Goal: Task Accomplishment & Management: Manage account settings

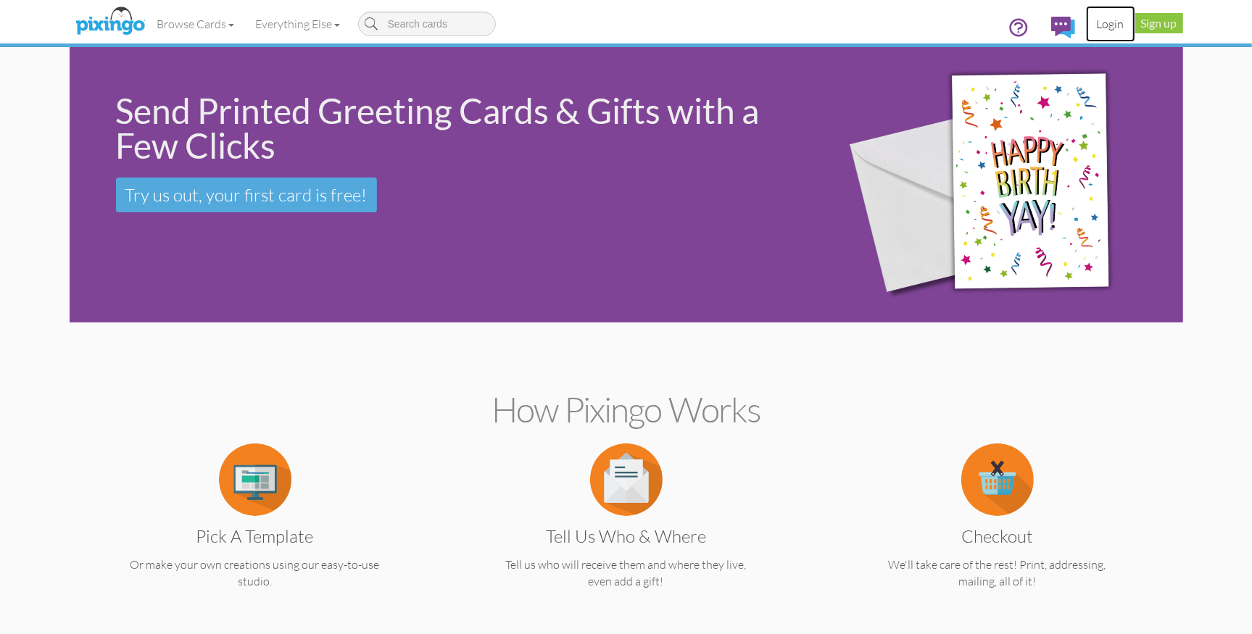
click at [1118, 23] on link "Login" at bounding box center [1110, 24] width 49 height 36
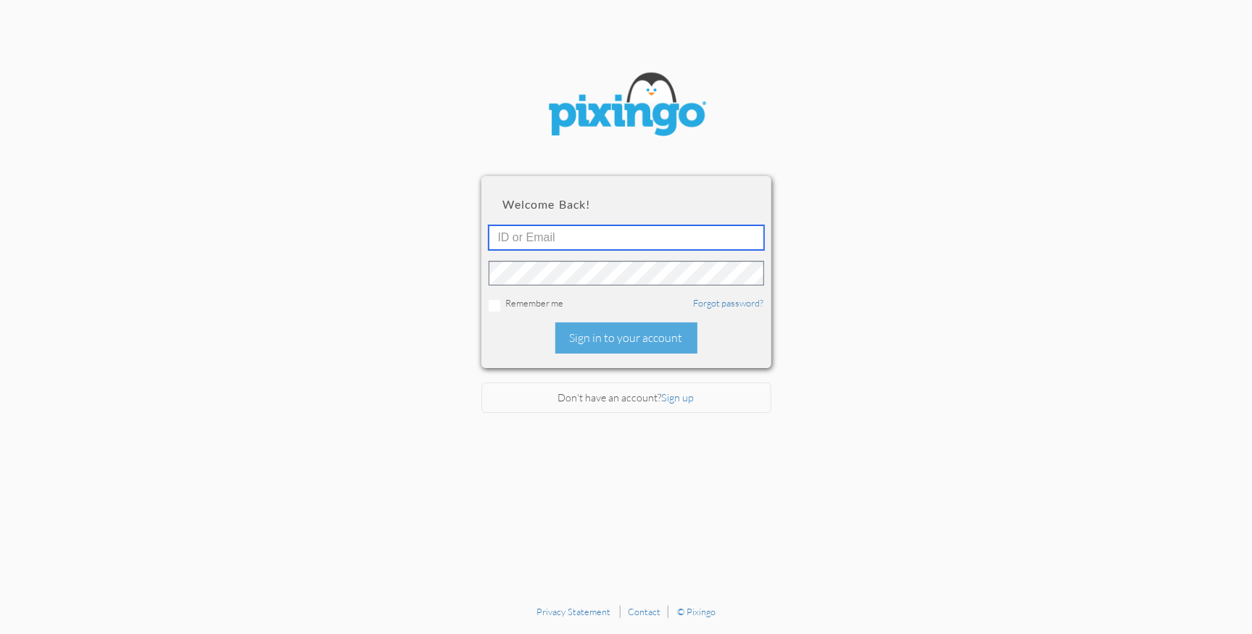
type input "1644"
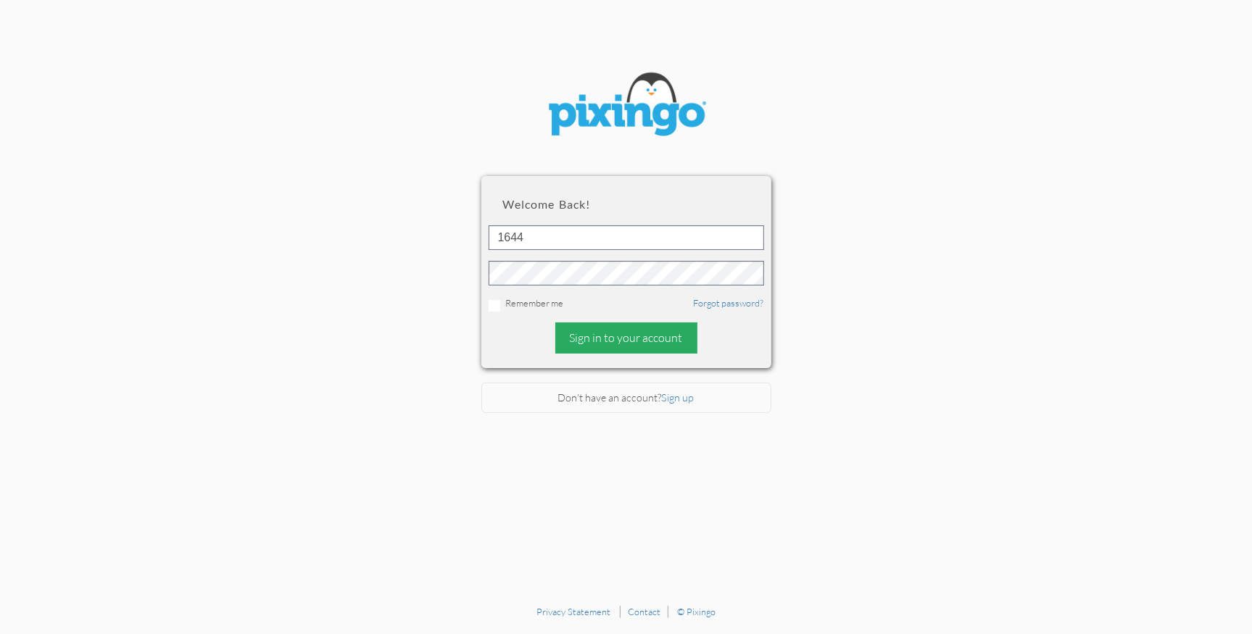
drag, startPoint x: 607, startPoint y: 341, endPoint x: 607, endPoint y: 353, distance: 11.6
click at [607, 341] on div "Sign in to your account" at bounding box center [626, 338] width 142 height 31
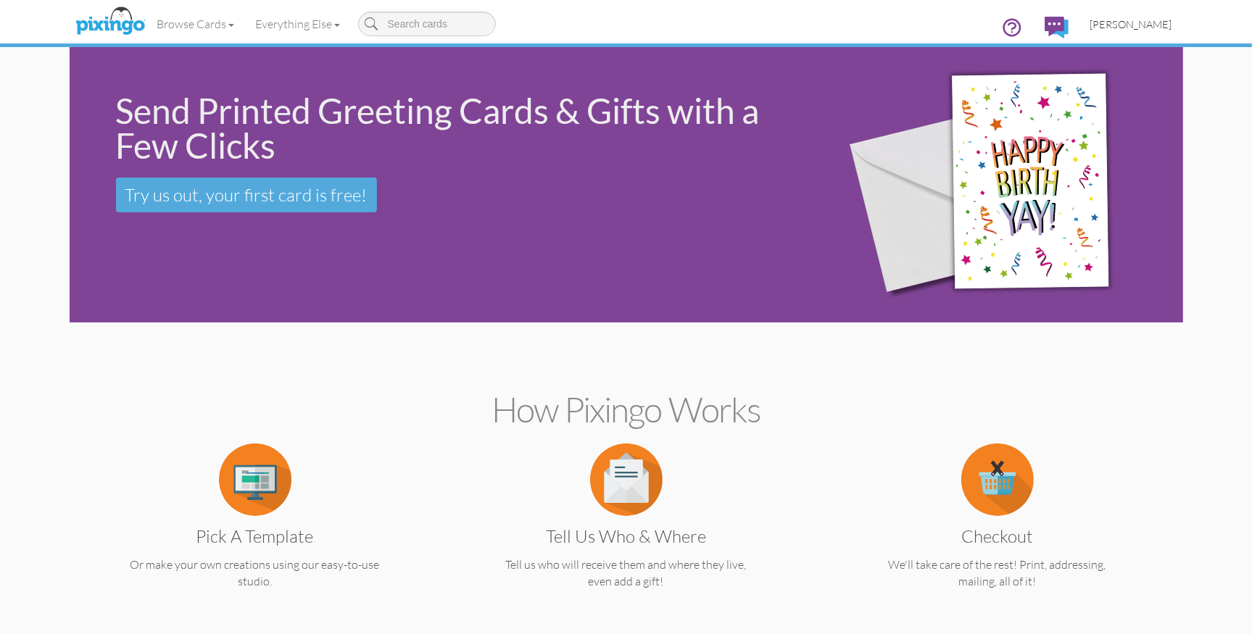
click at [1128, 25] on span "[PERSON_NAME]" at bounding box center [1131, 24] width 82 height 12
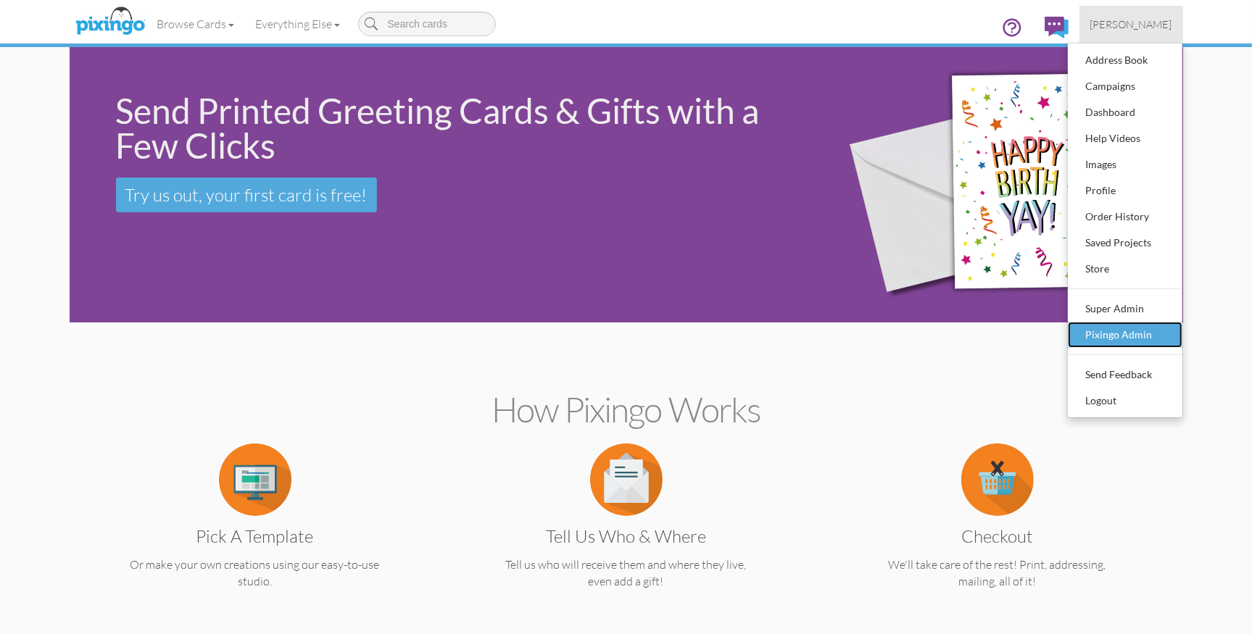
click at [1126, 331] on div "Pixingo Admin" at bounding box center [1125, 335] width 86 height 22
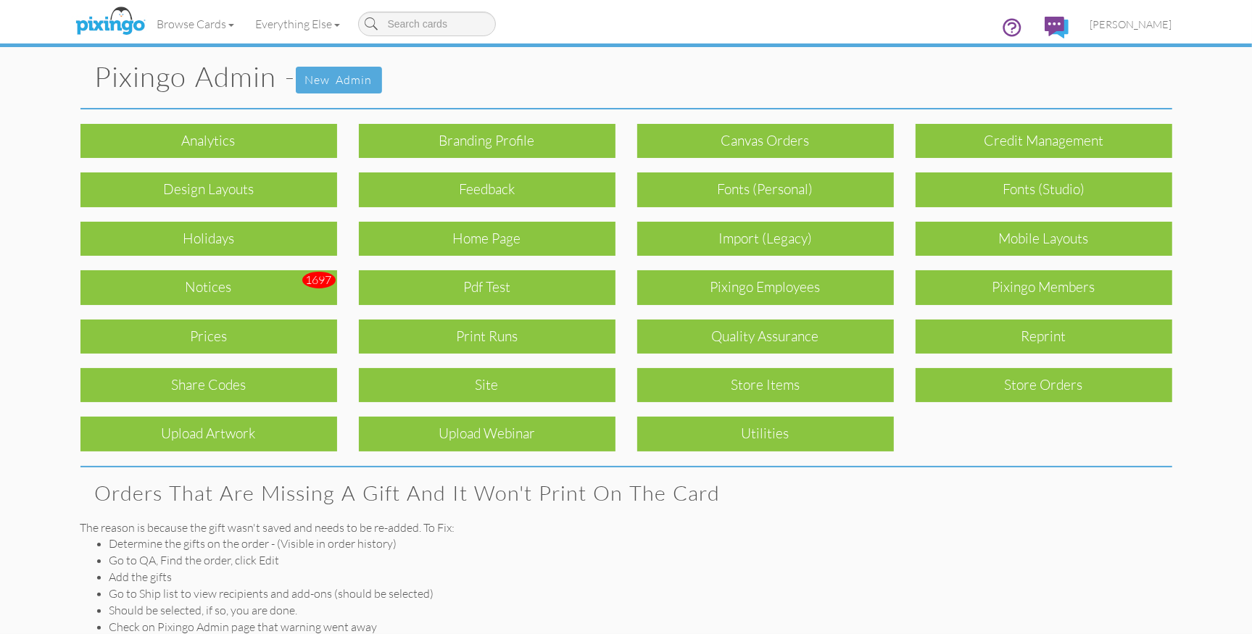
click at [197, 282] on div "Notices" at bounding box center [208, 287] width 257 height 34
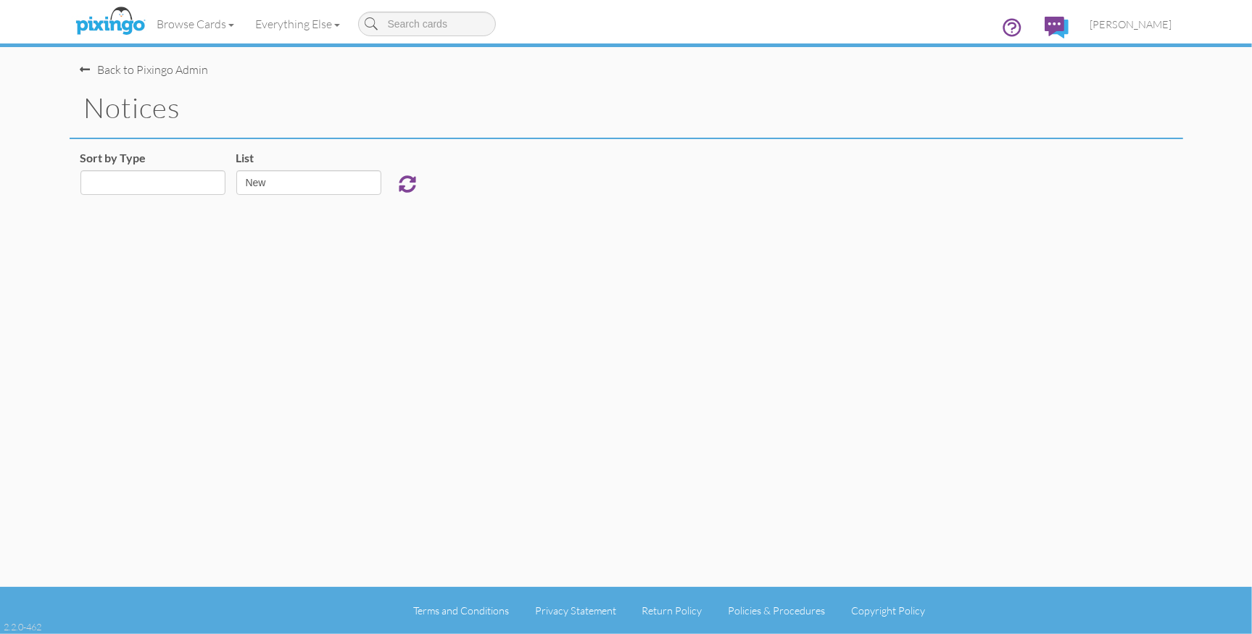
select select "object:925"
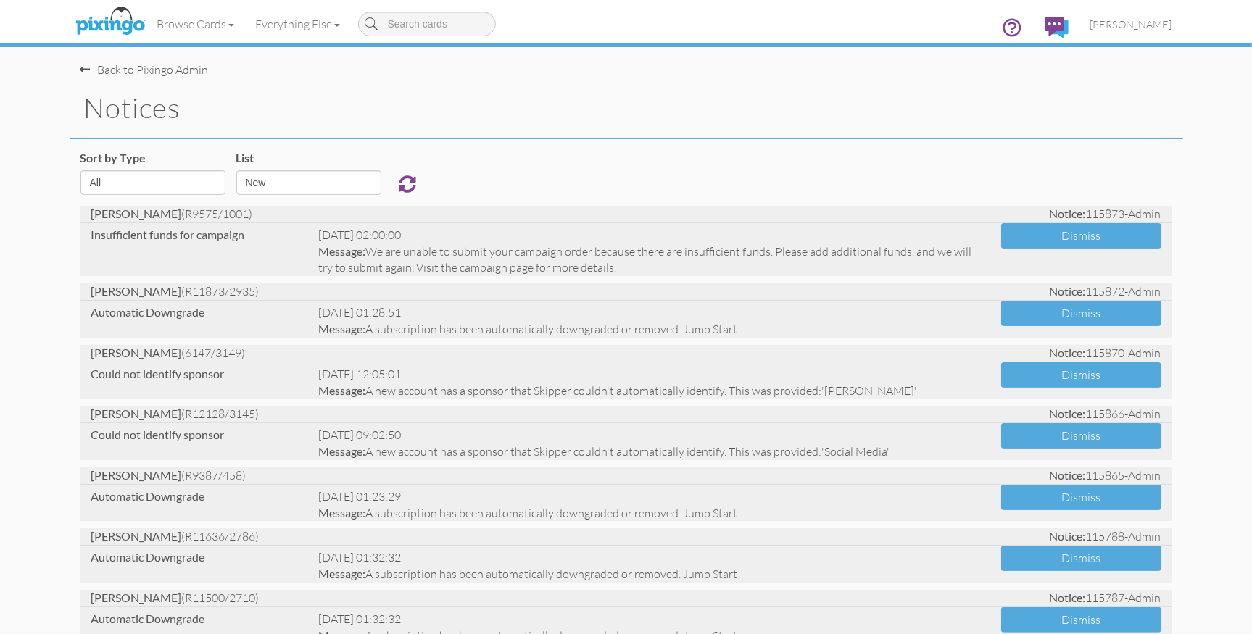
click at [991, 114] on h1 "notices" at bounding box center [633, 108] width 1099 height 30
click at [1143, 20] on span "[PERSON_NAME]" at bounding box center [1131, 24] width 82 height 12
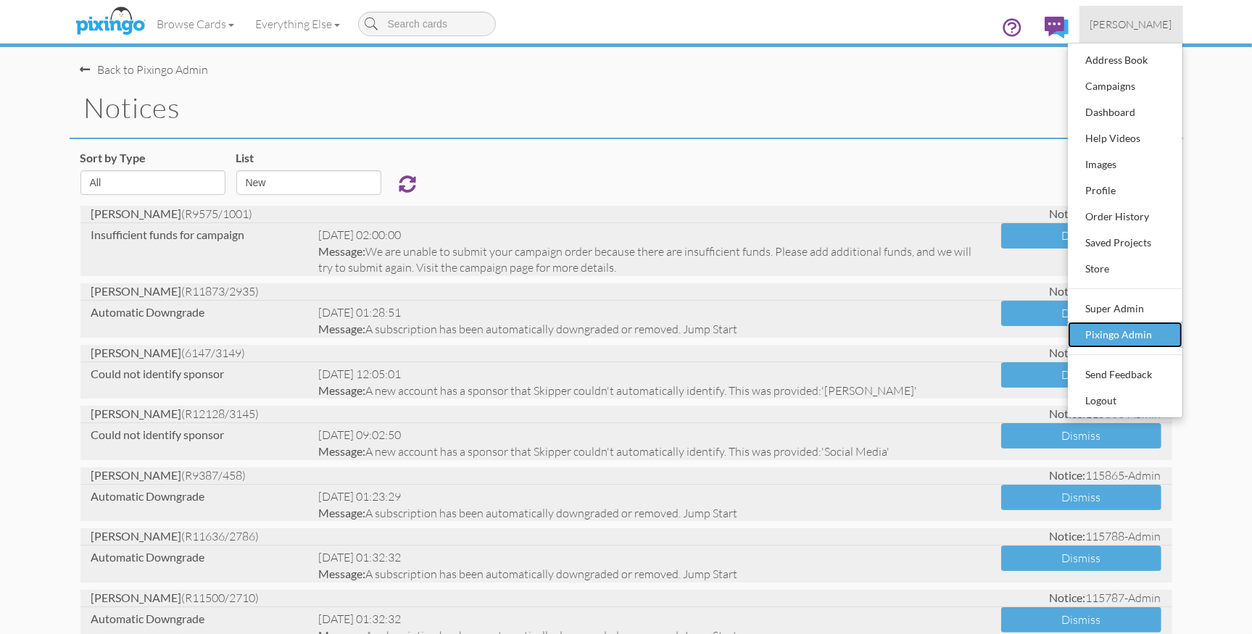
click at [1118, 325] on div "Pixingo Admin" at bounding box center [1125, 335] width 86 height 22
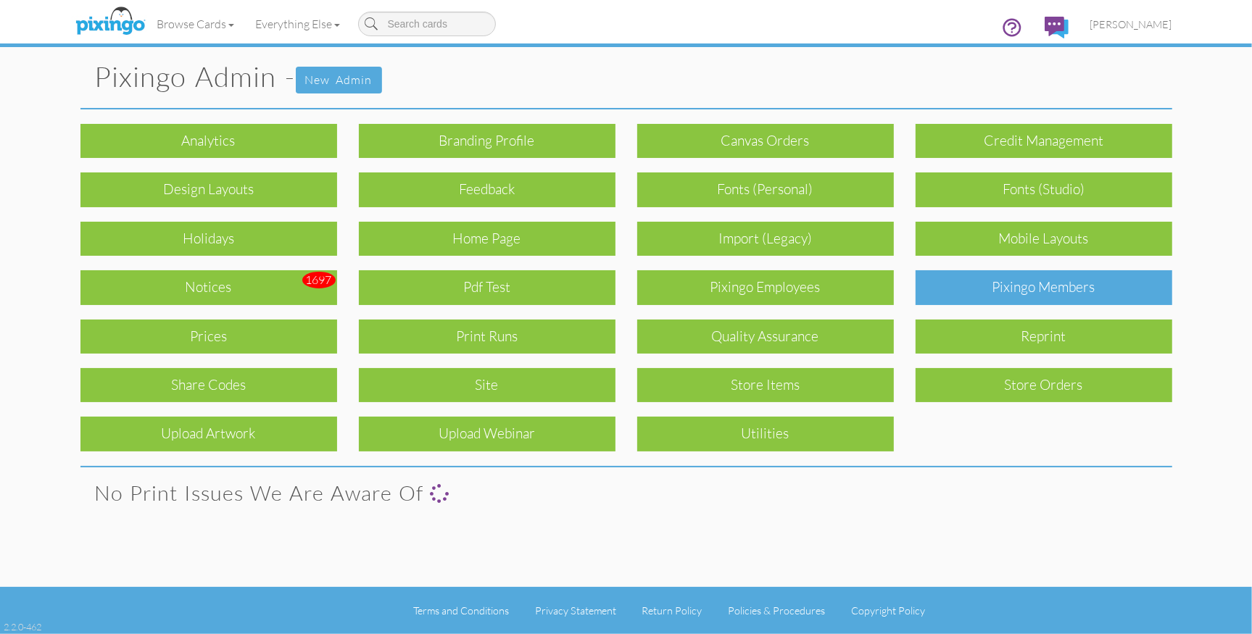
click at [1053, 296] on div "Pixingo Members" at bounding box center [1043, 287] width 257 height 34
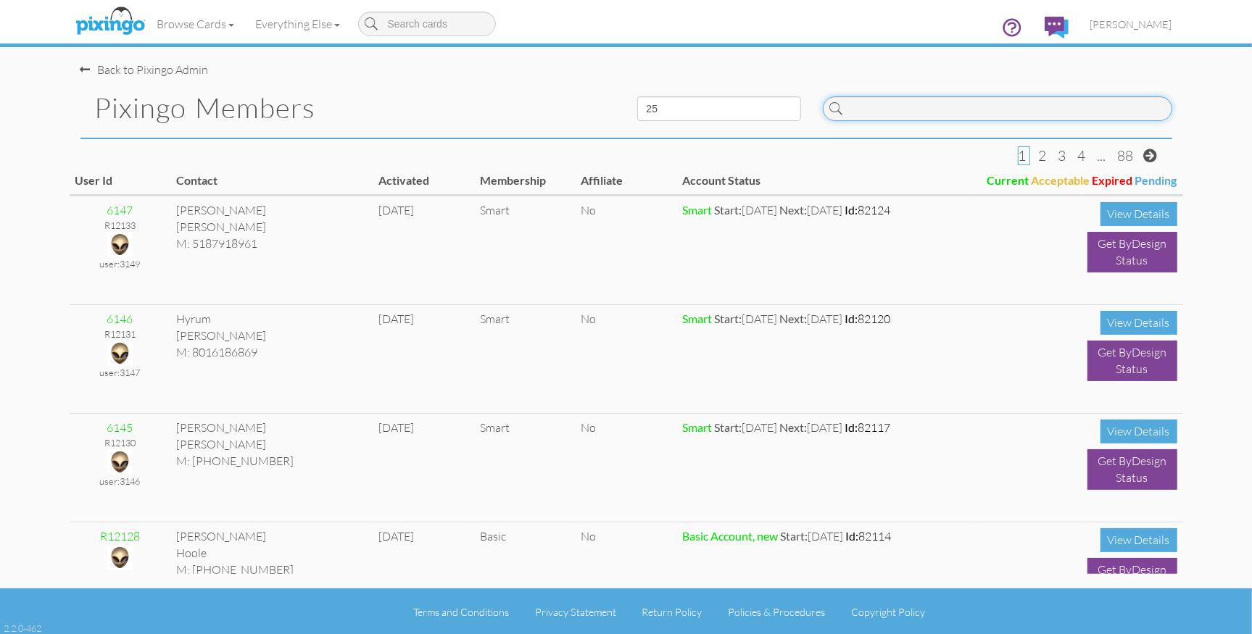
click at [885, 115] on input at bounding box center [997, 108] width 349 height 25
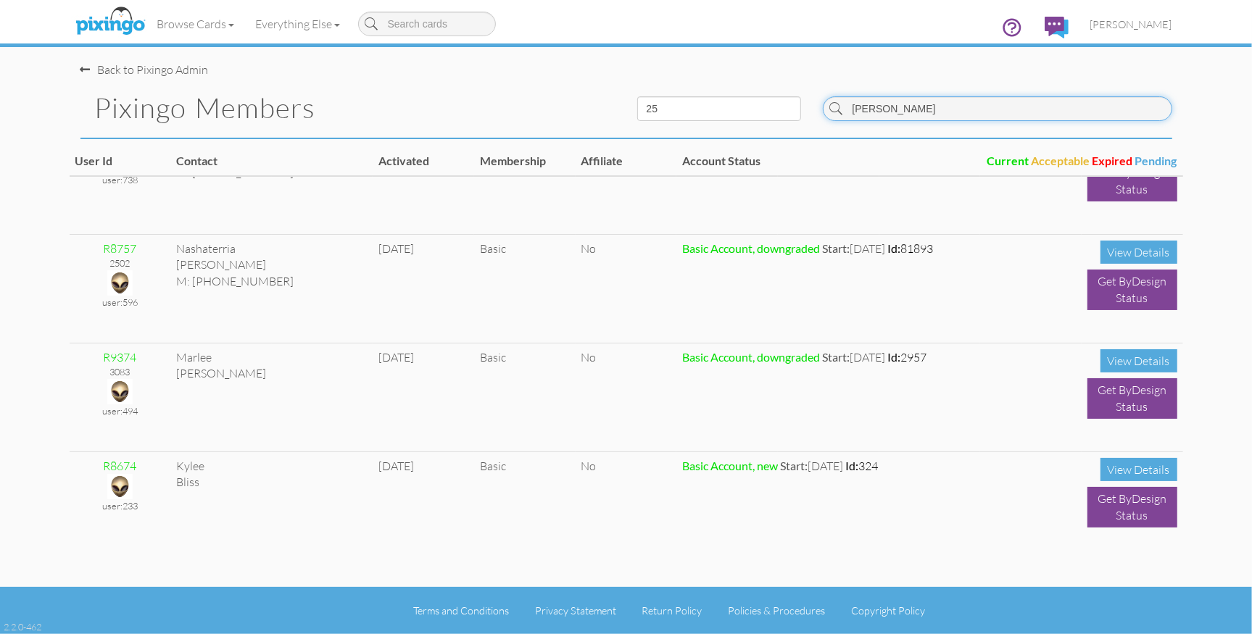
scroll to position [2382, 0]
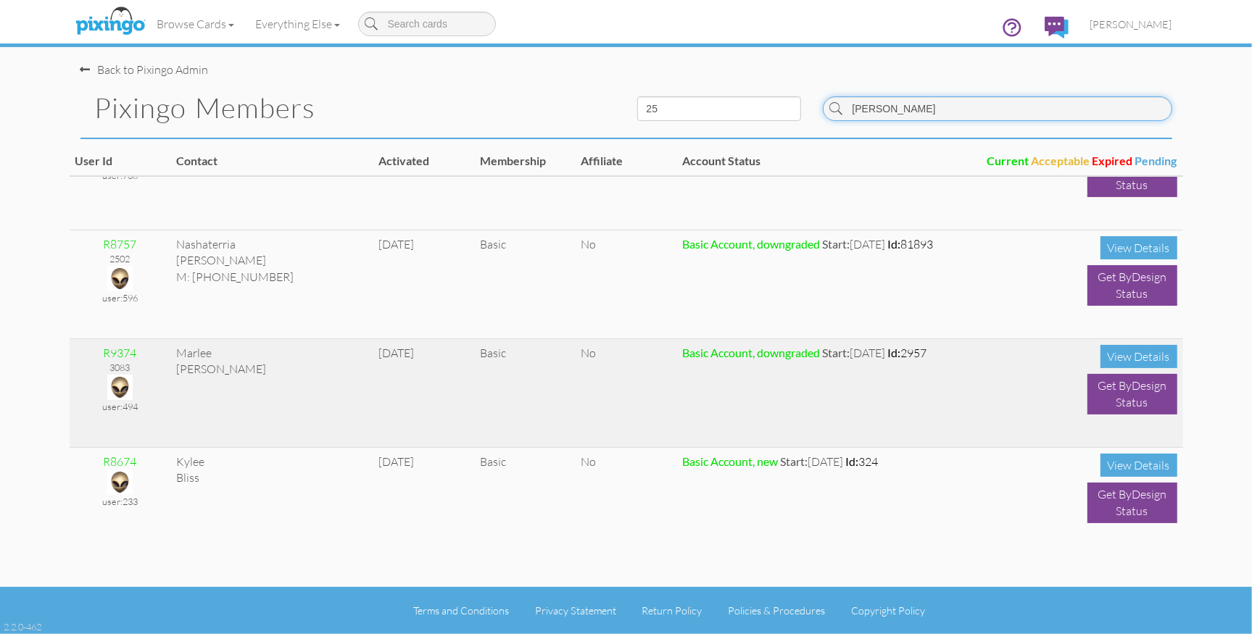
type input "lee"
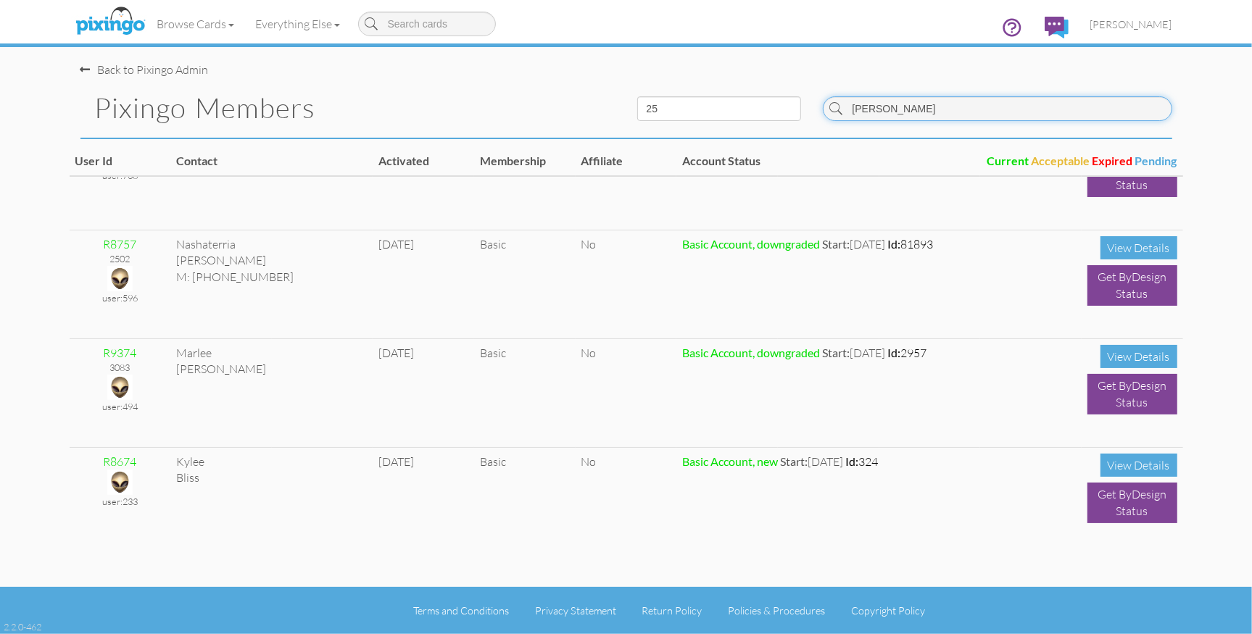
click at [883, 109] on input "lee" at bounding box center [997, 108] width 349 height 25
click at [1139, 28] on span "[PERSON_NAME]" at bounding box center [1131, 24] width 82 height 12
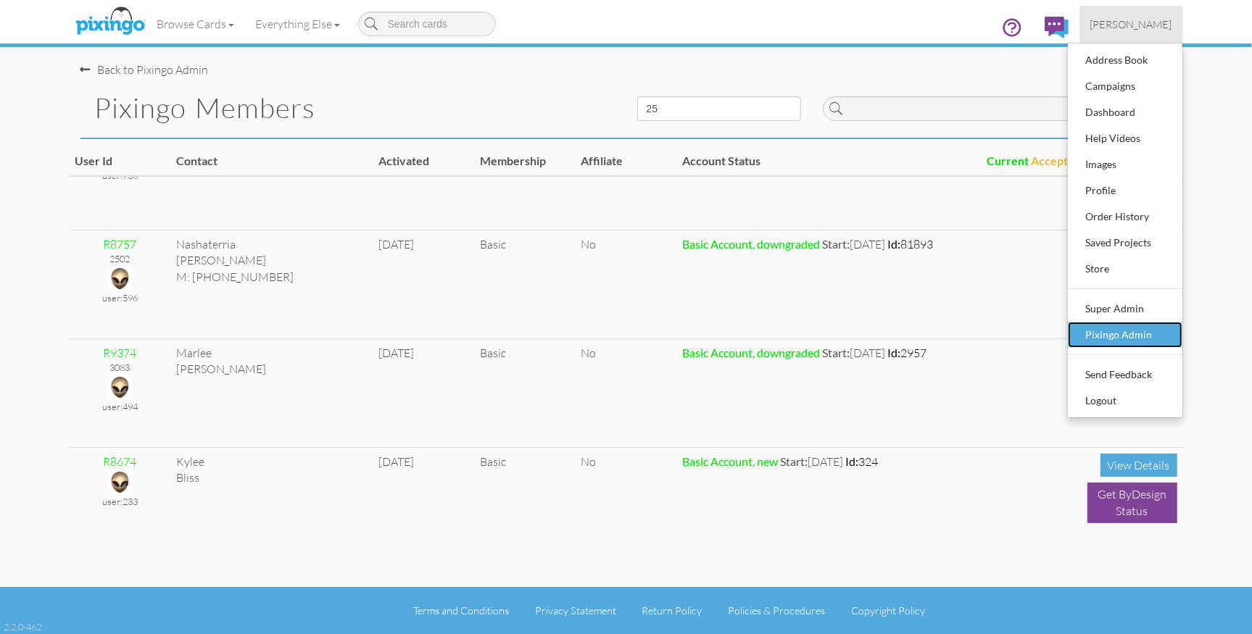
click at [1118, 337] on div "Pixingo Admin" at bounding box center [1125, 335] width 86 height 22
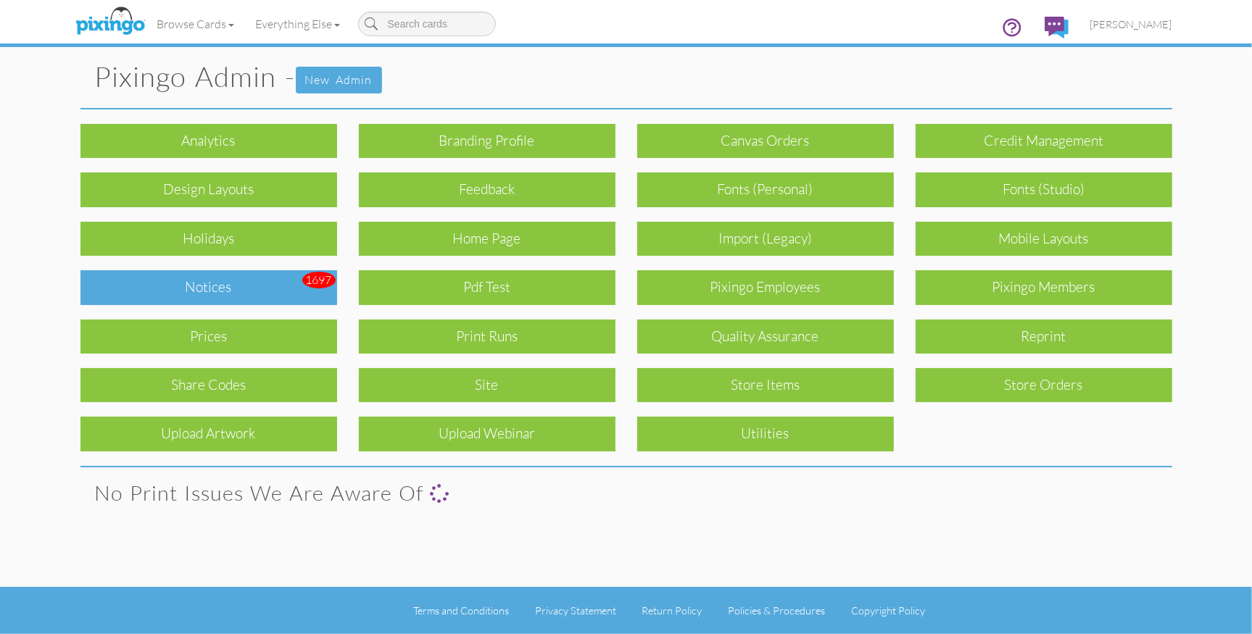
click at [265, 304] on div "Notices" at bounding box center [208, 287] width 257 height 34
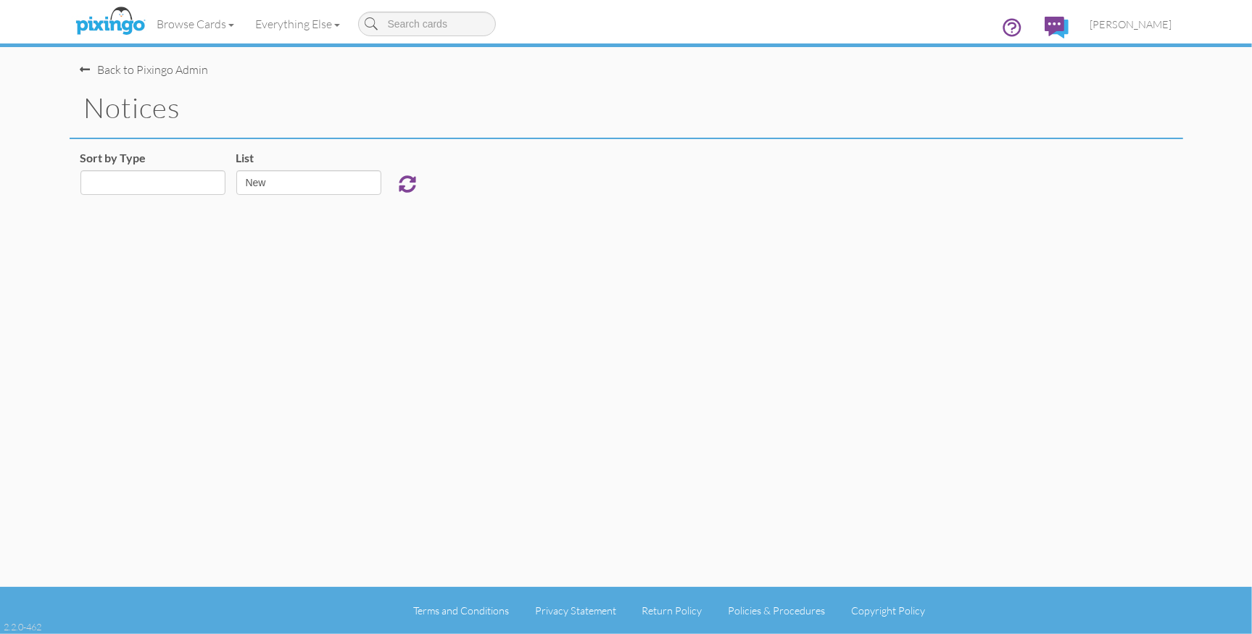
select select "object:10460"
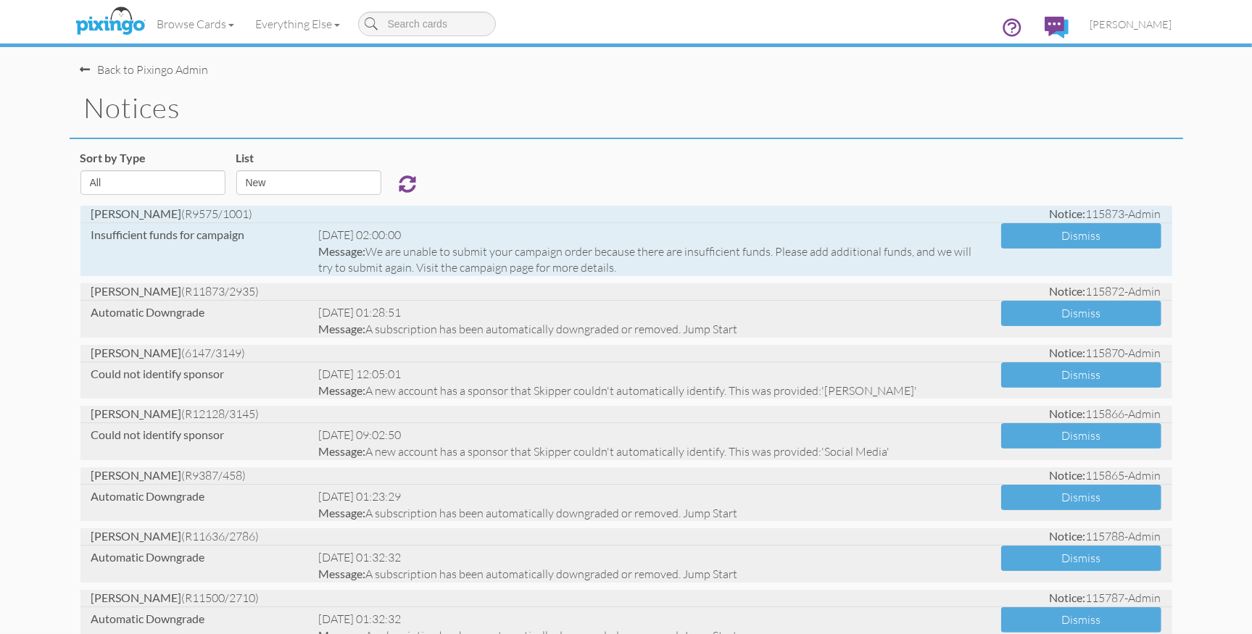
click at [159, 220] on div "Lee Ruppel (R9575/1001)" at bounding box center [353, 214] width 546 height 17
drag, startPoint x: 154, startPoint y: 215, endPoint x: 186, endPoint y: 214, distance: 32.6
click at [186, 214] on span "Lee Ruppel (R9575/1001)" at bounding box center [172, 214] width 162 height 14
copy span "R9575"
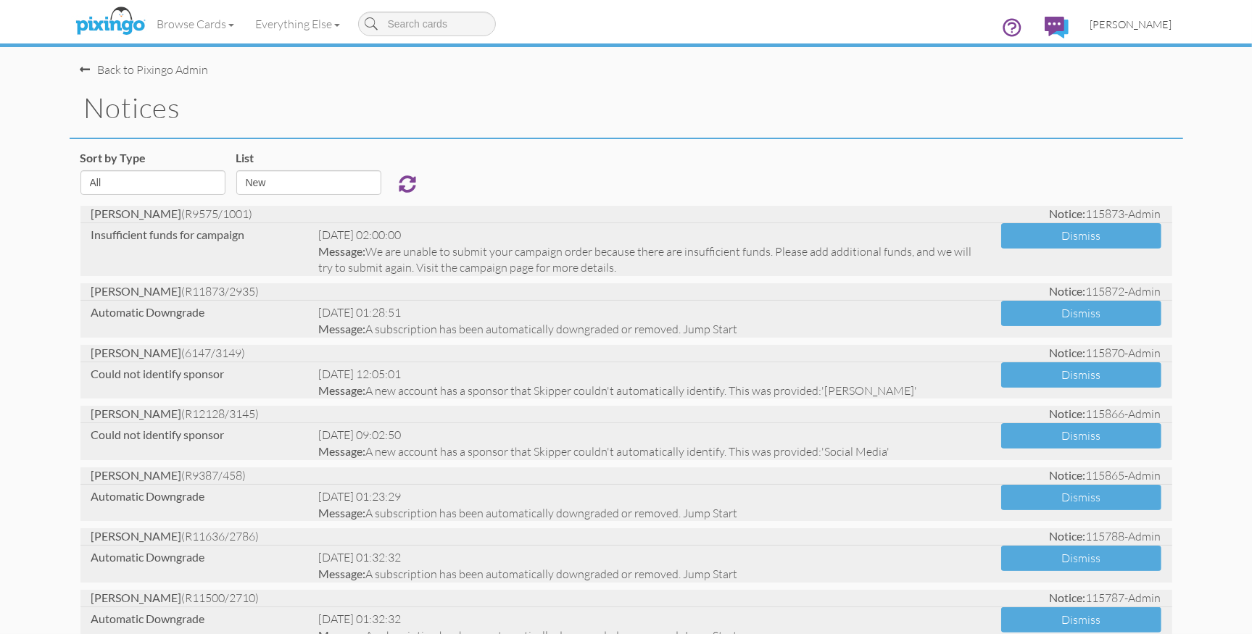
click at [1144, 25] on span "[PERSON_NAME]" at bounding box center [1131, 24] width 82 height 12
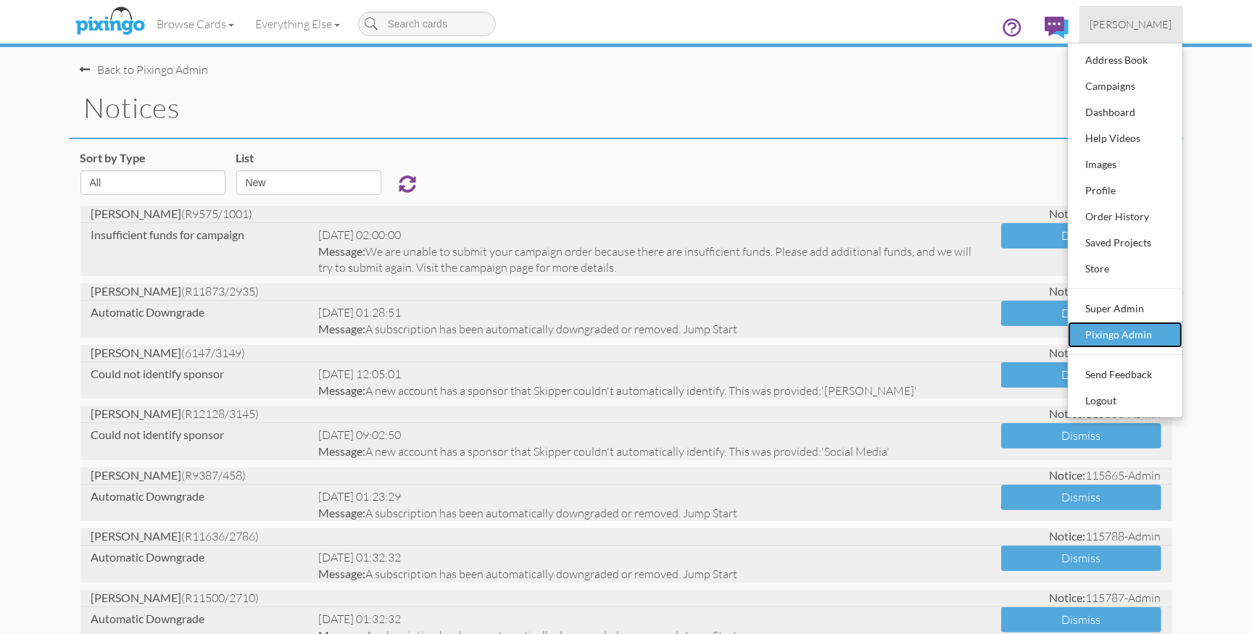
click at [1112, 333] on div "Pixingo Admin" at bounding box center [1125, 335] width 86 height 22
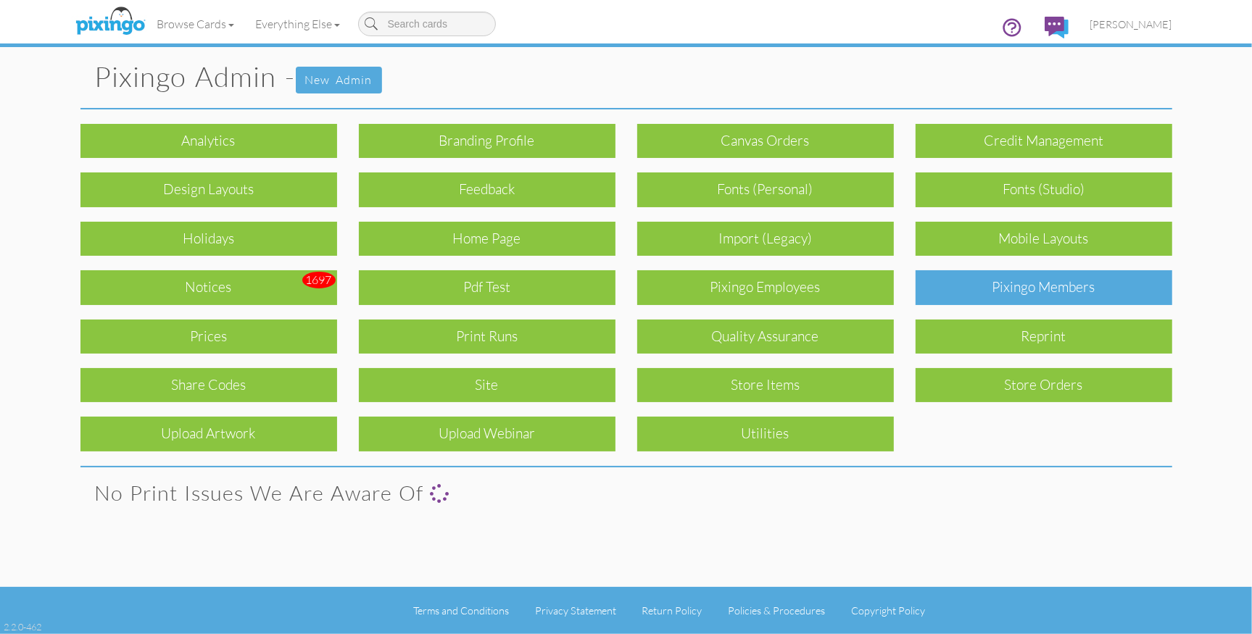
click at [1042, 292] on div "Pixingo Members" at bounding box center [1043, 287] width 257 height 34
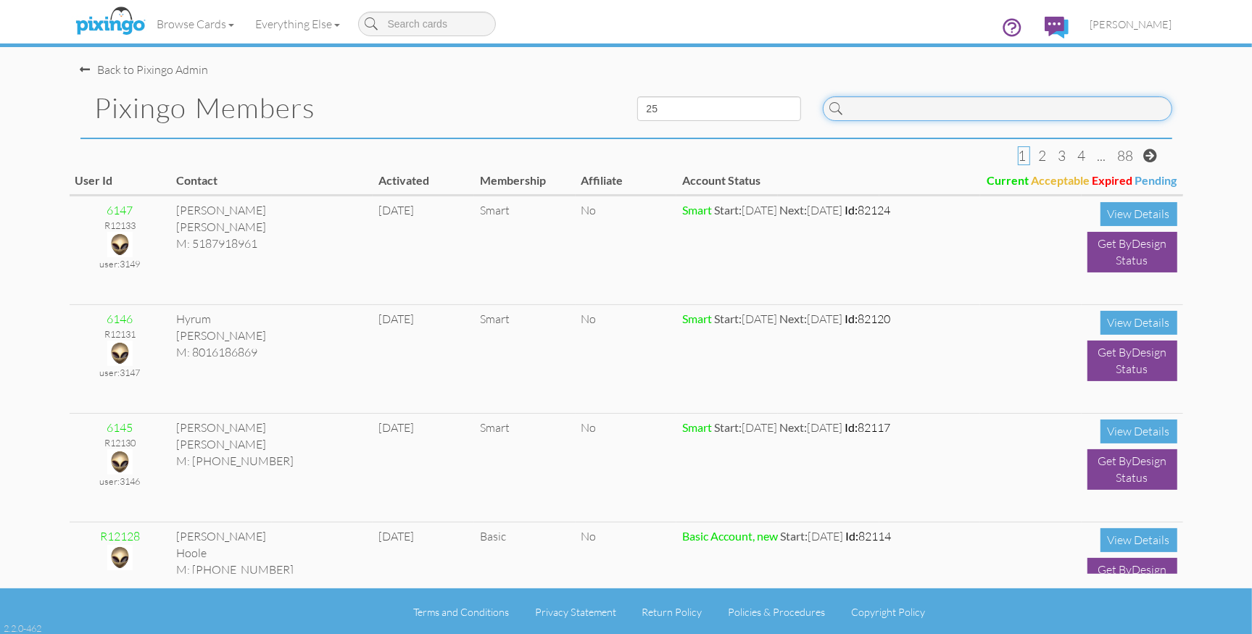
click at [870, 114] on input at bounding box center [997, 108] width 349 height 25
paste input "R9575"
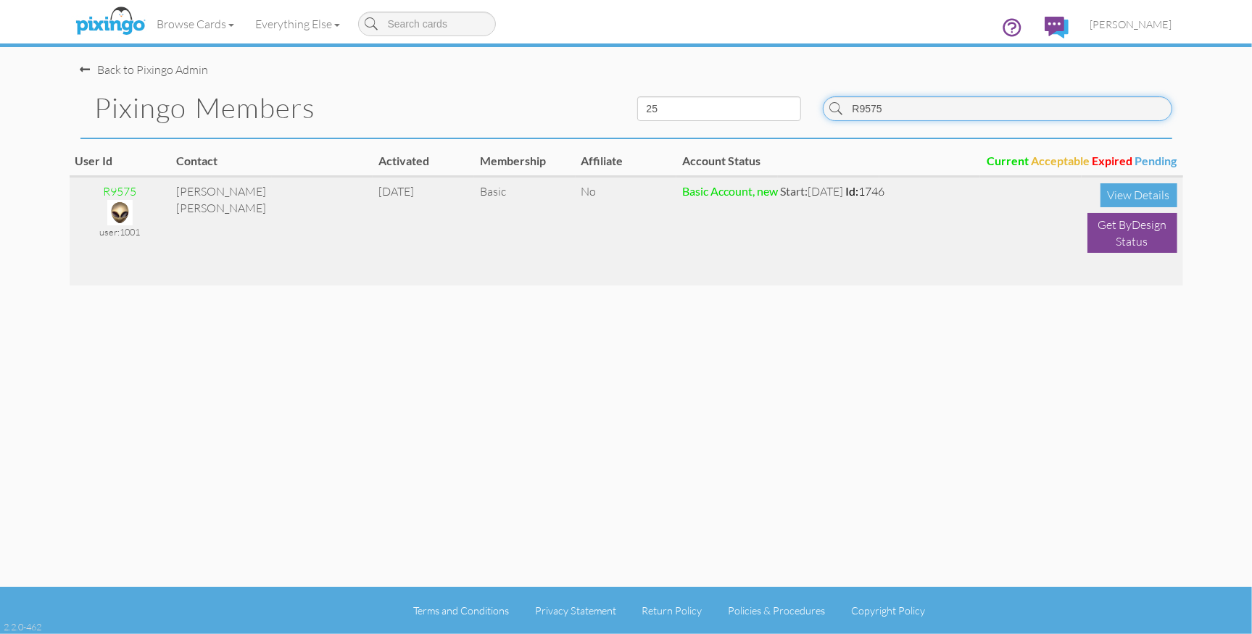
type input "R9575"
click at [122, 215] on img at bounding box center [119, 212] width 25 height 25
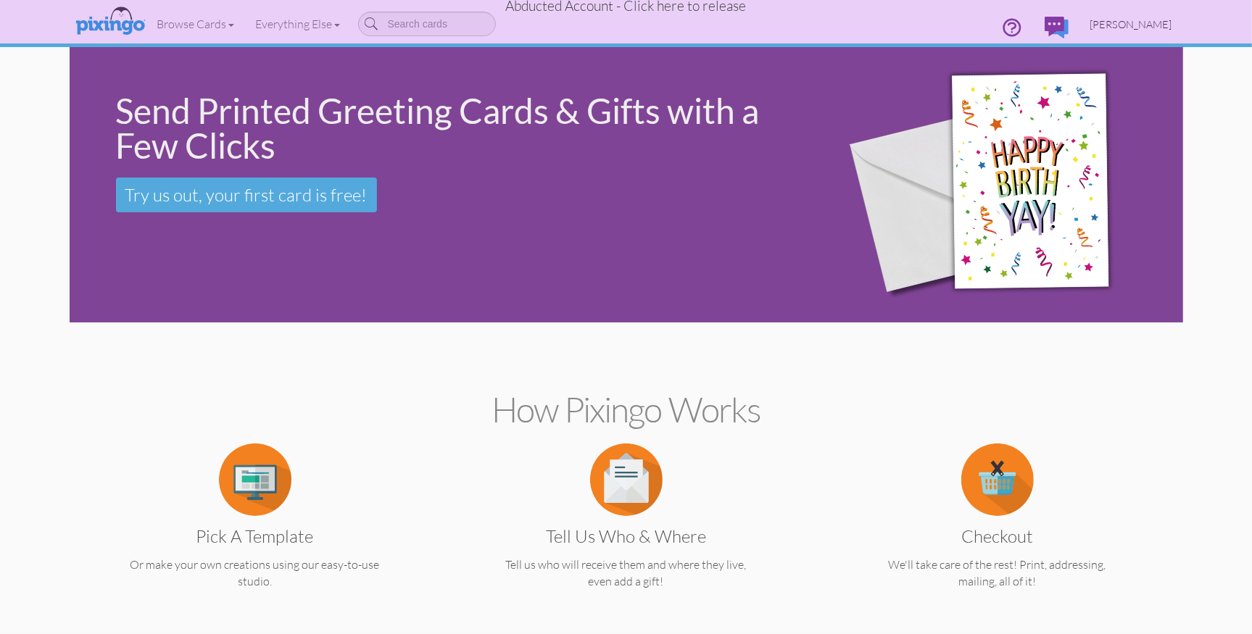
click at [1157, 27] on span "Lee Ruppel" at bounding box center [1131, 24] width 82 height 12
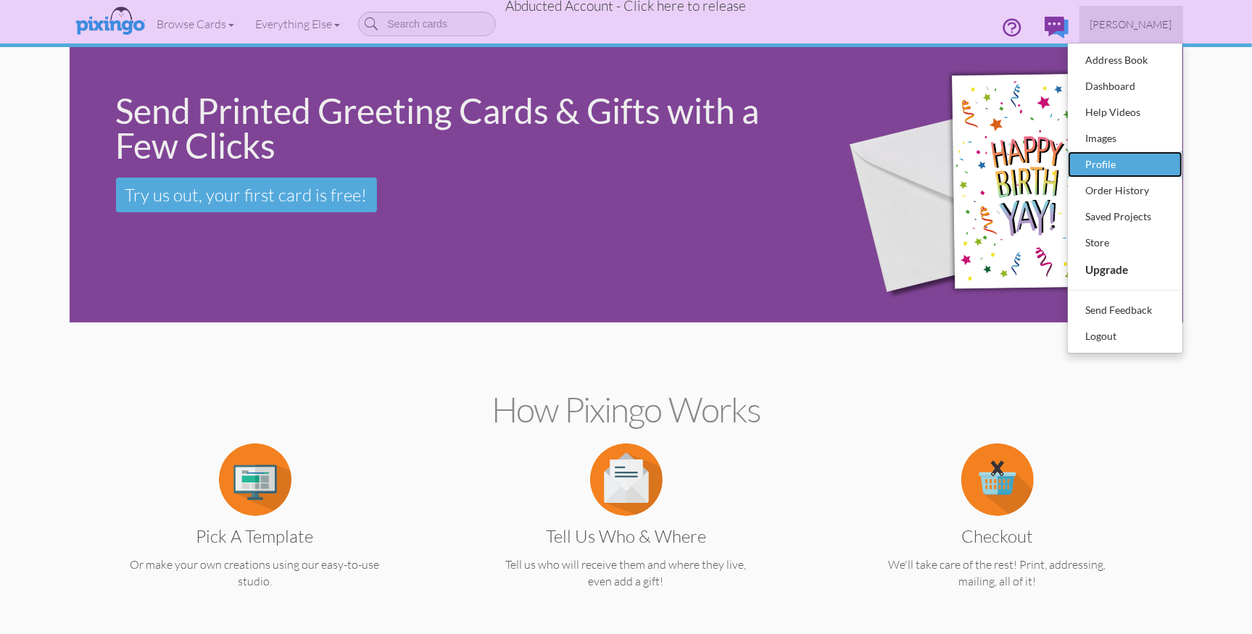
click at [1113, 162] on div "Profile" at bounding box center [1125, 165] width 86 height 22
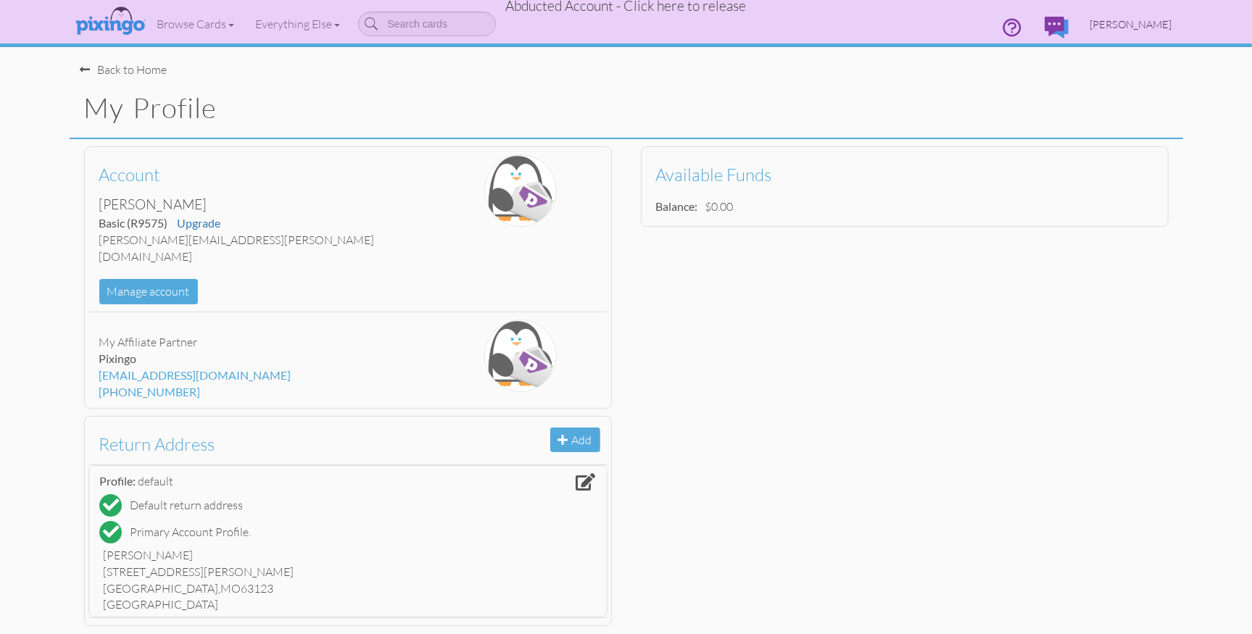
click at [1133, 20] on span "Lee Ruppel" at bounding box center [1131, 24] width 82 height 12
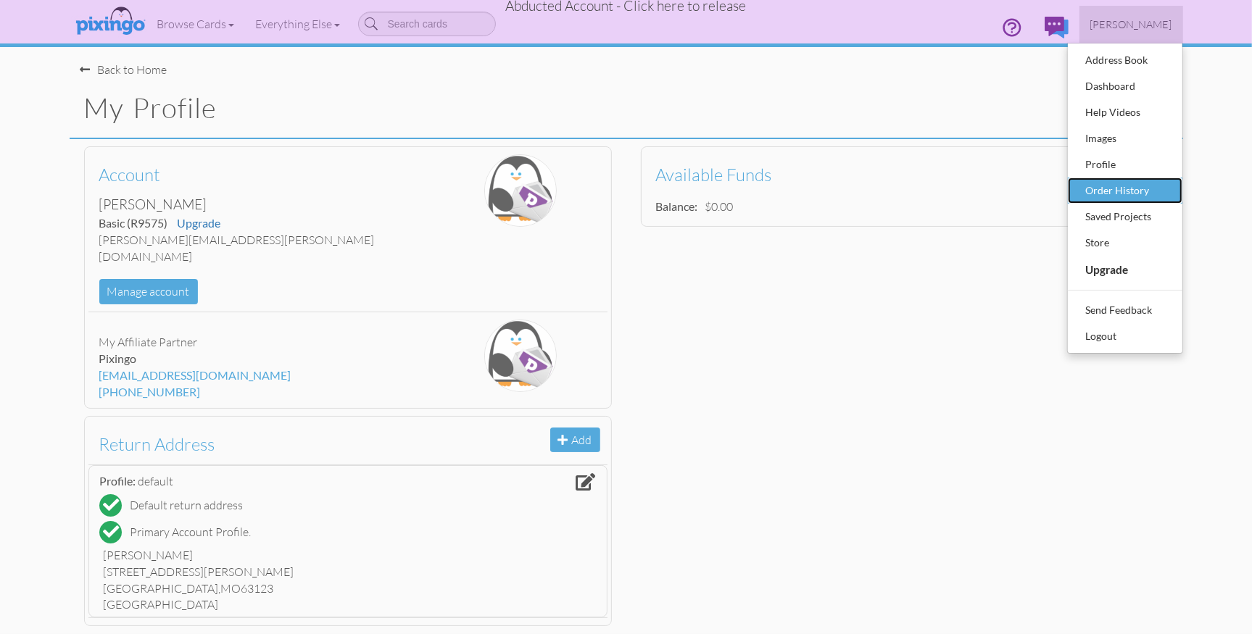
click at [1121, 183] on div "Order History" at bounding box center [1125, 191] width 86 height 22
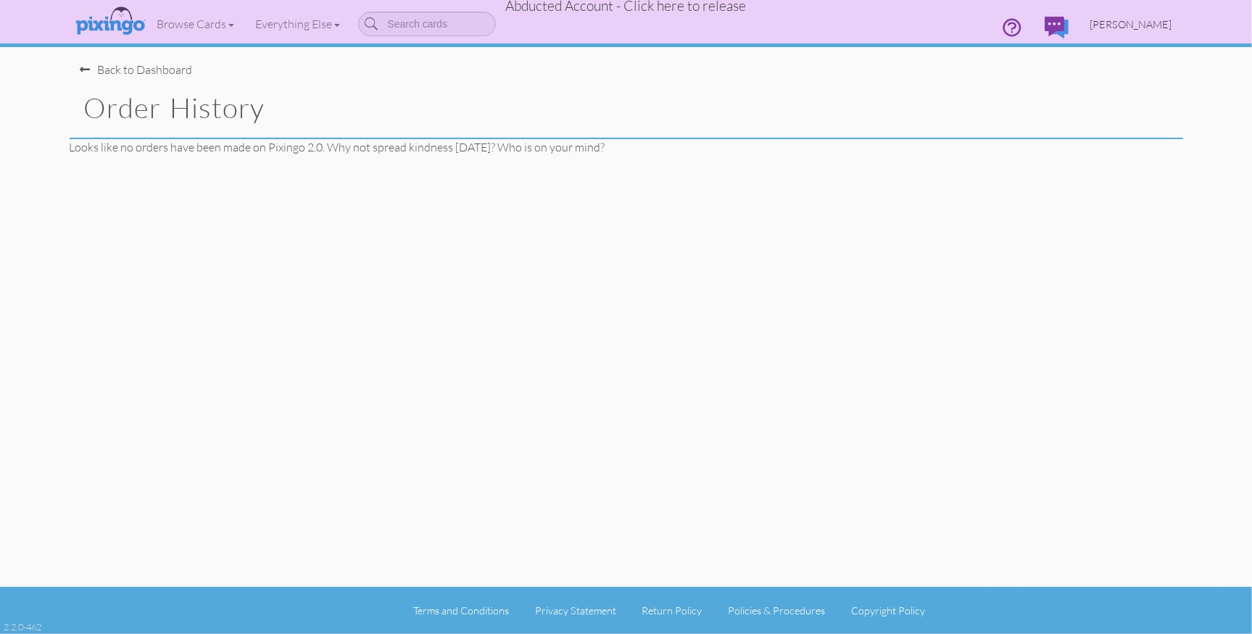
click at [1152, 23] on span "Lee Ruppel" at bounding box center [1131, 24] width 82 height 12
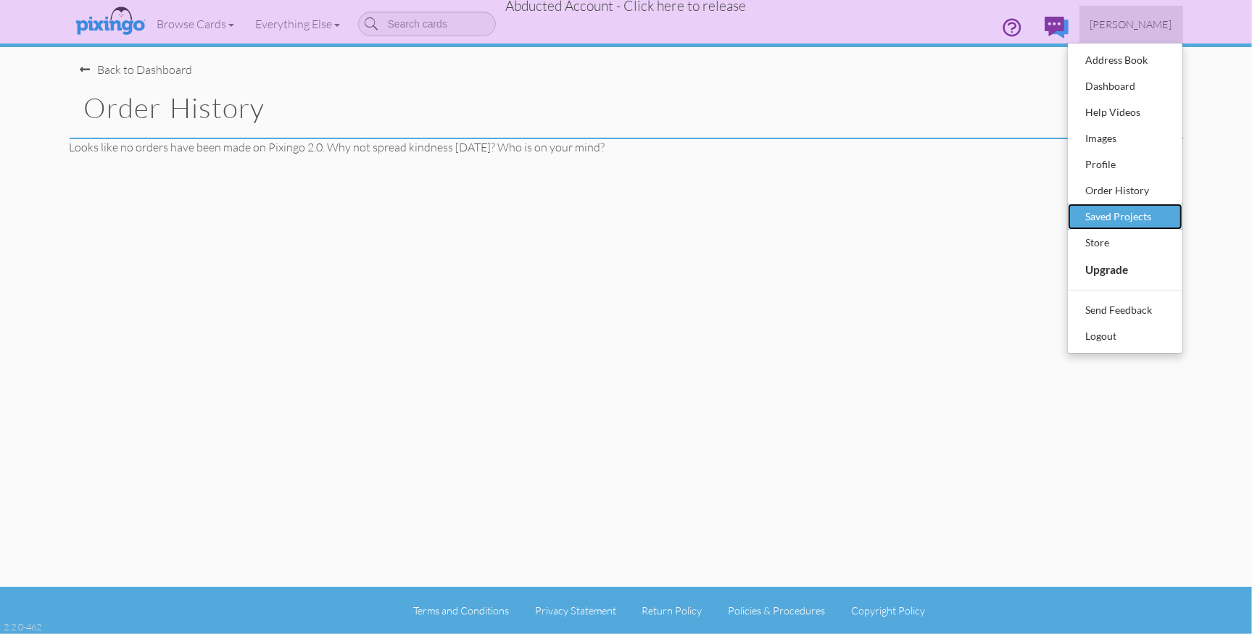
click at [1144, 214] on div "Saved Projects" at bounding box center [1125, 217] width 86 height 22
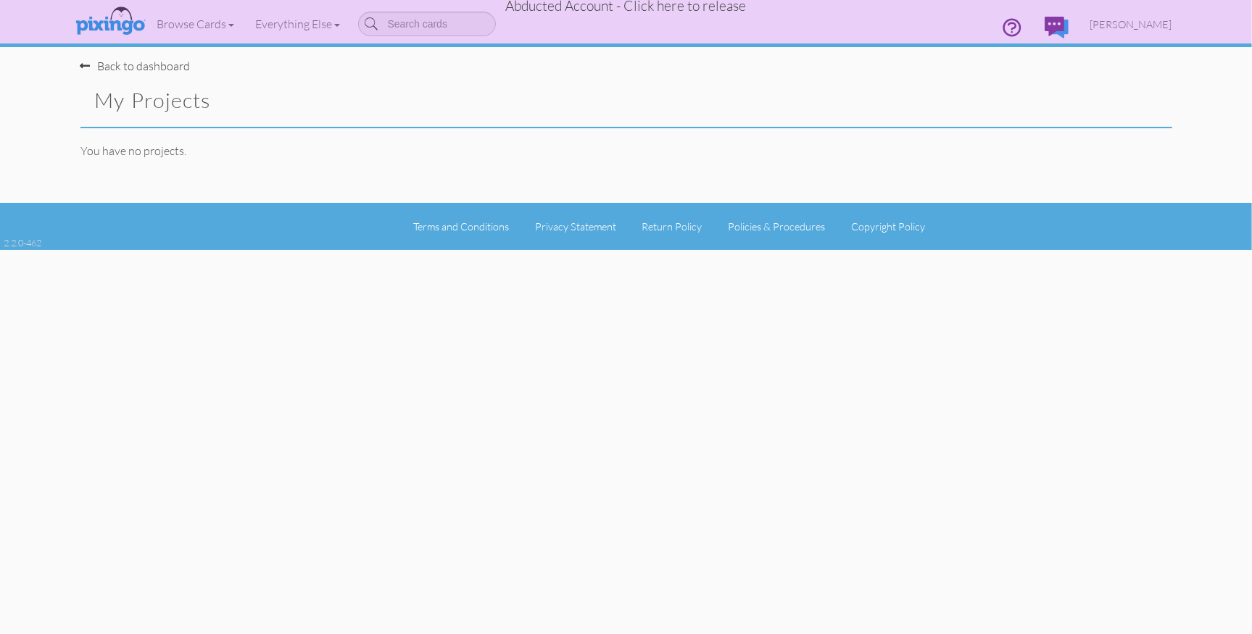
click at [723, 5] on span "Abducted Account - Click here to release" at bounding box center [626, 5] width 241 height 17
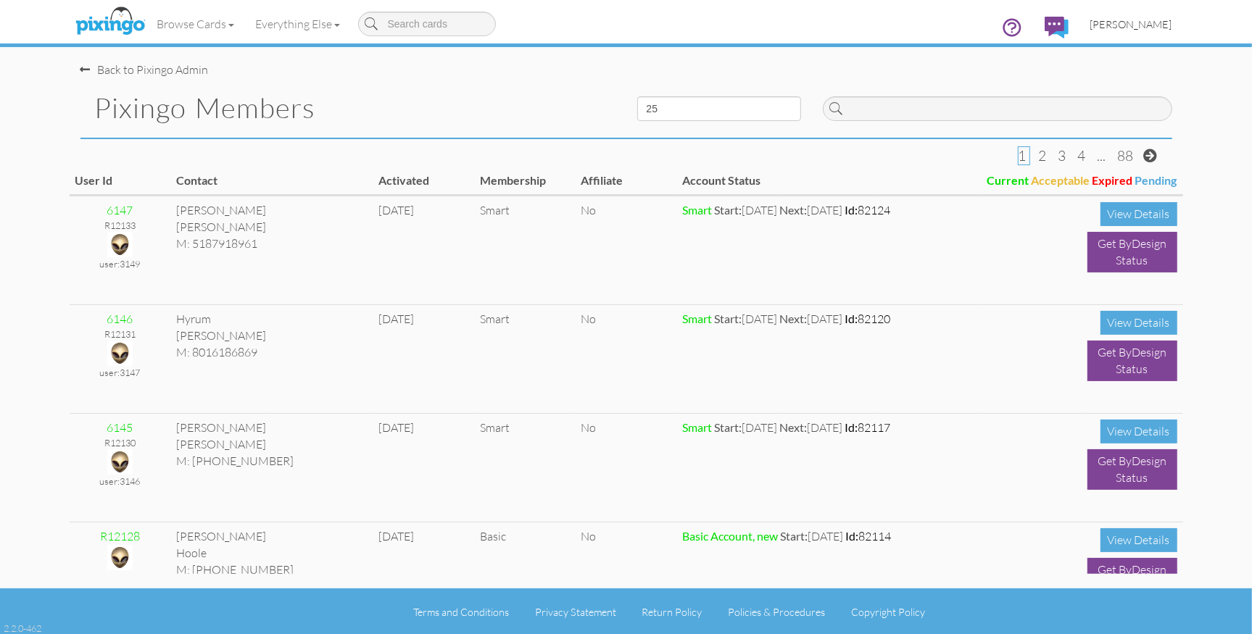
click at [1128, 23] on span "[PERSON_NAME]" at bounding box center [1131, 24] width 82 height 12
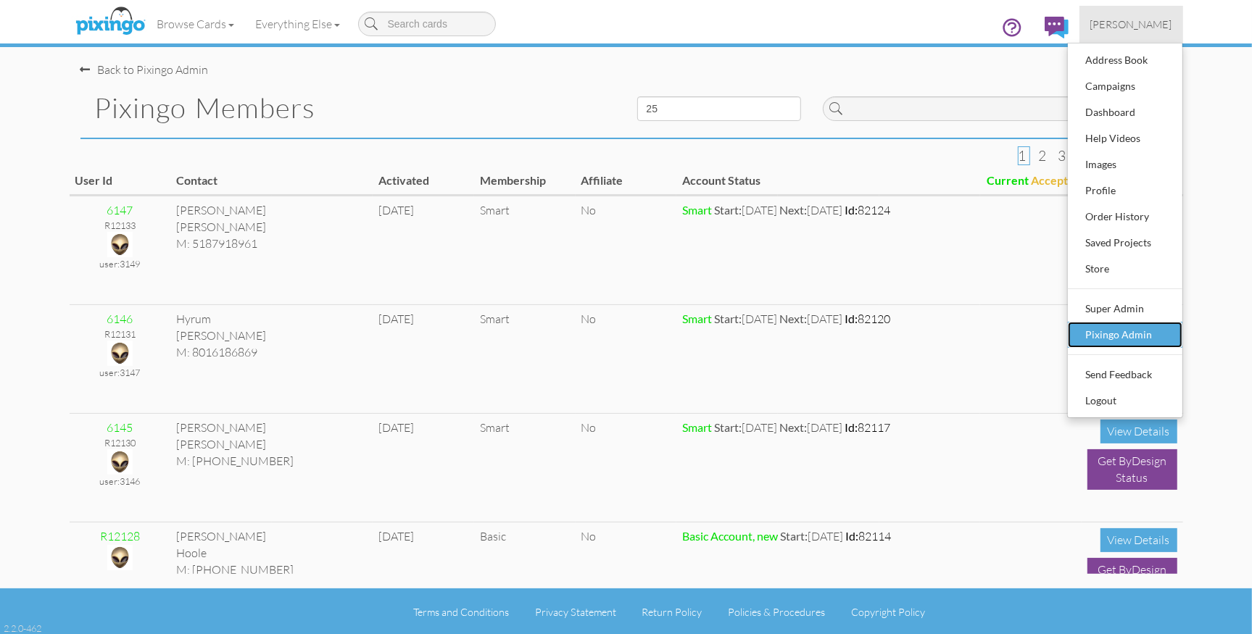
click at [1107, 325] on div "Pixingo Admin" at bounding box center [1125, 335] width 86 height 22
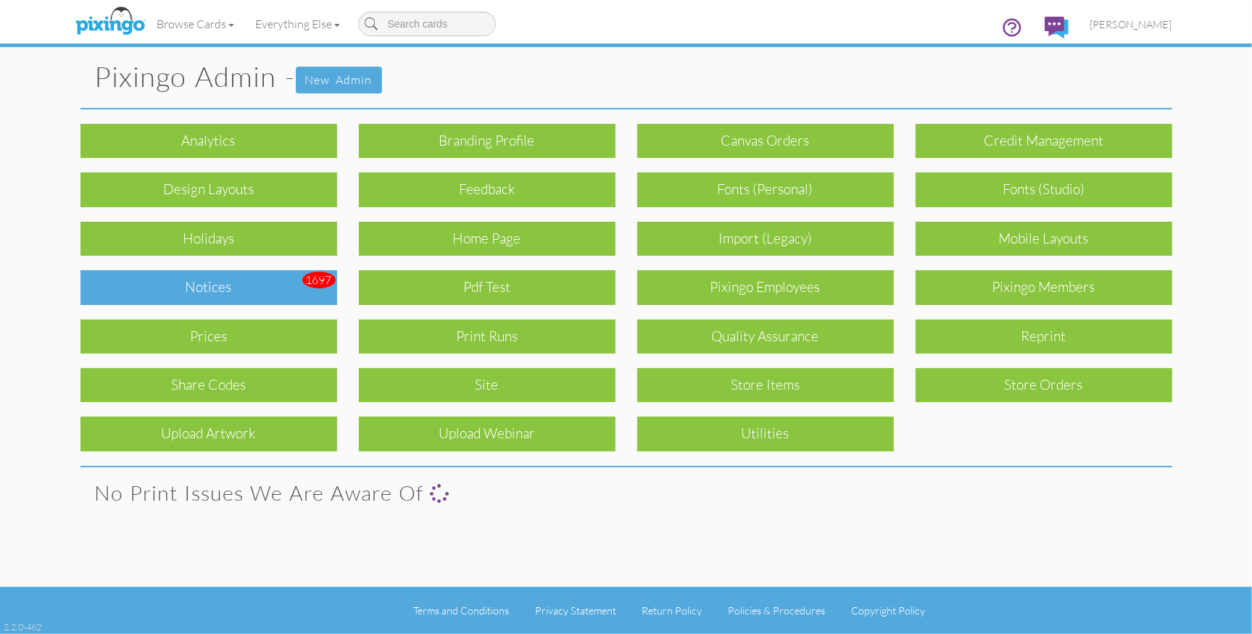
click at [254, 291] on div "Notices" at bounding box center [208, 287] width 257 height 34
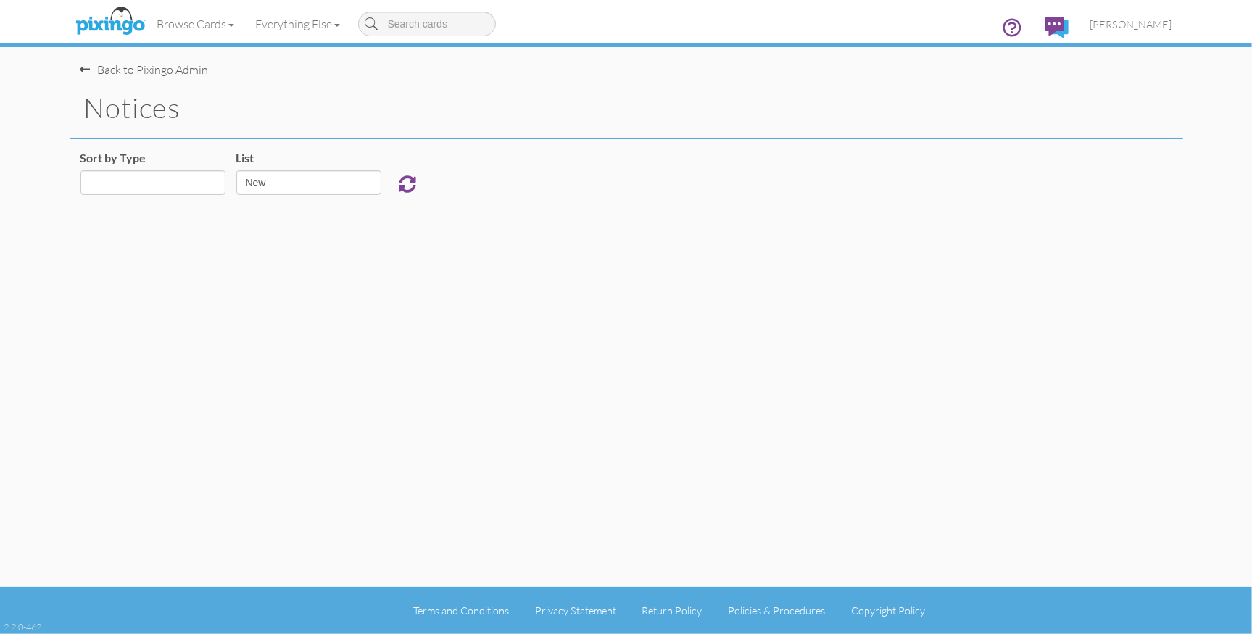
select select "object:21013"
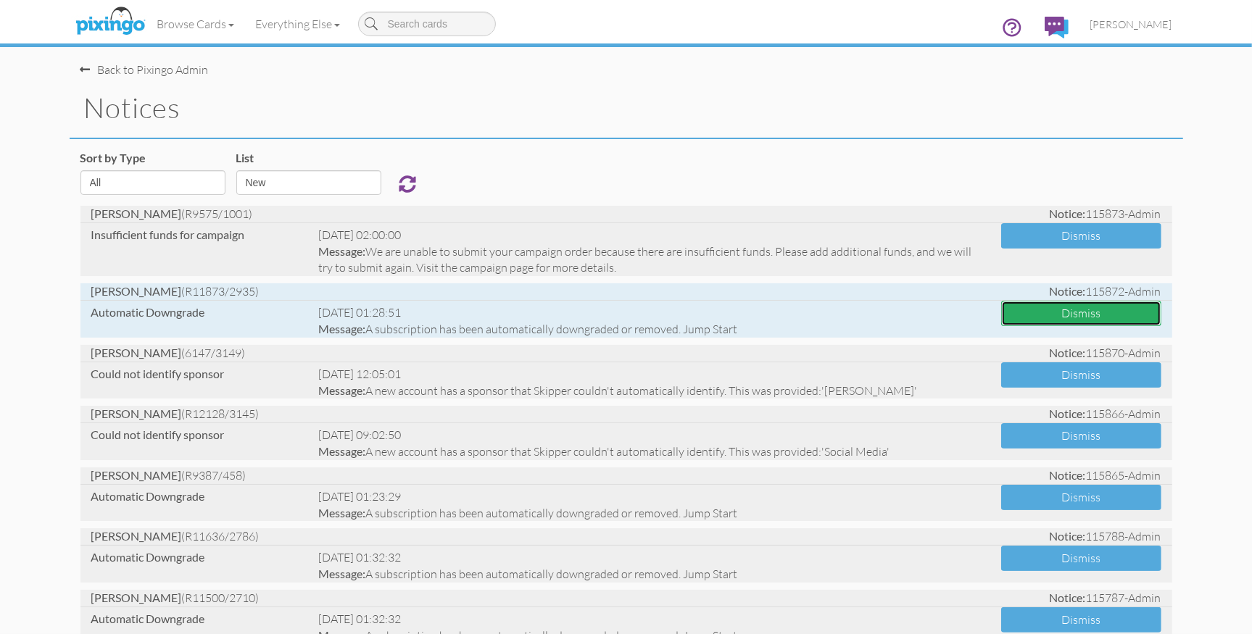
click at [1021, 306] on button "Dismiss" at bounding box center [1081, 313] width 160 height 25
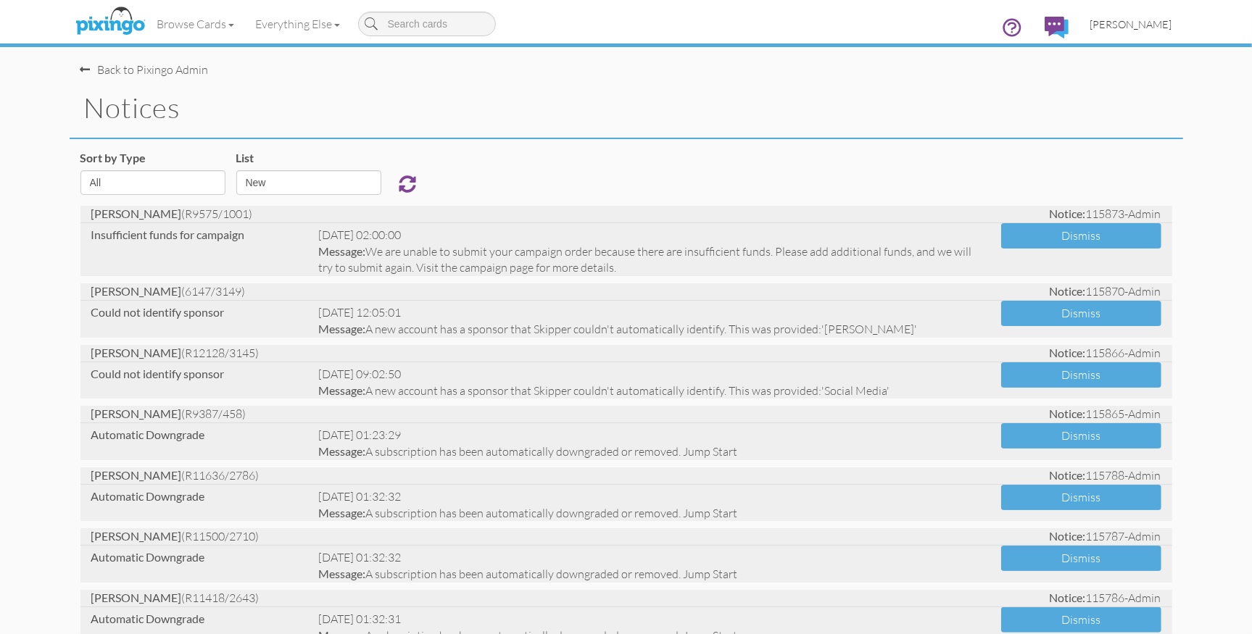
click at [1143, 27] on span "[PERSON_NAME]" at bounding box center [1131, 24] width 82 height 12
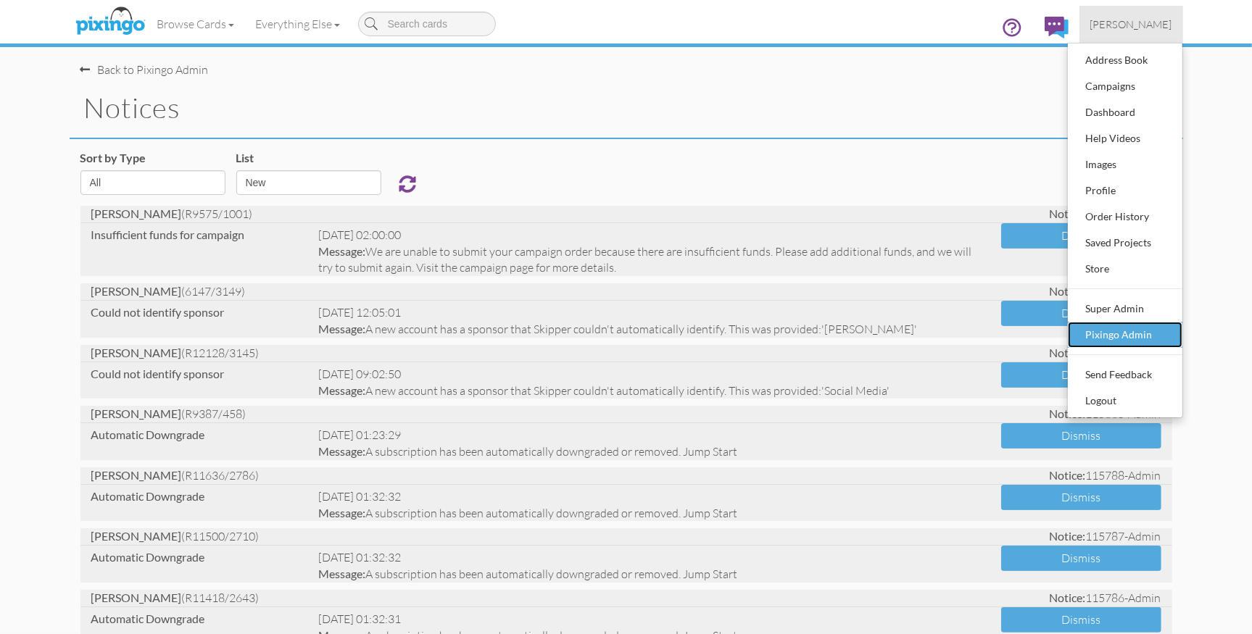
click at [1147, 338] on div "Pixingo Admin" at bounding box center [1125, 335] width 86 height 22
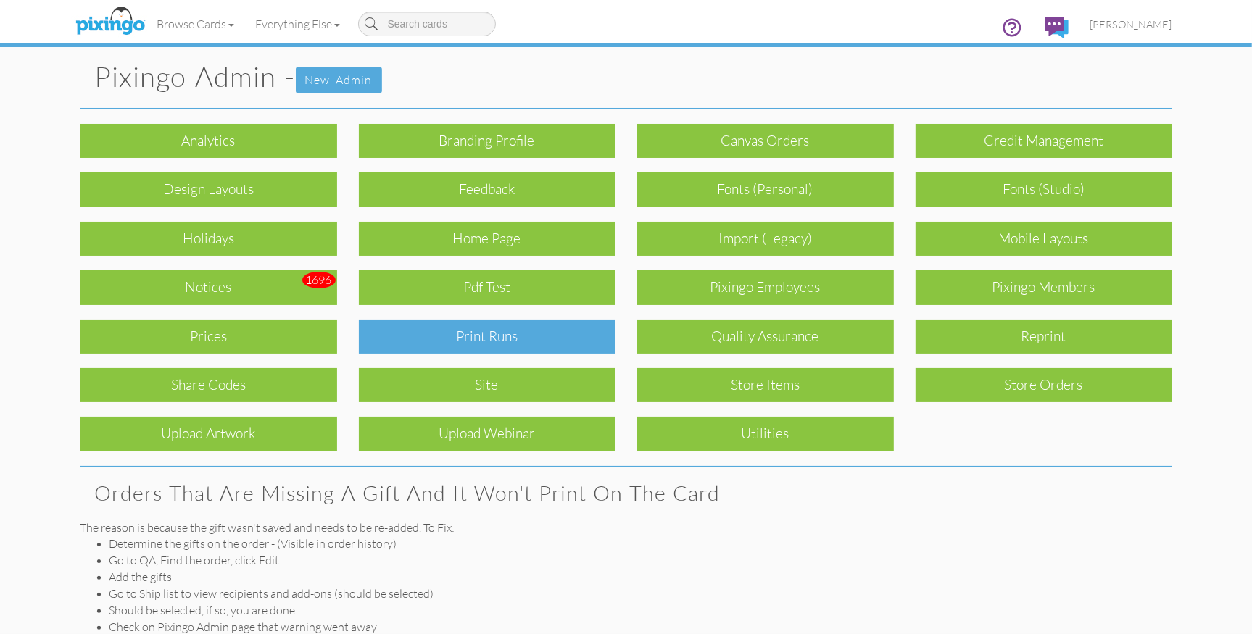
click at [545, 330] on div "Print Runs" at bounding box center [487, 337] width 257 height 34
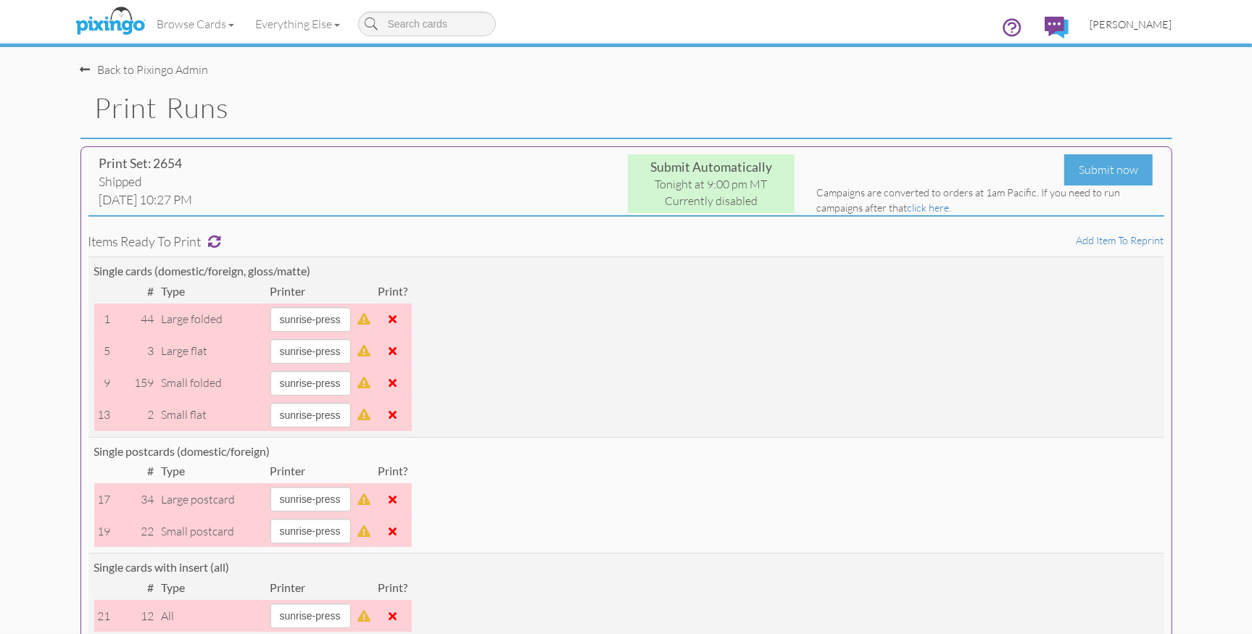
click at [1121, 30] on link "[PERSON_NAME]" at bounding box center [1131, 24] width 104 height 37
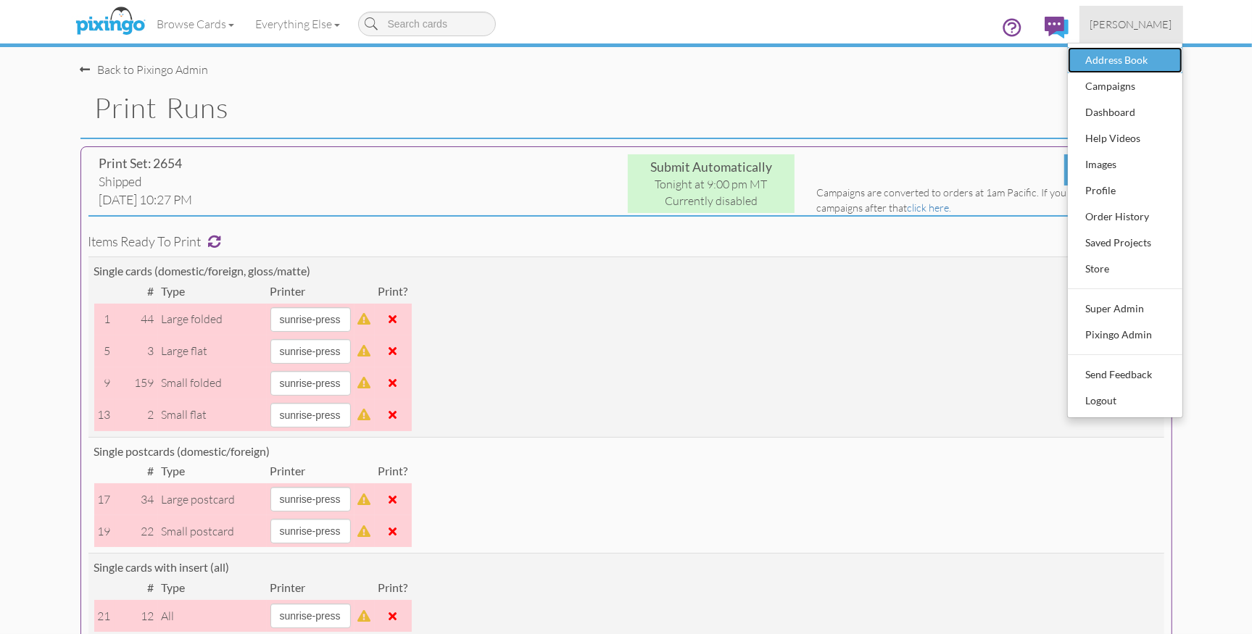
click at [1110, 58] on div "Address Book" at bounding box center [1125, 60] width 86 height 22
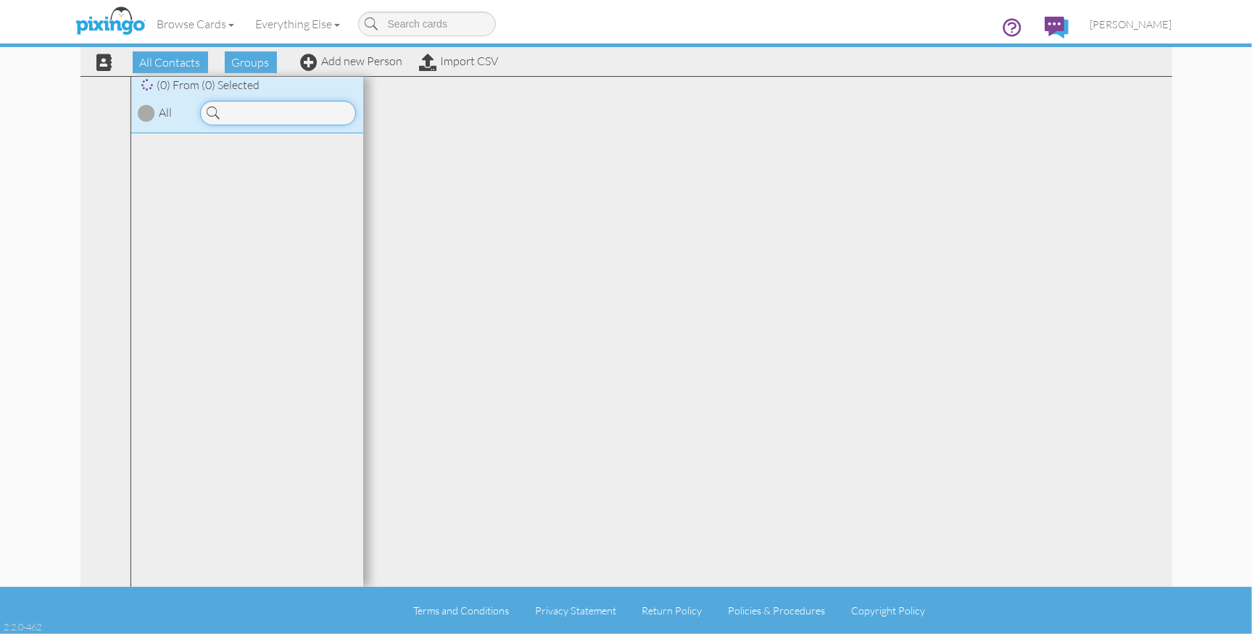
click at [282, 112] on input at bounding box center [278, 113] width 156 height 25
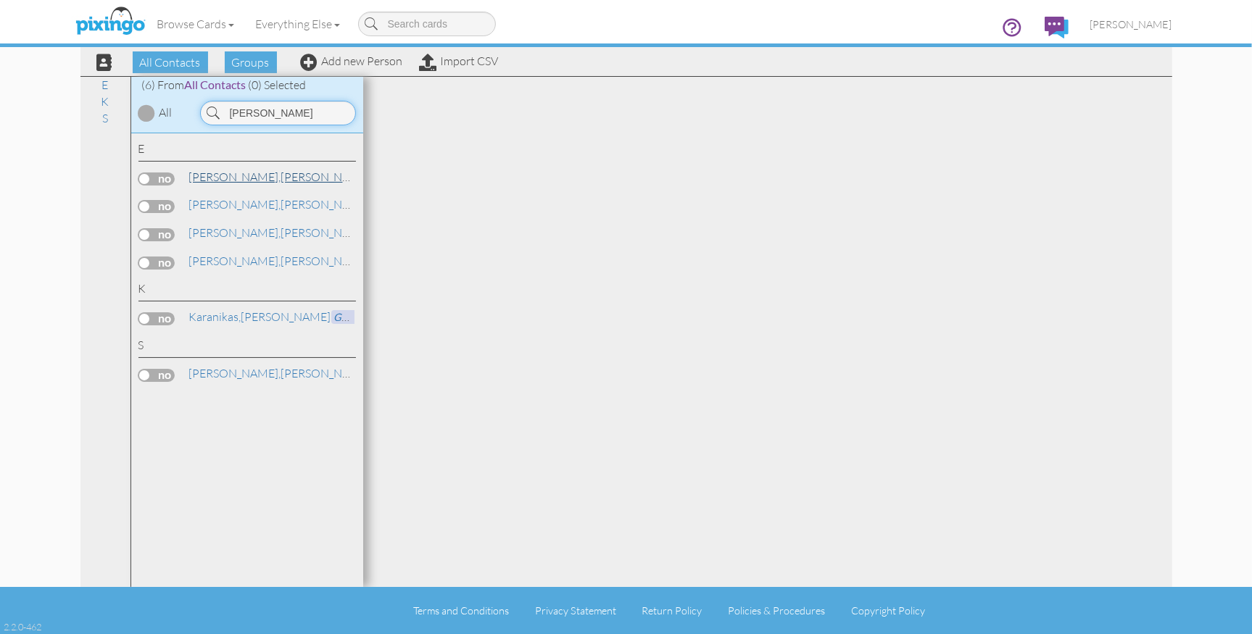
type input "earl"
click at [222, 176] on link "Earl, Denise" at bounding box center [280, 176] width 185 height 17
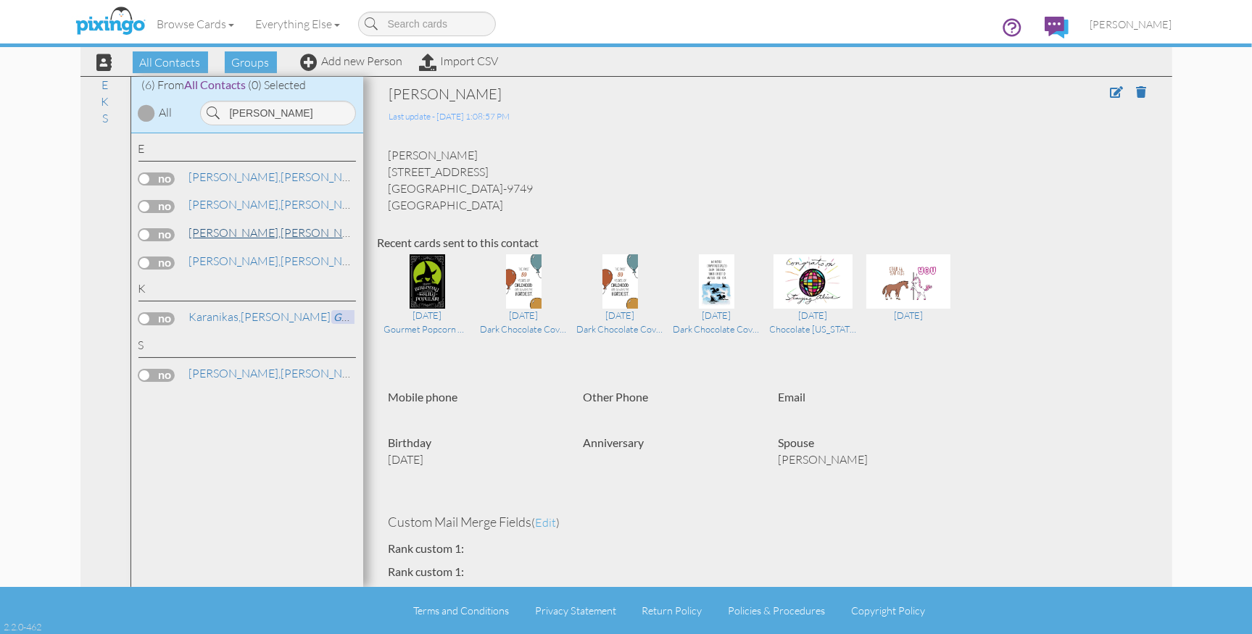
click at [213, 230] on link "Earl, Ken" at bounding box center [280, 232] width 185 height 17
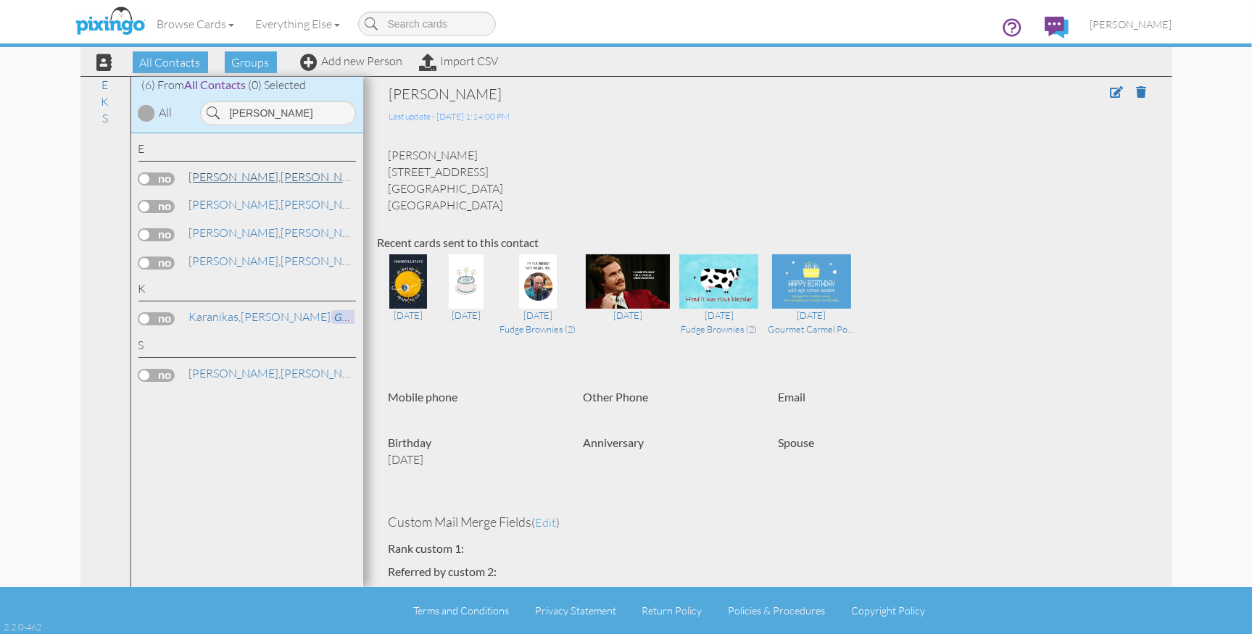
click at [238, 177] on link "Earl, Denise" at bounding box center [280, 176] width 185 height 17
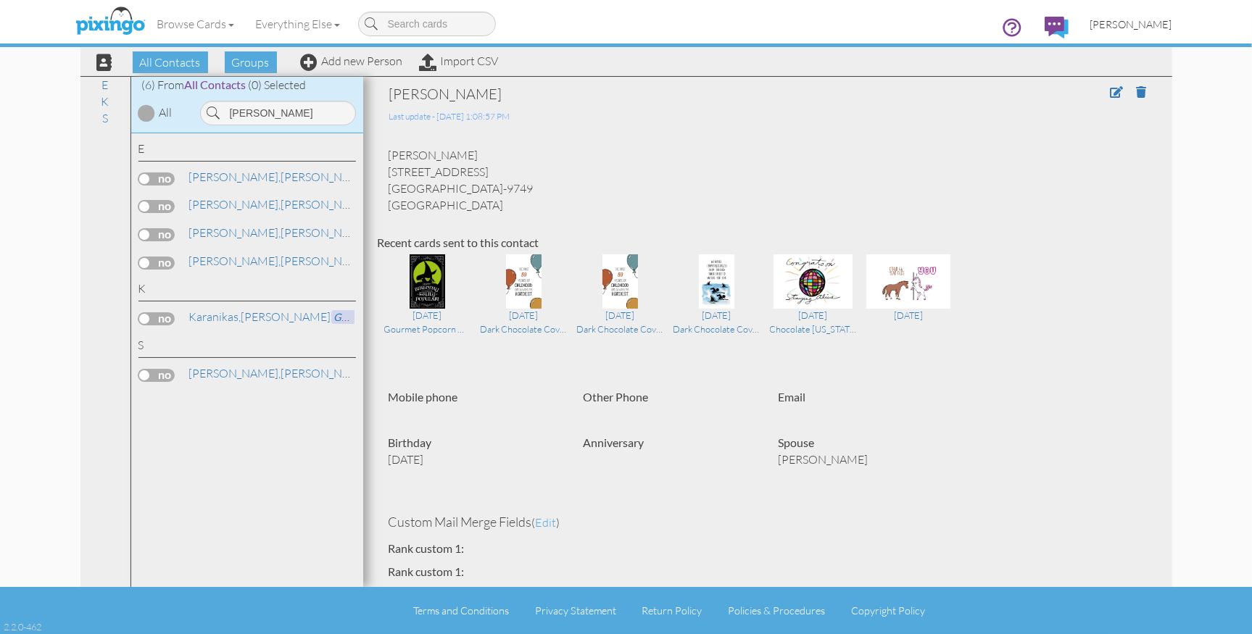
click at [1141, 24] on span "[PERSON_NAME]" at bounding box center [1131, 24] width 82 height 12
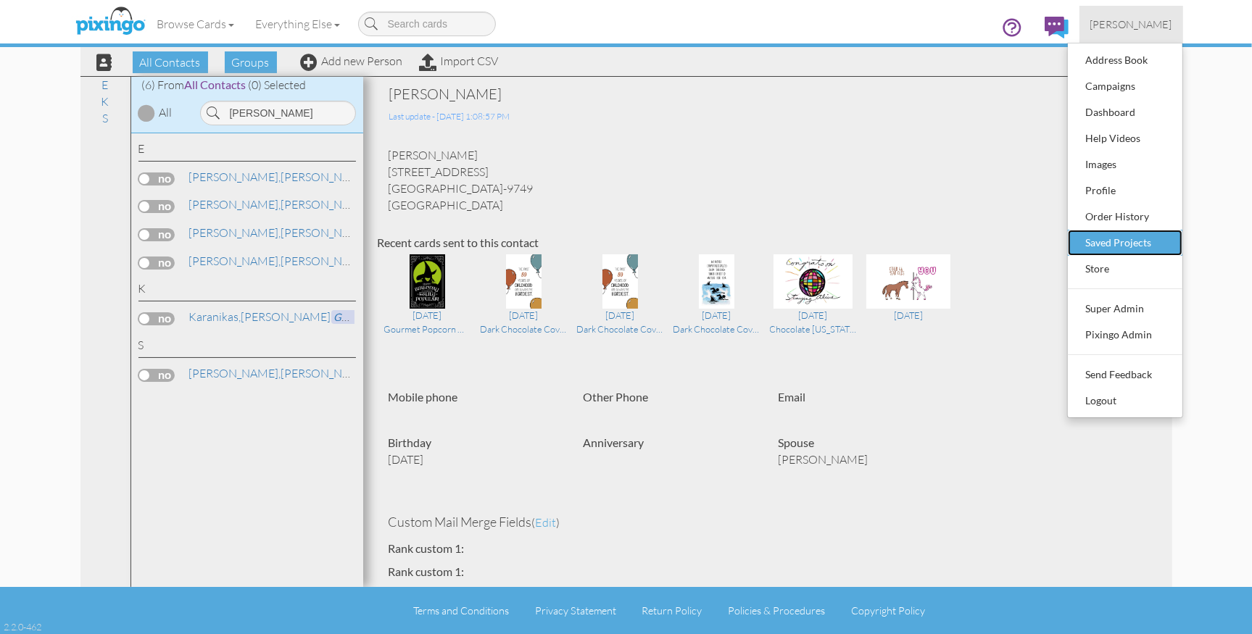
click at [1118, 240] on div "Saved Projects" at bounding box center [1125, 243] width 86 height 22
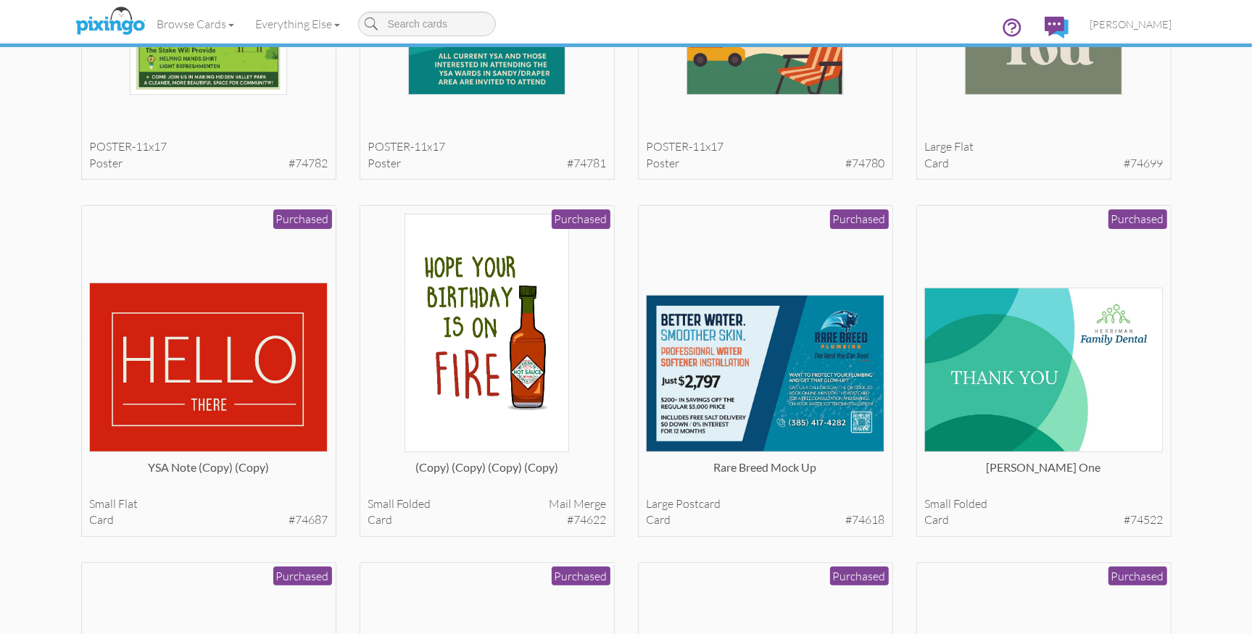
scroll to position [293, 0]
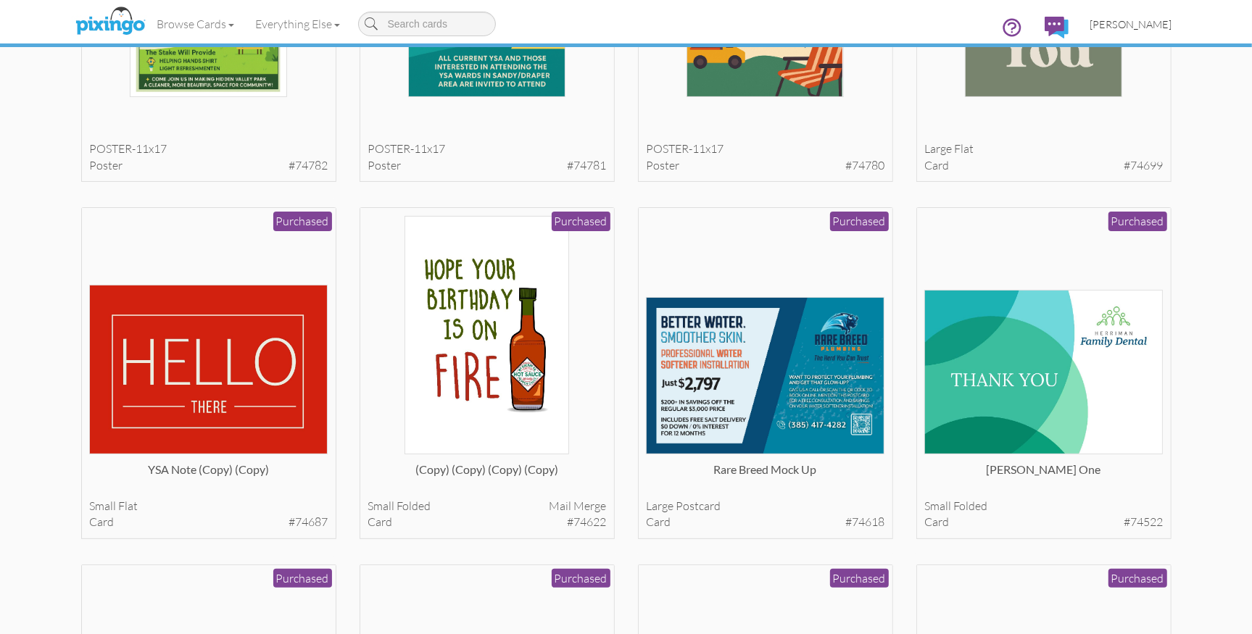
click at [1136, 28] on span "[PERSON_NAME]" at bounding box center [1131, 24] width 82 height 12
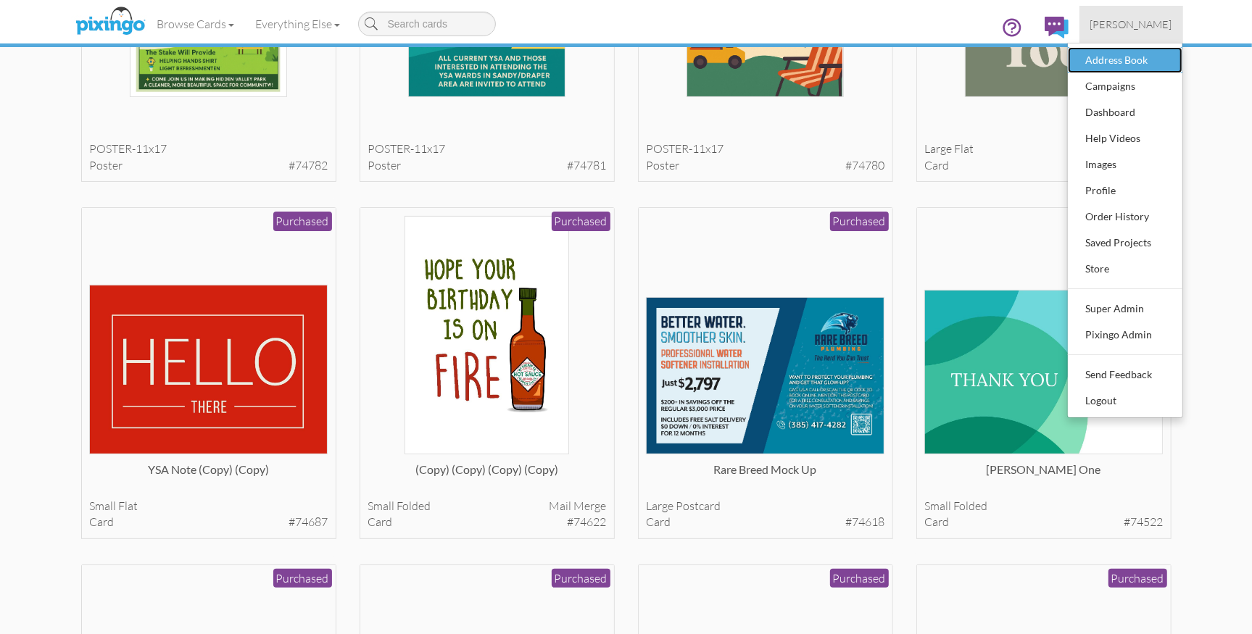
click at [1130, 65] on div "Address Book" at bounding box center [1125, 60] width 86 height 22
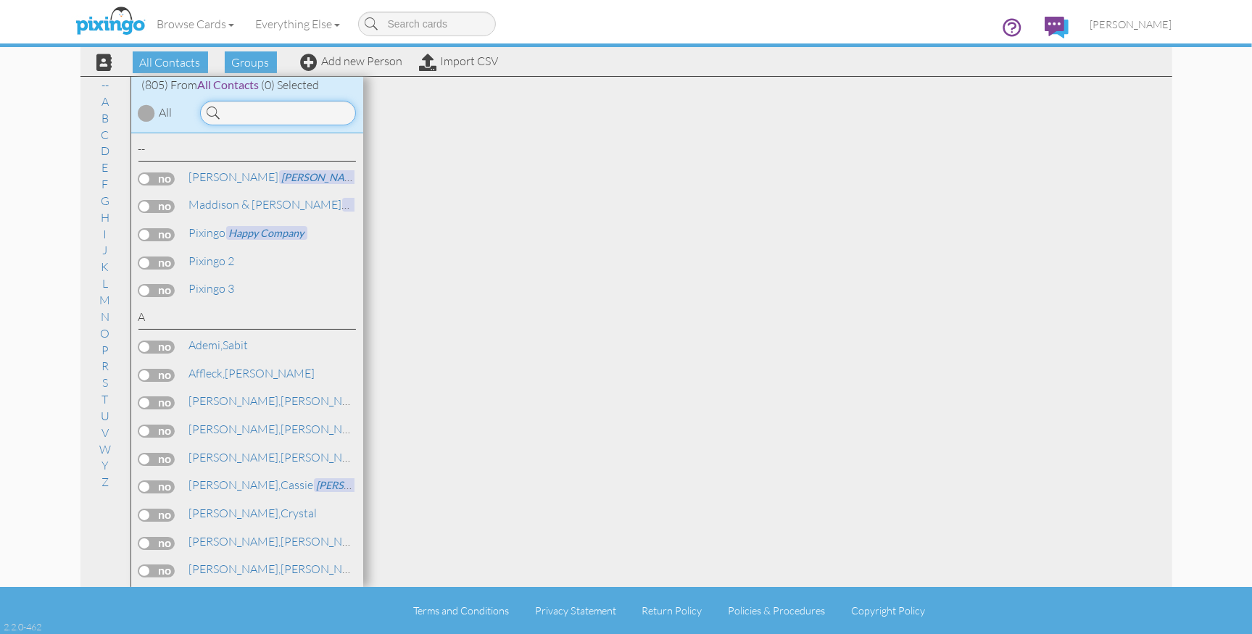
click at [259, 115] on input at bounding box center [278, 113] width 156 height 25
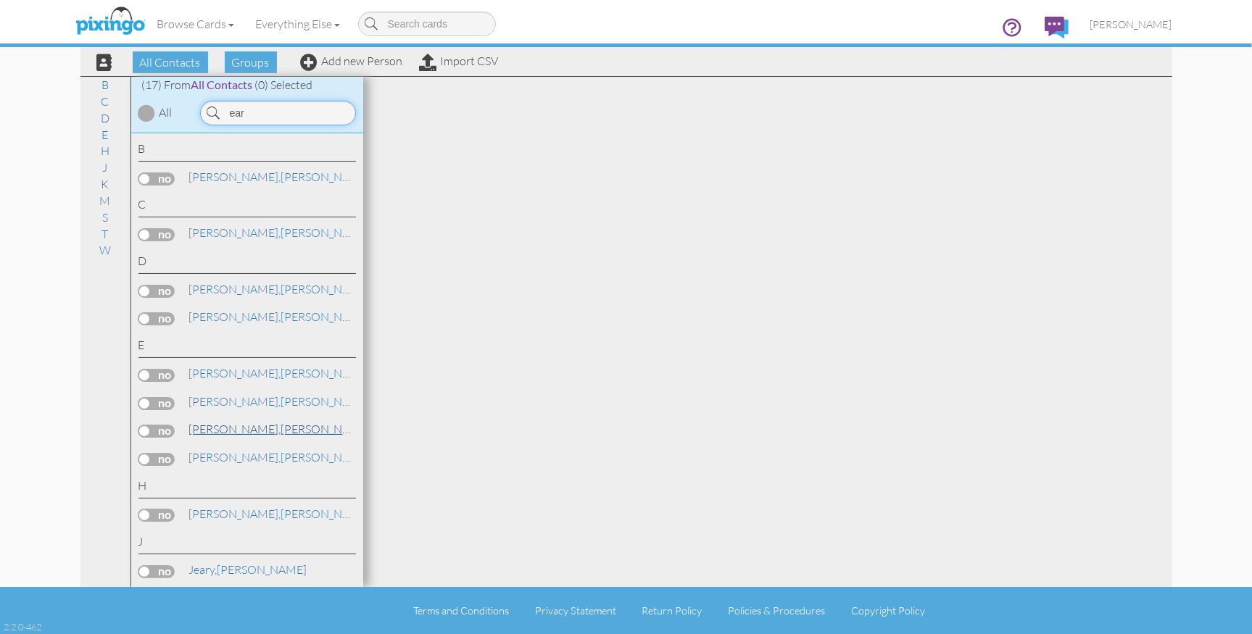
type input "ear"
click at [214, 426] on link "Earl, Ken" at bounding box center [280, 428] width 185 height 17
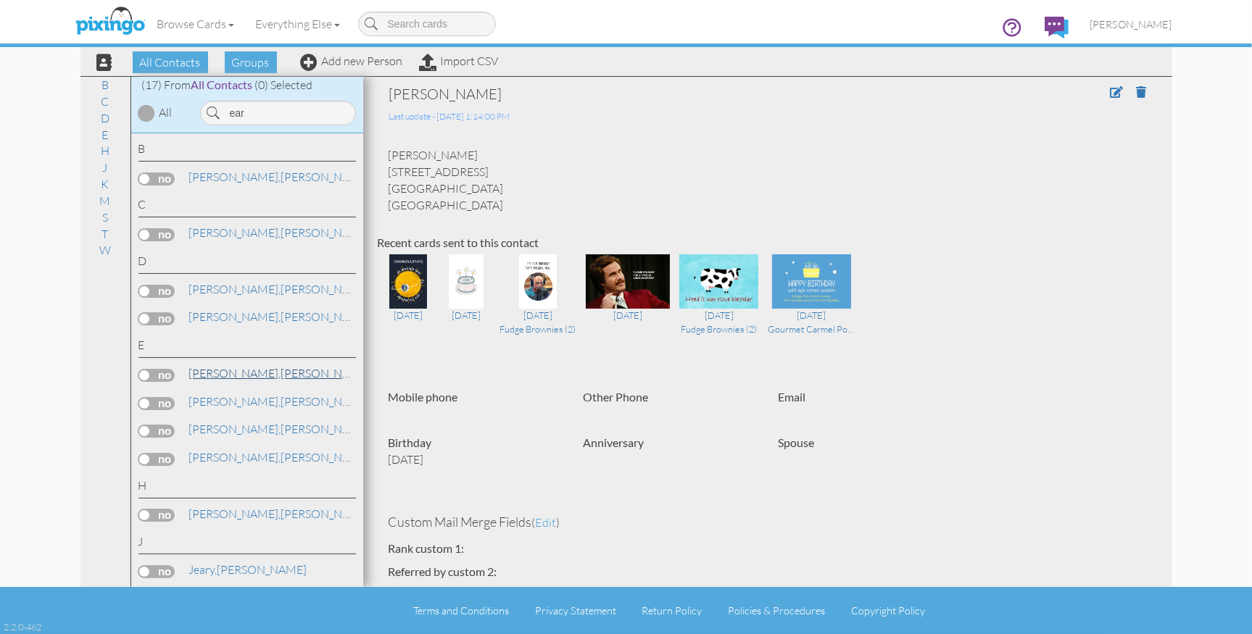
click at [220, 373] on link "Earl, Denise" at bounding box center [280, 373] width 185 height 17
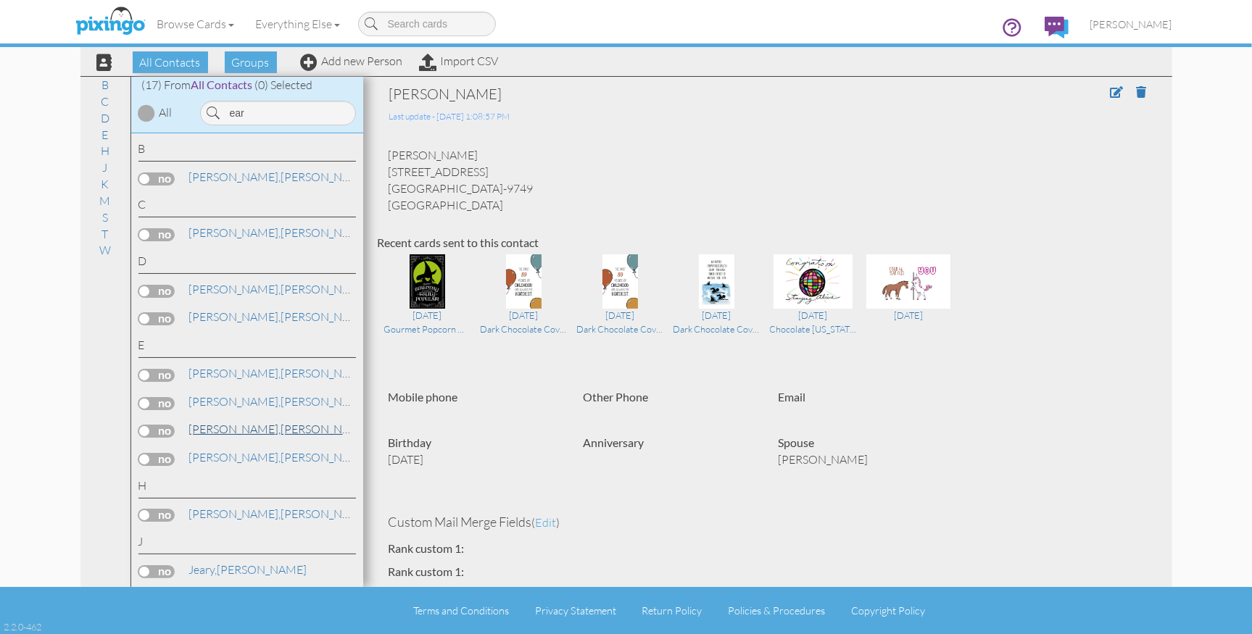
click at [201, 425] on span "Earl," at bounding box center [235, 429] width 92 height 14
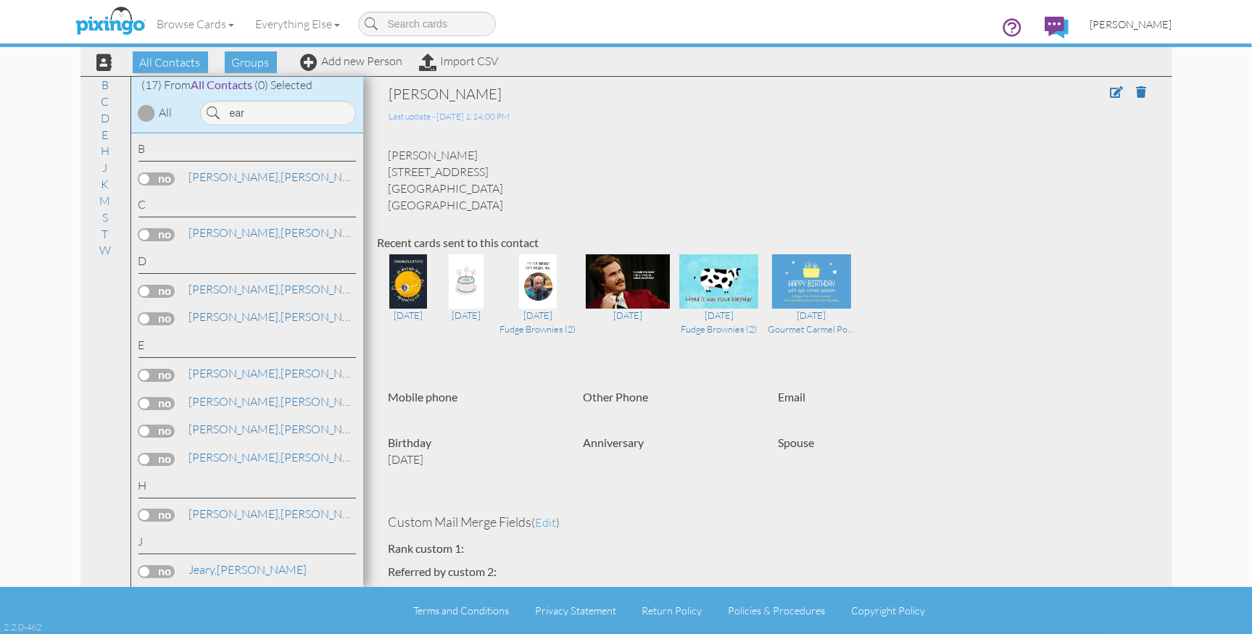
click at [1134, 25] on span "[PERSON_NAME]" at bounding box center [1131, 24] width 82 height 12
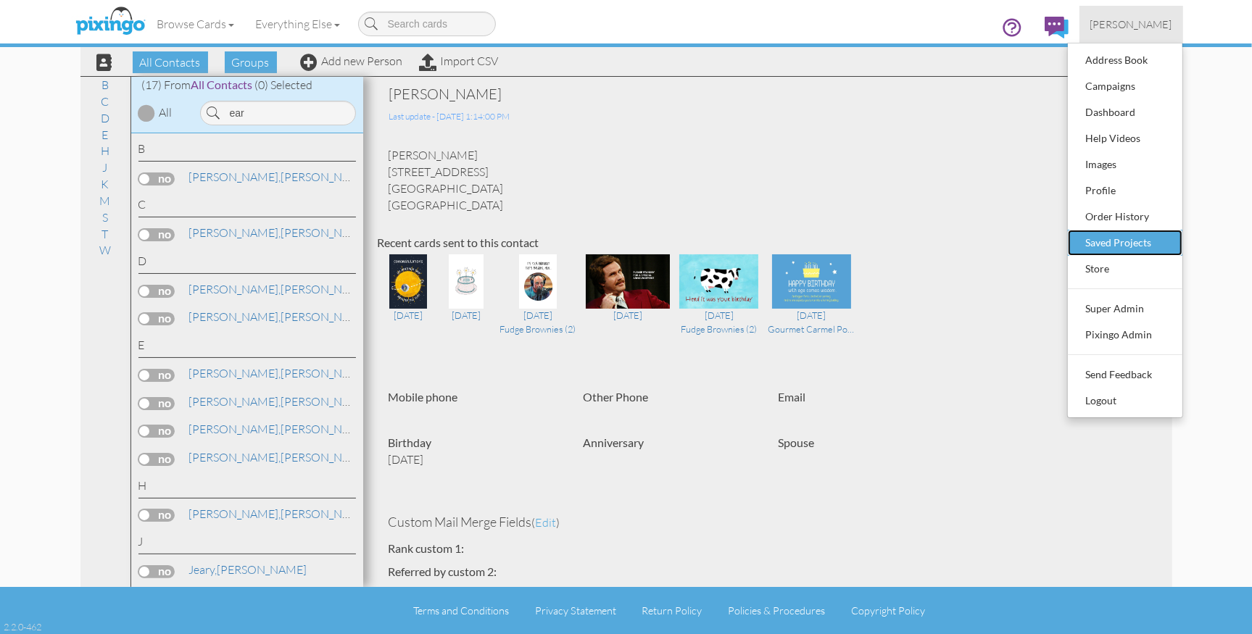
click at [1102, 242] on div "Saved Projects" at bounding box center [1125, 243] width 86 height 22
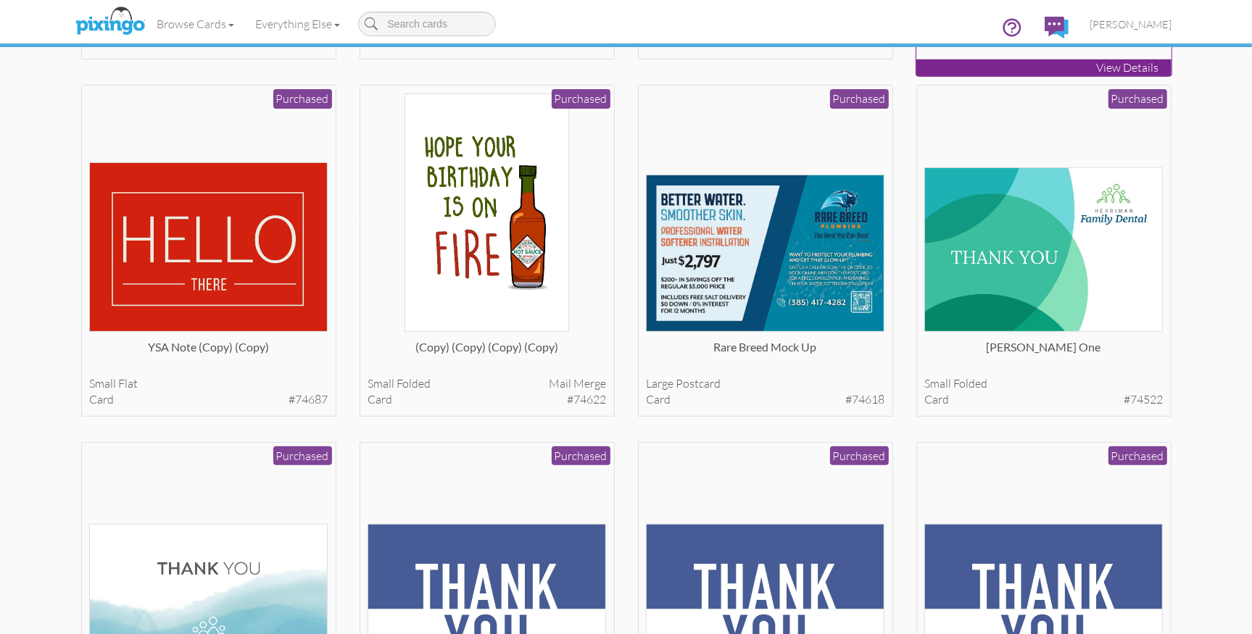
scroll to position [412, 0]
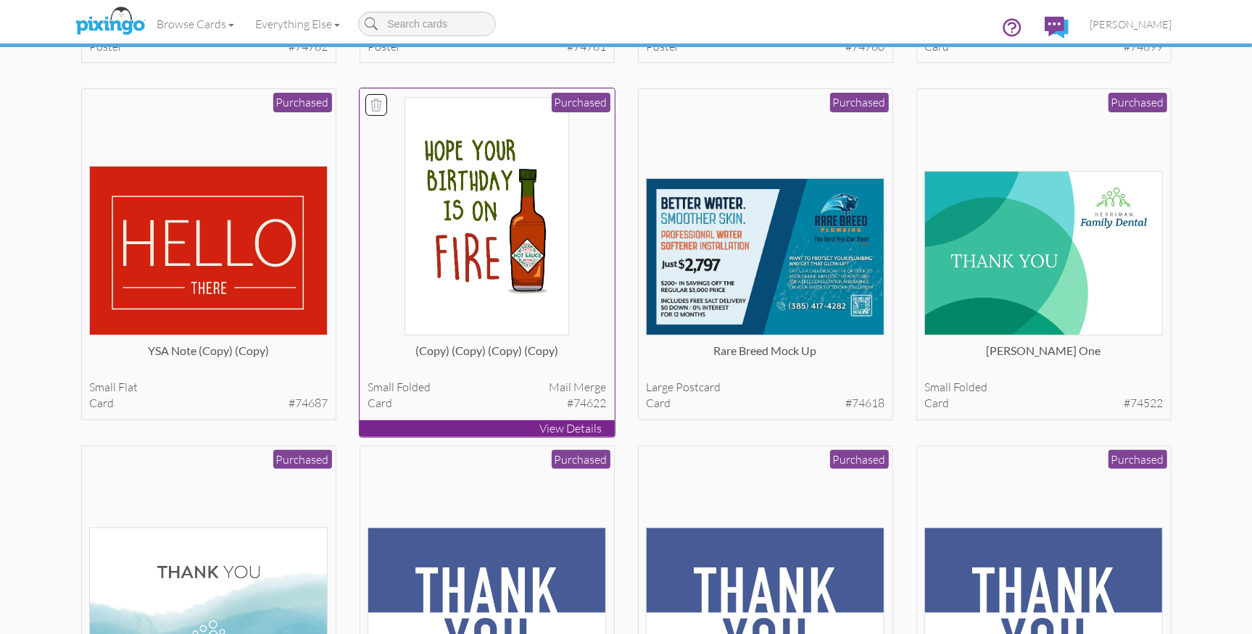
click at [530, 252] on img at bounding box center [486, 216] width 165 height 238
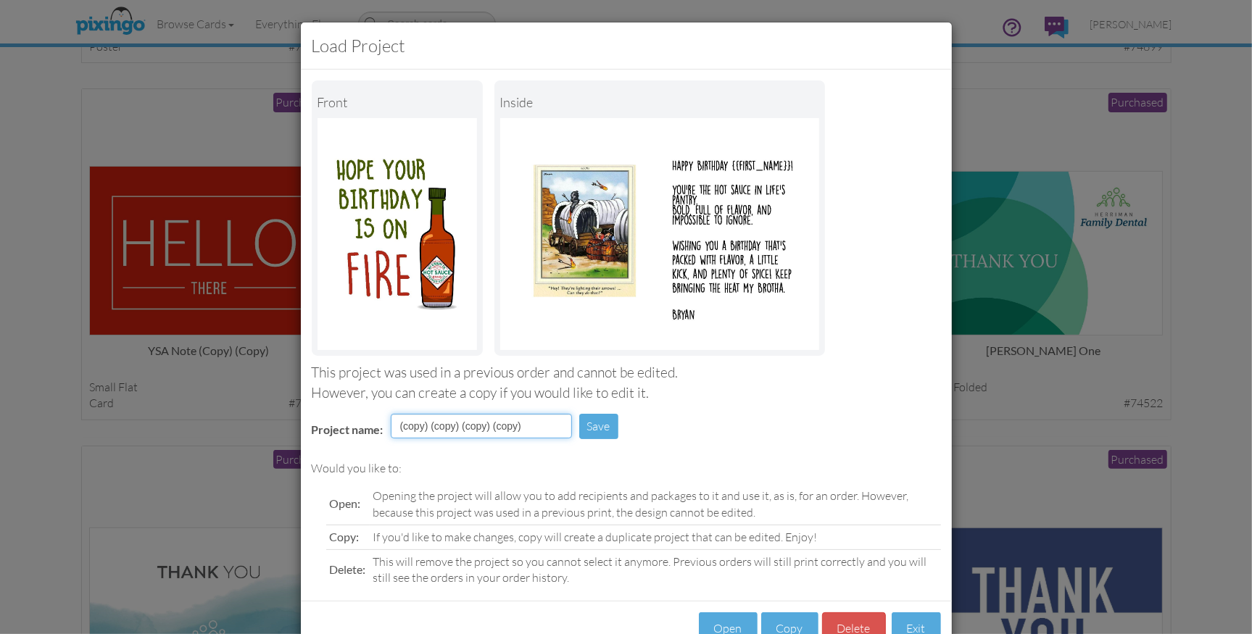
drag, startPoint x: 504, startPoint y: 428, endPoint x: 393, endPoint y: 425, distance: 111.7
click at [393, 425] on input "(copy) (copy) (copy) (copy)" at bounding box center [481, 426] width 181 height 25
type input "On Fire Bday (Bryan)"
click at [602, 426] on button "Save" at bounding box center [598, 426] width 39 height 25
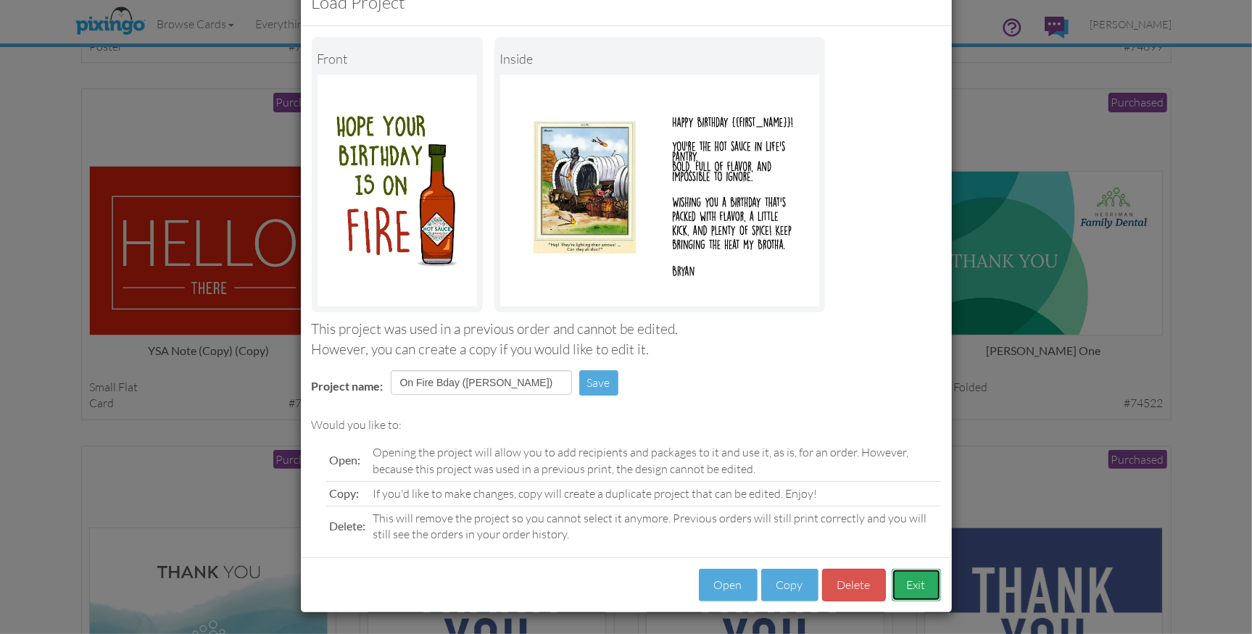
click at [921, 585] on button "Exit" at bounding box center [915, 585] width 49 height 33
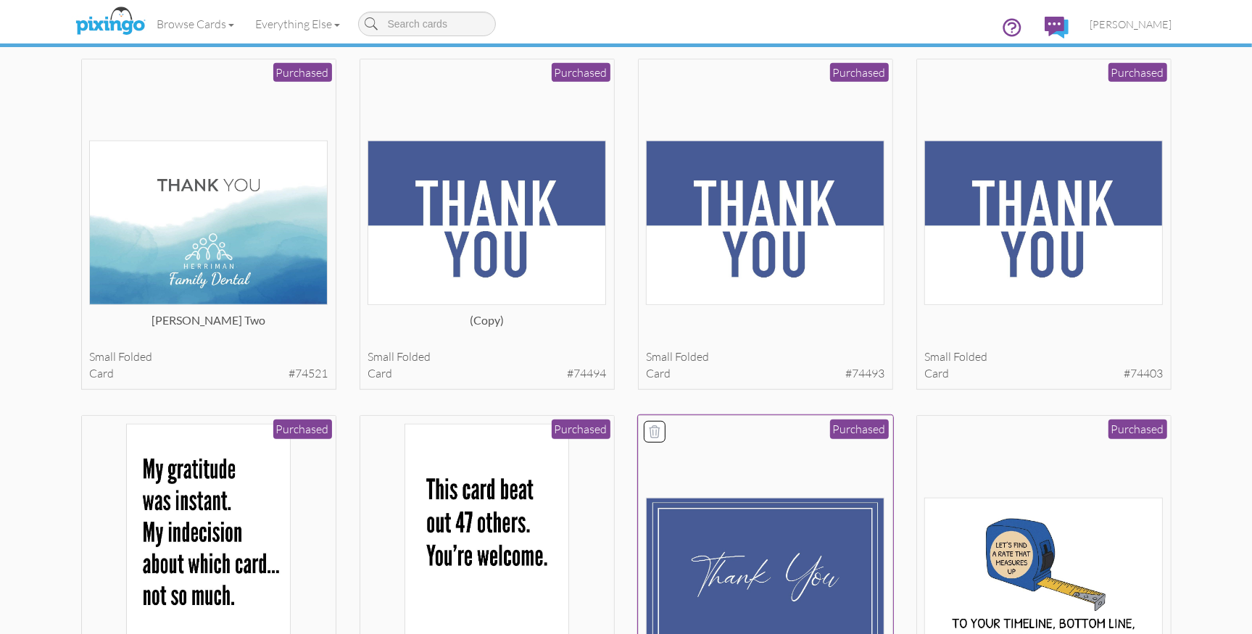
scroll to position [764, 0]
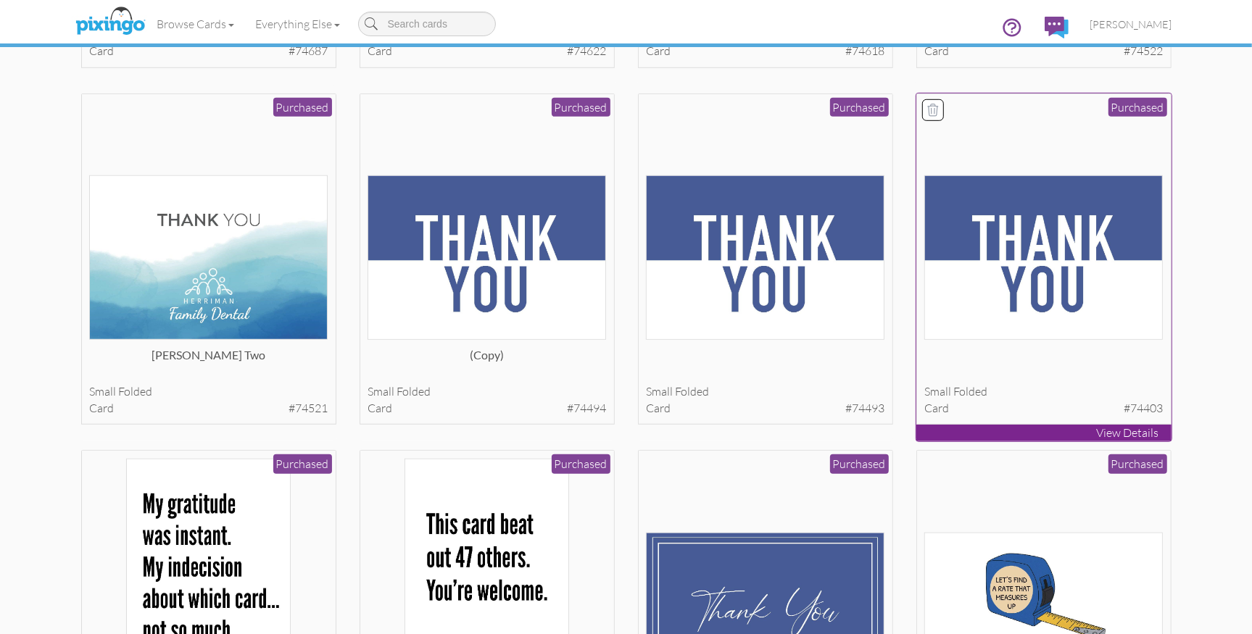
click at [1045, 409] on div "card #74403" at bounding box center [1043, 408] width 238 height 17
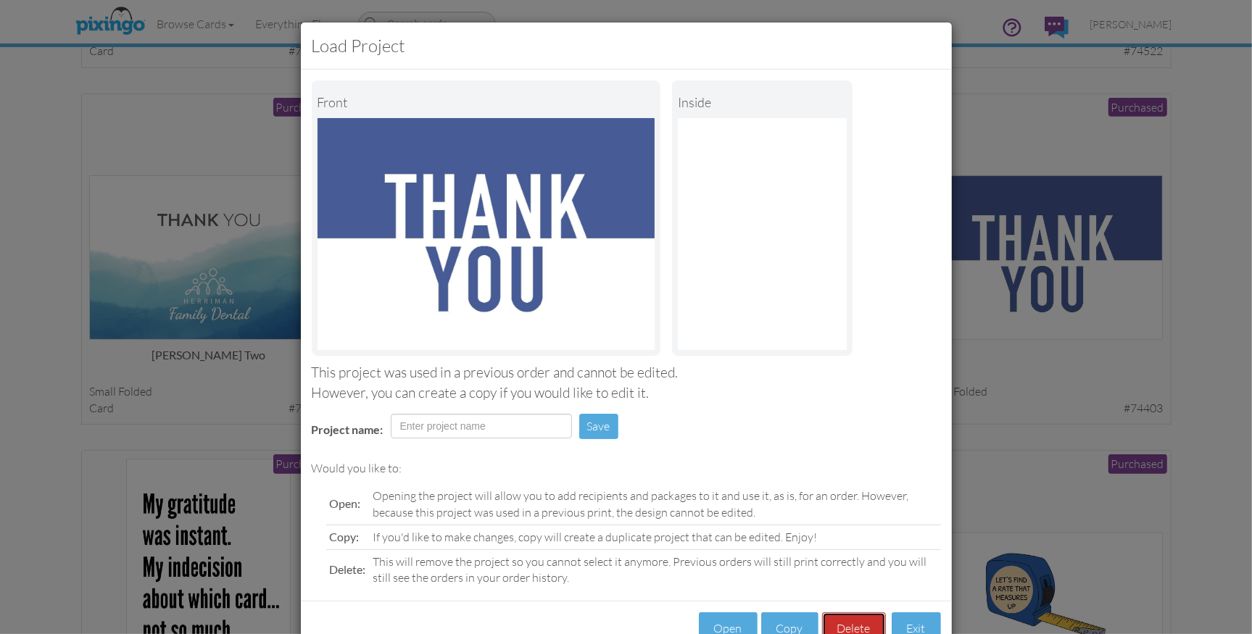
click at [852, 614] on button "Delete" at bounding box center [854, 628] width 64 height 33
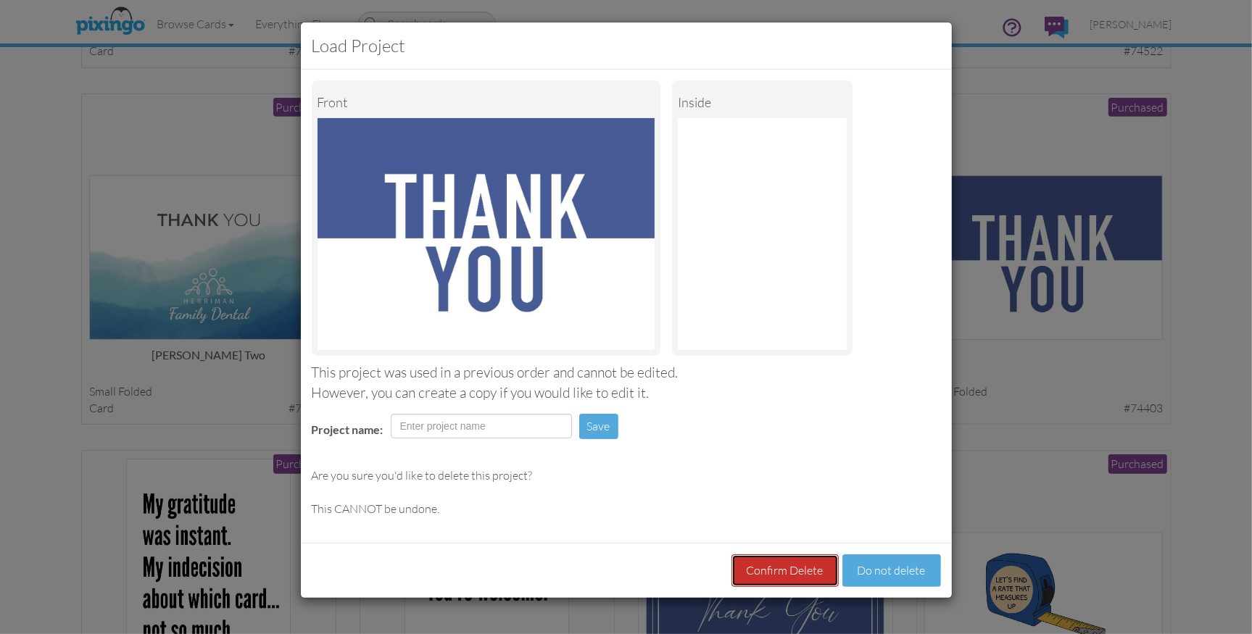
click at [795, 564] on button "Confirm Delete" at bounding box center [784, 570] width 107 height 33
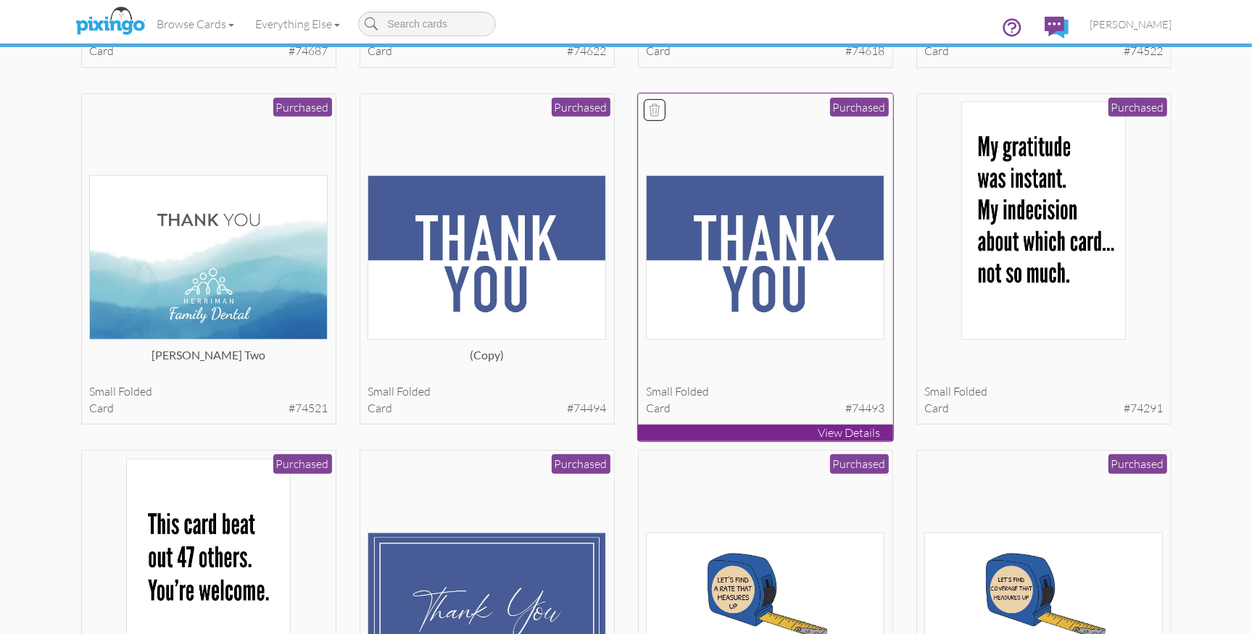
click at [820, 369] on div at bounding box center [765, 361] width 238 height 29
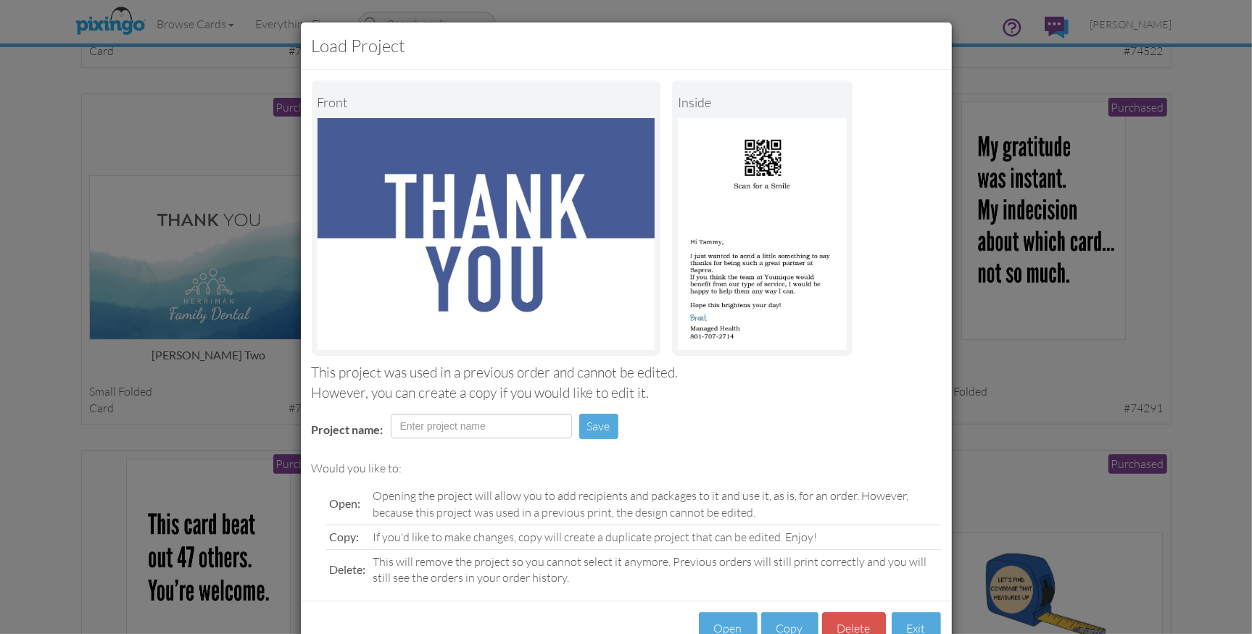
scroll to position [43, 0]
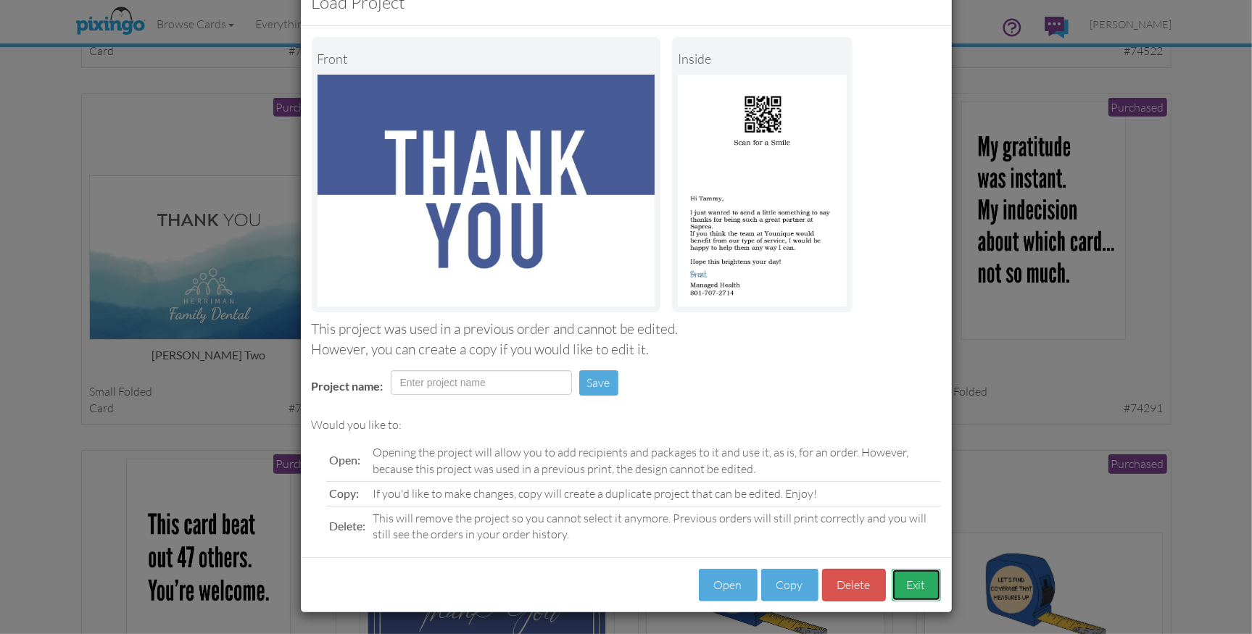
click at [913, 581] on button "Exit" at bounding box center [915, 585] width 49 height 33
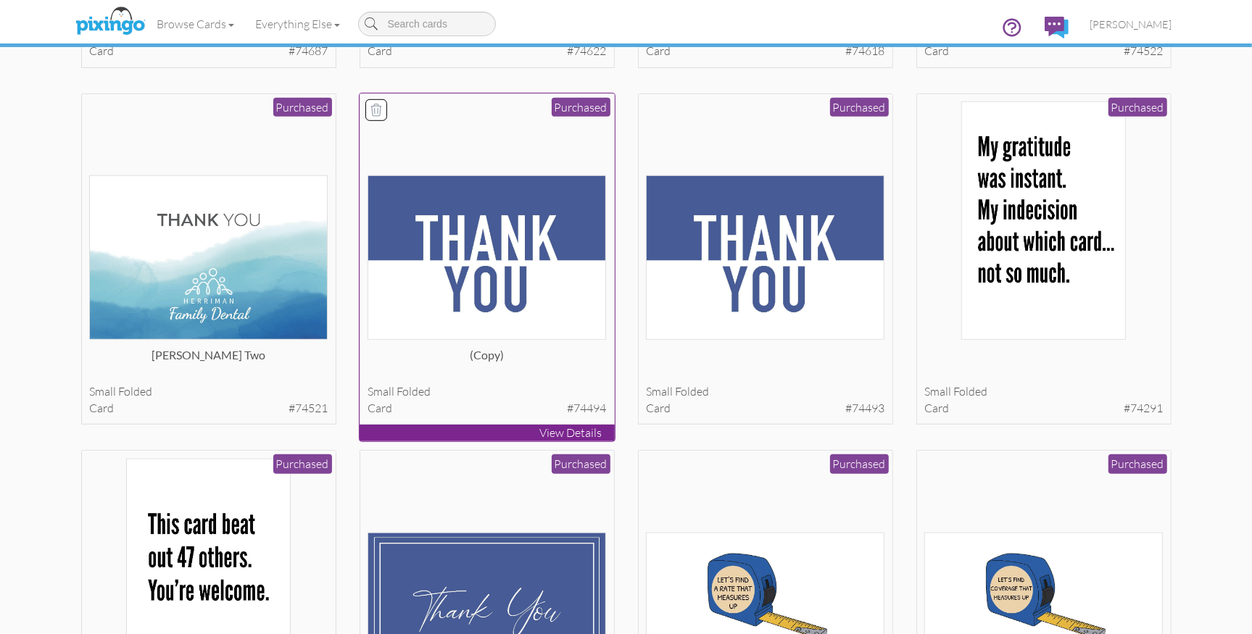
click at [538, 321] on img at bounding box center [486, 257] width 238 height 165
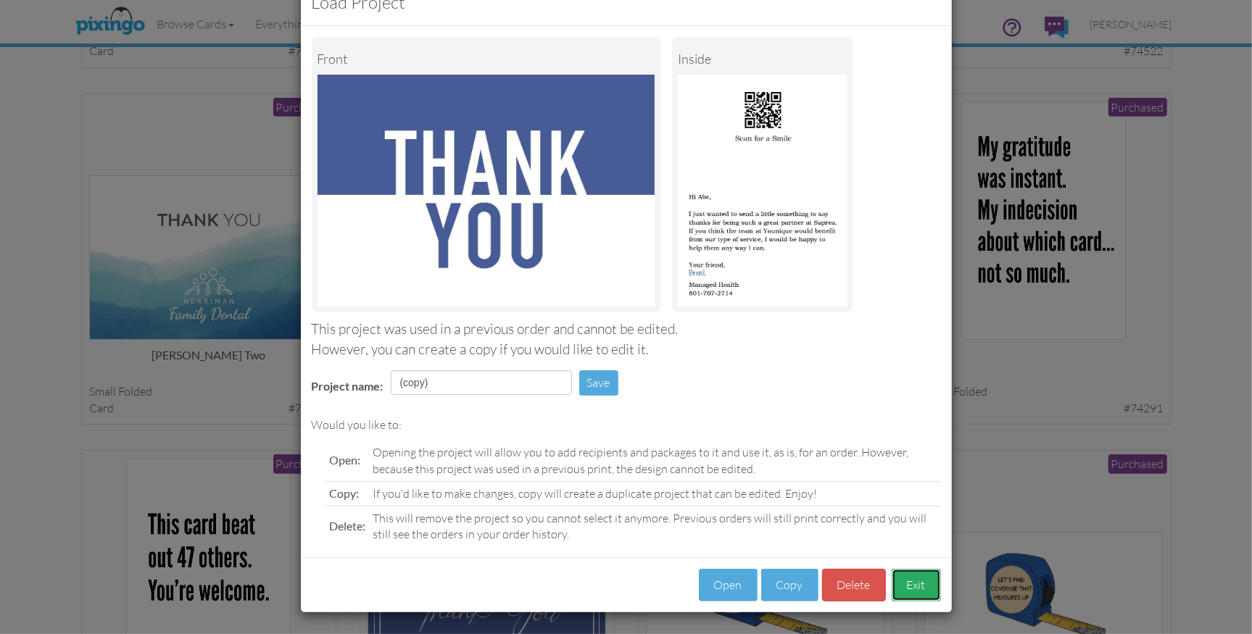
click at [926, 578] on button "Exit" at bounding box center [915, 585] width 49 height 33
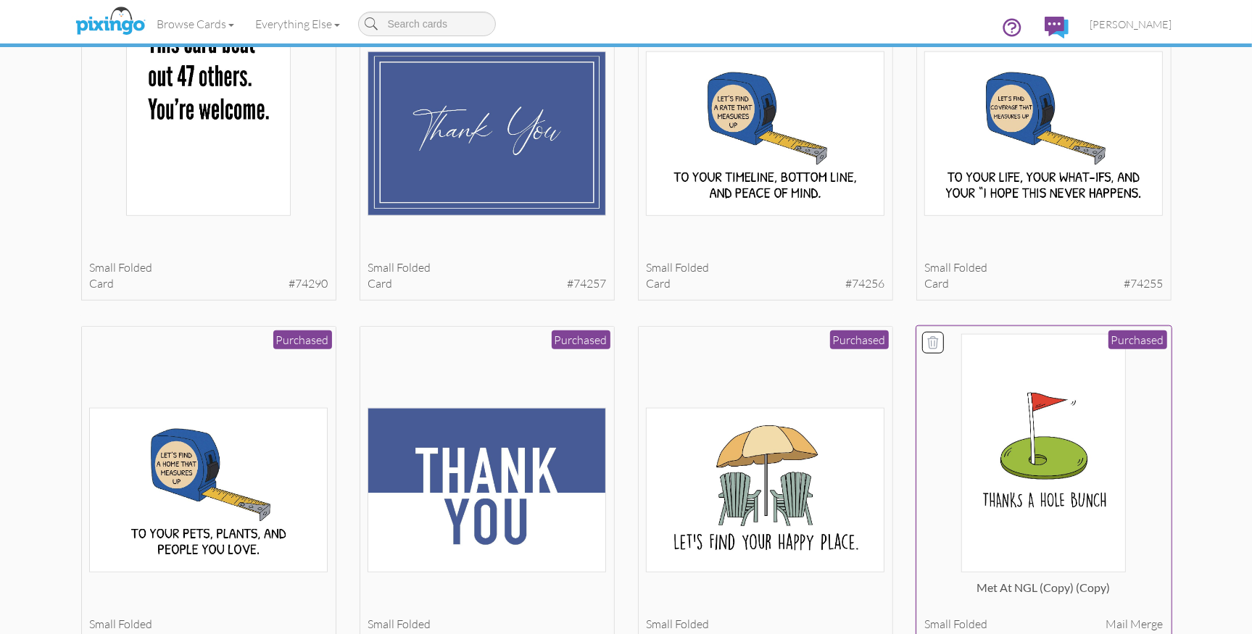
scroll to position [1238, 0]
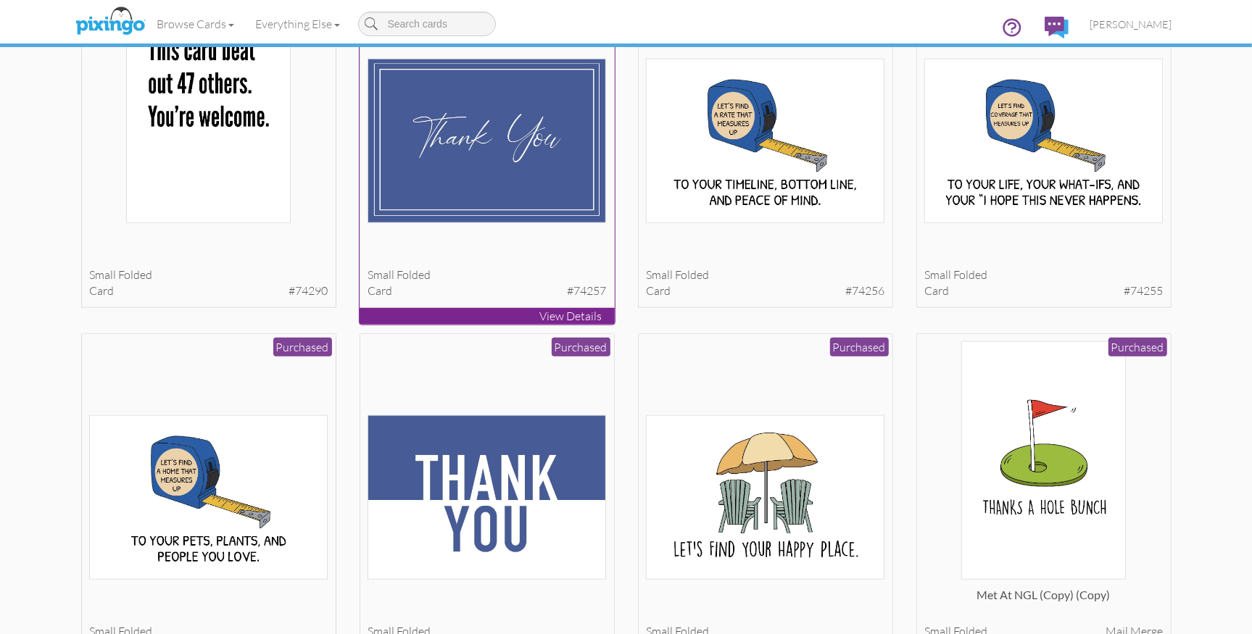
click at [470, 151] on img at bounding box center [486, 141] width 238 height 165
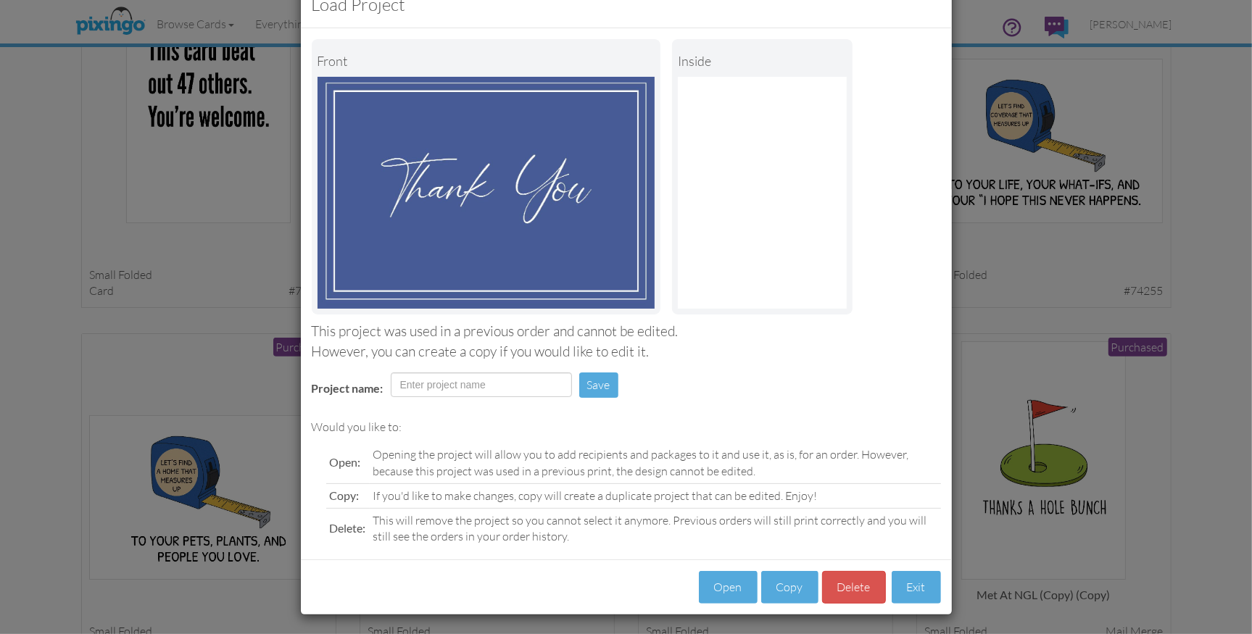
scroll to position [43, 0]
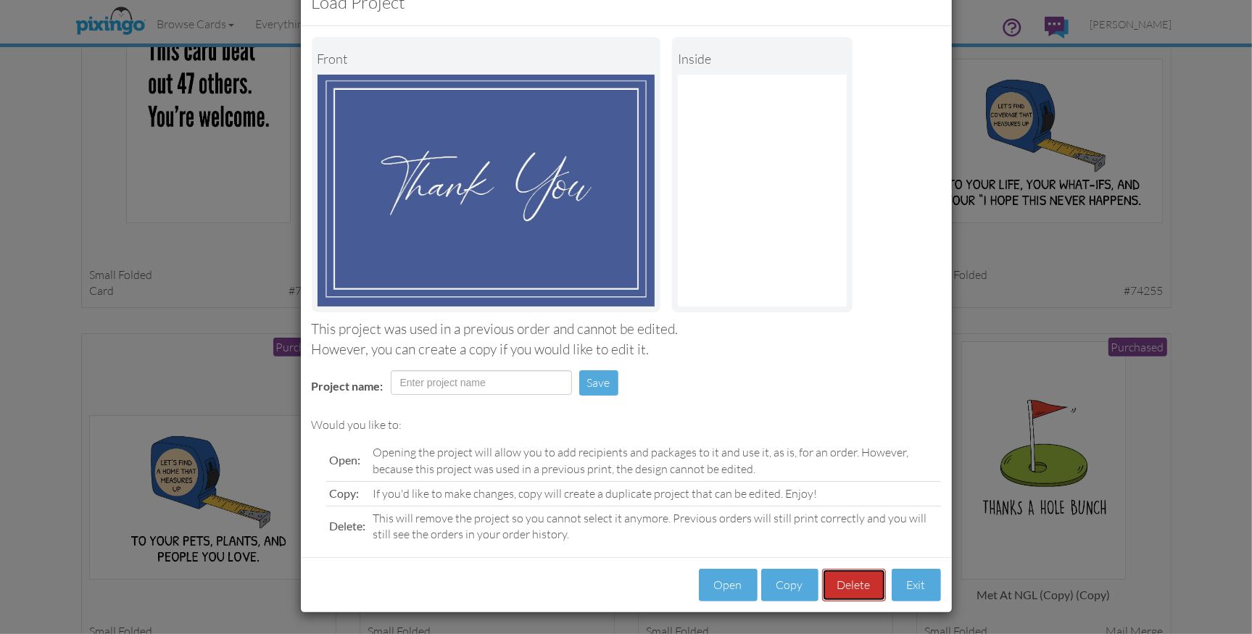
click at [864, 575] on button "Delete" at bounding box center [854, 585] width 64 height 33
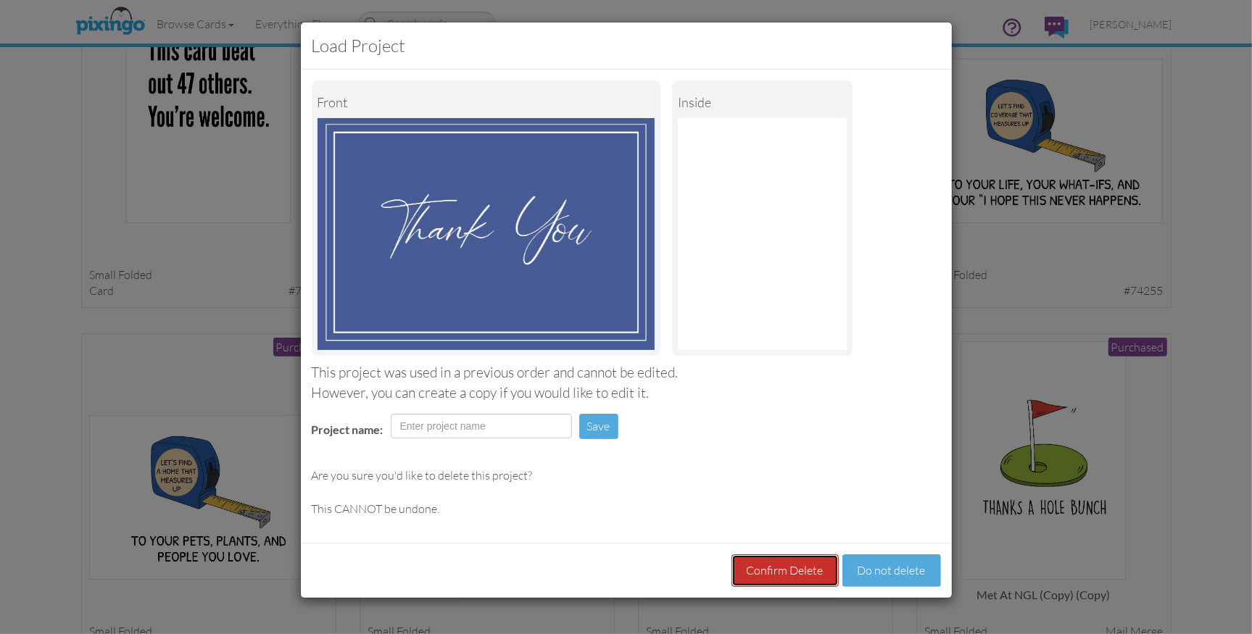
click at [789, 567] on button "Confirm Delete" at bounding box center [784, 570] width 107 height 33
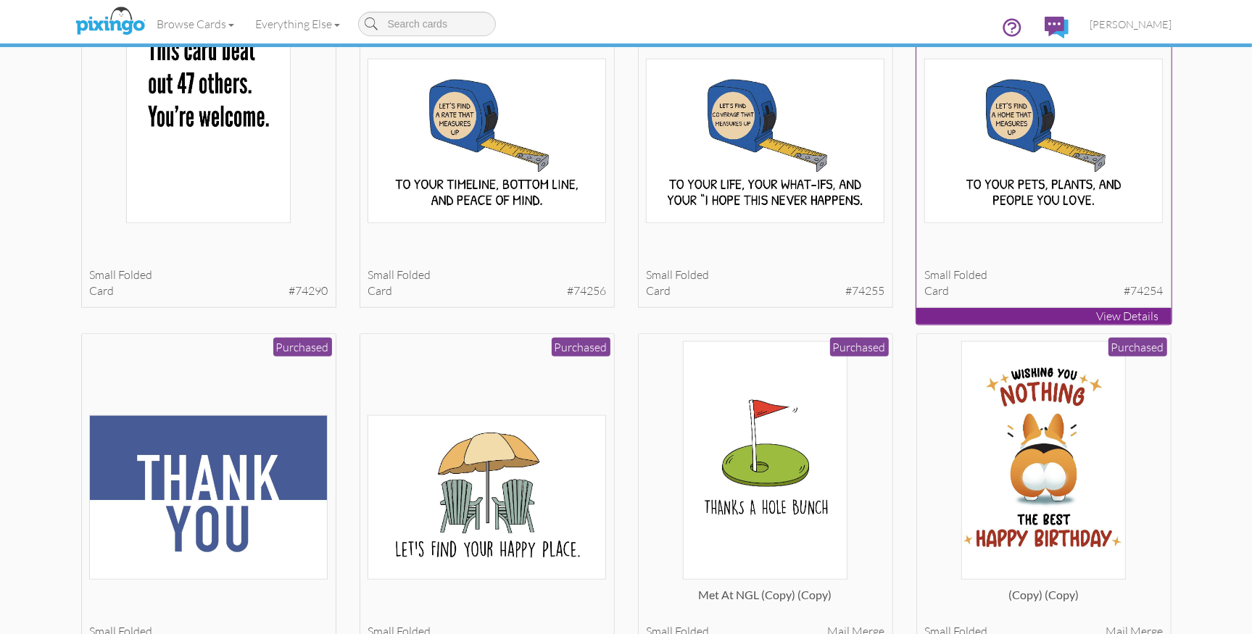
click at [1081, 189] on img at bounding box center [1043, 141] width 238 height 165
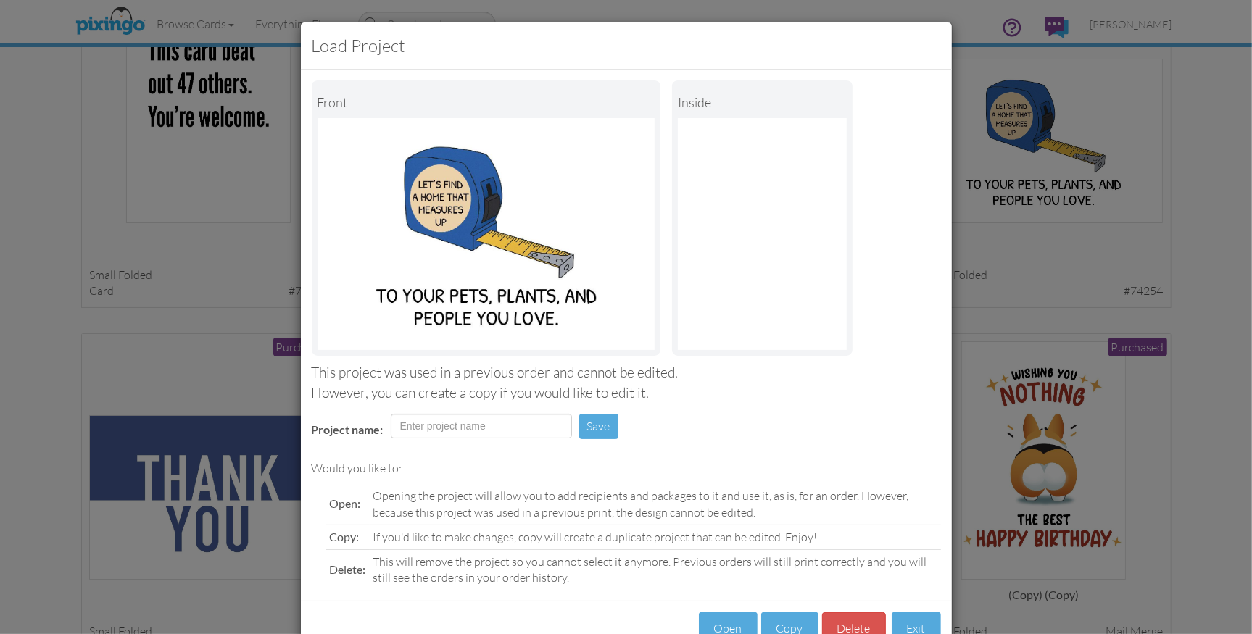
scroll to position [43, 0]
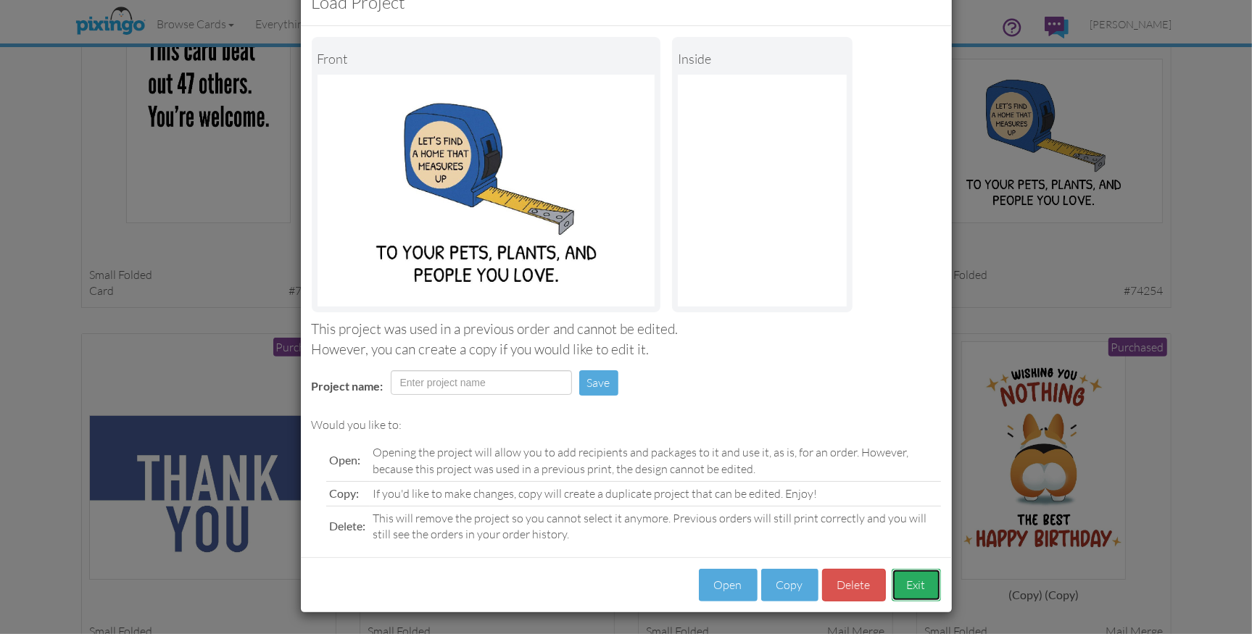
click at [915, 586] on button "Exit" at bounding box center [915, 585] width 49 height 33
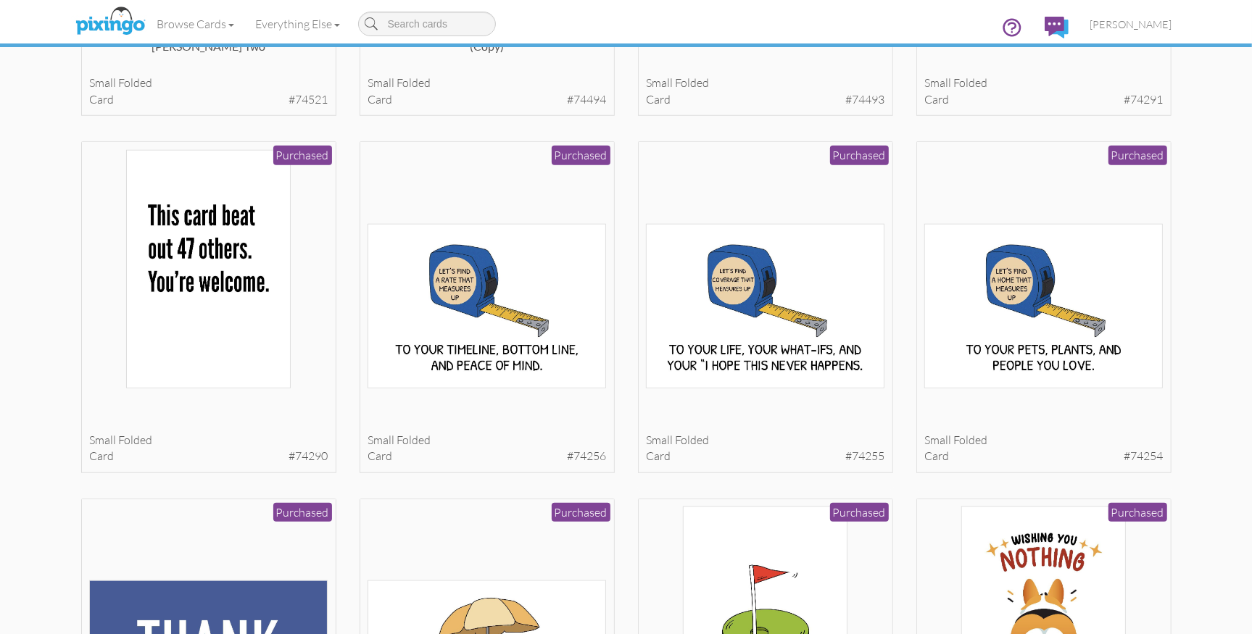
scroll to position [1062, 0]
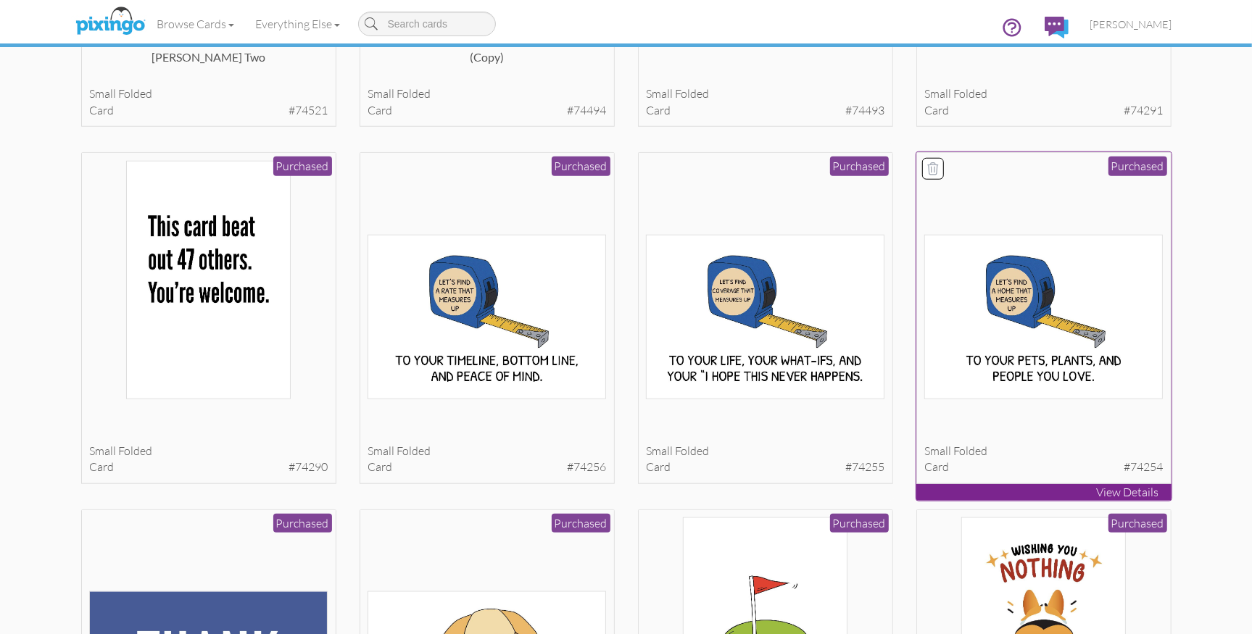
click at [933, 172] on icon at bounding box center [933, 169] width 14 height 14
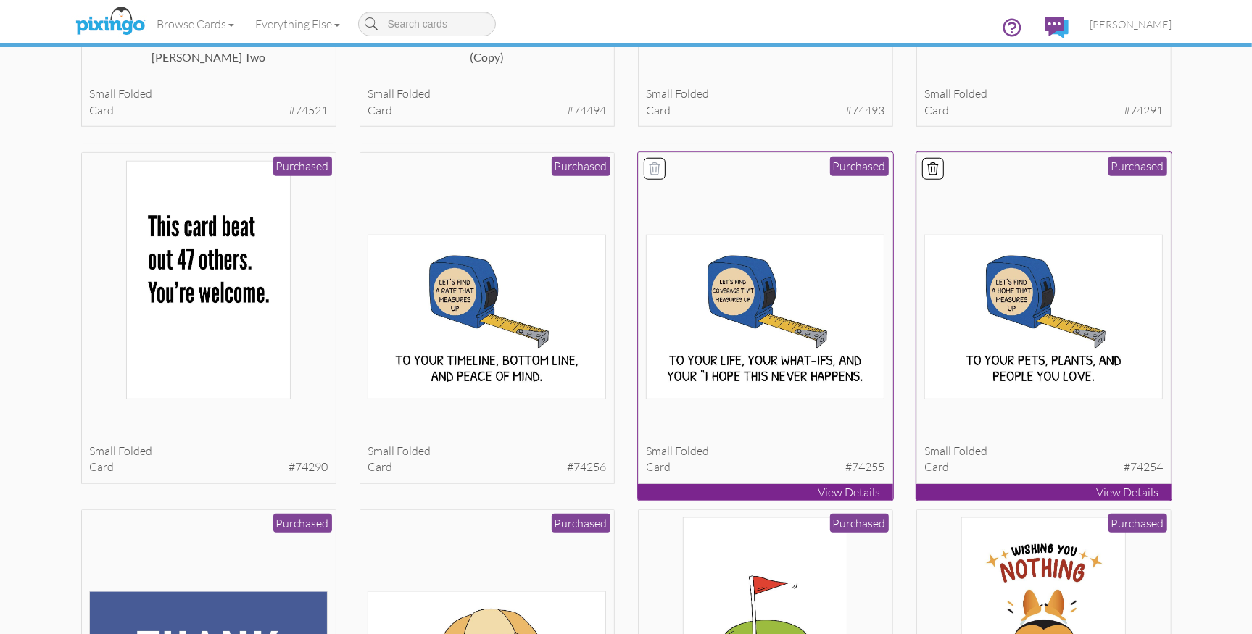
click at [644, 166] on div at bounding box center [655, 169] width 22 height 22
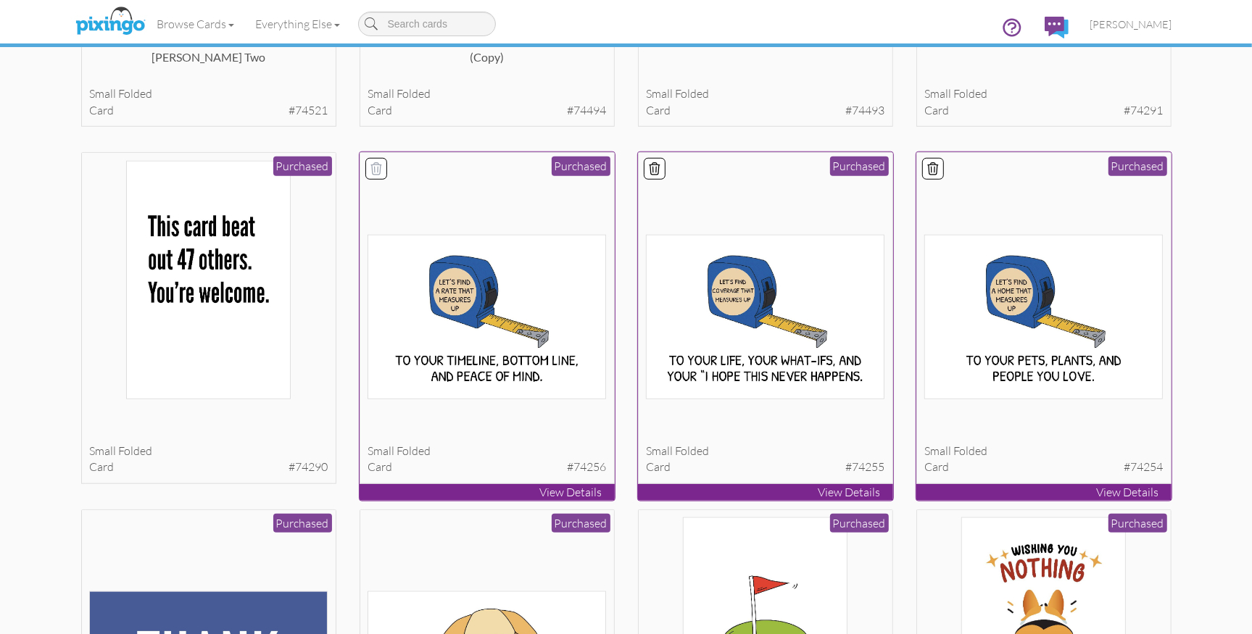
click at [386, 165] on div at bounding box center [376, 169] width 22 height 22
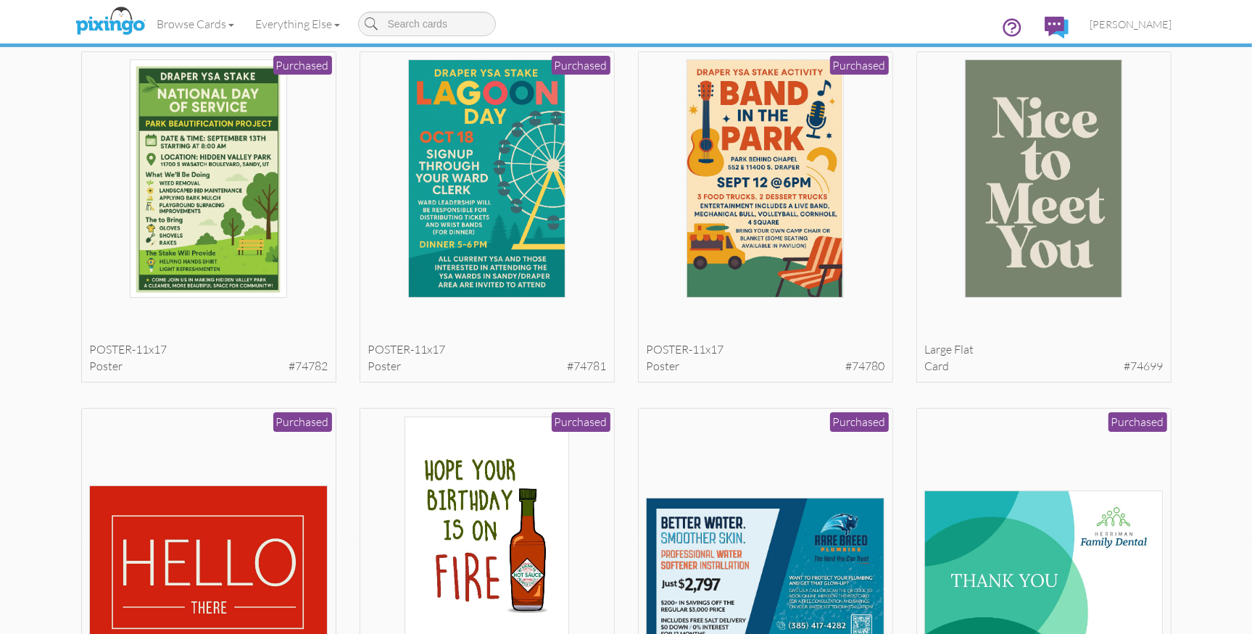
scroll to position [0, 0]
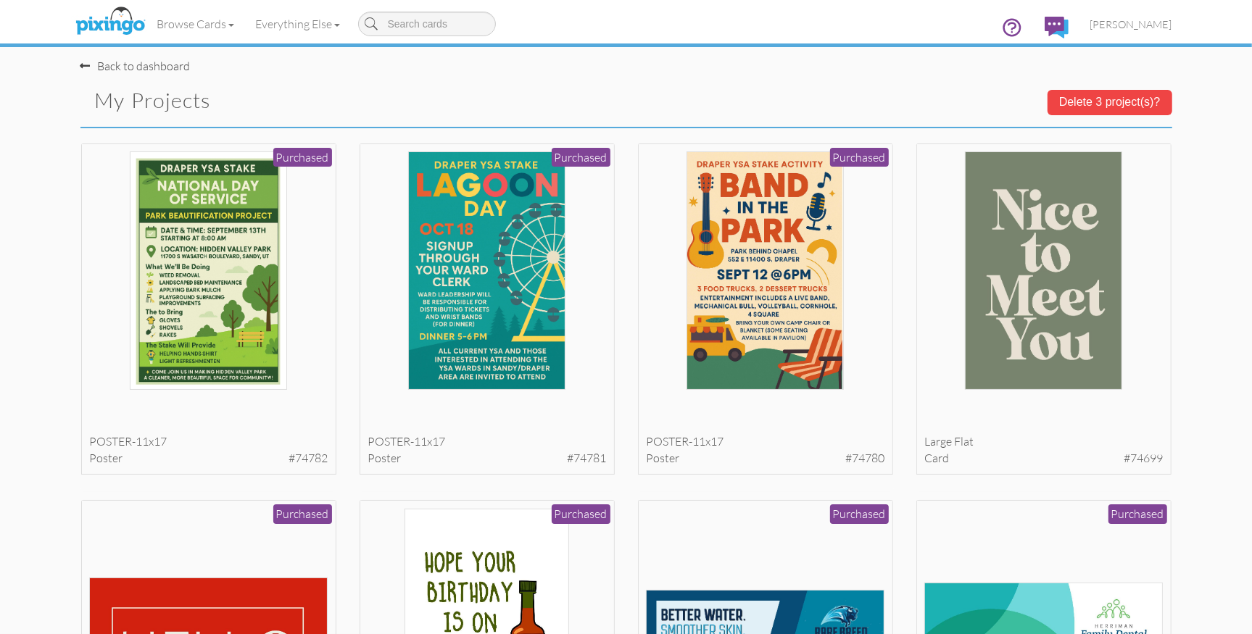
click at [1086, 101] on button "Delete 3 project(s)?" at bounding box center [1109, 102] width 125 height 25
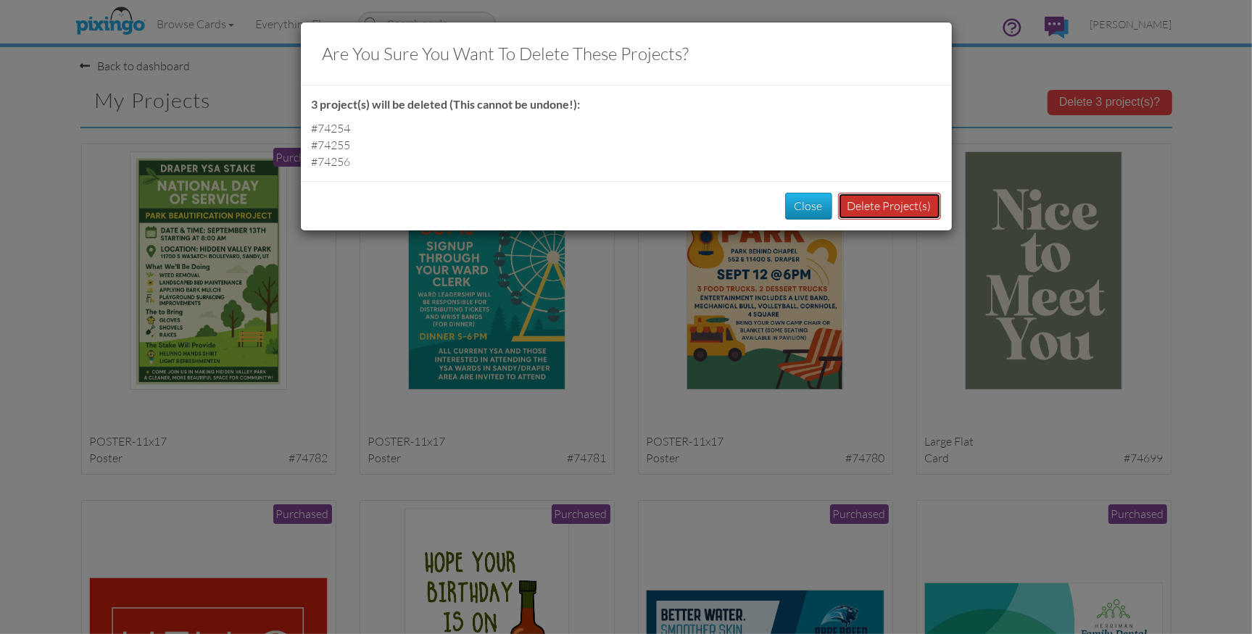
click at [894, 204] on button "Delete Project(s)" at bounding box center [889, 206] width 103 height 27
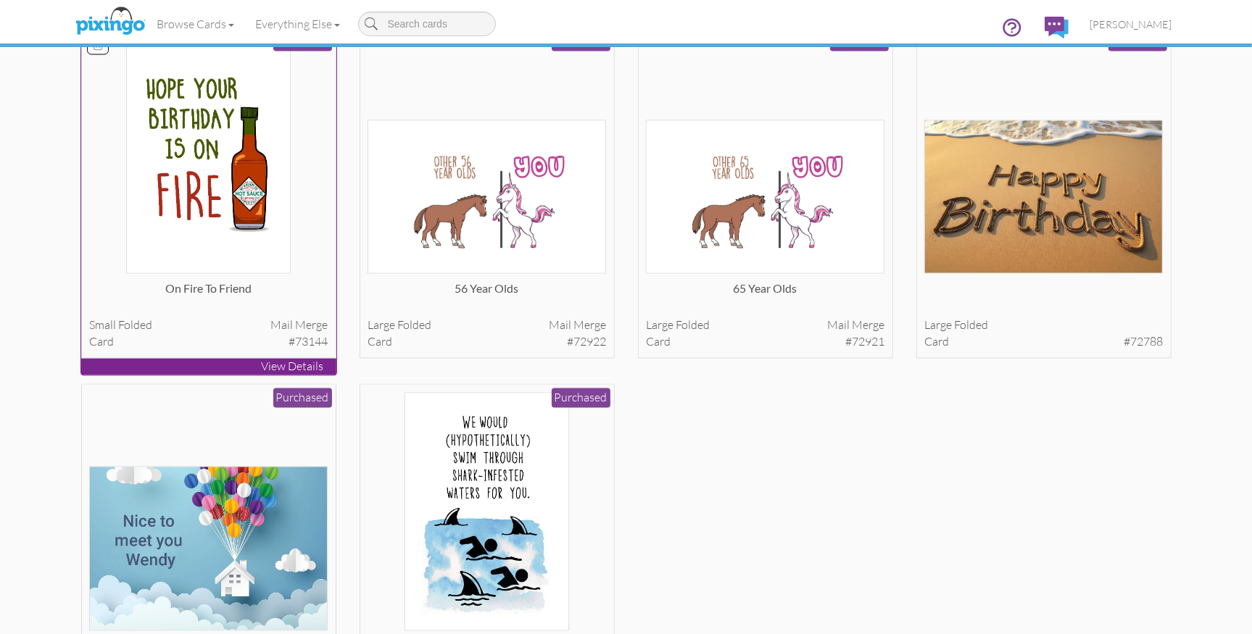
scroll to position [2253, 0]
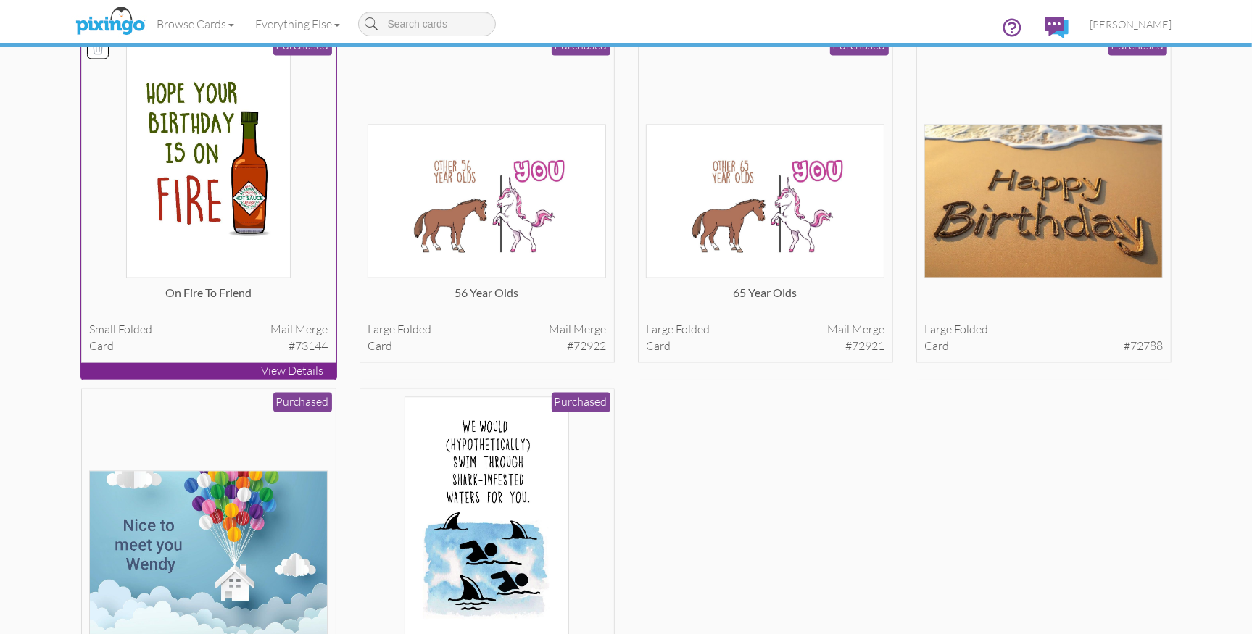
click at [258, 234] on img at bounding box center [208, 159] width 165 height 238
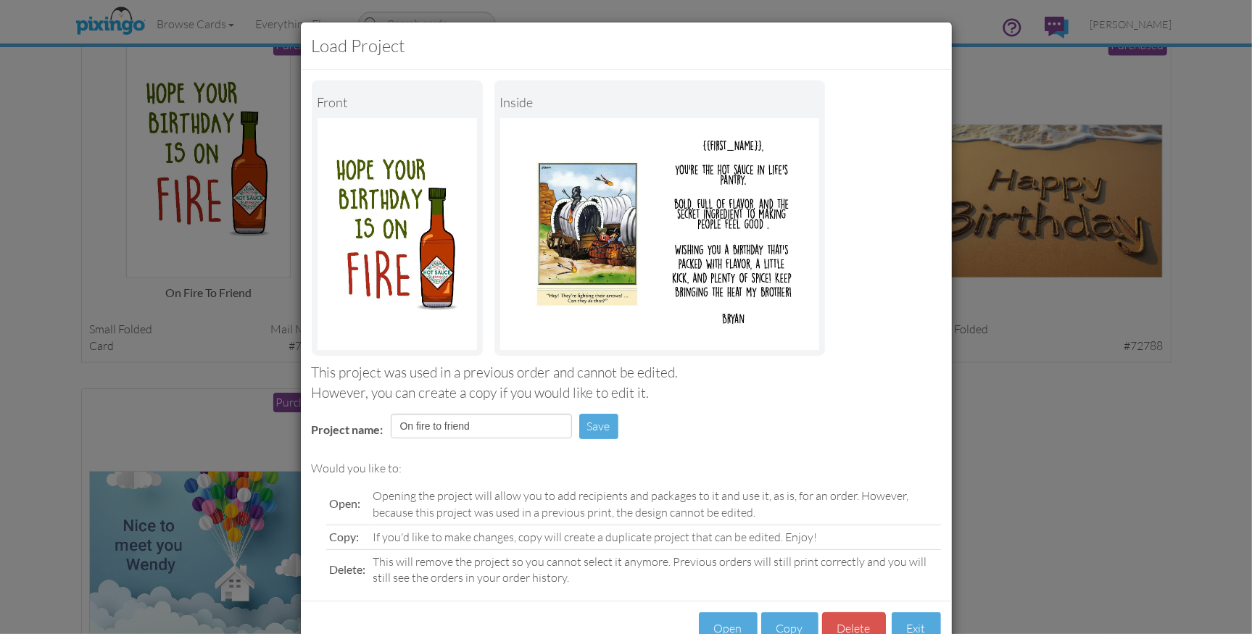
scroll to position [43, 0]
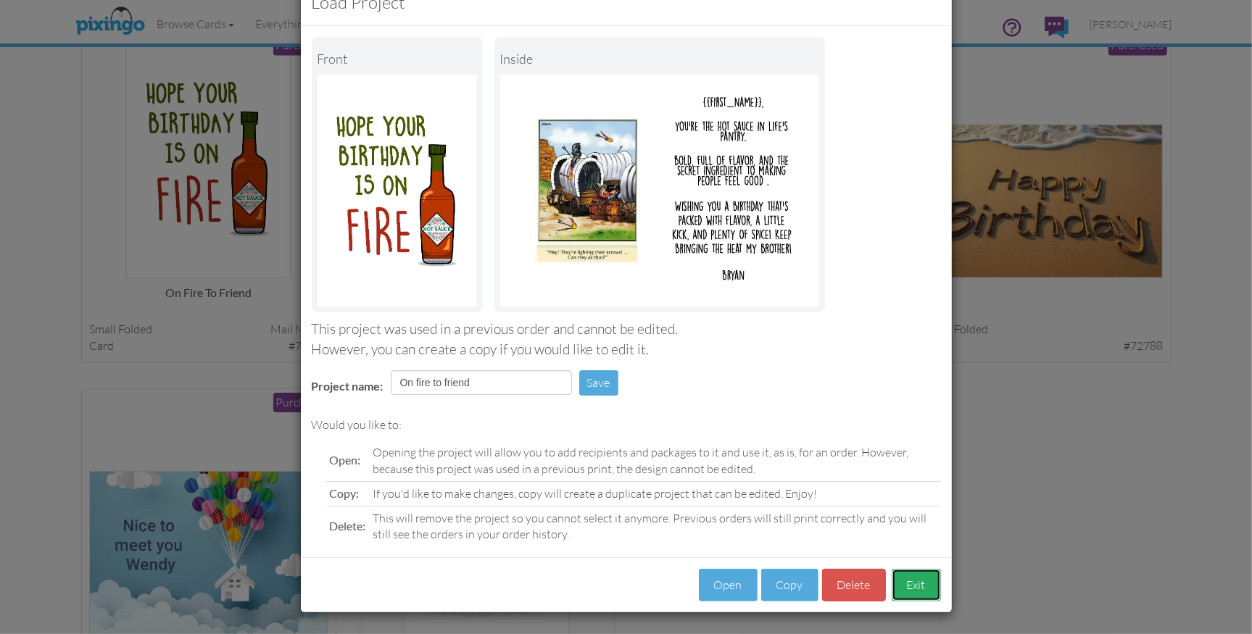
click at [917, 586] on button "Exit" at bounding box center [915, 585] width 49 height 33
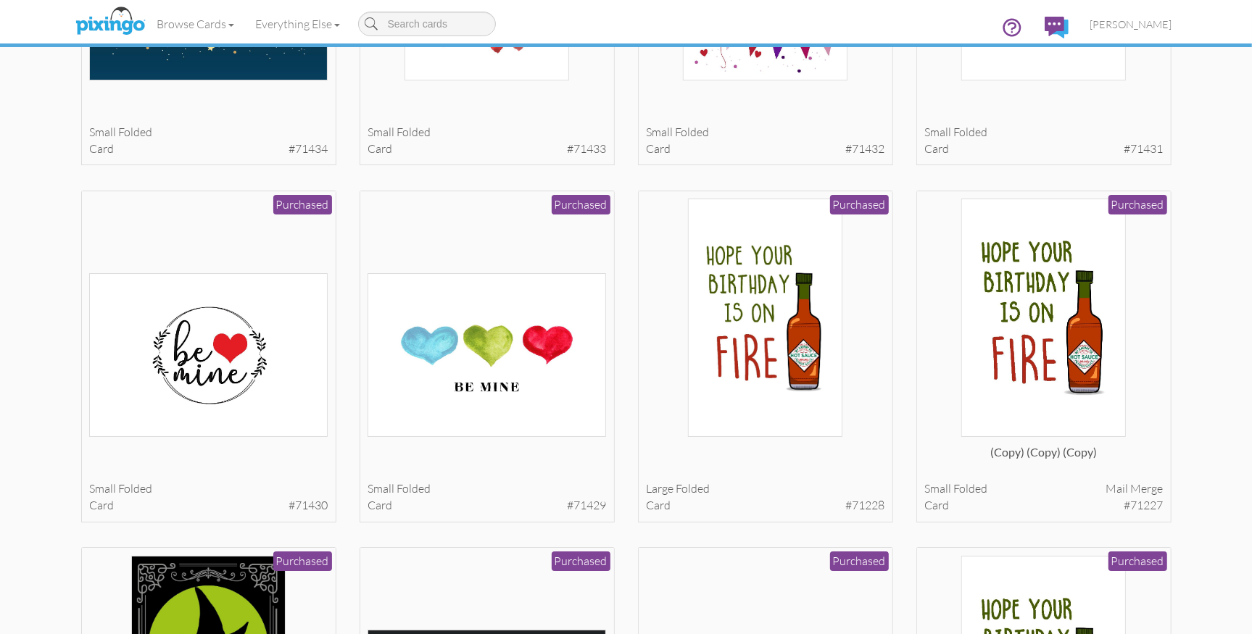
scroll to position [4289, 0]
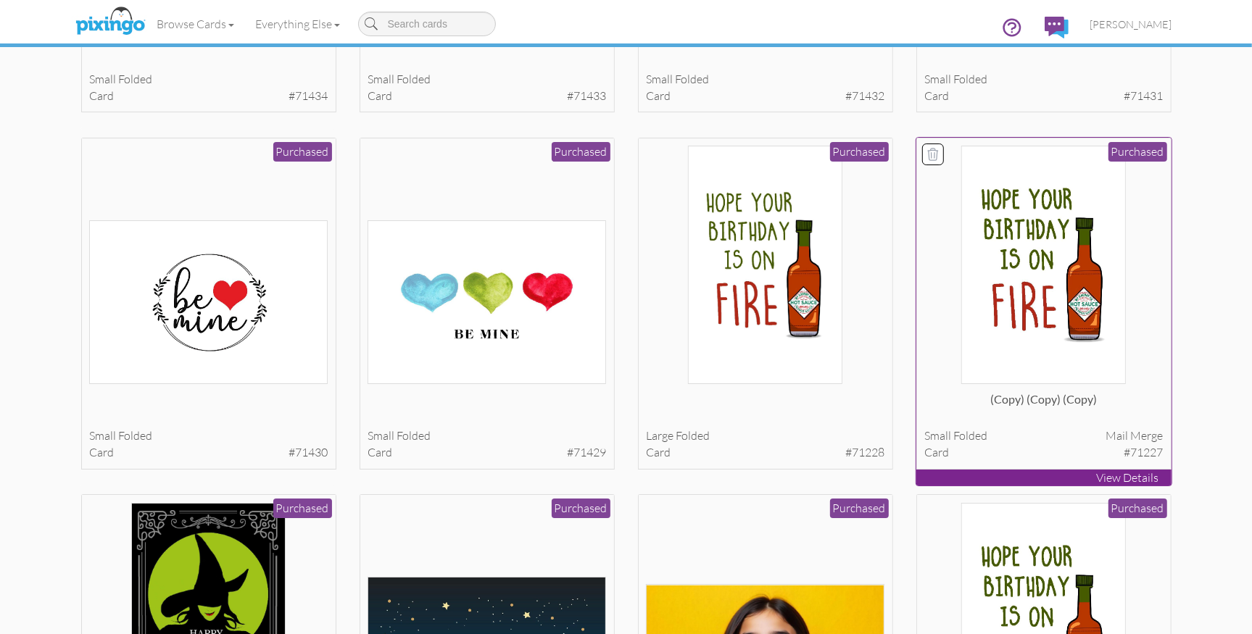
click at [1103, 363] on img at bounding box center [1043, 265] width 165 height 238
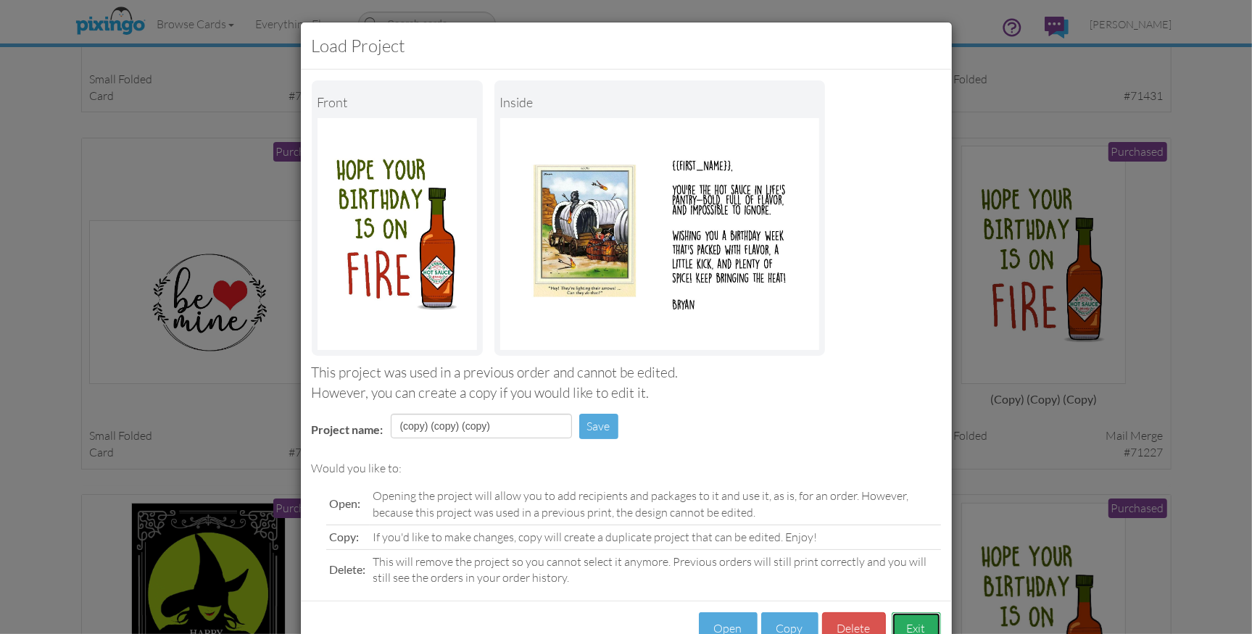
click at [927, 620] on button "Exit" at bounding box center [915, 628] width 49 height 33
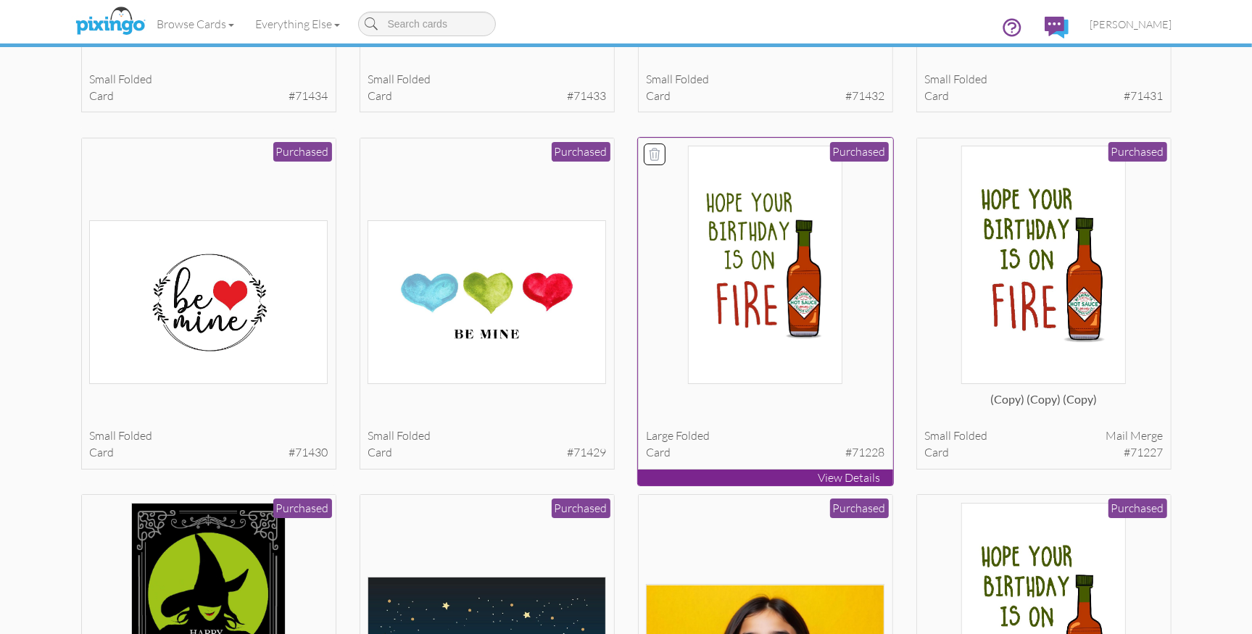
click at [768, 405] on div at bounding box center [765, 405] width 238 height 29
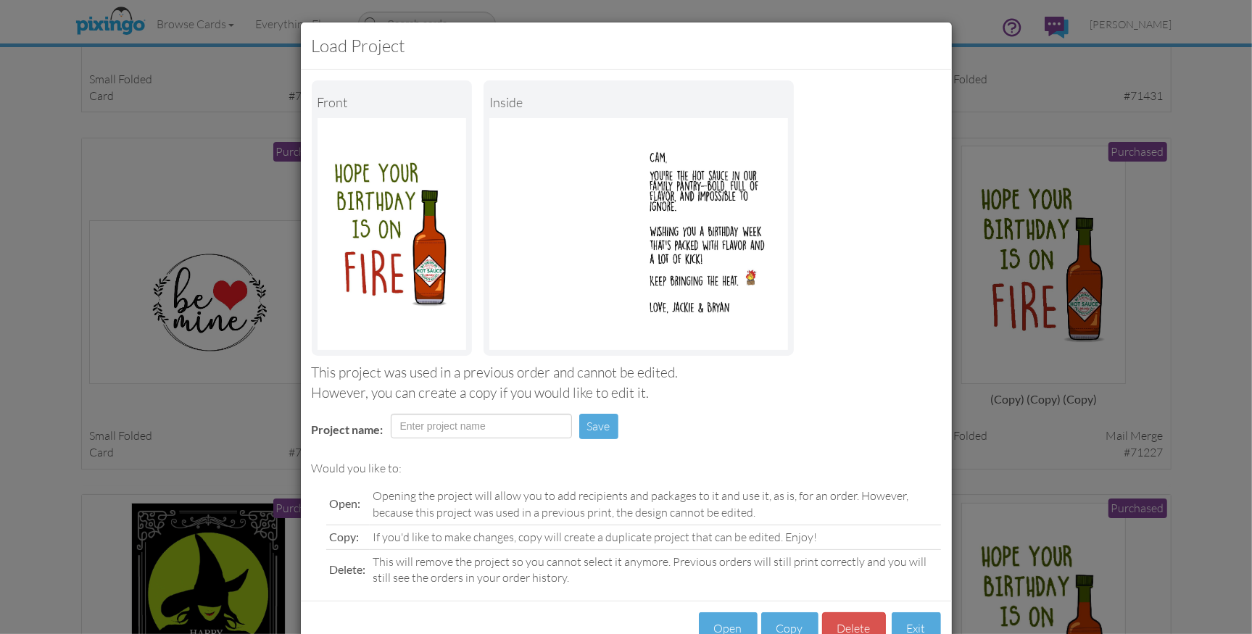
scroll to position [43, 0]
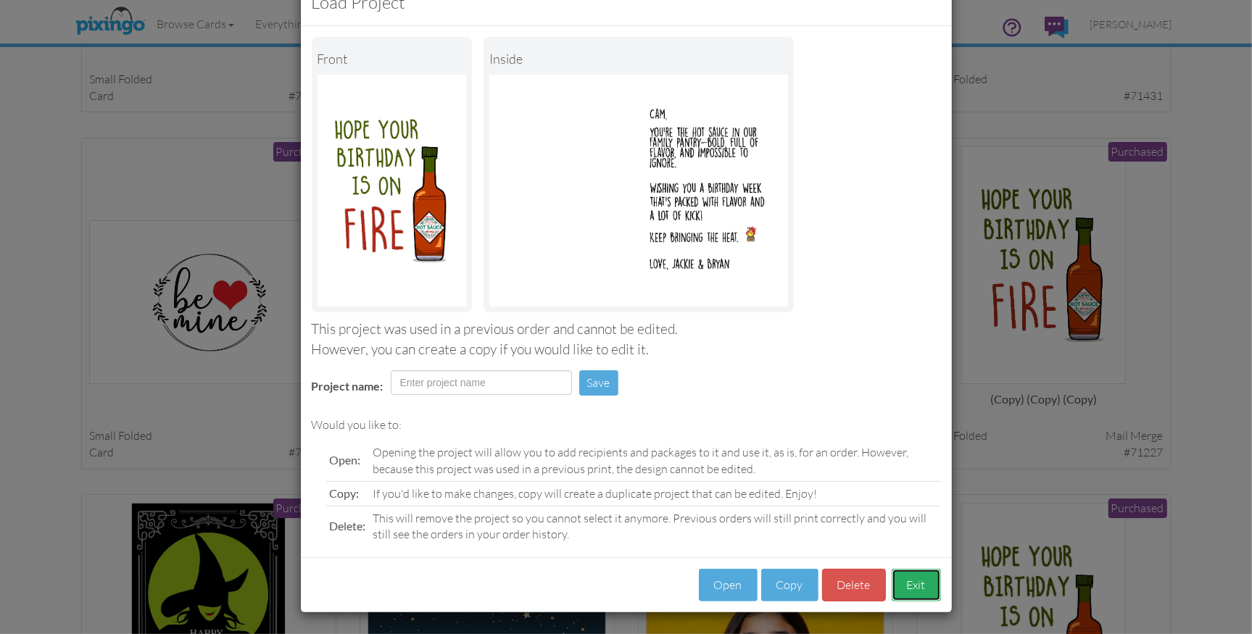
click at [923, 587] on button "Exit" at bounding box center [915, 585] width 49 height 33
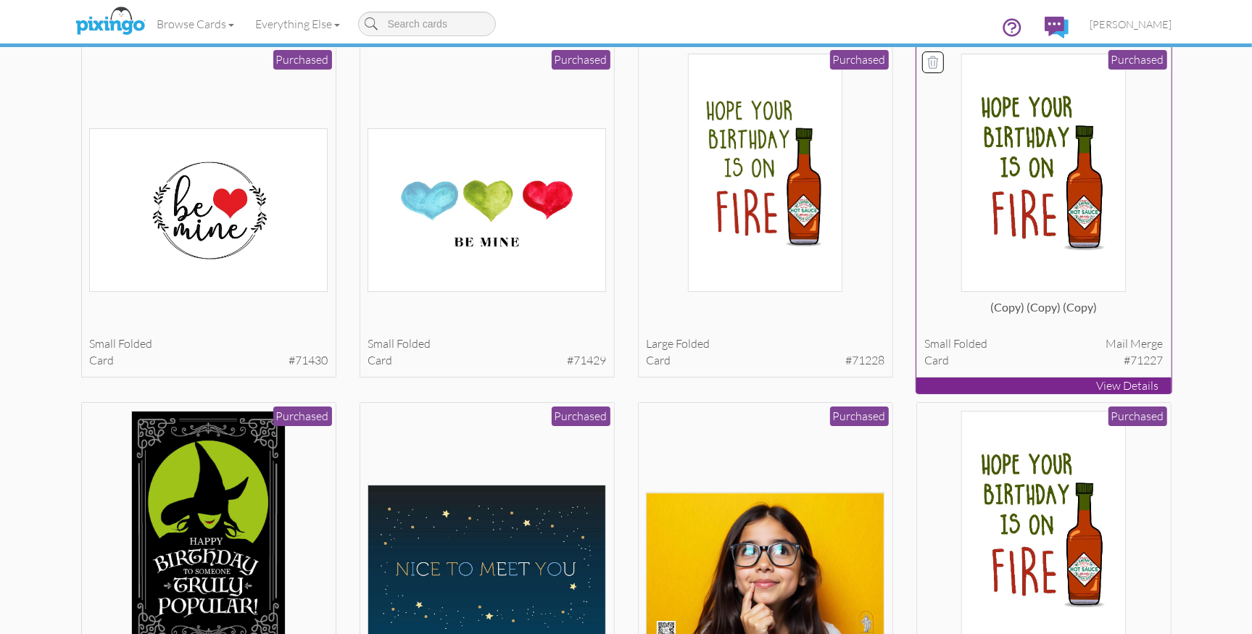
scroll to position [4498, 0]
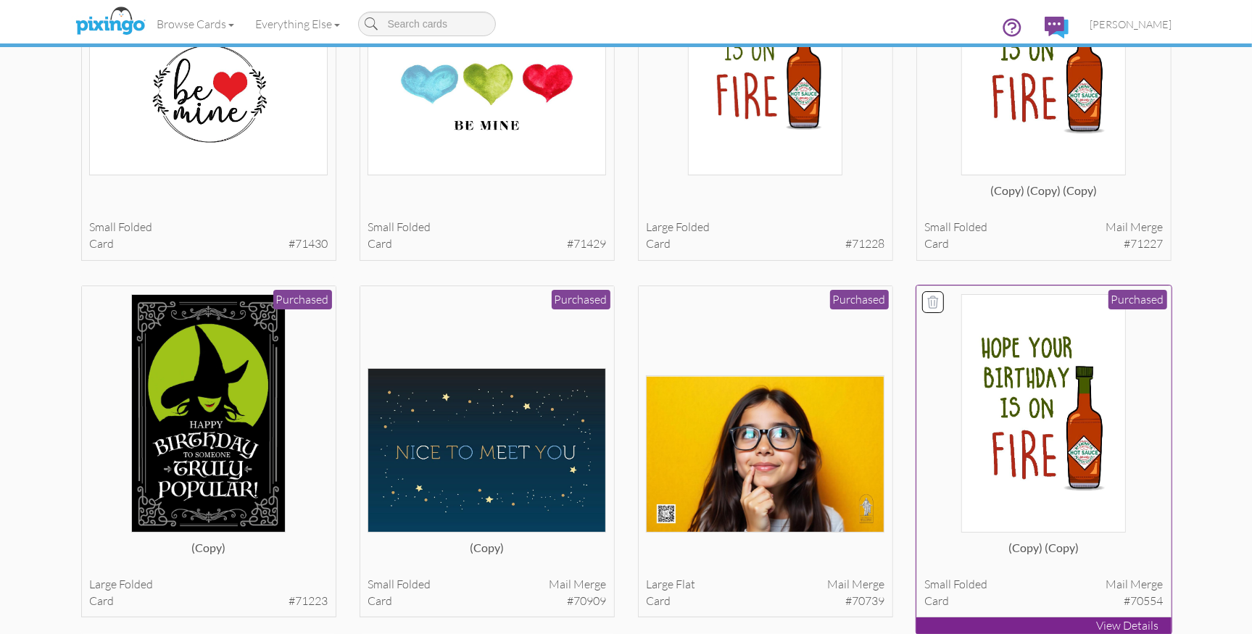
click at [1068, 399] on img at bounding box center [1043, 413] width 165 height 238
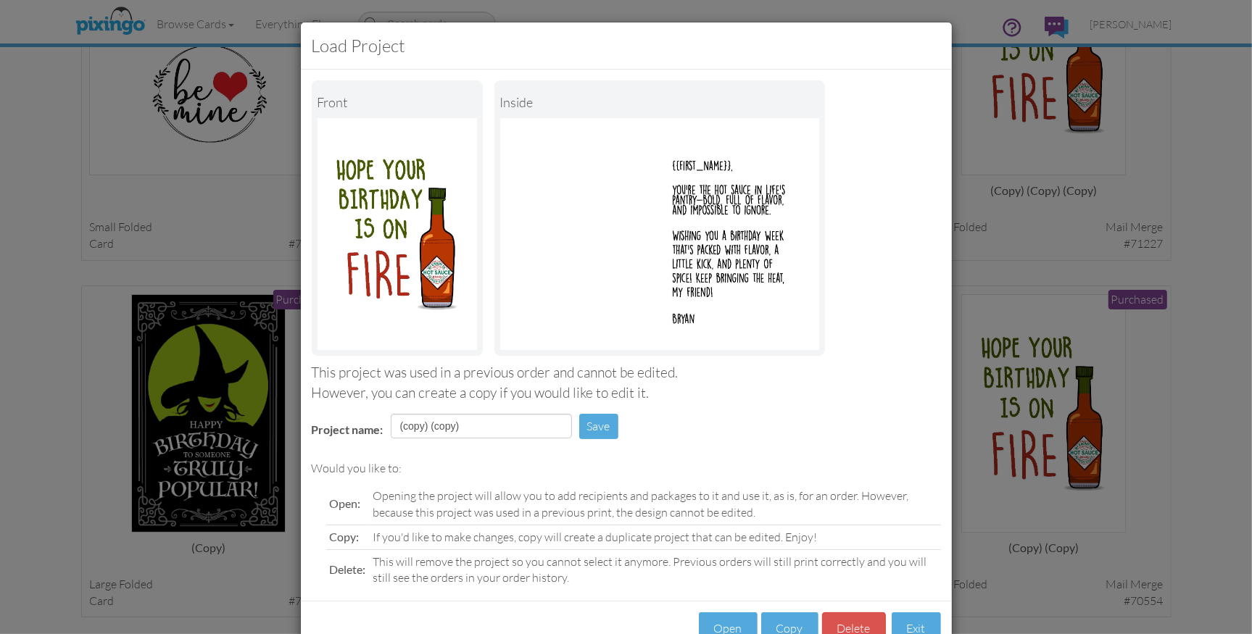
scroll to position [43, 0]
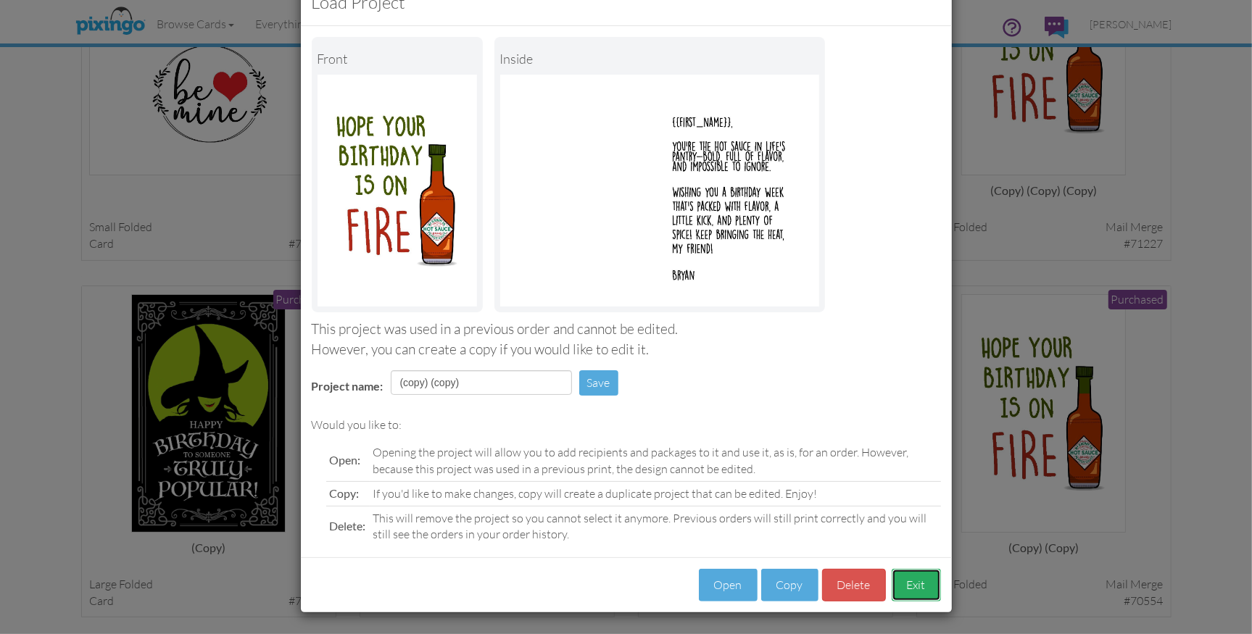
click at [929, 581] on button "Exit" at bounding box center [915, 585] width 49 height 33
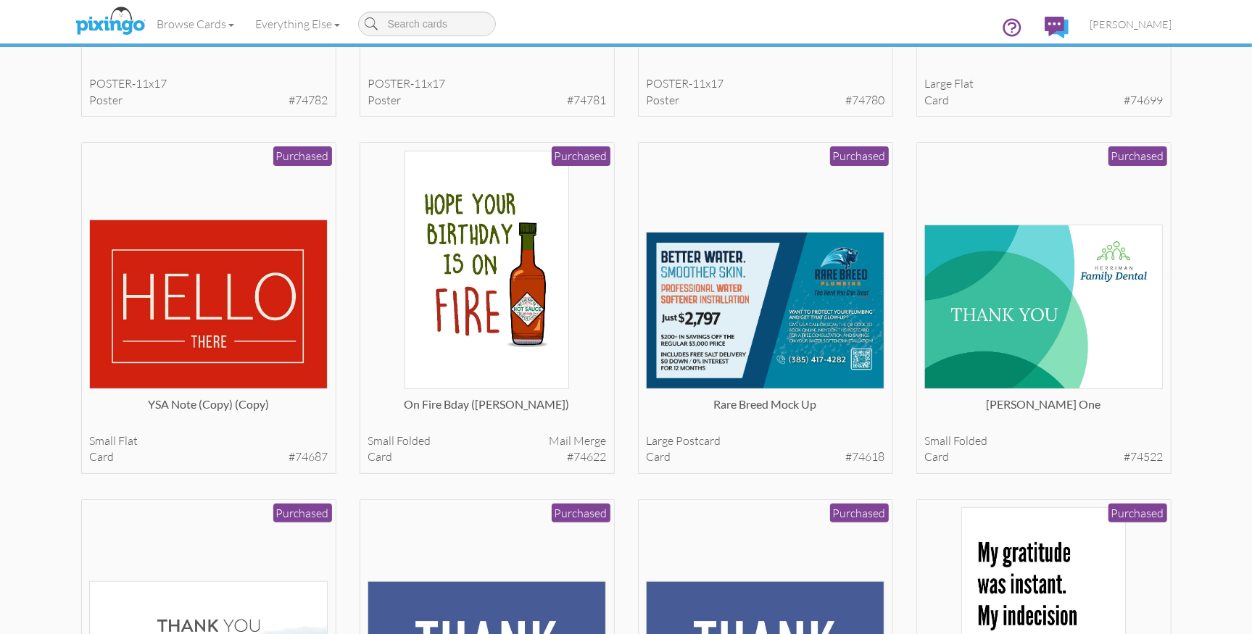
scroll to position [414, 0]
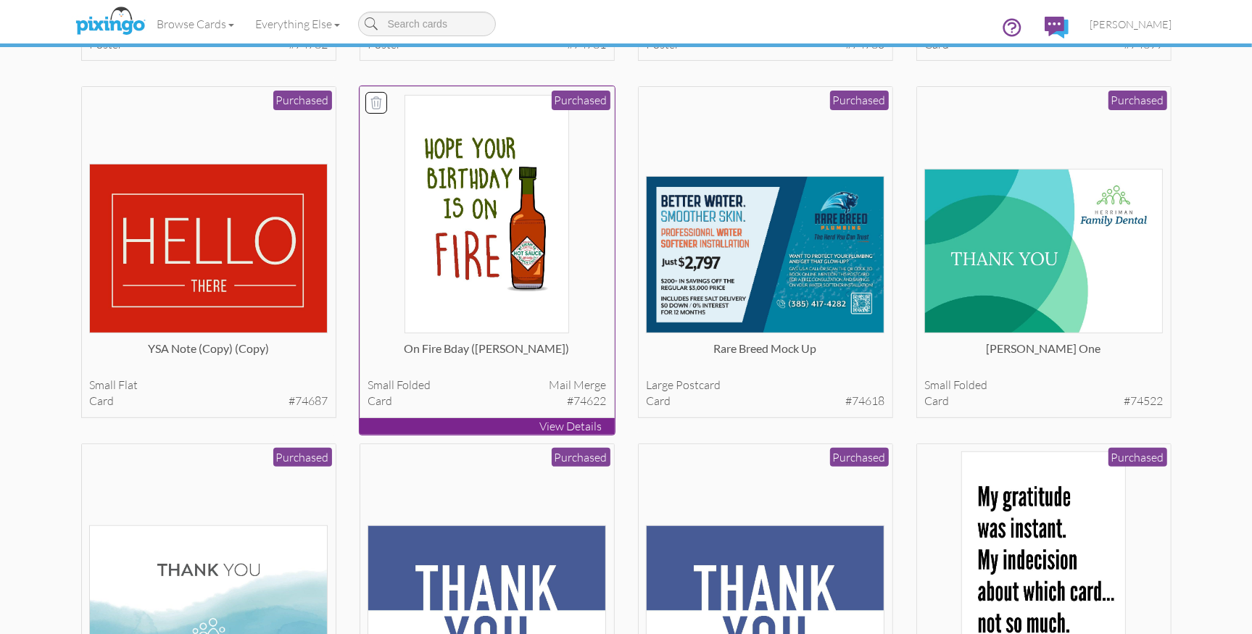
click at [494, 272] on img at bounding box center [486, 214] width 165 height 238
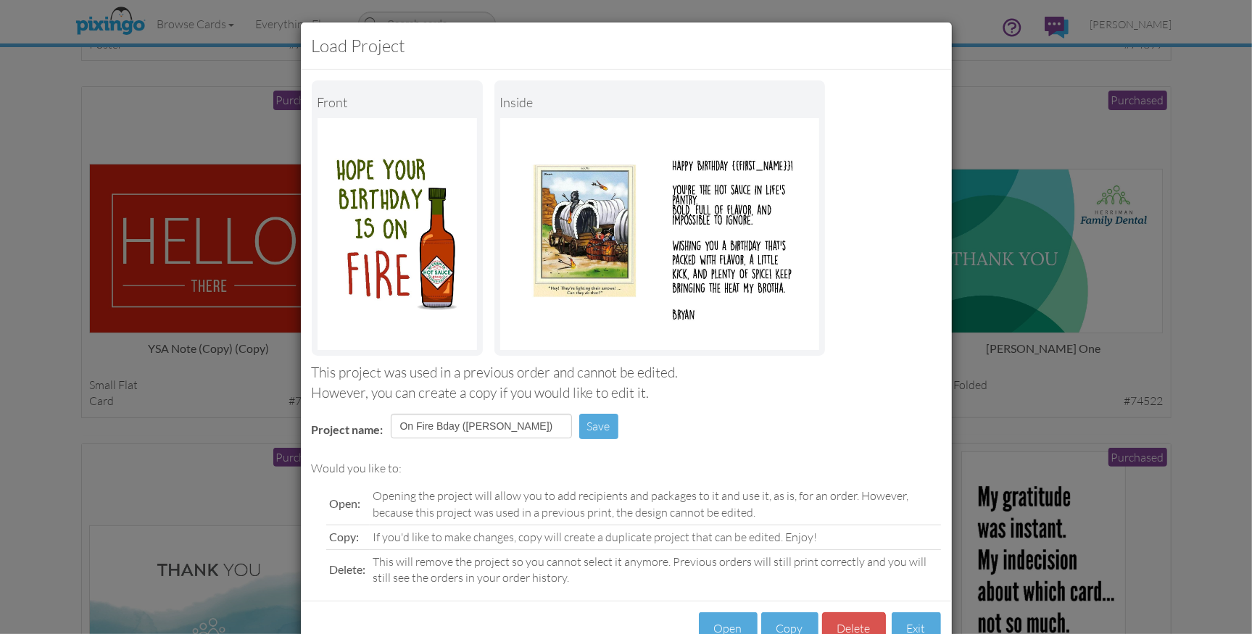
scroll to position [43, 0]
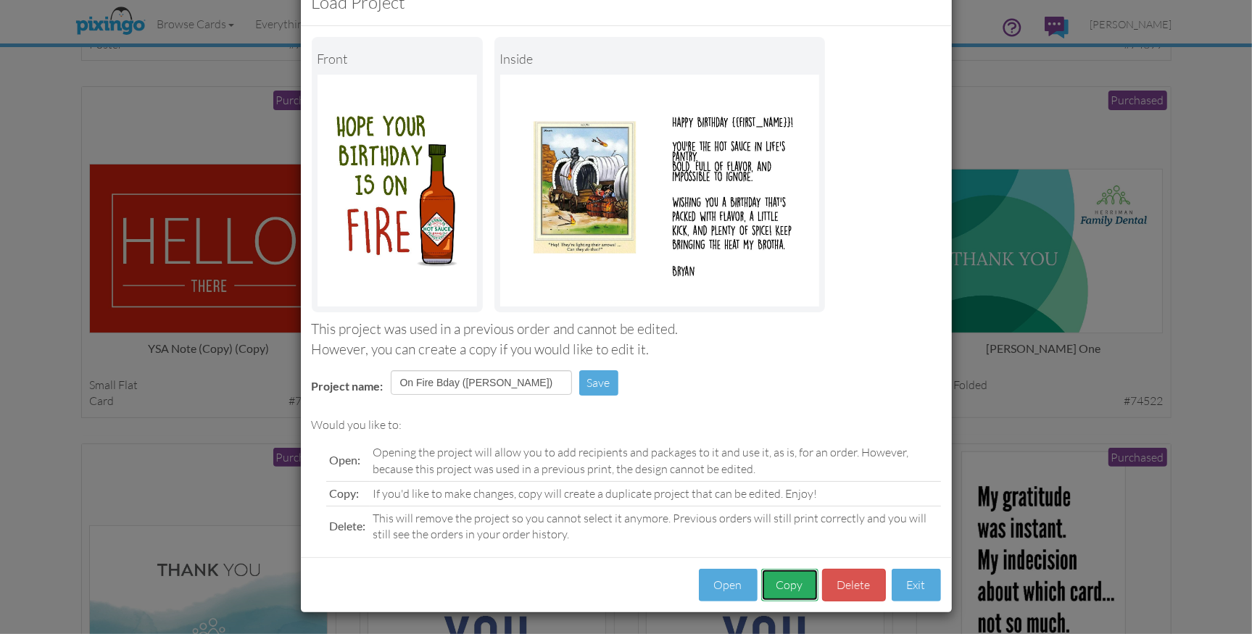
click at [791, 585] on button "Copy" at bounding box center [789, 585] width 57 height 33
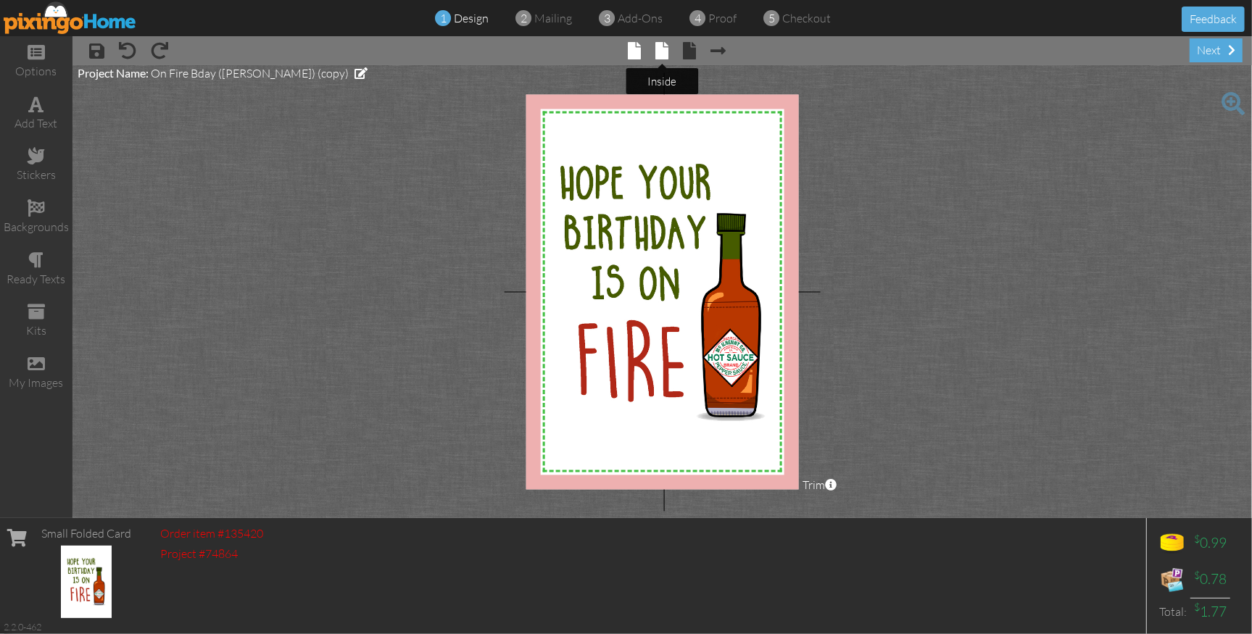
click at [664, 49] on span at bounding box center [661, 50] width 13 height 17
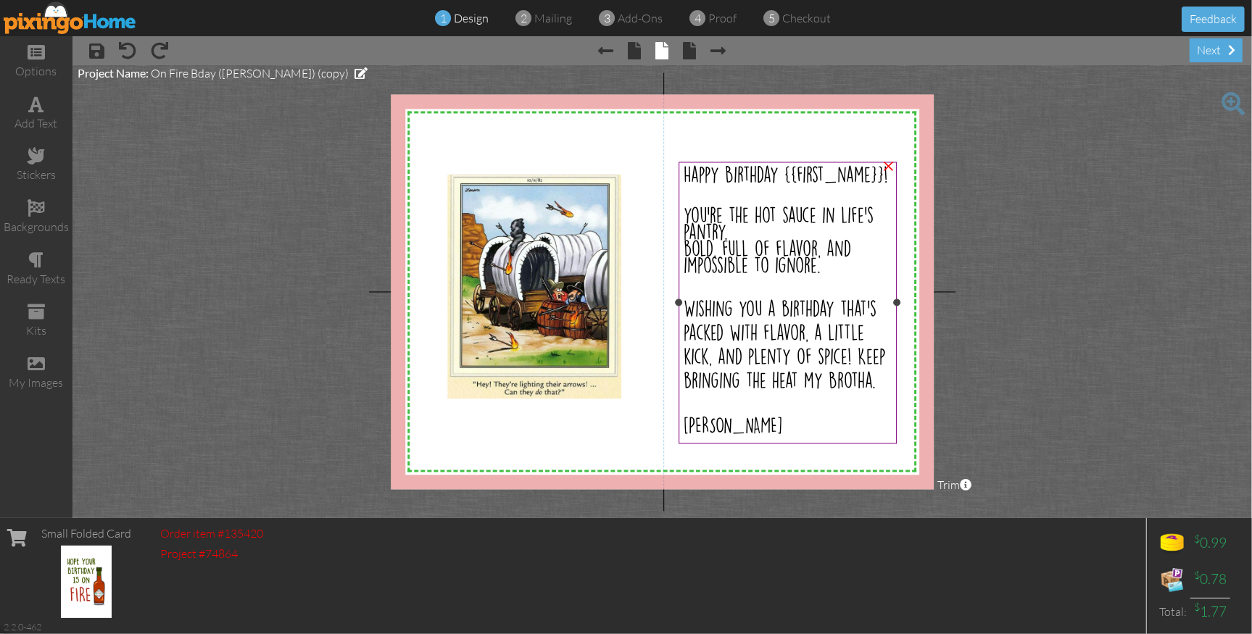
click at [738, 238] on div "you’re the hot sauce in life’s pantry." at bounding box center [787, 223] width 209 height 33
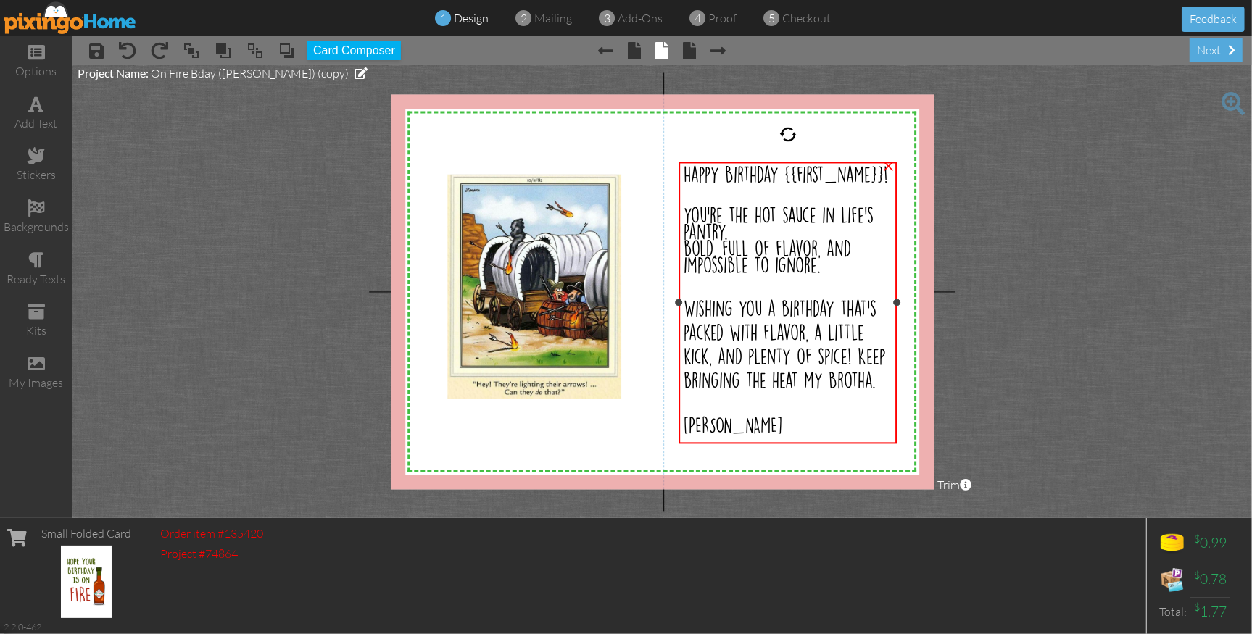
click at [738, 238] on div "you’re the hot sauce in life’s pantry." at bounding box center [787, 223] width 209 height 33
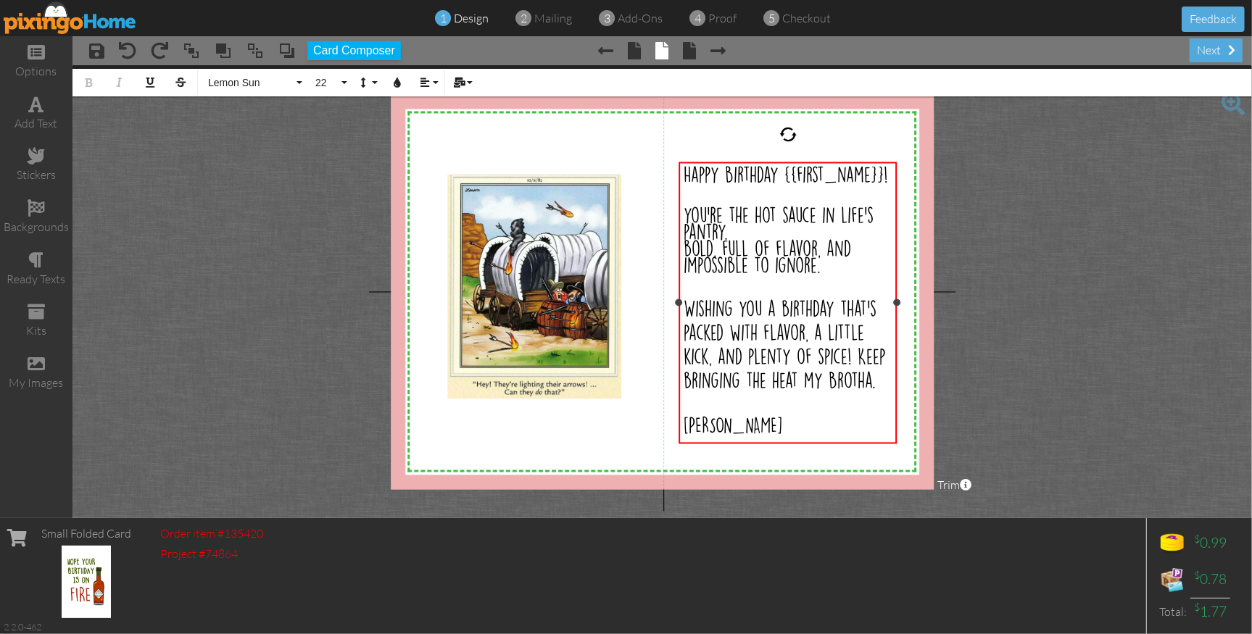
click at [738, 238] on div "you’re the hot sauce in life’s pantry." at bounding box center [787, 223] width 209 height 33
click at [733, 431] on div "Bryan" at bounding box center [787, 427] width 209 height 20
click at [886, 387] on div "Wishing you a birthday that’s packed with flavor, a little kick, and plenty of …" at bounding box center [787, 346] width 209 height 96
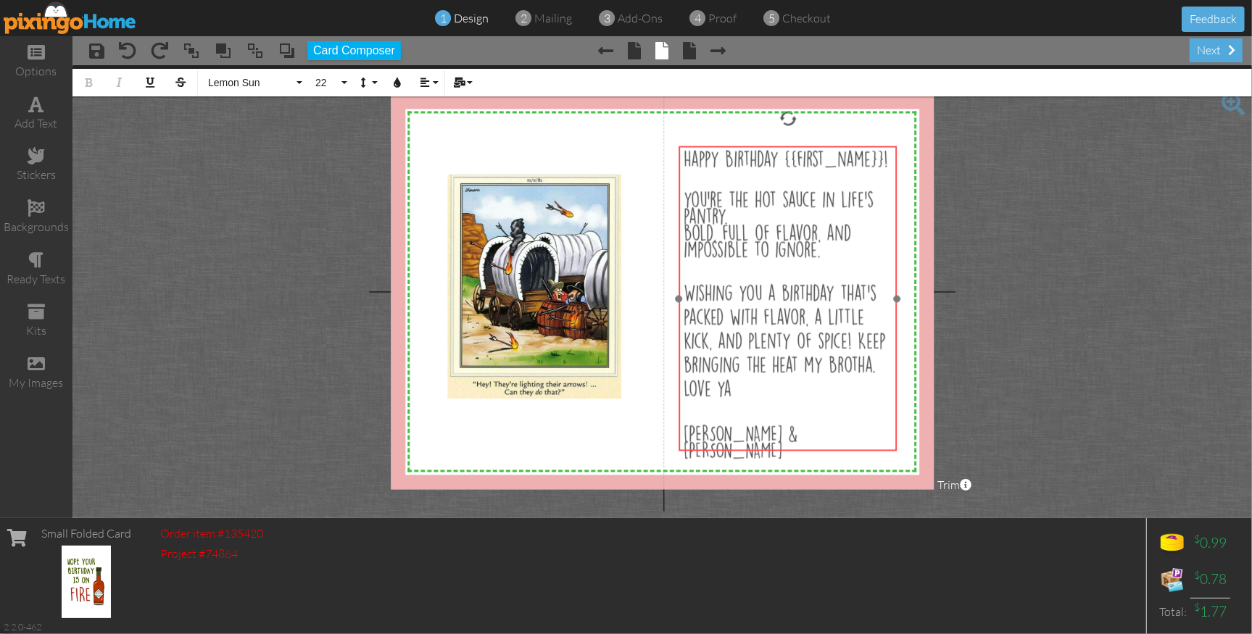
drag, startPoint x: 783, startPoint y: 160, endPoint x: 802, endPoint y: 212, distance: 54.6
click at [781, 146] on div at bounding box center [787, 299] width 225 height 312
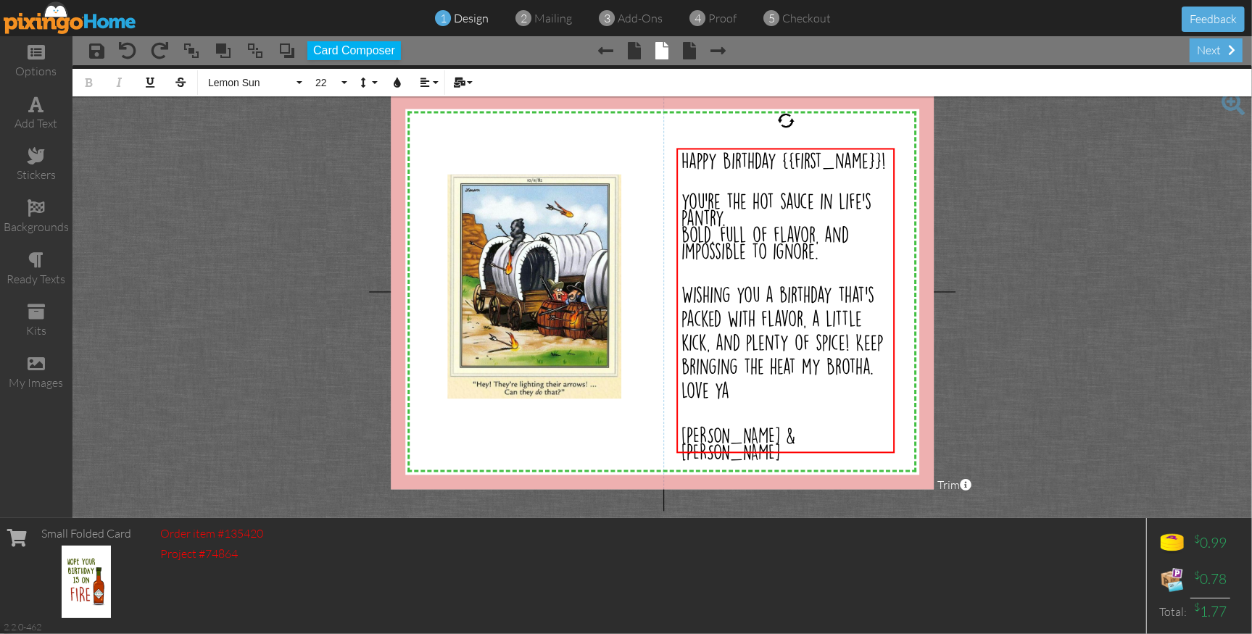
click at [982, 267] on project-studio-wrapper "X X X X X X X X X X X X X X X X X X X X X X X X X X X X X X X X X X X X X X X X…" at bounding box center [661, 291] width 1179 height 453
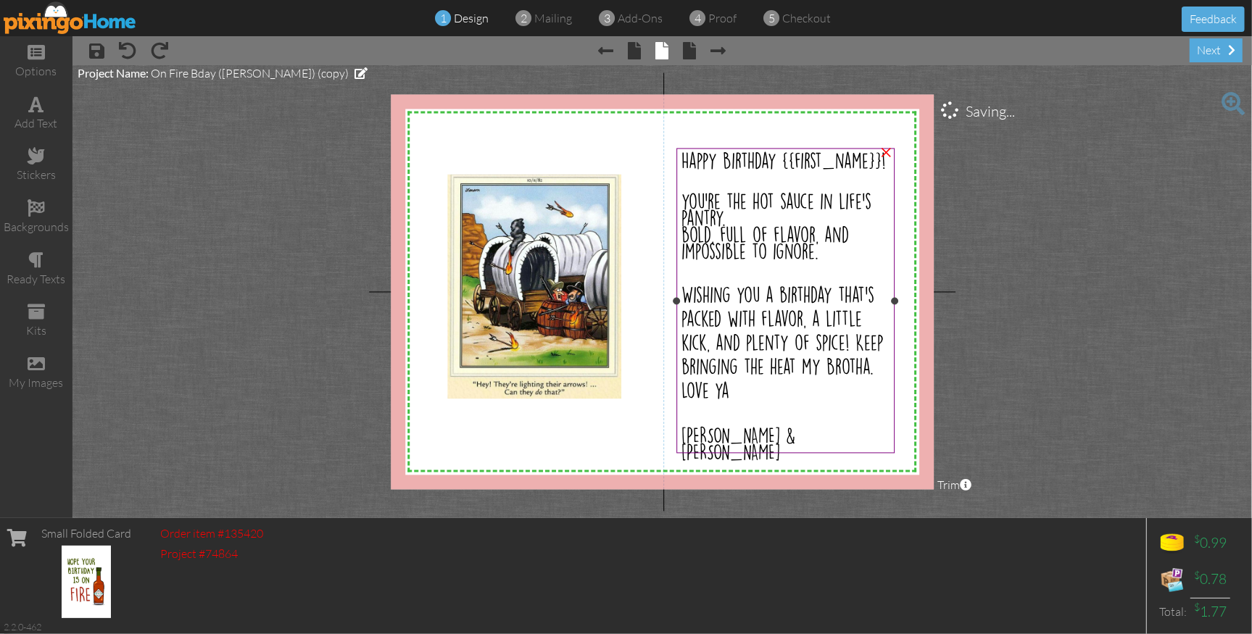
click at [740, 215] on div "you’re the hot sauce in life’s pantry." at bounding box center [785, 210] width 209 height 33
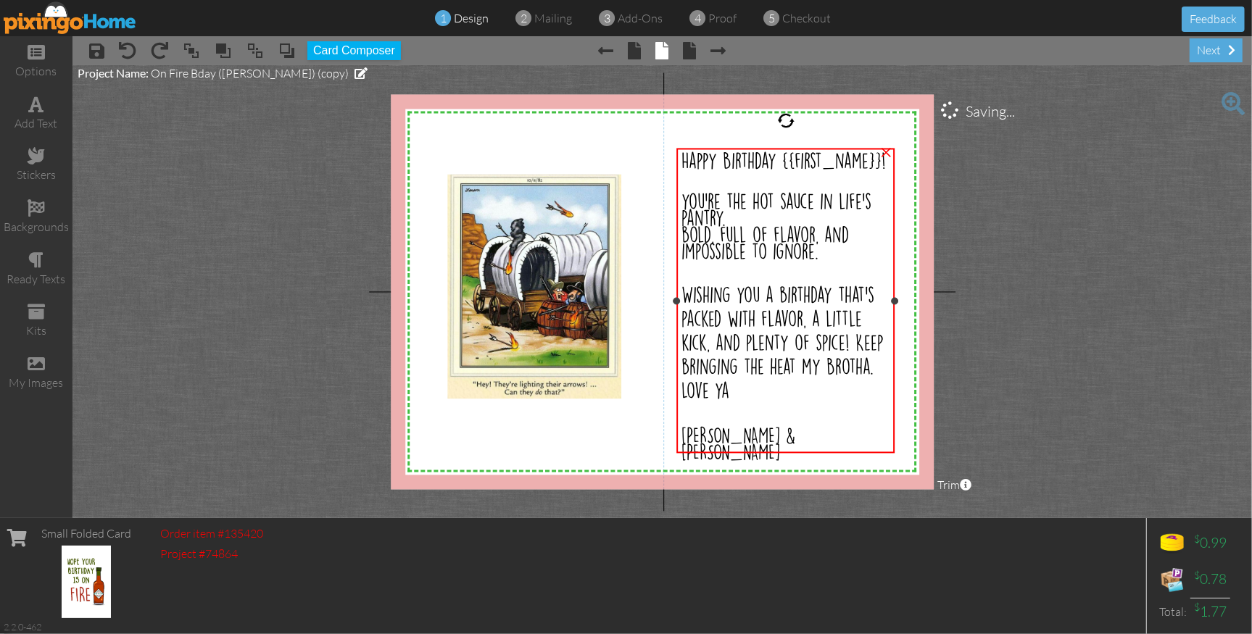
click at [740, 215] on div "you’re the hot sauce in life’s pantry." at bounding box center [785, 210] width 209 height 33
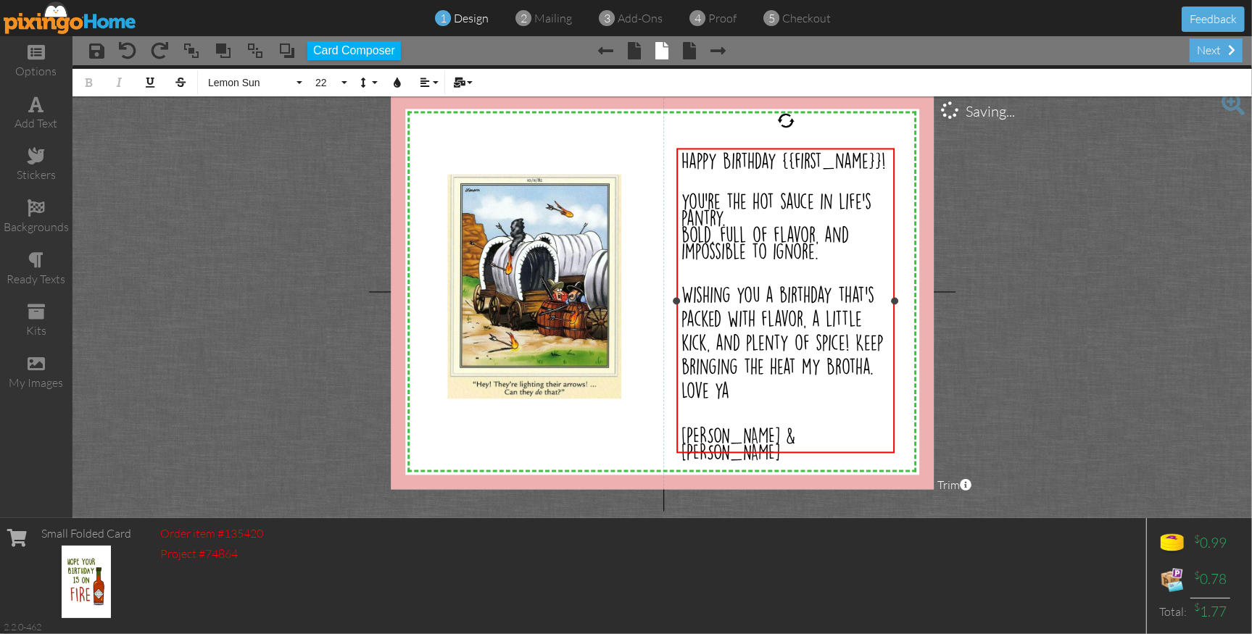
click at [744, 218] on div "you’re the hot sauce in life’s pantry." at bounding box center [785, 210] width 209 height 33
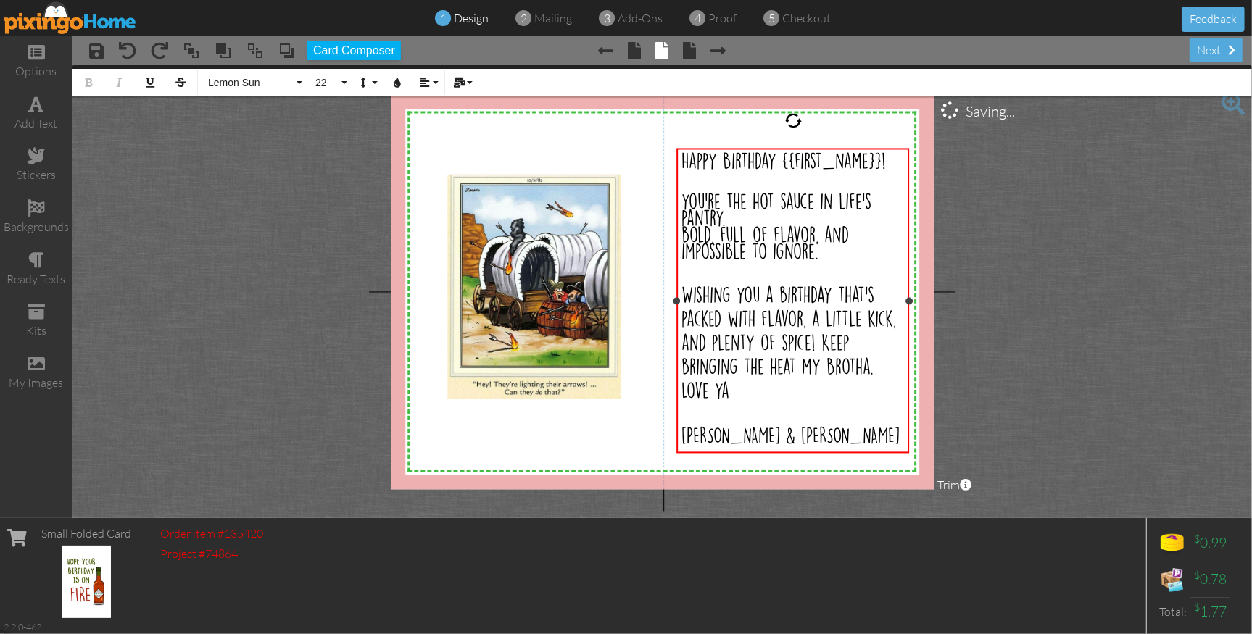
click at [910, 297] on div "Happy Birthday {{first_name}}! you’re the hot sauce in life’s pantry. bold, ful…" at bounding box center [793, 301] width 233 height 305
drag, startPoint x: 804, startPoint y: 367, endPoint x: 868, endPoint y: 362, distance: 64.0
click at [868, 363] on span "Wishing you a birthday that’s packed with flavor, a little kick, and plenty of …" at bounding box center [788, 331] width 215 height 88
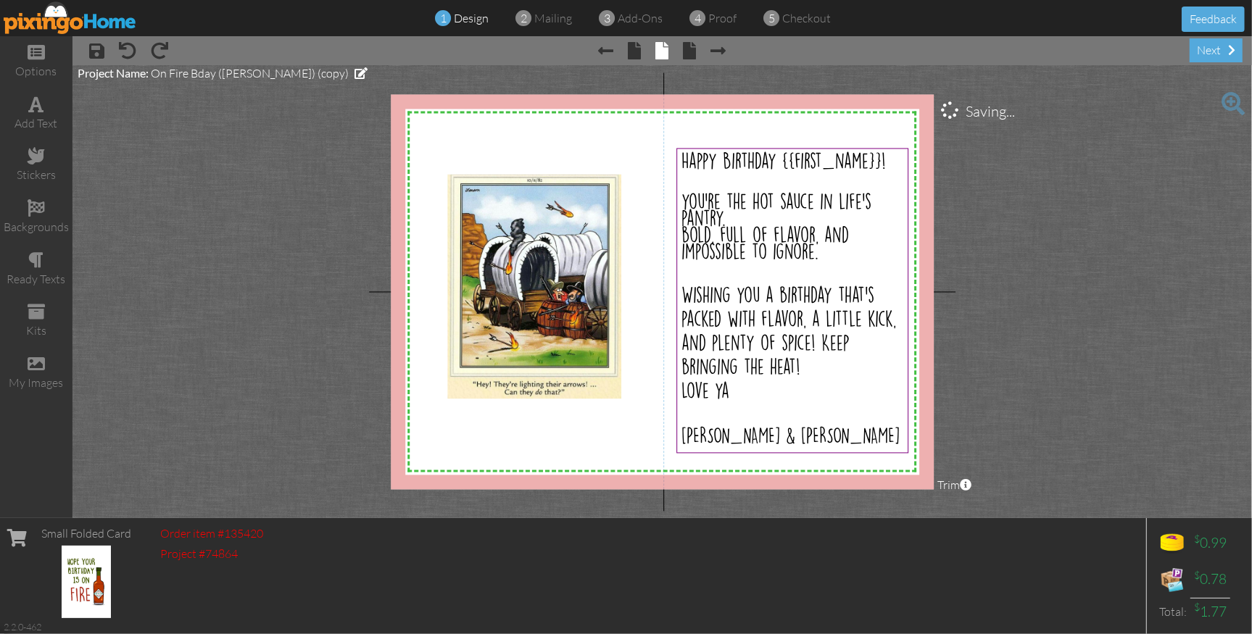
click at [1031, 321] on project-studio-wrapper "X X X X X X X X X X X X X X X X X X X X X X X X X X X X X X X X X X X X X X X X…" at bounding box center [661, 291] width 1179 height 453
click at [821, 343] on span "Wishing you a birthday that’s packed with flavor, a little kick, and plenty of …" at bounding box center [788, 331] width 215 height 88
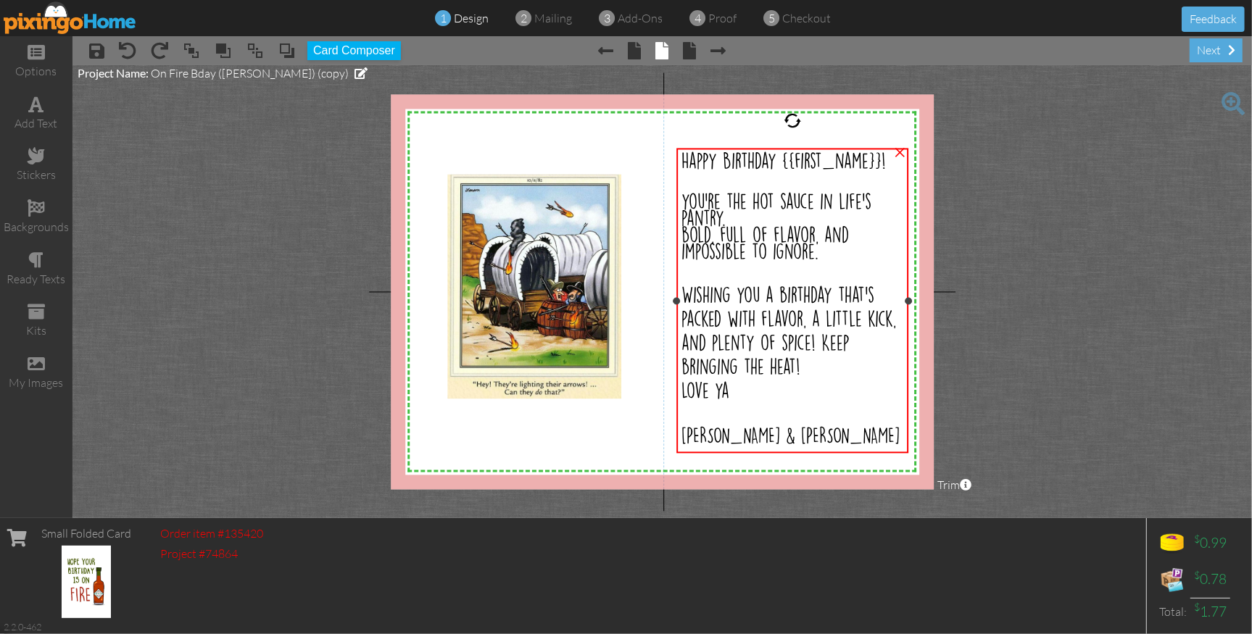
click at [821, 343] on span "Wishing you a birthday that’s packed with flavor, a little kick, and plenty of …" at bounding box center [788, 331] width 215 height 88
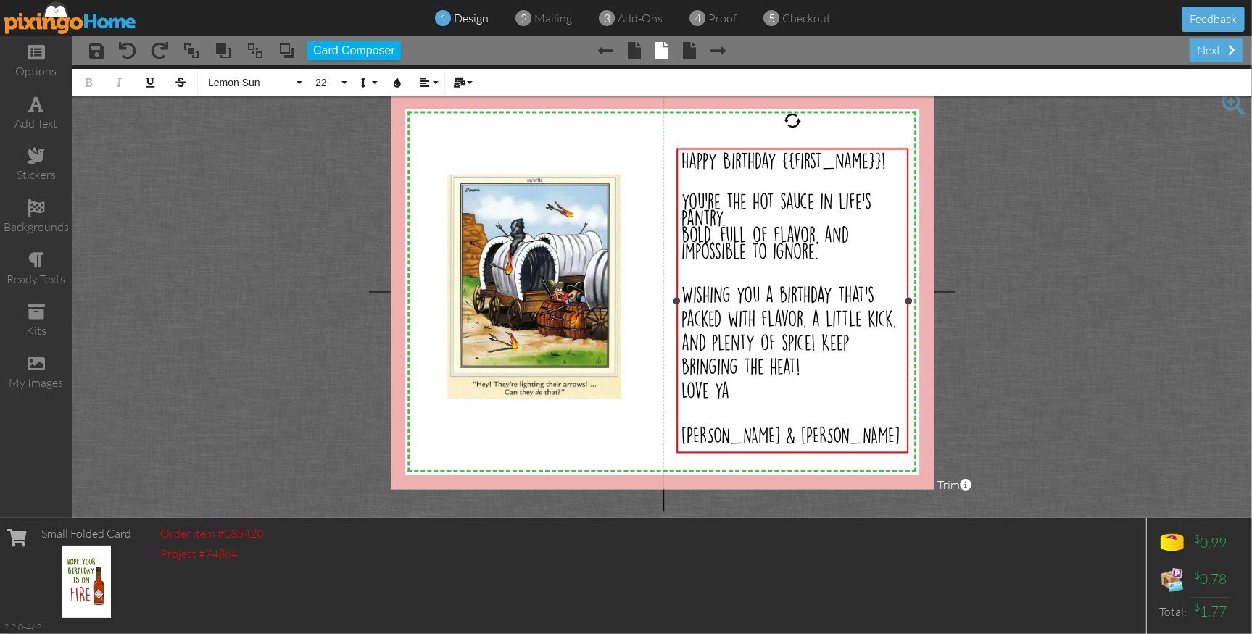
click at [823, 344] on span "Wishing you a birthday that’s packed with flavor, a little kick, and plenty of …" at bounding box center [788, 331] width 215 height 88
click at [1020, 385] on project-studio-wrapper "X X X X X X X X X X X X X X X X X X X X X X X X X X X X X X X X X X X X X X X X…" at bounding box center [661, 291] width 1179 height 453
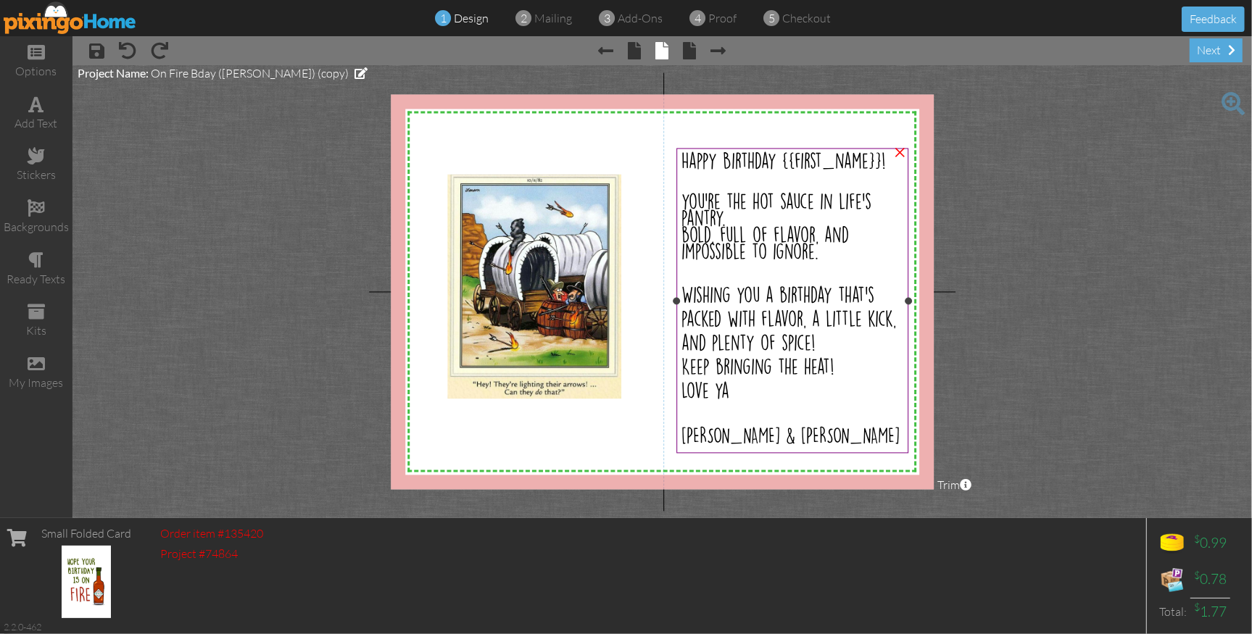
click at [760, 223] on div "you’re the hot sauce in life’s pantry." at bounding box center [792, 210] width 223 height 33
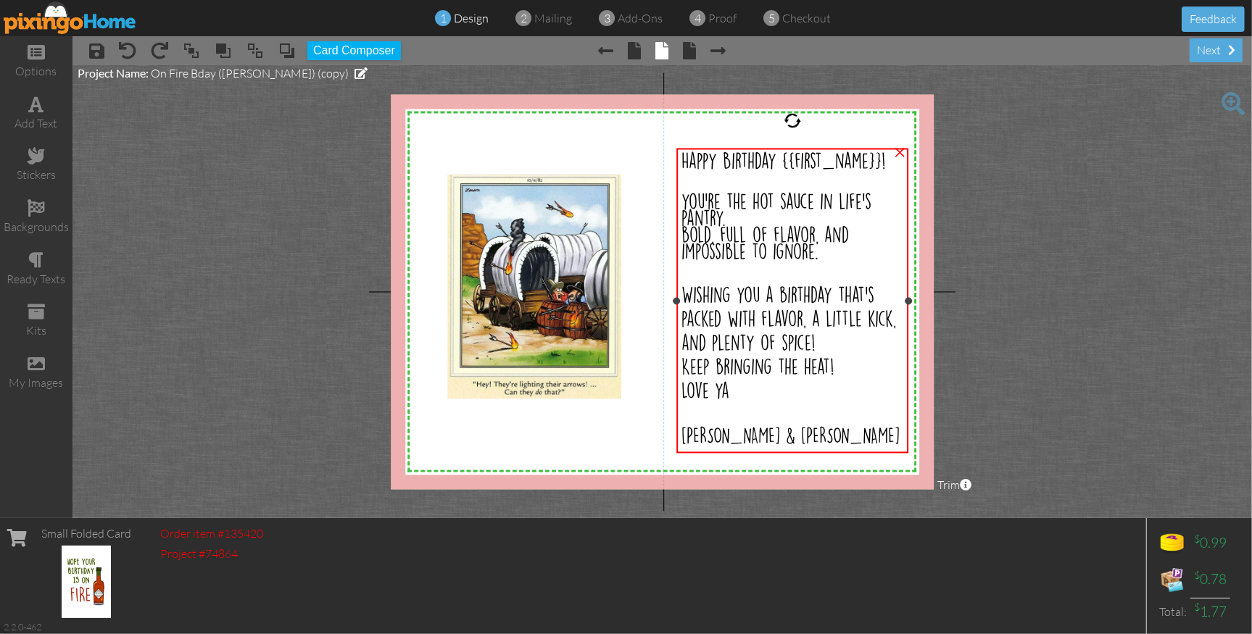
click at [760, 223] on div "you’re the hot sauce in life’s pantry." at bounding box center [792, 210] width 223 height 33
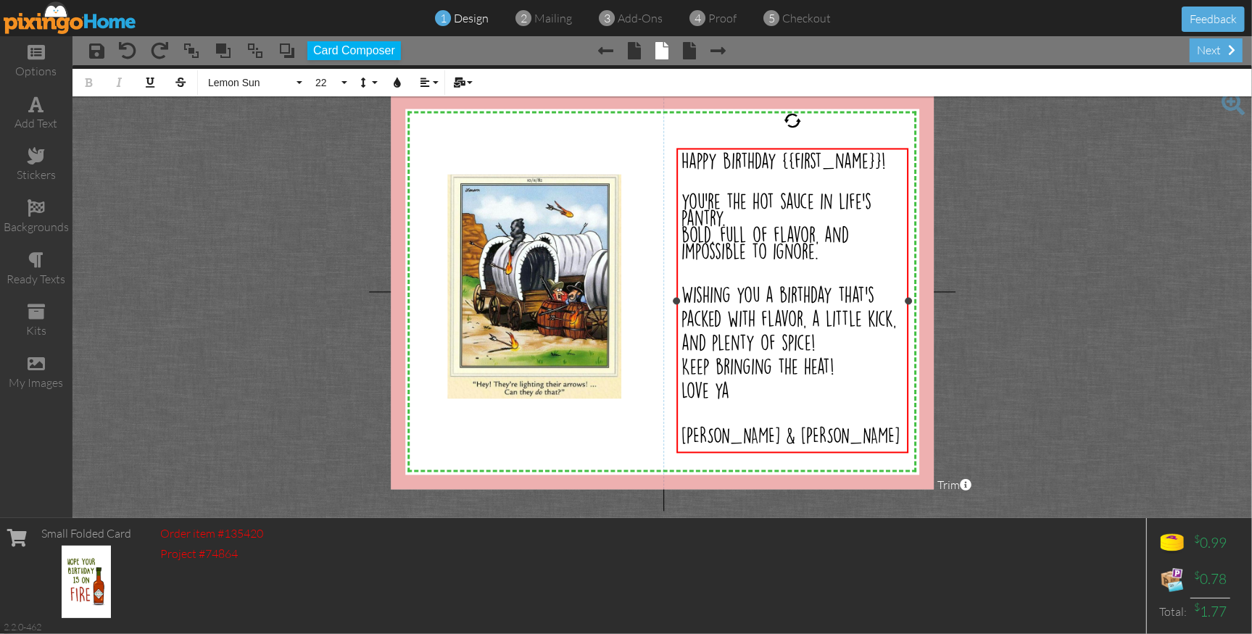
click at [752, 220] on div "you’re the hot sauce in life’s pantry." at bounding box center [792, 210] width 223 height 33
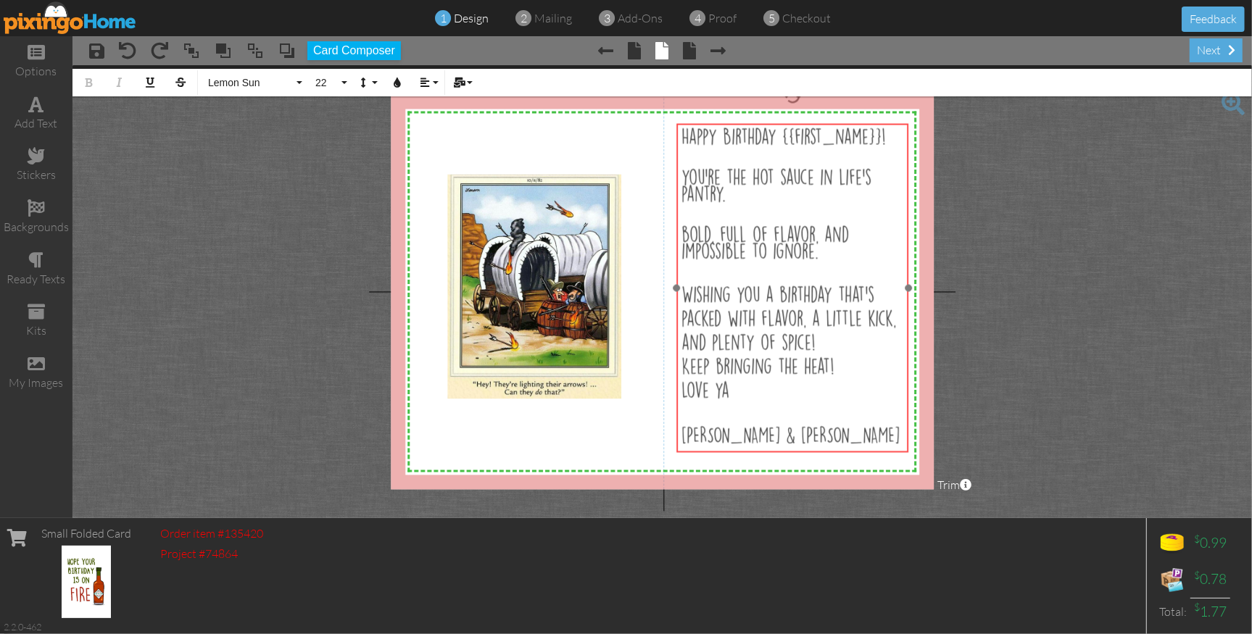
drag, startPoint x: 769, startPoint y: 149, endPoint x: 870, endPoint y: 172, distance: 103.4
click at [769, 124] on div "Happy Birthday {{first_name}}! you’re the hot sauce in life’s pantry. ​ ​ ​ bol…" at bounding box center [793, 288] width 232 height 328
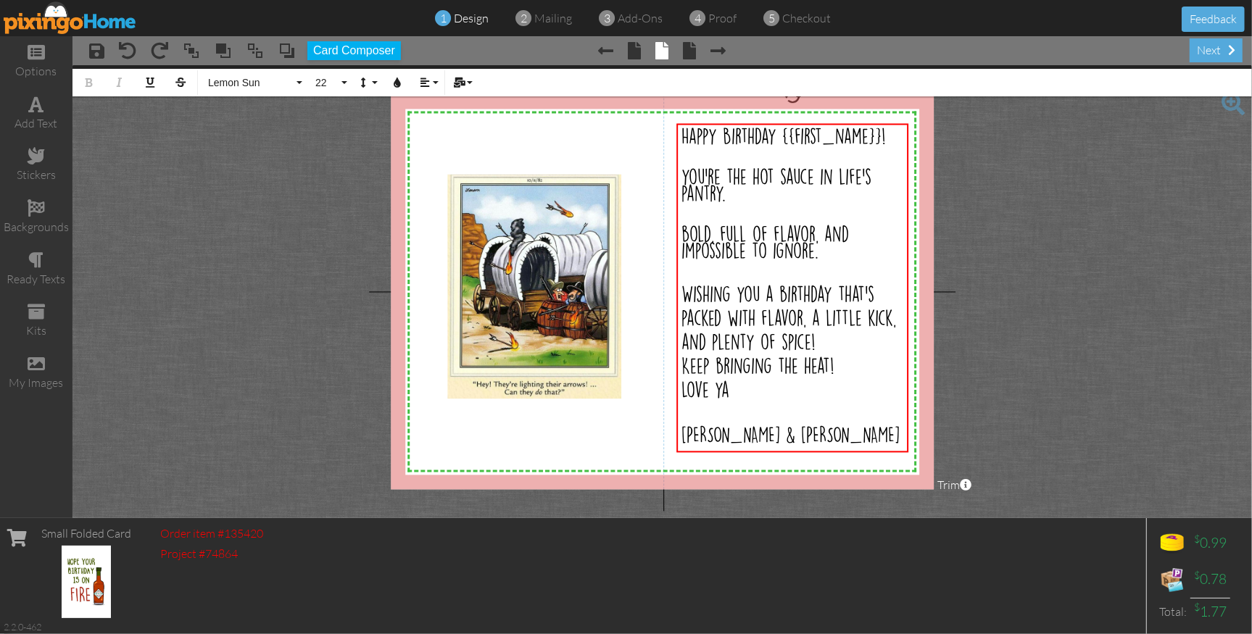
drag, startPoint x: 1115, startPoint y: 254, endPoint x: 1076, endPoint y: 256, distance: 39.2
click at [1113, 254] on project-studio-wrapper "X X X X X X X X X X X X X X X X X X X X X X X X X X X X X X X X X X X X X X X X…" at bounding box center [661, 291] width 1179 height 453
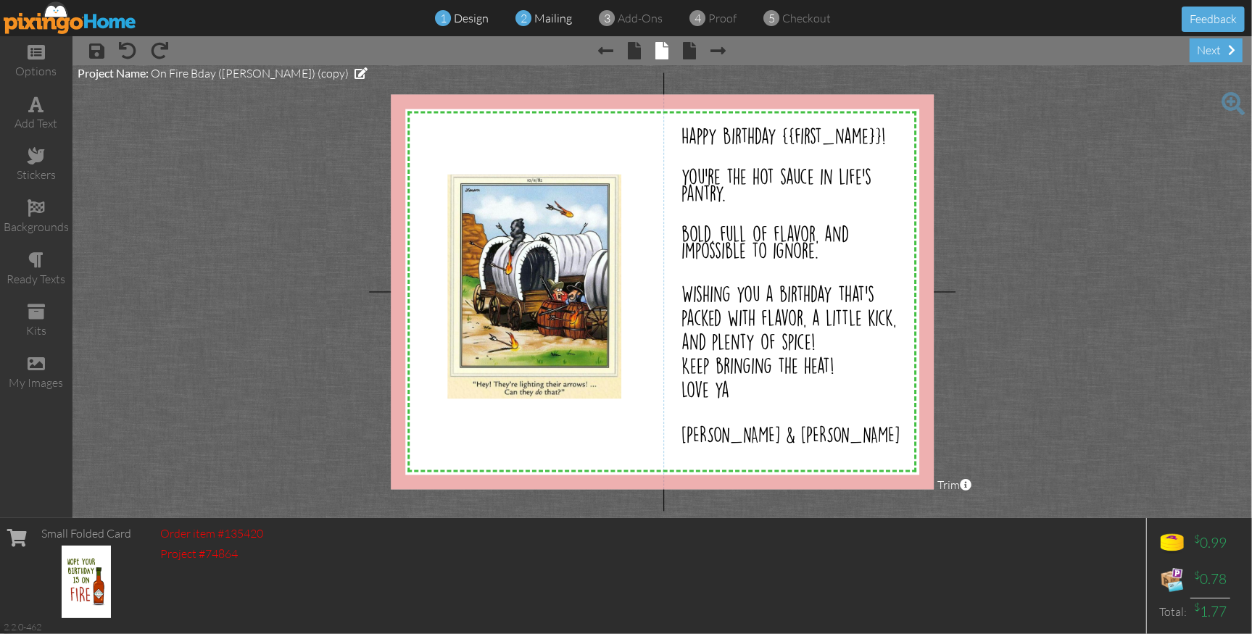
click at [548, 18] on span "mailing" at bounding box center [554, 18] width 38 height 14
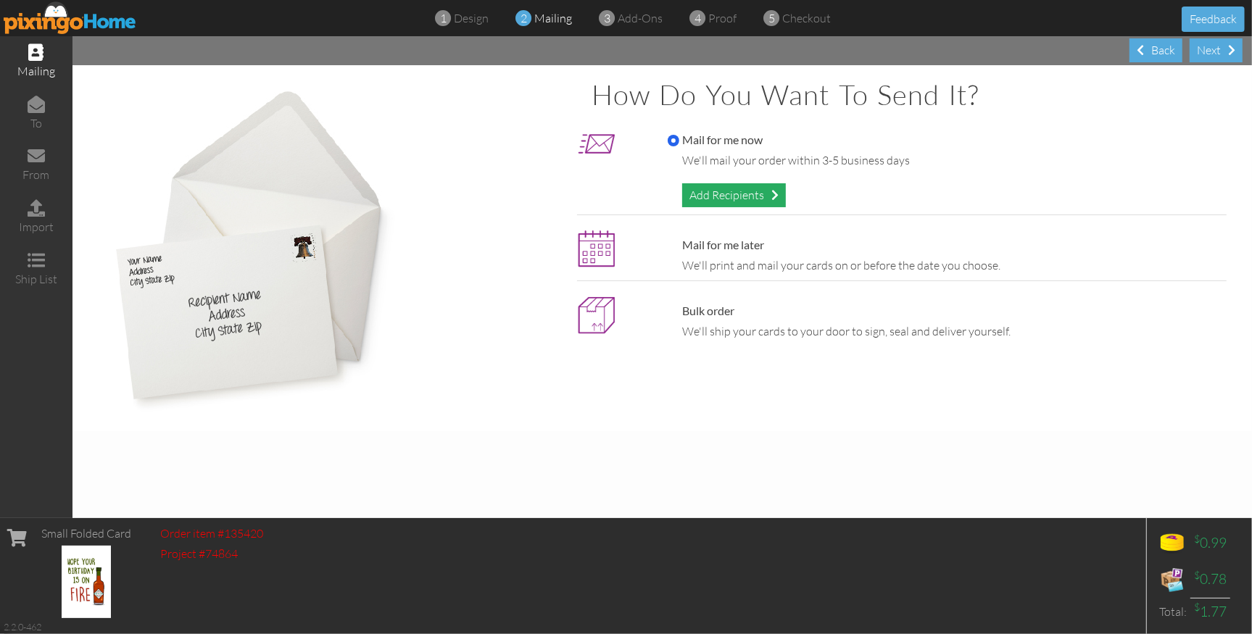
click at [710, 196] on div "Add Recipients" at bounding box center [734, 195] width 104 height 24
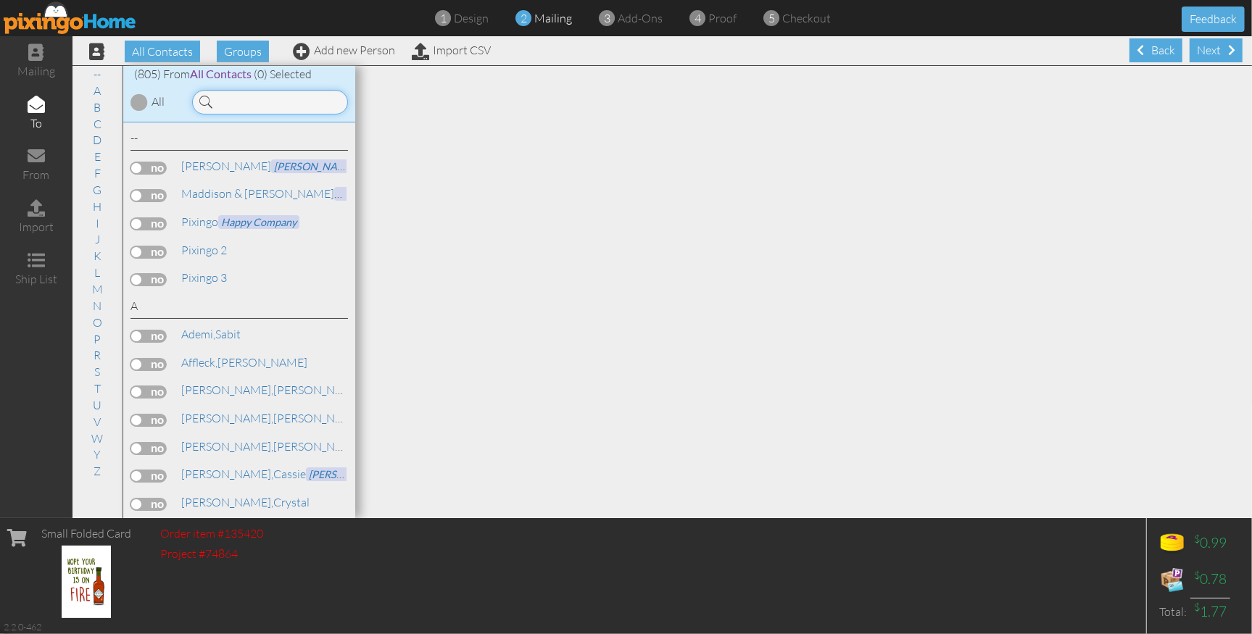
click at [227, 99] on input at bounding box center [270, 102] width 156 height 25
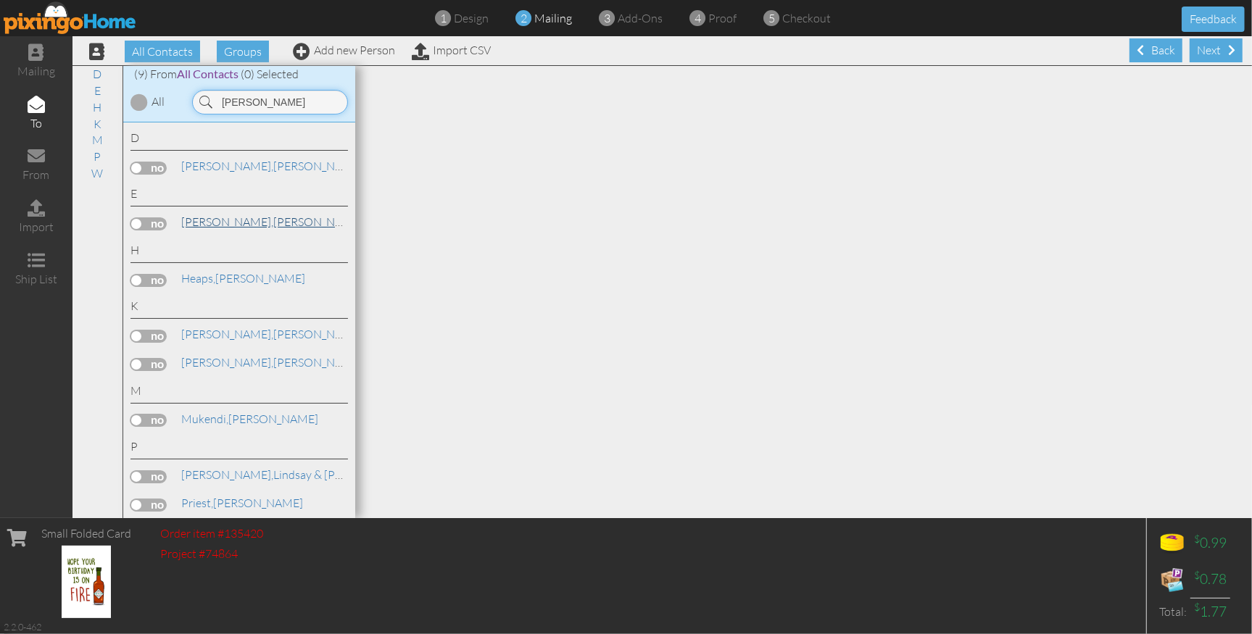
type input "ken"
click at [192, 222] on span "Earl," at bounding box center [227, 222] width 92 height 14
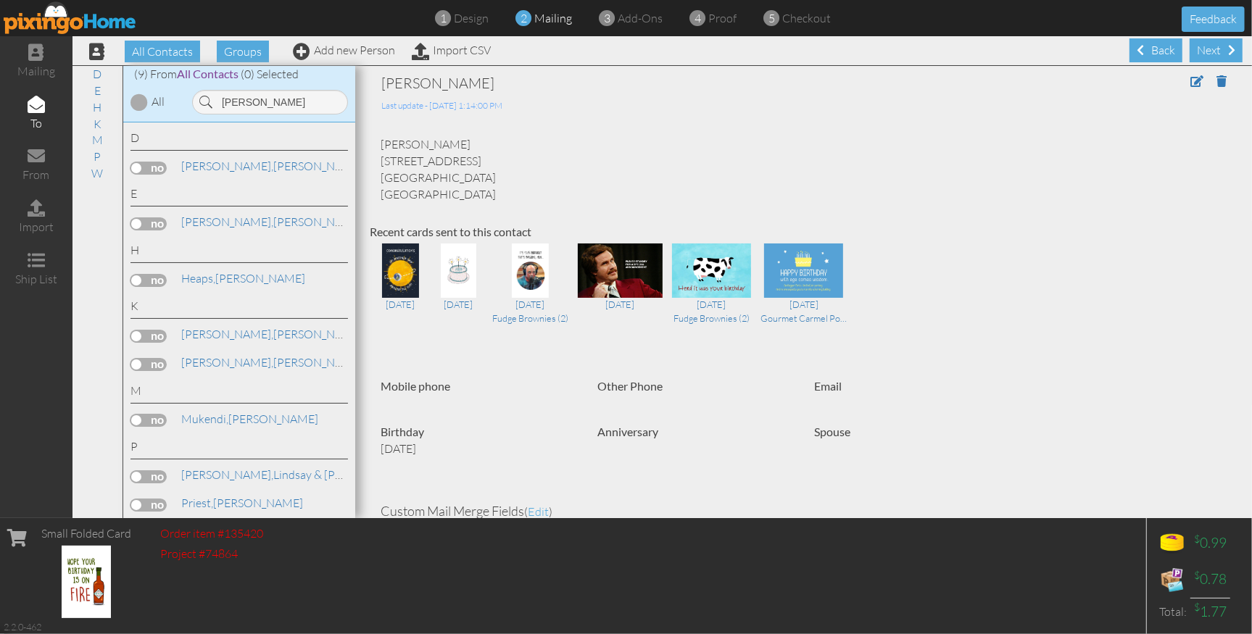
click at [146, 223] on label at bounding box center [148, 223] width 36 height 13
click at [0, 0] on input "checkbox" at bounding box center [0, 0] width 0 height 0
click at [639, 20] on span "add-ons" at bounding box center [640, 18] width 45 height 14
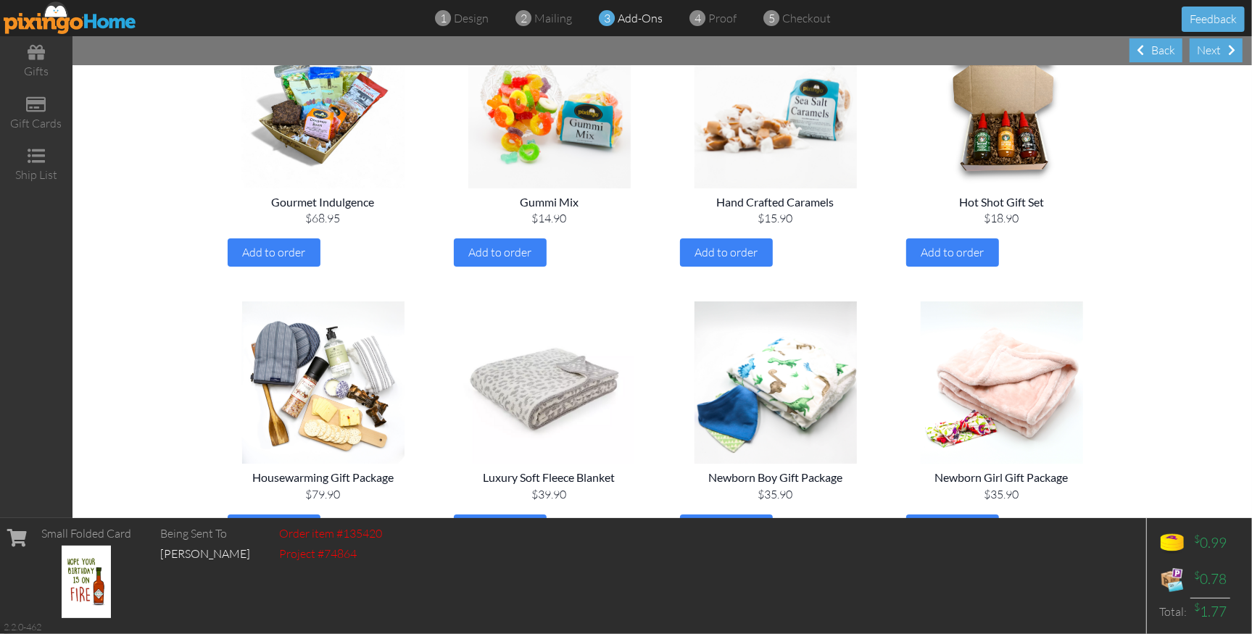
scroll to position [997, 0]
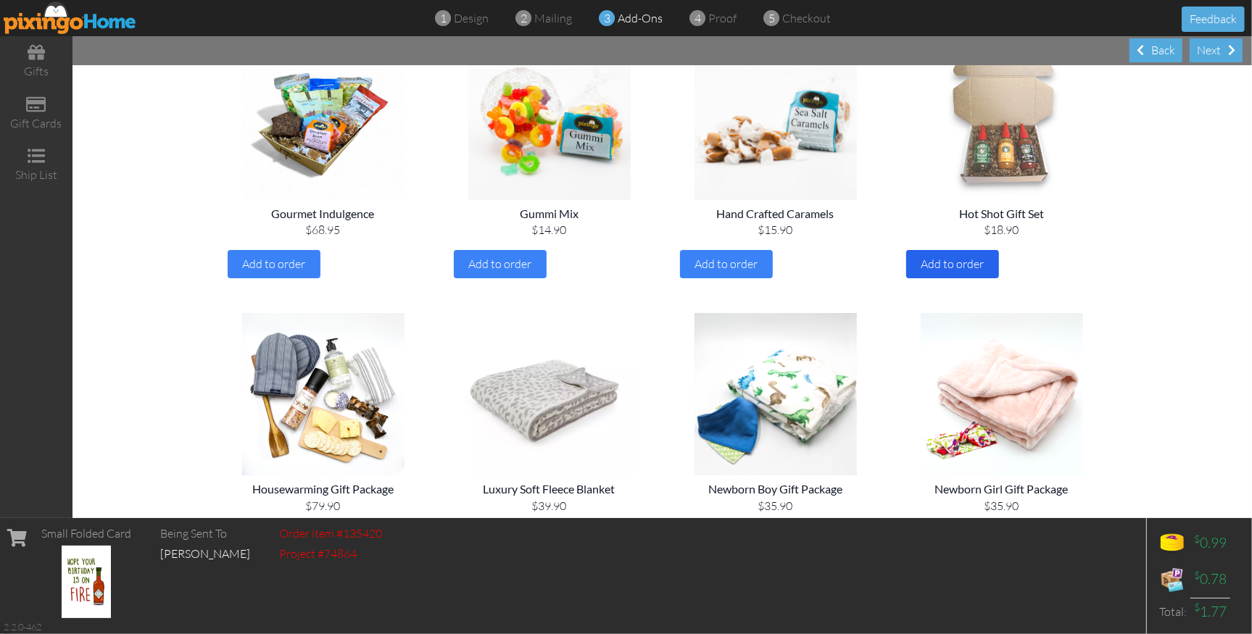
click at [941, 266] on span "Add to order" at bounding box center [951, 264] width 63 height 14
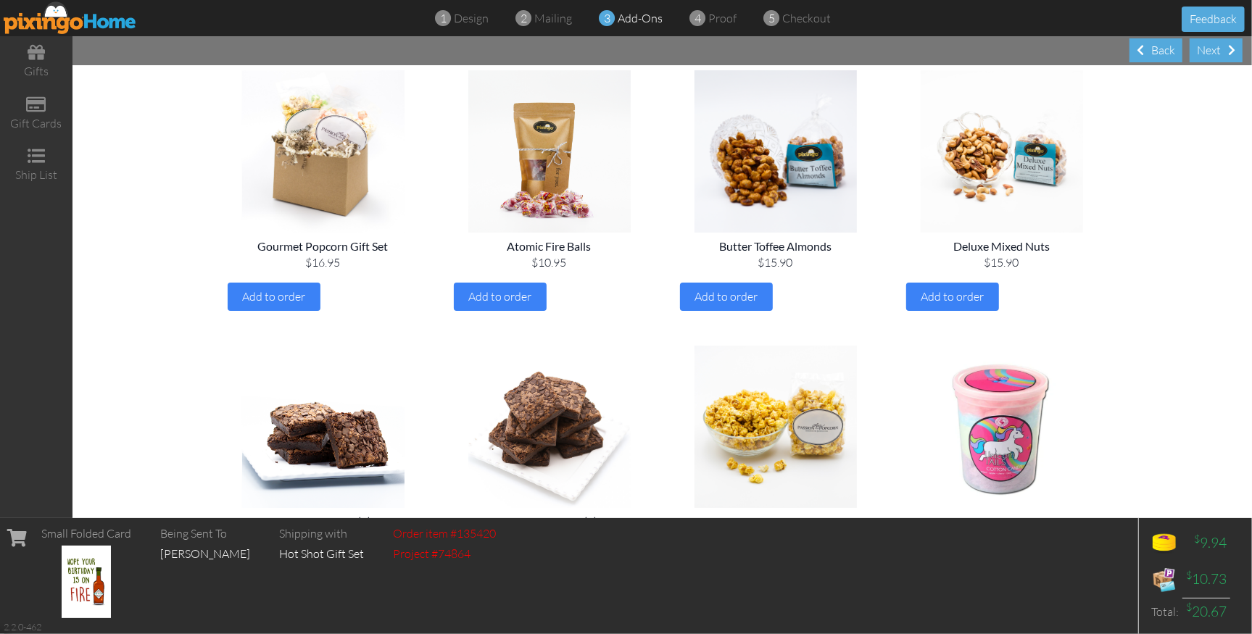
scroll to position [402, 0]
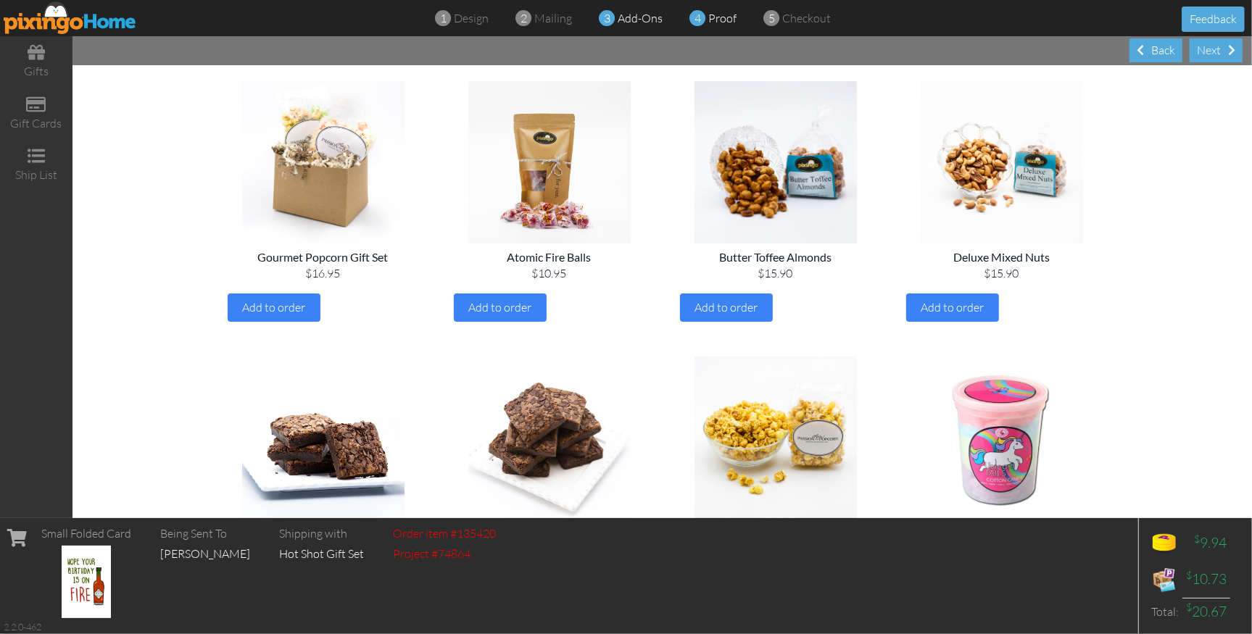
click at [718, 15] on span "proof" at bounding box center [723, 18] width 28 height 14
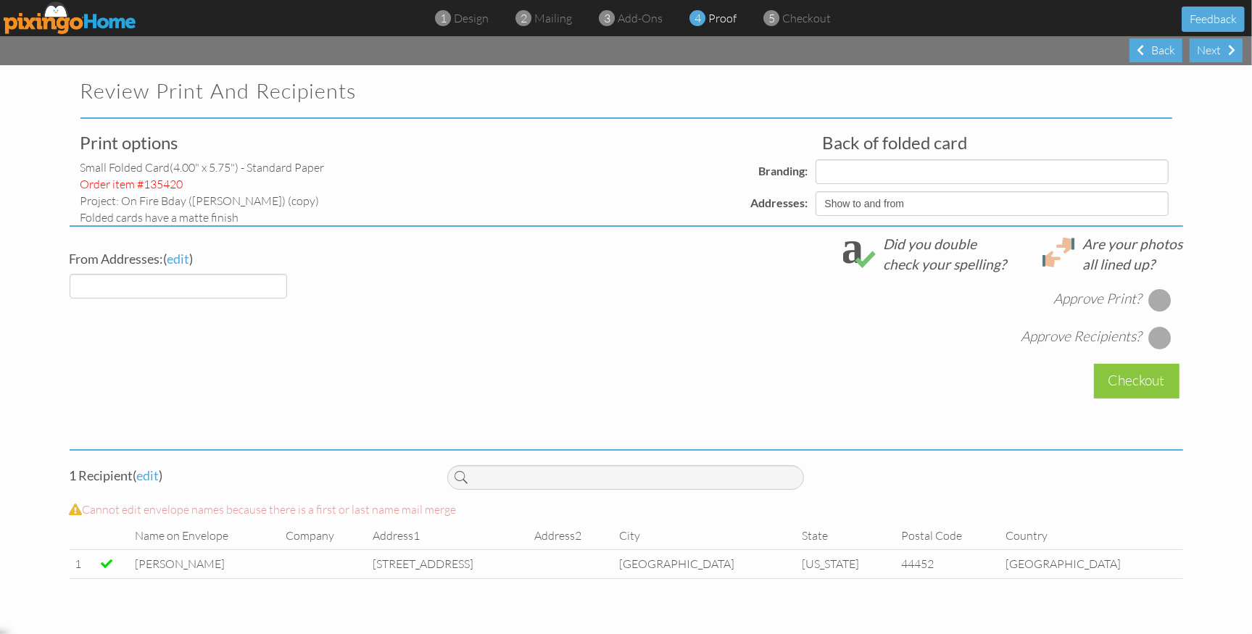
select select "object:3850"
select select "object:3859"
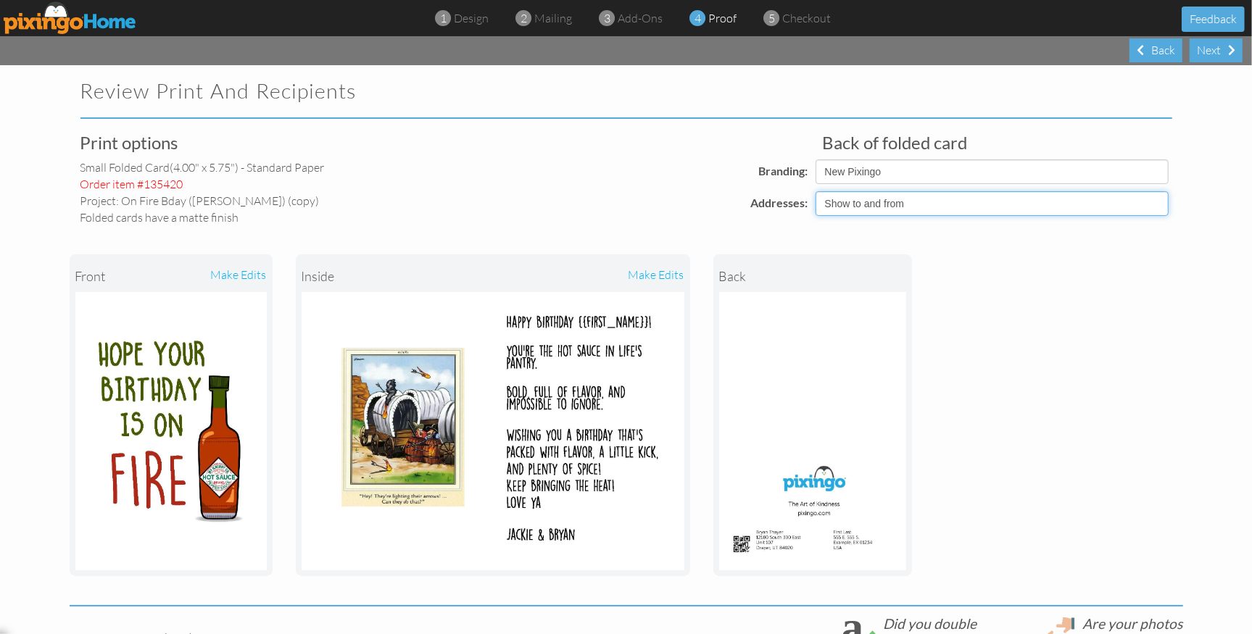
click at [892, 207] on select "Show to and from Show from only Hide to and from" at bounding box center [991, 203] width 353 height 25
select select "object:3849"
click at [815, 191] on select "Show to and from Show from only Hide to and from" at bounding box center [991, 203] width 353 height 25
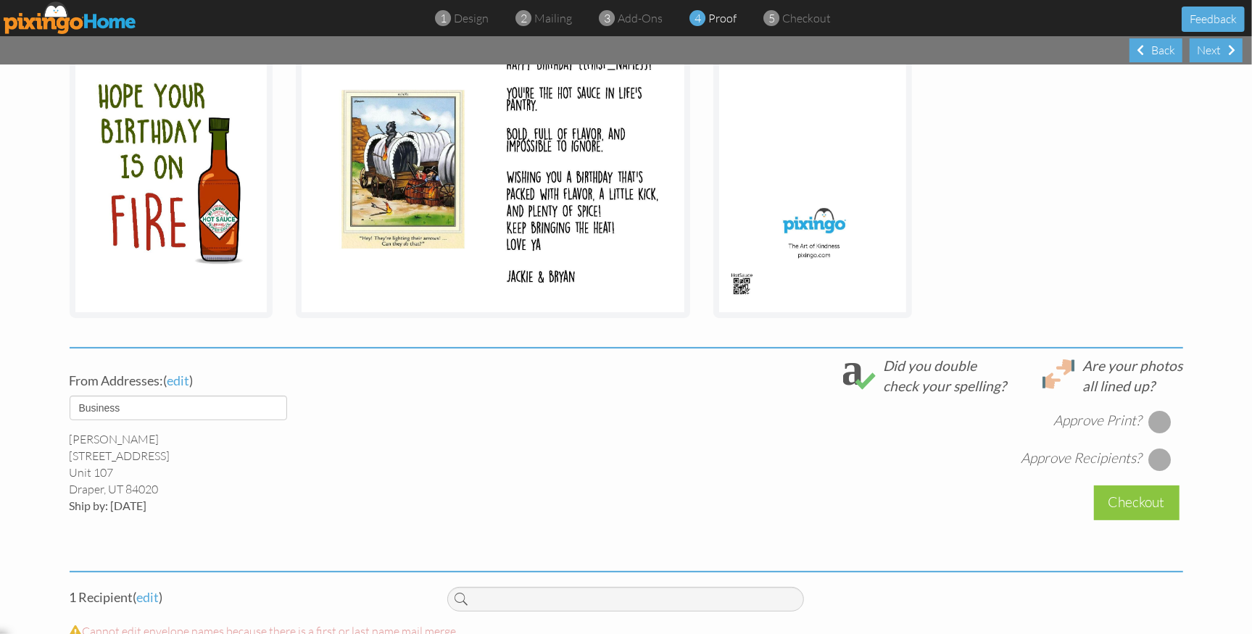
scroll to position [261, 0]
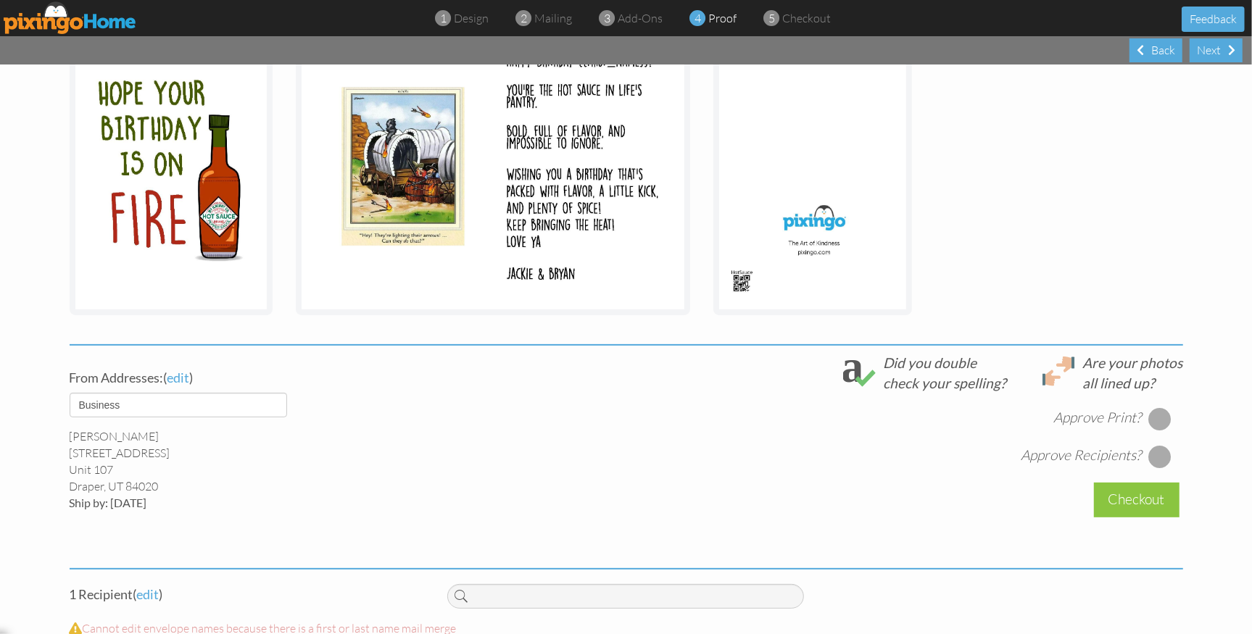
click at [1160, 416] on div at bounding box center [1159, 418] width 23 height 23
drag, startPoint x: 1156, startPoint y: 454, endPoint x: 1165, endPoint y: 463, distance: 12.3
click at [1157, 455] on div at bounding box center [1159, 456] width 23 height 23
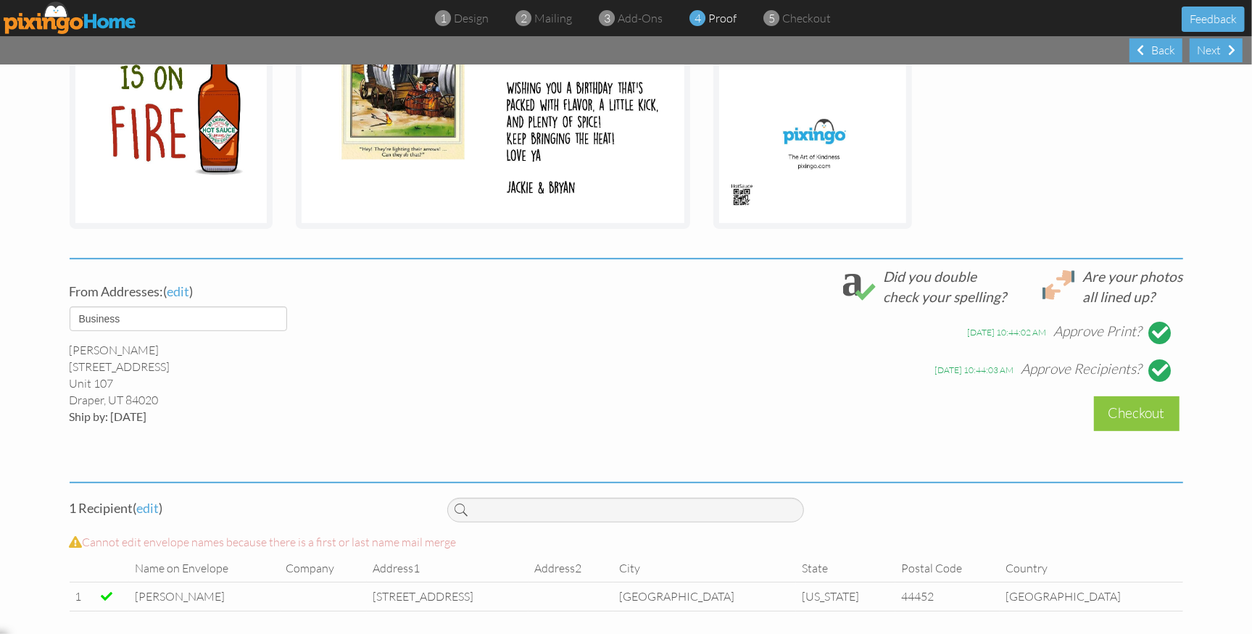
scroll to position [353, 0]
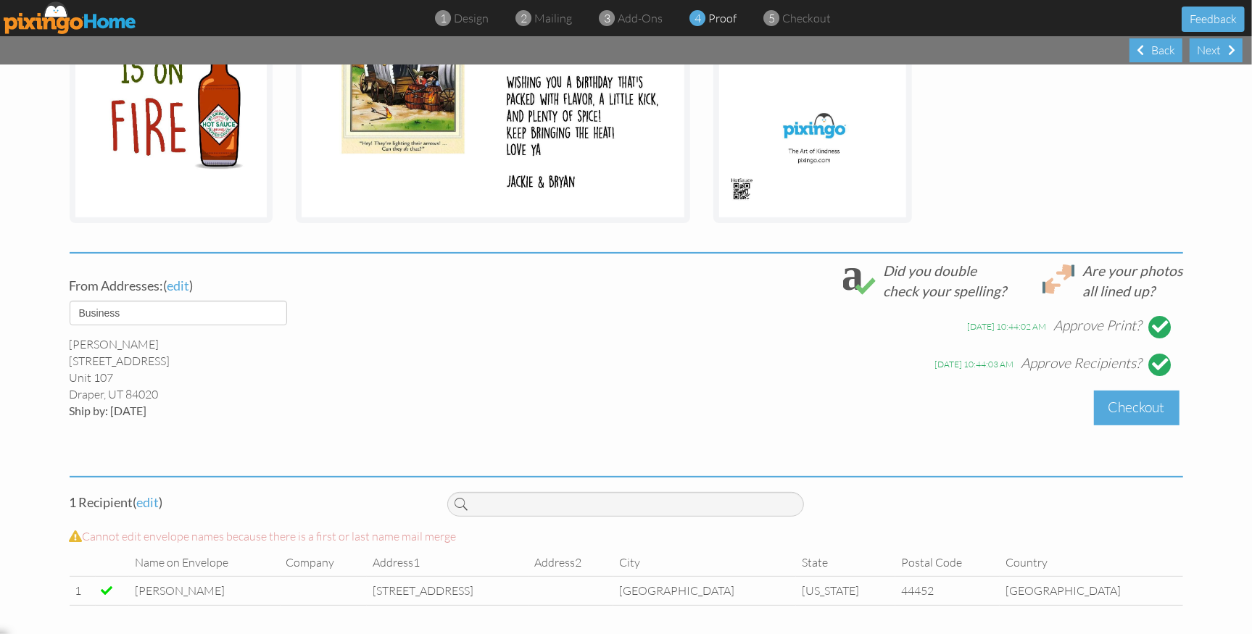
click at [1115, 412] on div "Checkout" at bounding box center [1137, 408] width 86 height 34
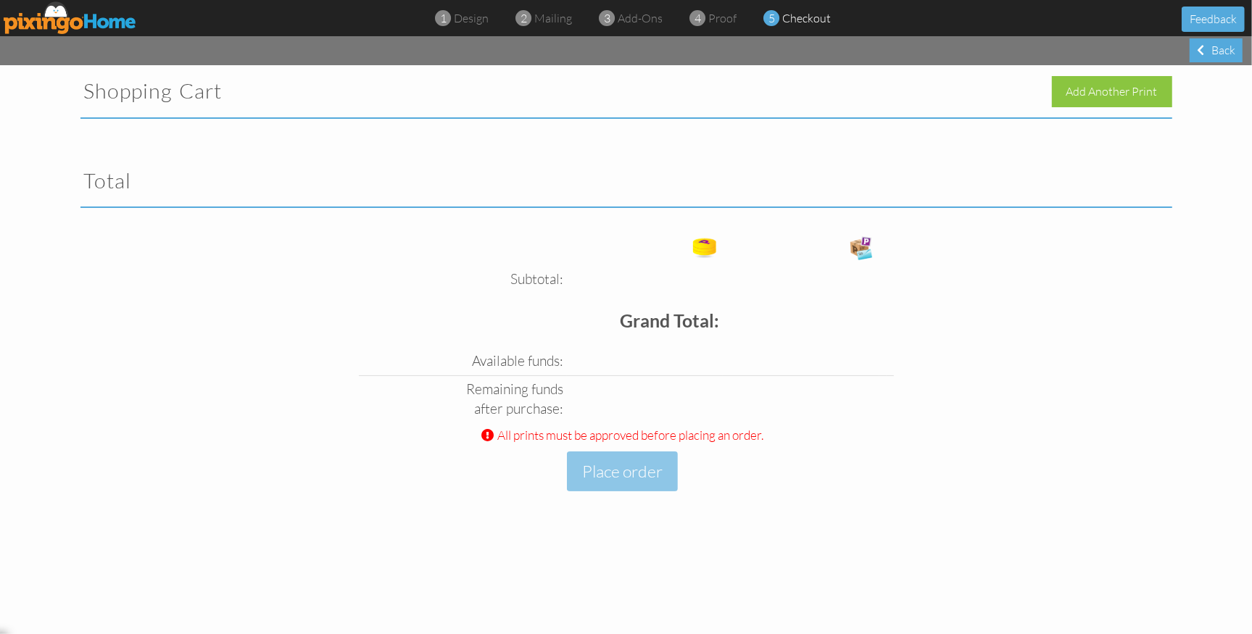
click at [1115, 412] on div "Subtotal: Free card: Grand Total: Available funds: Funds to purchase: ($0.00) $…" at bounding box center [626, 381] width 1113 height 302
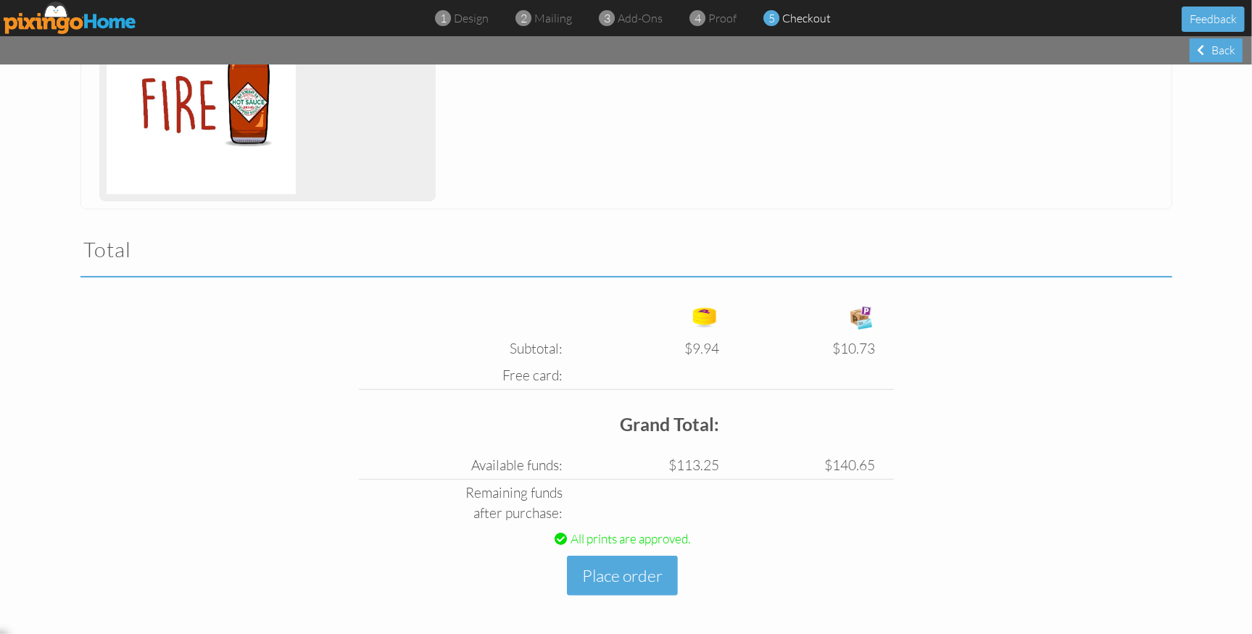
scroll to position [299, 0]
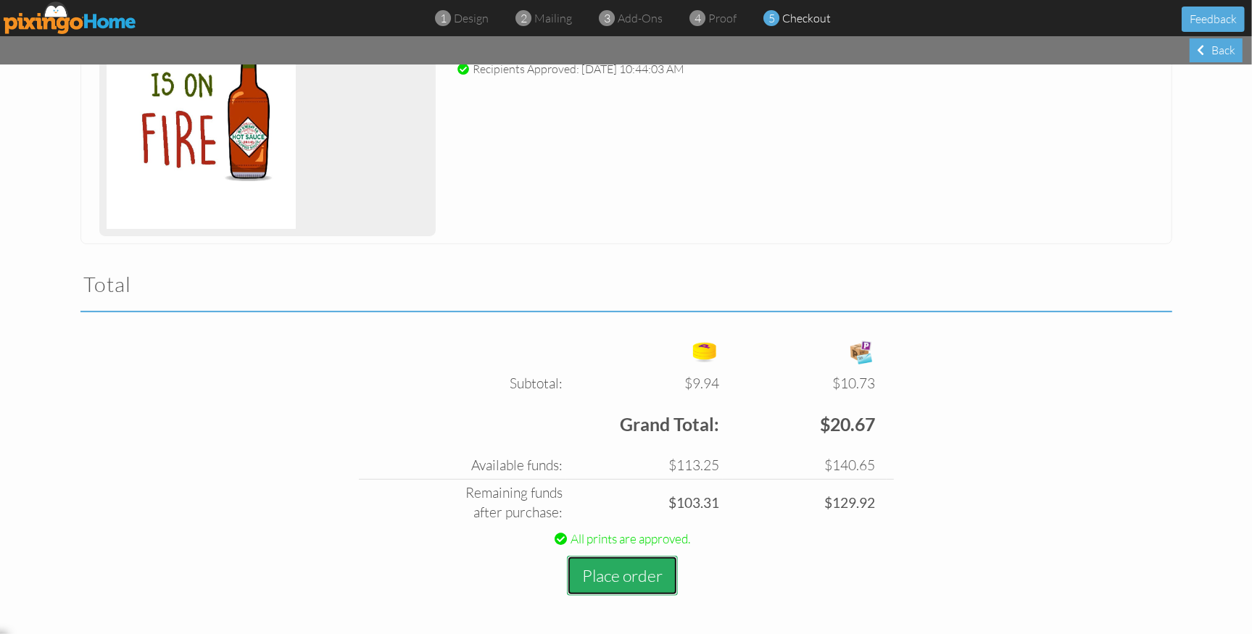
click at [622, 567] on button "Place order" at bounding box center [622, 576] width 111 height 40
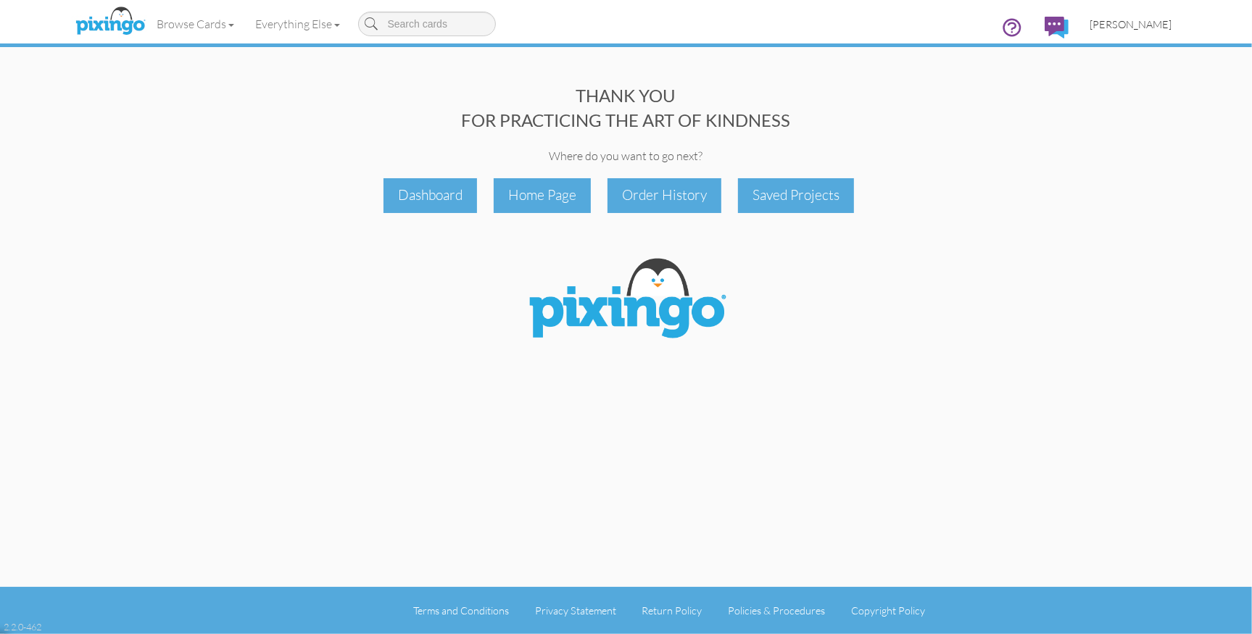
click at [1126, 29] on span "[PERSON_NAME]" at bounding box center [1131, 24] width 82 height 12
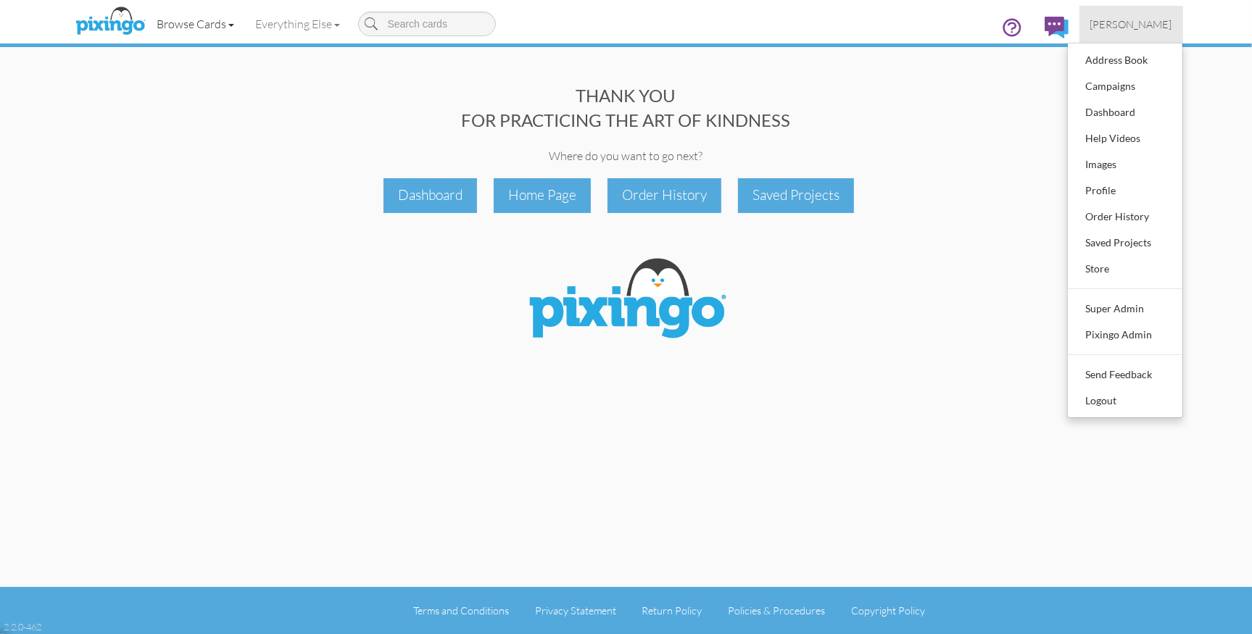
click at [195, 30] on link "Browse Cards" at bounding box center [195, 24] width 99 height 36
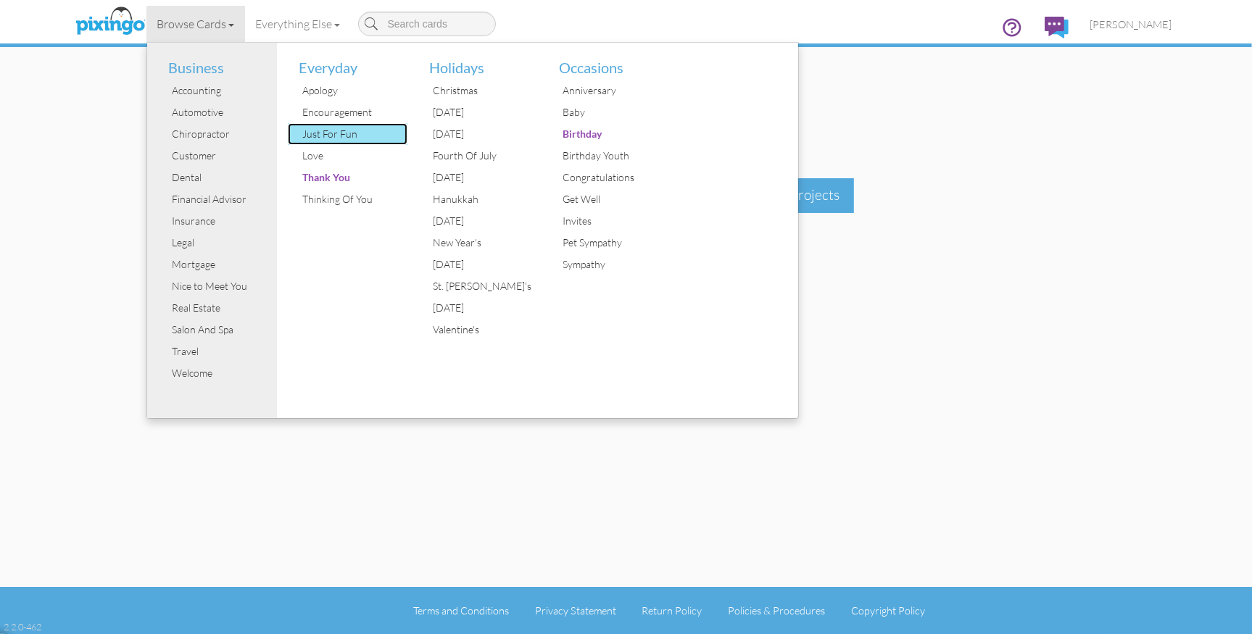
click at [316, 133] on div "Just For Fun" at bounding box center [353, 134] width 109 height 22
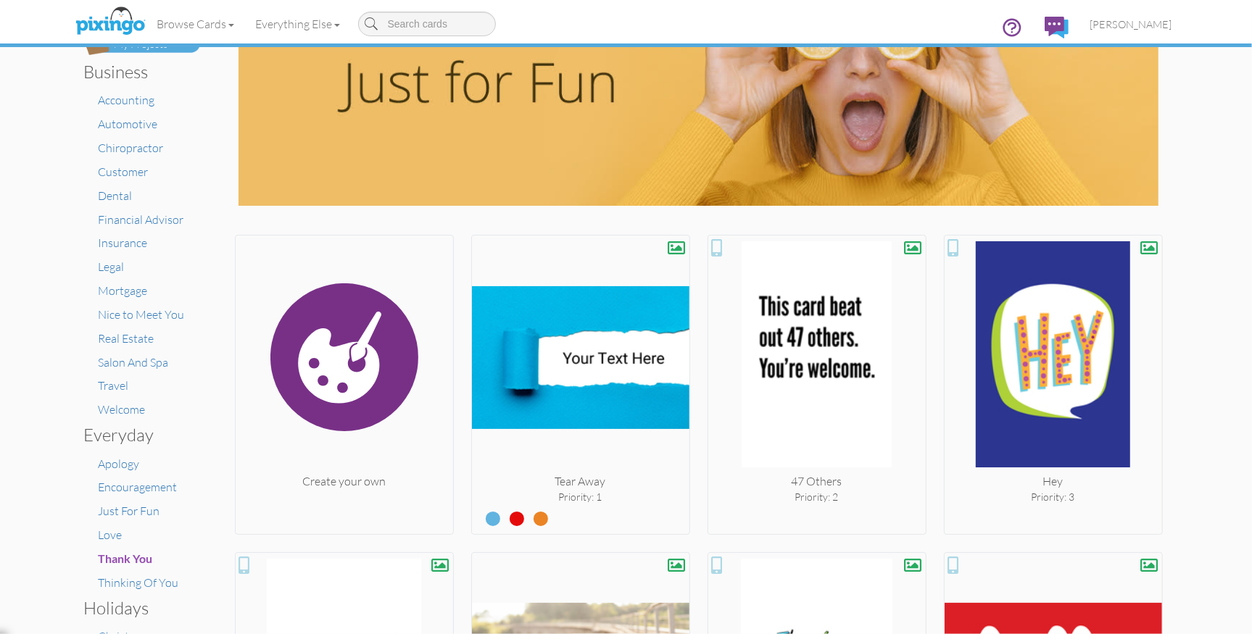
scroll to position [113, 0]
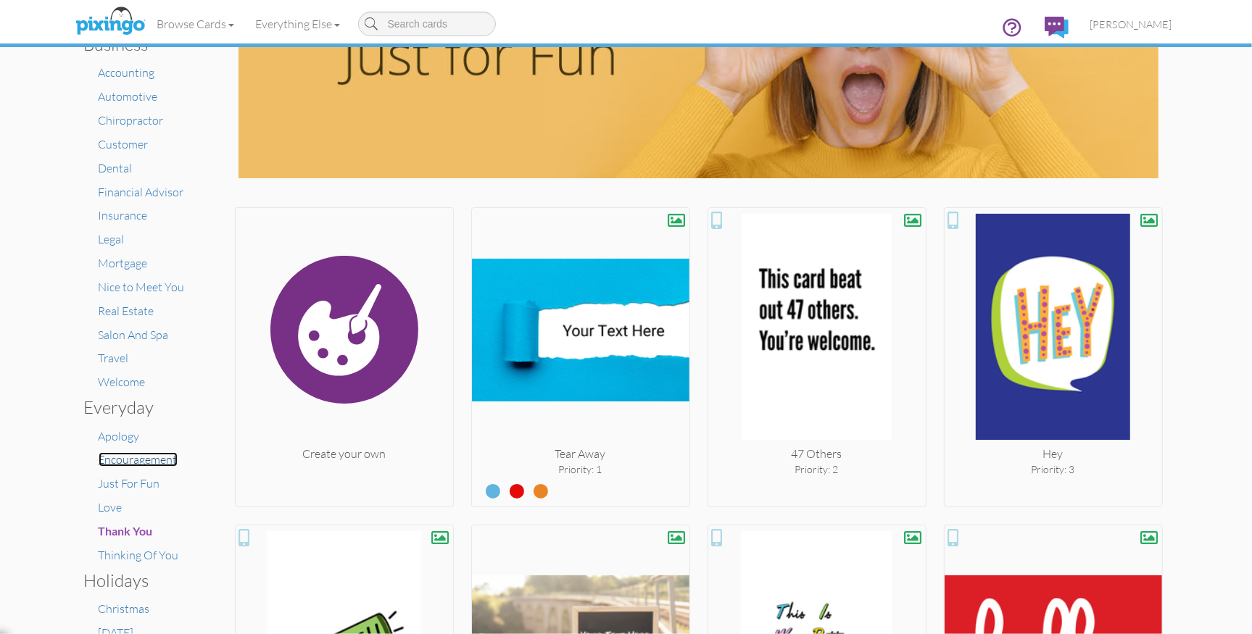
click at [142, 462] on span "Encouragement" at bounding box center [138, 459] width 79 height 14
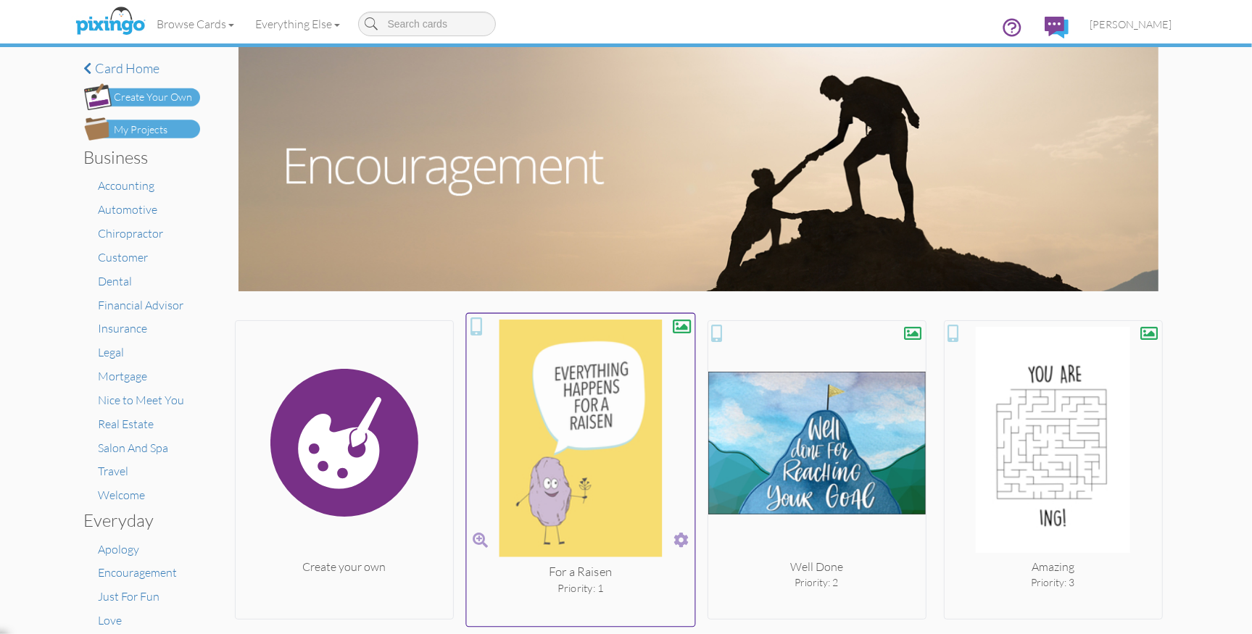
click at [624, 456] on img at bounding box center [580, 442] width 228 height 244
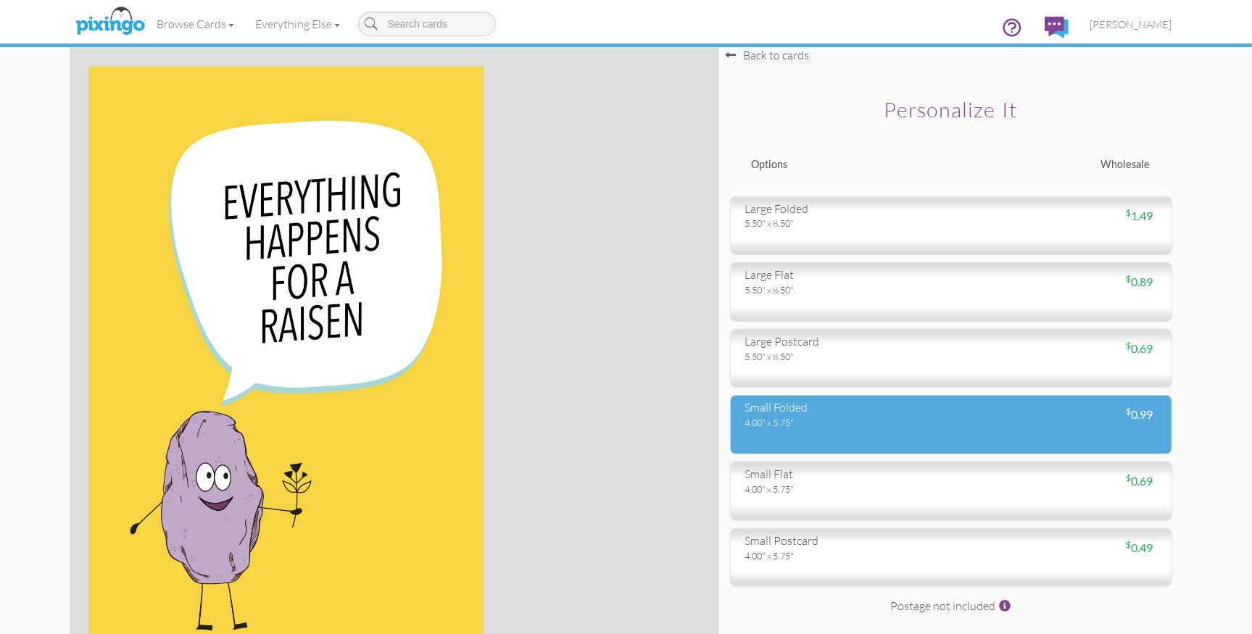
click at [799, 420] on div "4.00" x 5.75"" at bounding box center [842, 422] width 195 height 13
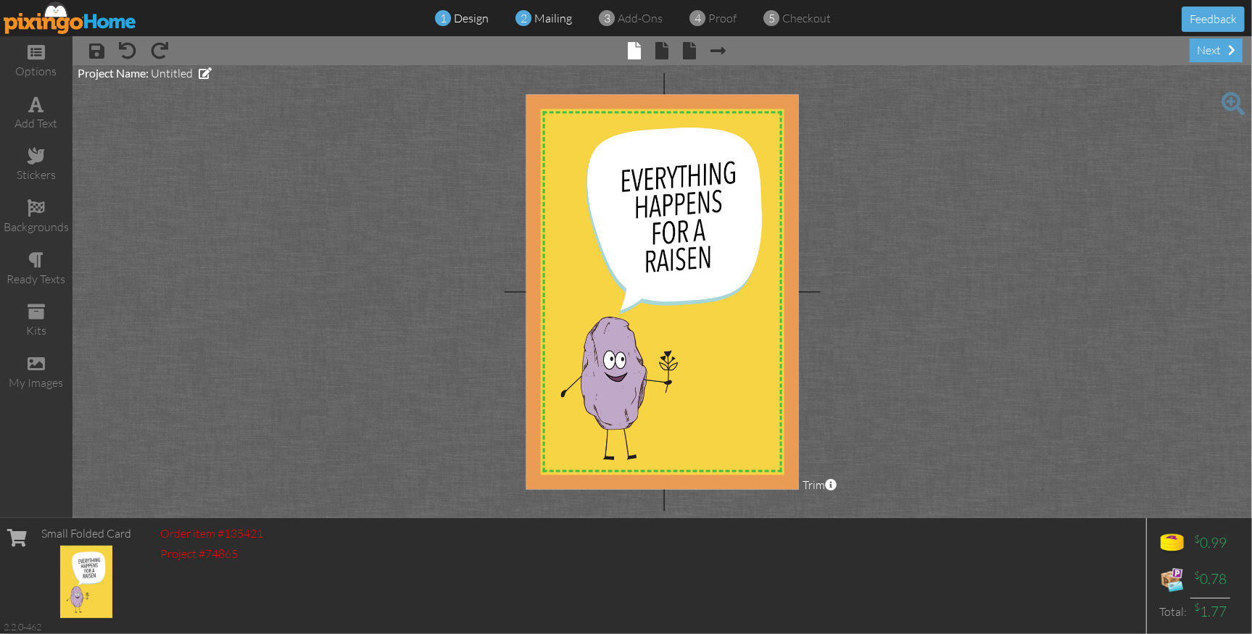
click at [546, 18] on span "mailing" at bounding box center [554, 18] width 38 height 14
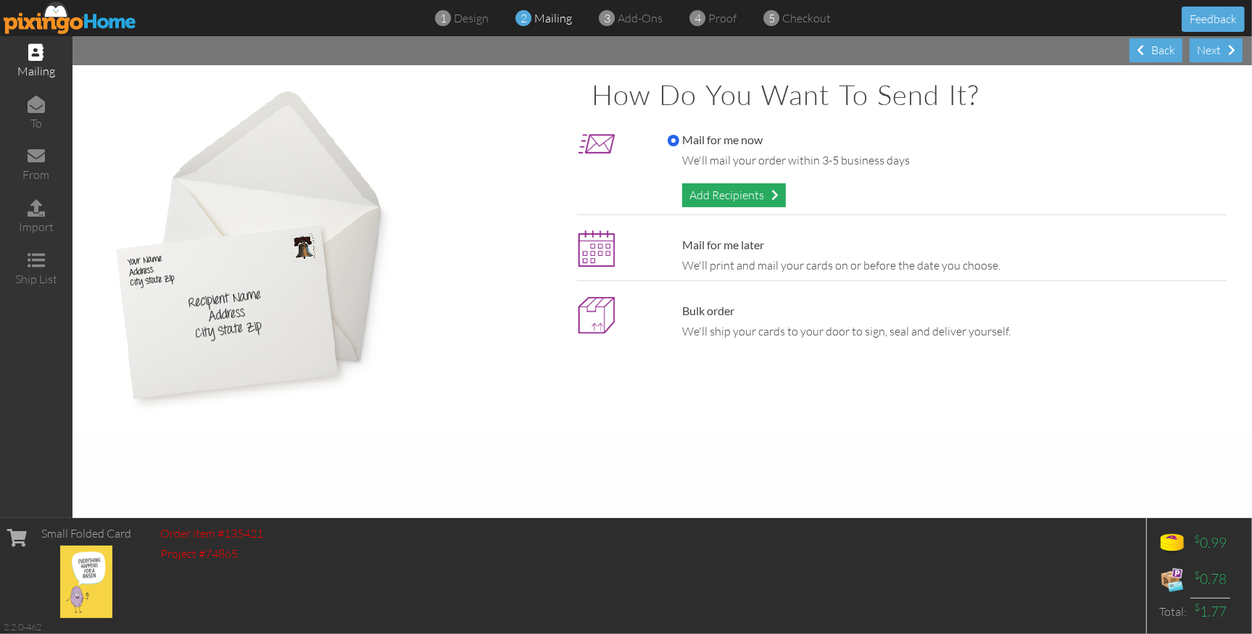
click at [702, 193] on div "Add Recipients" at bounding box center [734, 195] width 104 height 24
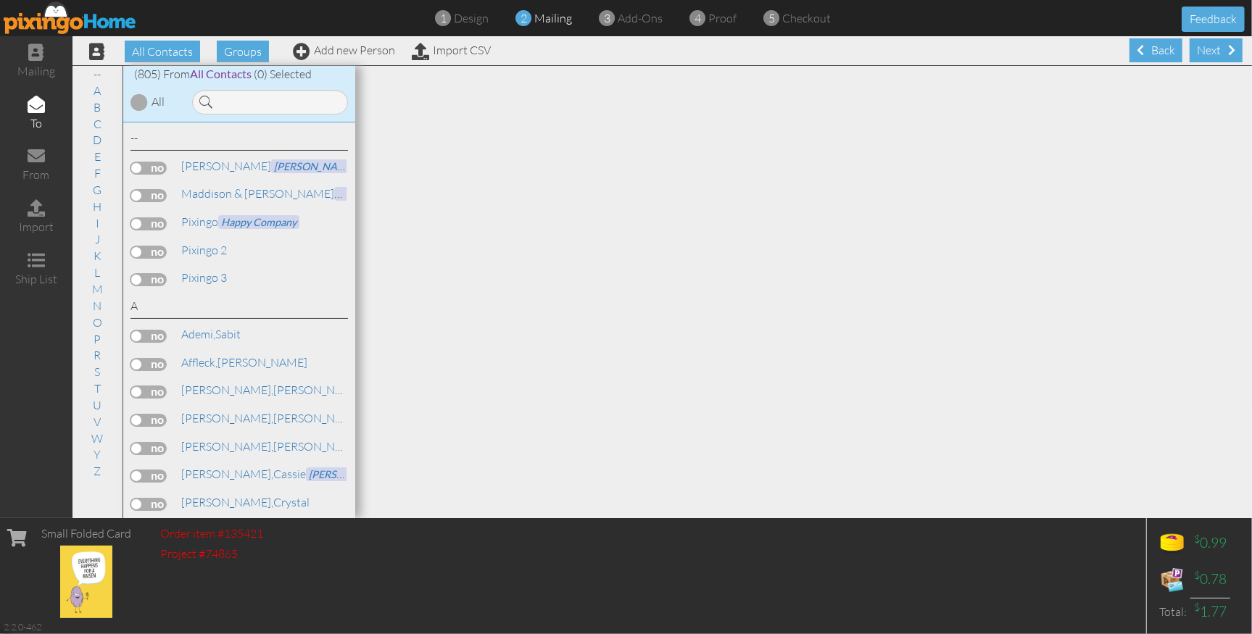
click at [151, 249] on label at bounding box center [148, 252] width 36 height 13
click at [0, 0] on input "checkbox" at bounding box center [0, 0] width 0 height 0
click at [720, 21] on span "proof" at bounding box center [723, 18] width 28 height 14
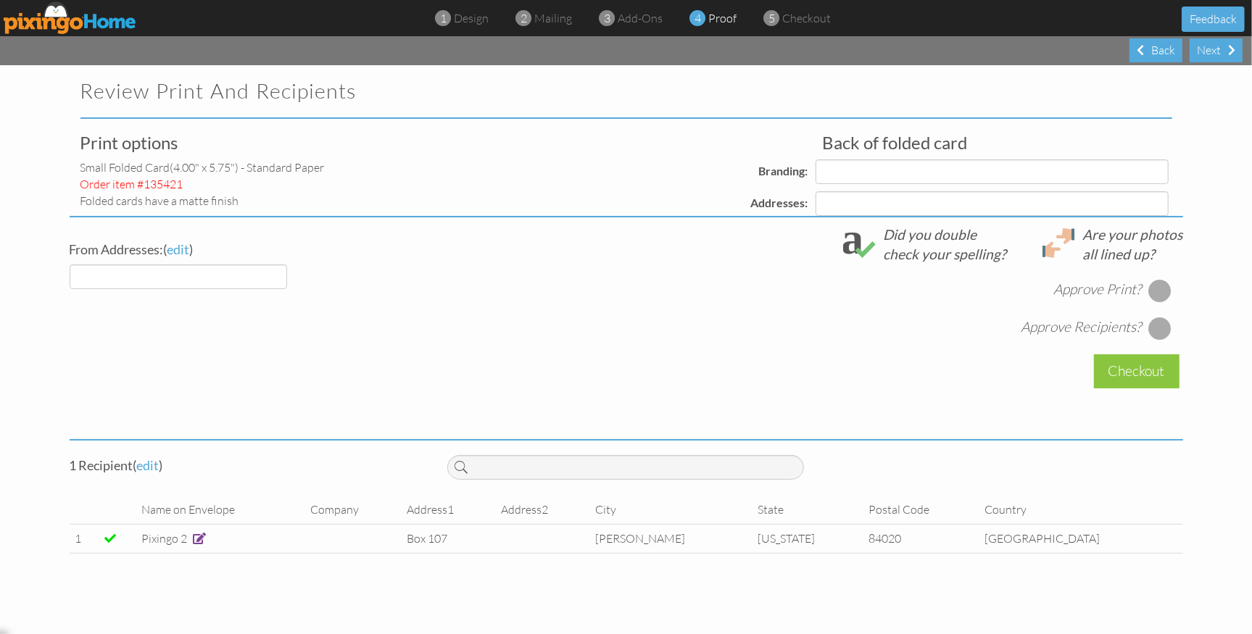
select select "object:7642"
select select "object:7645"
select select "object:7663"
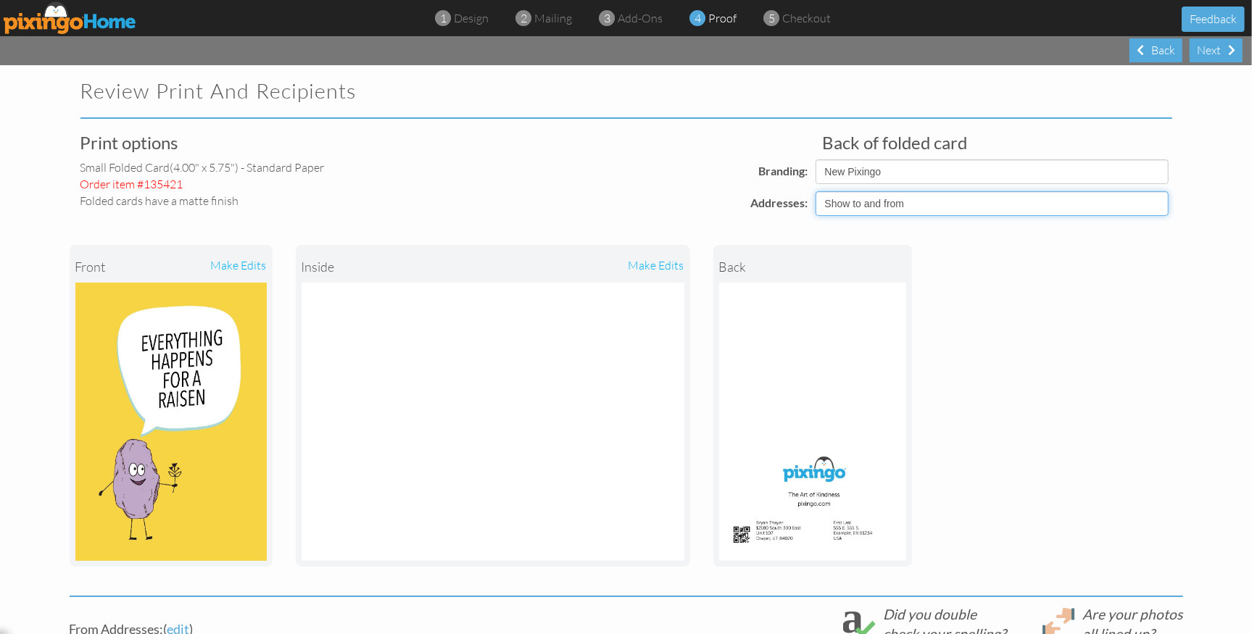
click at [897, 209] on select "Show to and from Show from only Hide to and from" at bounding box center [991, 203] width 353 height 25
select select "object:7644"
click at [815, 191] on select "Show to and from Show from only Hide to and from" at bounding box center [991, 203] width 353 height 25
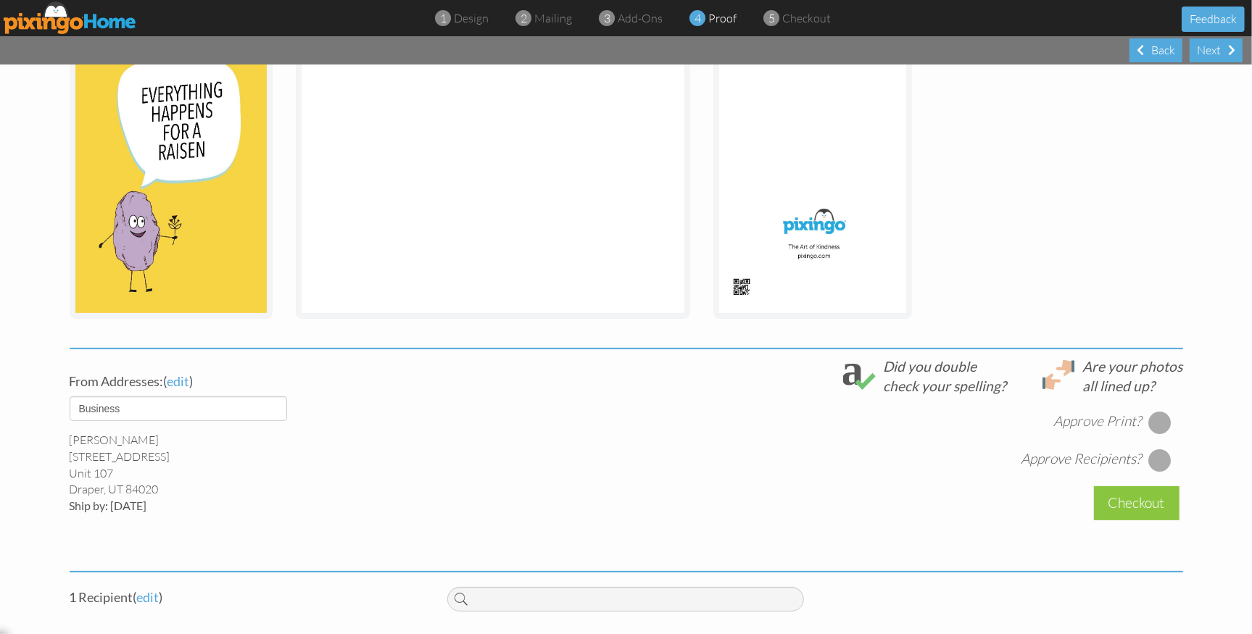
scroll to position [327, 0]
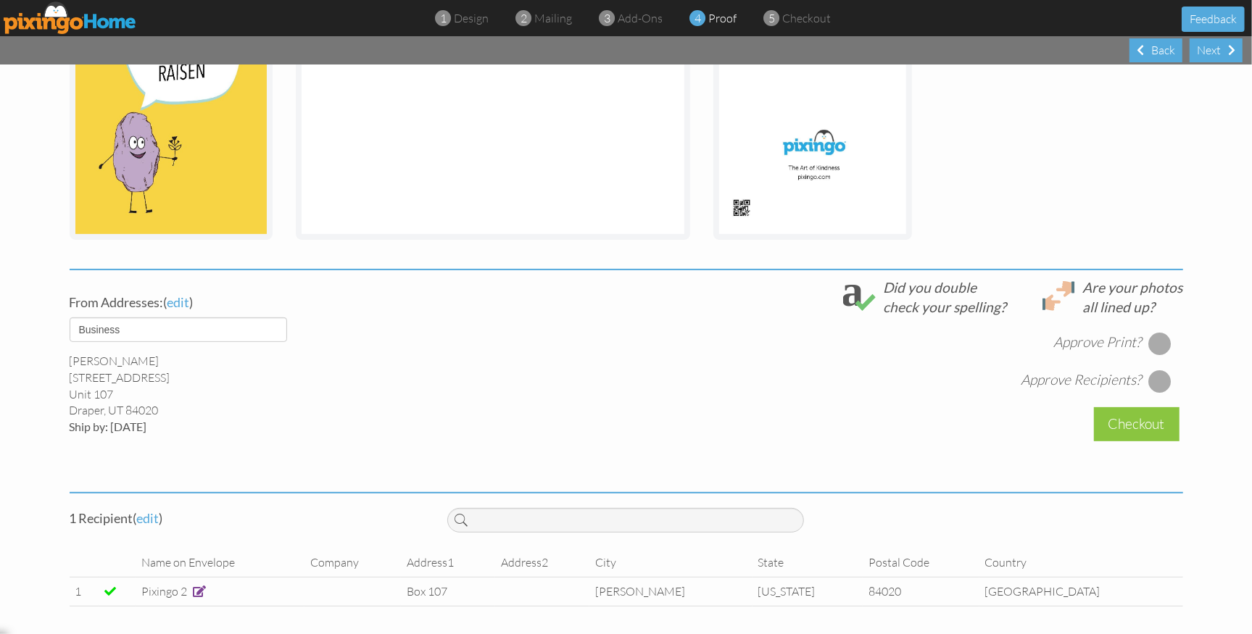
click at [1157, 338] on div at bounding box center [1159, 343] width 23 height 23
drag, startPoint x: 1155, startPoint y: 380, endPoint x: 1183, endPoint y: 402, distance: 36.1
click at [1155, 380] on div at bounding box center [1159, 381] width 23 height 23
click at [1112, 420] on div "Checkout" at bounding box center [1137, 424] width 86 height 34
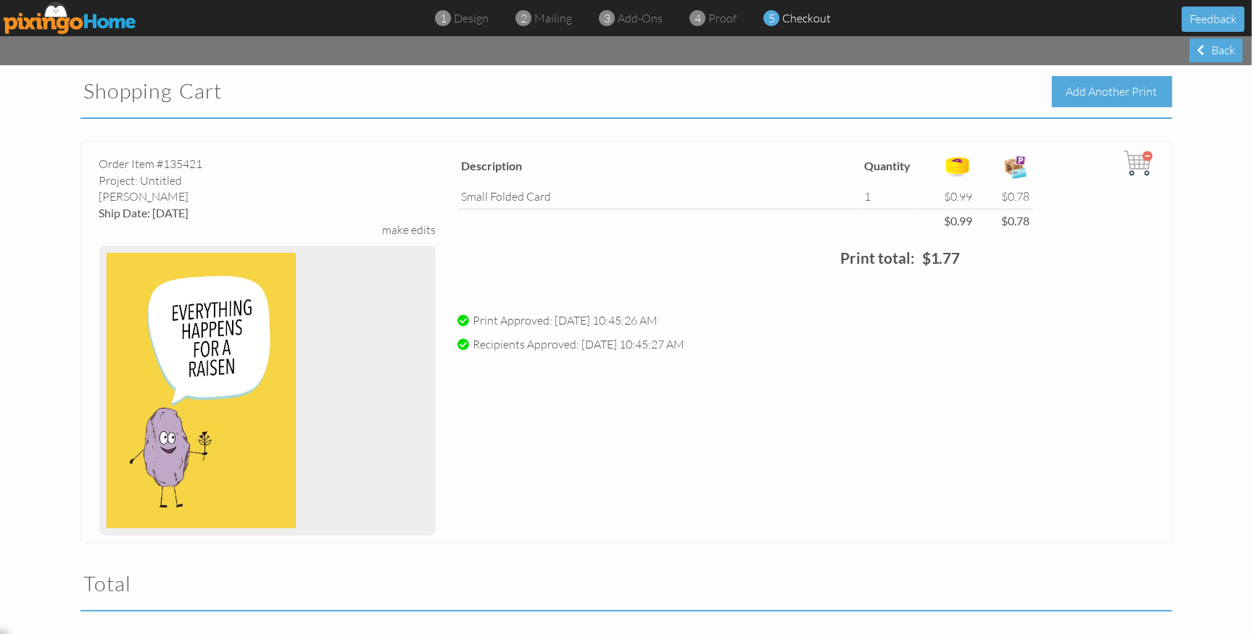
click at [1088, 88] on div "Add Another Print" at bounding box center [1112, 91] width 120 height 31
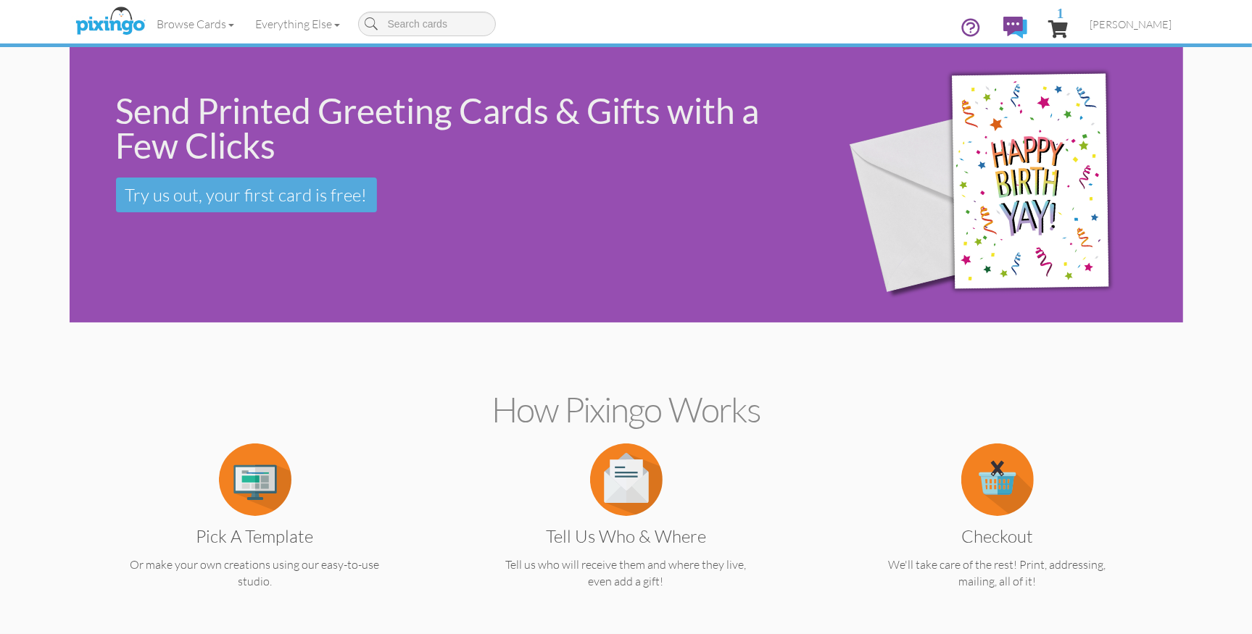
click at [1038, 136] on img at bounding box center [998, 185] width 350 height 317
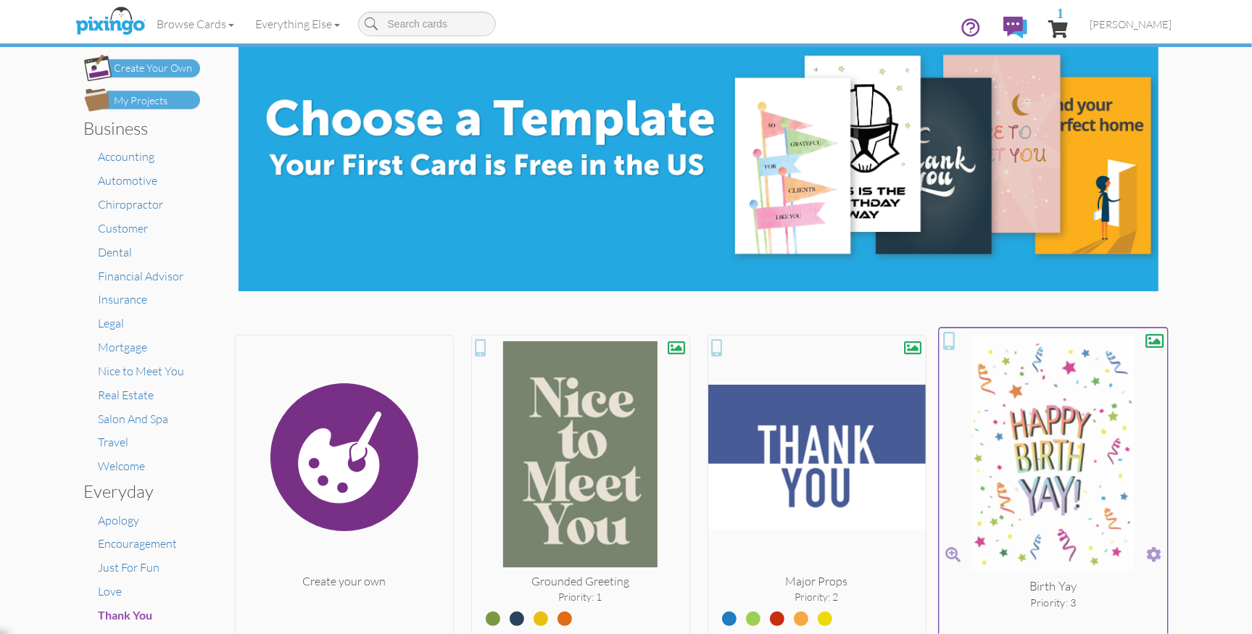
scroll to position [33, 0]
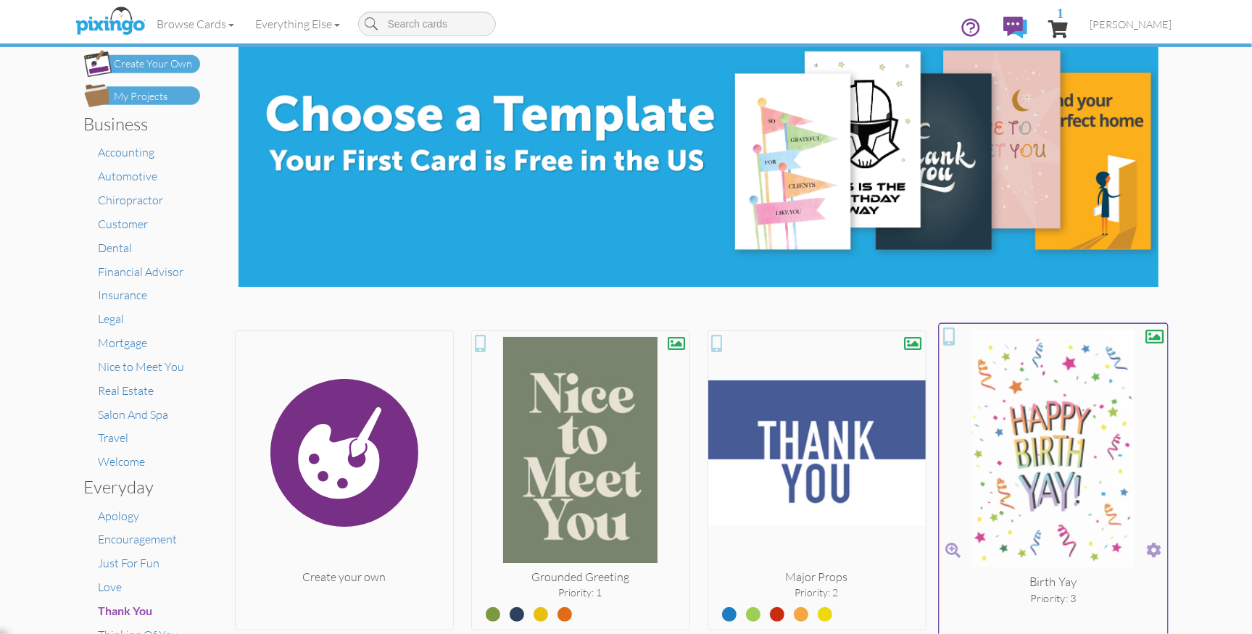
click at [1073, 392] on img at bounding box center [1053, 452] width 228 height 244
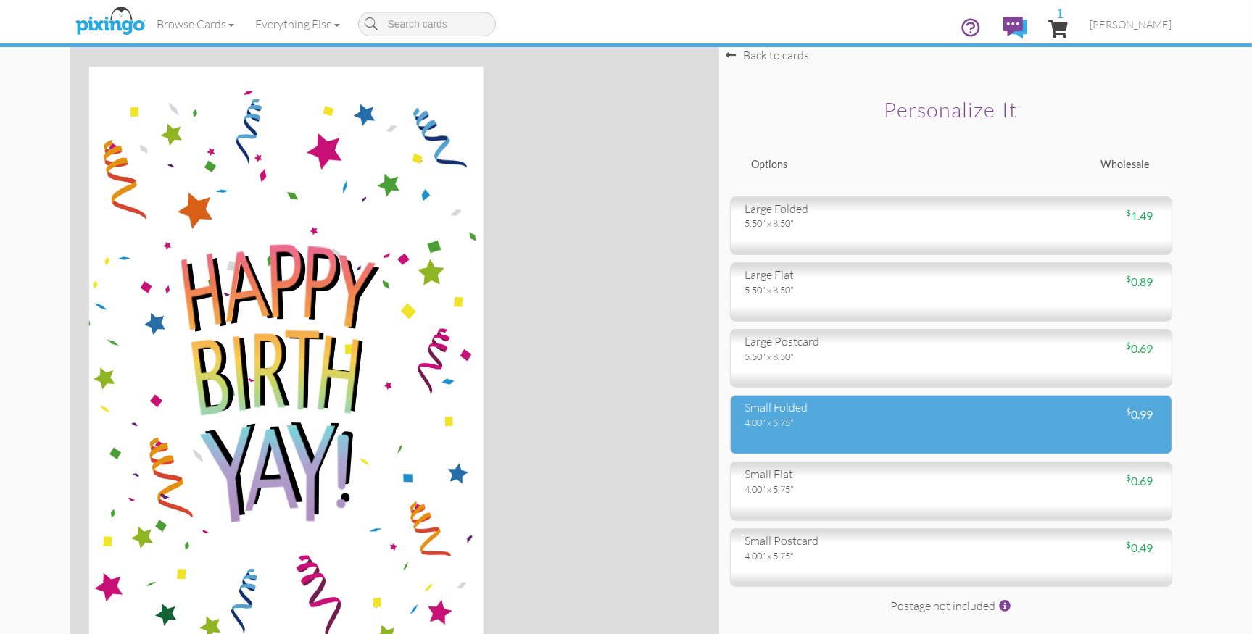
click at [795, 417] on div "4.00" x 5.75"" at bounding box center [842, 422] width 195 height 13
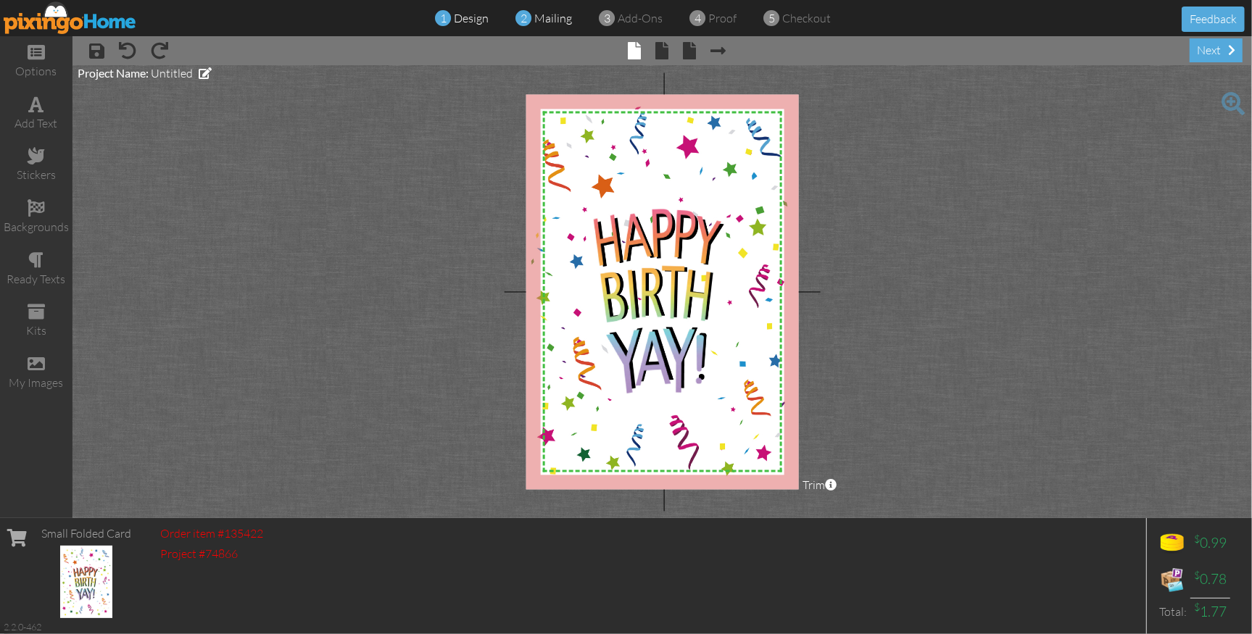
click at [546, 13] on span "mailing" at bounding box center [554, 18] width 38 height 14
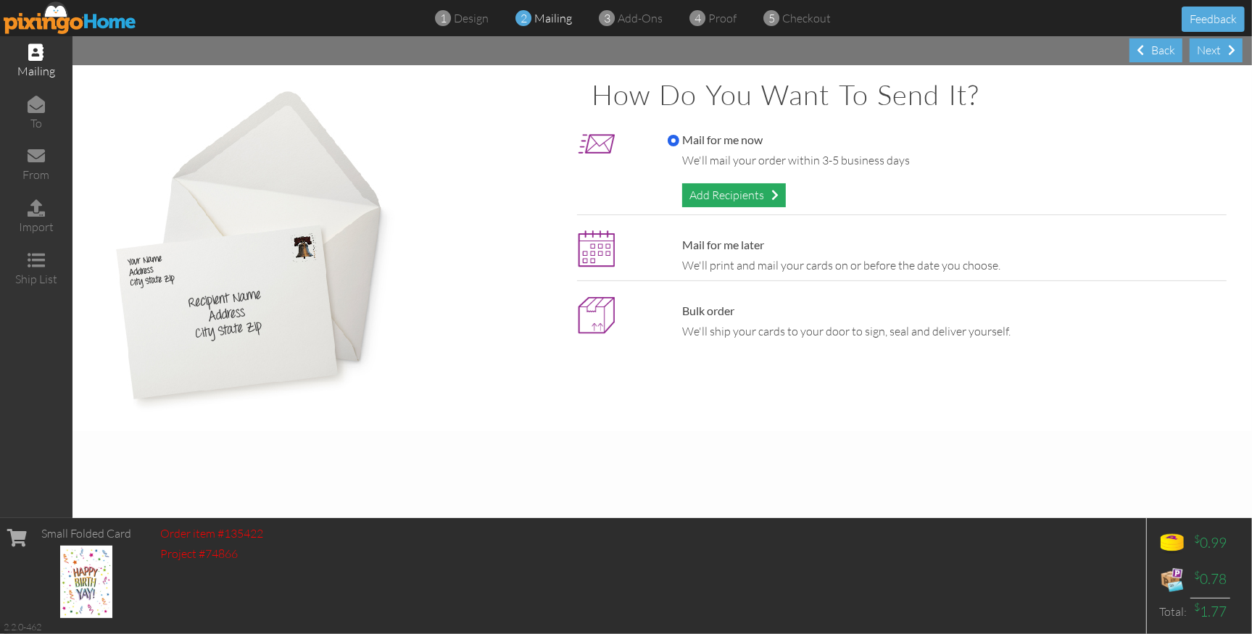
click at [693, 192] on div "Add Recipients" at bounding box center [734, 195] width 104 height 24
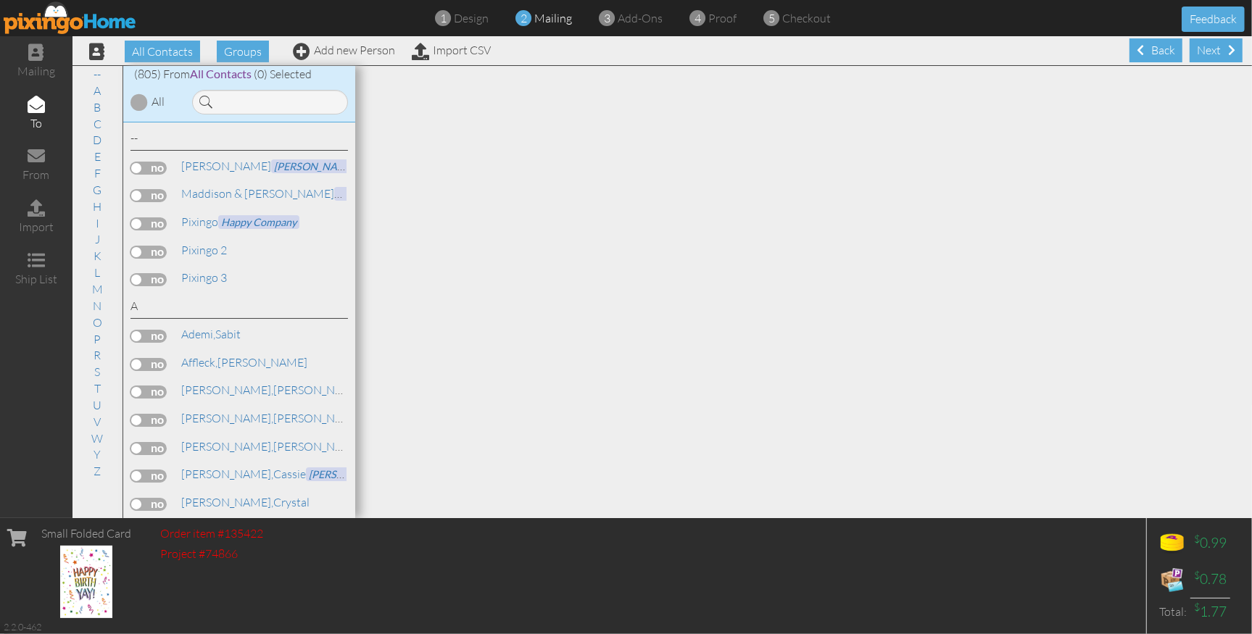
click at [154, 247] on label at bounding box center [148, 252] width 36 height 13
click at [0, 0] on input "checkbox" at bounding box center [0, 0] width 0 height 0
click at [723, 18] on span "proof" at bounding box center [723, 18] width 28 height 14
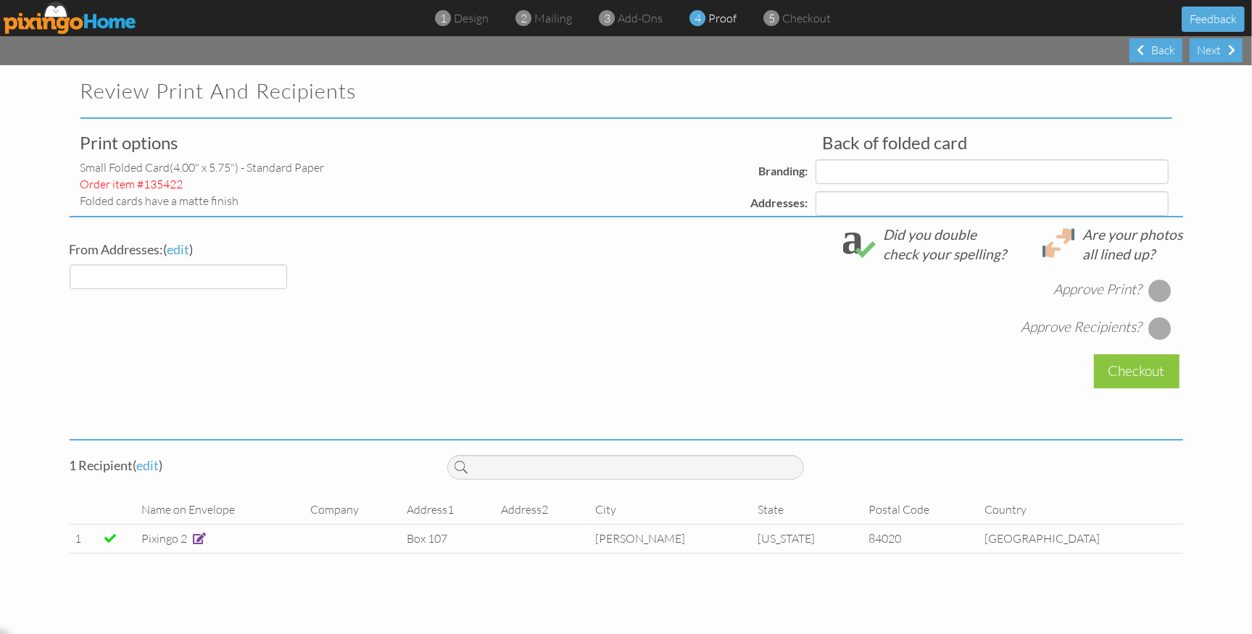
select select "object:10826"
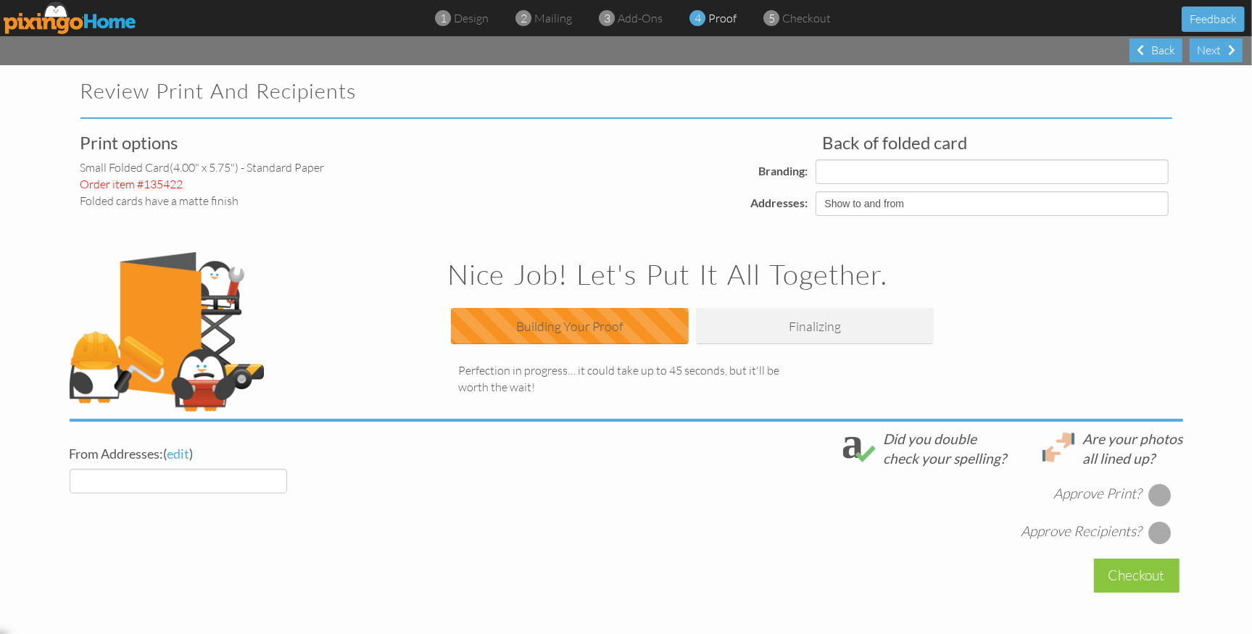
select select "object:10836"
select select "object:10843"
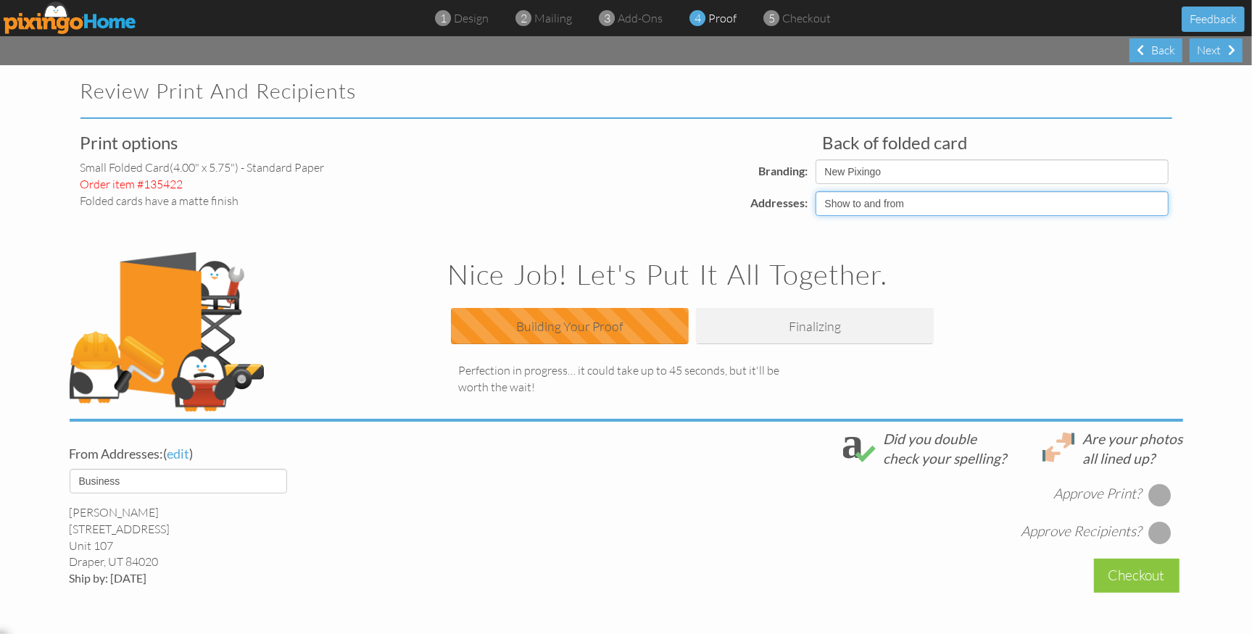
click at [1126, 198] on select "Show to and from Show from only Hide to and from" at bounding box center [991, 203] width 353 height 25
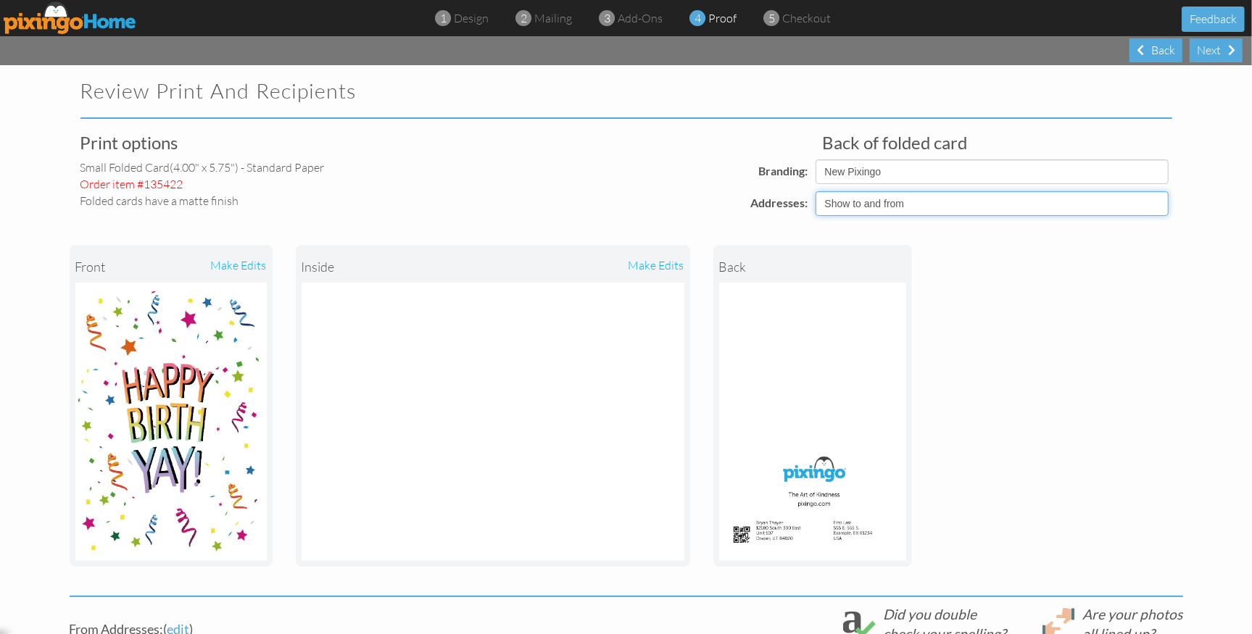
select select "object:10828"
click at [815, 191] on select "Show to and from Show from only Hide to and from" at bounding box center [991, 203] width 353 height 25
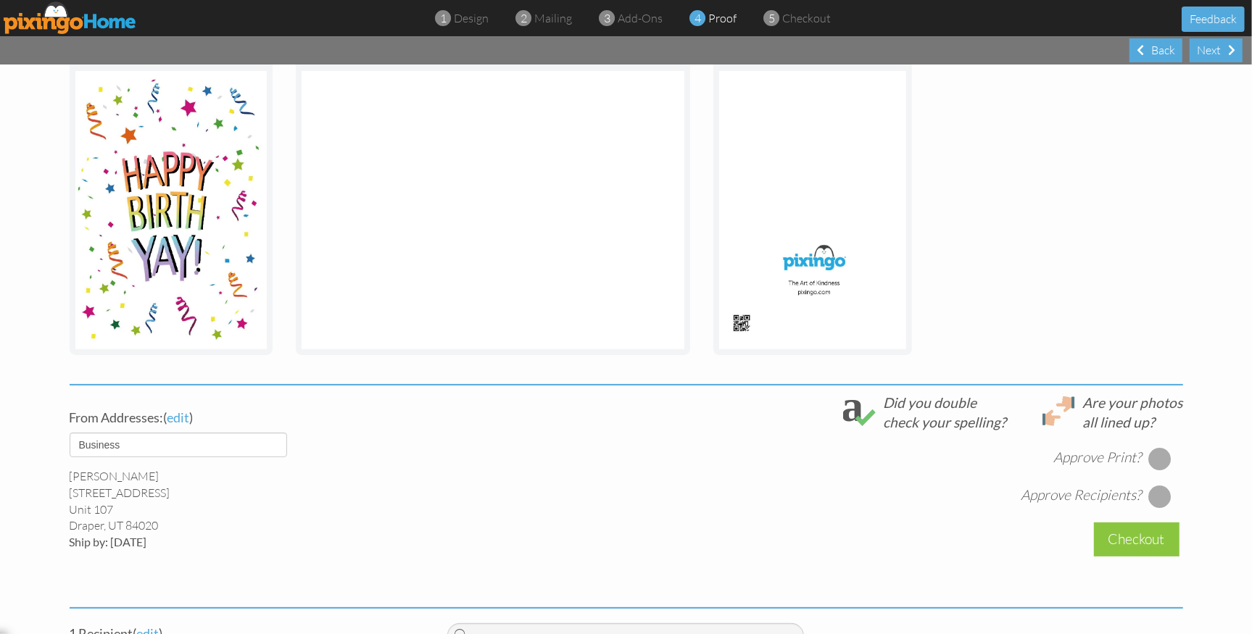
scroll to position [327, 0]
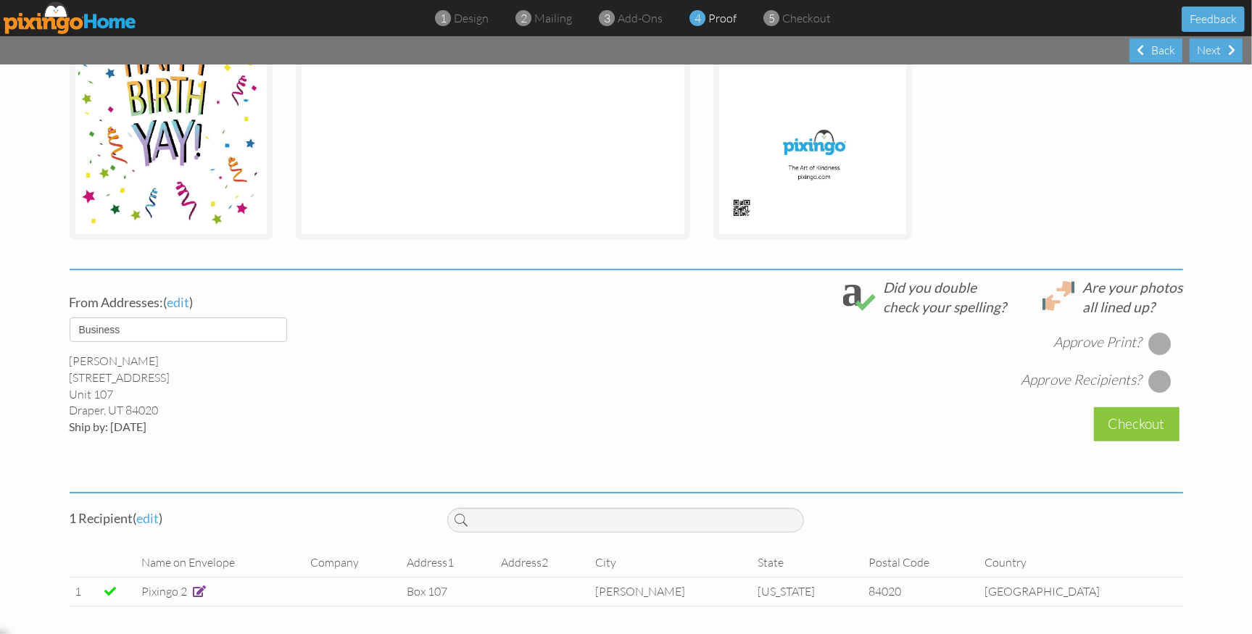
click at [1159, 344] on div at bounding box center [1159, 343] width 23 height 23
drag, startPoint x: 1156, startPoint y: 377, endPoint x: 1173, endPoint y: 383, distance: 18.6
click at [1157, 378] on div at bounding box center [1159, 381] width 23 height 23
click at [1124, 422] on div "Checkout" at bounding box center [1137, 424] width 86 height 34
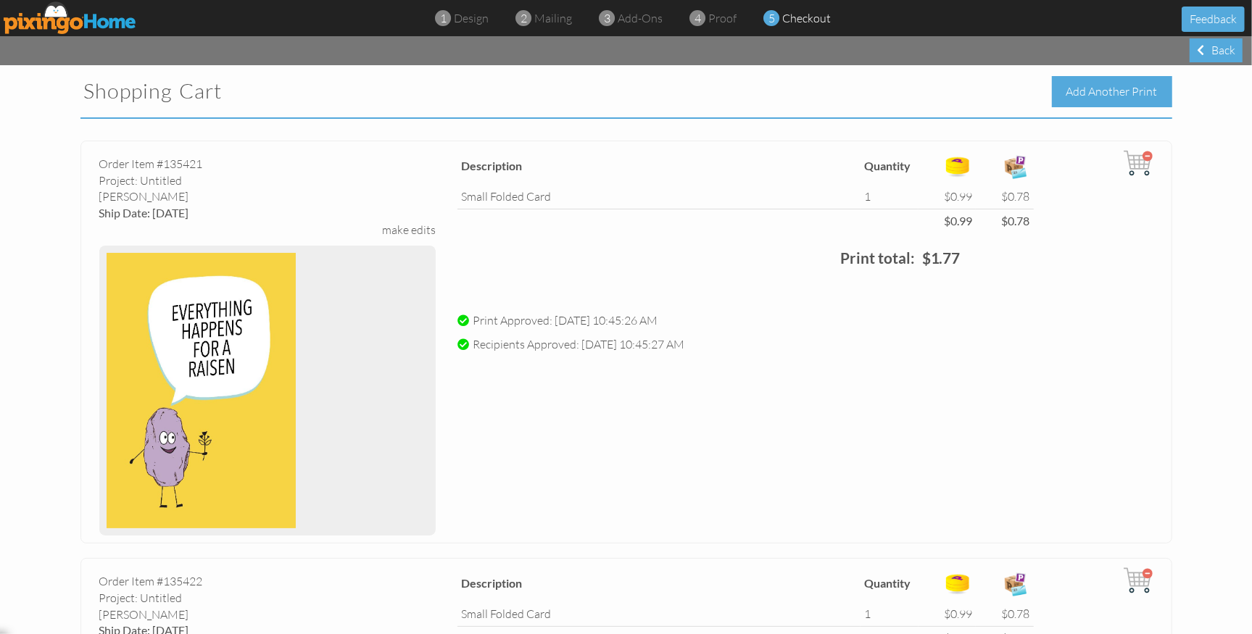
click at [1108, 92] on div "Add Another Print" at bounding box center [1112, 91] width 120 height 31
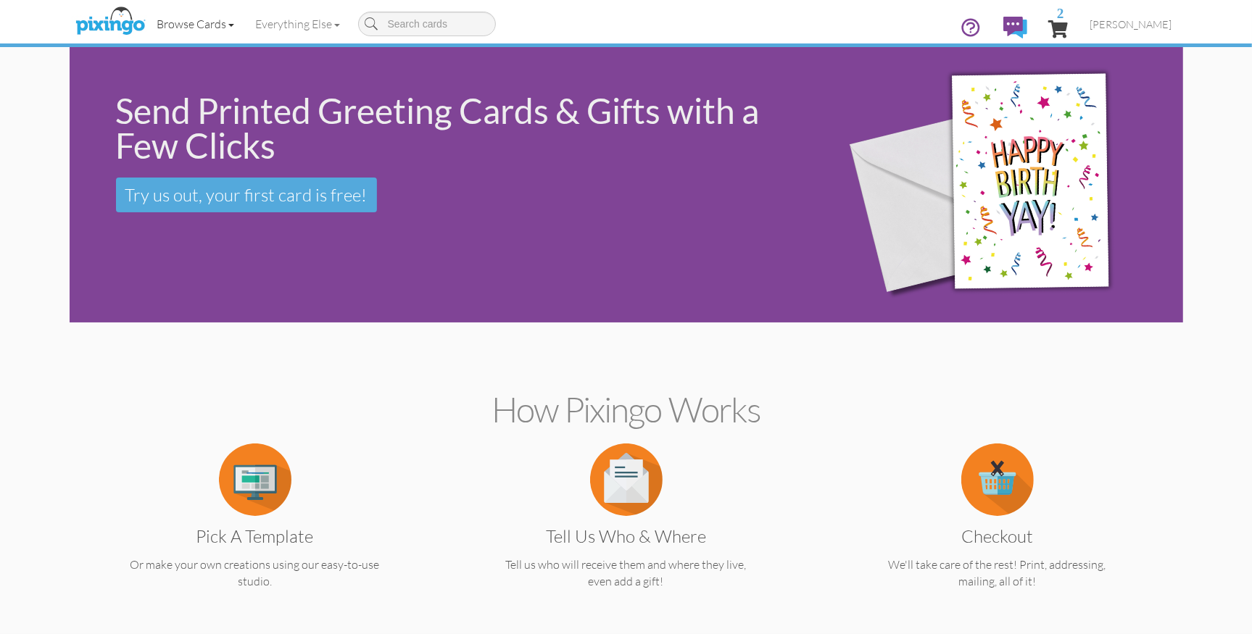
click at [212, 28] on link "Browse Cards" at bounding box center [195, 24] width 99 height 36
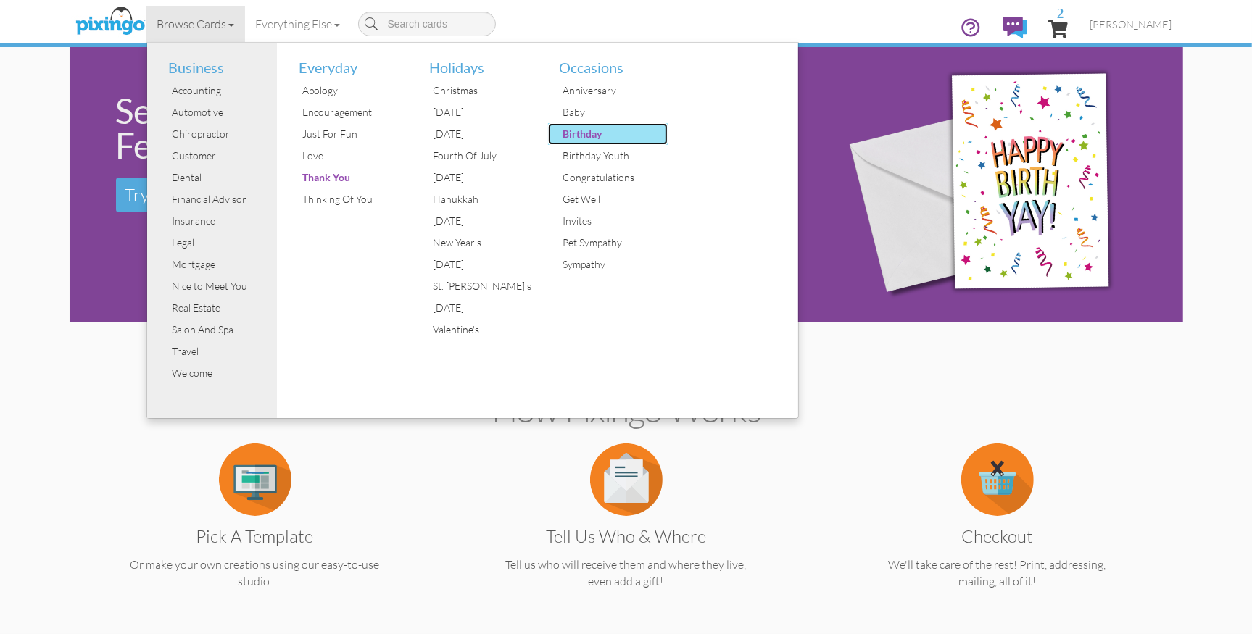
click at [574, 136] on div "Birthday" at bounding box center [613, 134] width 109 height 22
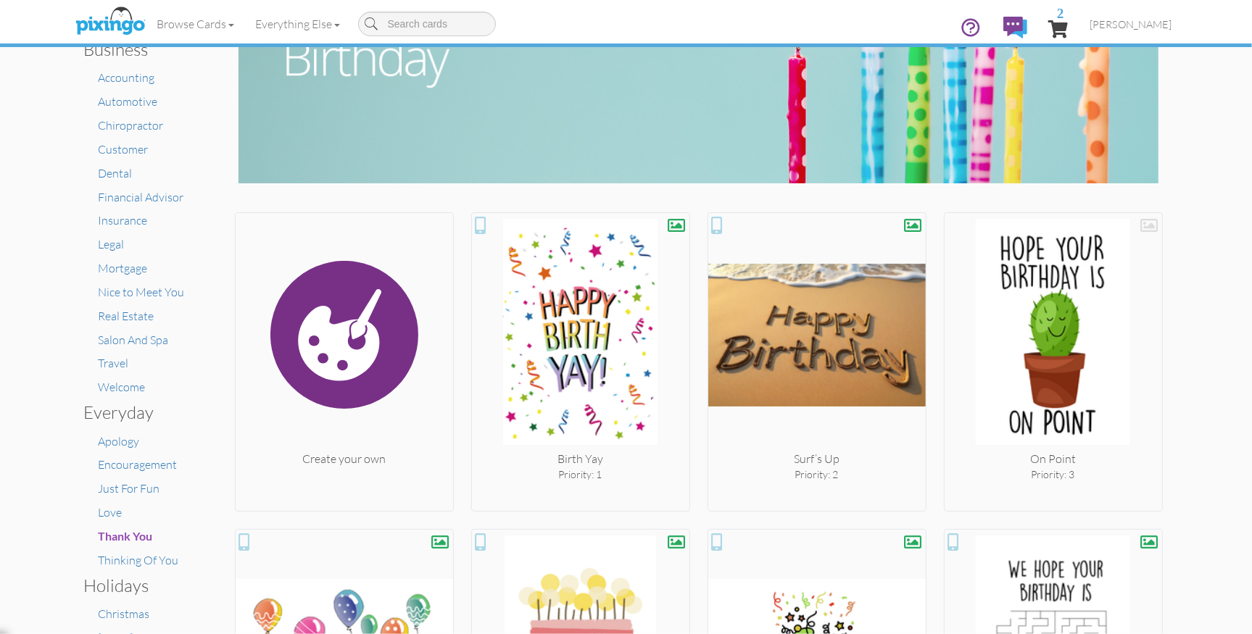
scroll to position [241, 0]
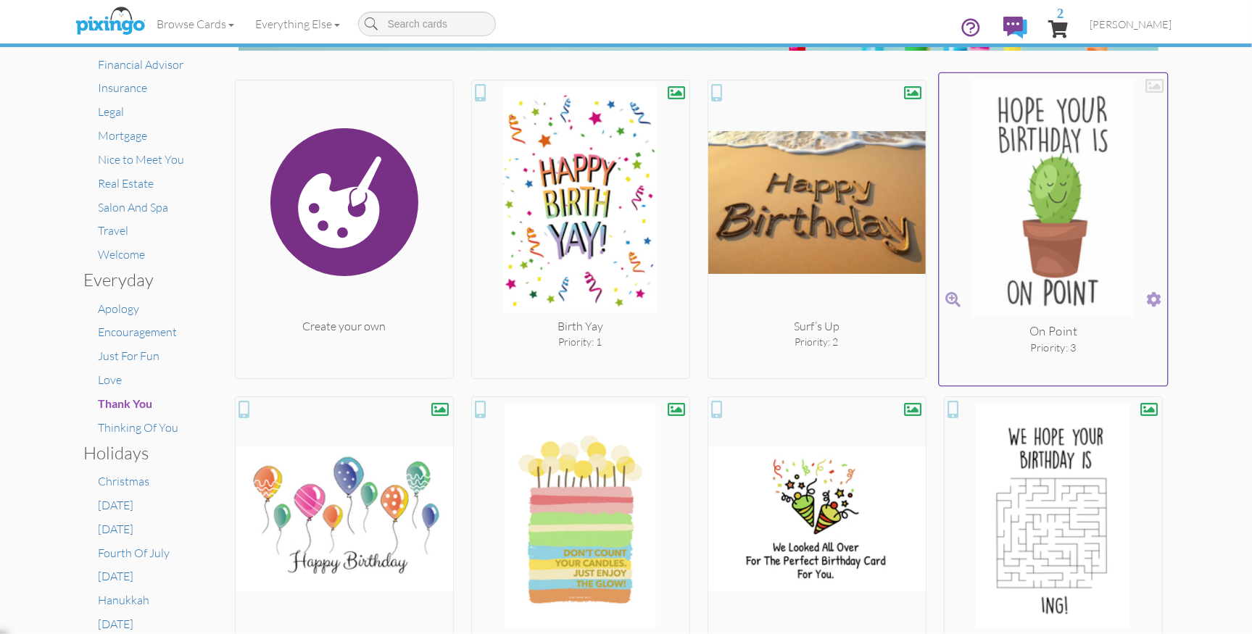
click at [1060, 272] on img at bounding box center [1053, 201] width 228 height 244
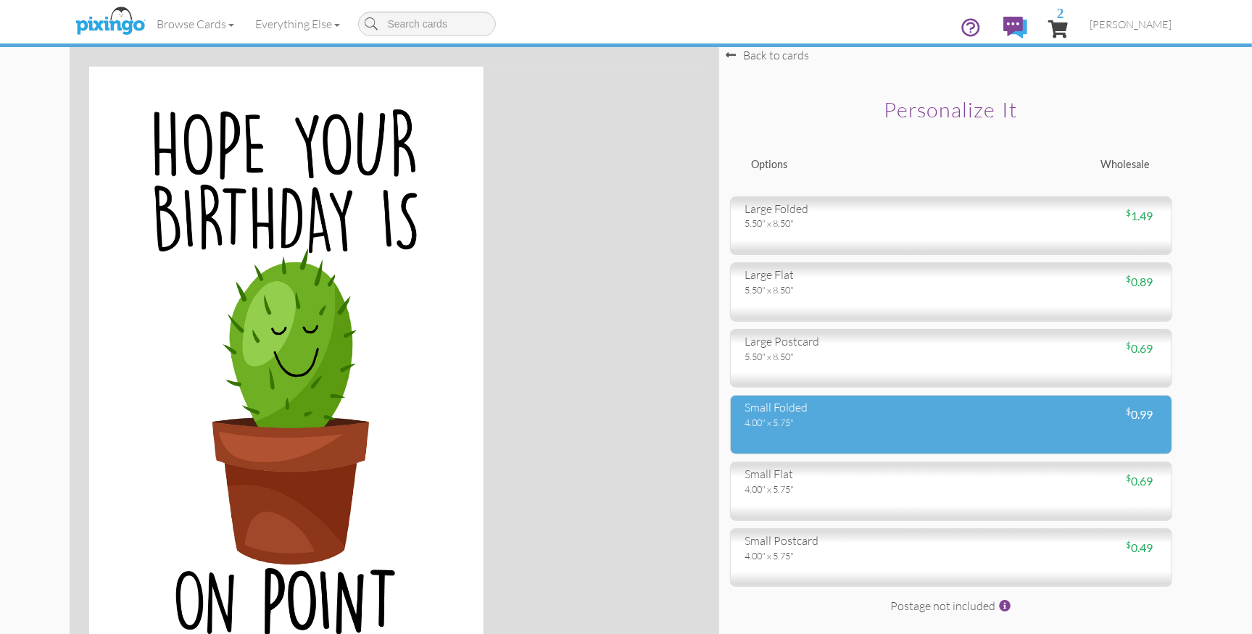
click at [910, 407] on div "small folded" at bounding box center [842, 407] width 195 height 17
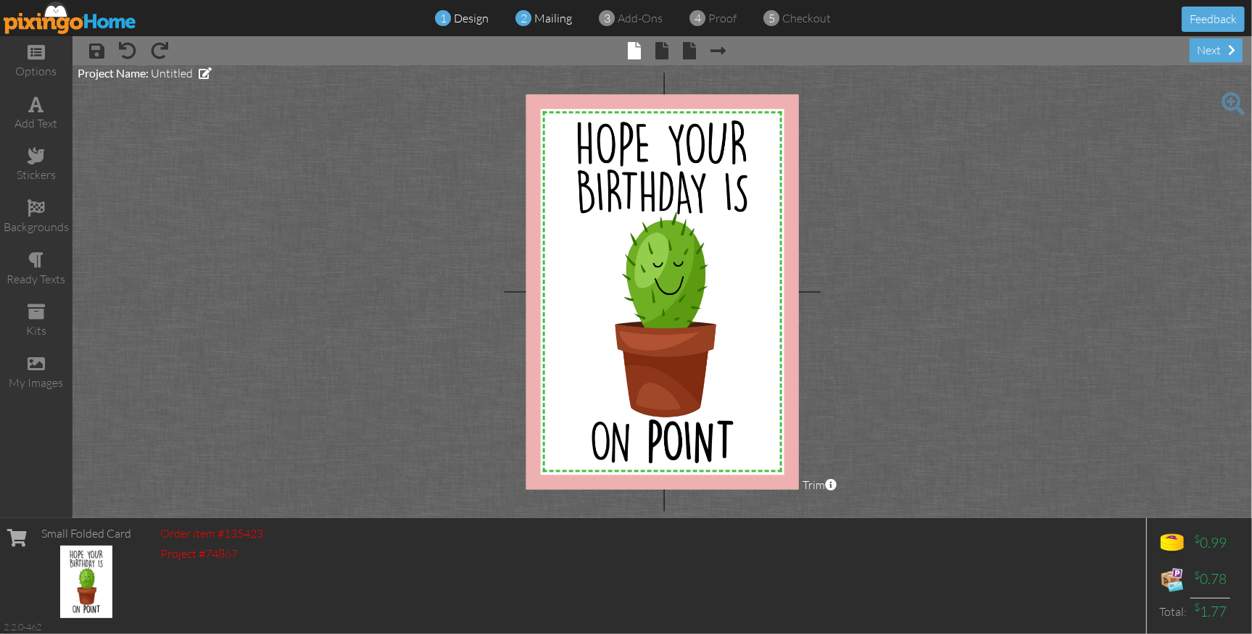
click at [545, 17] on span "mailing" at bounding box center [554, 18] width 38 height 14
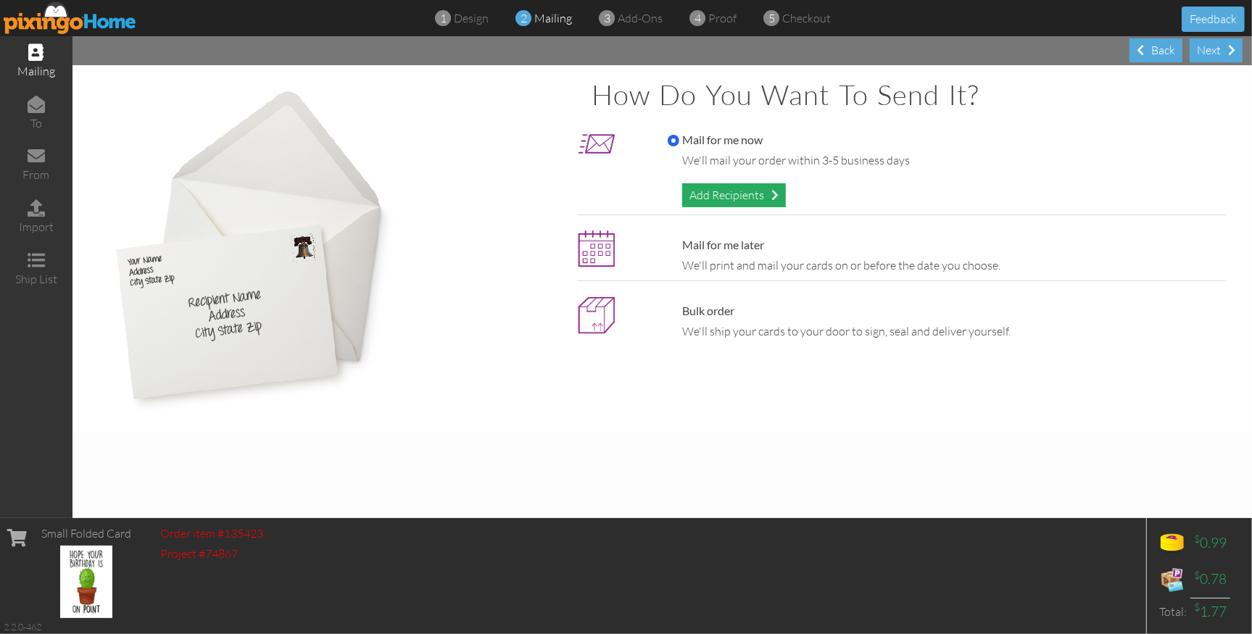
click at [736, 198] on div "Add Recipients" at bounding box center [734, 195] width 104 height 24
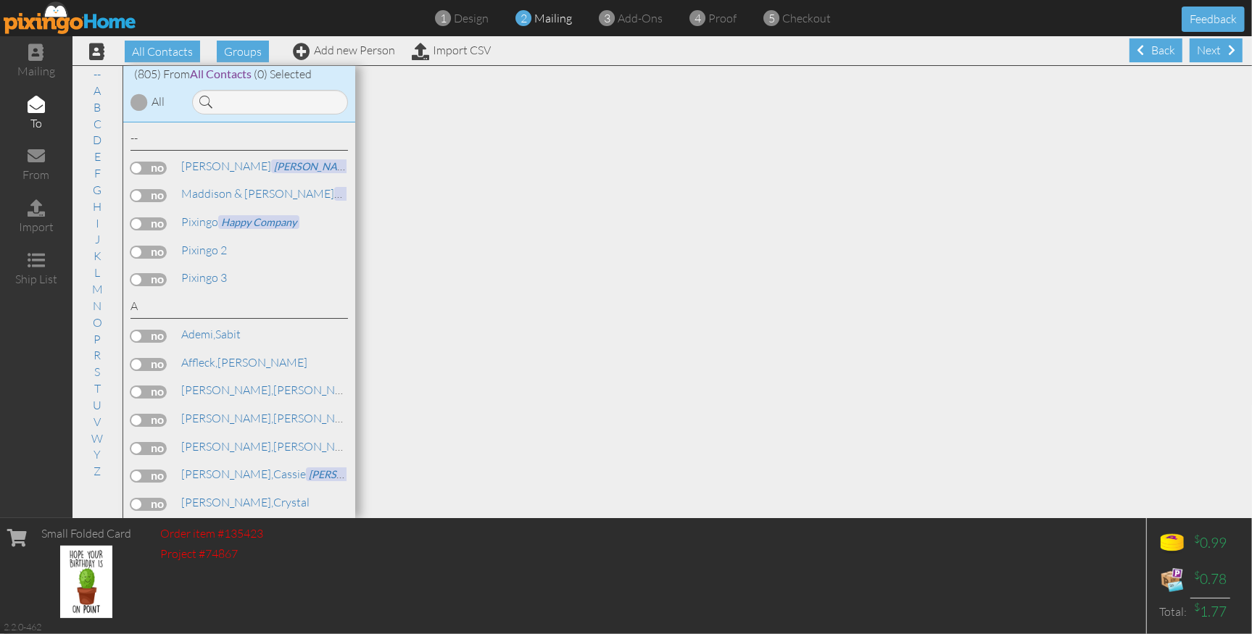
click at [151, 247] on label at bounding box center [148, 252] width 36 height 13
click at [0, 0] on input "checkbox" at bounding box center [0, 0] width 0 height 0
click at [733, 24] on span "proof" at bounding box center [723, 18] width 28 height 14
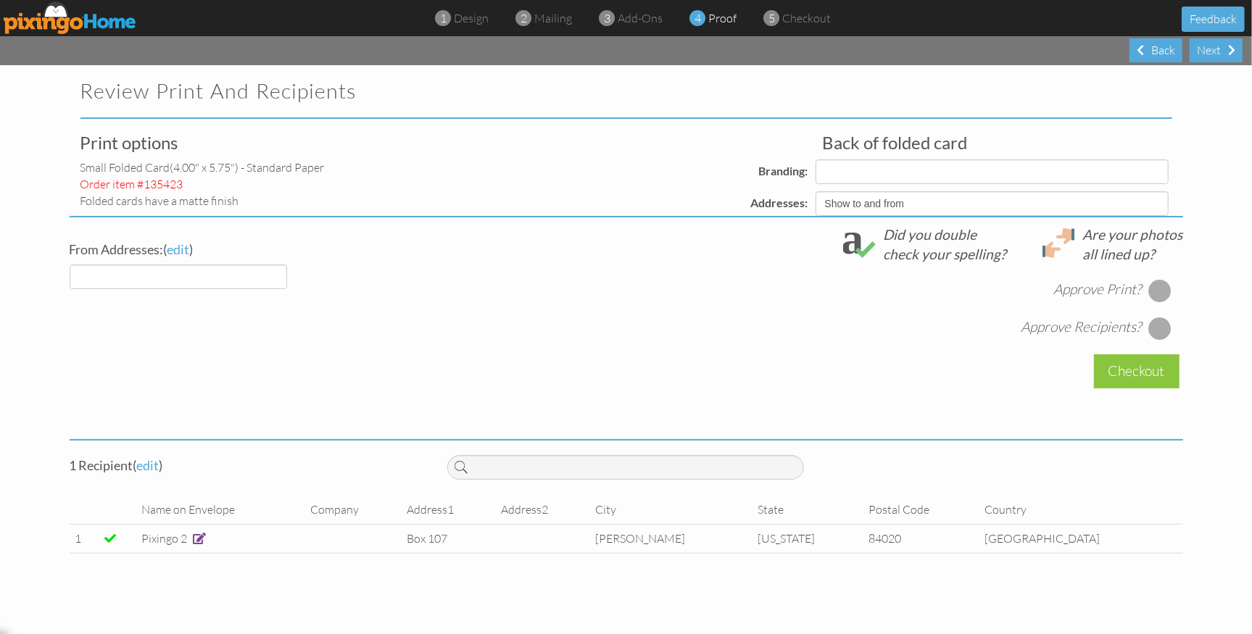
select select "object:14030"
select select "object:14038"
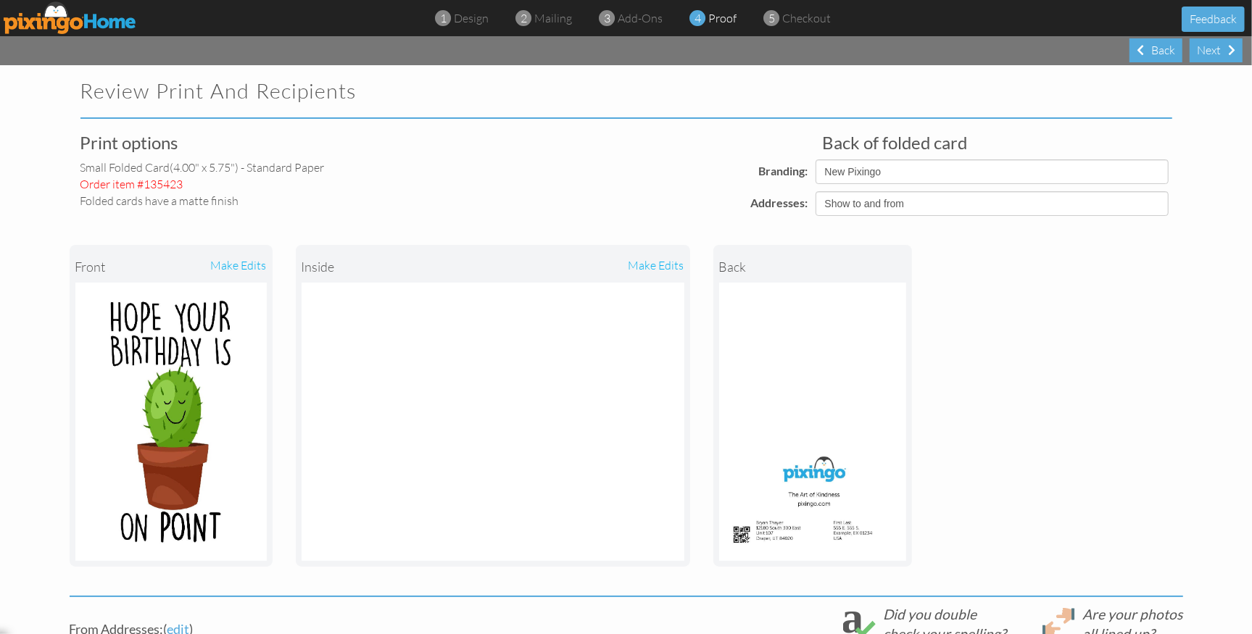
scroll to position [85, 0]
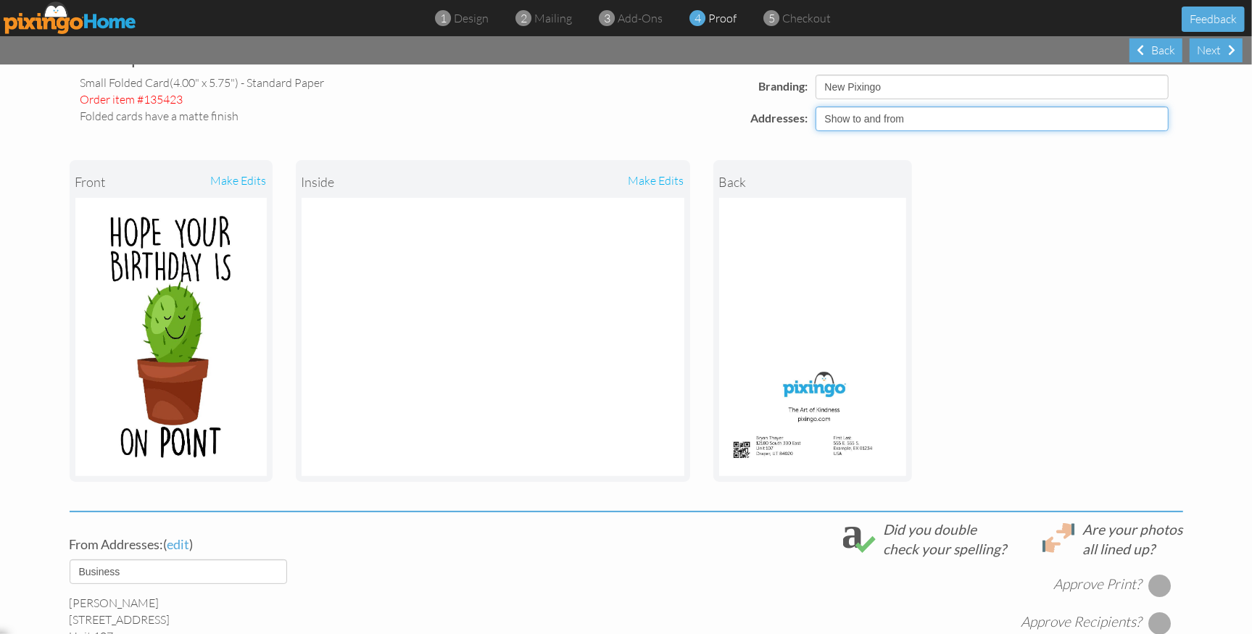
click at [881, 120] on select "Show to and from Show from only Hide to and from" at bounding box center [991, 119] width 353 height 25
select select "object:14028"
click at [815, 107] on select "Show to and from Show from only Hide to and from" at bounding box center [991, 119] width 353 height 25
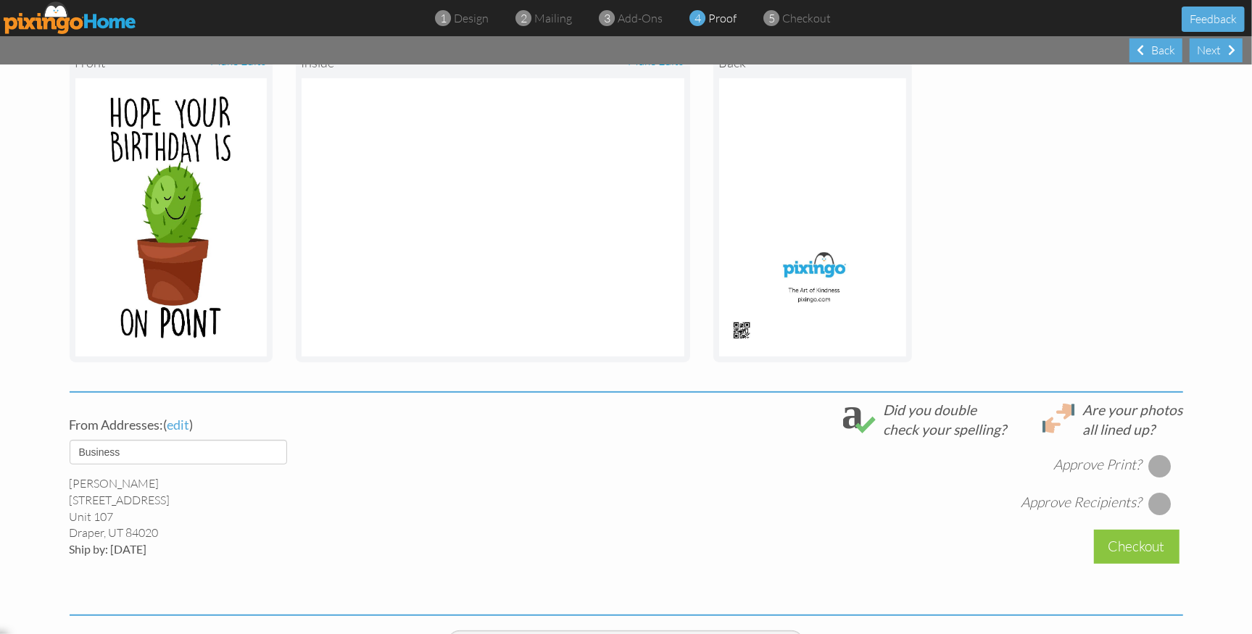
scroll to position [327, 0]
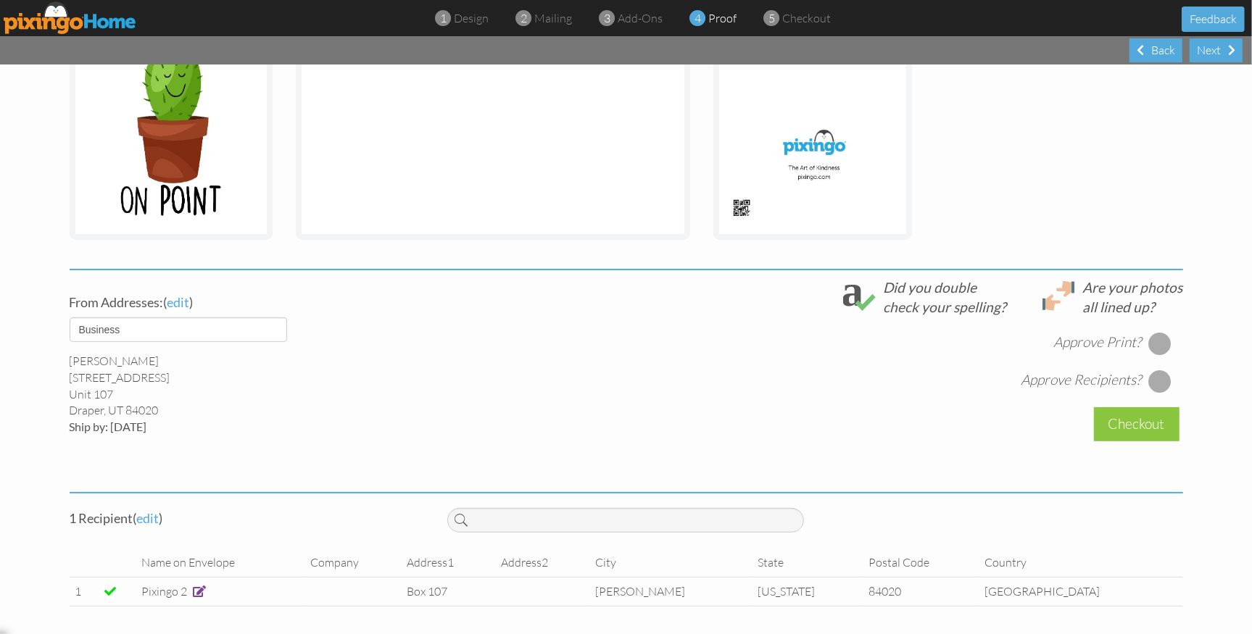
click at [1160, 344] on div at bounding box center [1159, 343] width 23 height 23
click at [1160, 380] on div at bounding box center [1159, 381] width 23 height 23
click at [1137, 429] on div "Checkout" at bounding box center [1137, 424] width 86 height 34
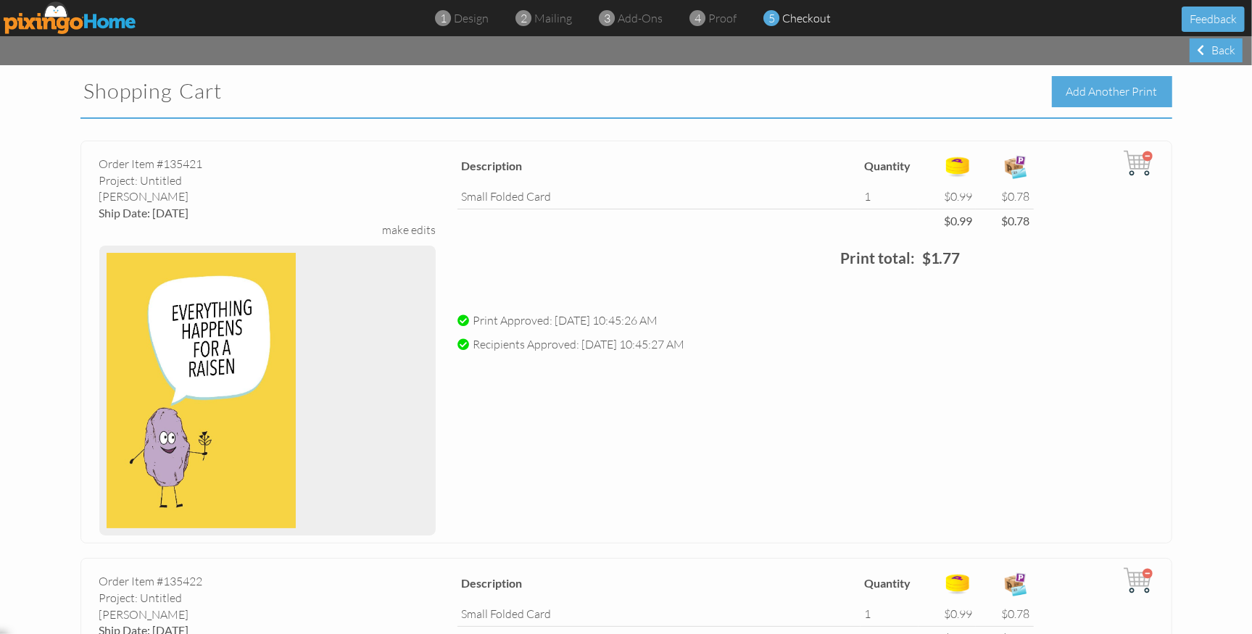
click at [1084, 97] on div "Add Another Print" at bounding box center [1112, 91] width 120 height 31
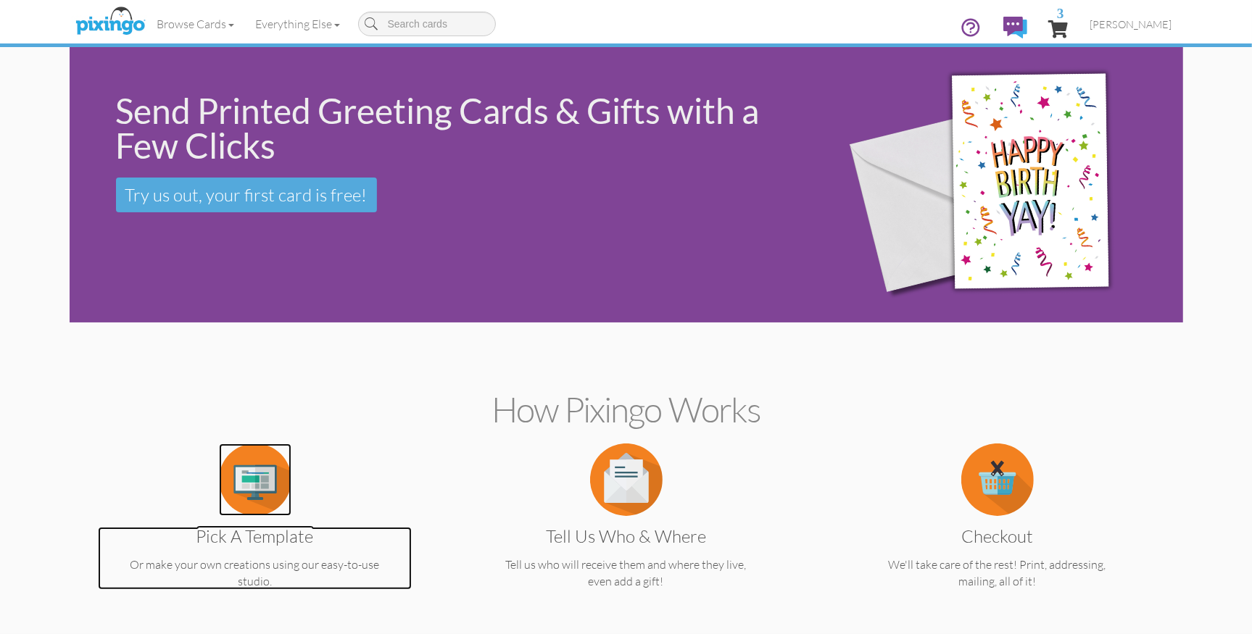
click at [270, 462] on img at bounding box center [255, 480] width 72 height 72
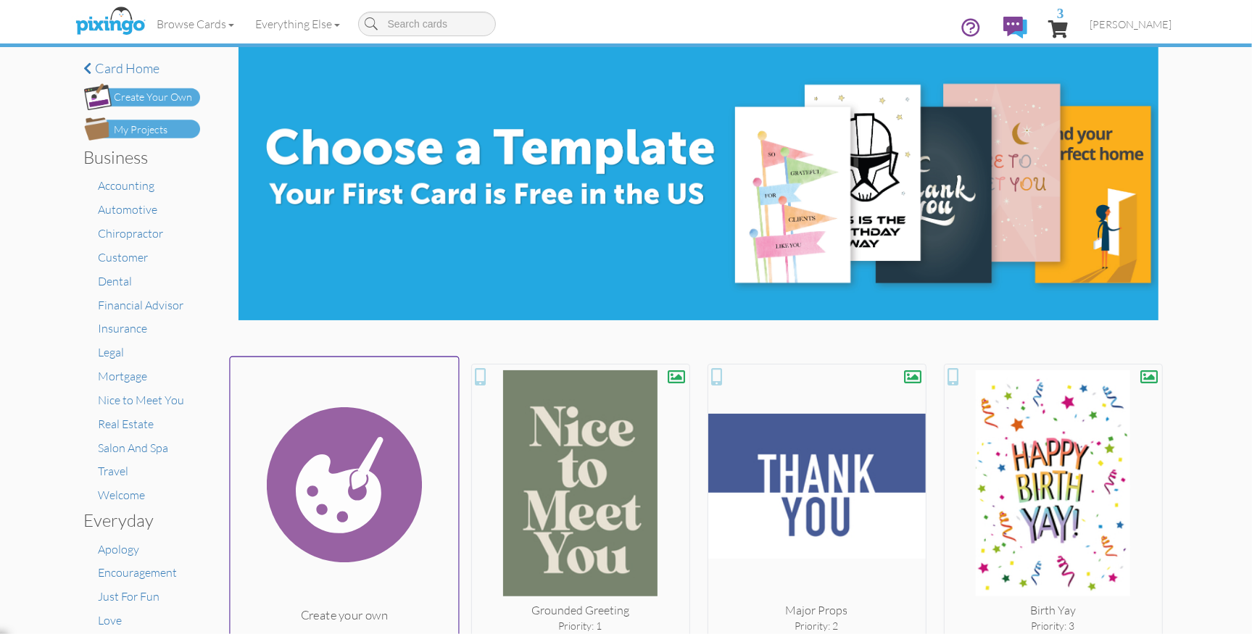
click at [325, 454] on img at bounding box center [344, 485] width 228 height 244
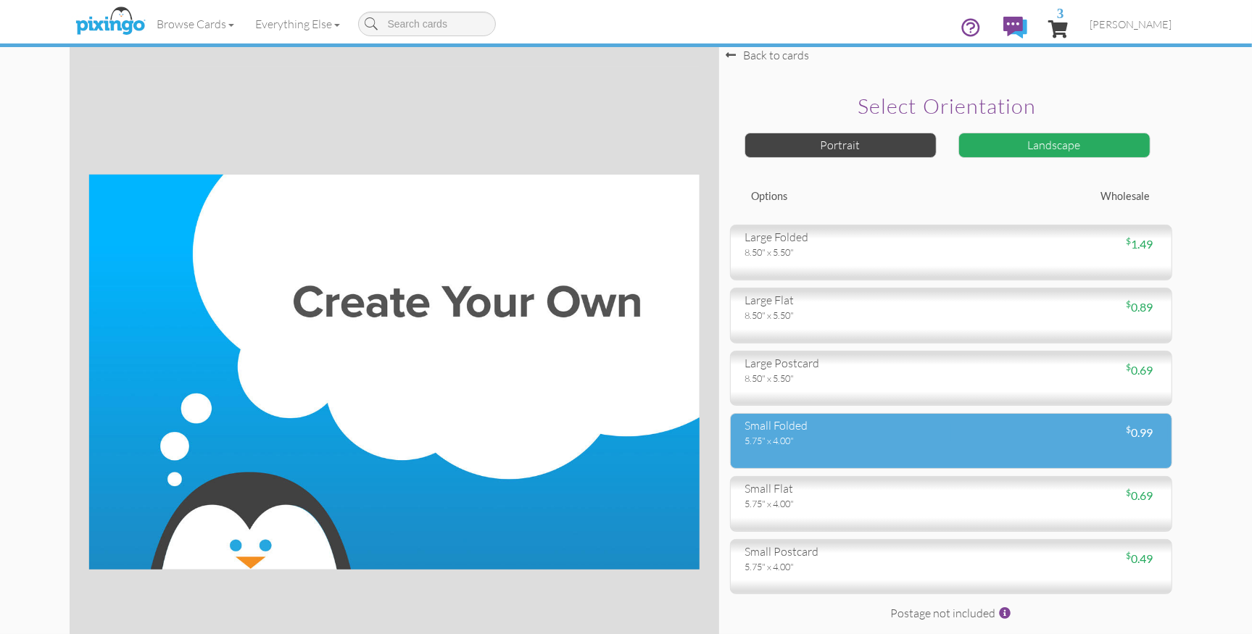
click at [826, 437] on div "5.75" x 4.00"" at bounding box center [842, 440] width 195 height 13
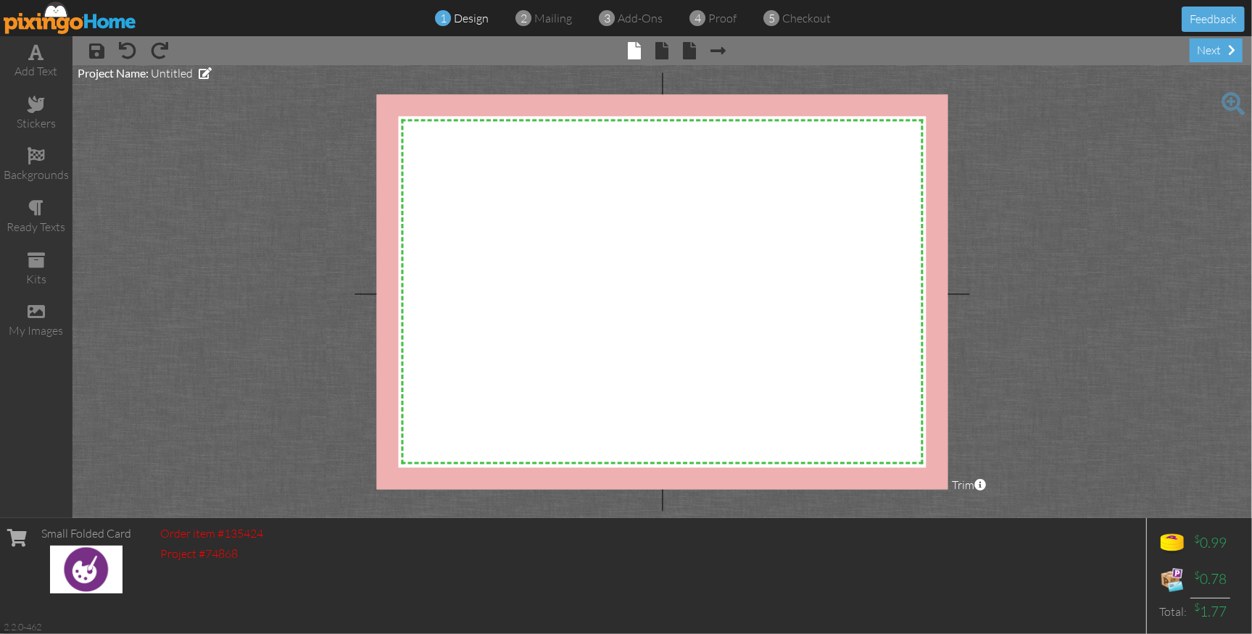
click at [35, 21] on img at bounding box center [70, 17] width 133 height 33
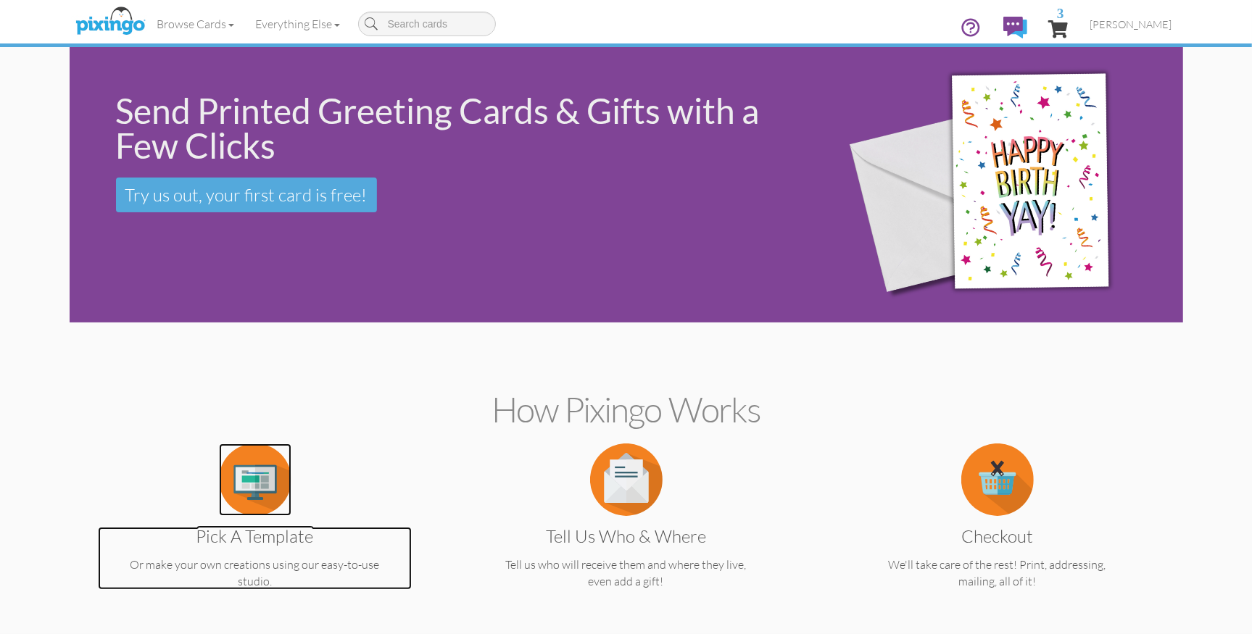
click at [246, 481] on img at bounding box center [255, 480] width 72 height 72
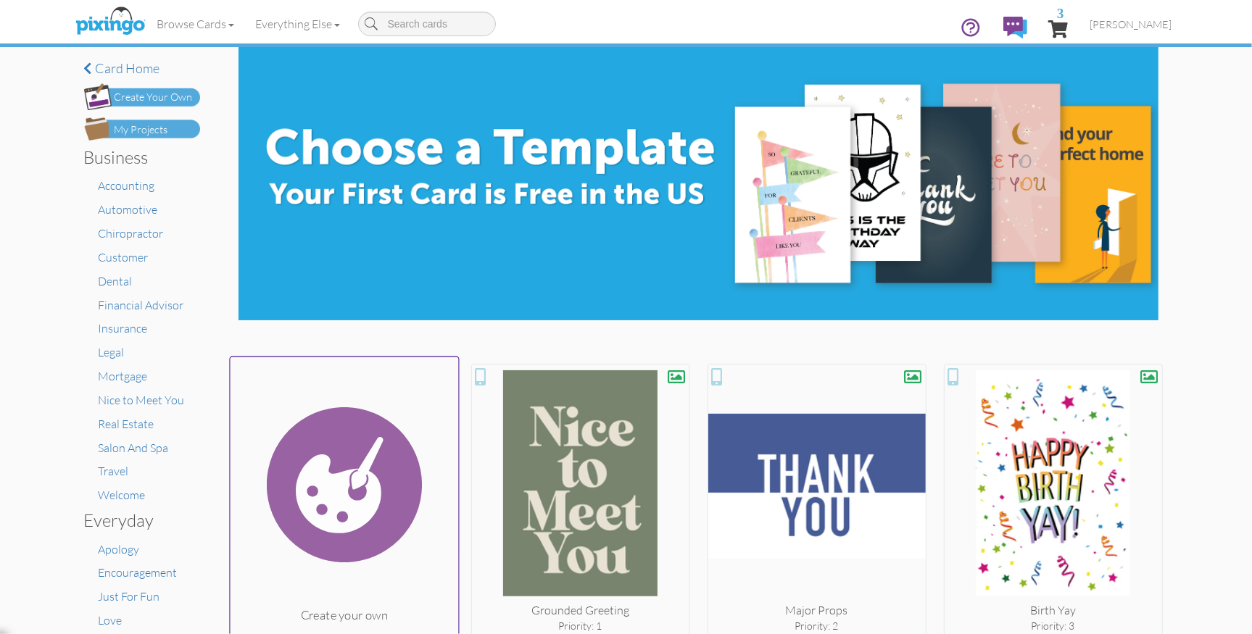
click at [387, 466] on img at bounding box center [344, 485] width 228 height 244
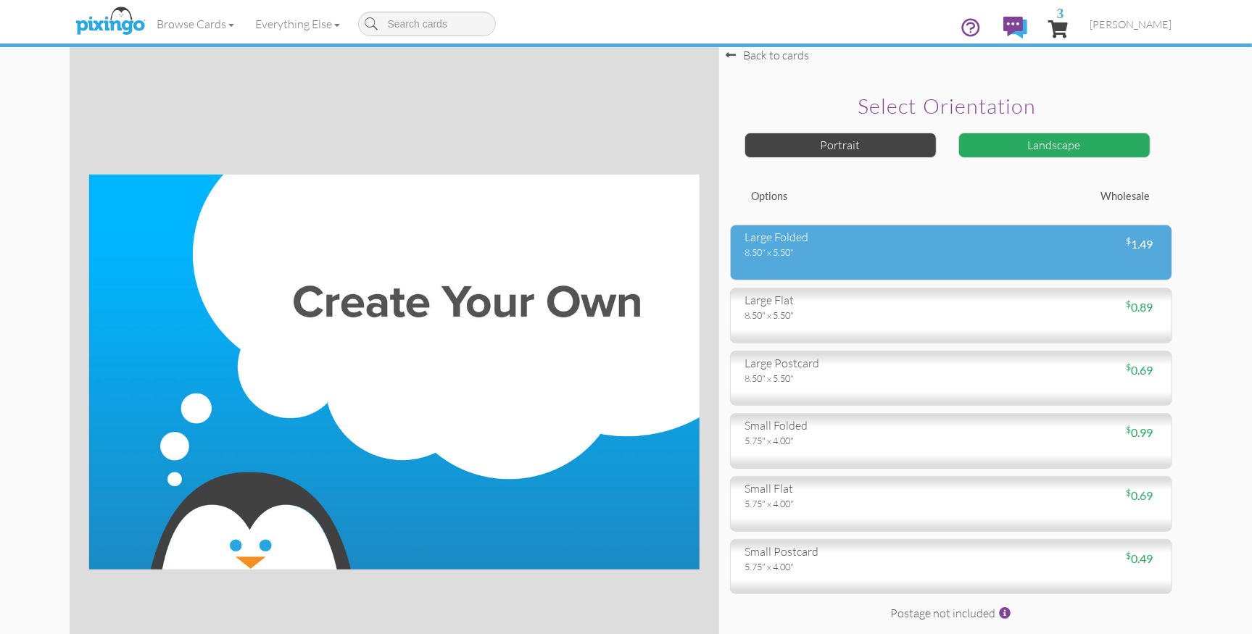
click at [880, 246] on div "8.50" x 5.50"" at bounding box center [842, 252] width 195 height 13
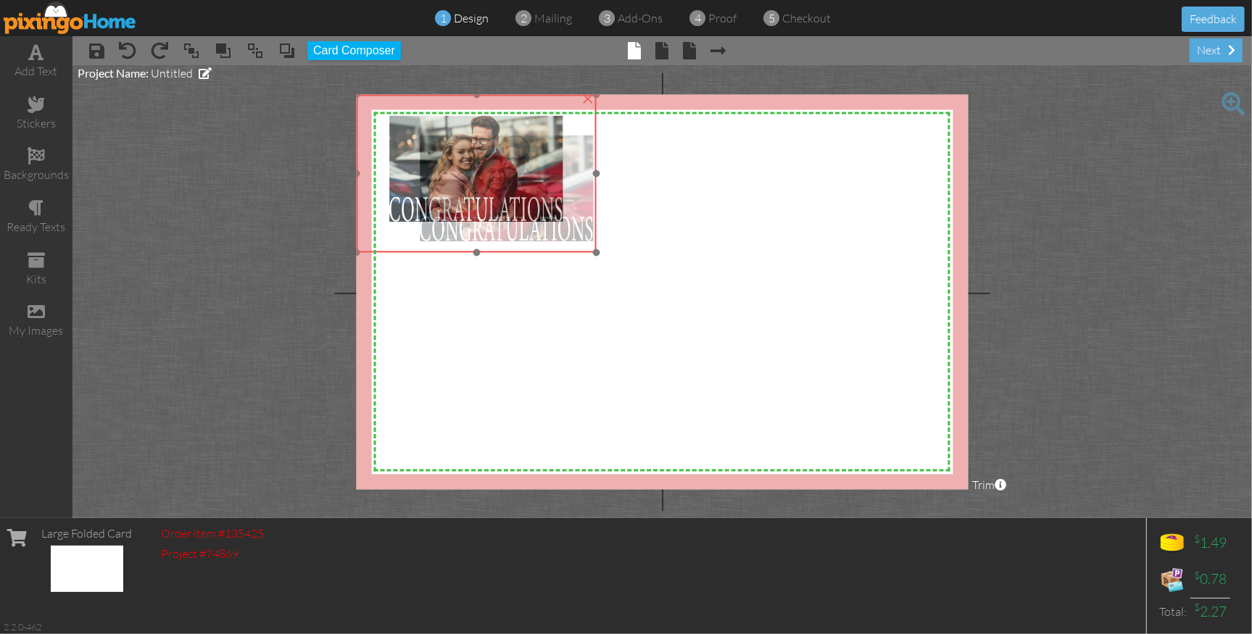
drag, startPoint x: 528, startPoint y: 246, endPoint x: 537, endPoint y: 254, distance: 11.3
click at [499, 227] on img at bounding box center [476, 173] width 241 height 158
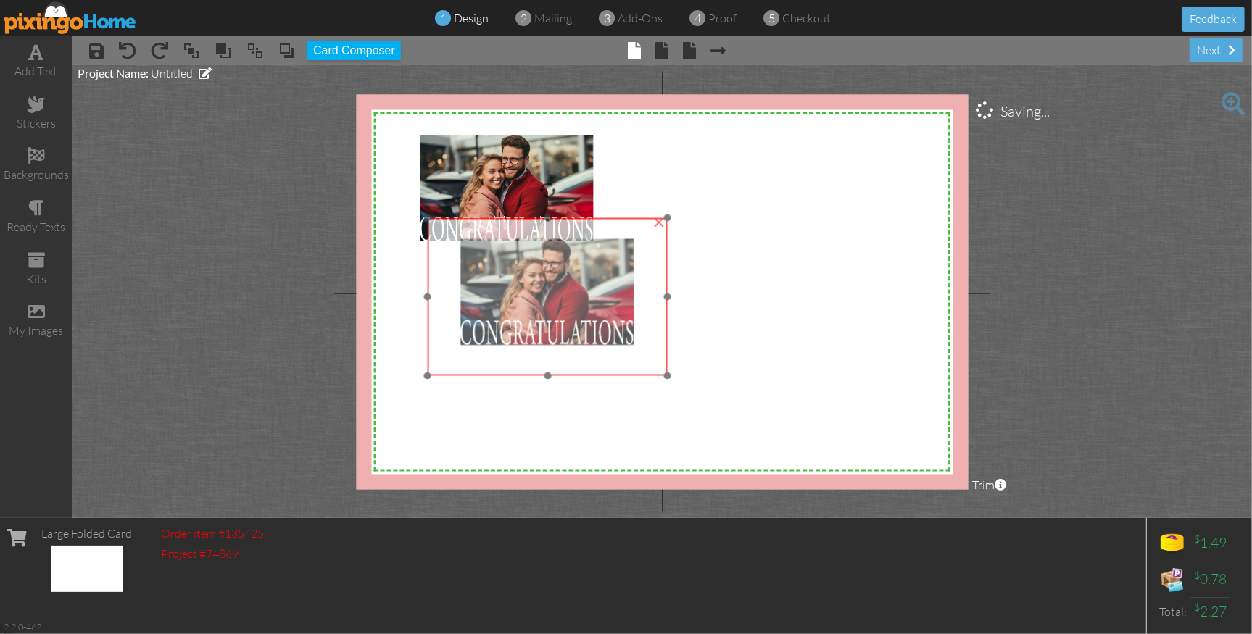
drag, startPoint x: 580, startPoint y: 243, endPoint x: 649, endPoint y: 362, distance: 137.7
click at [649, 362] on img at bounding box center [547, 296] width 241 height 158
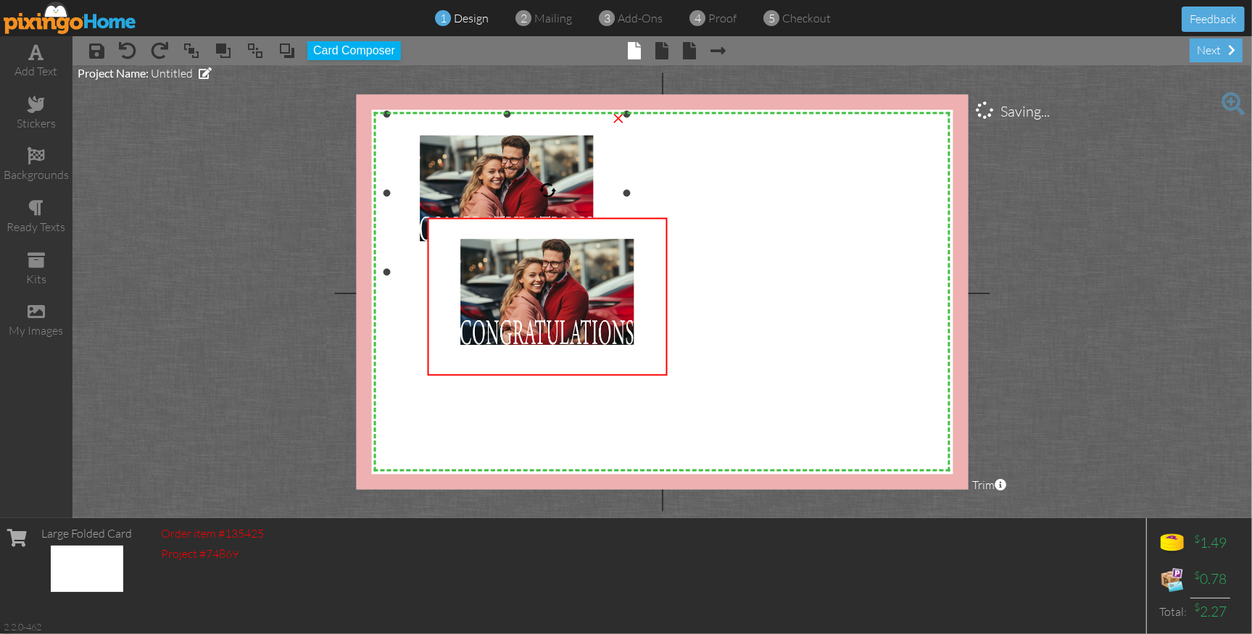
drag, startPoint x: 620, startPoint y: 120, endPoint x: 623, endPoint y: 130, distance: 9.9
click at [620, 120] on div "×" at bounding box center [618, 116] width 23 height 23
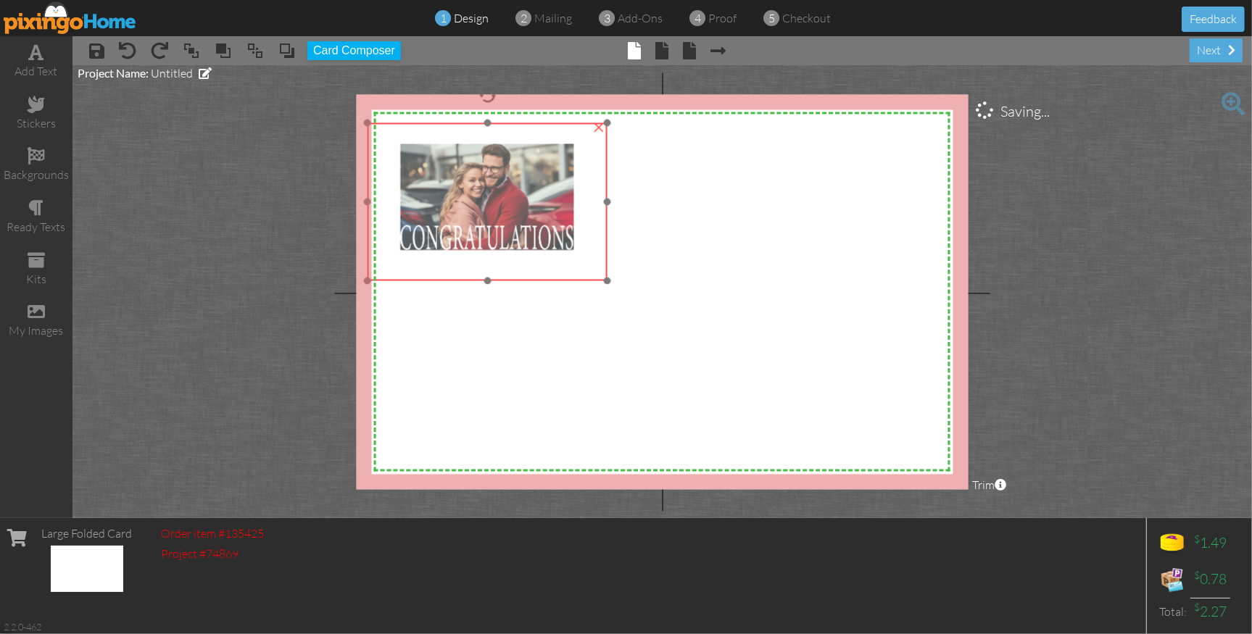
drag, startPoint x: 545, startPoint y: 278, endPoint x: 496, endPoint y: 188, distance: 102.5
click at [485, 183] on img at bounding box center [487, 201] width 241 height 158
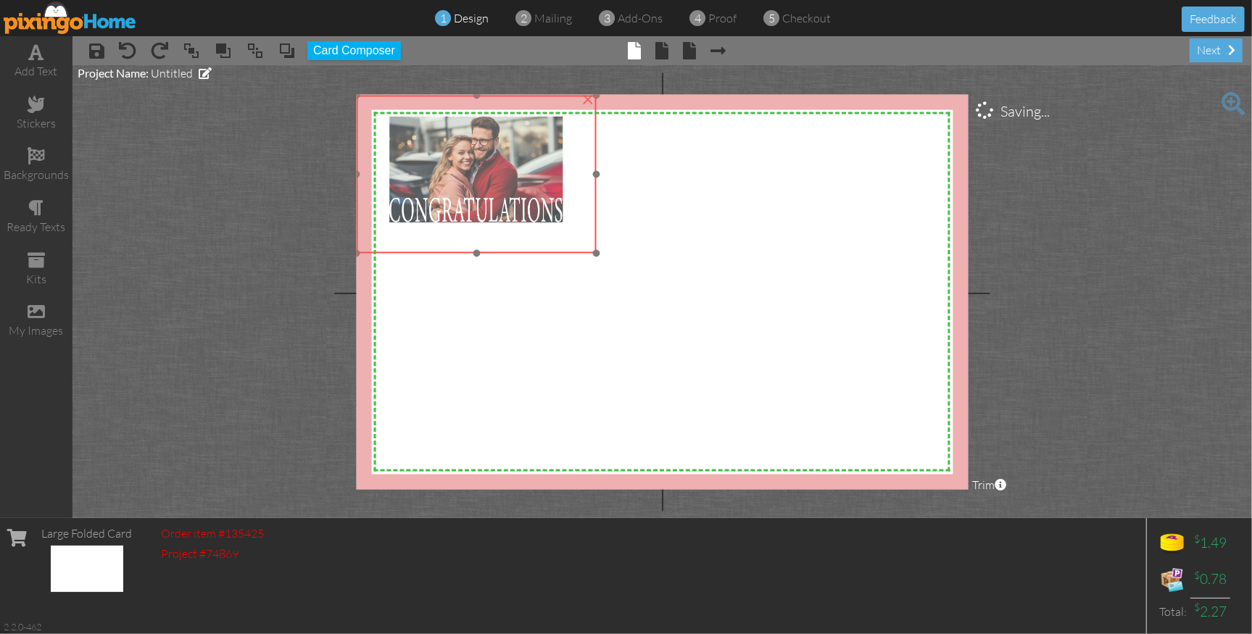
drag, startPoint x: 477, startPoint y: 188, endPoint x: 506, endPoint y: 183, distance: 29.4
click at [466, 160] on img at bounding box center [476, 174] width 241 height 158
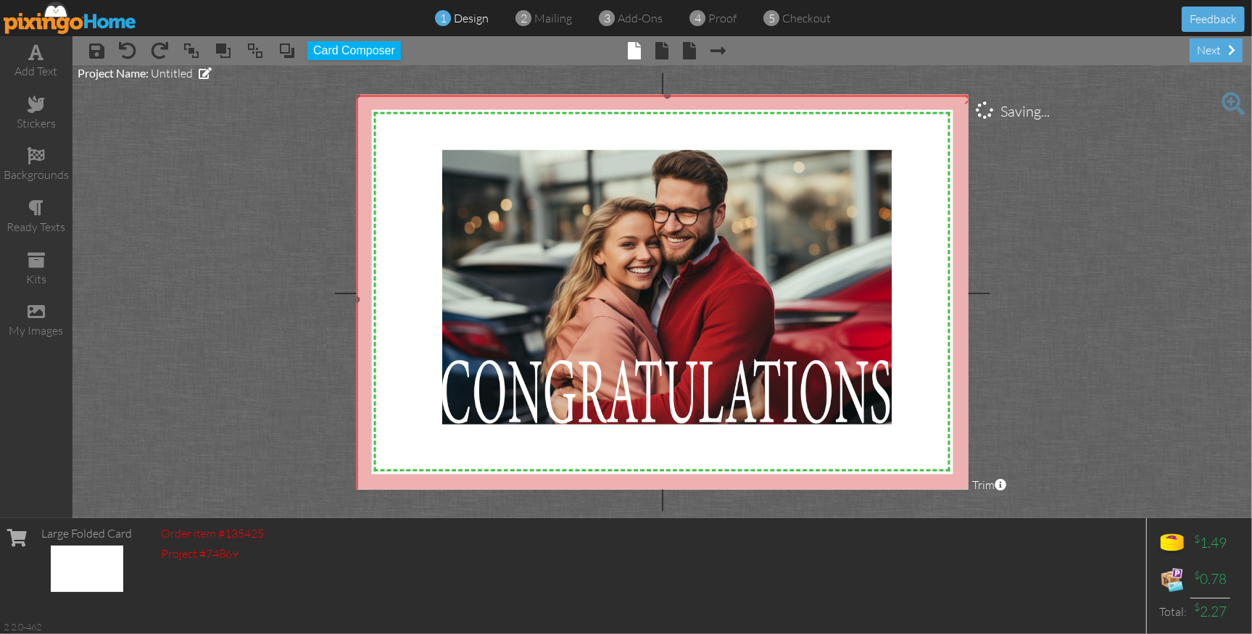
drag, startPoint x: 597, startPoint y: 251, endPoint x: 965, endPoint y: 502, distance: 444.5
click at [967, 503] on project-studio-wrapper "X X X X X X X X X X X X X X X X X X X X X X X X X X X X X X X X X X X X X X X X…" at bounding box center [661, 291] width 1179 height 453
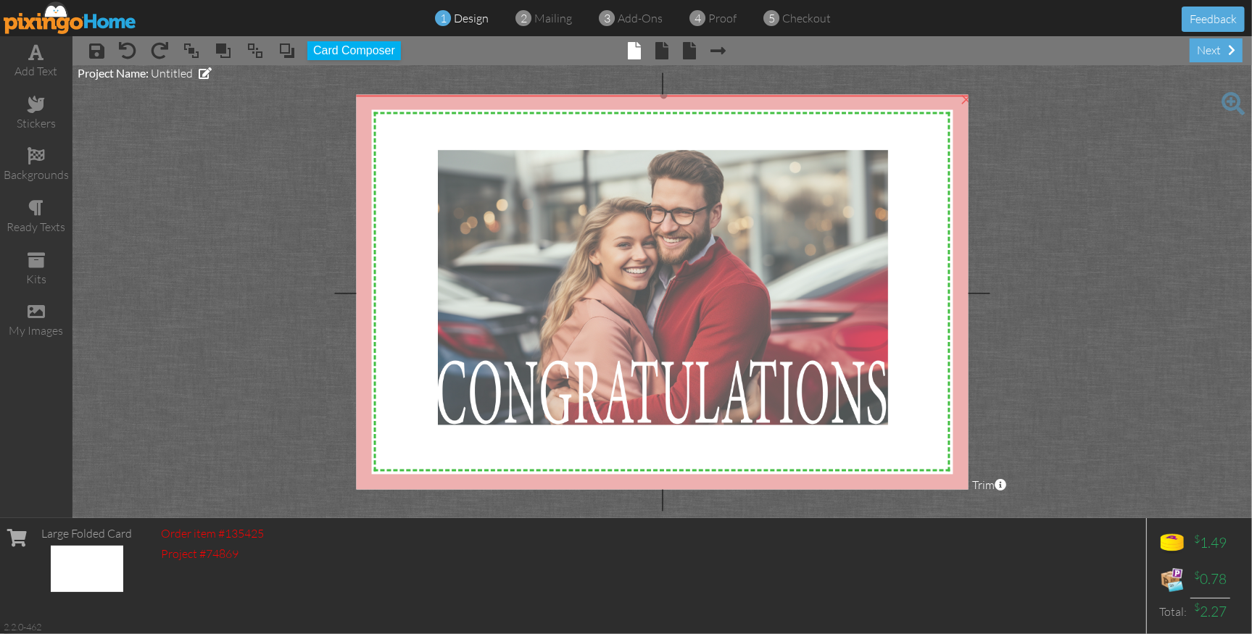
drag, startPoint x: 846, startPoint y: 325, endPoint x: 962, endPoint y: 347, distance: 118.0
click at [841, 325] on img at bounding box center [663, 299] width 623 height 409
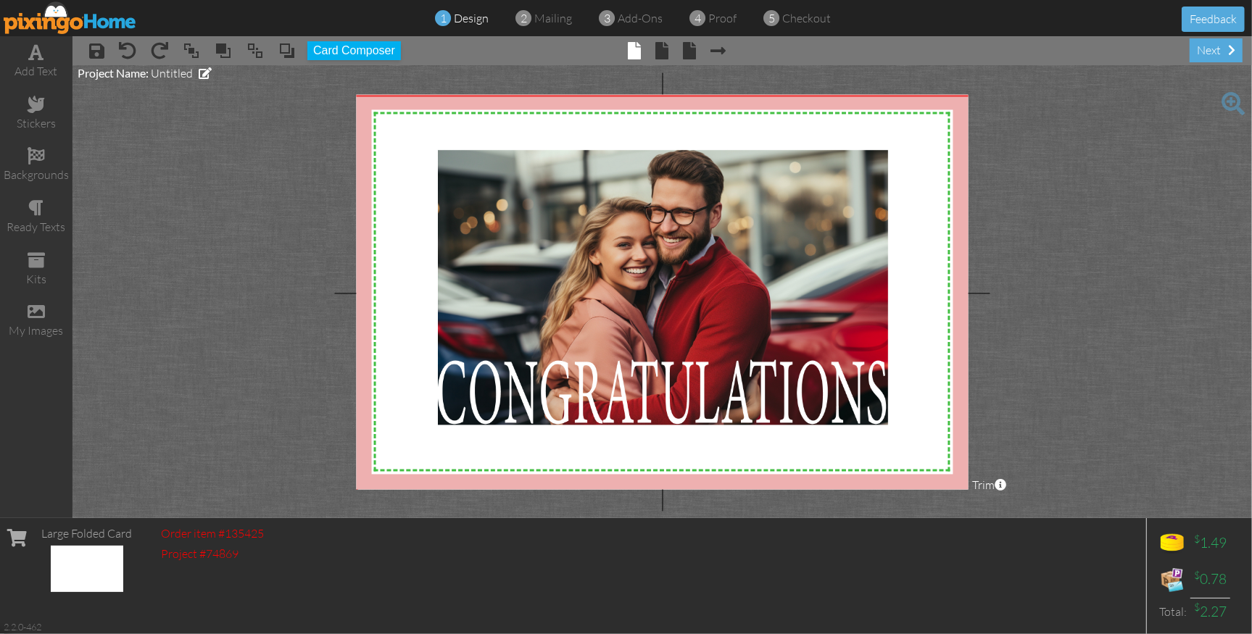
click at [1139, 370] on project-studio-wrapper "X X X X X X X X X X X X X X X X X X X X X X X X X X X X X X X X X X X X X X X X…" at bounding box center [661, 291] width 1179 height 453
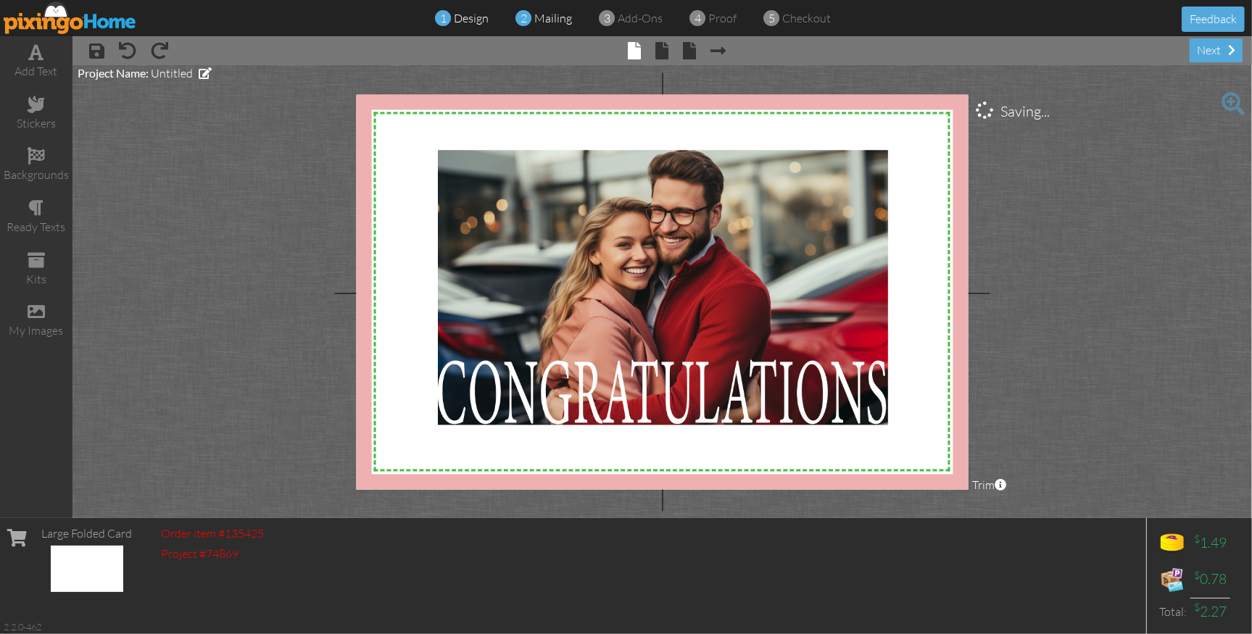
click at [531, 17] on span at bounding box center [524, 18] width 16 height 28
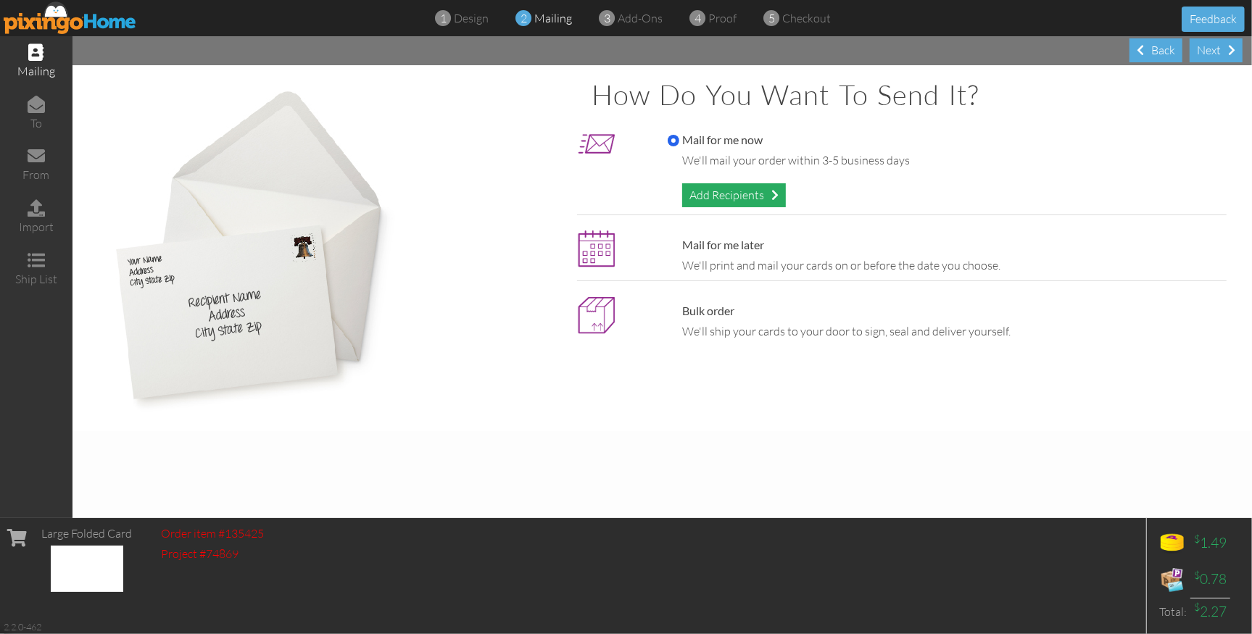
click at [744, 189] on div "Add Recipients" at bounding box center [734, 195] width 104 height 24
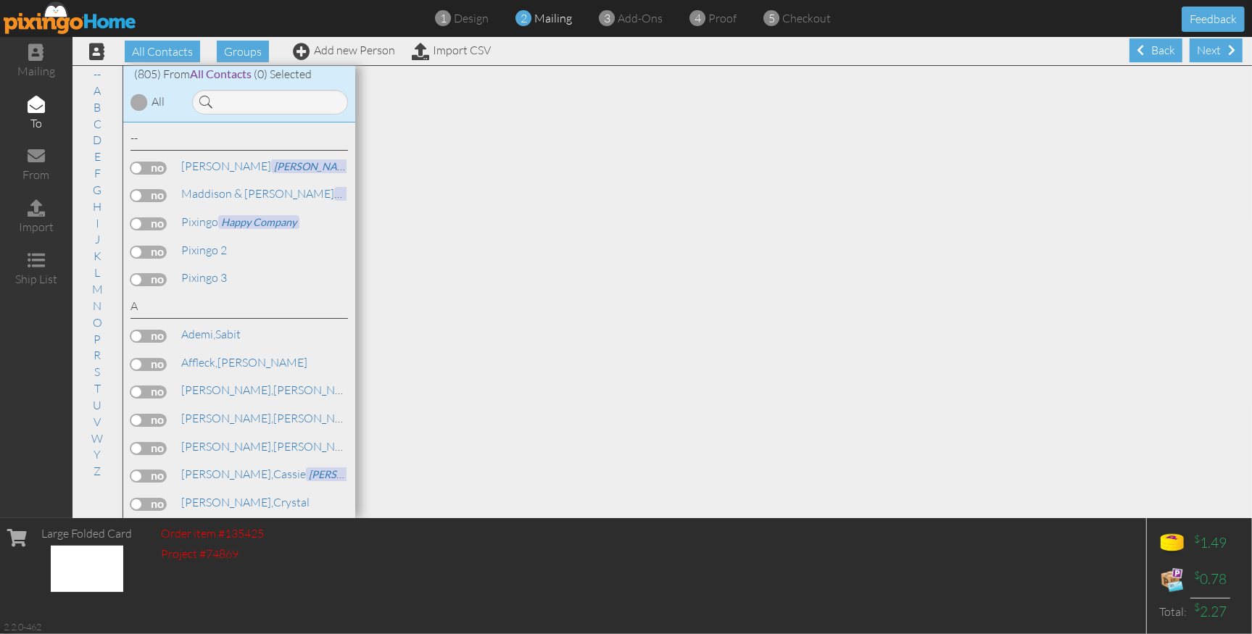
click at [171, 253] on div at bounding box center [151, 252] width 43 height 13
click at [150, 250] on label at bounding box center [148, 252] width 36 height 13
click at [0, 0] on input "checkbox" at bounding box center [0, 0] width 0 height 0
click at [720, 21] on span "proof" at bounding box center [723, 18] width 28 height 14
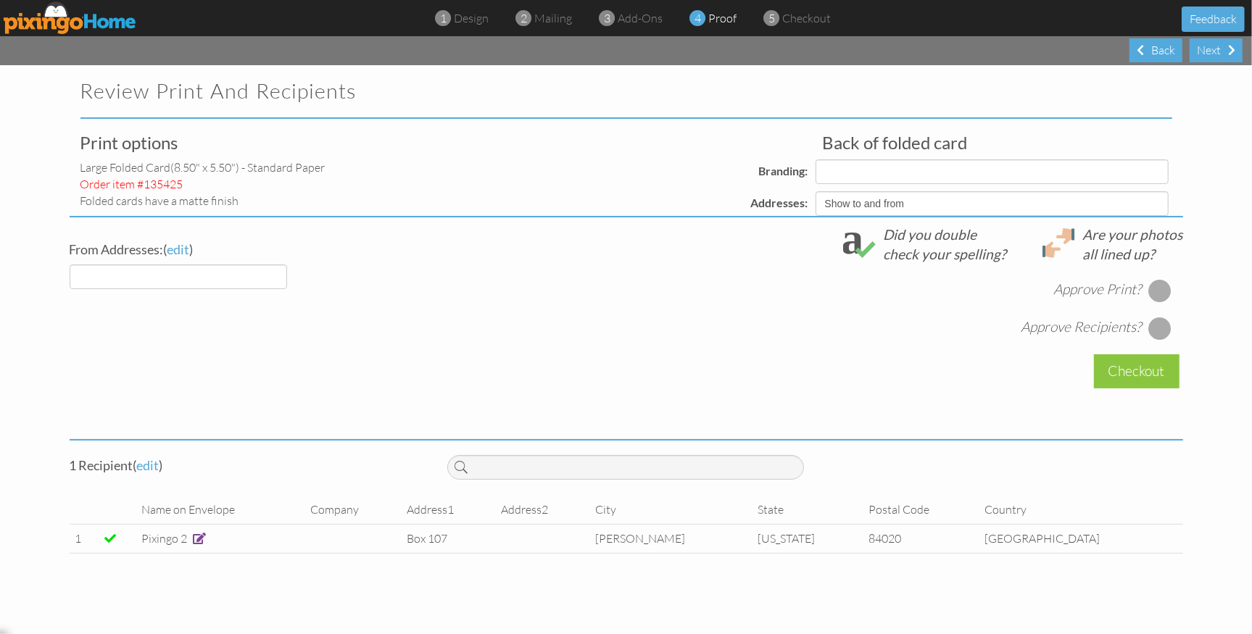
select select "object:18366"
select select "object:18357"
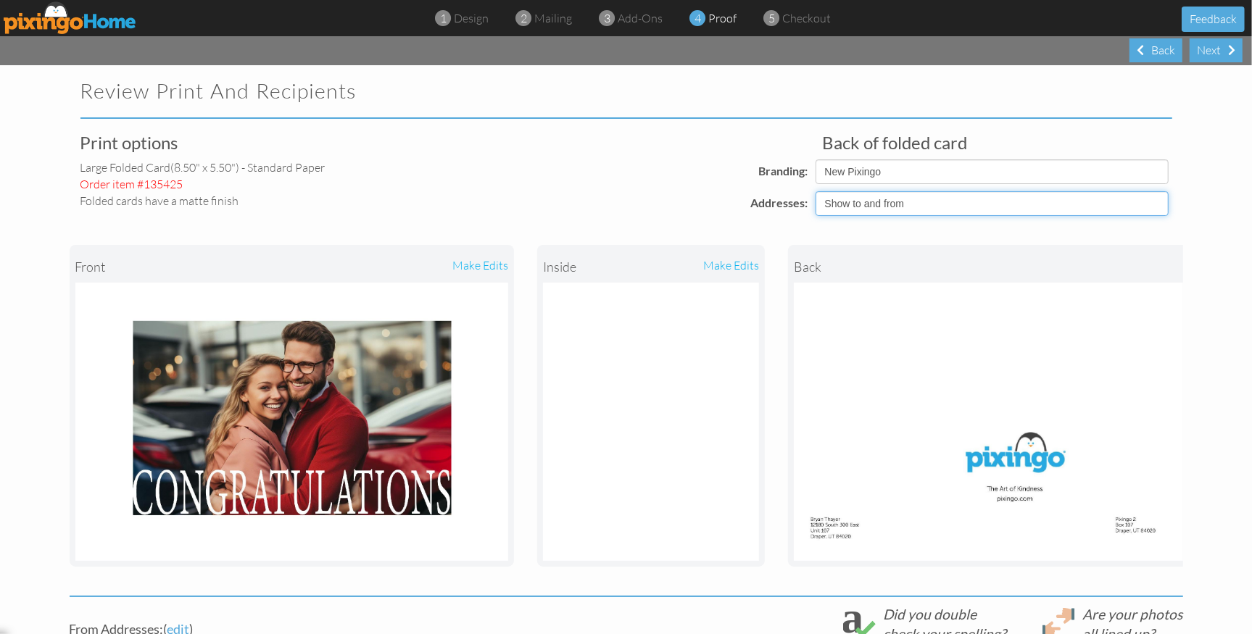
click at [853, 204] on select "Show to and from Show from only Hide to and from" at bounding box center [991, 203] width 353 height 25
select select "object:18356"
click at [815, 191] on select "Show to and from Show from only Hide to and from" at bounding box center [991, 203] width 353 height 25
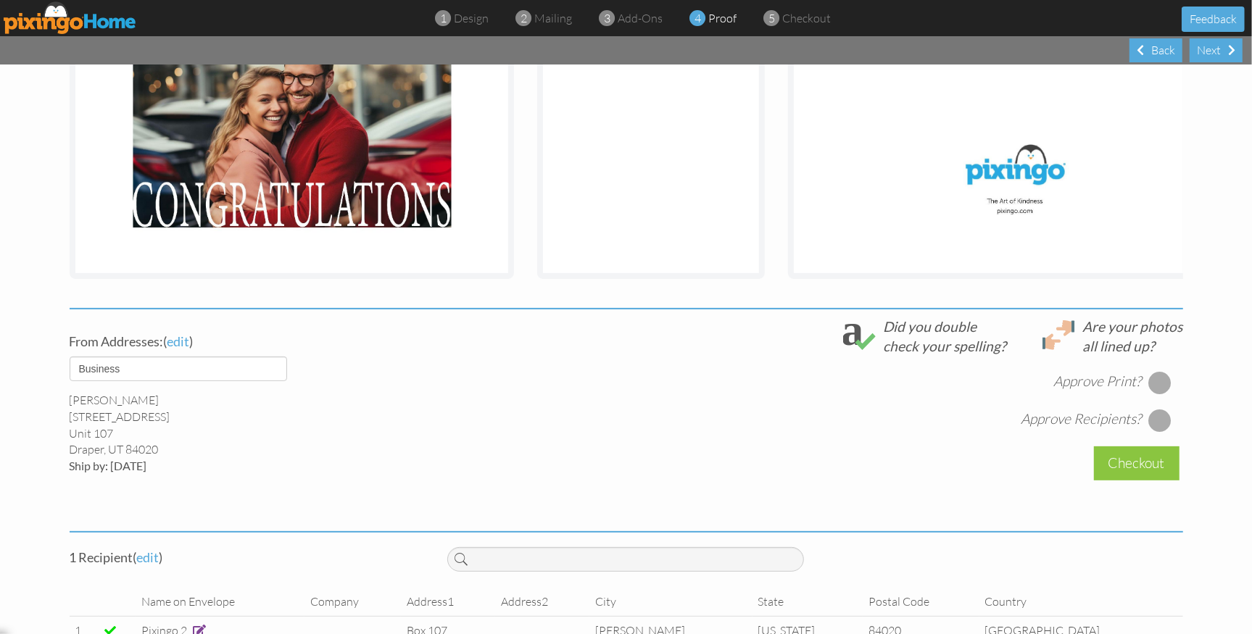
scroll to position [327, 0]
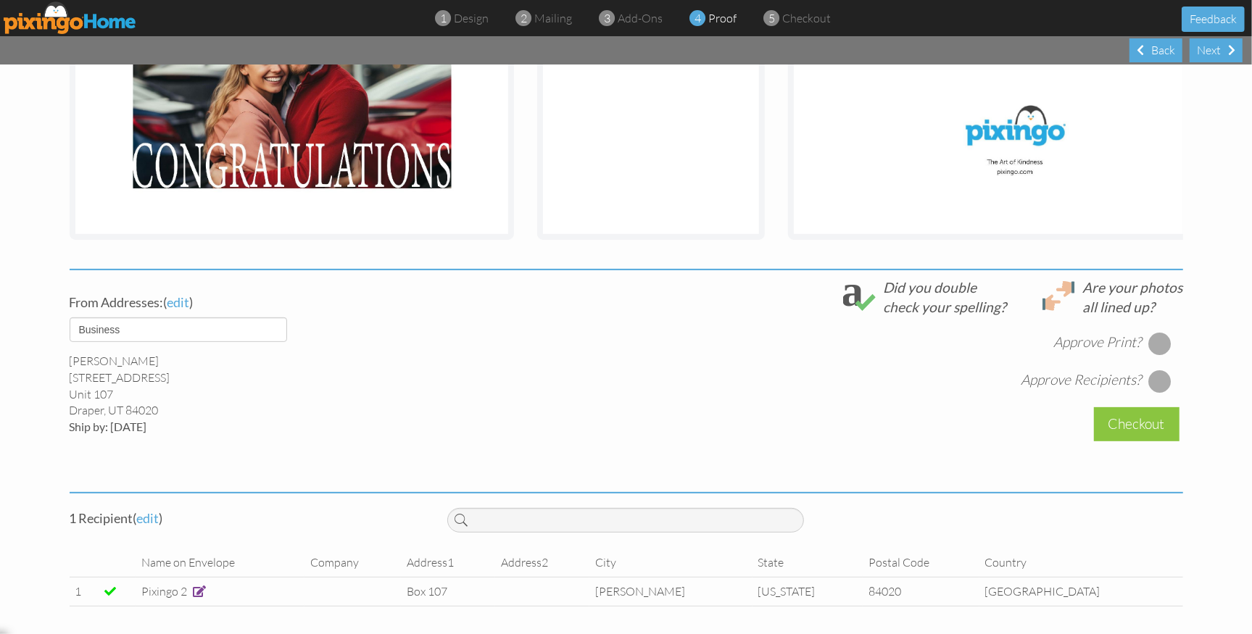
click at [1160, 341] on div at bounding box center [1159, 343] width 23 height 23
click at [1162, 379] on div at bounding box center [1159, 381] width 23 height 23
click at [1143, 416] on div "Checkout" at bounding box center [1137, 424] width 86 height 34
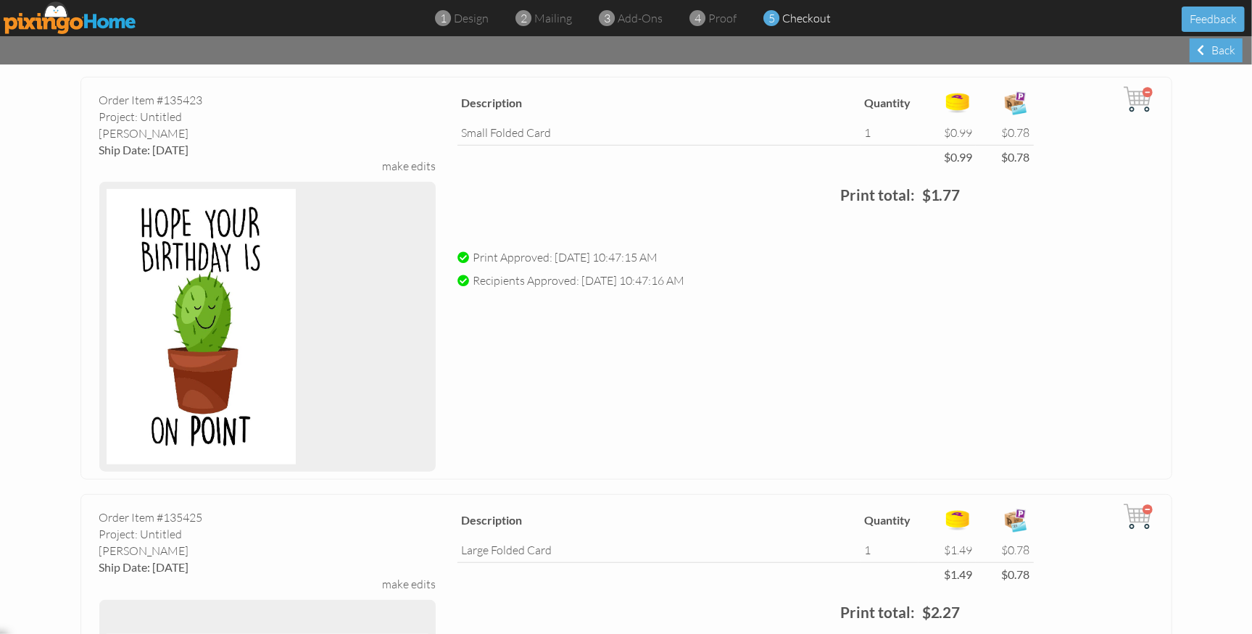
scroll to position [903, 0]
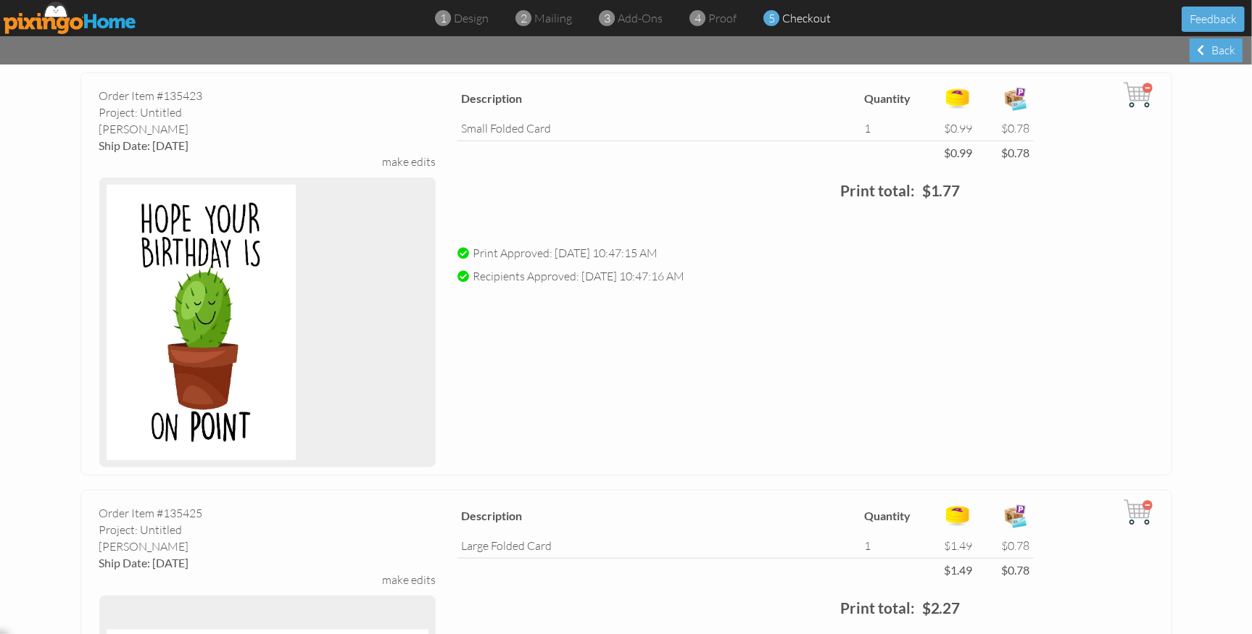
click at [70, 7] on img at bounding box center [70, 17] width 133 height 33
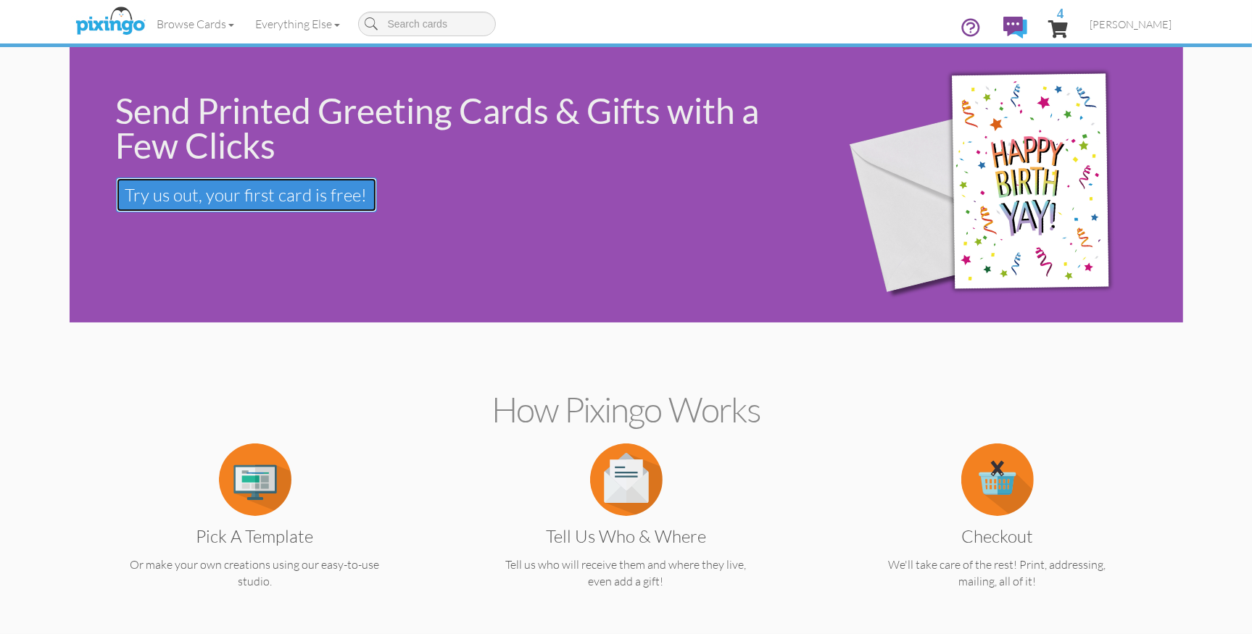
click at [233, 191] on span "Try us out, your first card is free!" at bounding box center [246, 195] width 242 height 22
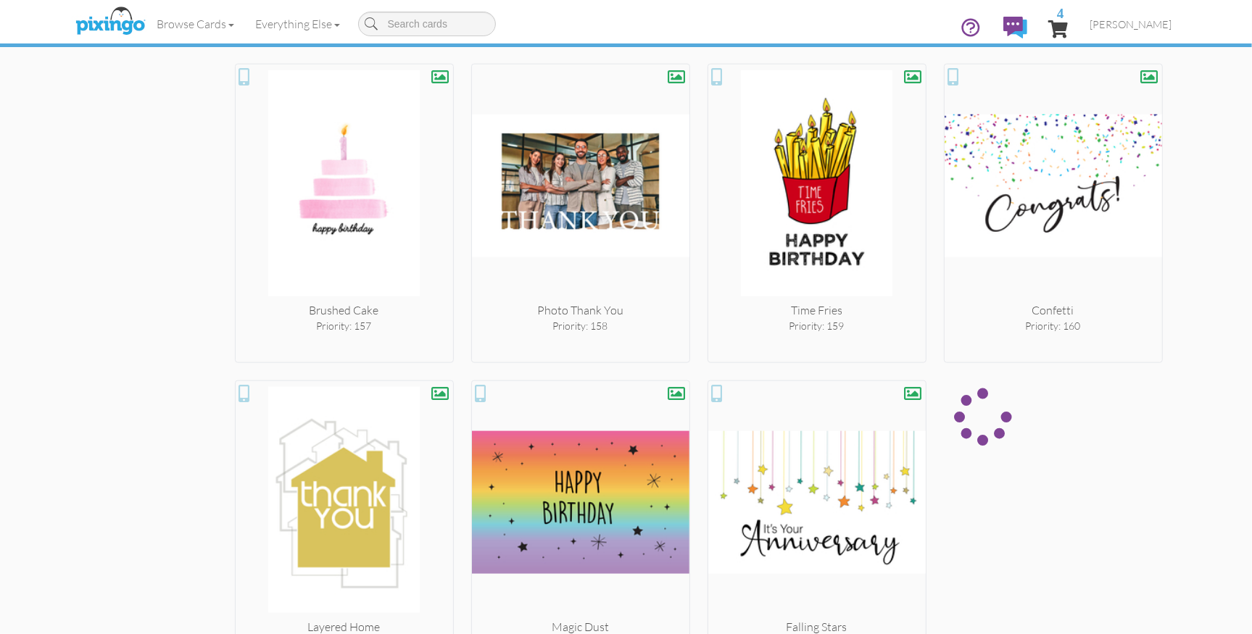
scroll to position [6008, 0]
click at [1068, 25] on span "4" at bounding box center [1059, 28] width 20 height 17
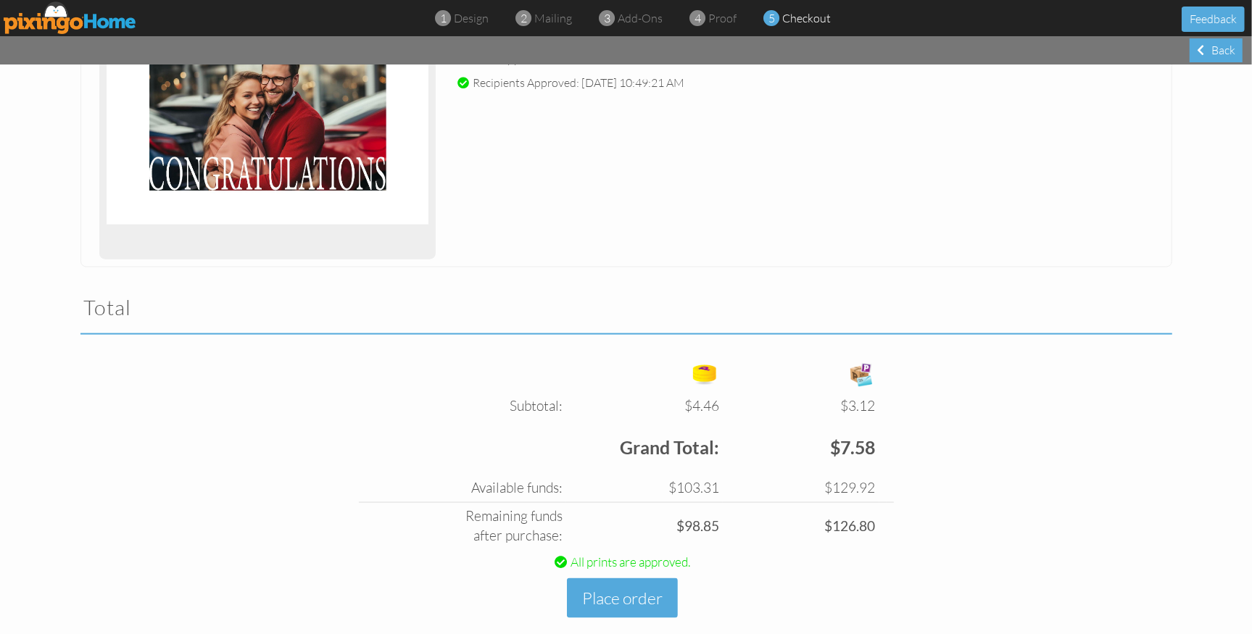
scroll to position [1537, 0]
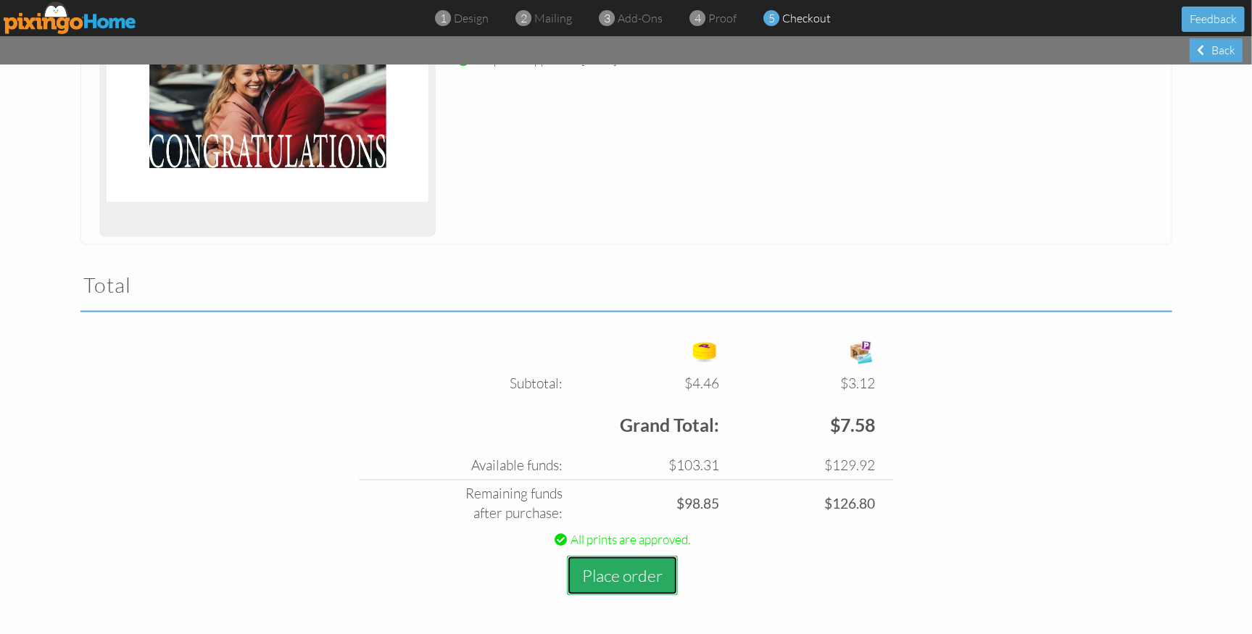
click at [633, 575] on button "Place order" at bounding box center [622, 576] width 111 height 40
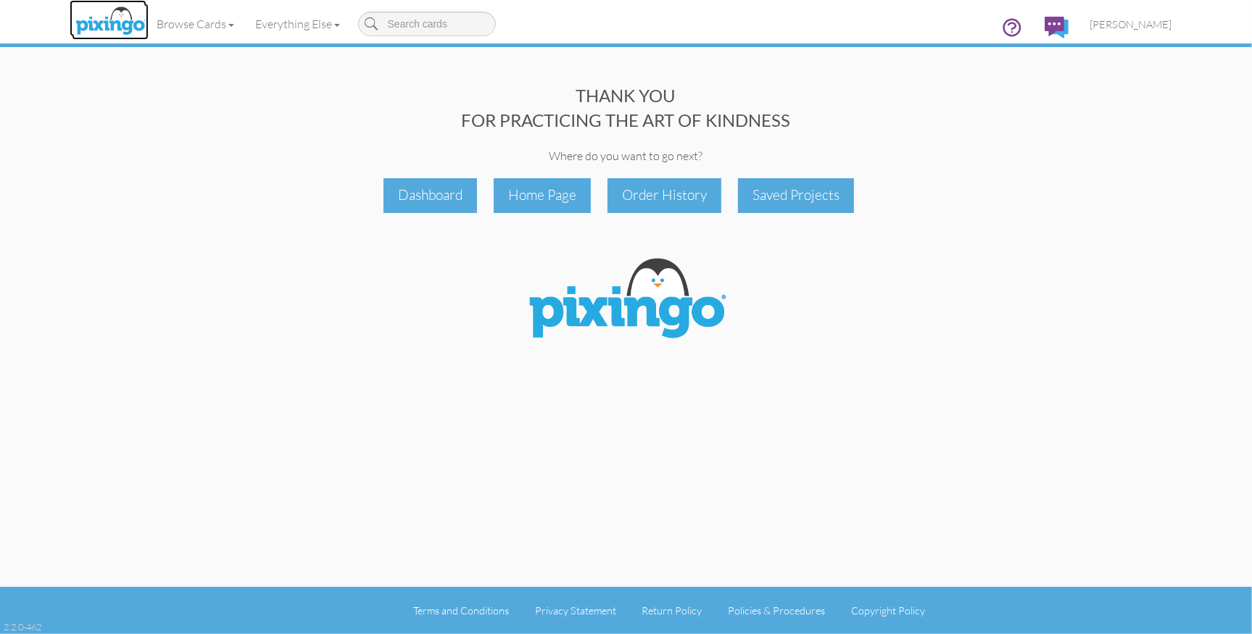
click at [107, 25] on img at bounding box center [110, 22] width 77 height 36
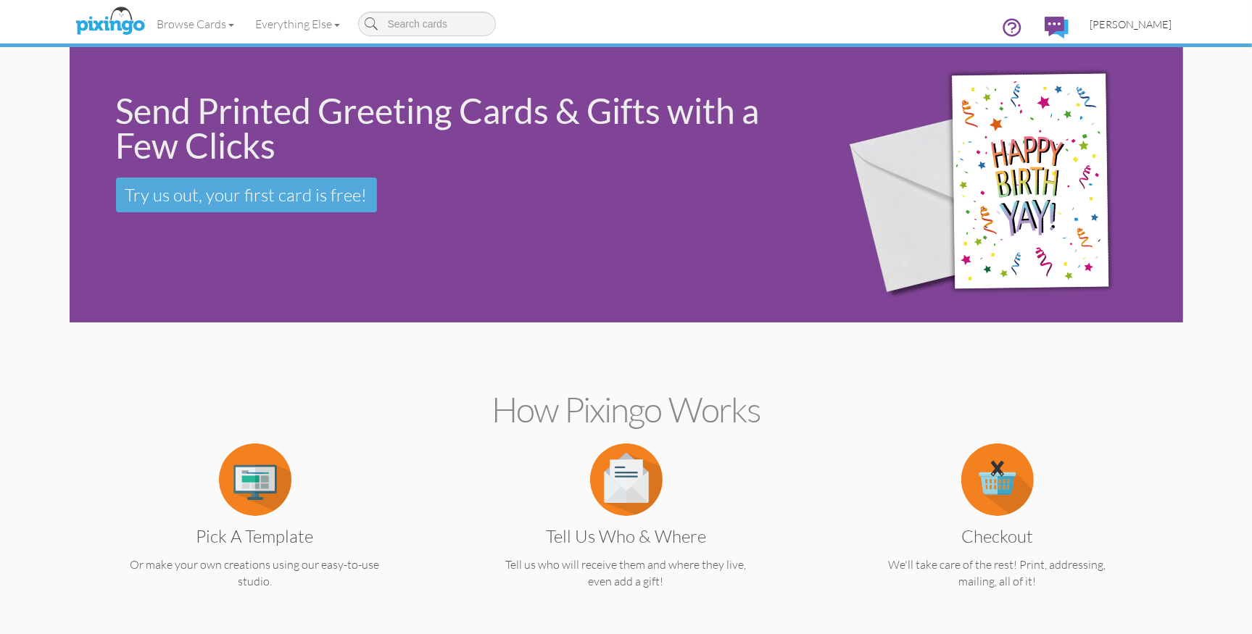
click at [1123, 20] on span "[PERSON_NAME]" at bounding box center [1131, 24] width 82 height 12
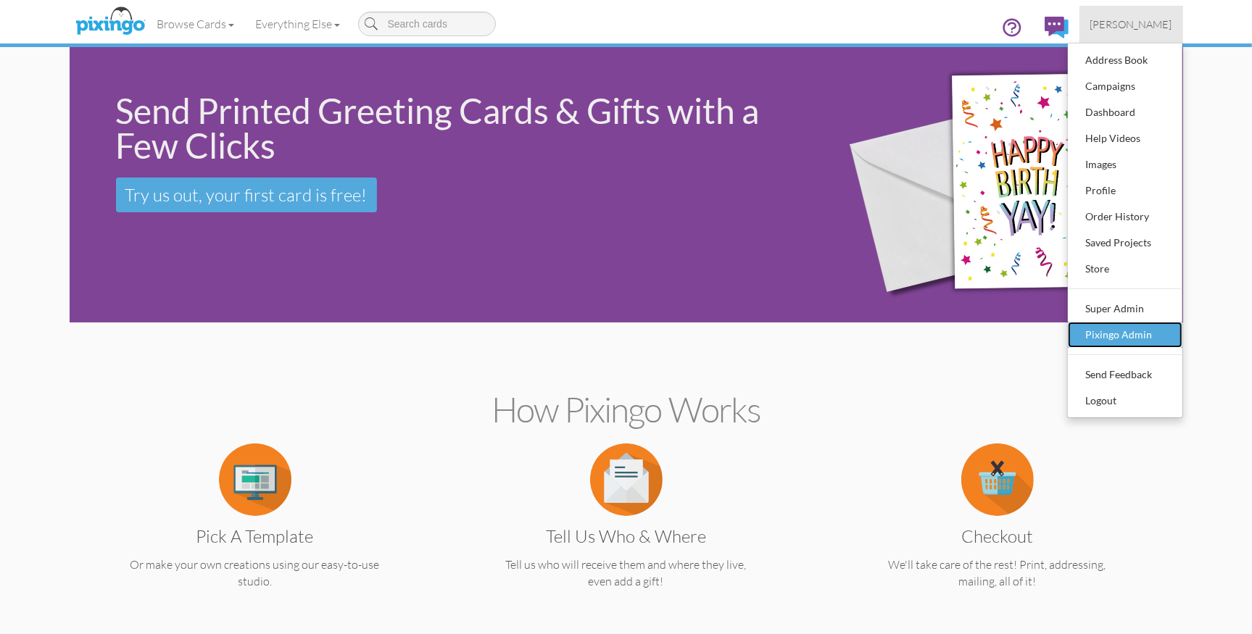
click at [1116, 336] on div "Pixingo Admin" at bounding box center [1125, 335] width 86 height 22
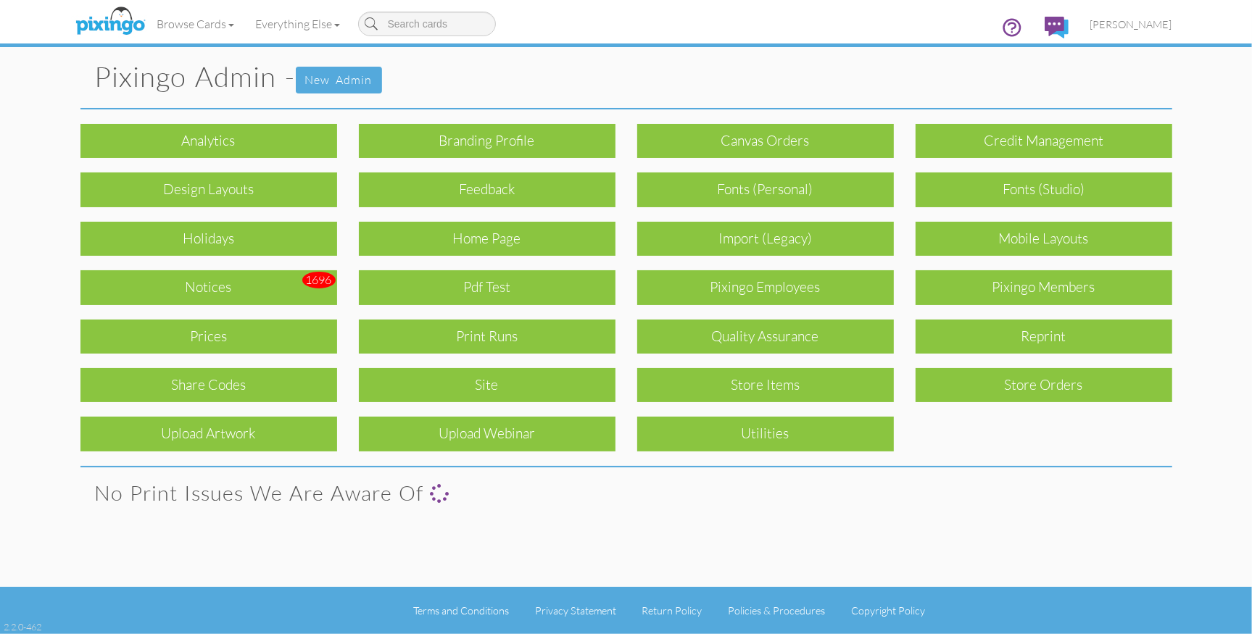
click at [544, 330] on div "Print Runs" at bounding box center [487, 337] width 257 height 34
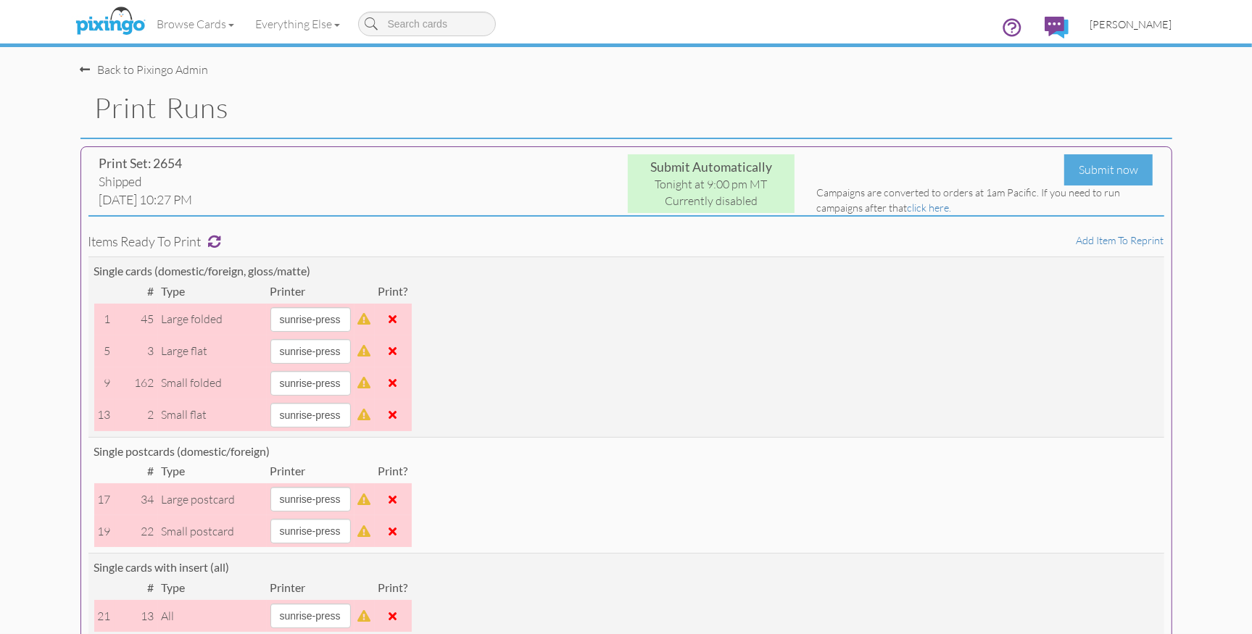
click at [1148, 20] on span "[PERSON_NAME]" at bounding box center [1131, 24] width 82 height 12
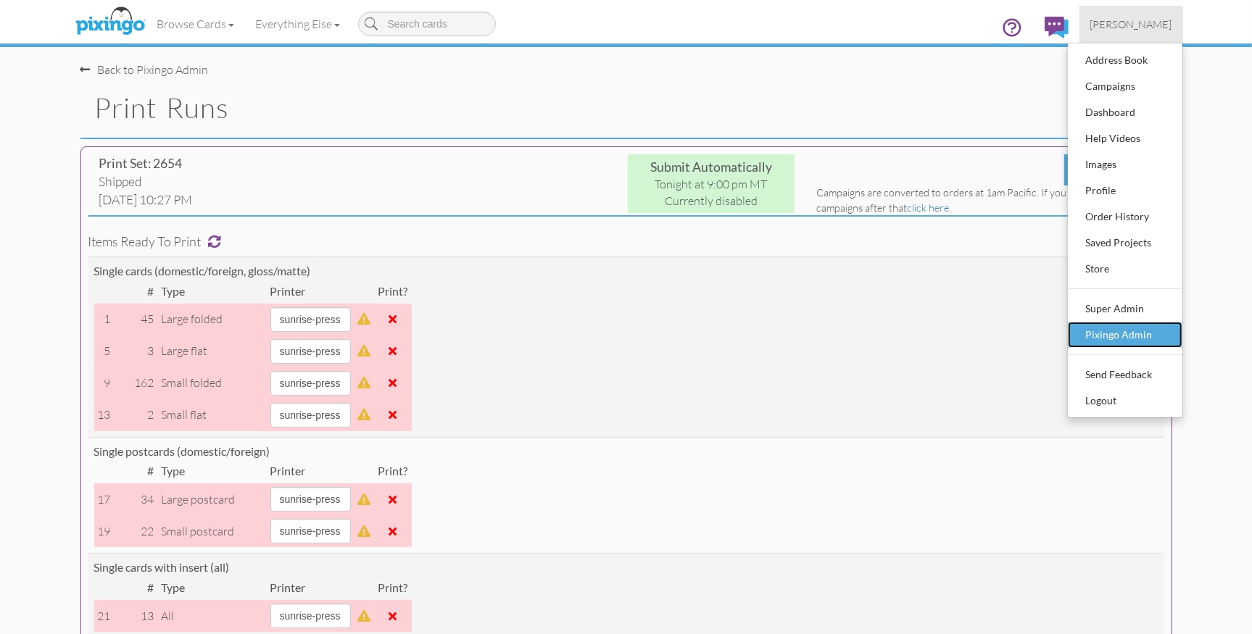
click at [1133, 330] on div "Pixingo Admin" at bounding box center [1125, 335] width 86 height 22
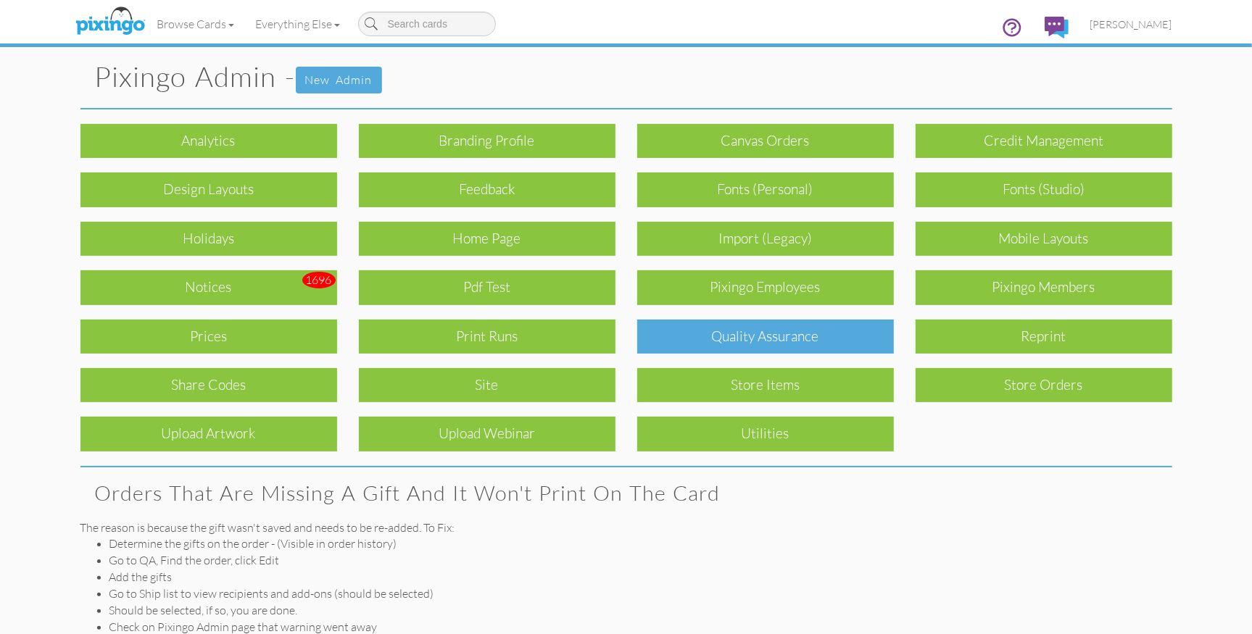
click at [710, 346] on div "Quality Assurance" at bounding box center [765, 337] width 257 height 34
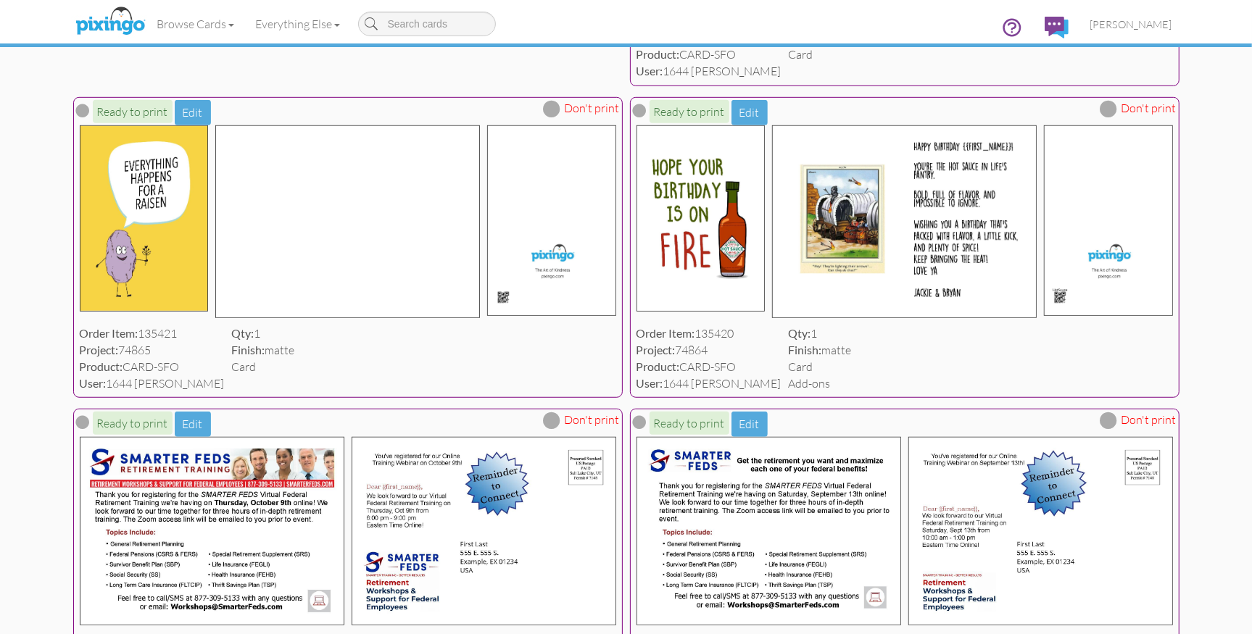
scroll to position [752, 0]
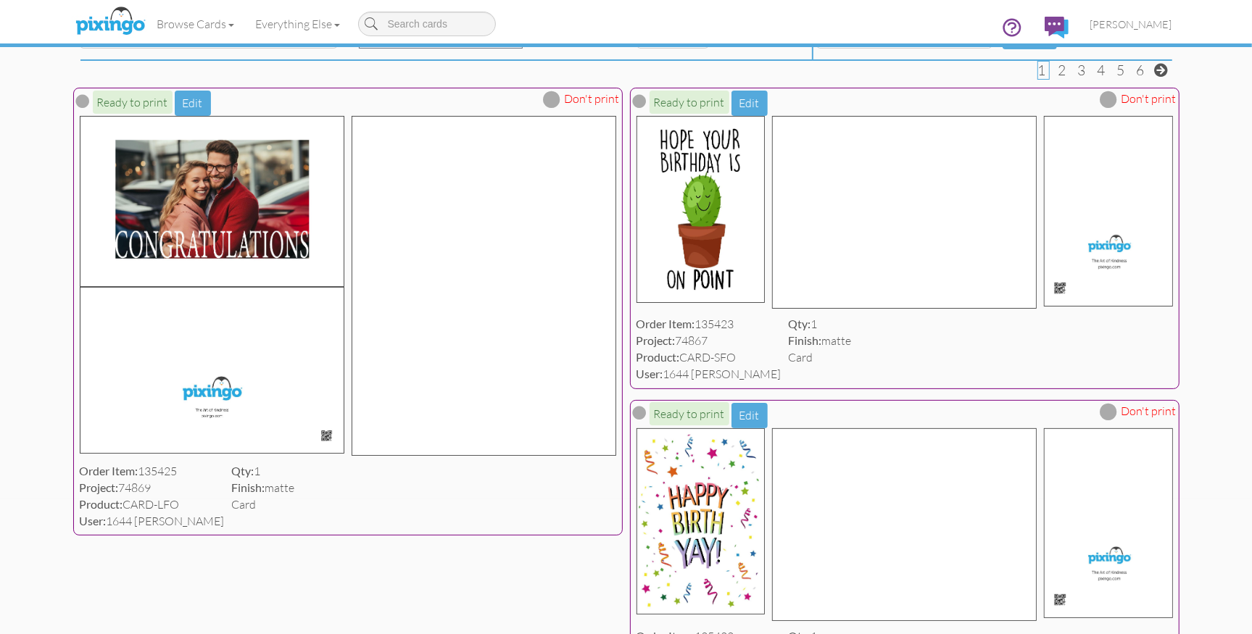
scroll to position [0, 0]
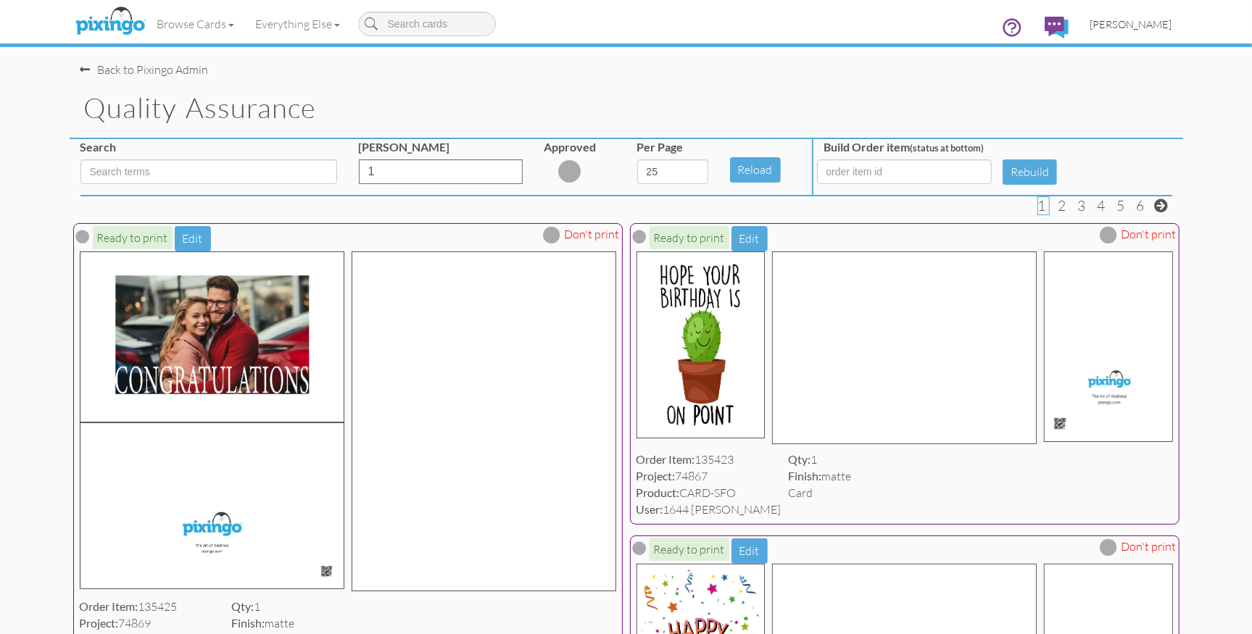
click at [1136, 25] on span "[PERSON_NAME]" at bounding box center [1131, 24] width 82 height 12
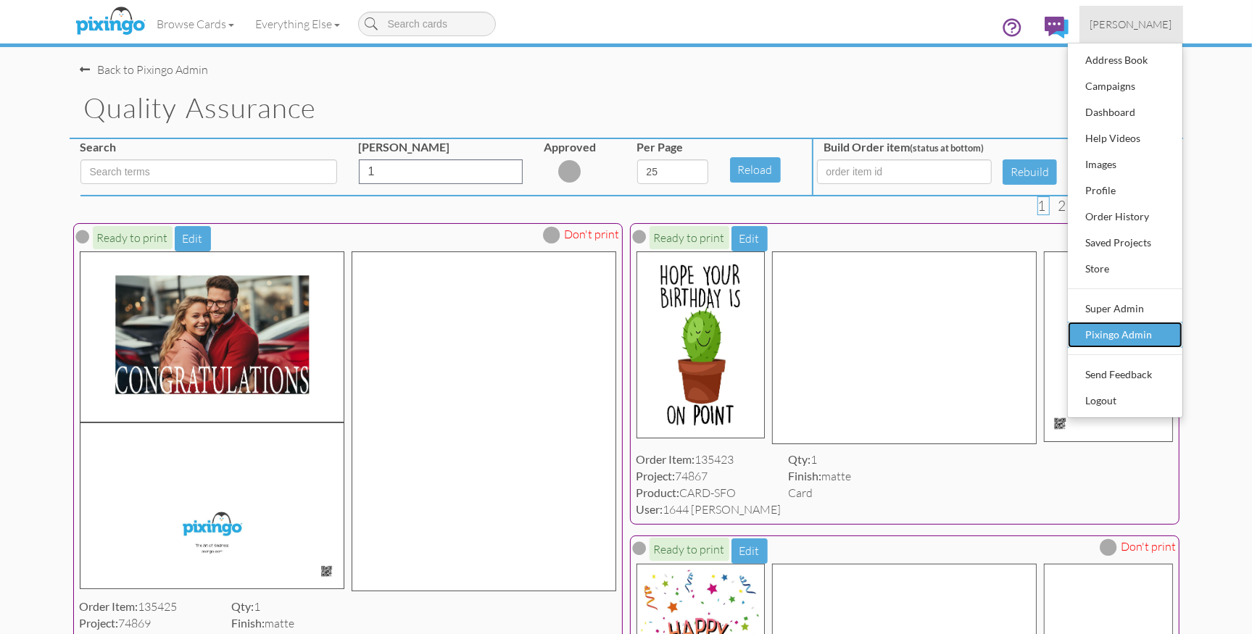
click at [1134, 328] on div "Pixingo Admin" at bounding box center [1125, 335] width 86 height 22
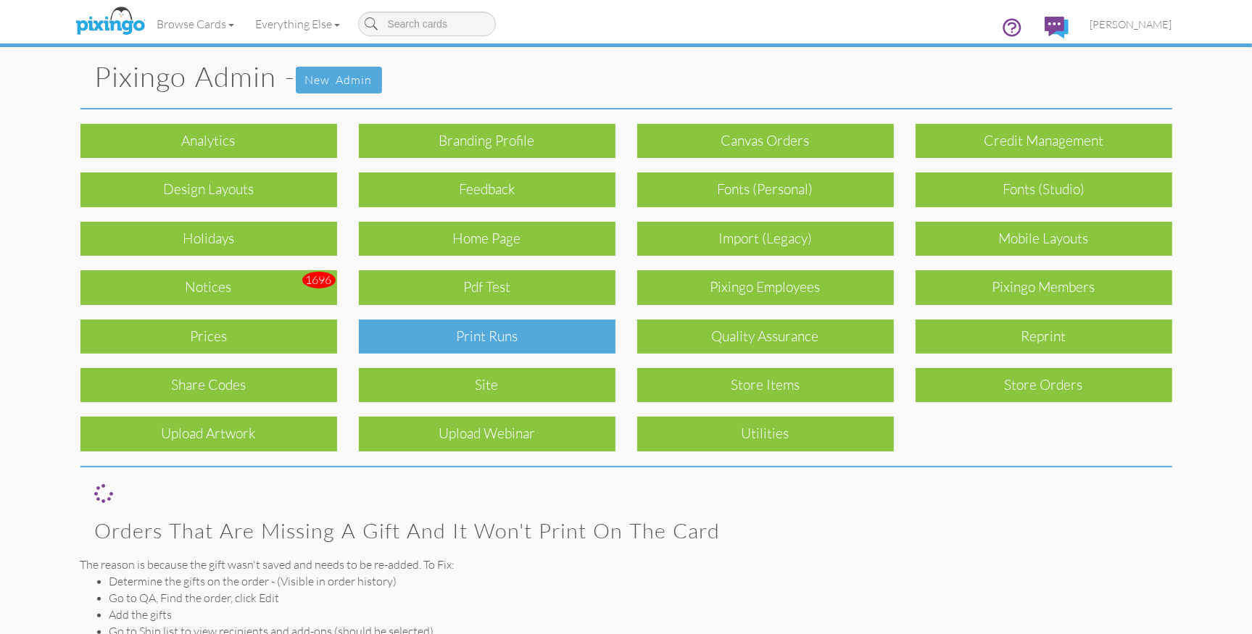
click at [541, 344] on div "Print Runs" at bounding box center [487, 337] width 257 height 34
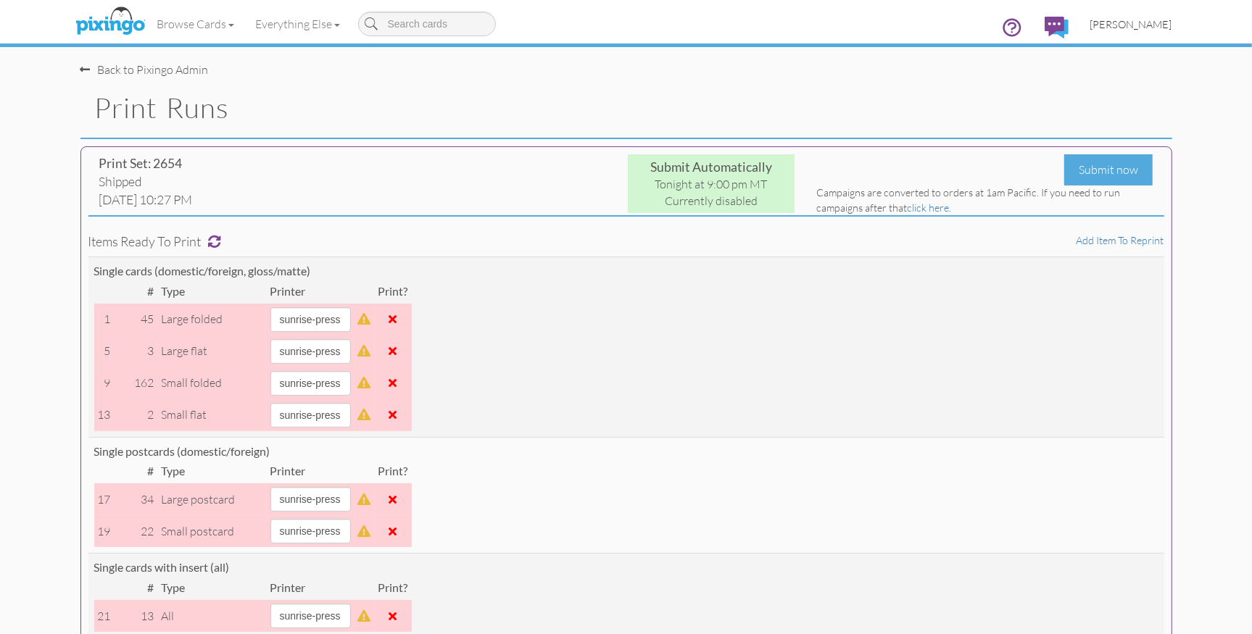
click at [1147, 25] on span "[PERSON_NAME]" at bounding box center [1131, 24] width 82 height 12
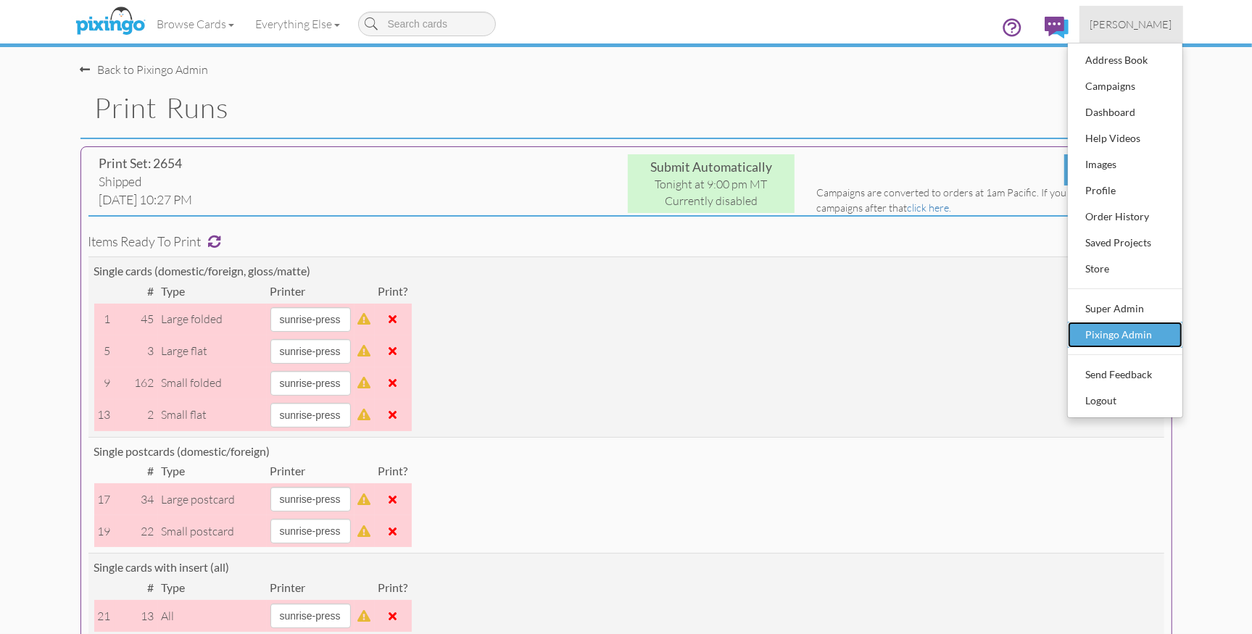
click at [1123, 330] on div "Pixingo Admin" at bounding box center [1125, 335] width 86 height 22
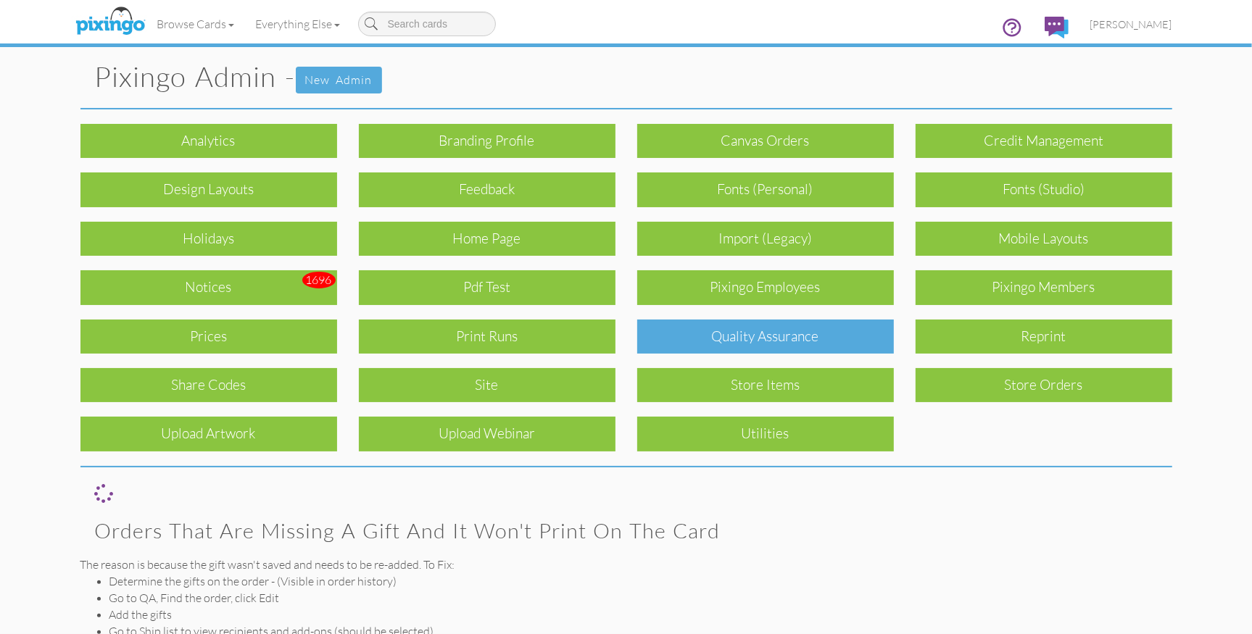
click at [861, 337] on div "Quality Assurance" at bounding box center [765, 337] width 257 height 34
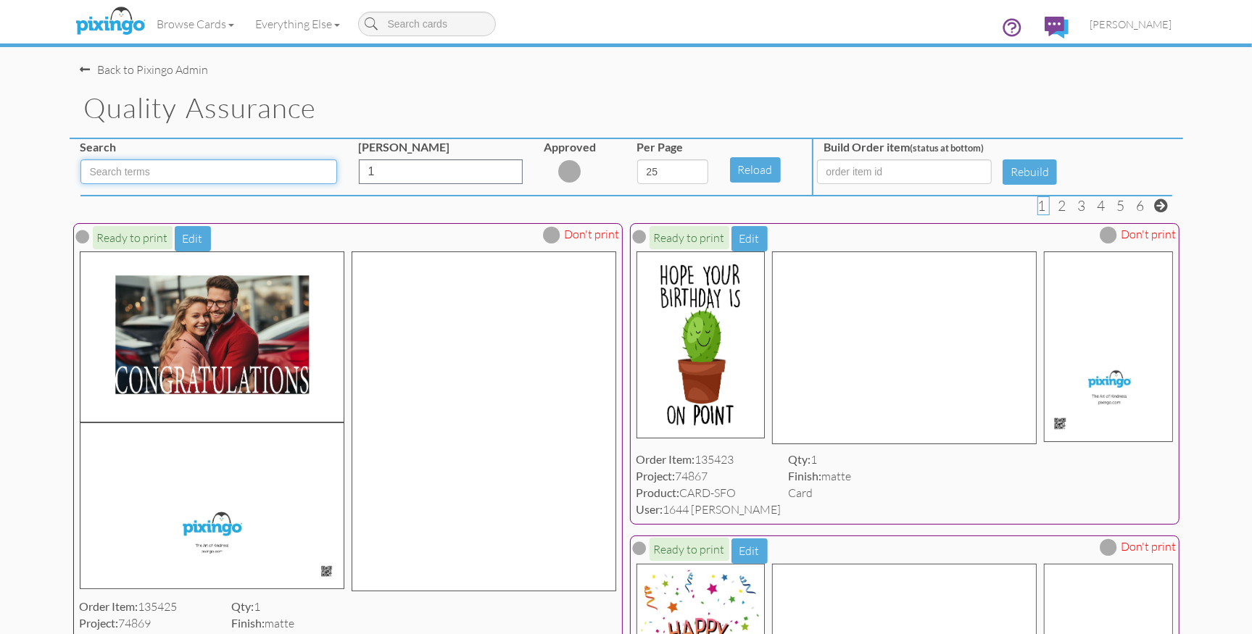
drag, startPoint x: 225, startPoint y: 167, endPoint x: 357, endPoint y: 204, distance: 137.2
click at [225, 167] on input at bounding box center [208, 171] width 257 height 25
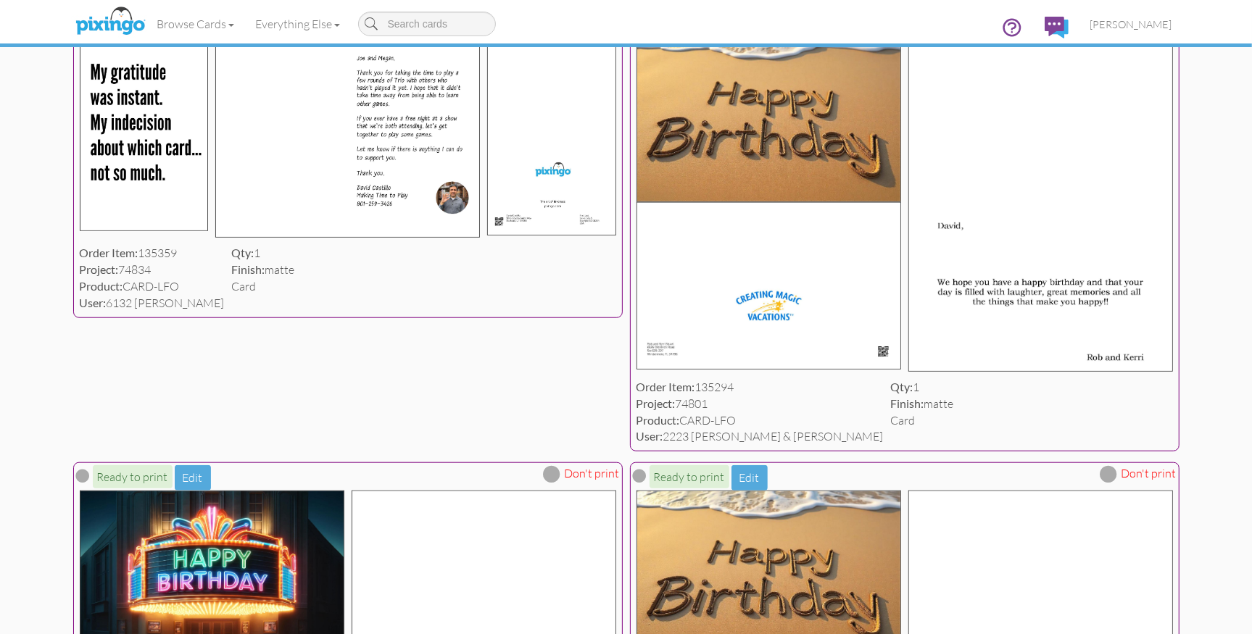
scroll to position [1007, 0]
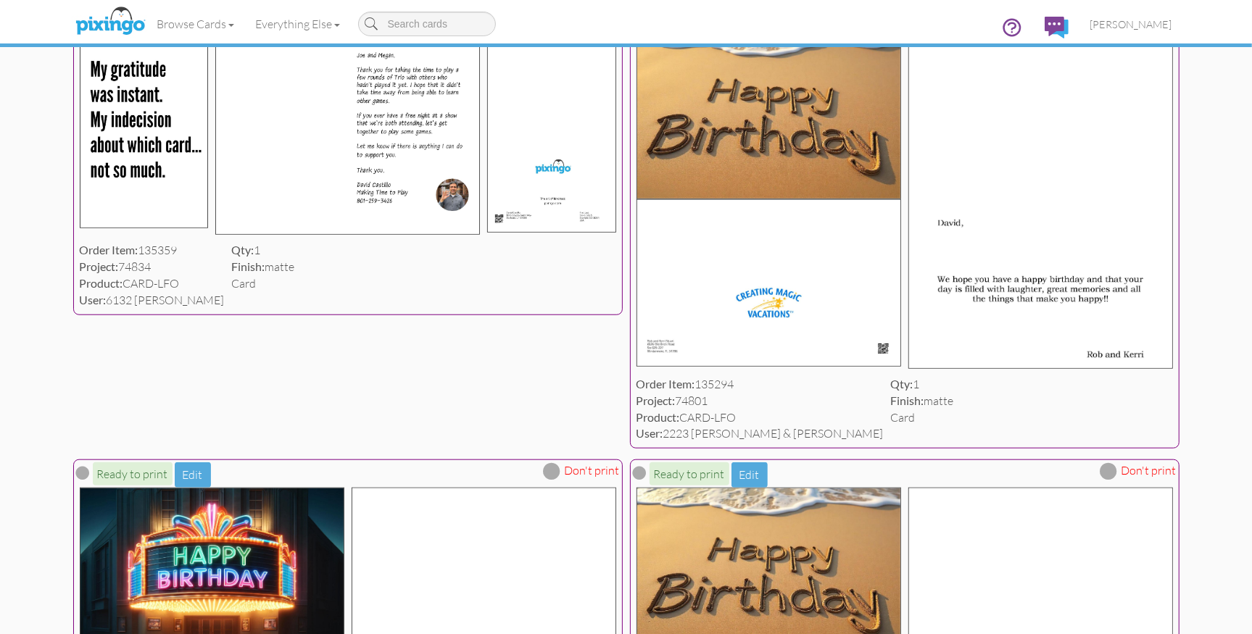
type input "LFO"
click at [1114, 21] on span at bounding box center [1108, 12] width 17 height 17
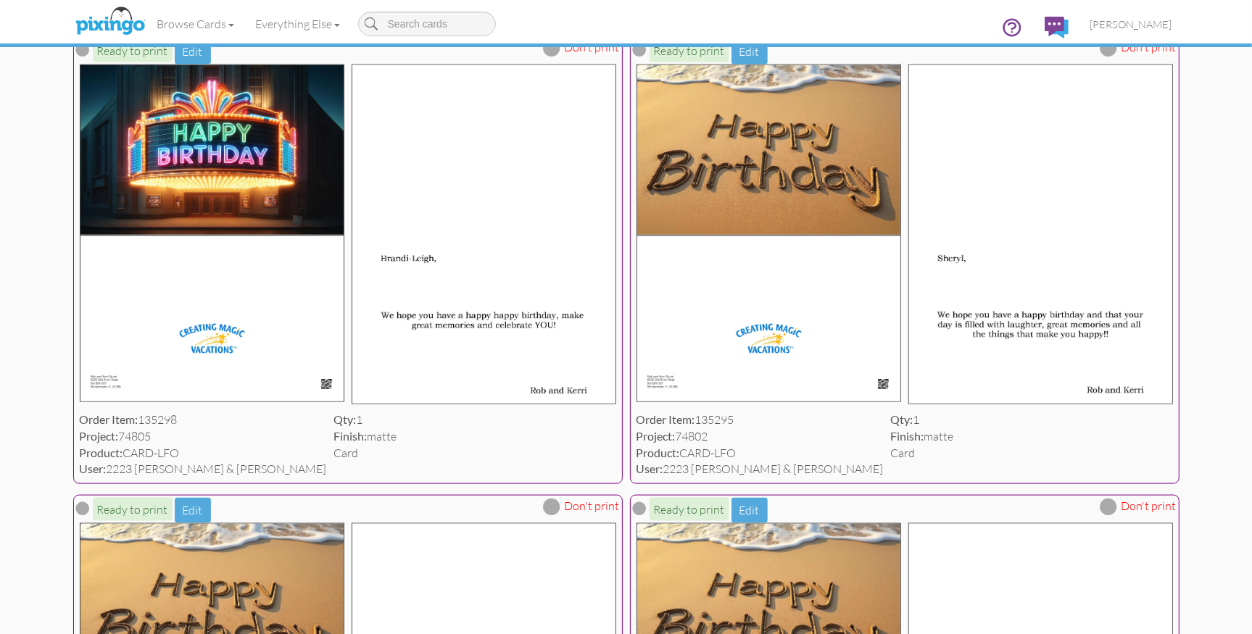
scroll to position [1438, 0]
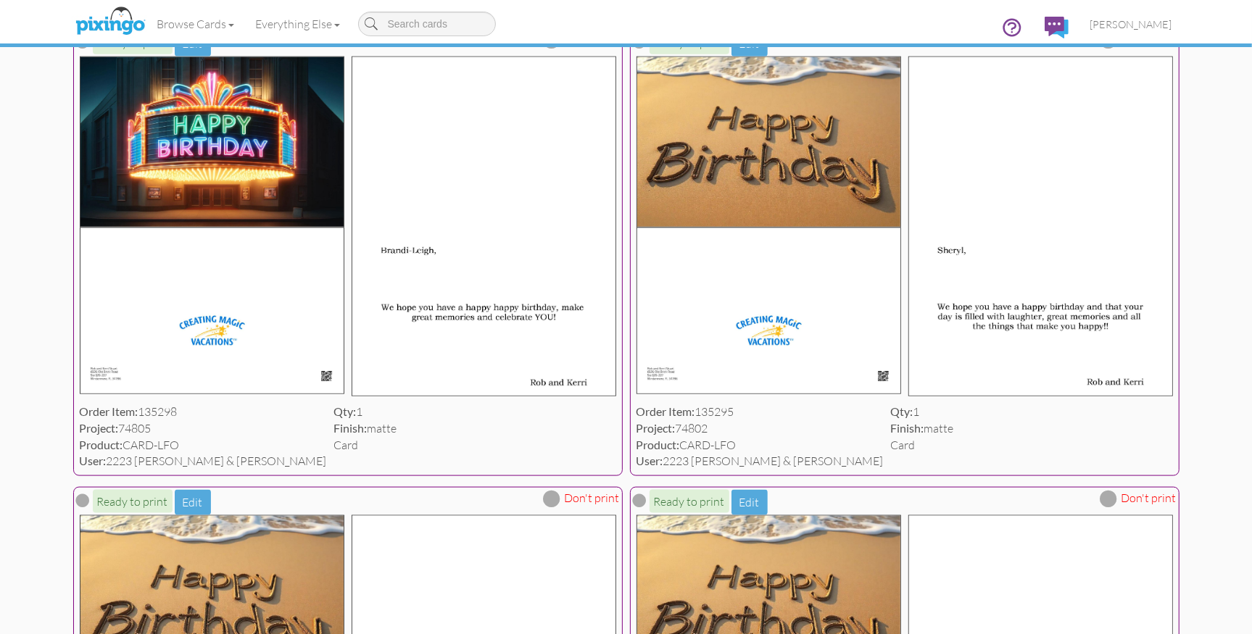
drag, startPoint x: 557, startPoint y: 84, endPoint x: 586, endPoint y: 85, distance: 29.7
click at [557, 49] on span at bounding box center [552, 39] width 17 height 17
click at [1118, 49] on span at bounding box center [1108, 39] width 17 height 17
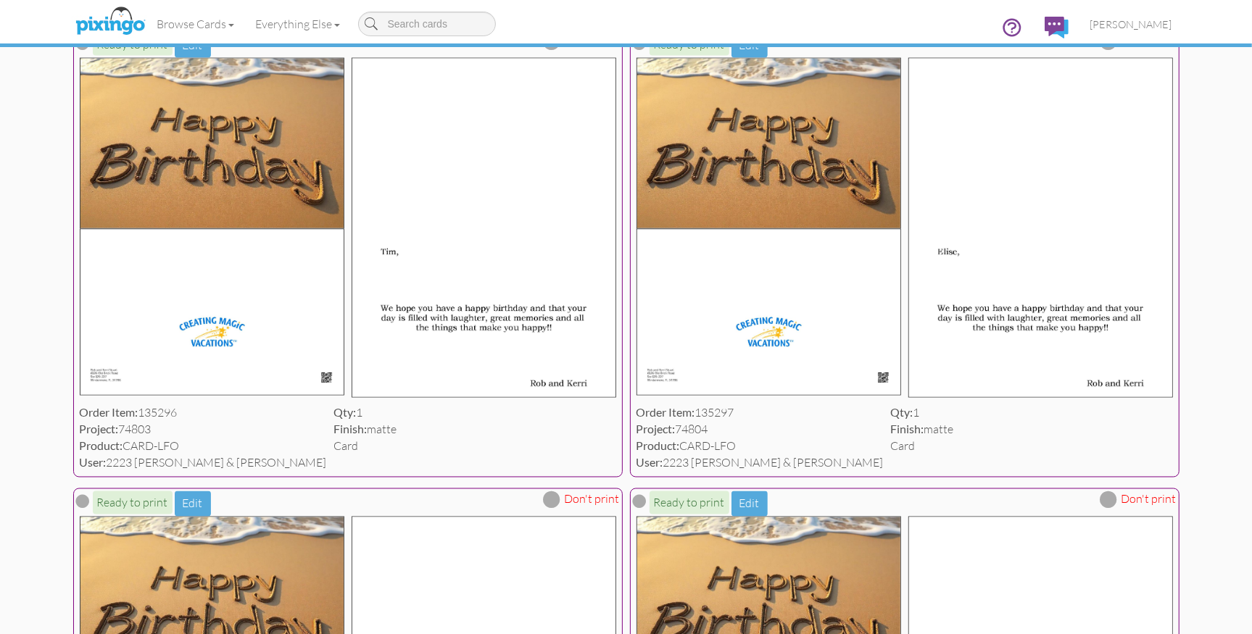
scroll to position [1916, 0]
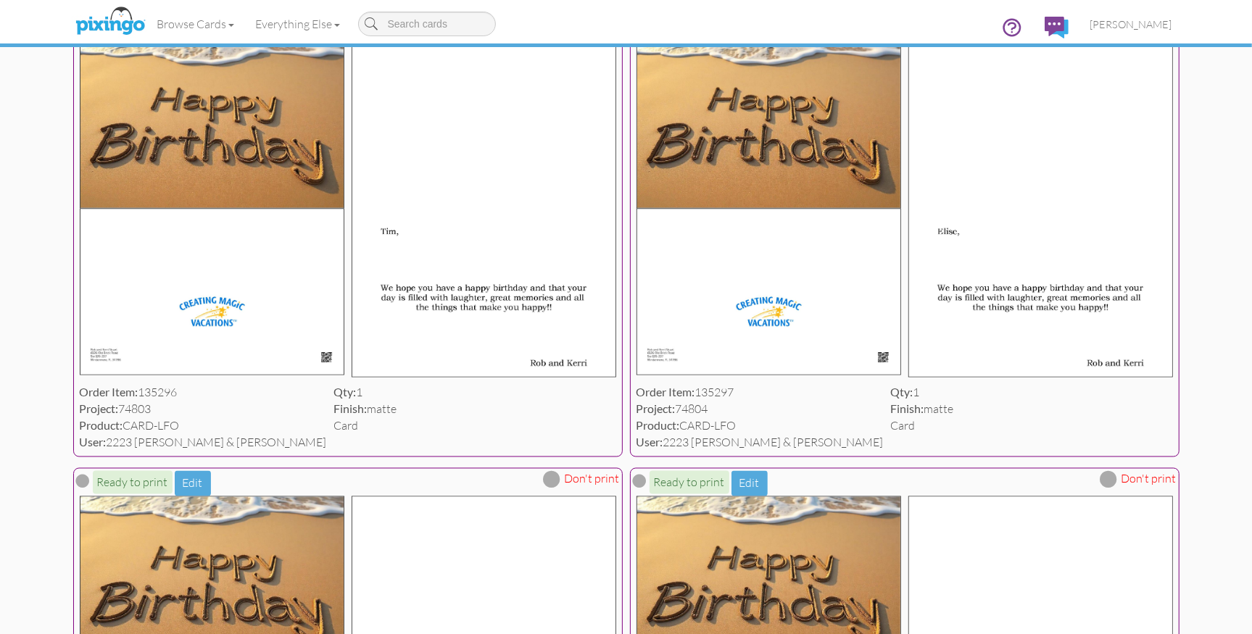
click at [559, 30] on span at bounding box center [552, 20] width 17 height 17
click at [1105, 30] on span at bounding box center [1108, 20] width 17 height 17
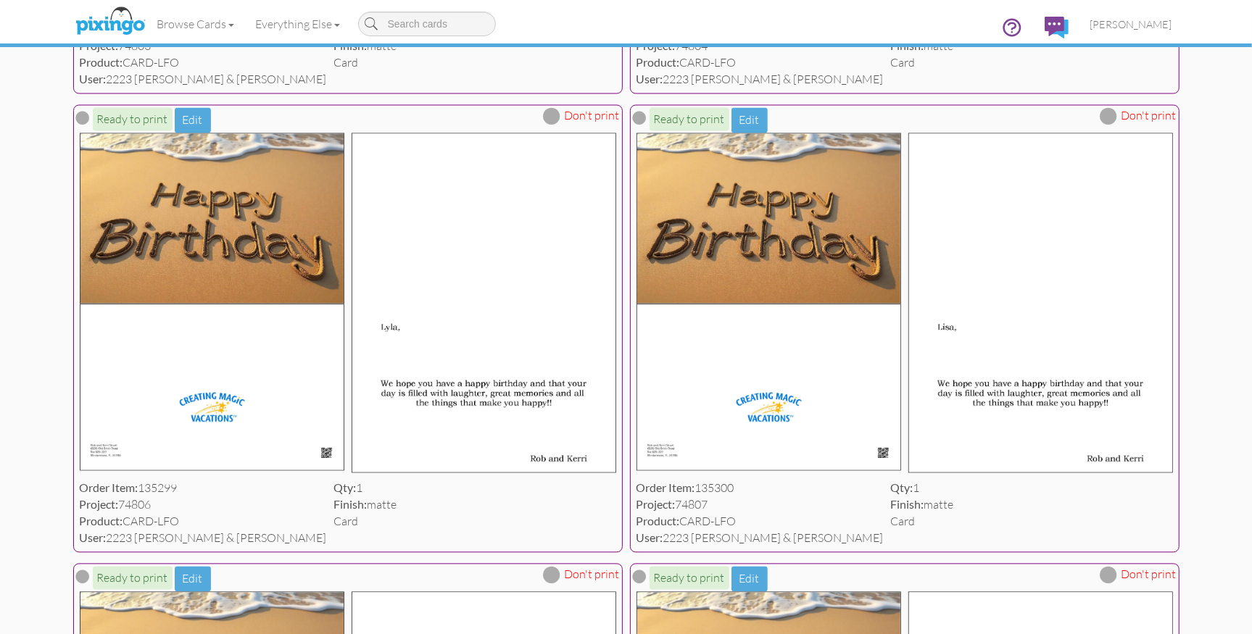
scroll to position [2290, 0]
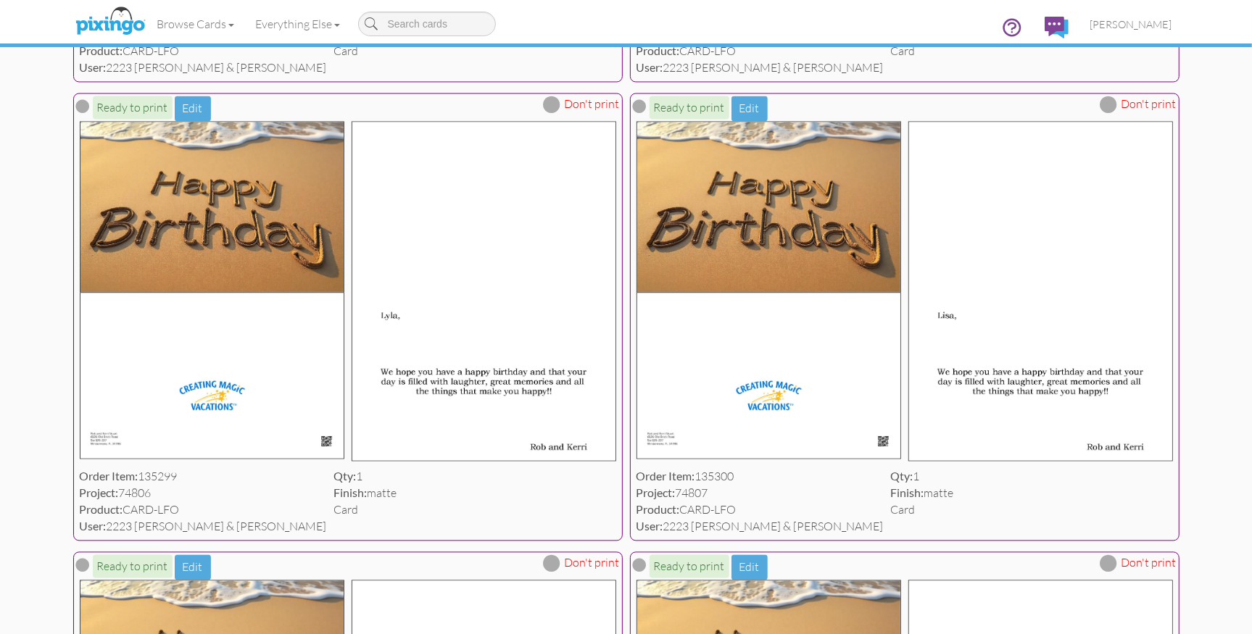
click at [556, 114] on span at bounding box center [552, 104] width 17 height 17
click at [1115, 114] on span at bounding box center [1108, 104] width 17 height 17
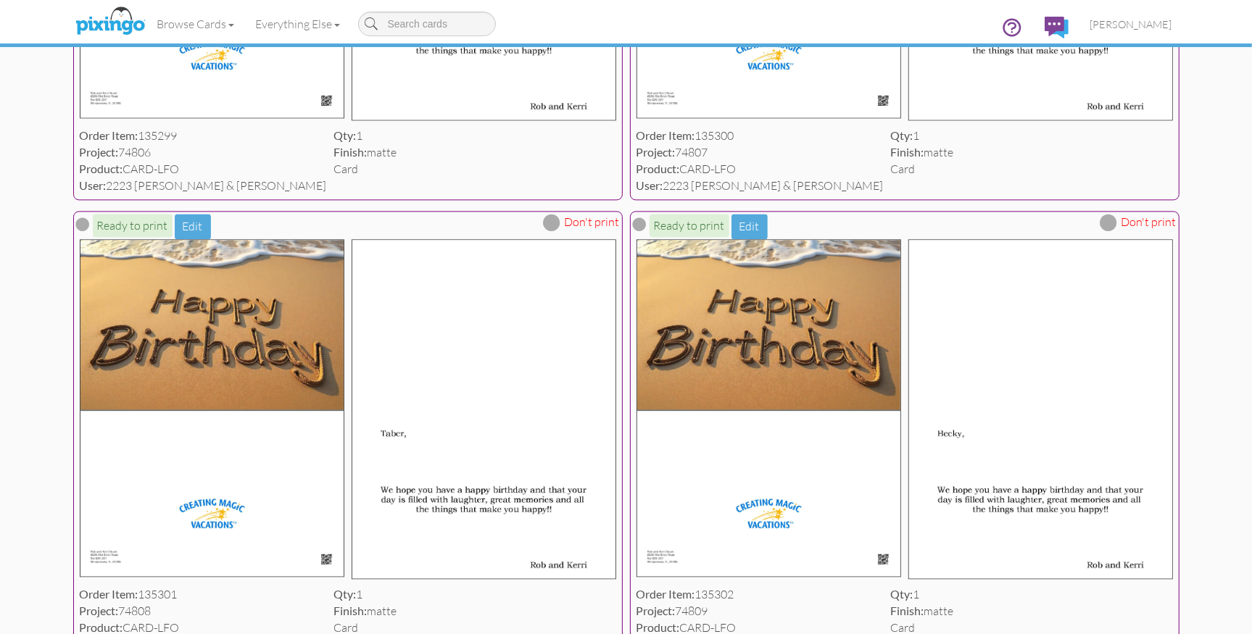
scroll to position [2639, 0]
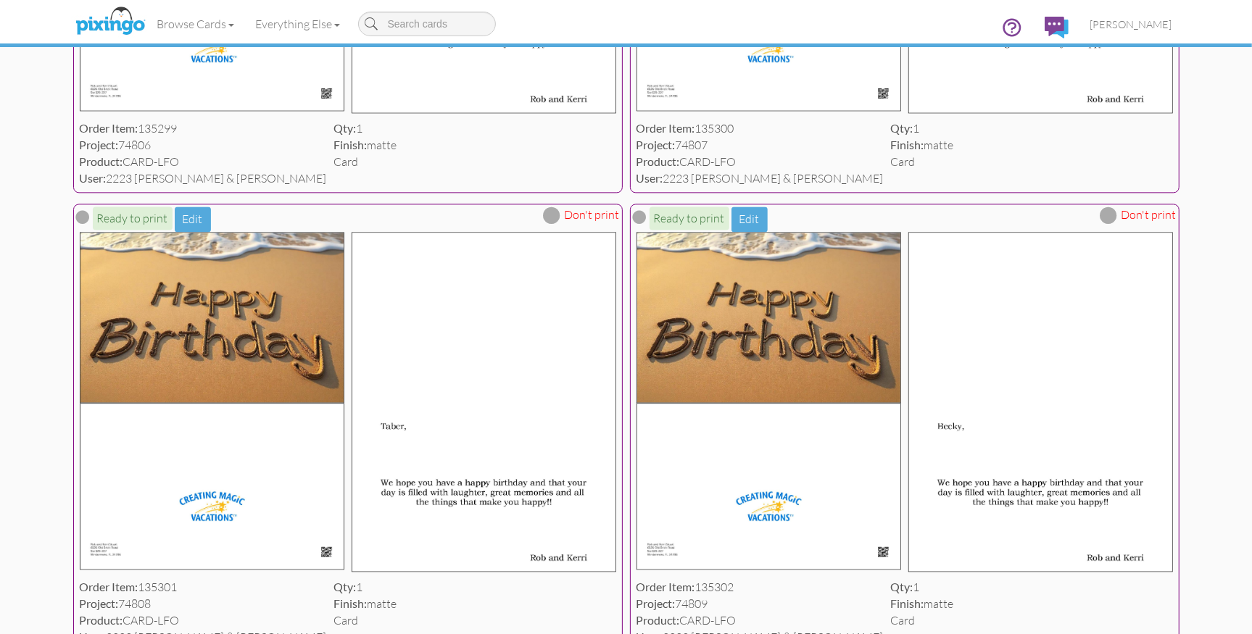
click at [554, 224] on span at bounding box center [552, 215] width 17 height 17
click at [1110, 224] on span at bounding box center [1108, 215] width 17 height 17
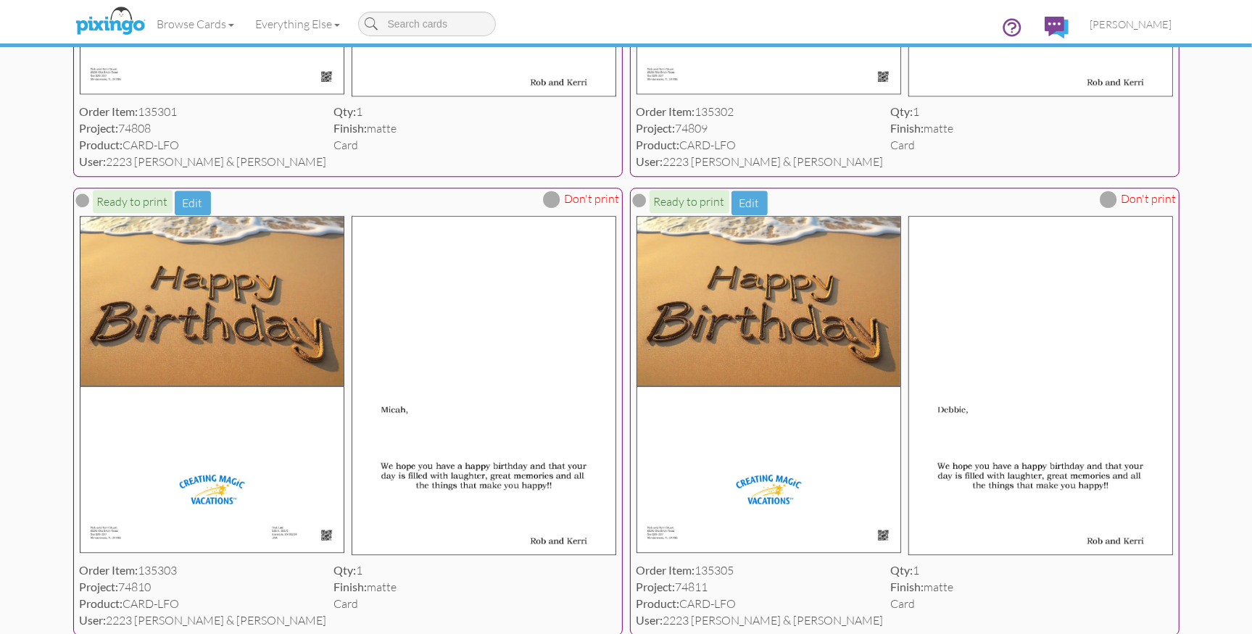
scroll to position [3134, 0]
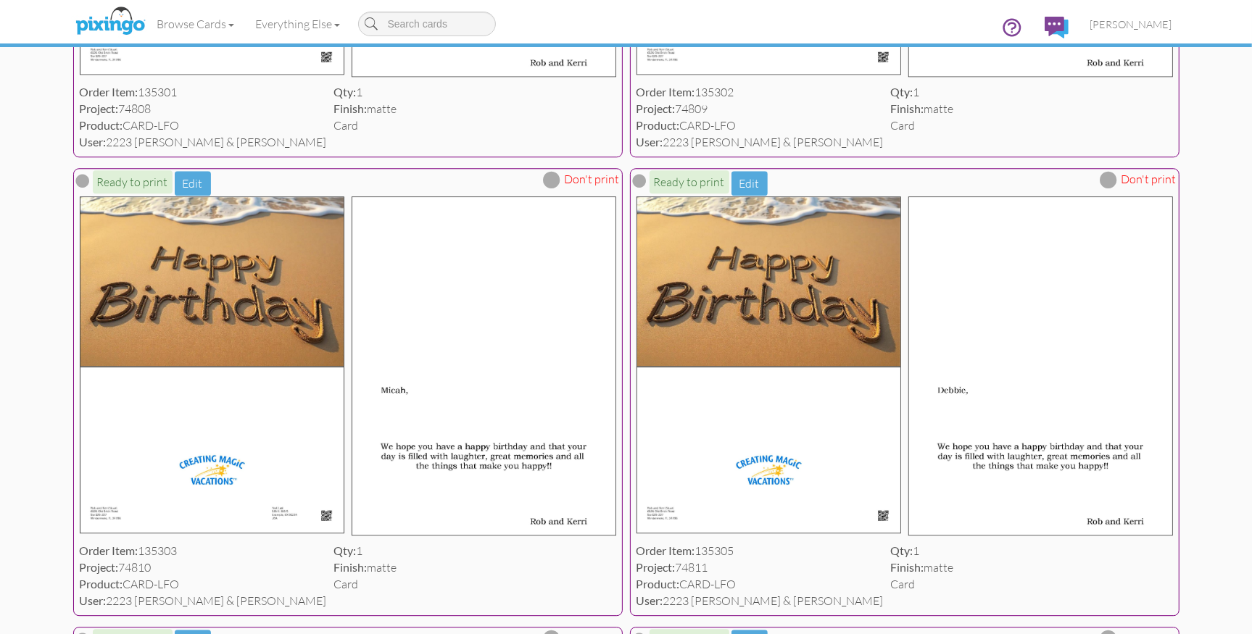
click at [559, 188] on span at bounding box center [552, 179] width 17 height 17
click at [1110, 188] on span at bounding box center [1108, 179] width 17 height 17
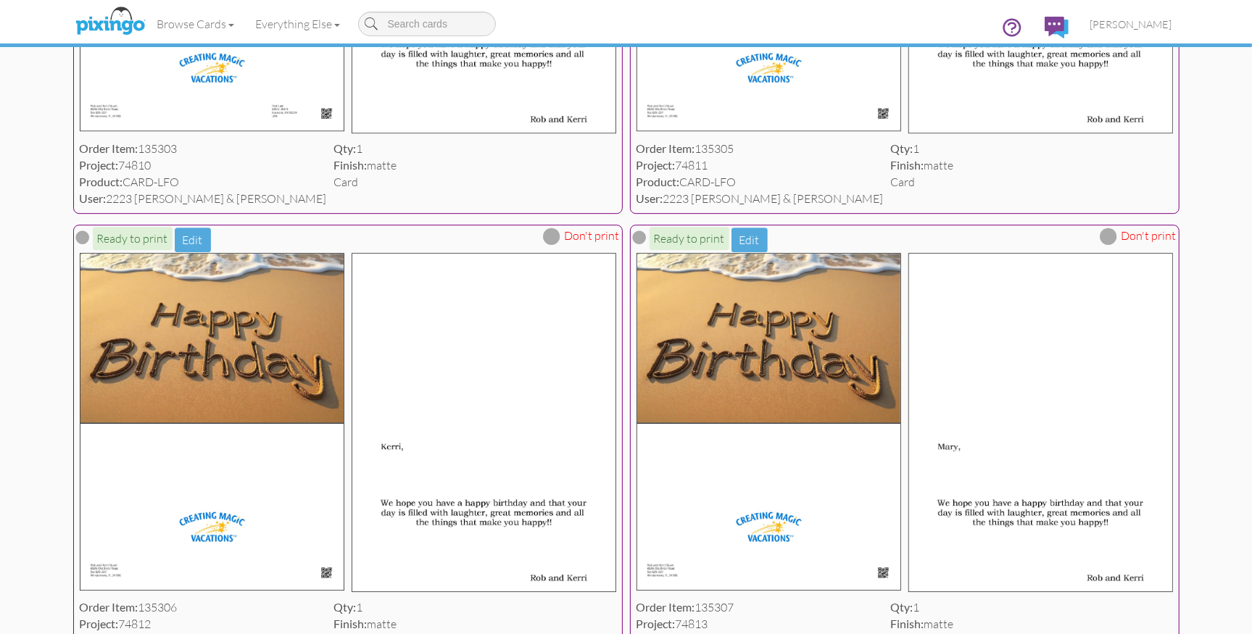
scroll to position [3553, 0]
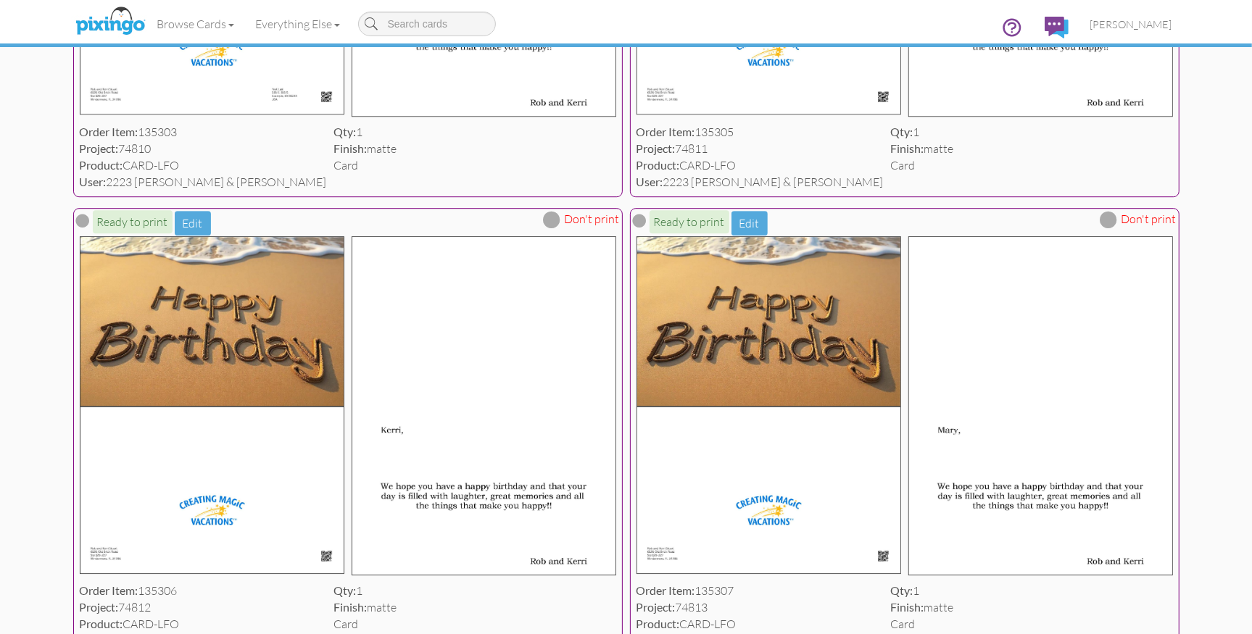
click at [550, 228] on span at bounding box center [552, 219] width 17 height 17
click at [1108, 228] on span at bounding box center [1108, 219] width 17 height 17
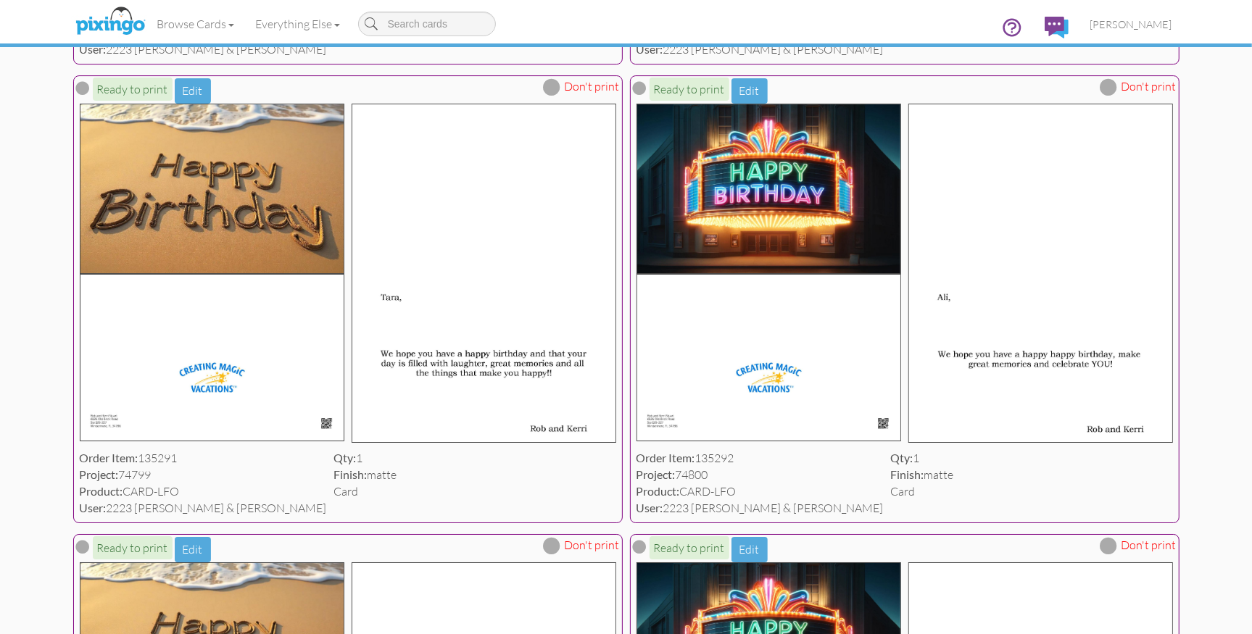
scroll to position [4143, 0]
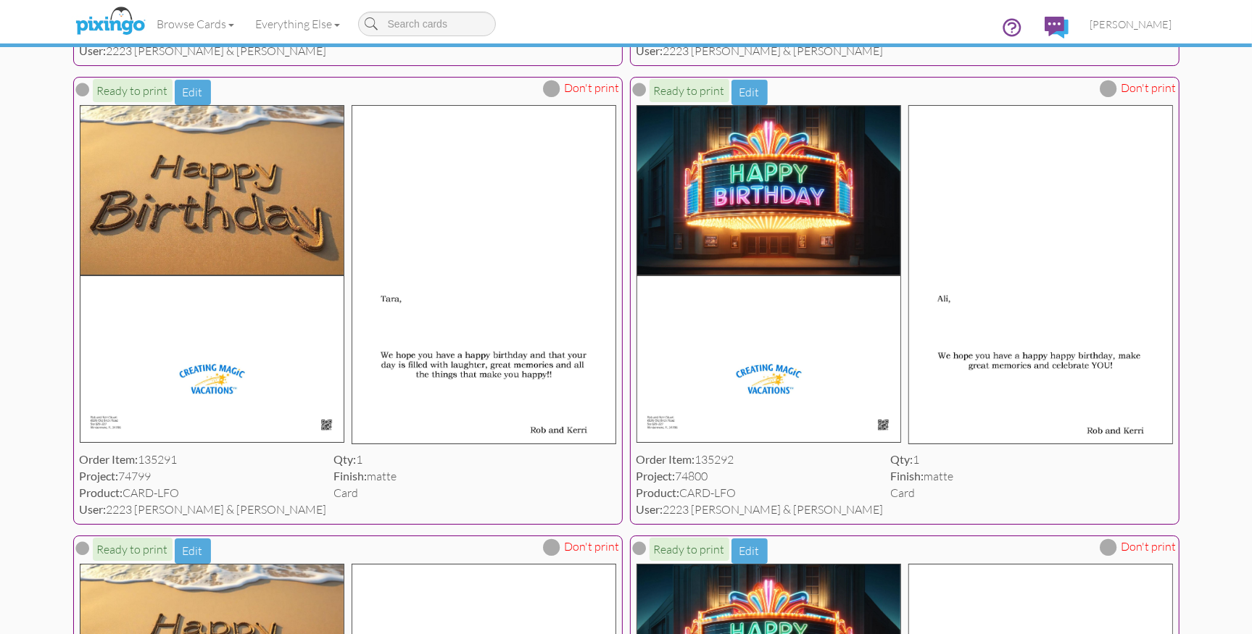
click at [557, 97] on span at bounding box center [552, 88] width 17 height 17
click at [1112, 97] on span at bounding box center [1108, 88] width 17 height 17
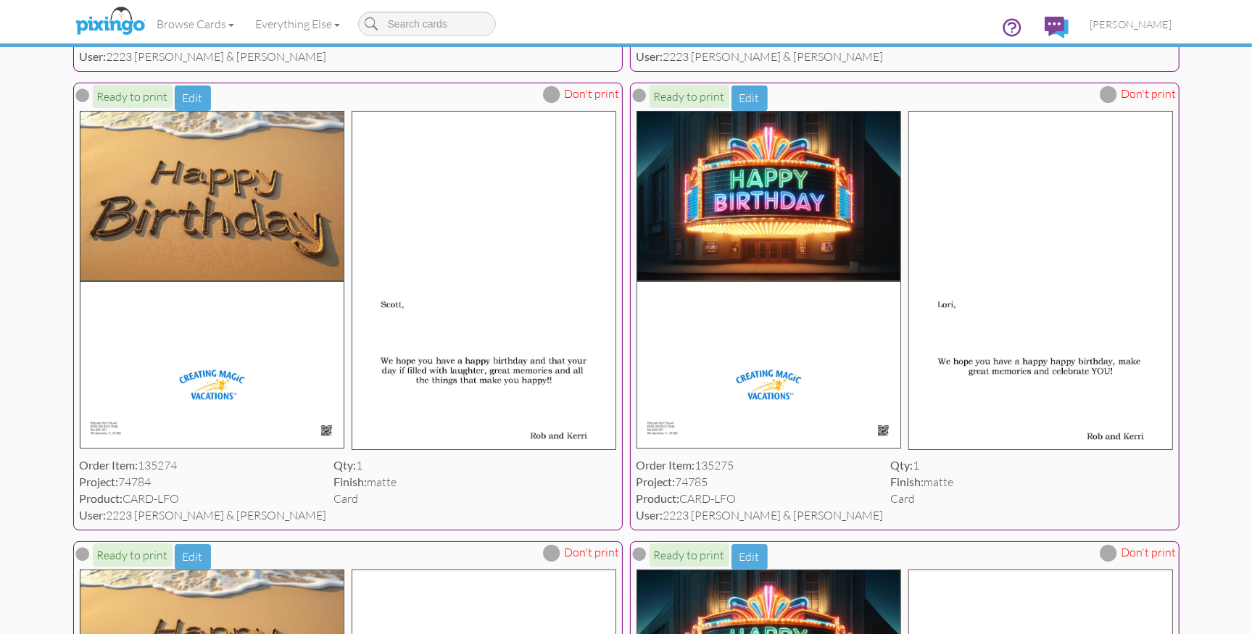
scroll to position [4610, 0]
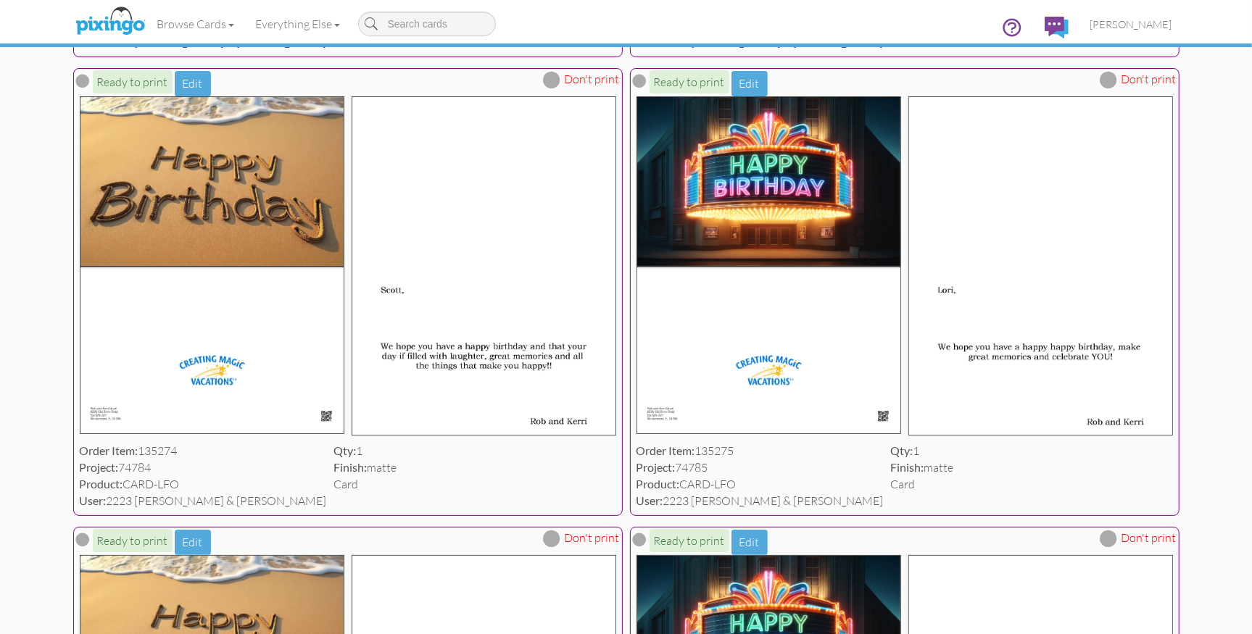
click at [551, 88] on span at bounding box center [552, 79] width 17 height 17
click at [1111, 88] on span at bounding box center [1108, 79] width 17 height 17
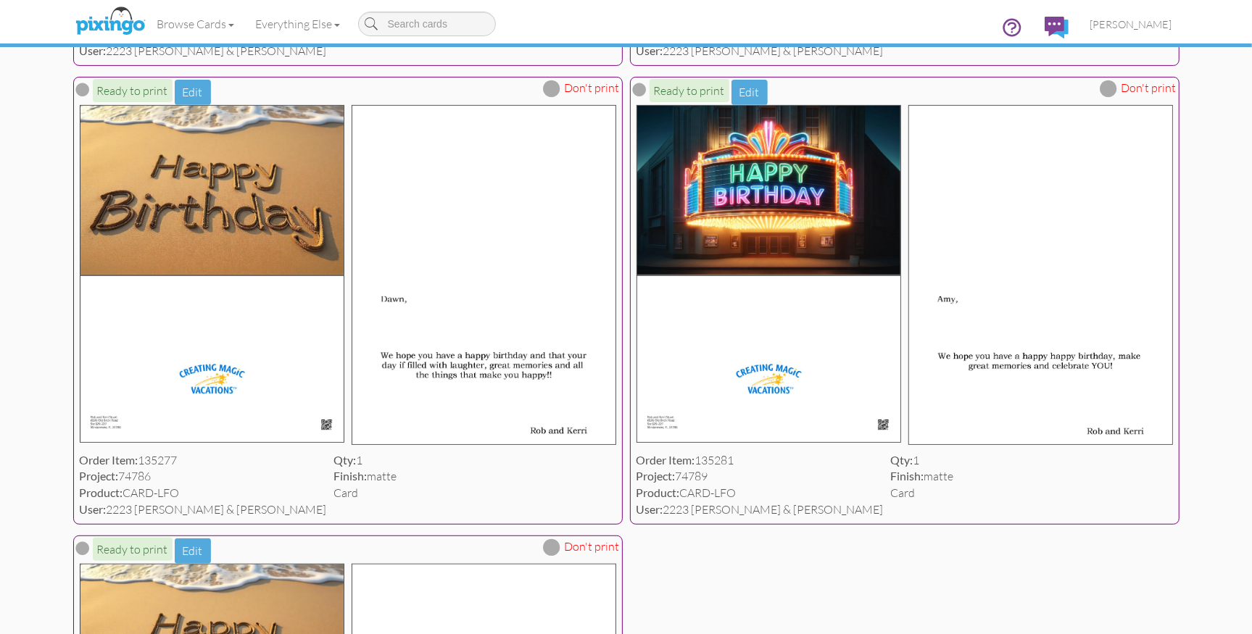
scroll to position [5062, 0]
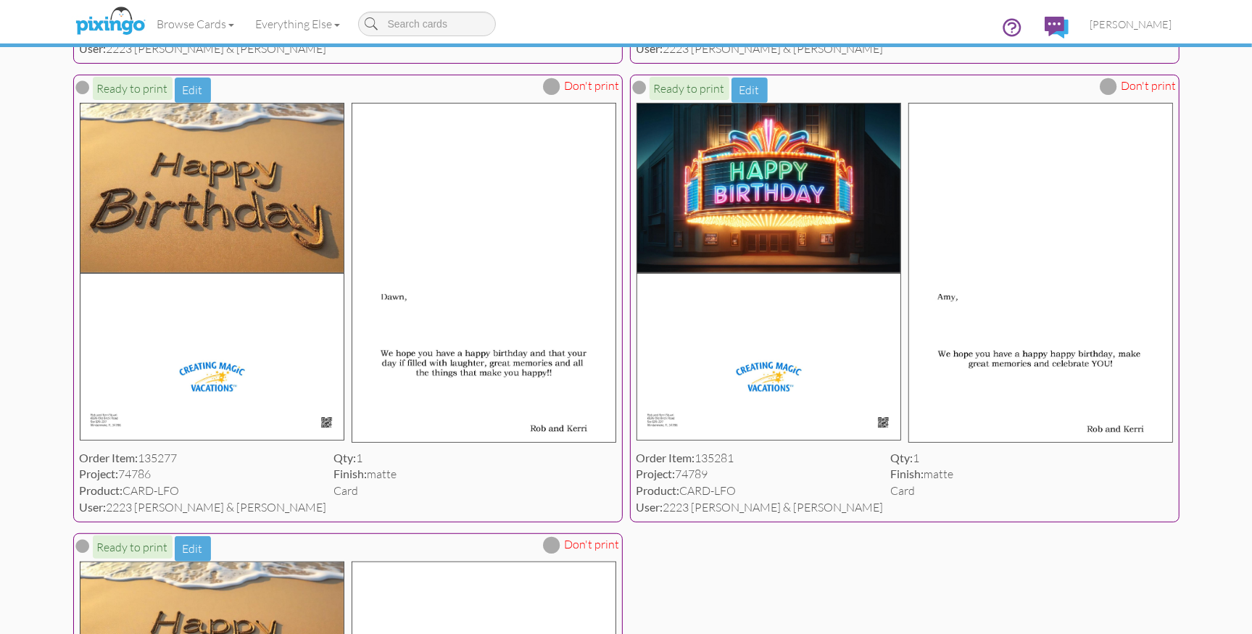
click at [559, 95] on span at bounding box center [552, 86] width 17 height 17
click at [1108, 95] on span at bounding box center [1108, 86] width 17 height 17
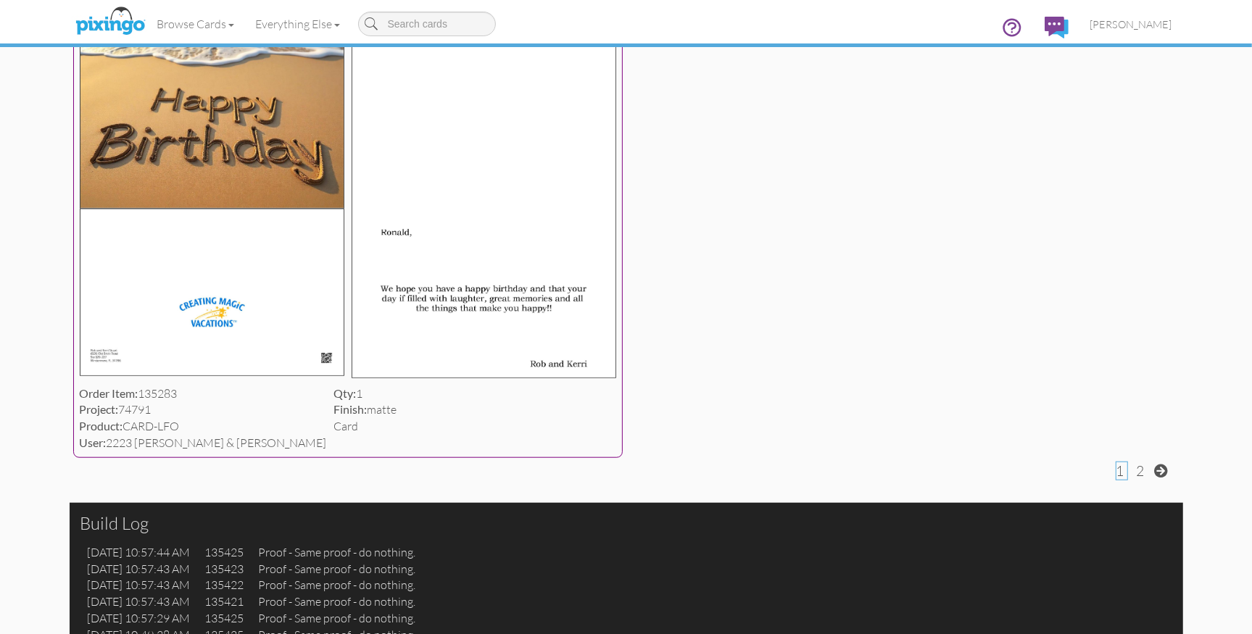
scroll to position [5595, 0]
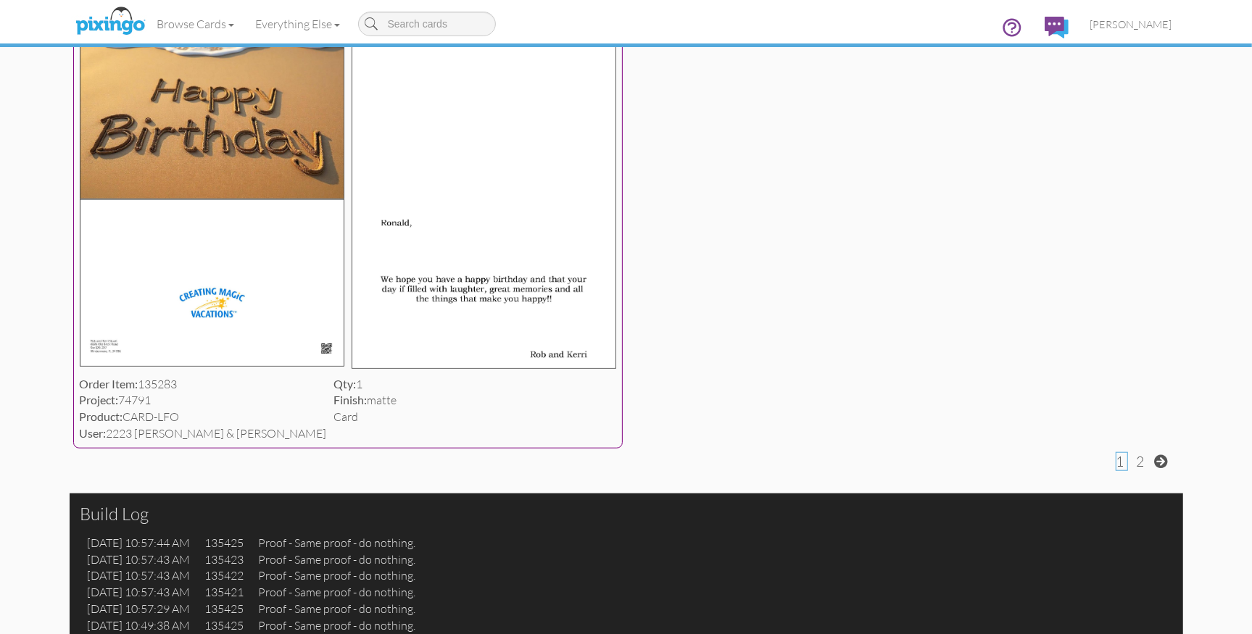
click at [556, 21] on span at bounding box center [552, 12] width 17 height 17
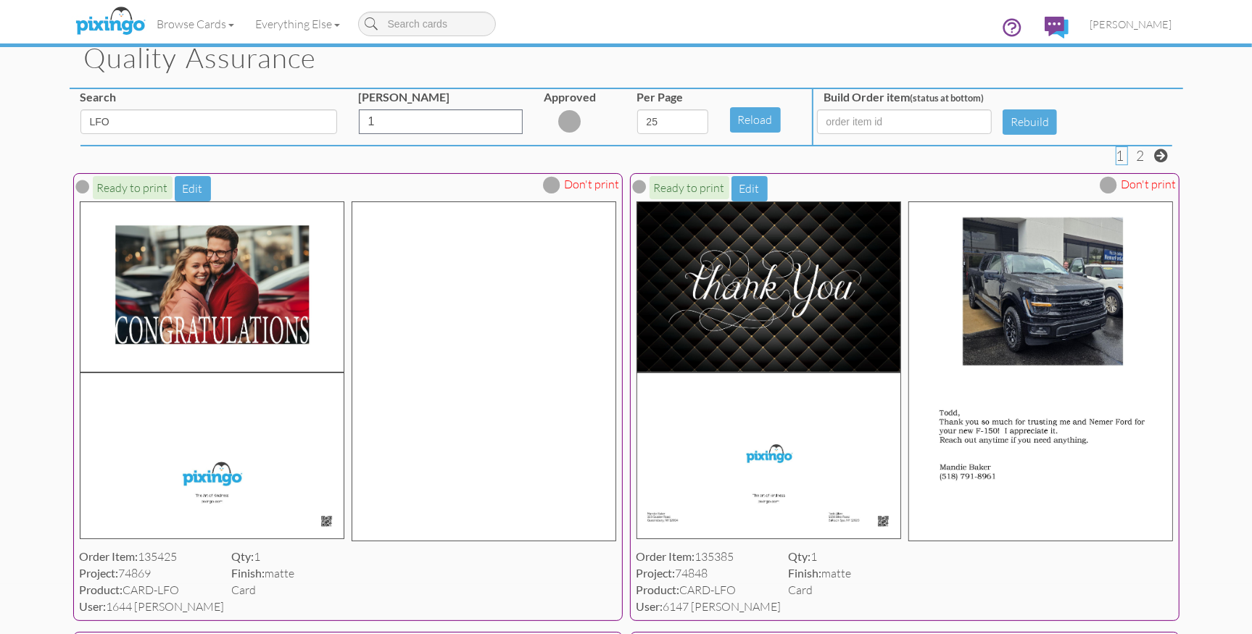
scroll to position [0, 0]
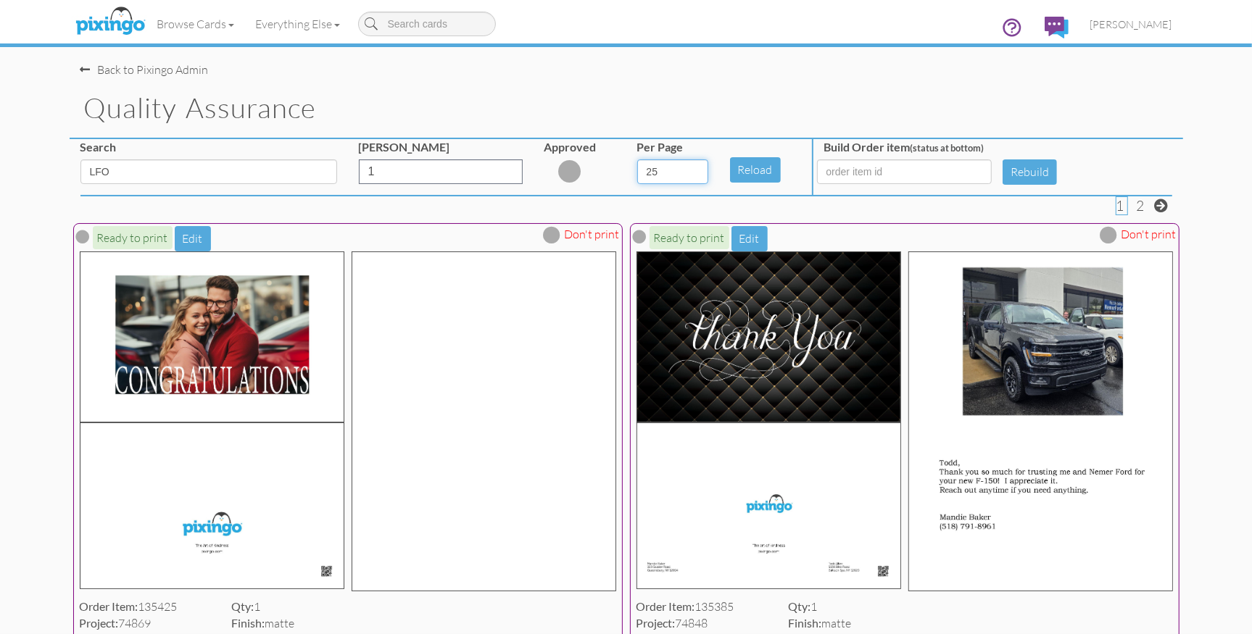
click at [697, 173] on select "5 10 25 50 100" at bounding box center [672, 171] width 71 height 25
select select "number:100"
click at [637, 159] on select "5 10 25 50 100" at bounding box center [672, 171] width 71 height 25
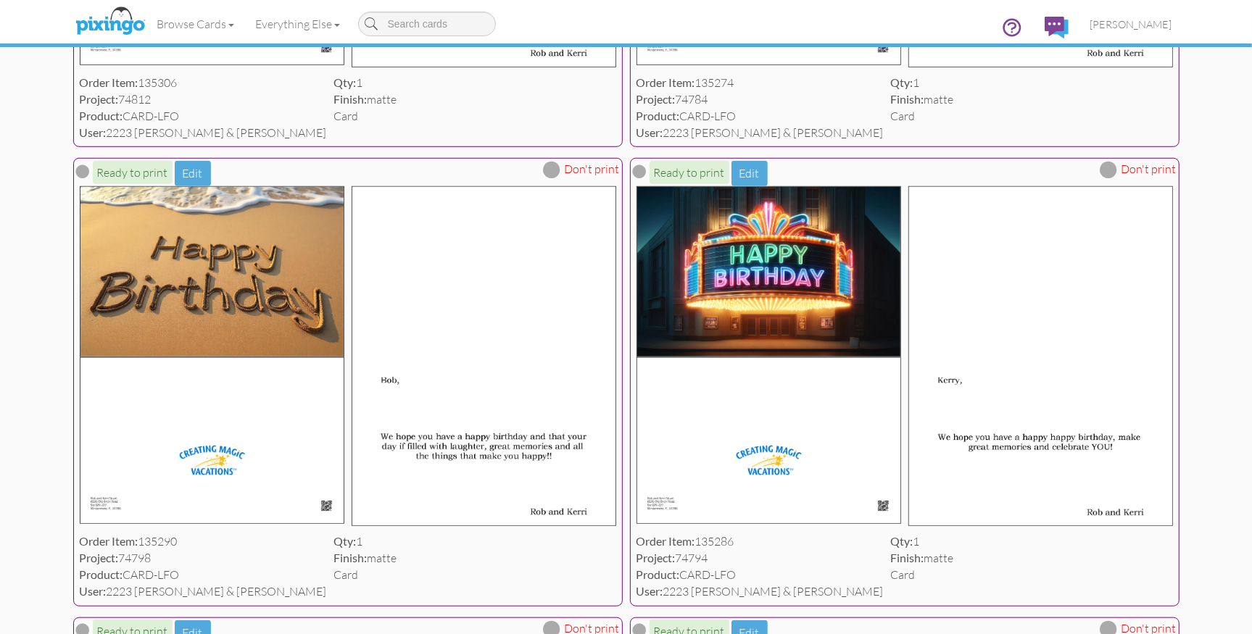
scroll to position [5426, 0]
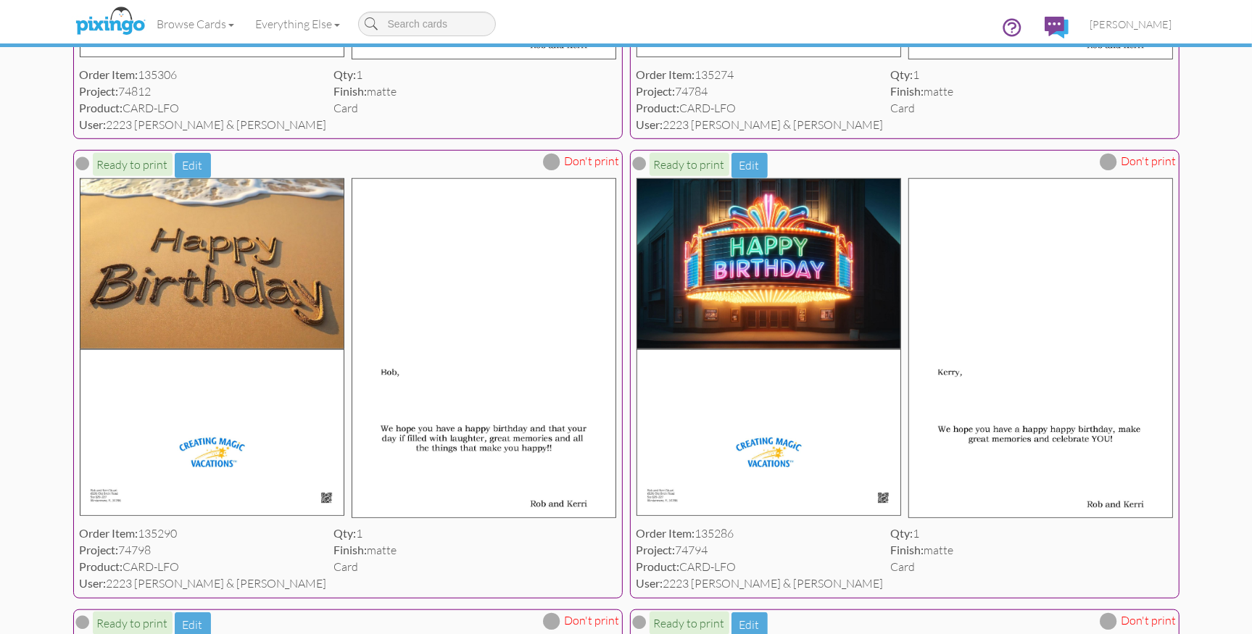
click at [555, 170] on span at bounding box center [552, 161] width 17 height 17
click at [1111, 170] on span at bounding box center [1108, 161] width 17 height 17
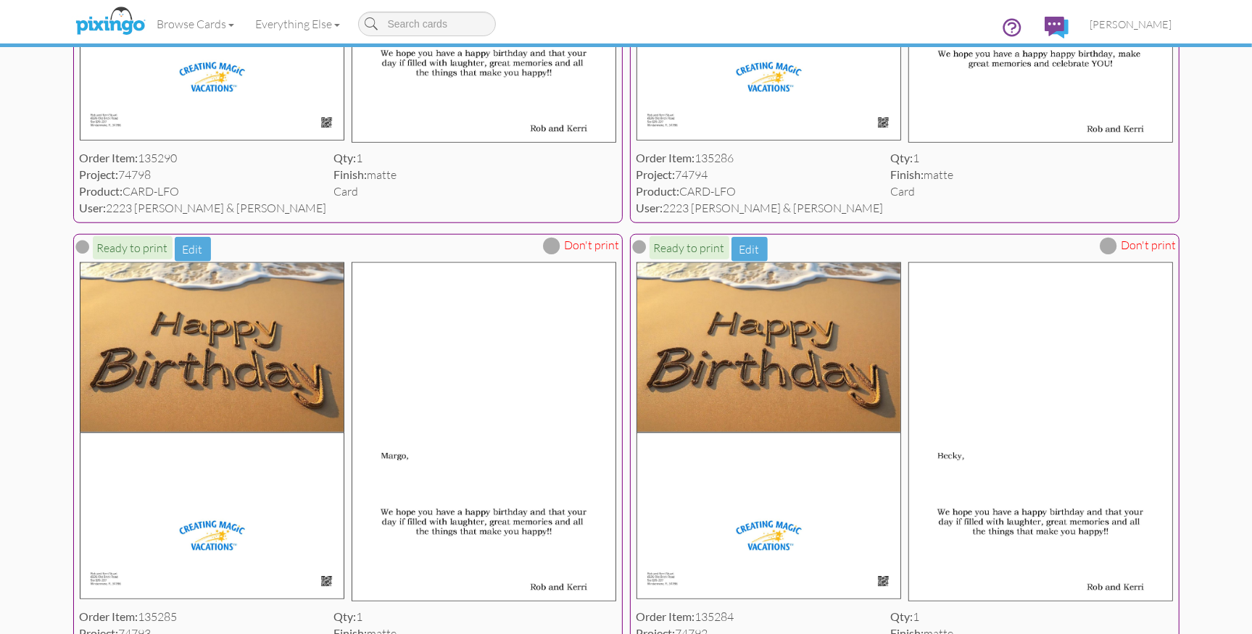
scroll to position [5824, 0]
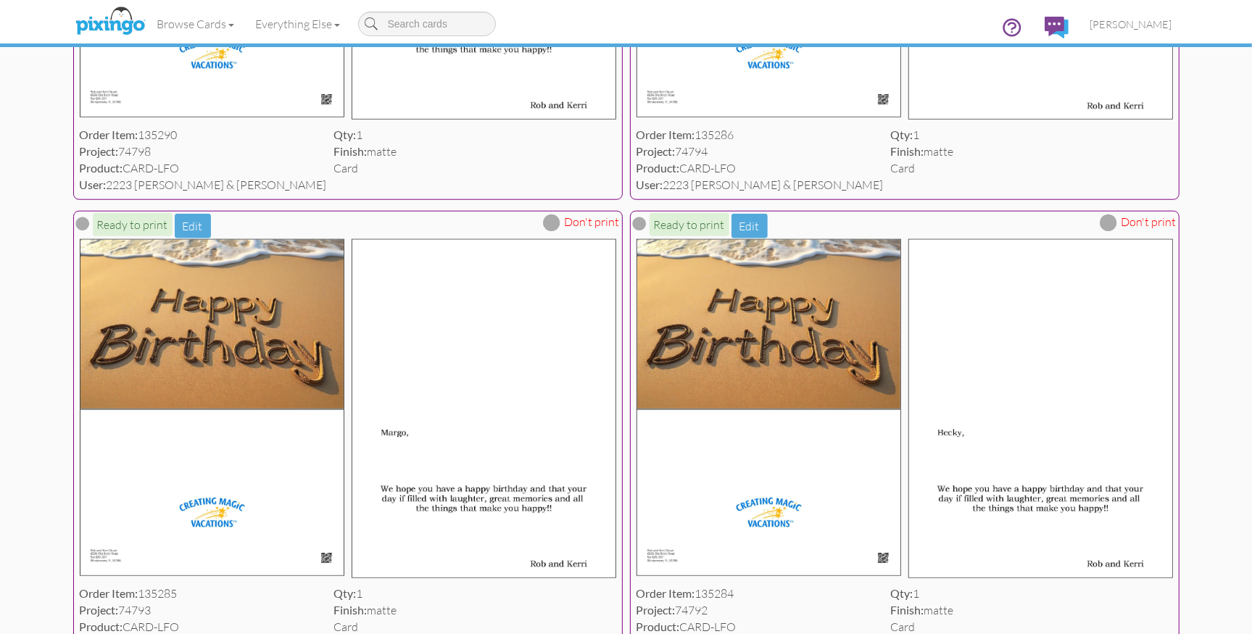
drag, startPoint x: 553, startPoint y: 268, endPoint x: 570, endPoint y: 267, distance: 16.7
click at [553, 231] on span at bounding box center [552, 222] width 17 height 17
click at [1109, 231] on span at bounding box center [1108, 222] width 17 height 17
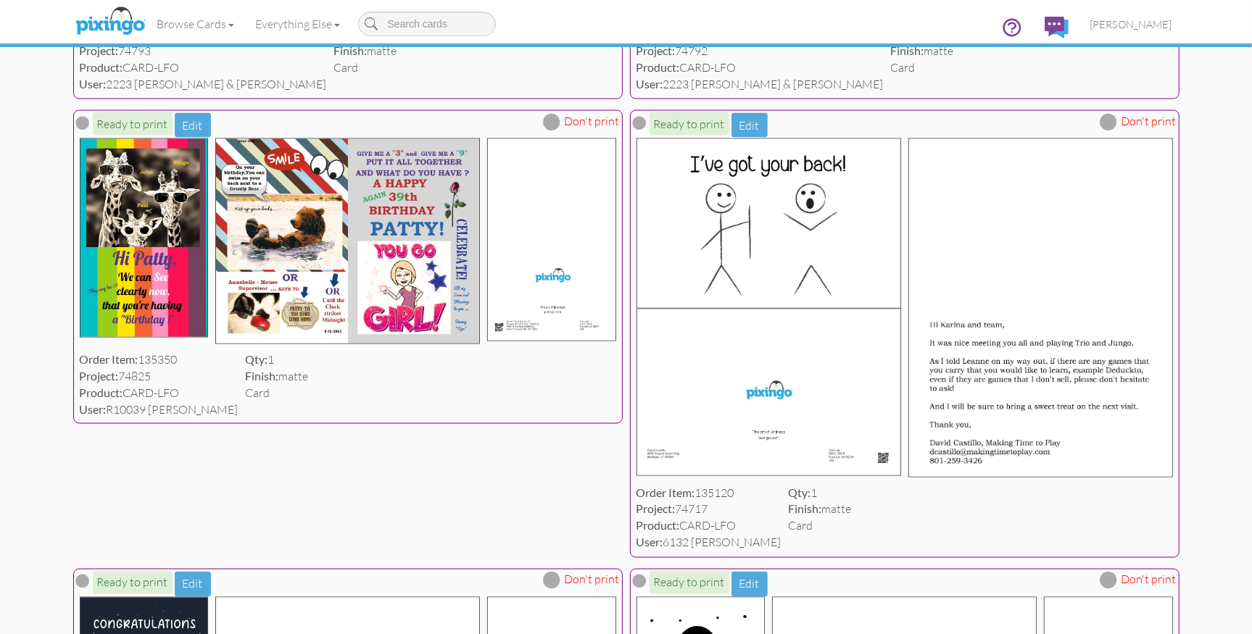
scroll to position [6383, 0]
click at [1106, 131] on span at bounding box center [1108, 122] width 17 height 17
click at [1110, 128] on span at bounding box center [1109, 122] width 9 height 12
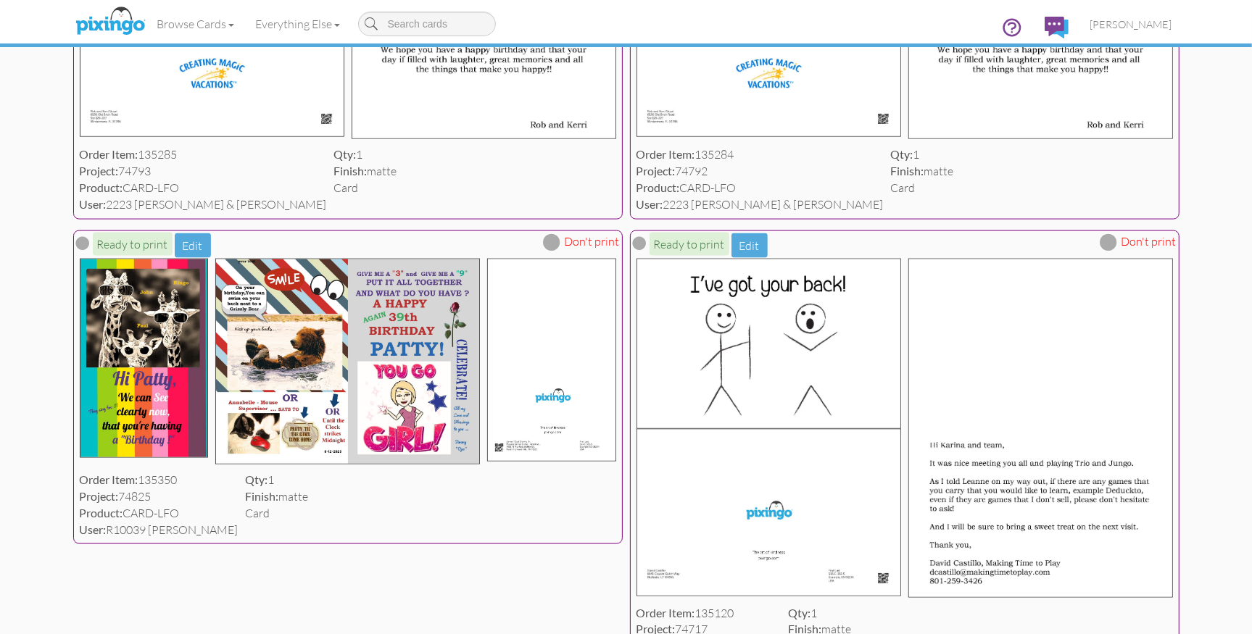
scroll to position [6260, 0]
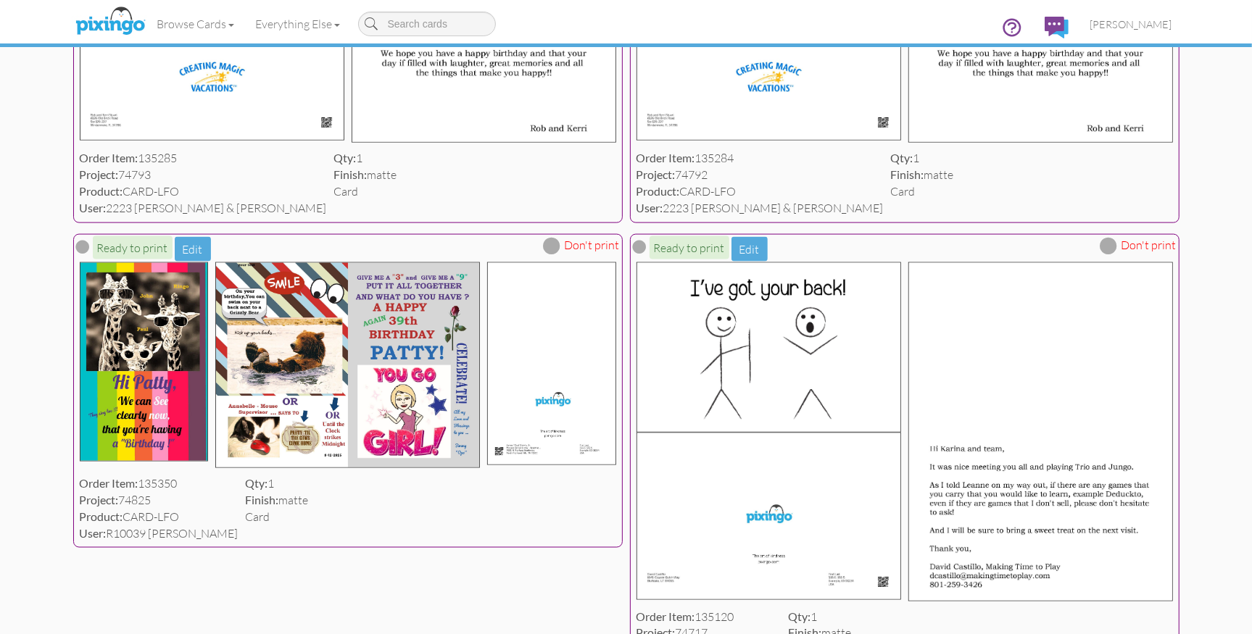
click at [558, 254] on span at bounding box center [552, 245] width 17 height 17
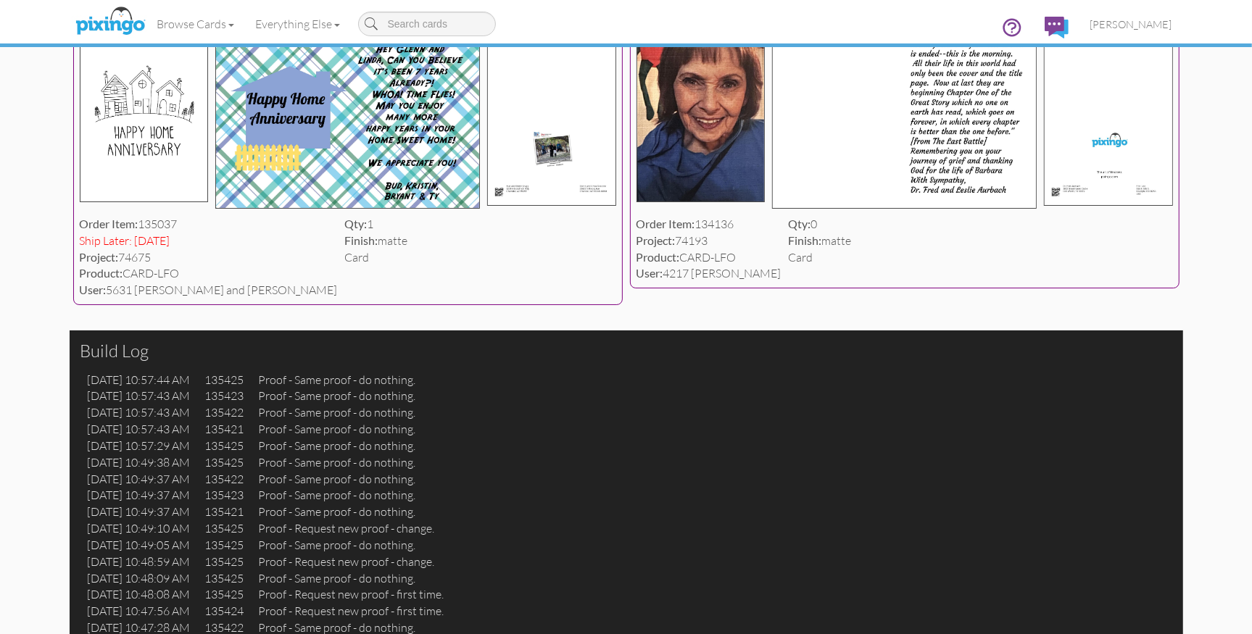
scroll to position [9157, 0]
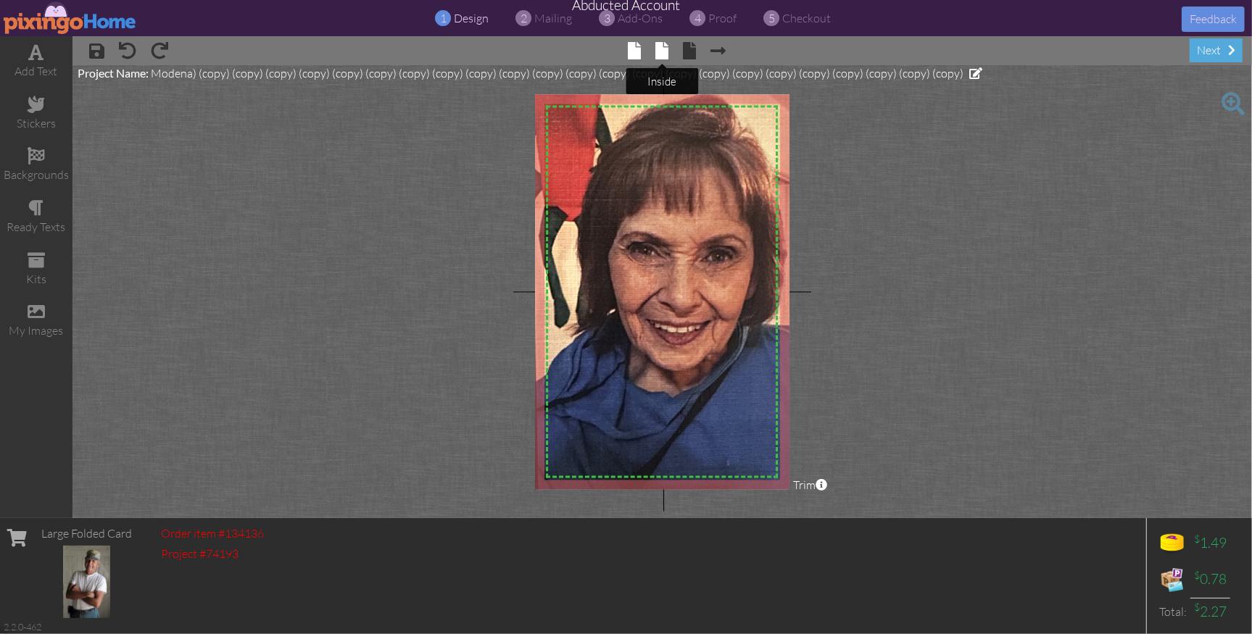
click at [658, 52] on span at bounding box center [661, 50] width 13 height 17
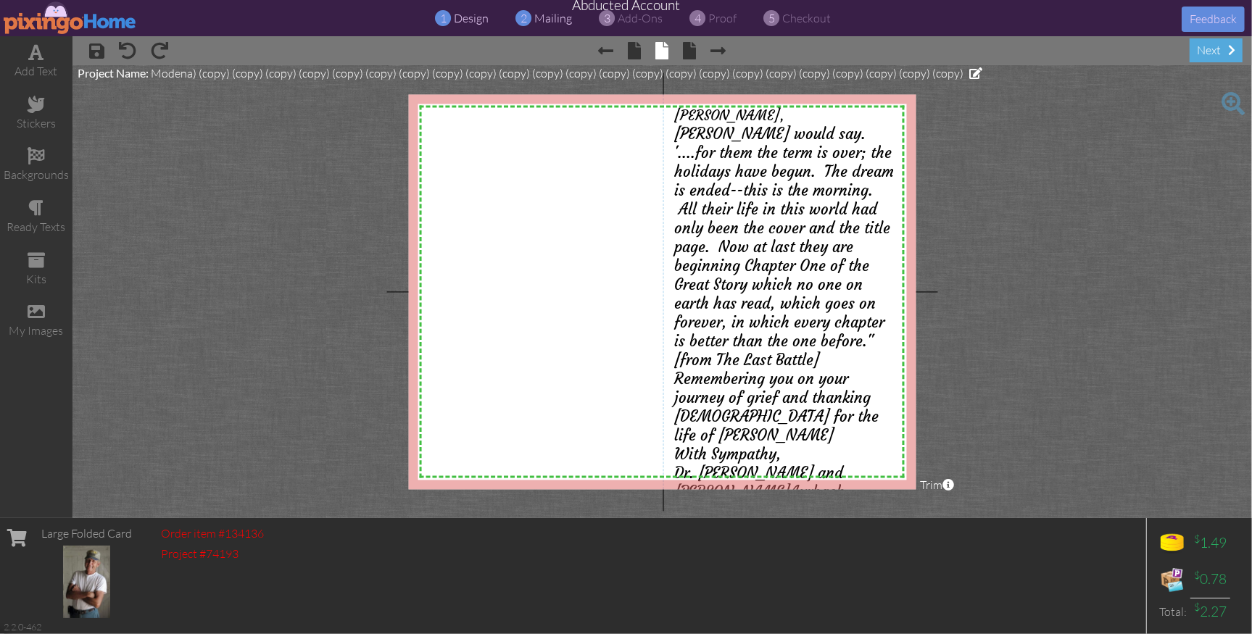
click at [559, 17] on span "mailing" at bounding box center [554, 18] width 38 height 14
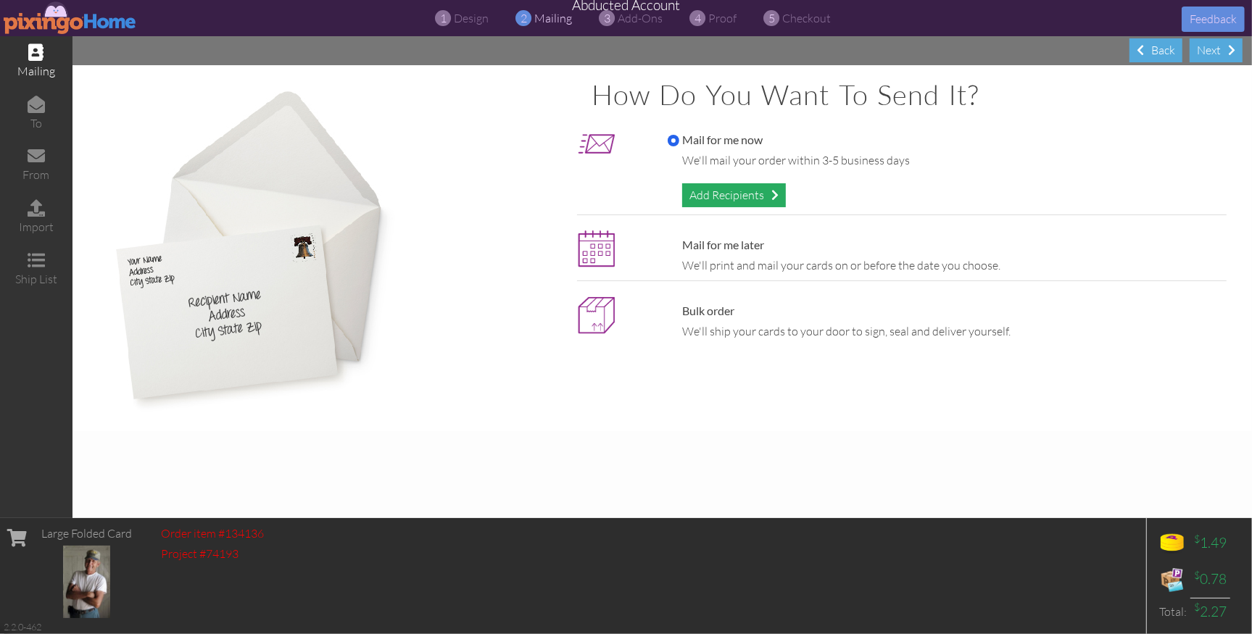
click at [716, 191] on div "Add Recipients" at bounding box center [734, 195] width 104 height 24
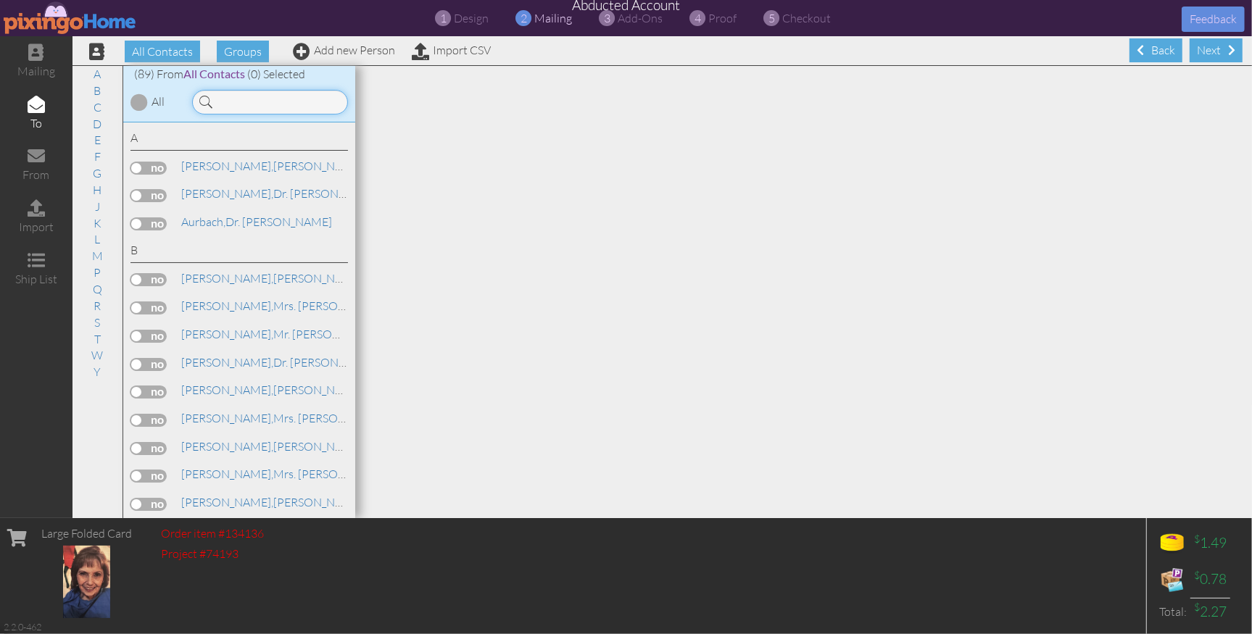
drag, startPoint x: 280, startPoint y: 99, endPoint x: 332, endPoint y: 112, distance: 53.1
click at [280, 100] on input at bounding box center [270, 102] width 156 height 25
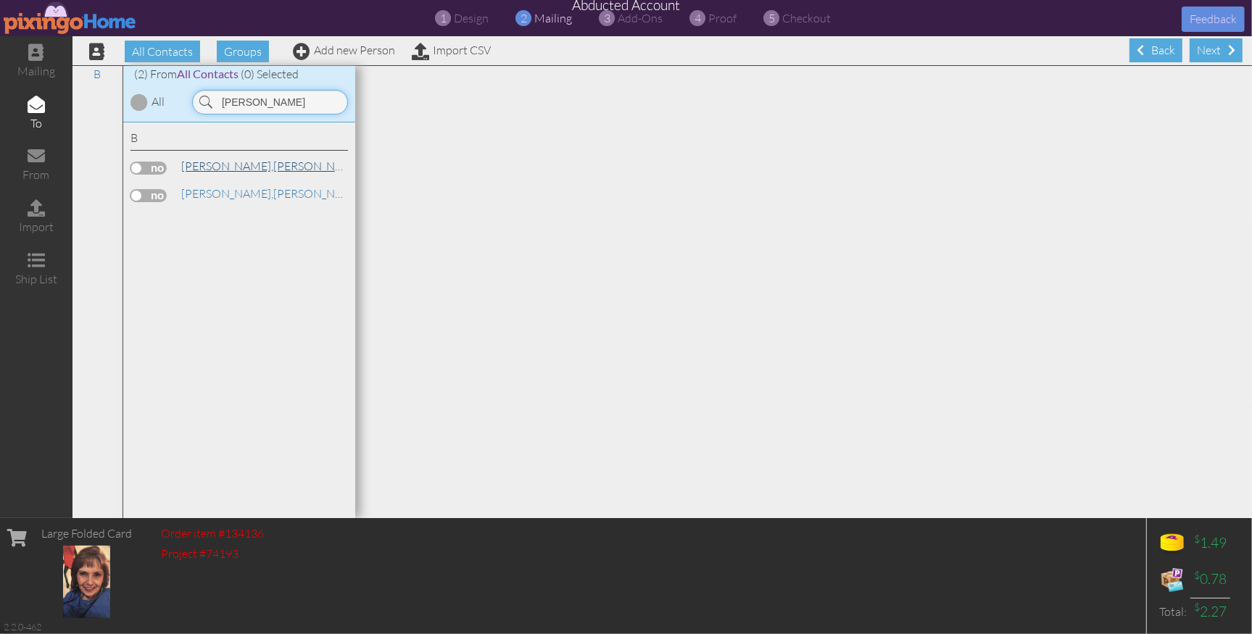
type input "john"
click at [220, 165] on link "Baker, Dr. John" at bounding box center [272, 165] width 185 height 17
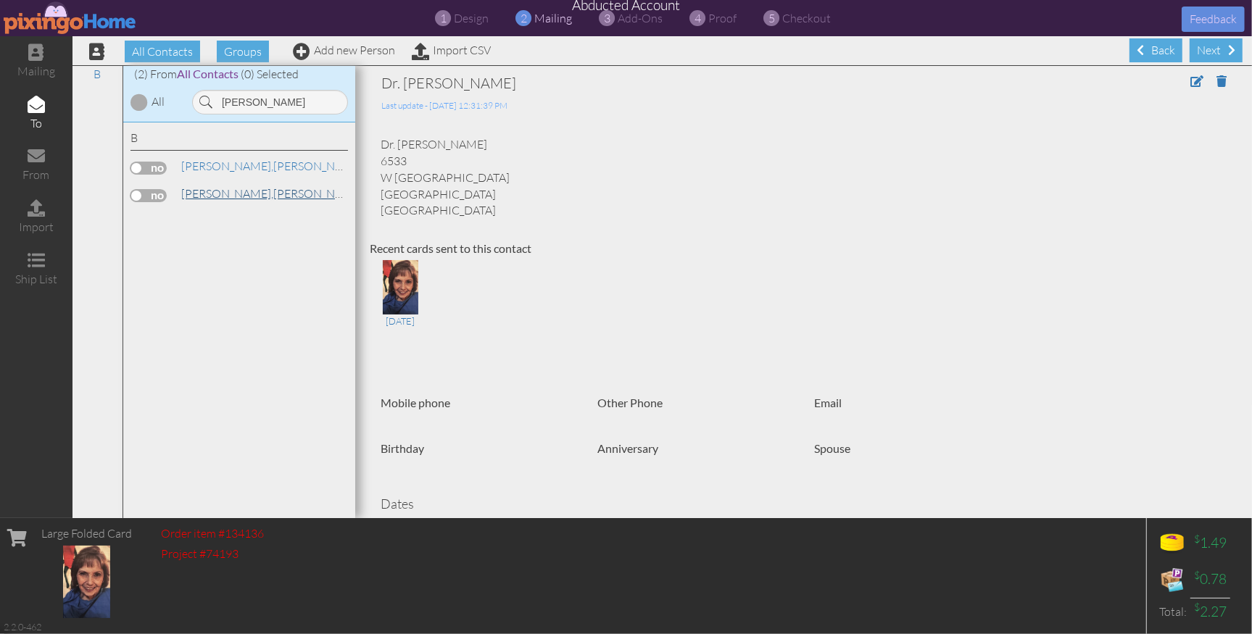
click at [217, 196] on link "Blair, Mr. John" at bounding box center [272, 193] width 185 height 17
click at [217, 166] on link "Baker, Dr. John" at bounding box center [272, 165] width 185 height 17
click at [748, 241] on div "Recent cards sent to this contact" at bounding box center [804, 249] width 868 height 17
click at [408, 288] on img at bounding box center [400, 287] width 35 height 54
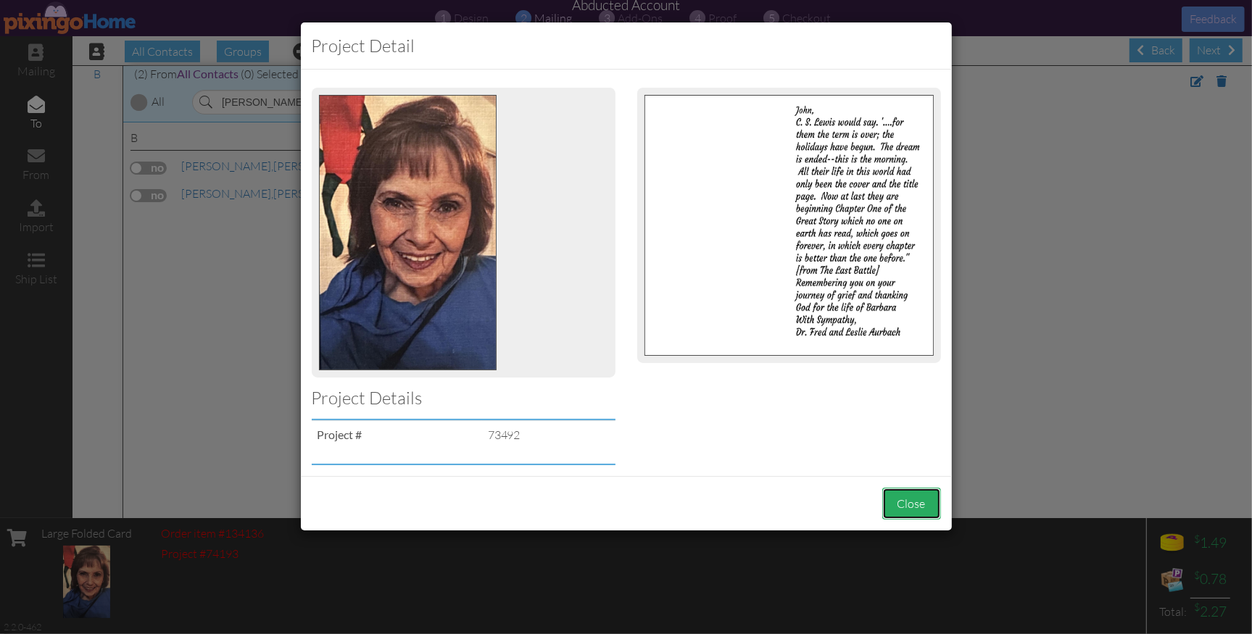
click at [907, 505] on button "Close" at bounding box center [911, 504] width 59 height 33
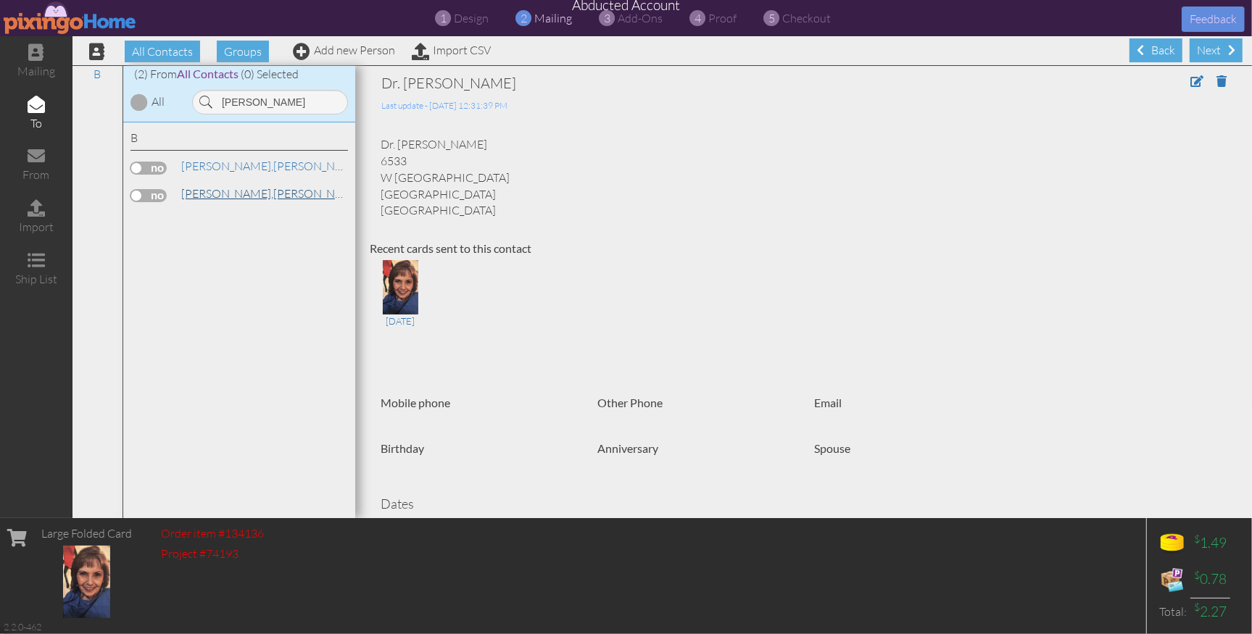
click at [217, 194] on link "Blair, Mr. John" at bounding box center [272, 193] width 185 height 17
click at [205, 165] on span "Baker," at bounding box center [227, 166] width 92 height 14
drag, startPoint x: 136, startPoint y: 165, endPoint x: 143, endPoint y: 170, distance: 8.7
click at [136, 165] on label at bounding box center [148, 168] width 36 height 13
click at [0, 0] on input "checkbox" at bounding box center [0, 0] width 0 height 0
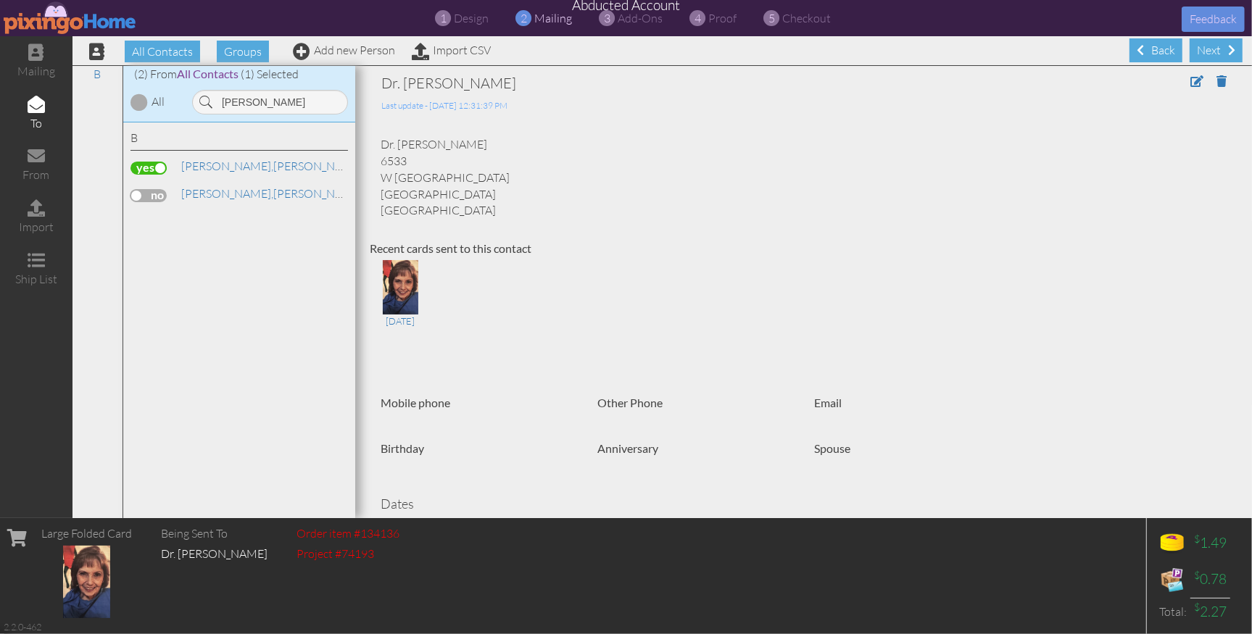
click at [250, 233] on div "B Baker, Dr. John Blair, Mr. John" at bounding box center [239, 320] width 232 height 396
click at [65, 22] on img at bounding box center [70, 17] width 133 height 33
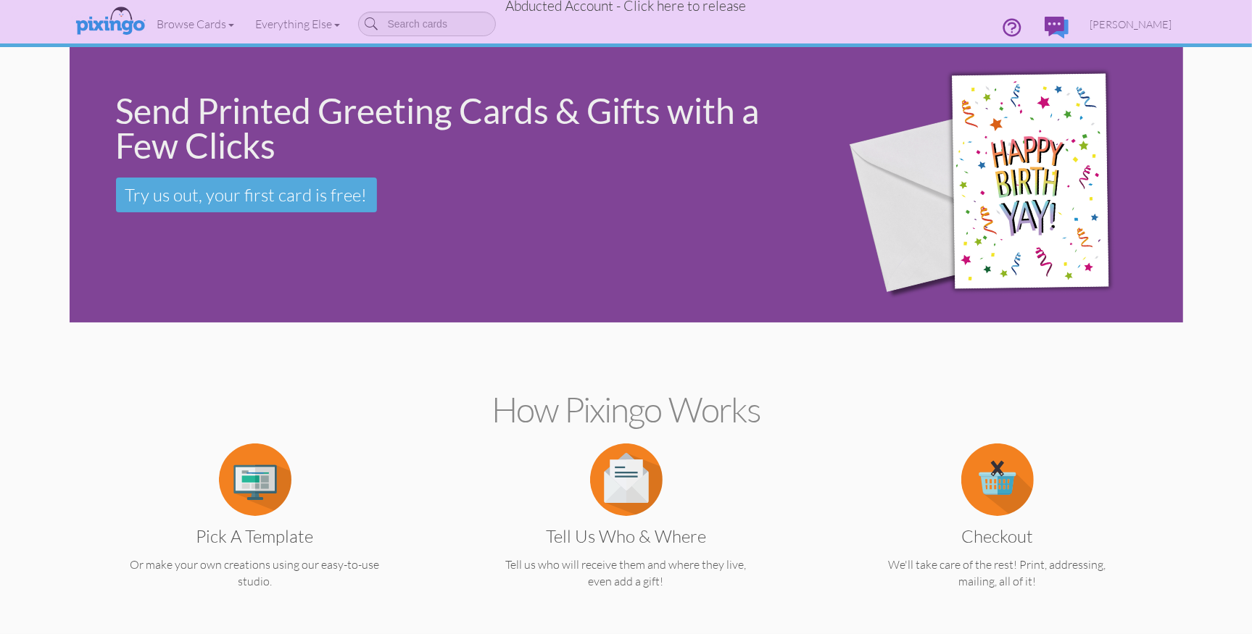
click at [722, 7] on span "Abducted Account - Click here to release" at bounding box center [626, 5] width 241 height 17
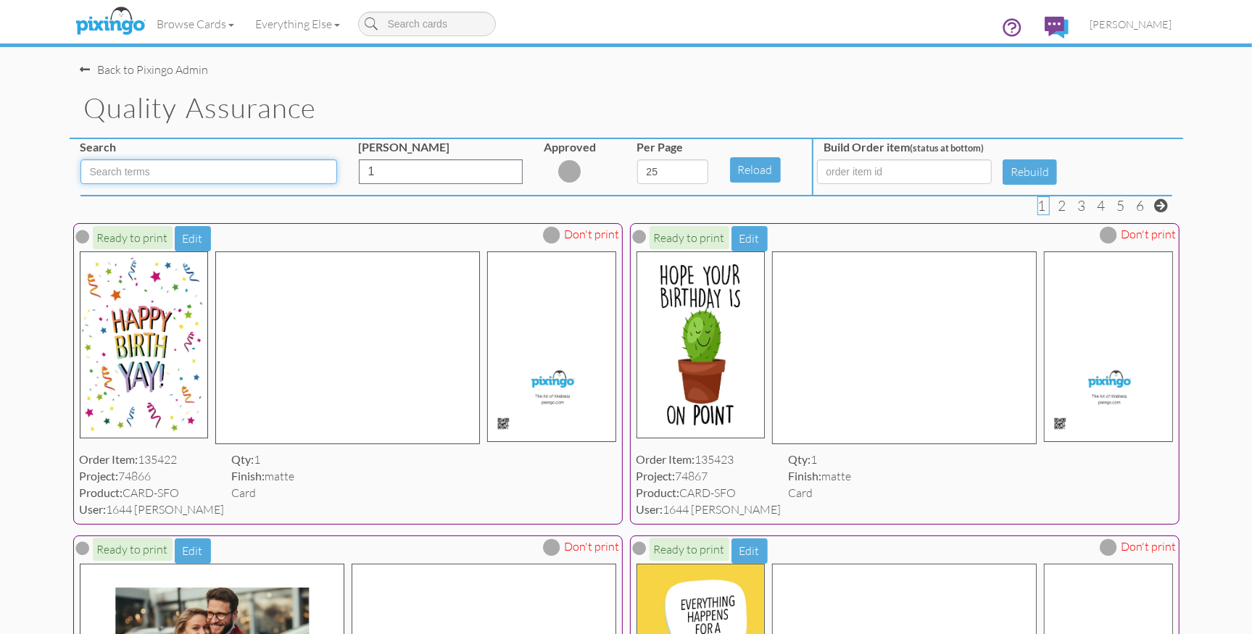
drag, startPoint x: 210, startPoint y: 170, endPoint x: 274, endPoint y: 180, distance: 64.5
click at [211, 170] on input at bounding box center [208, 171] width 257 height 25
type input "LFO"
click at [695, 174] on select "5 10 25 50 100" at bounding box center [672, 171] width 71 height 25
select select "number:100"
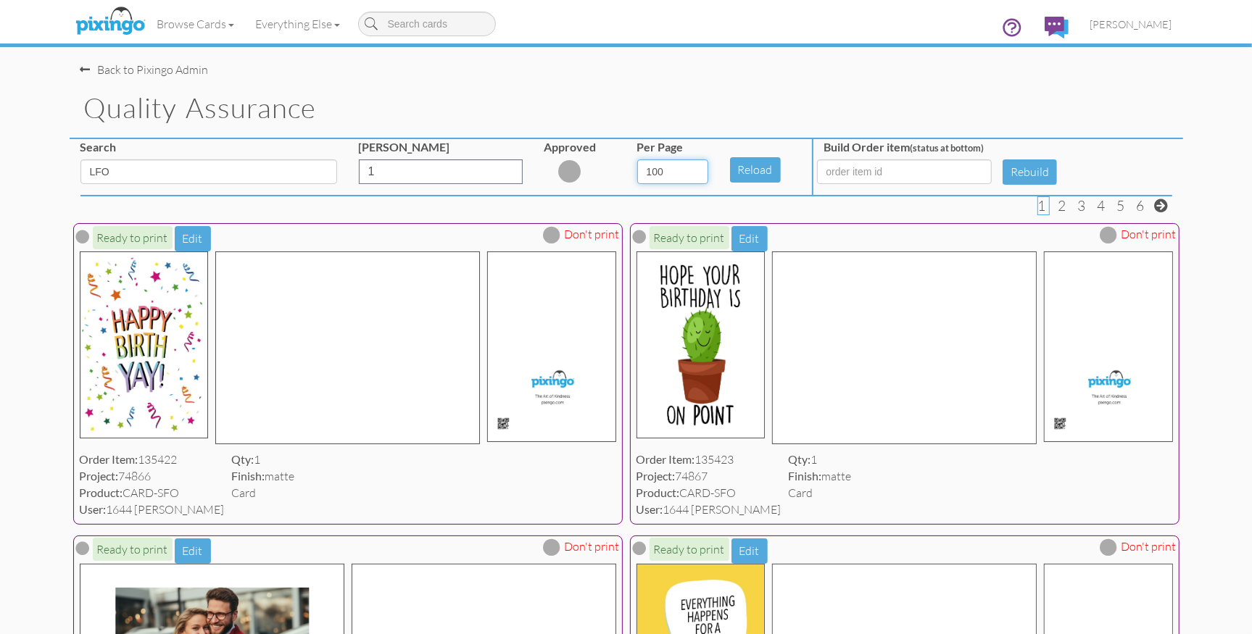
click at [637, 159] on select "5 10 25 50 100" at bounding box center [672, 171] width 71 height 25
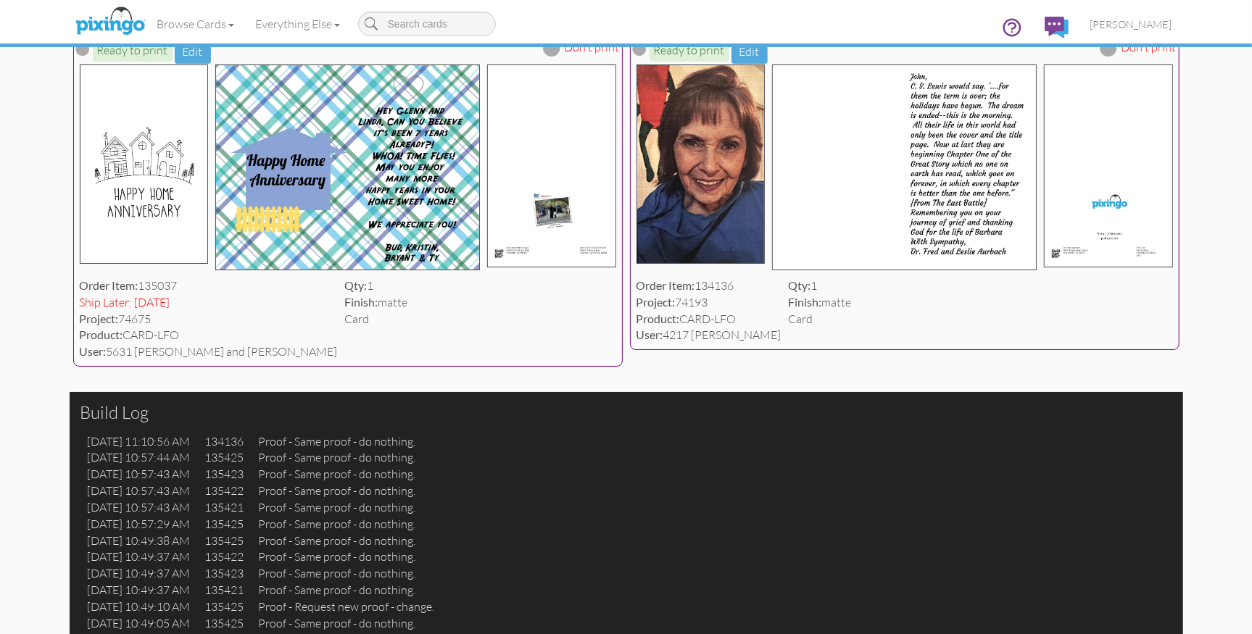
scroll to position [9092, 0]
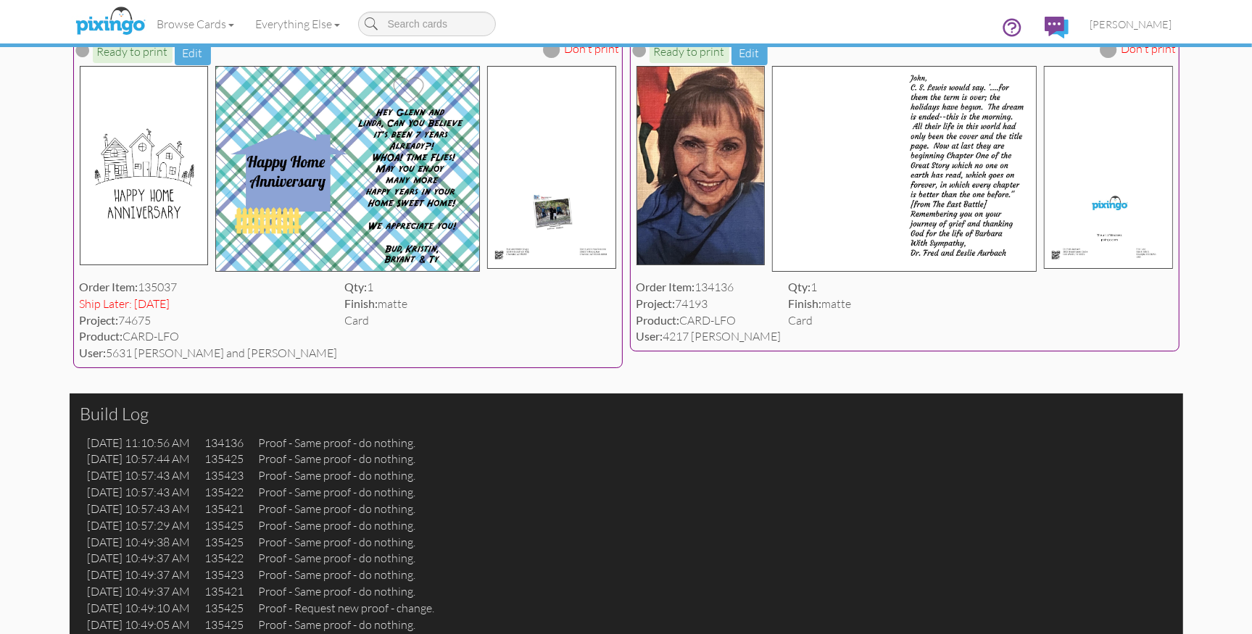
click at [781, 345] on div "User: 4217 Dr. Fred Aurbach" at bounding box center [708, 336] width 145 height 17
drag, startPoint x: 1073, startPoint y: 462, endPoint x: 1098, endPoint y: 459, distance: 24.7
click at [781, 345] on div "User: 4217 Dr. Fred Aurbach" at bounding box center [708, 336] width 145 height 17
copy div "4217"
click at [1126, 29] on span "[PERSON_NAME]" at bounding box center [1131, 24] width 82 height 12
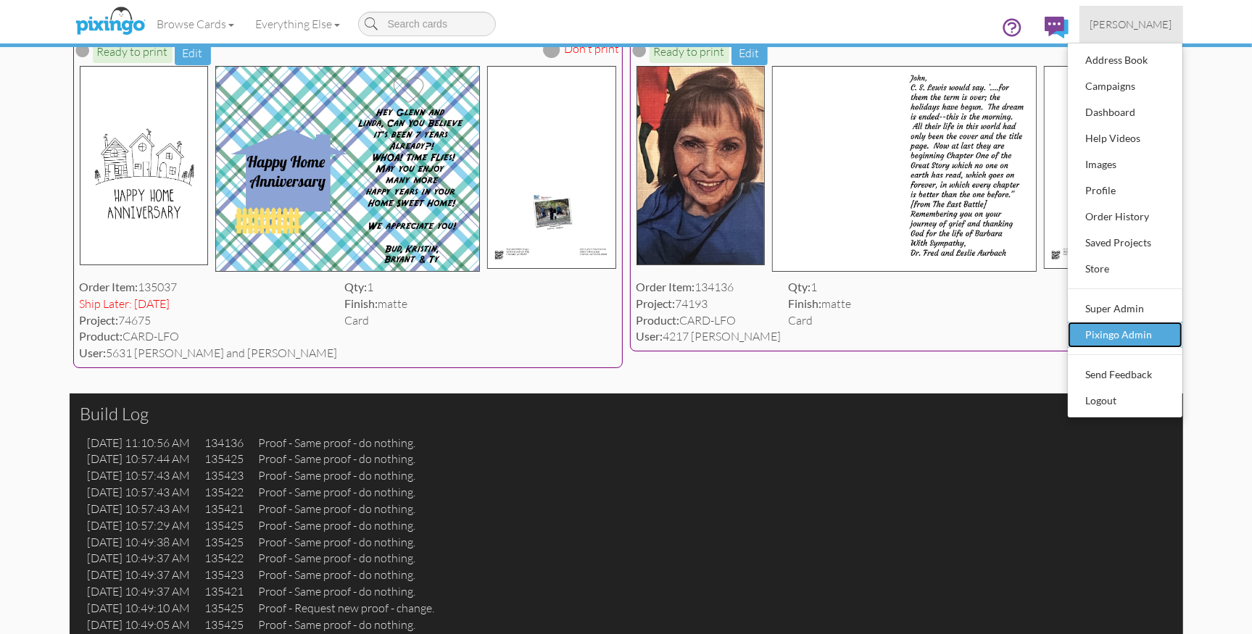
click at [1132, 330] on div "Pixingo Admin" at bounding box center [1125, 335] width 86 height 22
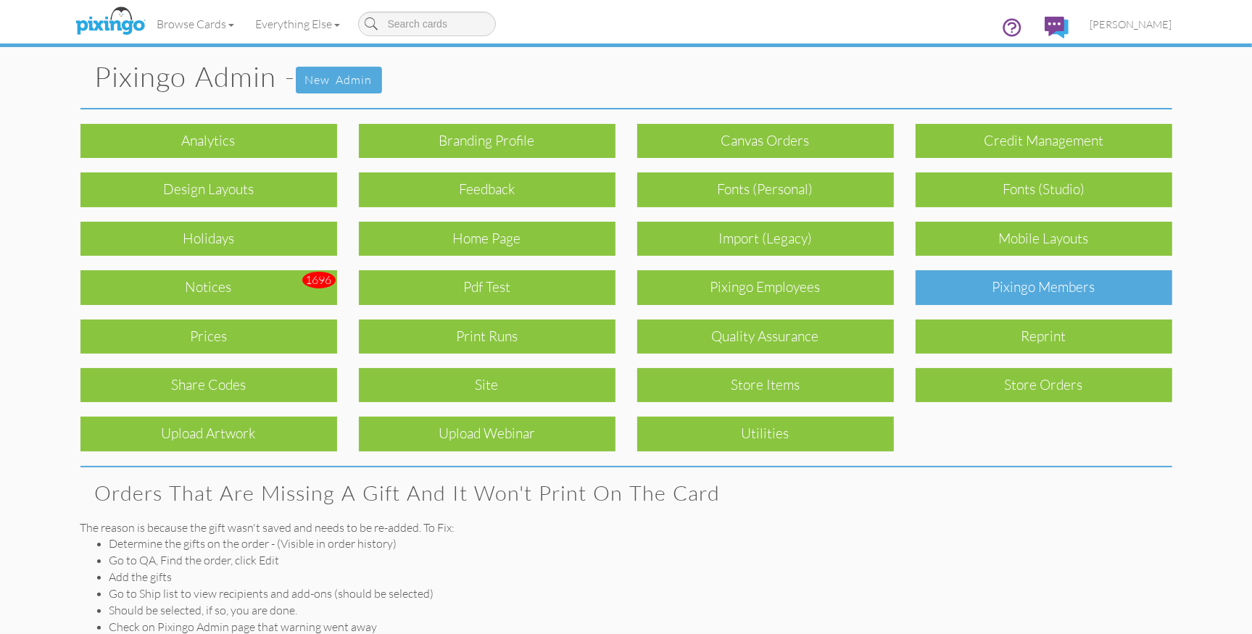
click at [986, 283] on div "Pixingo Members" at bounding box center [1043, 287] width 257 height 34
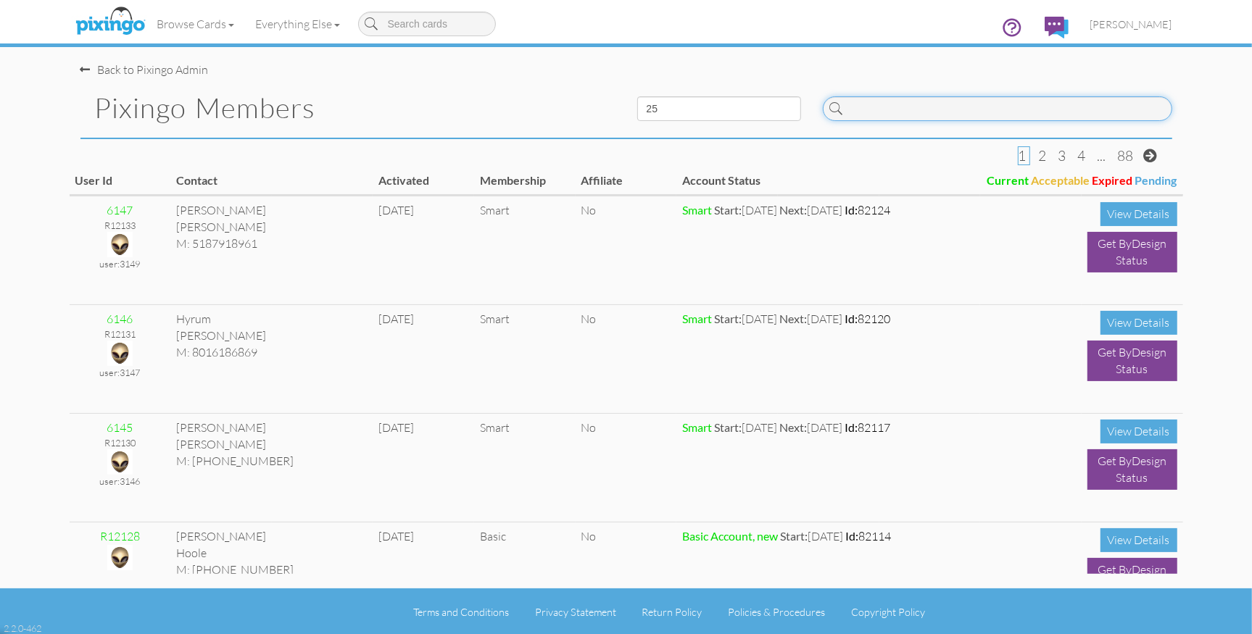
click at [900, 111] on input at bounding box center [997, 108] width 349 height 25
paste input "4217"
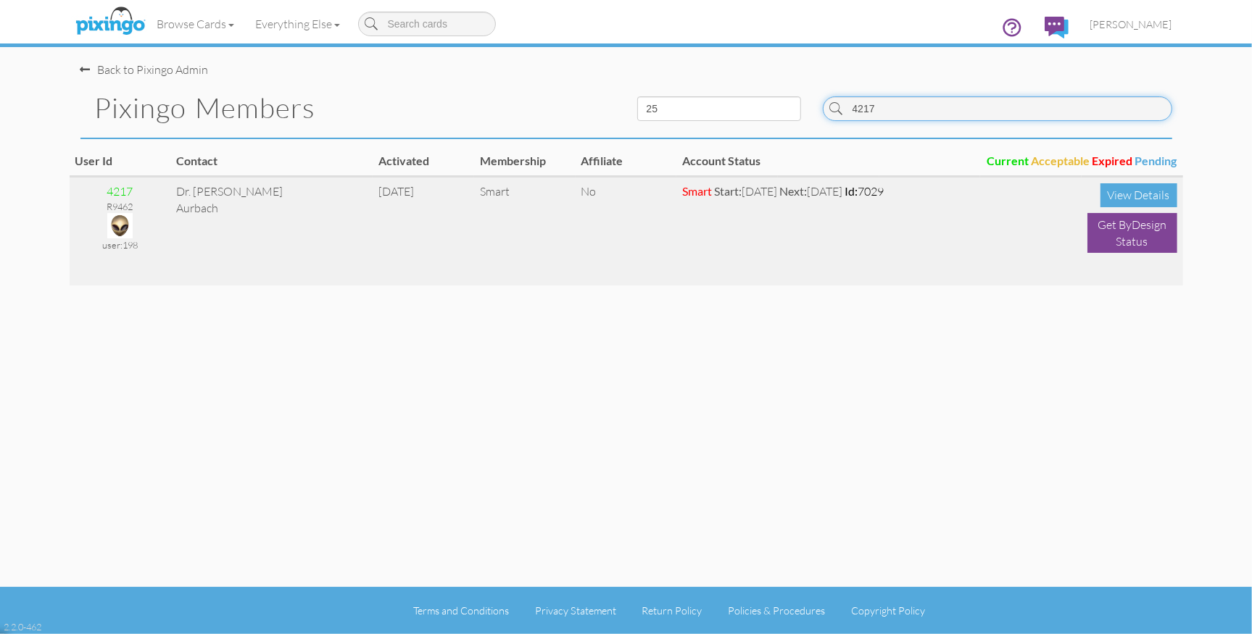
type input "4217"
click at [121, 220] on img at bounding box center [119, 225] width 25 height 25
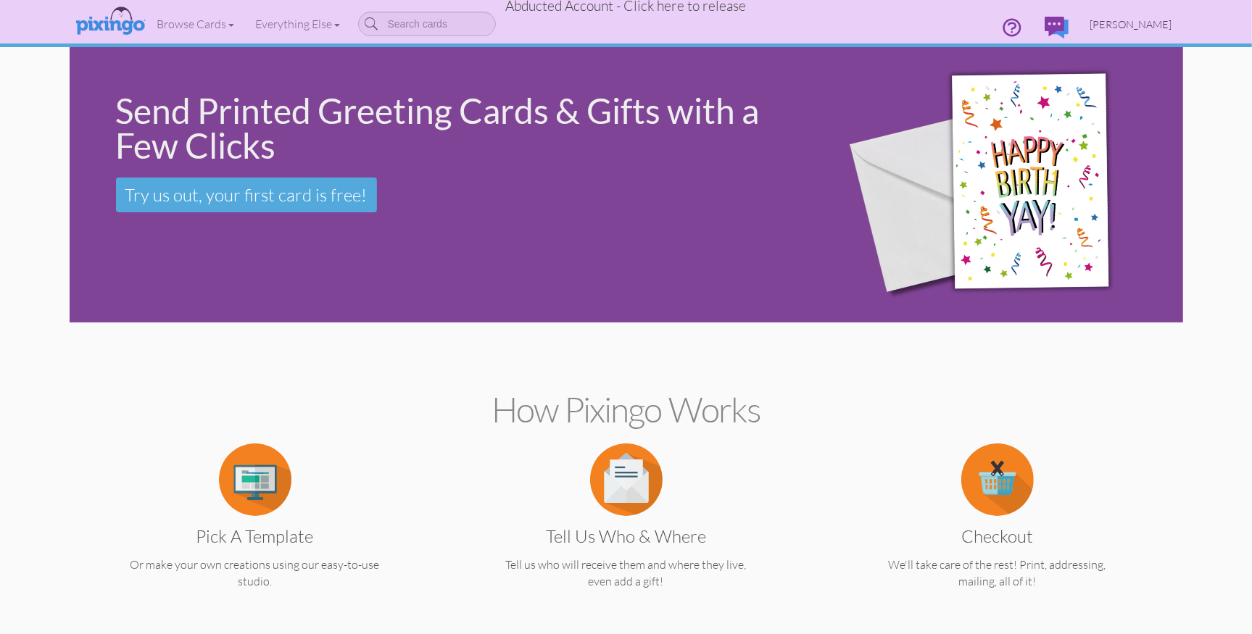
click at [1131, 25] on span "Dr. Fred Aurbach" at bounding box center [1131, 24] width 82 height 12
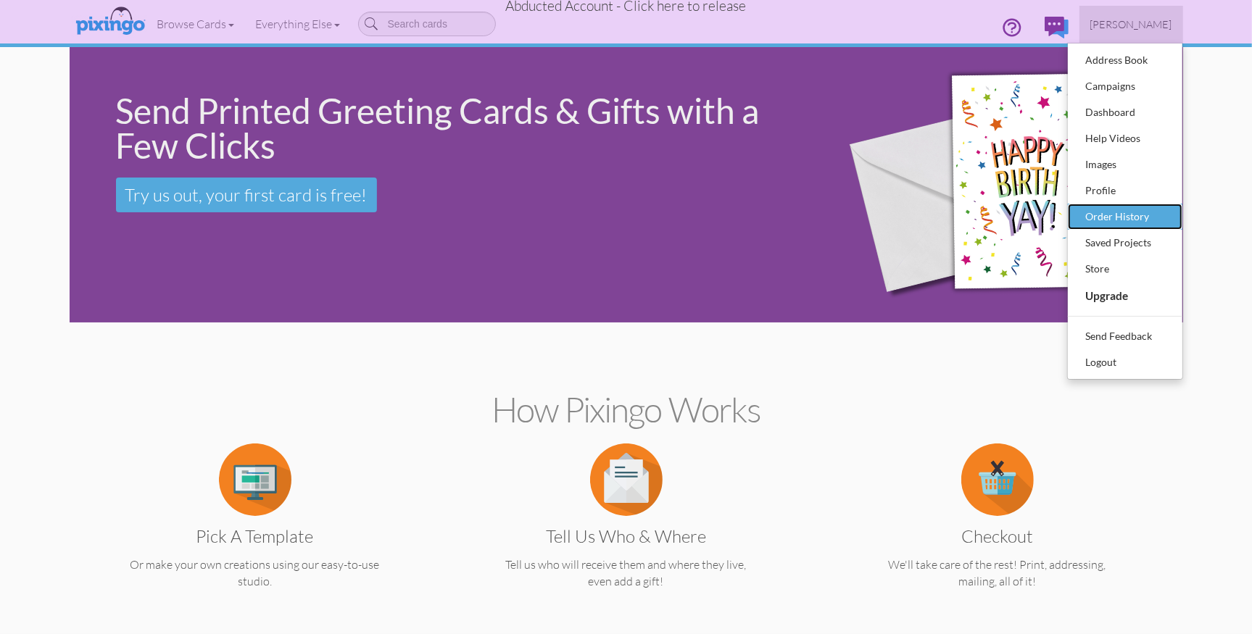
click at [1133, 220] on div "Order History" at bounding box center [1125, 217] width 86 height 22
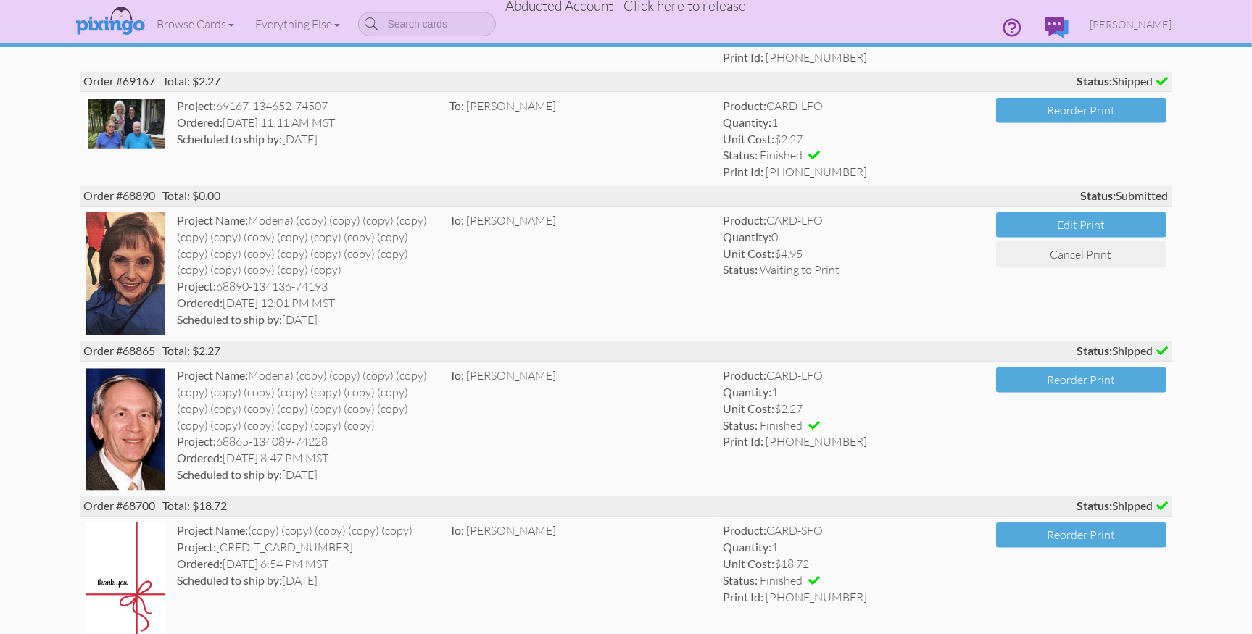
scroll to position [920, 0]
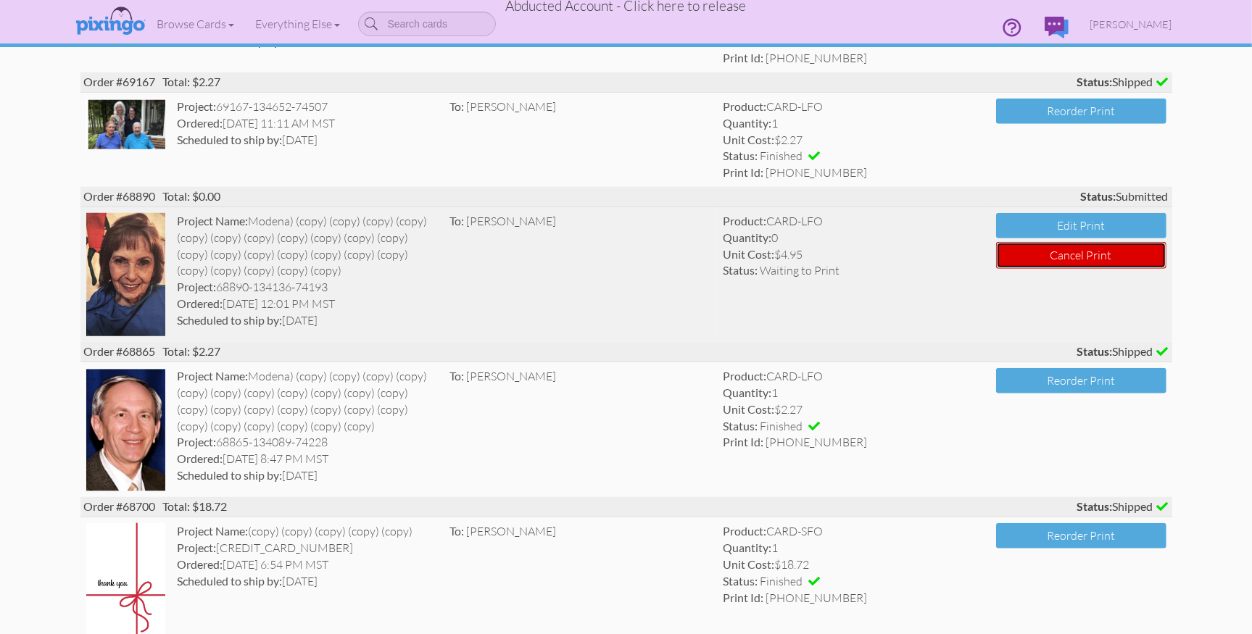
click at [1087, 257] on button "Cancel Print" at bounding box center [1081, 255] width 170 height 27
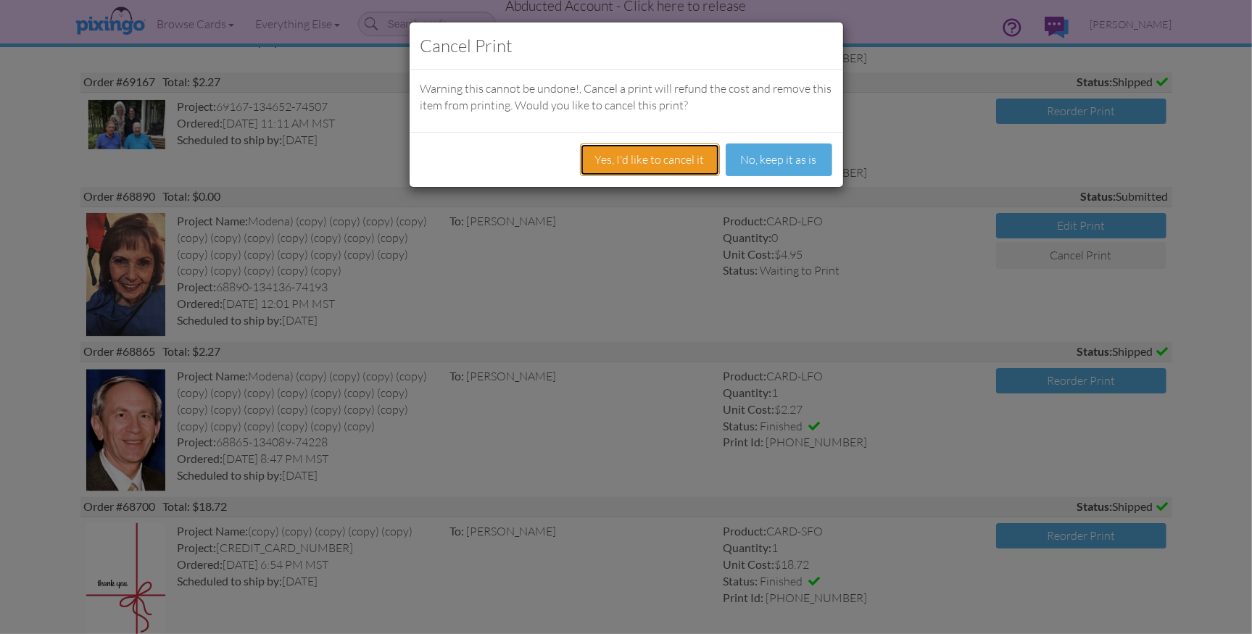
click at [670, 163] on button "Yes, I'd like to cancel it" at bounding box center [650, 160] width 140 height 33
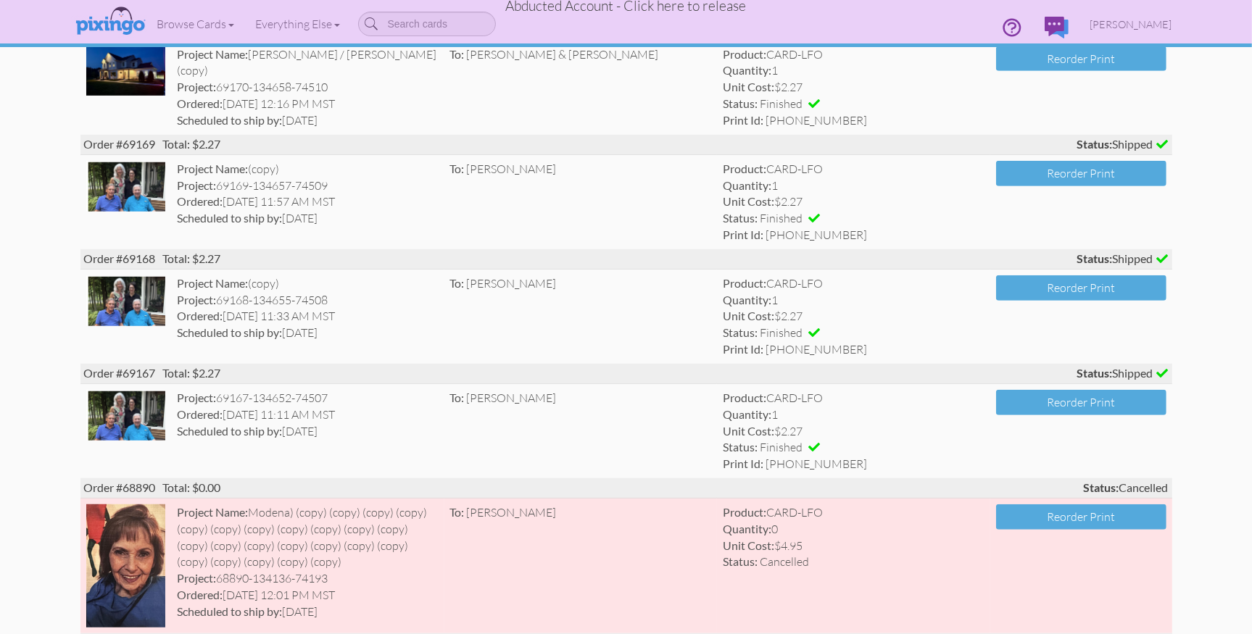
scroll to position [0, 0]
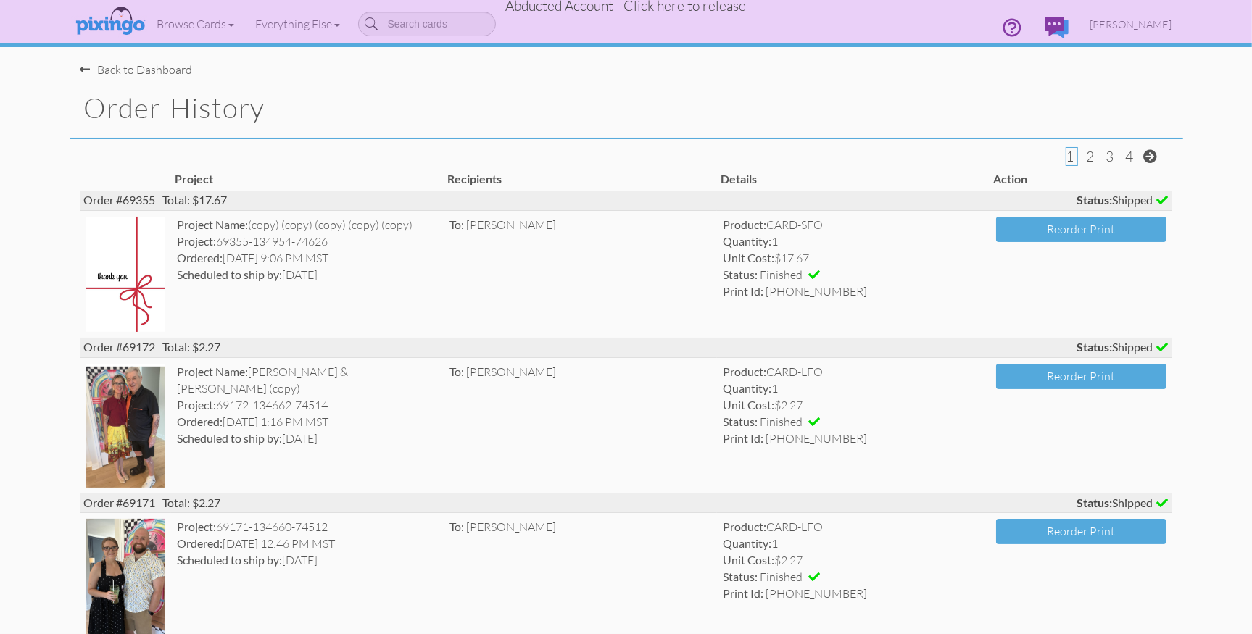
click at [707, 6] on span "Abducted Account - Click here to release" at bounding box center [626, 5] width 241 height 17
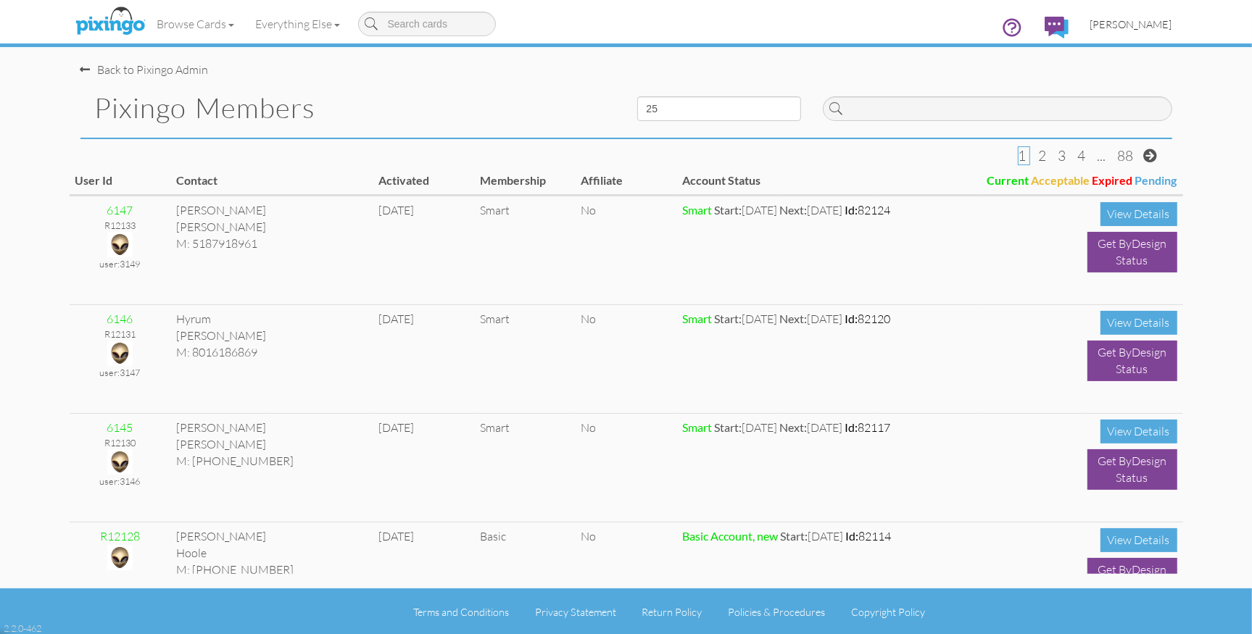
click at [1126, 24] on span "[PERSON_NAME]" at bounding box center [1131, 24] width 82 height 12
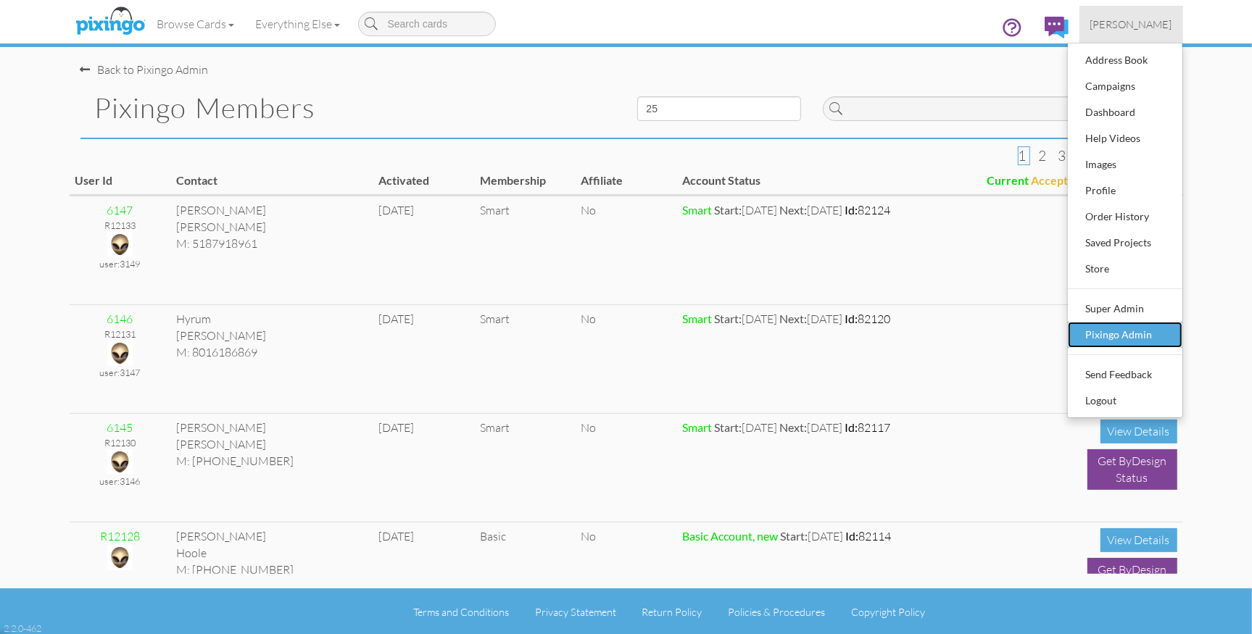
click at [1128, 337] on div "Pixingo Admin" at bounding box center [1125, 335] width 86 height 22
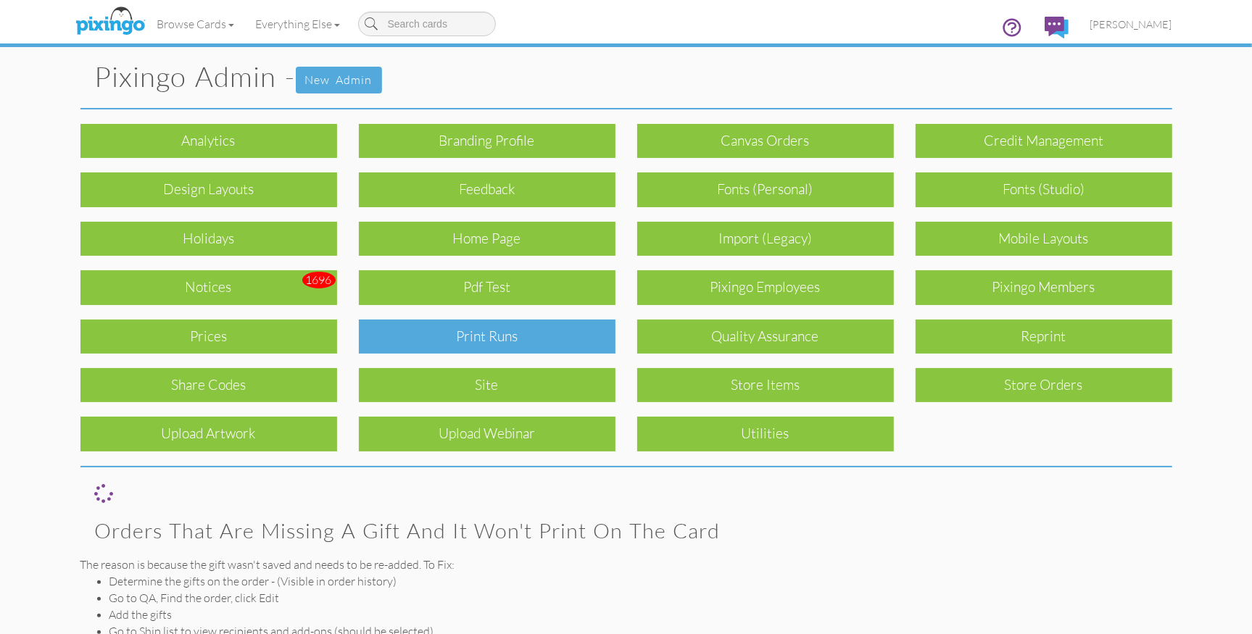
click at [482, 347] on div "Print Runs" at bounding box center [487, 337] width 257 height 34
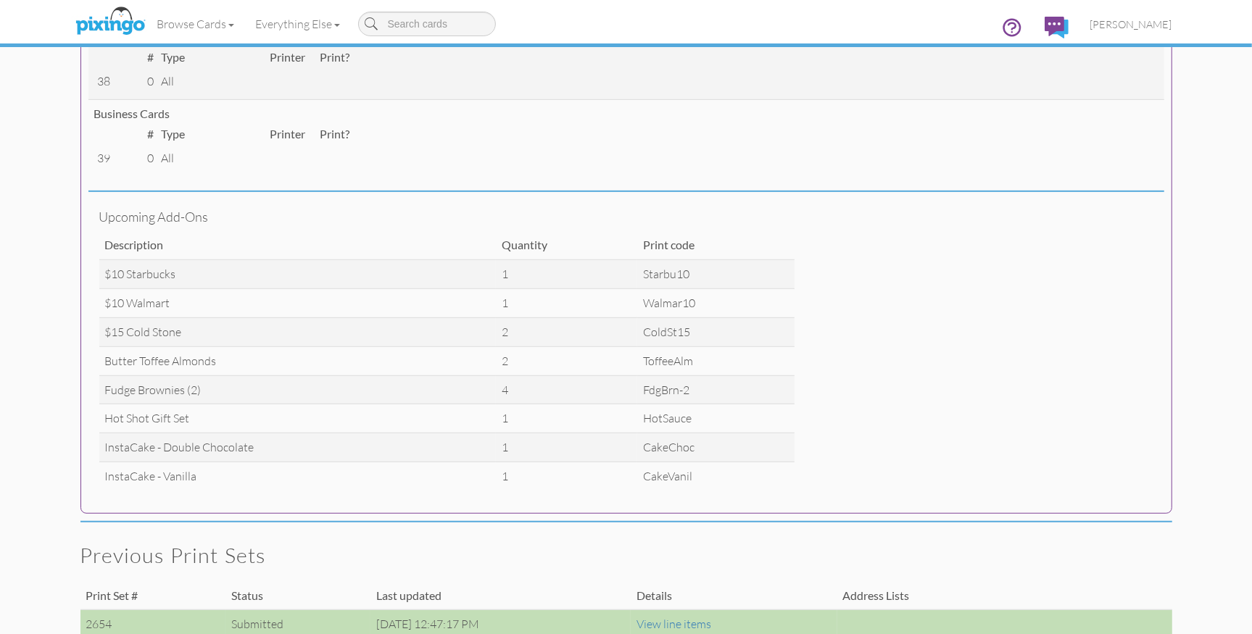
scroll to position [689, 0]
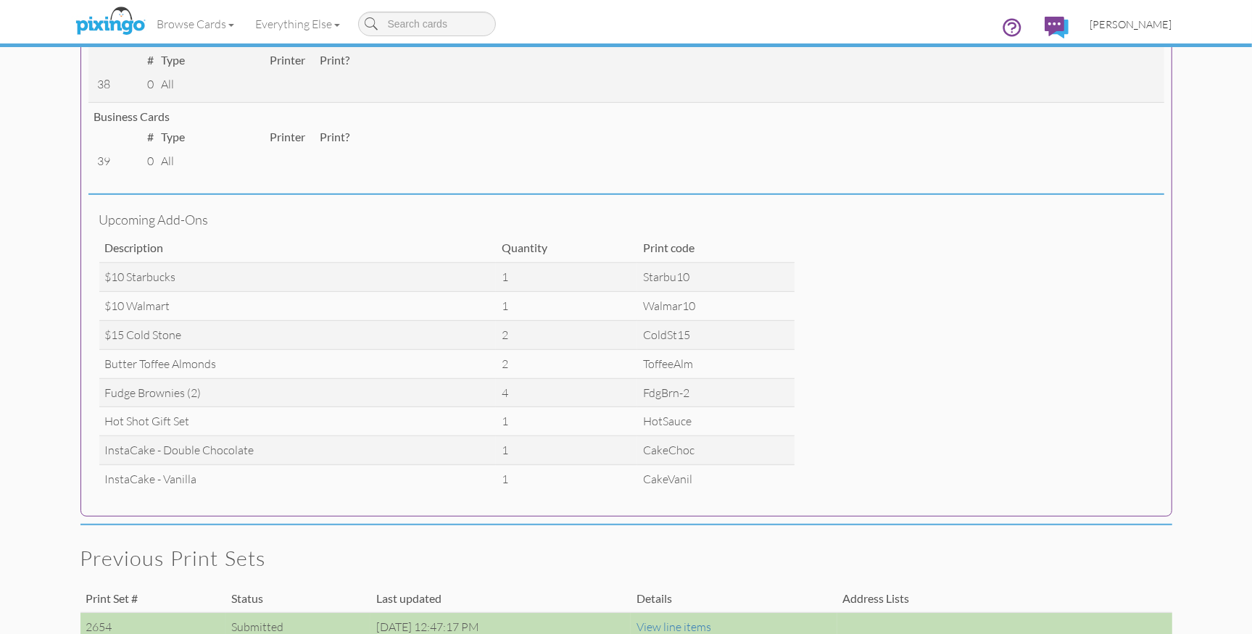
click at [1122, 25] on span "[PERSON_NAME]" at bounding box center [1131, 24] width 82 height 12
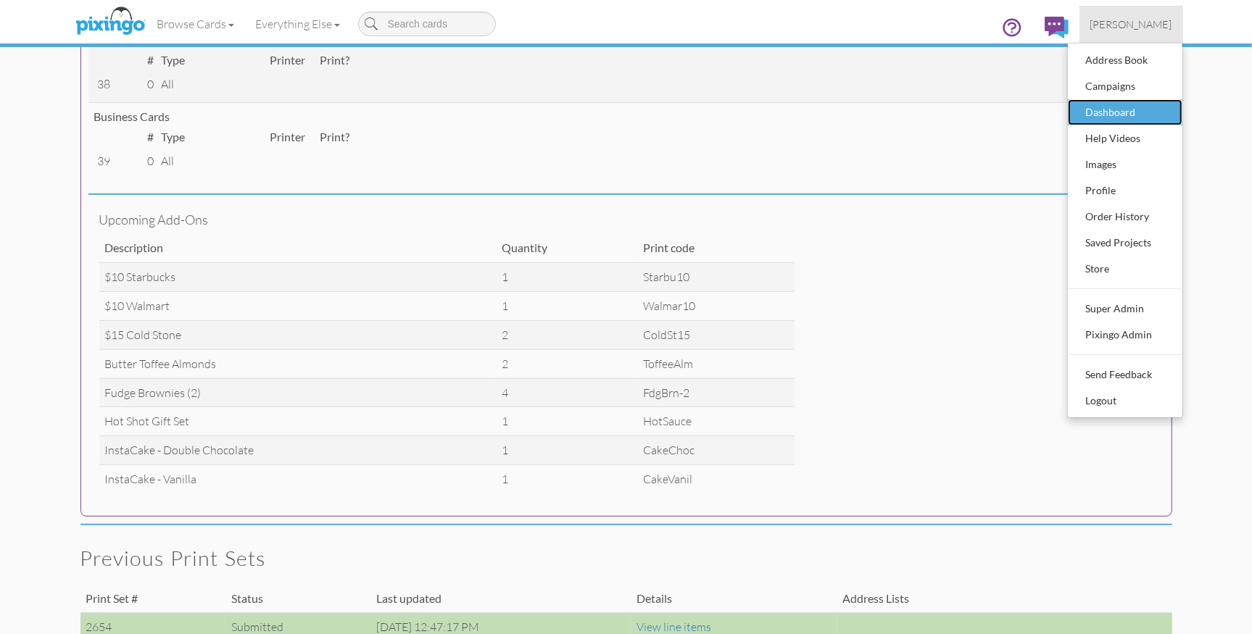
click at [1101, 115] on div "Dashboard" at bounding box center [1125, 112] width 86 height 22
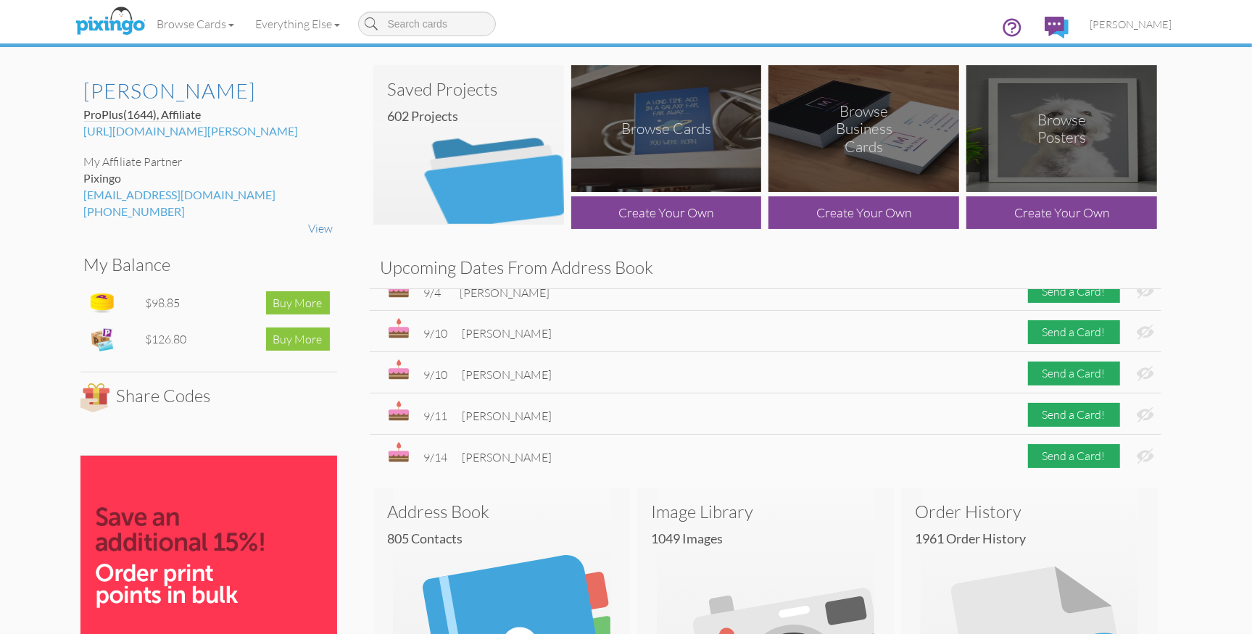
scroll to position [22, 0]
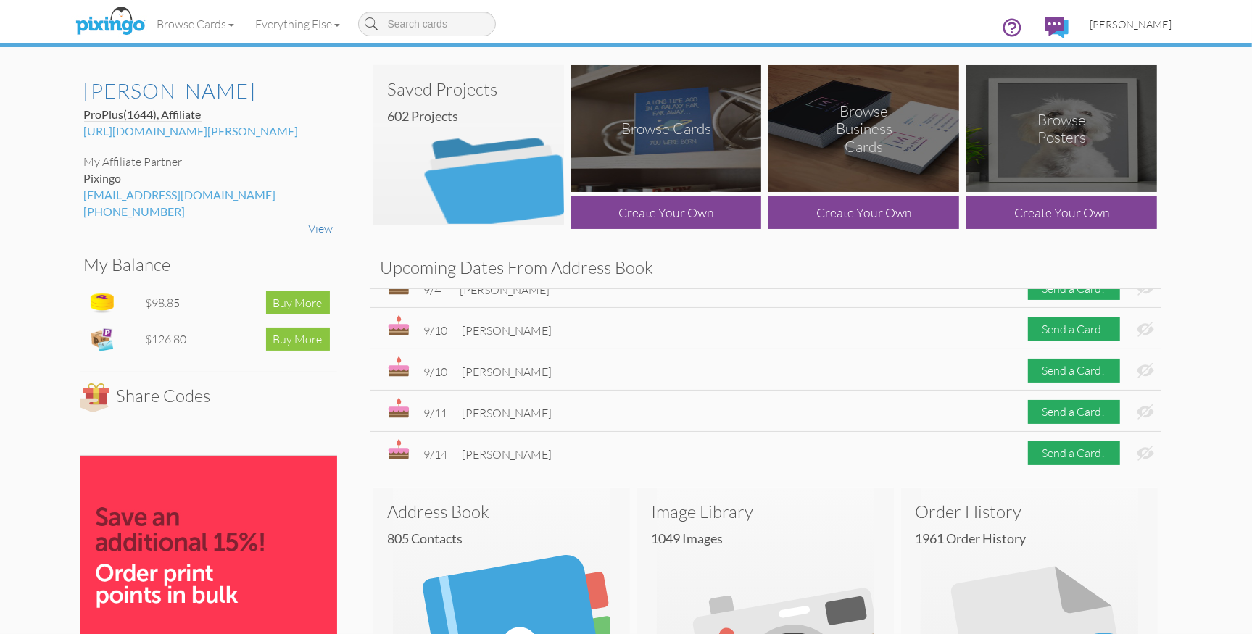
click at [1141, 25] on span "[PERSON_NAME]" at bounding box center [1131, 24] width 82 height 12
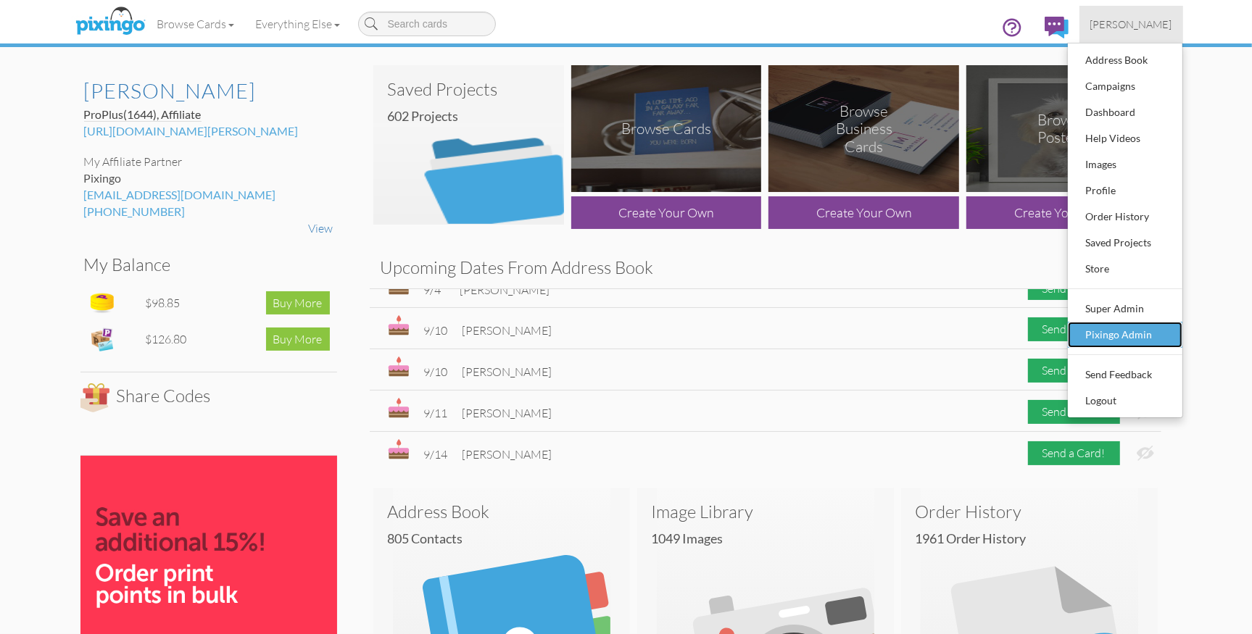
click at [1127, 335] on div "Pixingo Admin" at bounding box center [1125, 335] width 86 height 22
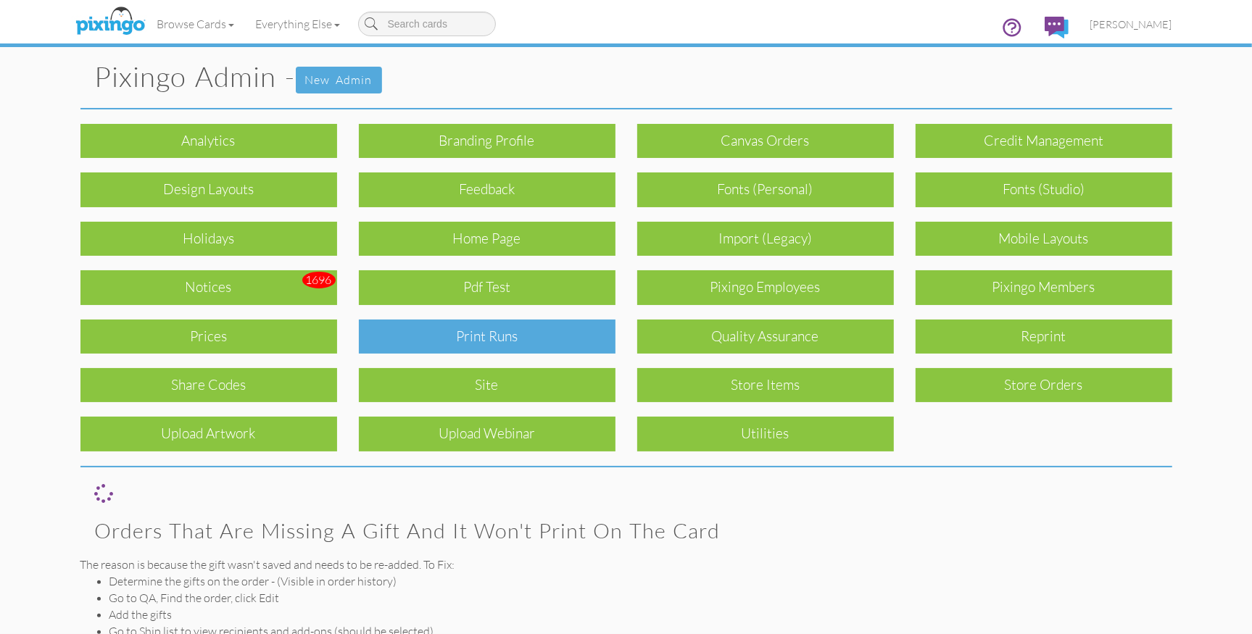
click at [506, 336] on div "Print Runs" at bounding box center [487, 337] width 257 height 34
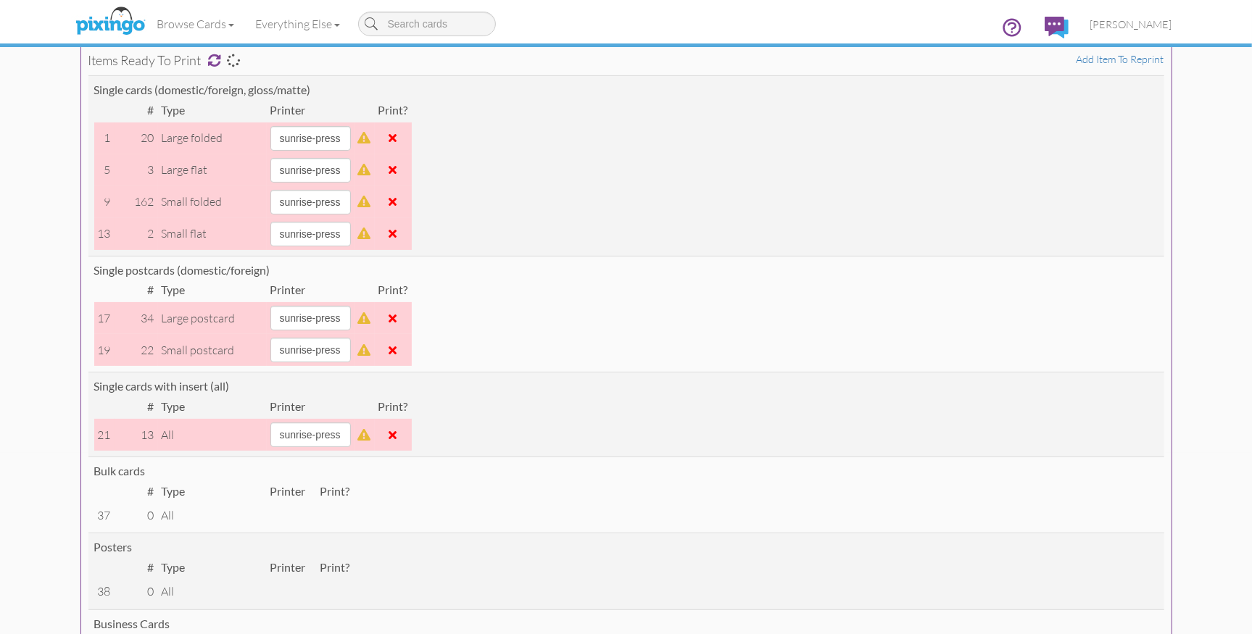
scroll to position [180, 0]
click at [1135, 25] on span "[PERSON_NAME]" at bounding box center [1131, 24] width 82 height 12
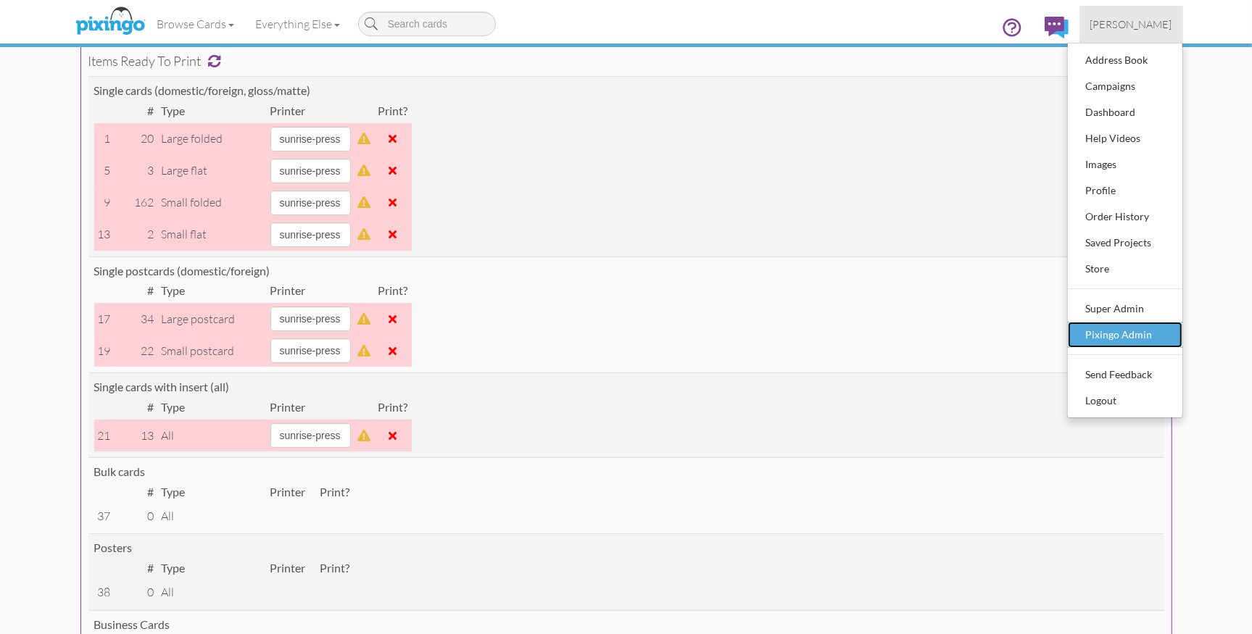
click at [1132, 338] on div "Pixingo Admin" at bounding box center [1125, 335] width 86 height 22
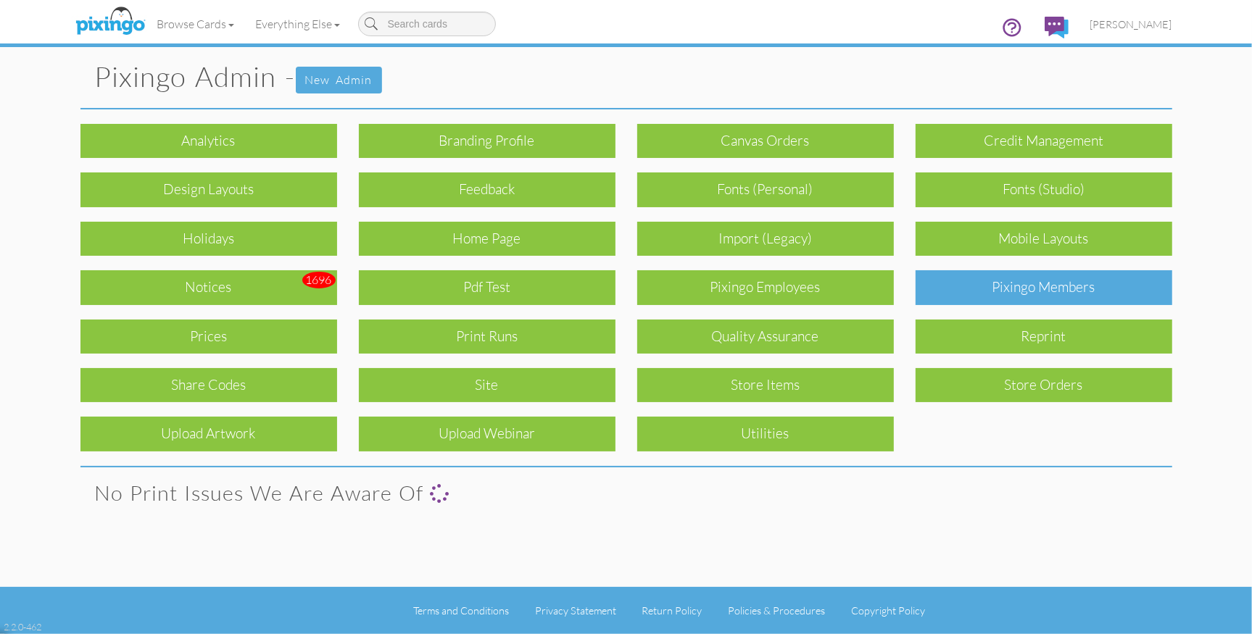
click at [1034, 288] on div "Pixingo Members" at bounding box center [1043, 287] width 257 height 34
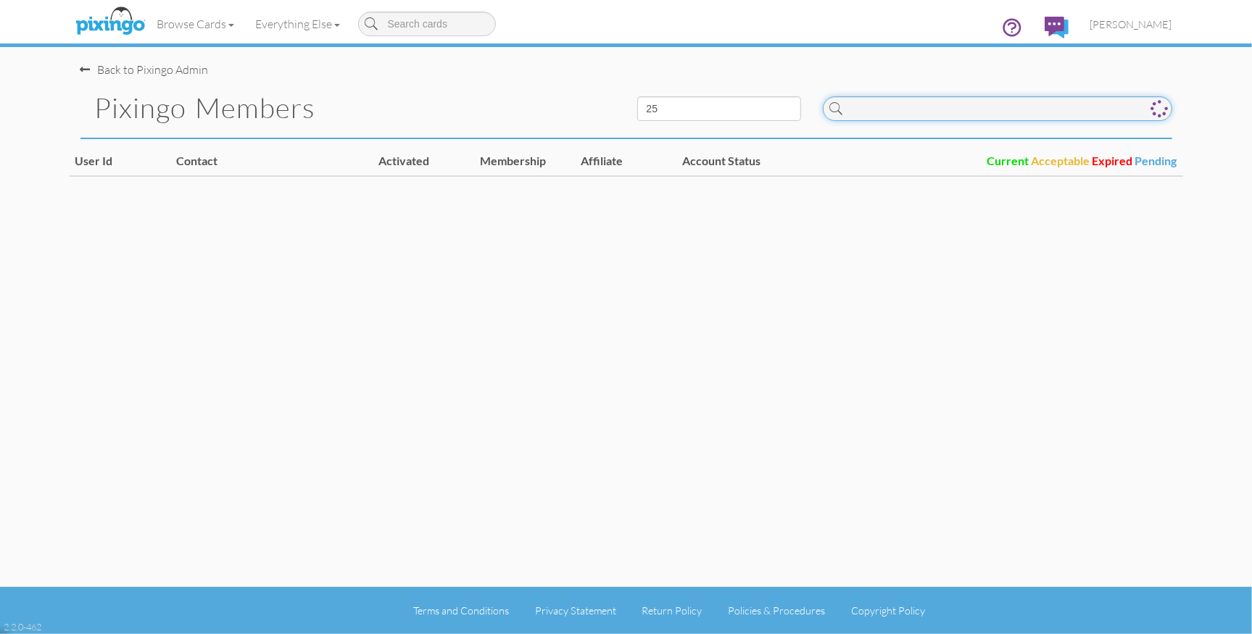
click at [923, 110] on input at bounding box center [997, 108] width 349 height 25
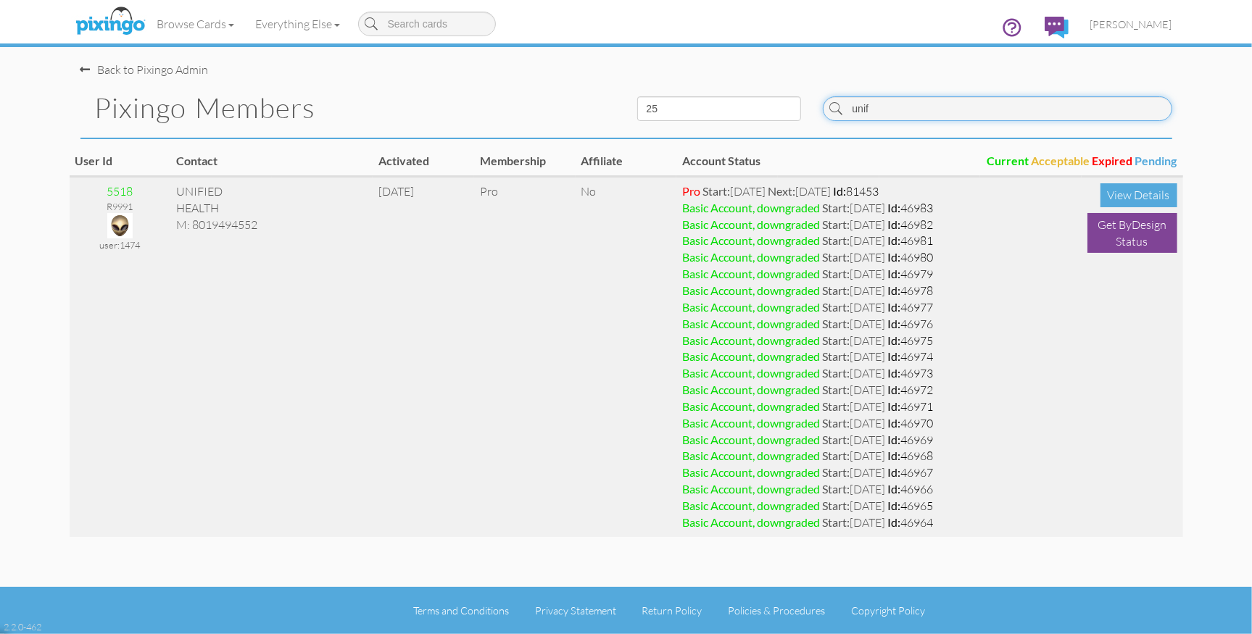
type input "unif"
click at [122, 220] on img at bounding box center [119, 225] width 25 height 25
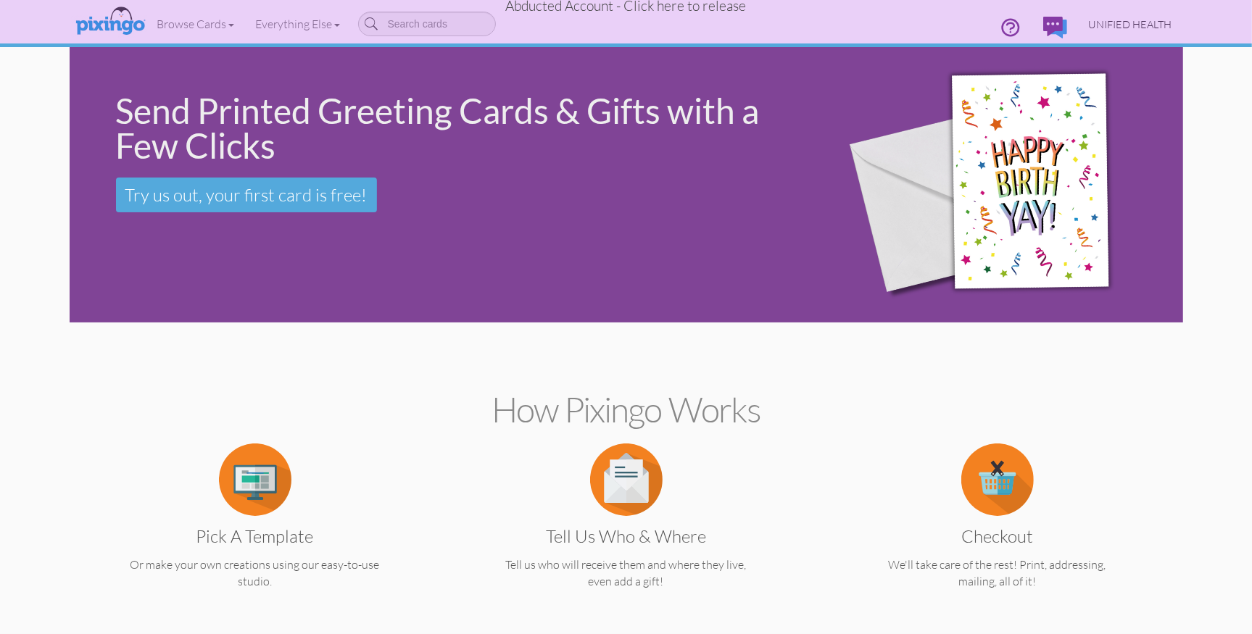
click at [1127, 24] on span "UNIFIED HEALTH" at bounding box center [1130, 24] width 83 height 12
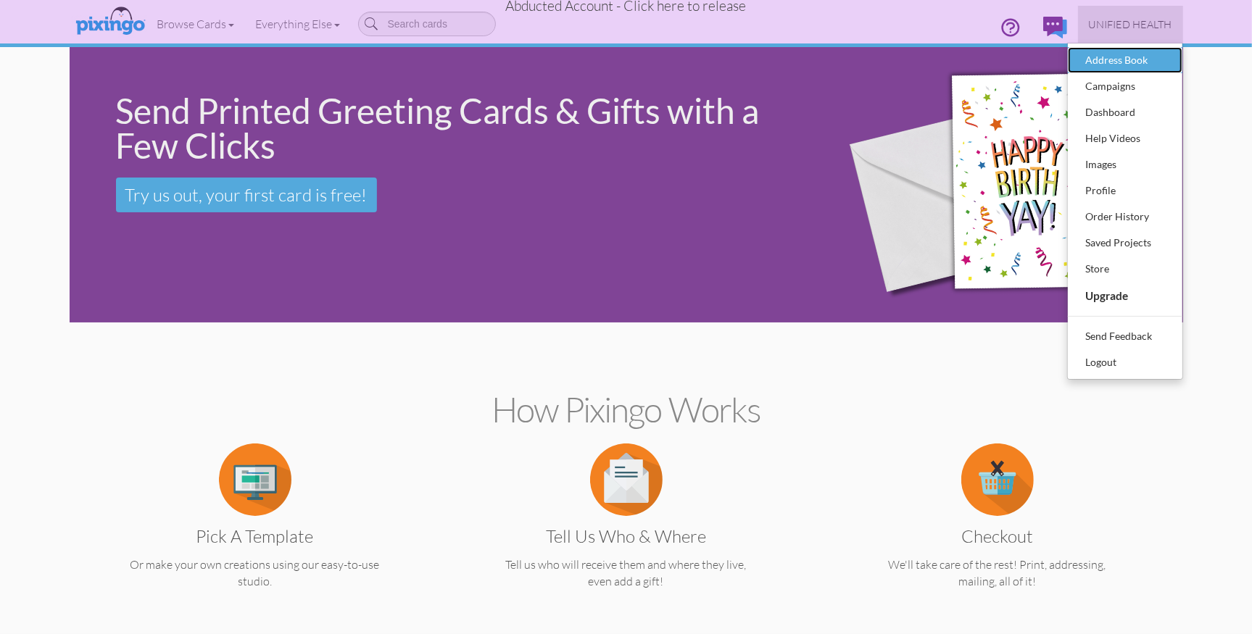
click at [1107, 56] on div "Address Book" at bounding box center [1125, 60] width 86 height 22
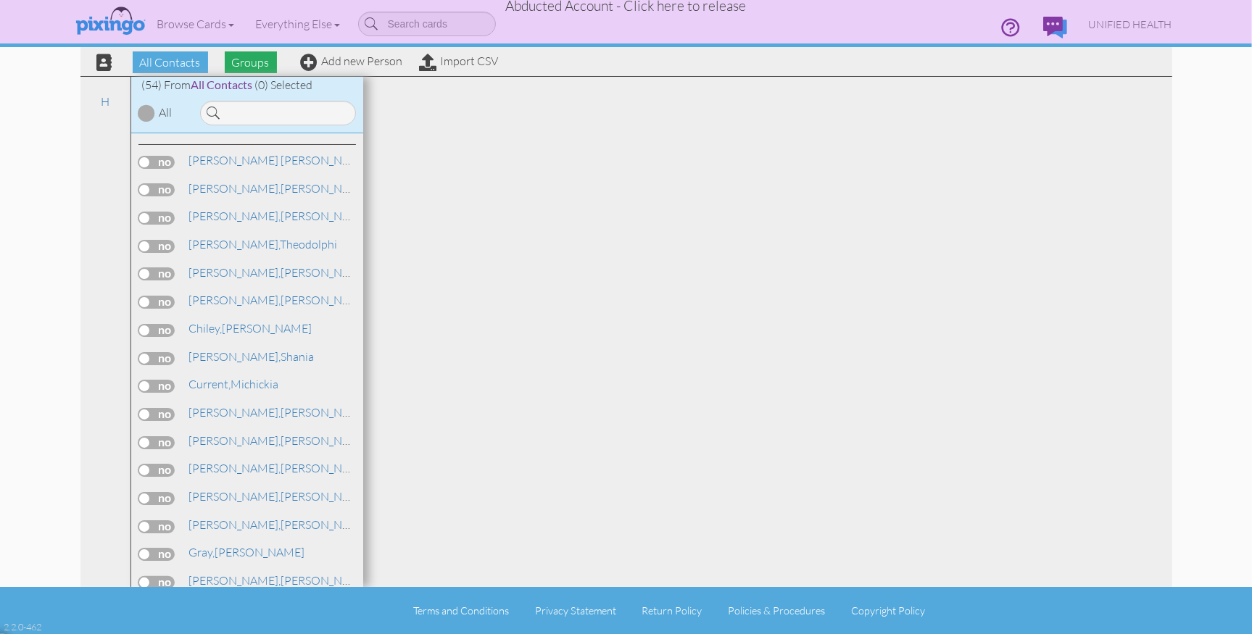
click at [249, 59] on span "Groups" at bounding box center [251, 62] width 52 height 22
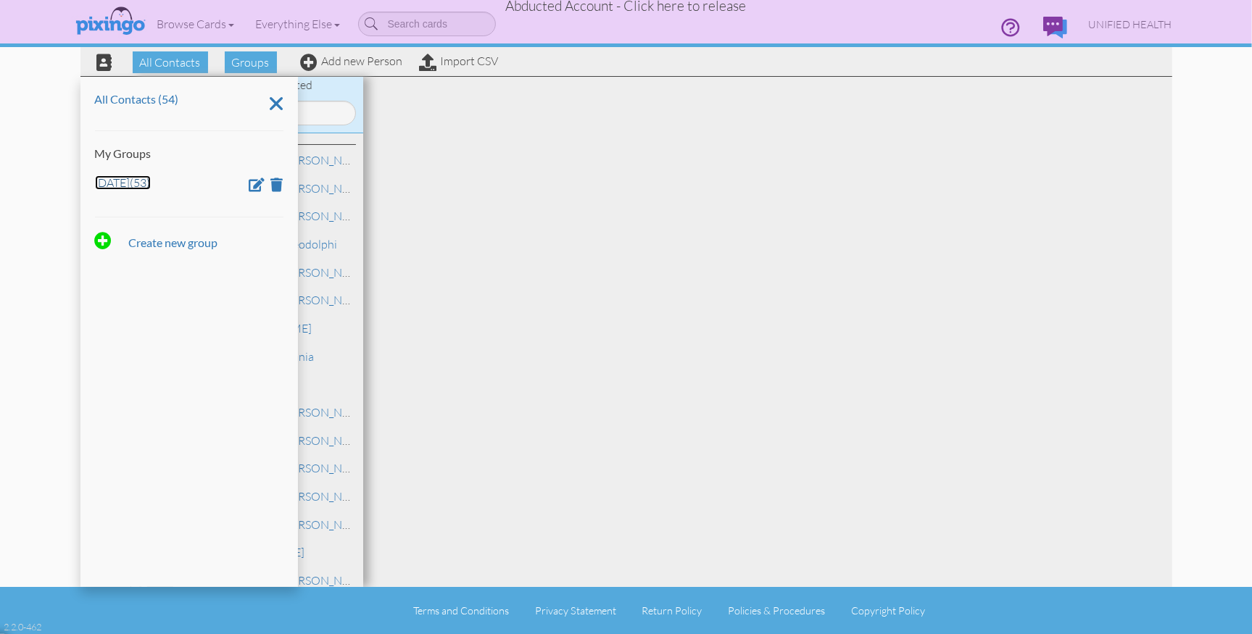
click at [118, 188] on link "Aug 29 (53)" at bounding box center [123, 182] width 56 height 14
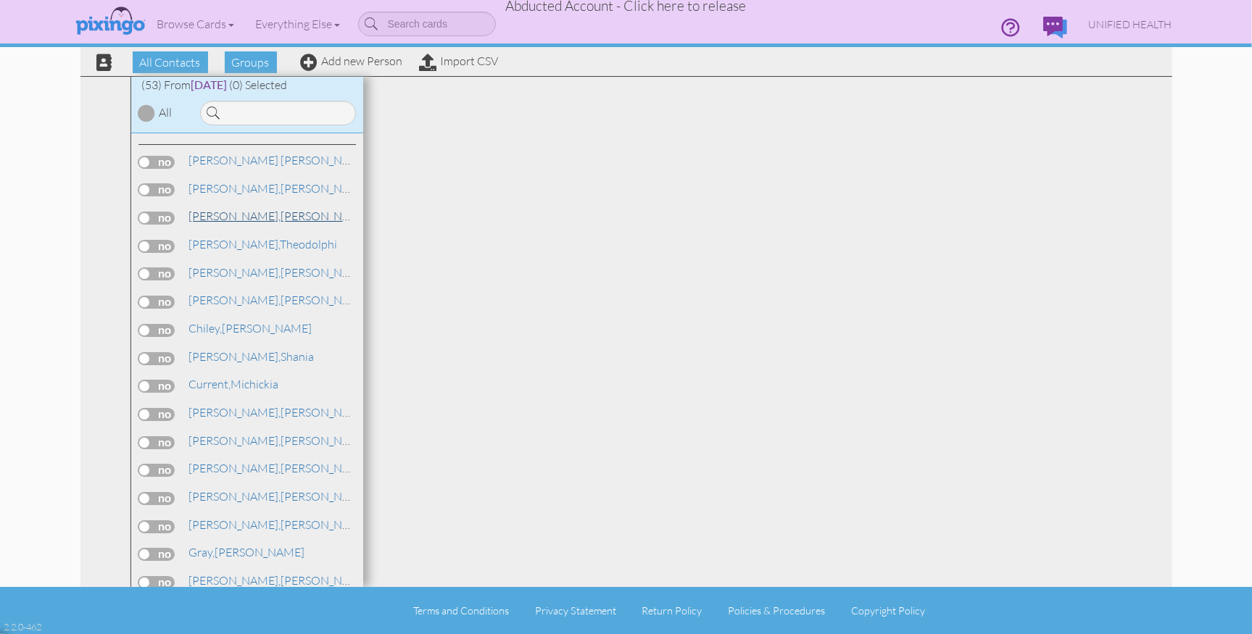
click at [249, 220] on link "Brodersen, James" at bounding box center [280, 215] width 185 height 17
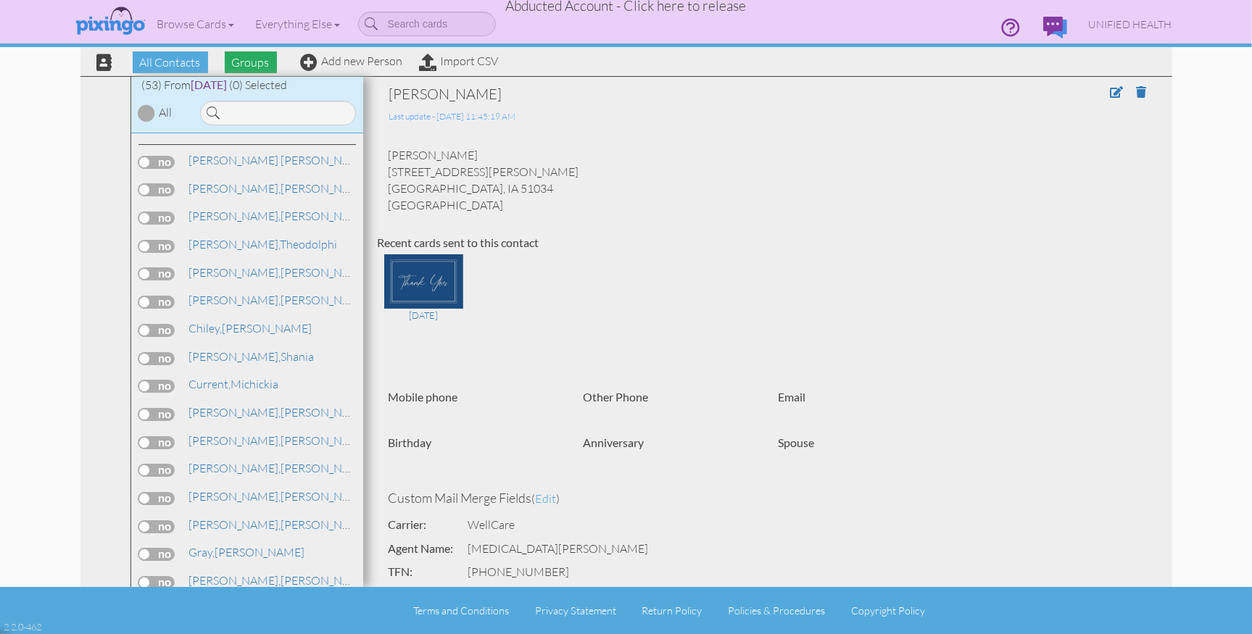
click at [258, 68] on span "Groups" at bounding box center [251, 62] width 52 height 22
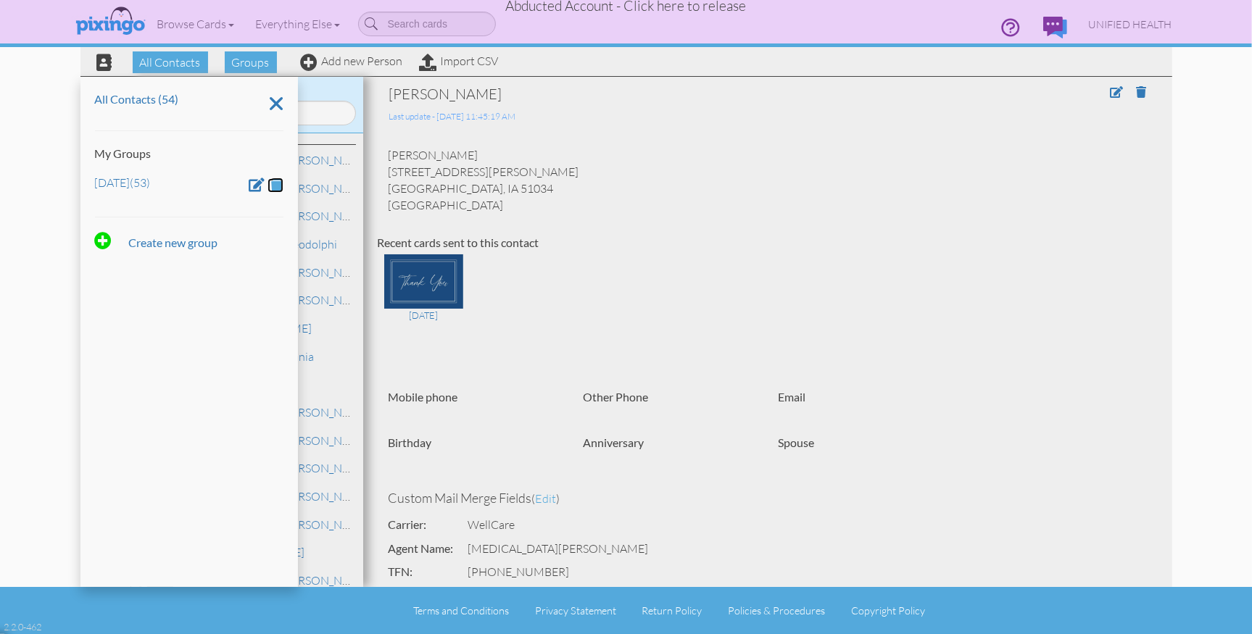
click at [280, 182] on span at bounding box center [277, 185] width 12 height 14
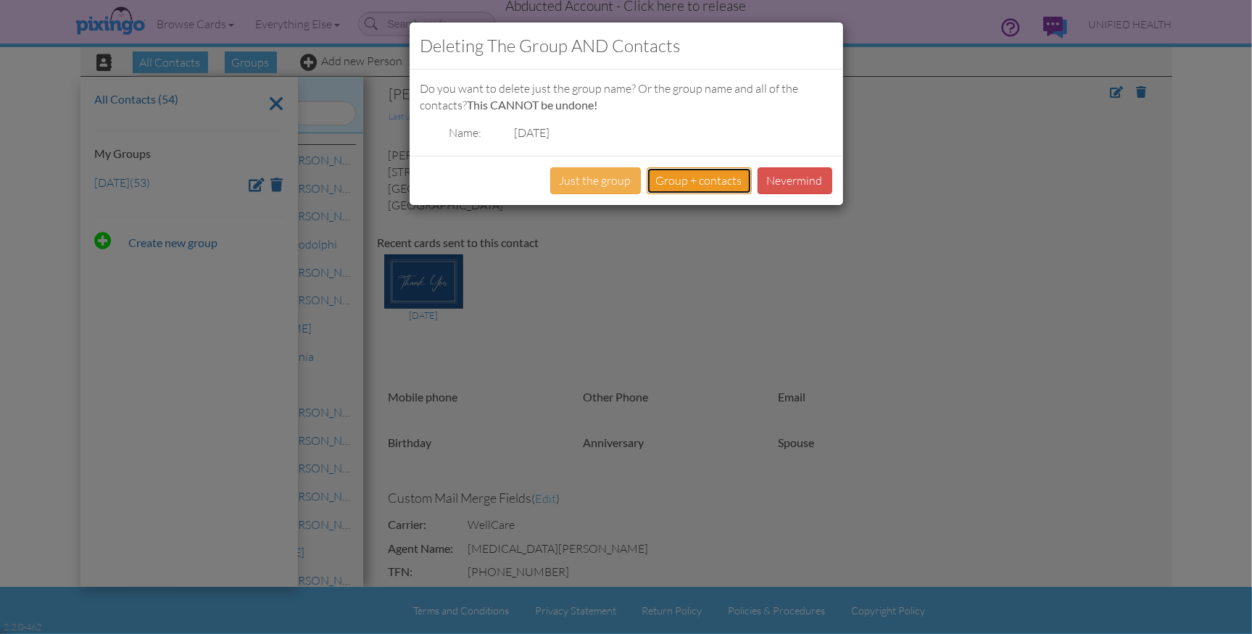
click at [702, 180] on button "Group + contacts" at bounding box center [698, 180] width 105 height 27
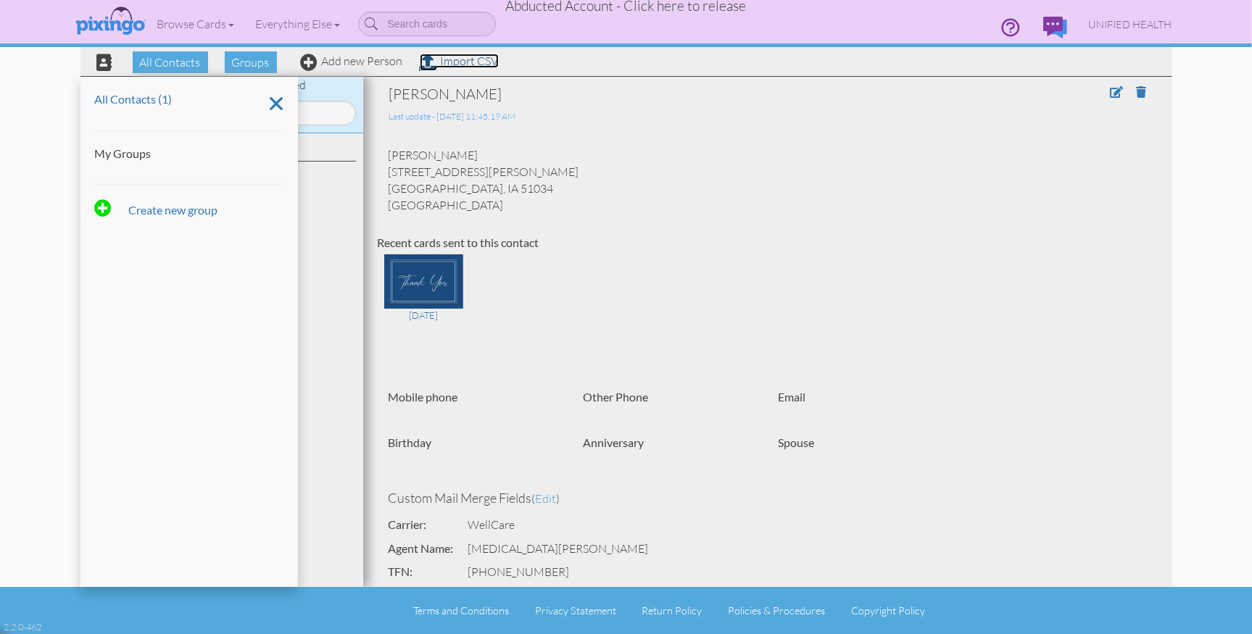
click at [466, 61] on link "Import CSV" at bounding box center [459, 61] width 79 height 14
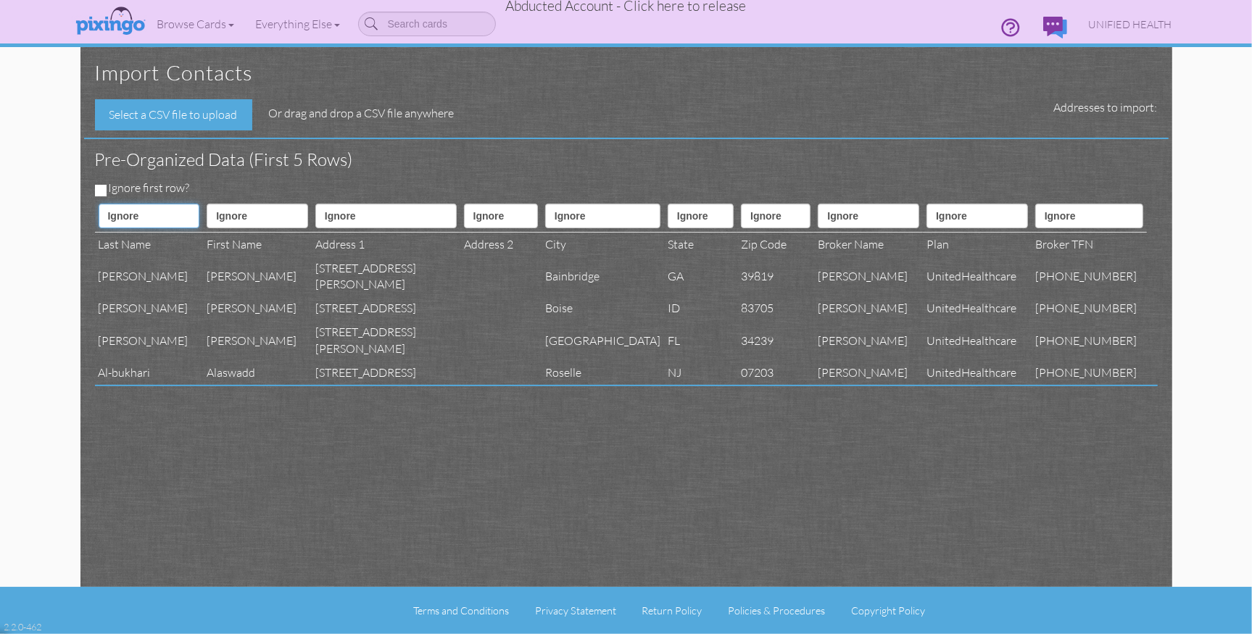
click at [140, 220] on select "Ignore ---------- First name Last name ---------- Address 1 Address 2 City Stat…" at bounding box center [149, 216] width 101 height 25
select select "object:103072"
click at [99, 204] on select "Ignore ---------- First name Last name ---------- Address 1 Address 2 City Stat…" at bounding box center [149, 216] width 101 height 25
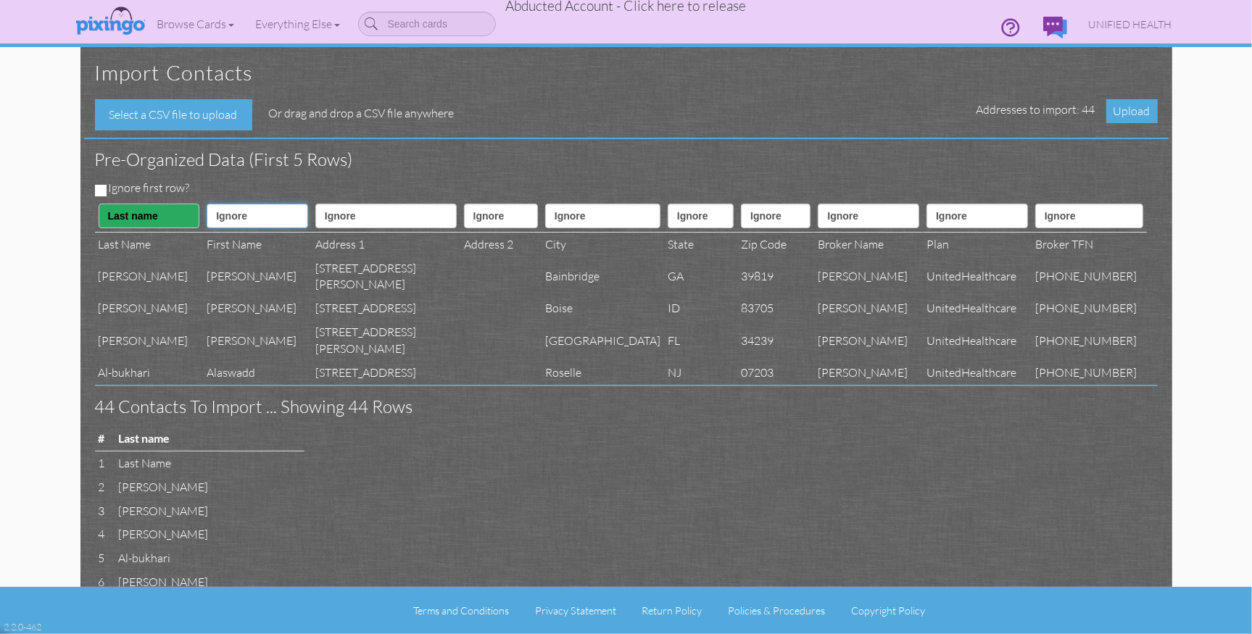
click at [248, 212] on select "Ignore ---------- First name Last name ---------- Address 1 Address 2 City Stat…" at bounding box center [257, 216] width 101 height 25
select select "object:103071"
click at [207, 204] on select "Ignore ---------- First name Last name ---------- Address 1 Address 2 City Stat…" at bounding box center [257, 216] width 101 height 25
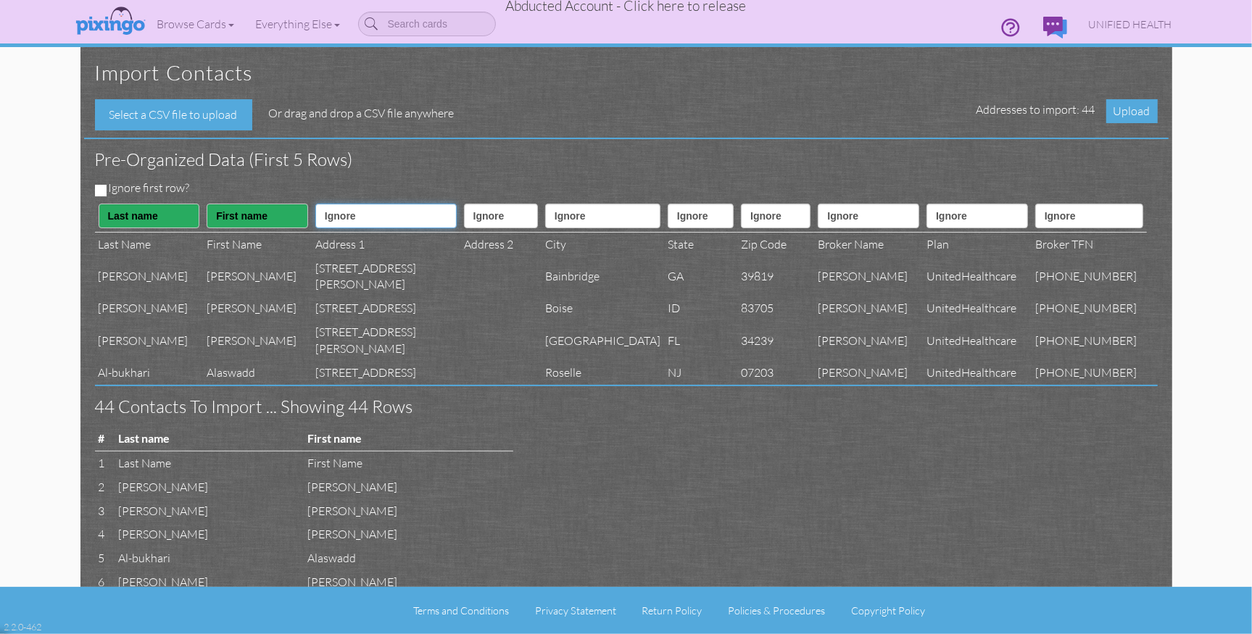
click at [339, 217] on select "Ignore ---------- First name Last name ---------- Address 1 Address 2 City Stat…" at bounding box center [385, 216] width 141 height 25
select select "object:103074"
click at [315, 204] on select "Ignore ---------- First name Last name ---------- Address 1 Address 2 City Stat…" at bounding box center [385, 216] width 141 height 25
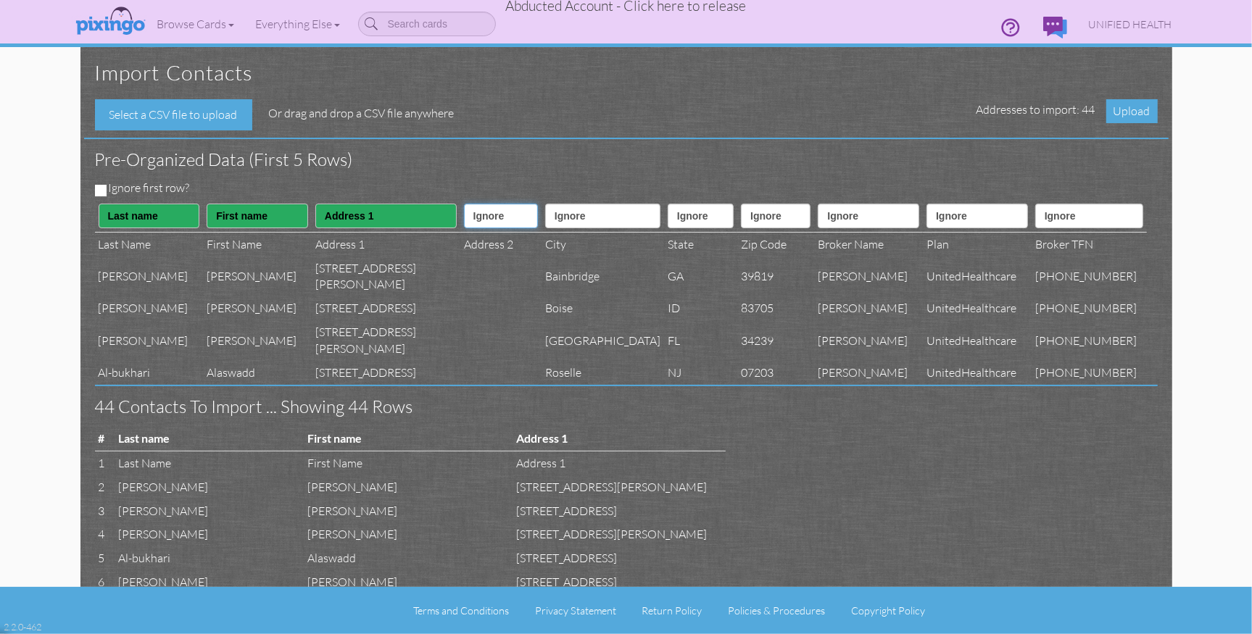
click at [470, 213] on select "Ignore ---------- First name Last name ---------- Address 1 Address 2 City Stat…" at bounding box center [501, 216] width 74 height 25
select select "object:103075"
click at [464, 204] on select "Ignore ---------- First name Last name ---------- Address 1 Address 2 City Stat…" at bounding box center [501, 216] width 74 height 25
click at [545, 215] on select "Ignore ---------- First name Last name ---------- Address 1 Address 2 City Stat…" at bounding box center [602, 216] width 115 height 25
select select "object:103076"
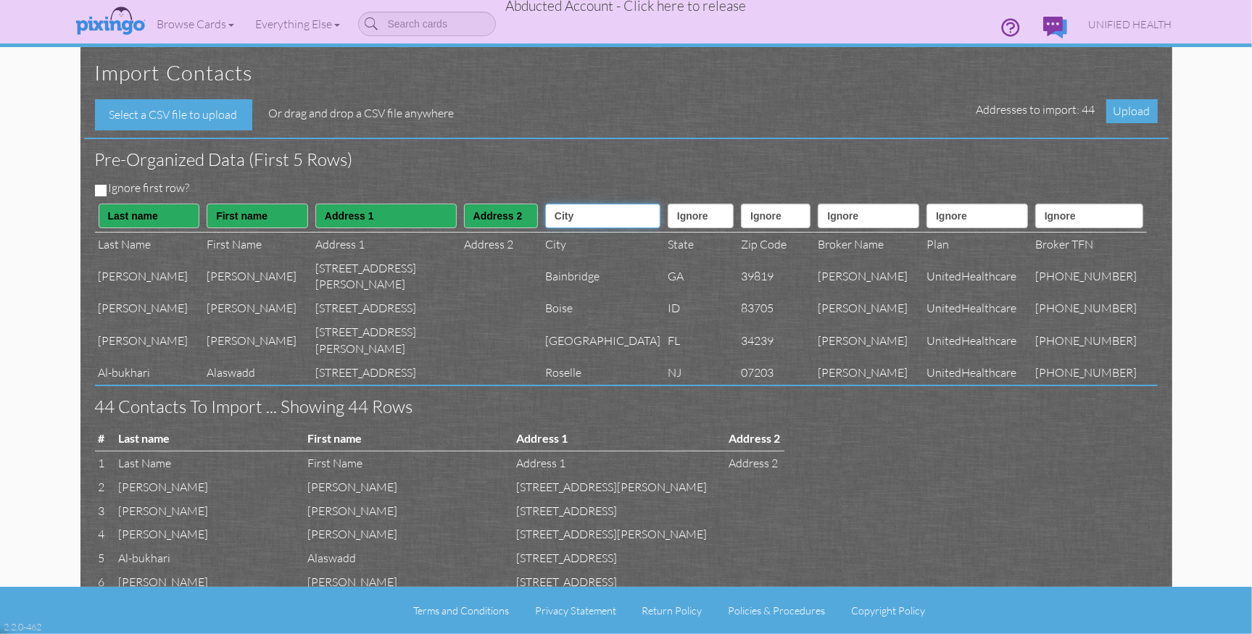
click at [545, 204] on select "Ignore ---------- First name Last name ---------- Address 1 Address 2 City Stat…" at bounding box center [602, 216] width 115 height 25
click at [668, 219] on select "Ignore ---------- First name Last name ---------- Address 1 Address 2 City Stat…" at bounding box center [701, 216] width 66 height 25
select select "object:103077"
click at [668, 204] on select "Ignore ---------- First name Last name ---------- Address 1 Address 2 City Stat…" at bounding box center [701, 216] width 66 height 25
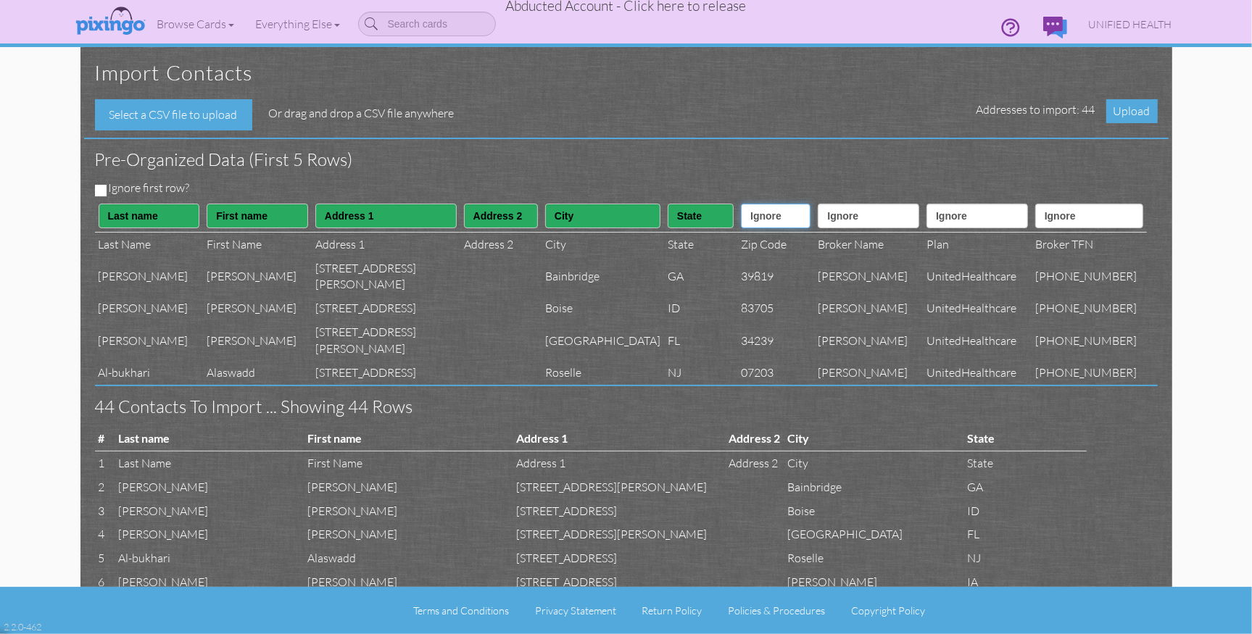
click at [758, 225] on select "Ignore ---------- First name Last name ---------- Address 1 Address 2 City Stat…" at bounding box center [776, 216] width 70 height 25
select select "object:103078"
click at [741, 204] on select "Ignore ---------- First name Last name ---------- Address 1 Address 2 City Stat…" at bounding box center [776, 216] width 70 height 25
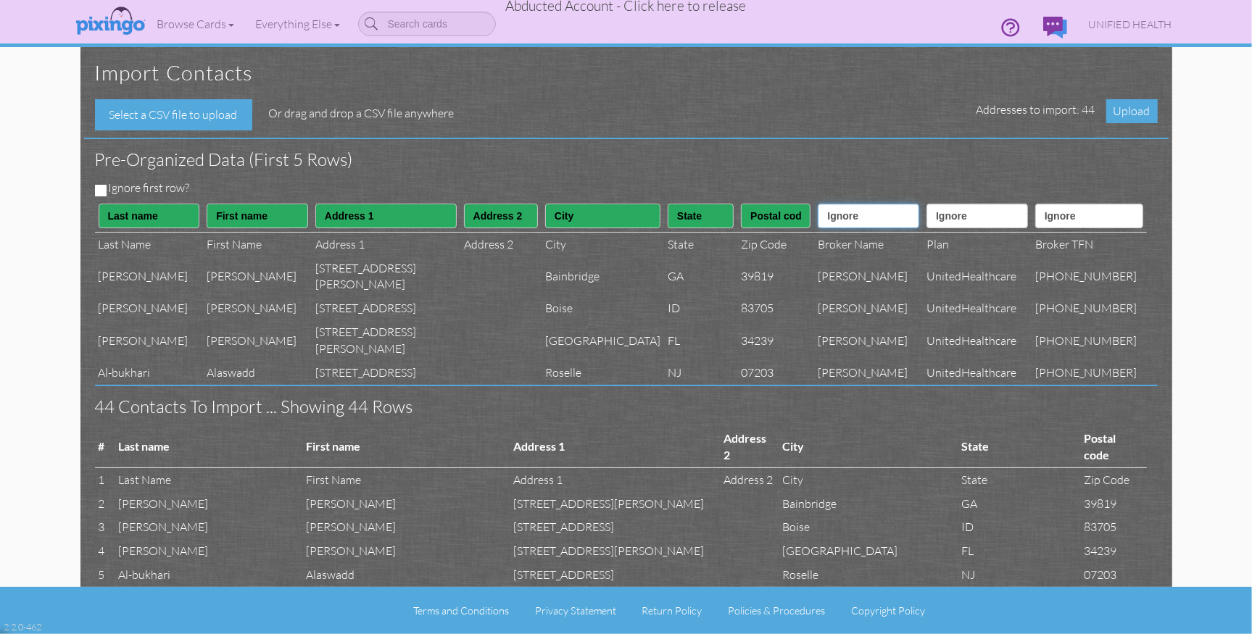
click at [857, 218] on select "Ignore ---------- First name Last name ---------- Address 1 Address 2 City Stat…" at bounding box center [868, 216] width 101 height 25
select select "object:103092"
click at [823, 204] on select "Ignore ---------- First name Last name ---------- Address 1 Address 2 City Stat…" at bounding box center [868, 216] width 101 height 25
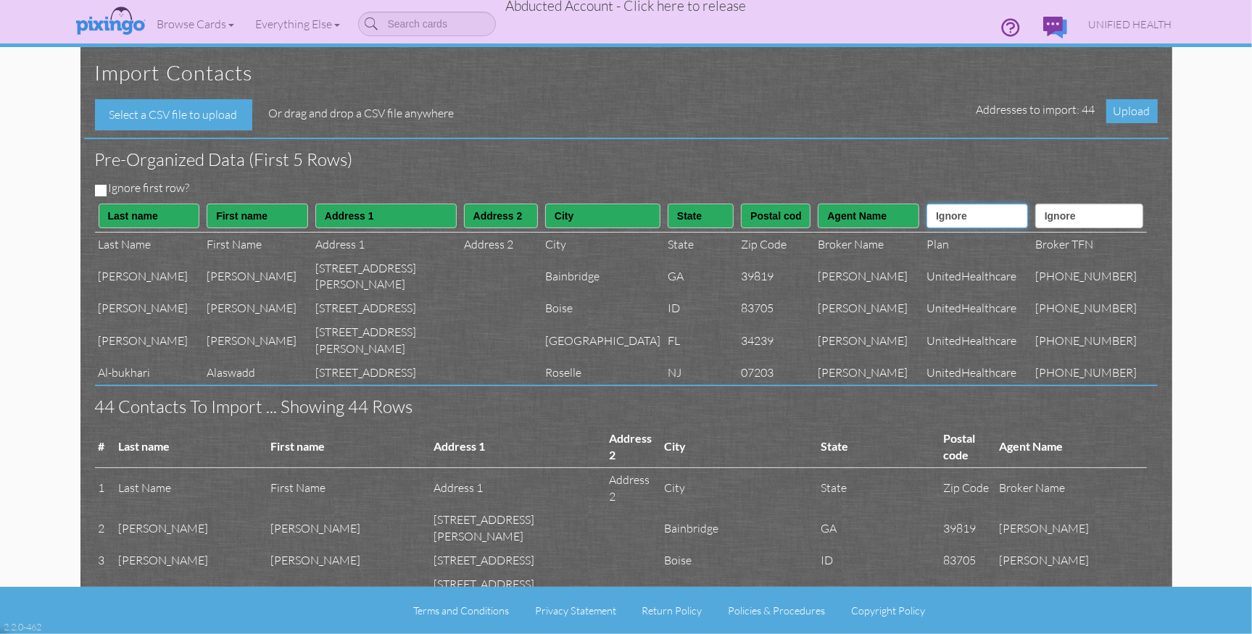
click at [963, 228] on select "Ignore ---------- First name Last name ---------- Address 1 Address 2 City Stat…" at bounding box center [976, 216] width 101 height 25
select select "object:103091"
click at [931, 204] on select "Ignore ---------- First name Last name ---------- Address 1 Address 2 City Stat…" at bounding box center [976, 216] width 101 height 25
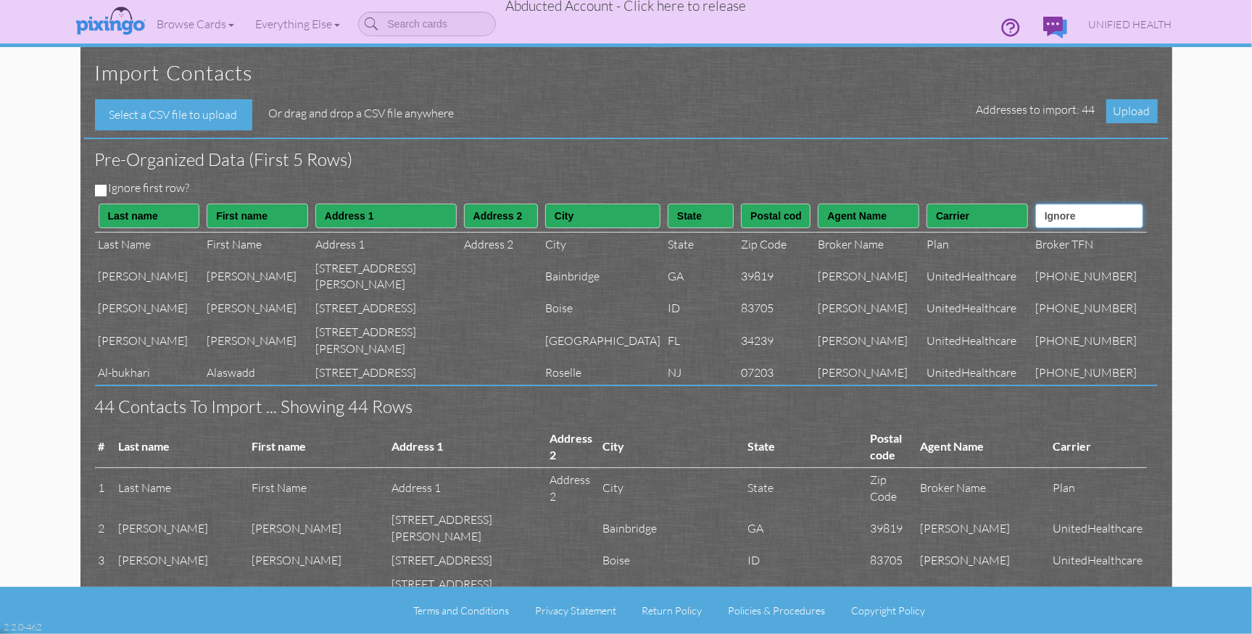
click at [1094, 217] on select "Ignore ---------- First name Last name ---------- Address 1 Address 2 City Stat…" at bounding box center [1089, 216] width 108 height 25
select select "object:103093"
click at [1051, 204] on select "Ignore ---------- First name Last name ---------- Address 1 Address 2 City Stat…" at bounding box center [1089, 216] width 108 height 25
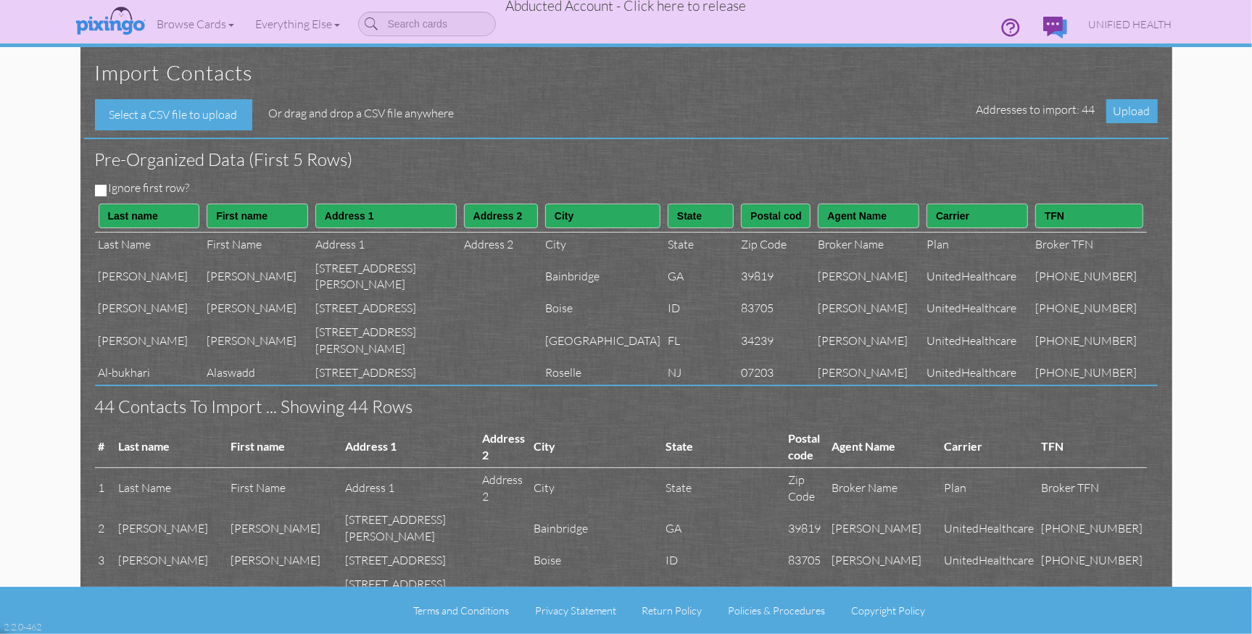
click at [105, 189] on div "Ignore first row?" at bounding box center [620, 190] width 1073 height 20
click at [99, 186] on input "Ignore first row?" at bounding box center [101, 191] width 12 height 12
checkbox input "true"
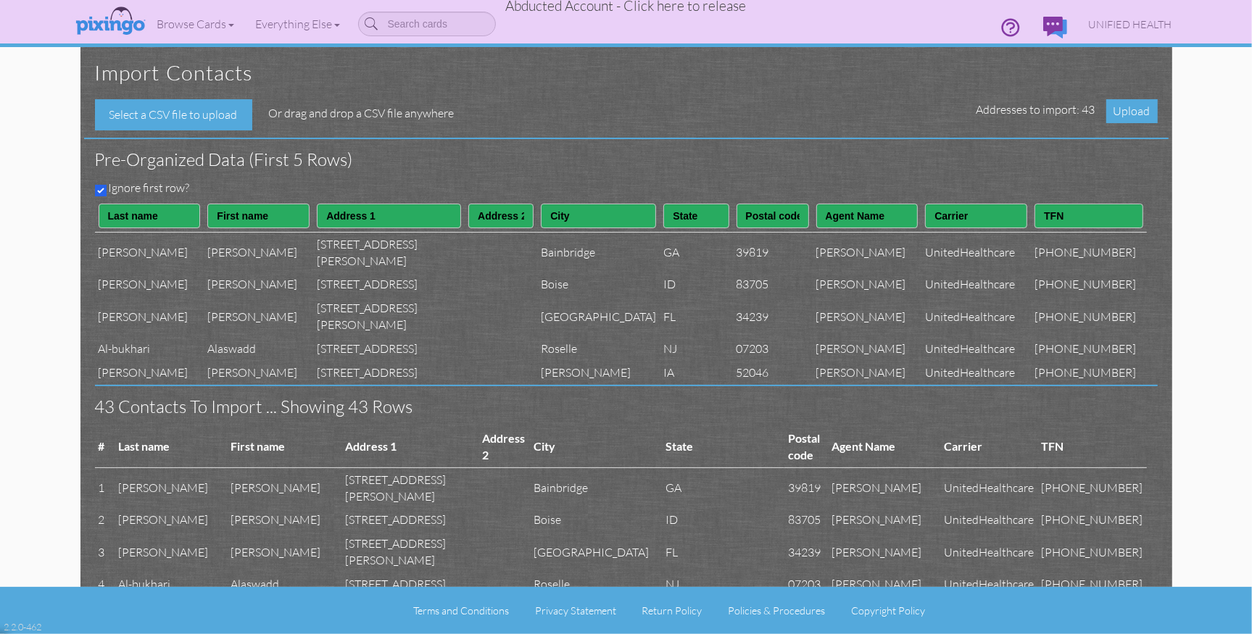
click at [823, 149] on div "Pre-organized data (First 5 rows)" at bounding box center [620, 159] width 1073 height 41
click at [1120, 112] on span "Upload" at bounding box center [1131, 111] width 51 height 24
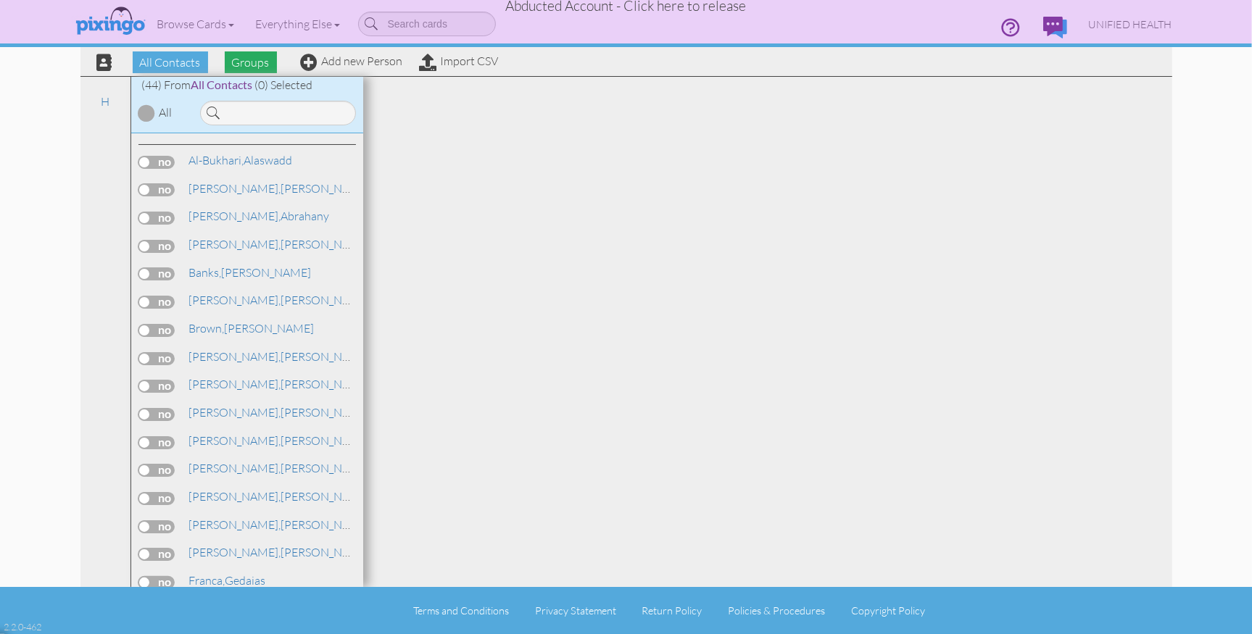
click at [254, 62] on span "Groups" at bounding box center [251, 62] width 52 height 22
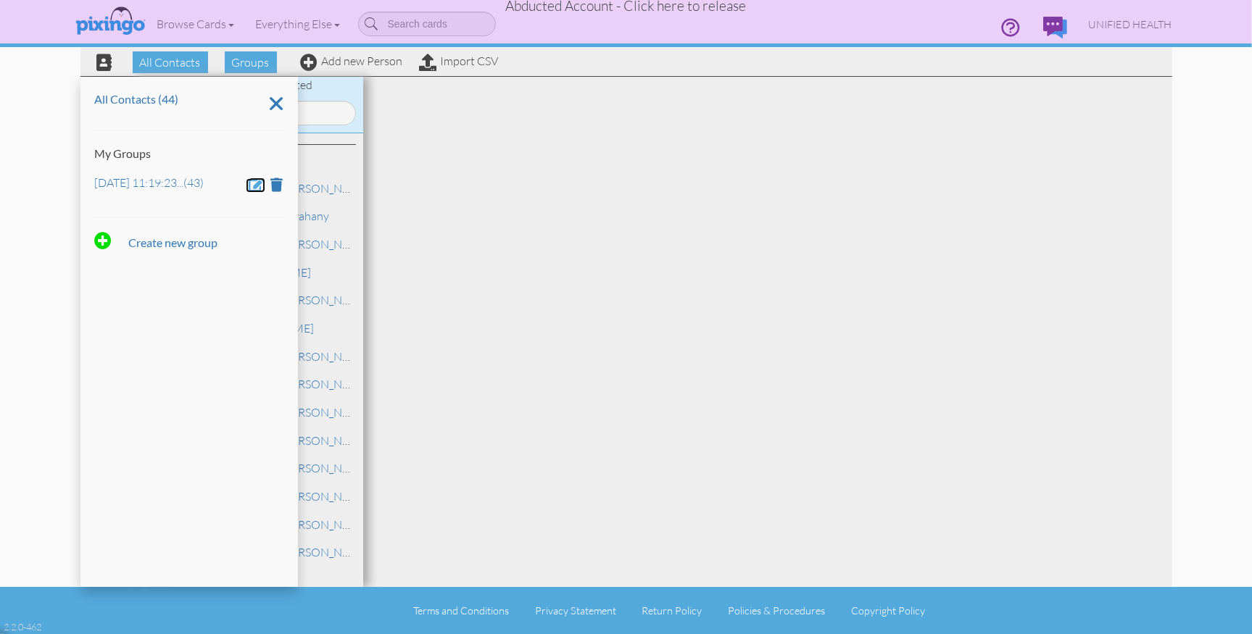
click at [259, 183] on span at bounding box center [257, 185] width 16 height 14
drag, startPoint x: 210, startPoint y: 187, endPoint x: 88, endPoint y: 178, distance: 122.8
click at [88, 178] on div "All Contacts (44) My Groups Sep 5, 11:19:23 AM Create new group" at bounding box center [188, 332] width 217 height 510
type input "Aug 22"
click at [138, 223] on span at bounding box center [137, 226] width 14 height 22
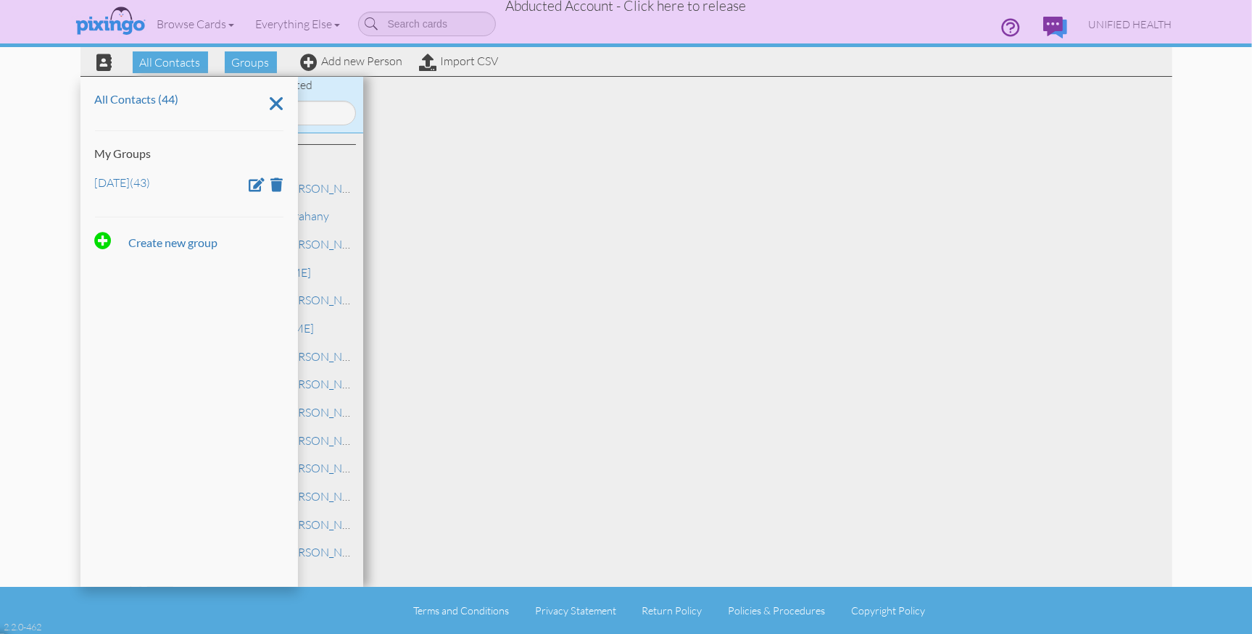
click at [833, 170] on div at bounding box center [767, 332] width 809 height 510
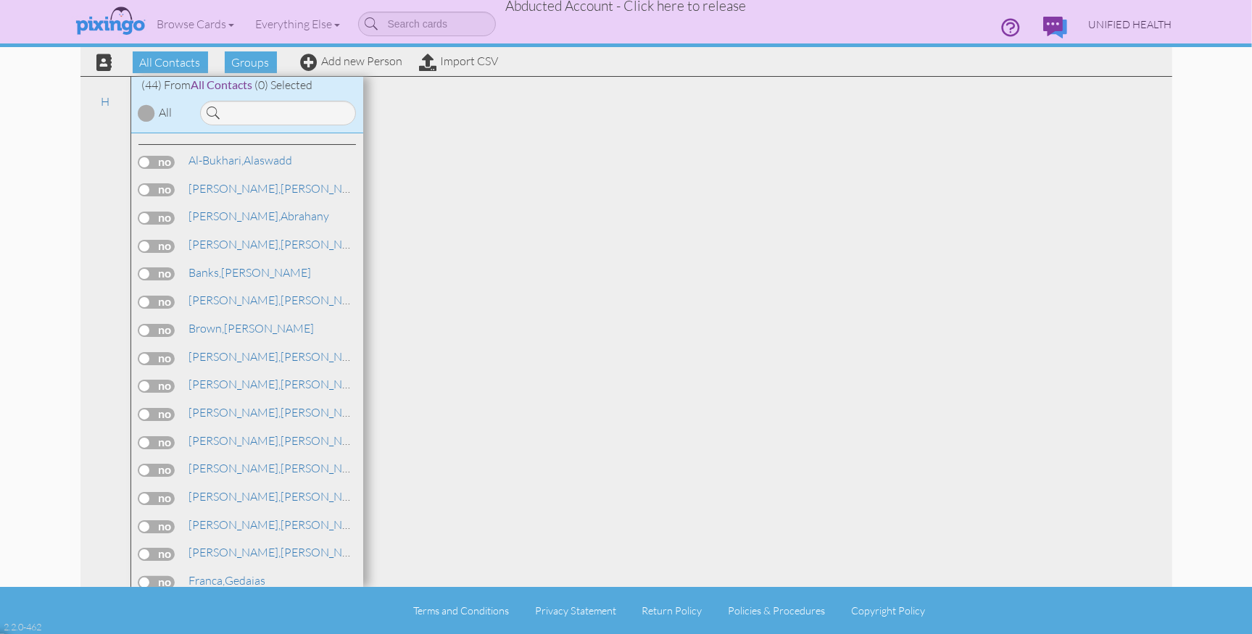
click at [1138, 24] on span "UNIFIED HEALTH" at bounding box center [1130, 24] width 83 height 12
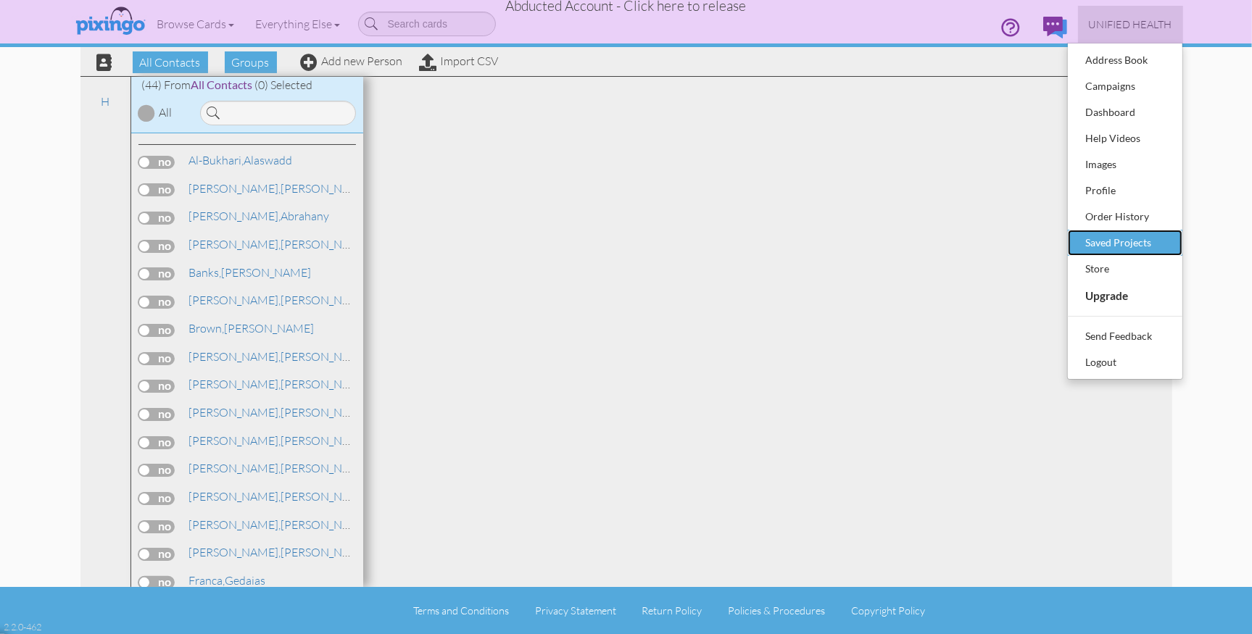
click at [1128, 242] on div "Saved Projects" at bounding box center [1125, 243] width 86 height 22
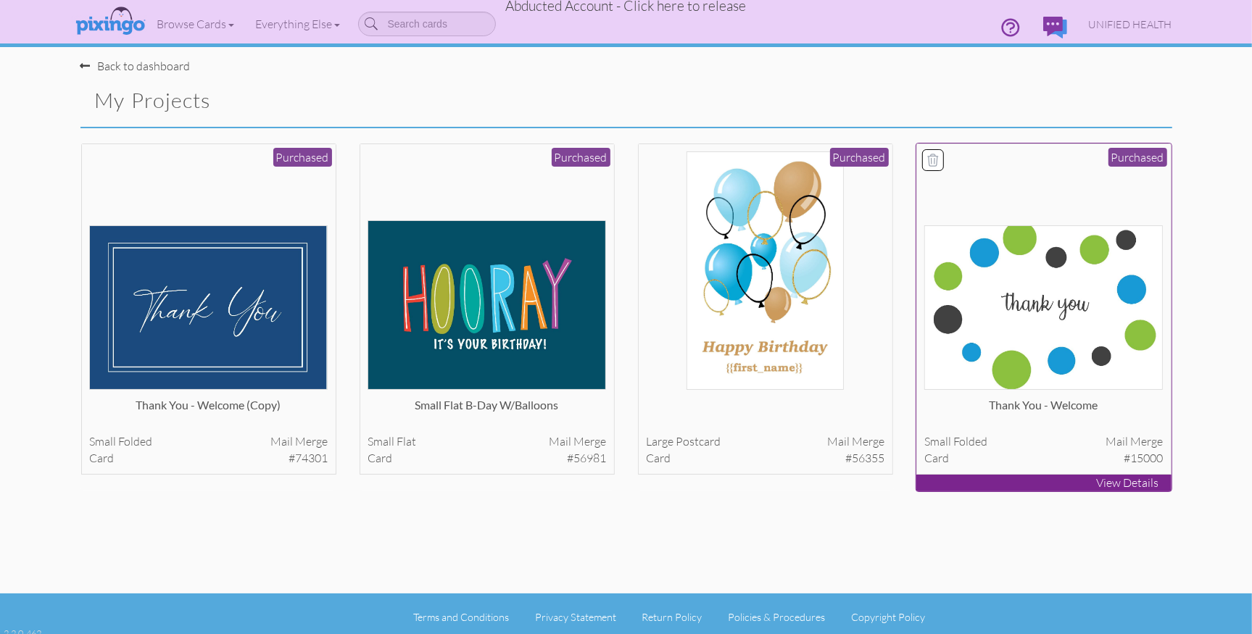
click at [1000, 311] on img at bounding box center [1043, 307] width 238 height 165
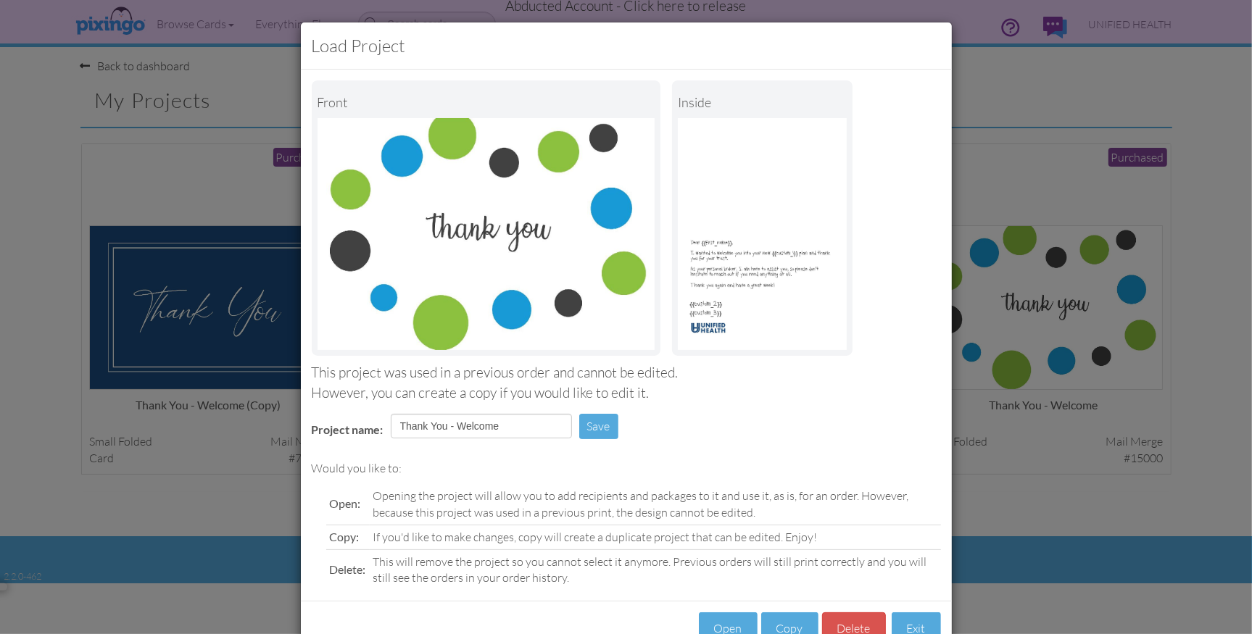
scroll to position [43, 0]
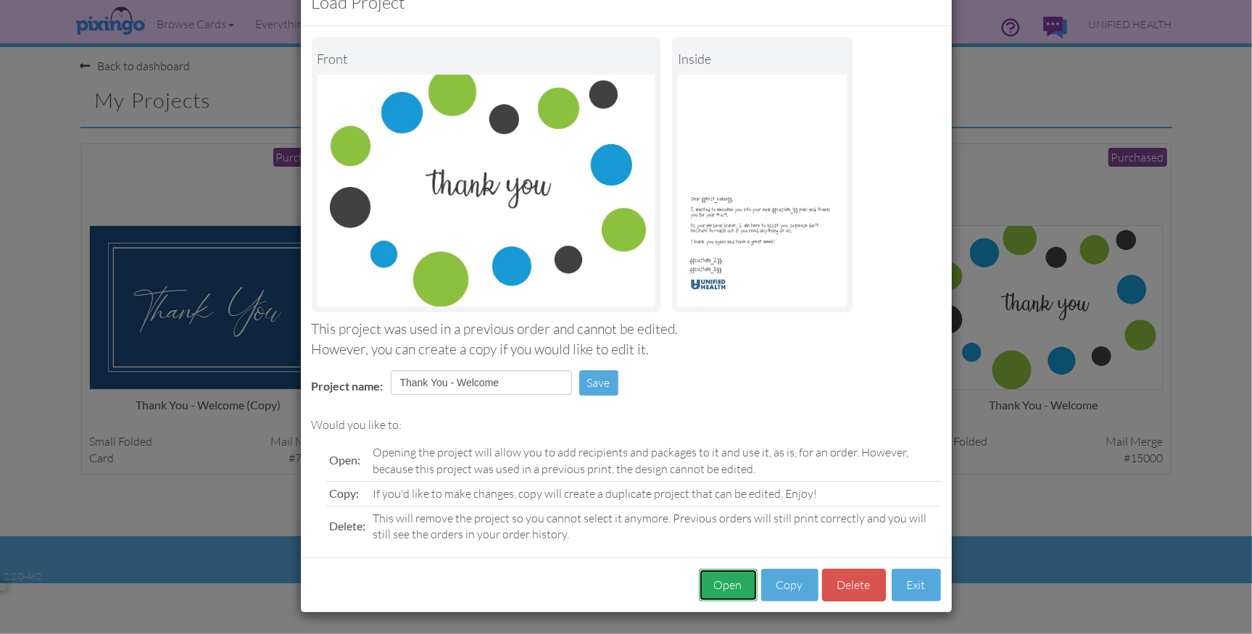
click at [733, 591] on button "Open" at bounding box center [728, 585] width 59 height 33
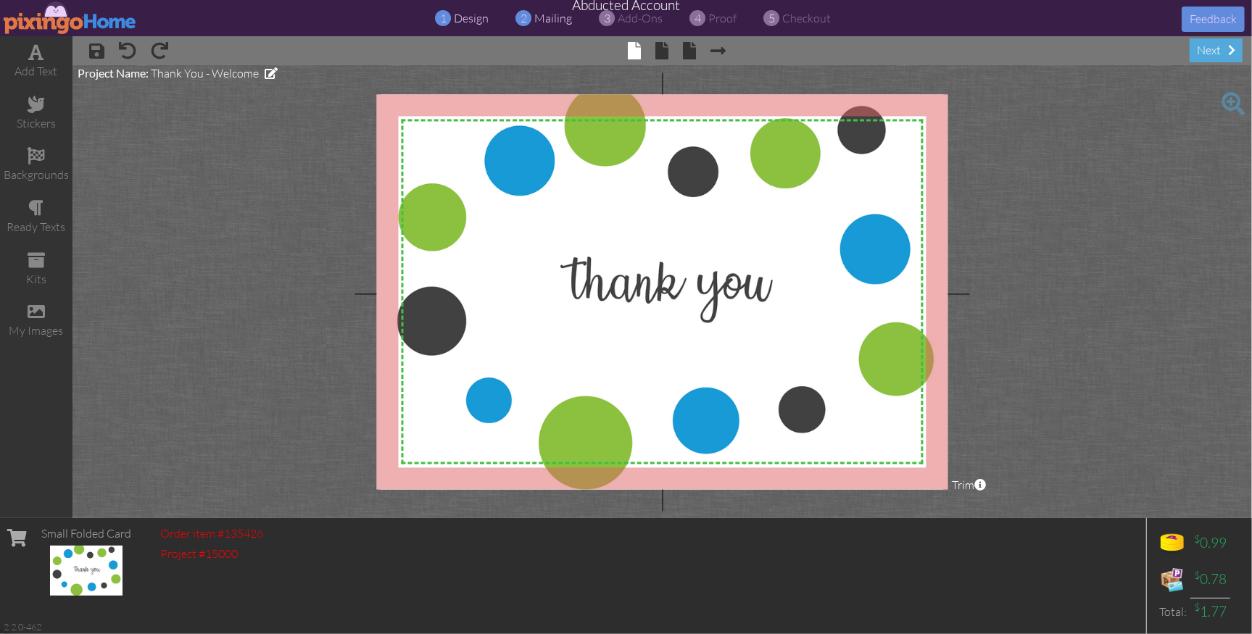
click at [538, 18] on span "mailing" at bounding box center [554, 18] width 38 height 14
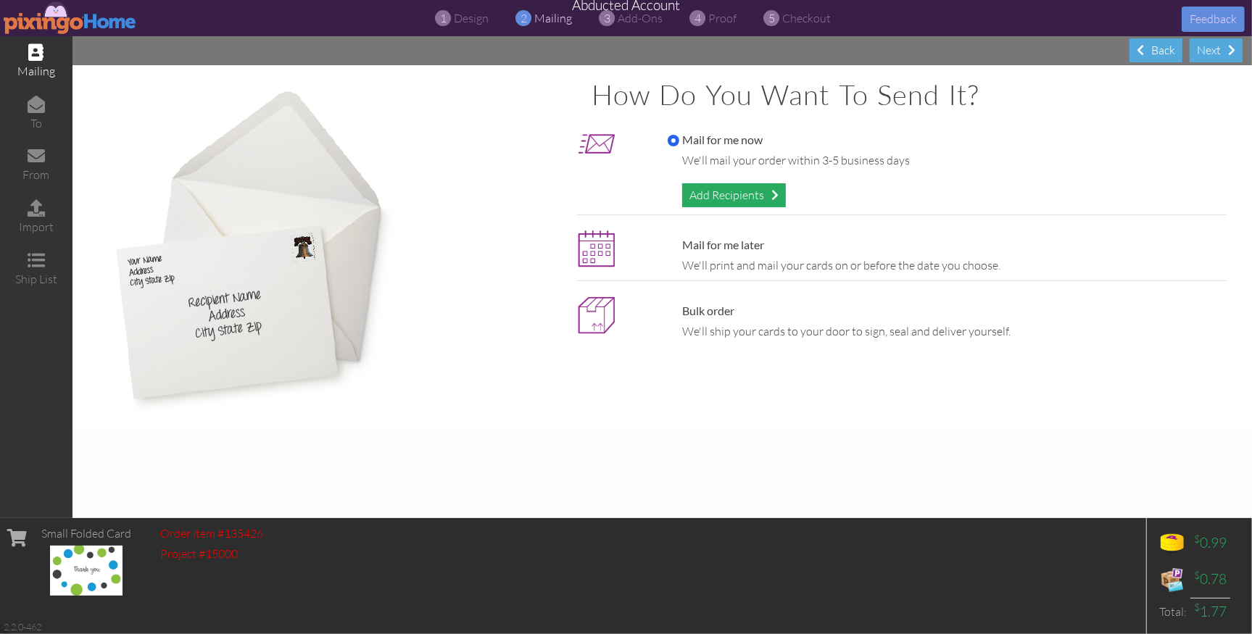
click at [714, 191] on div "Add Recipients" at bounding box center [734, 195] width 104 height 24
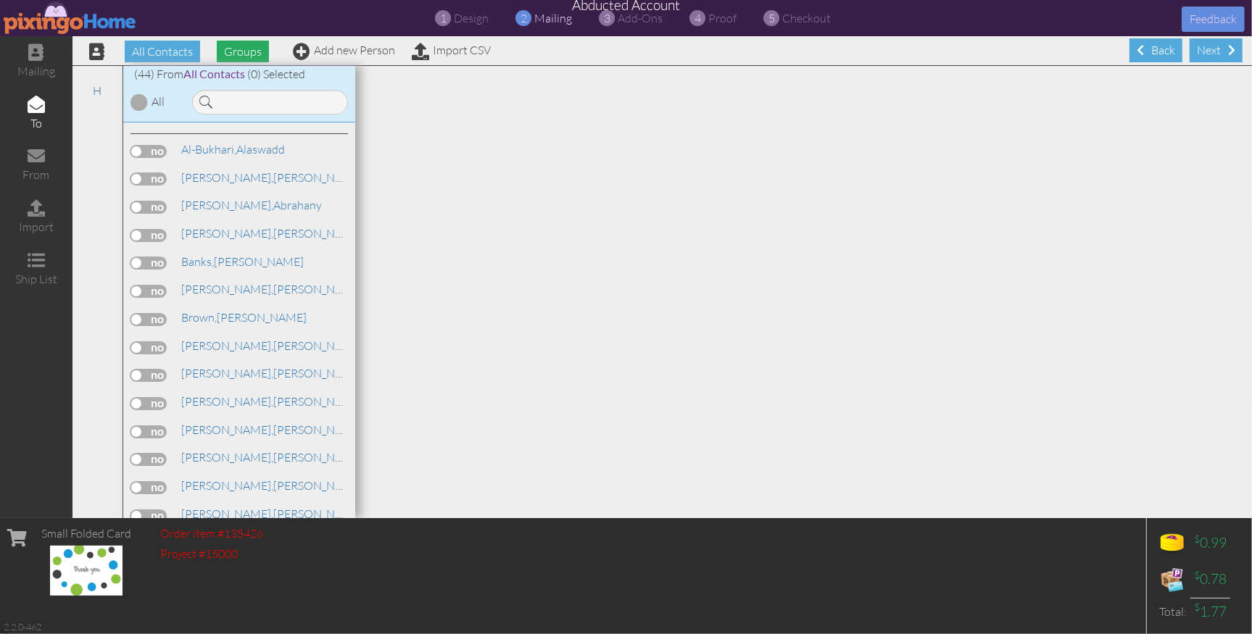
click at [251, 54] on span "Groups" at bounding box center [243, 52] width 52 height 22
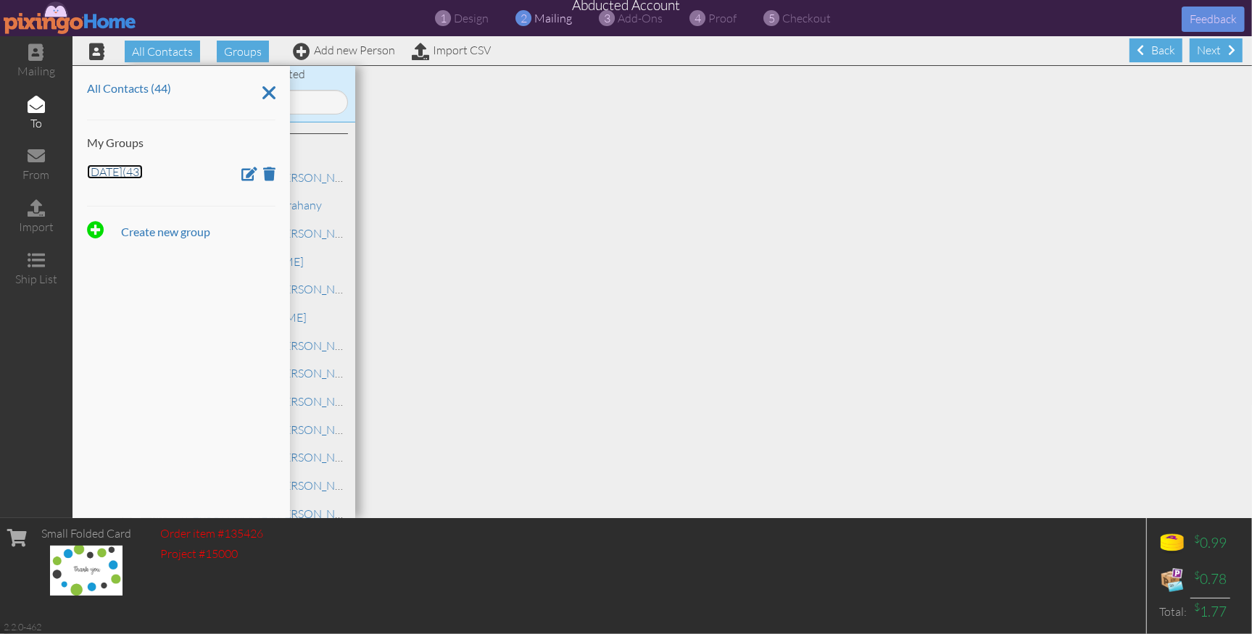
click at [104, 170] on link "Aug 22 (43)" at bounding box center [115, 172] width 56 height 14
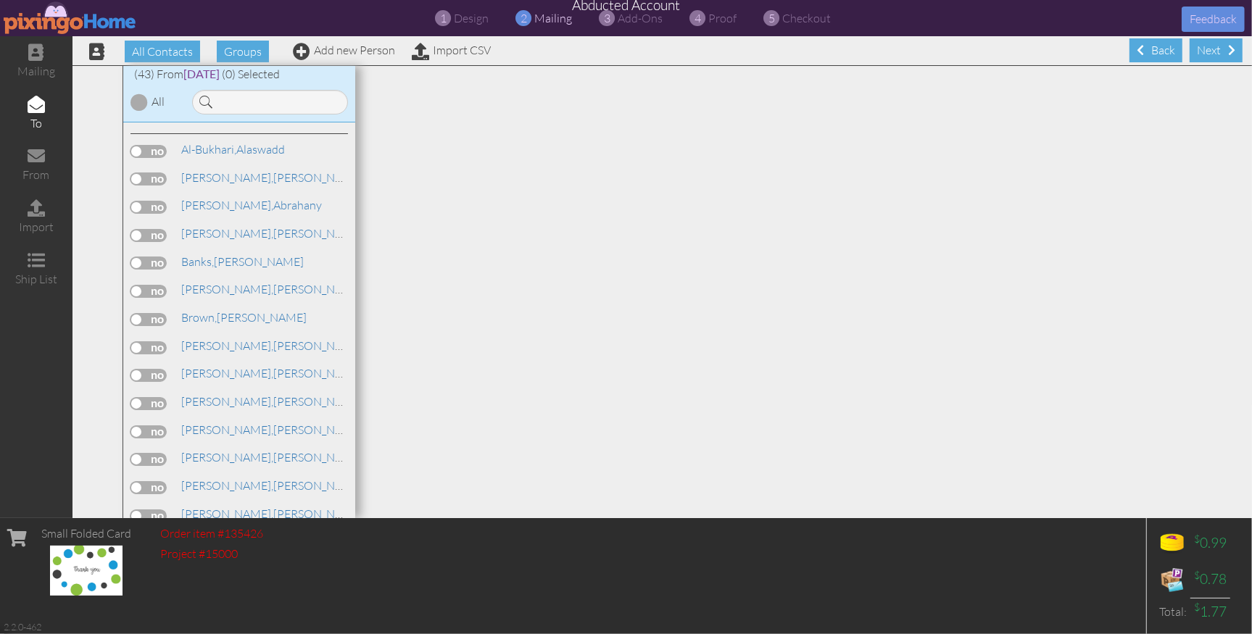
click at [142, 99] on div at bounding box center [138, 101] width 17 height 17
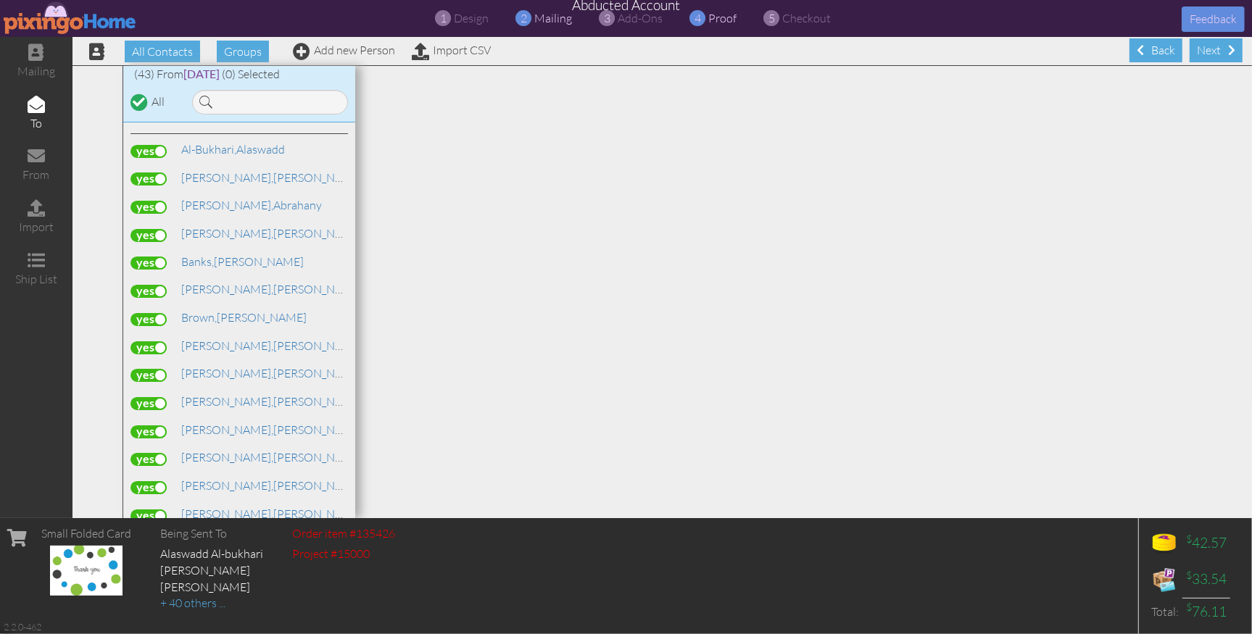
click at [723, 18] on span "proof" at bounding box center [723, 18] width 28 height 14
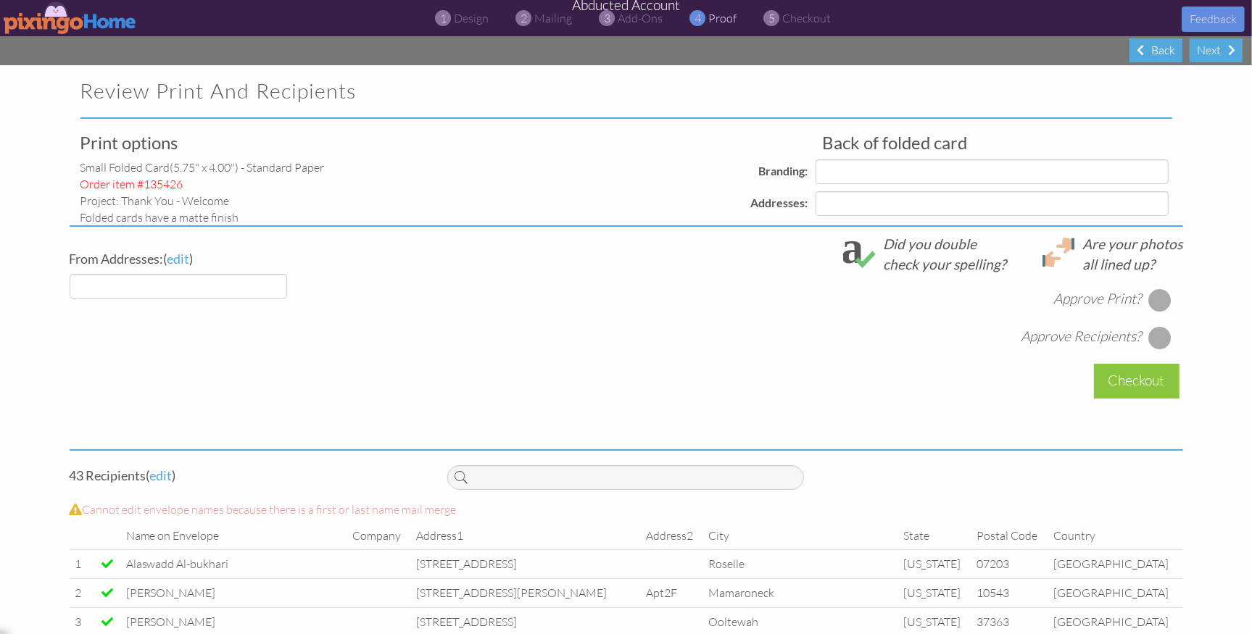
select select "object:107136"
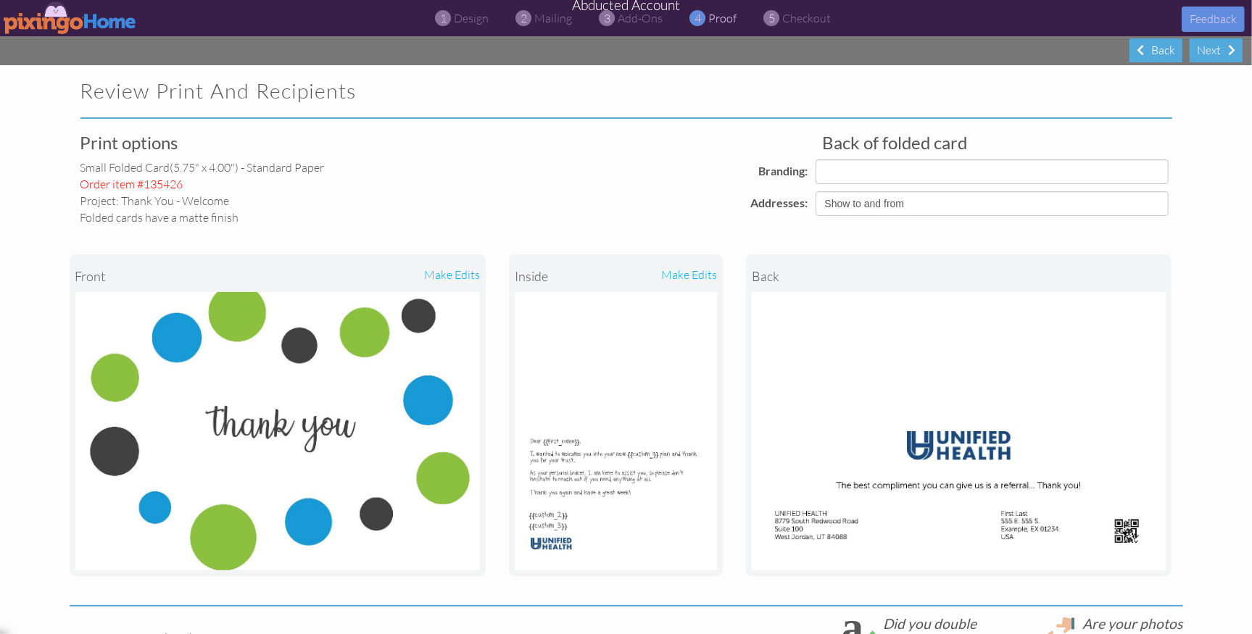
select select "object:107140"
select select "object:107142"
click at [899, 202] on select "Show to and from Show from only Hide to and from" at bounding box center [991, 203] width 353 height 25
select select "object:107138"
click at [815, 191] on select "Show to and from Show from only Hide to and from" at bounding box center [991, 203] width 353 height 25
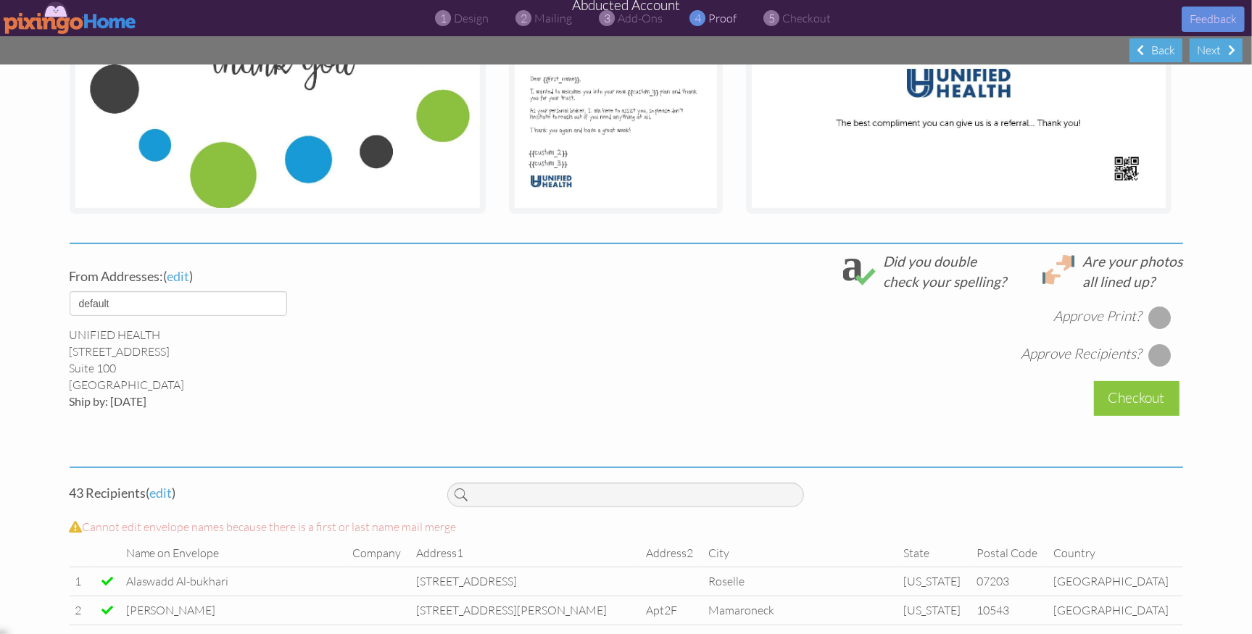
scroll to position [498, 0]
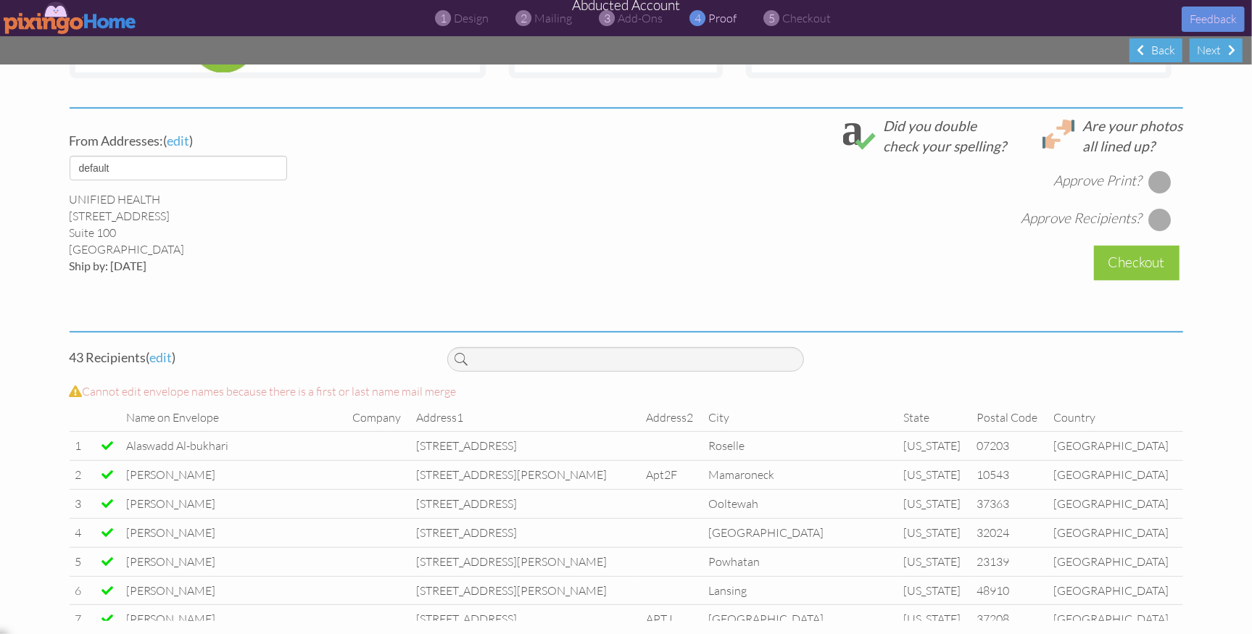
click at [1155, 183] on div at bounding box center [1159, 181] width 23 height 23
click at [1162, 226] on div at bounding box center [1159, 219] width 23 height 23
click at [1141, 266] on div "Checkout" at bounding box center [1137, 263] width 86 height 34
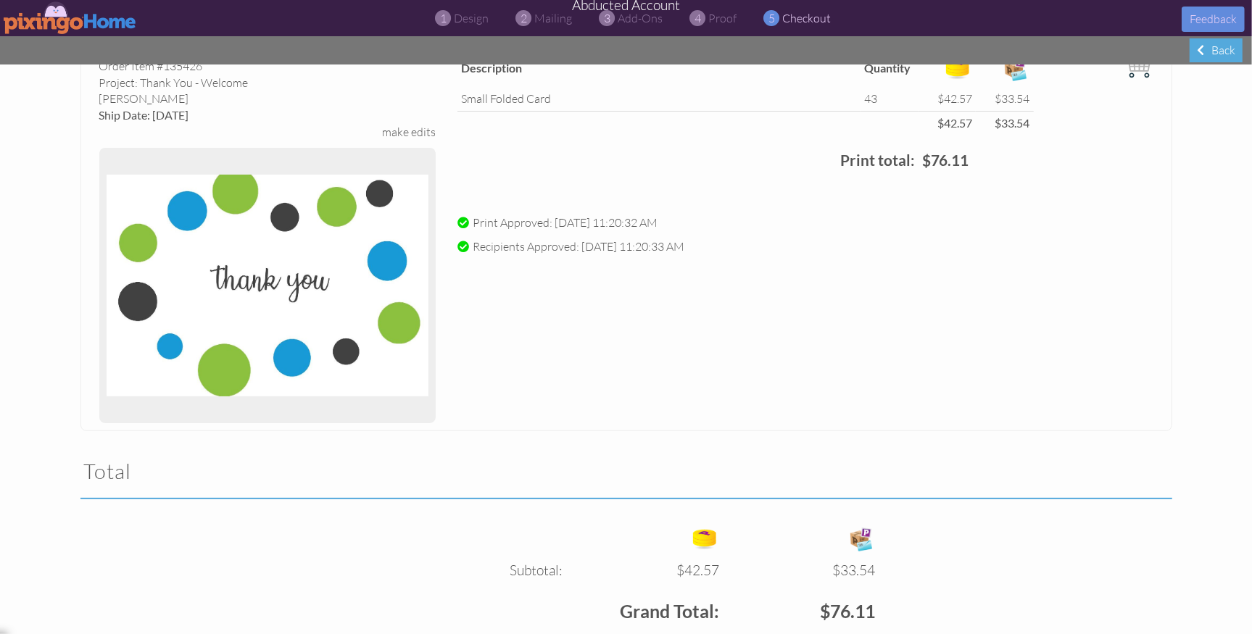
scroll to position [285, 0]
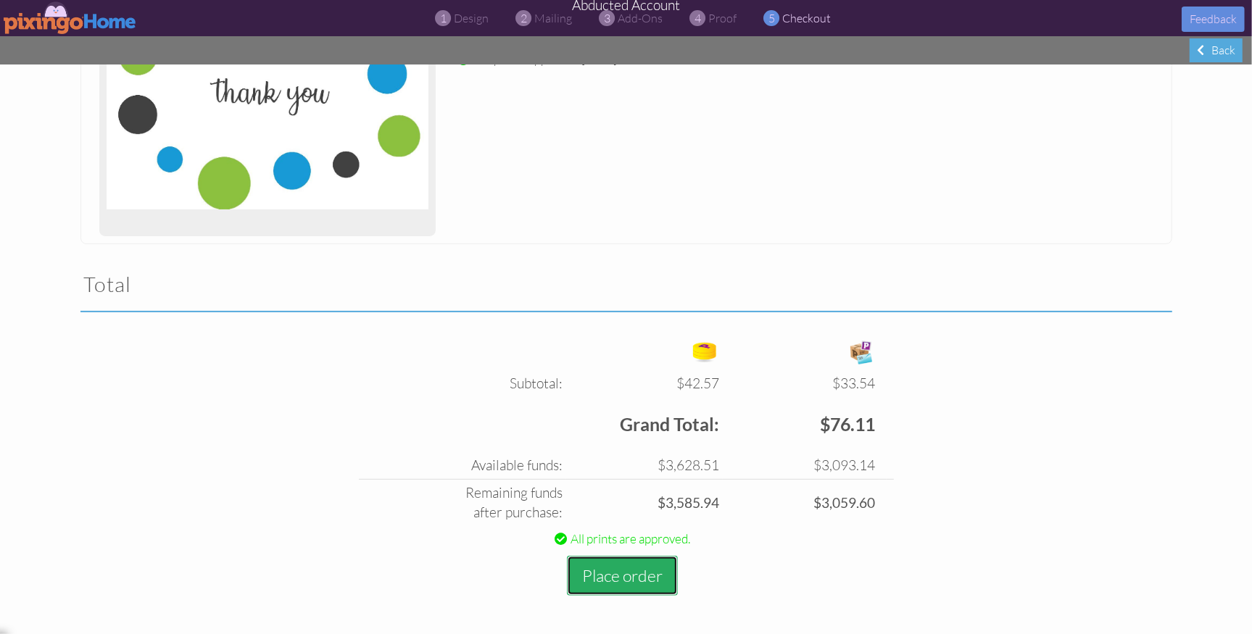
click at [623, 567] on button "Place order" at bounding box center [622, 576] width 111 height 40
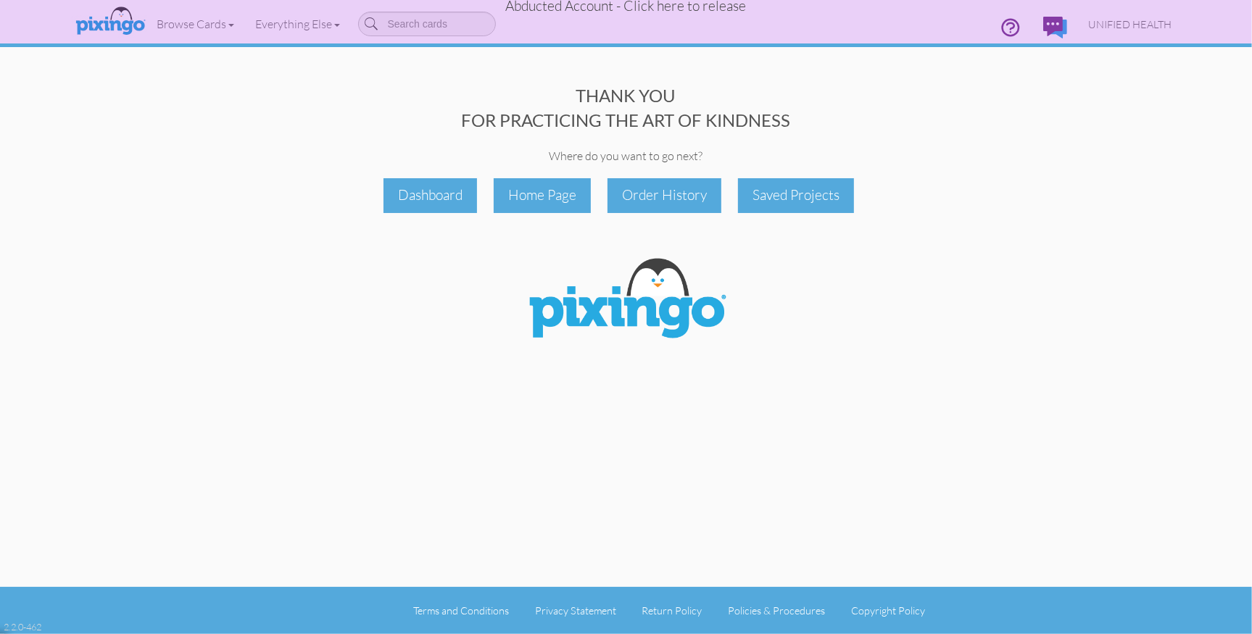
click at [654, 7] on span "Abducted Account - Click here to release" at bounding box center [626, 5] width 241 height 17
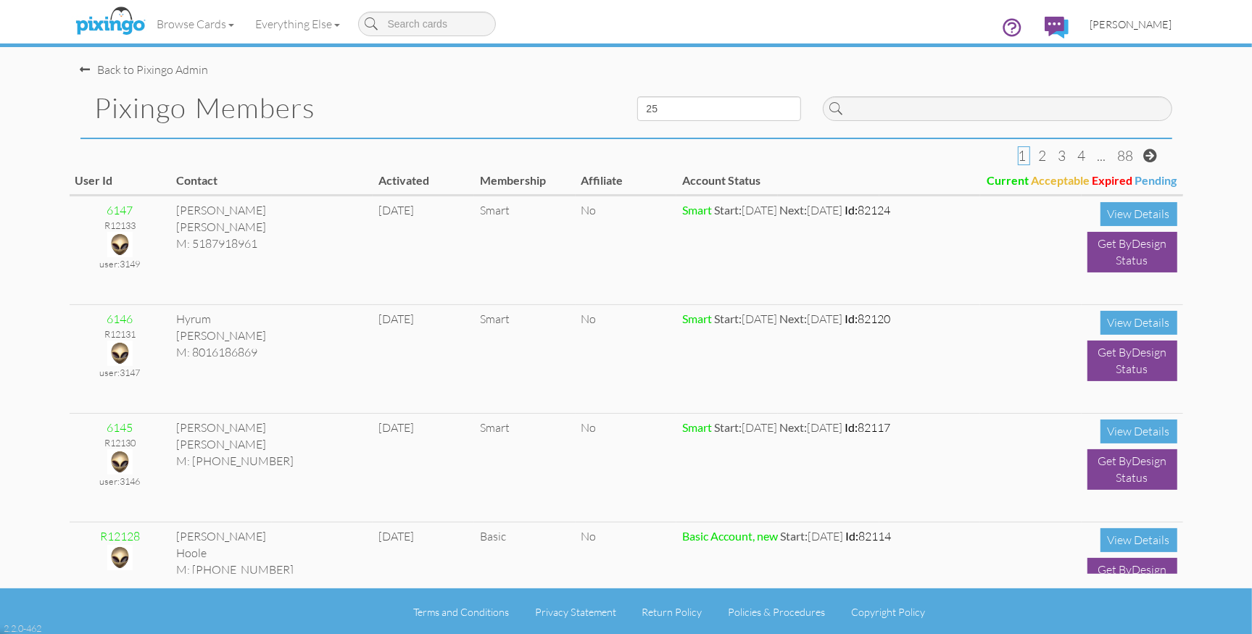
click at [1128, 30] on span "[PERSON_NAME]" at bounding box center [1131, 24] width 82 height 12
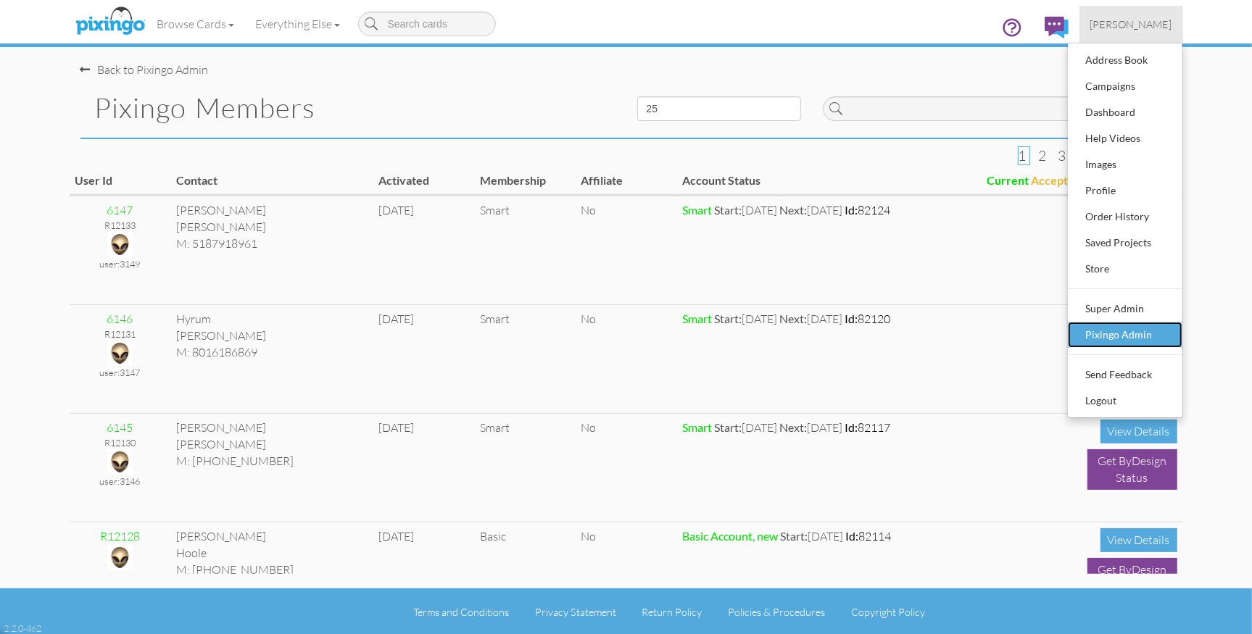
click at [1114, 338] on div "Pixingo Admin" at bounding box center [1125, 335] width 86 height 22
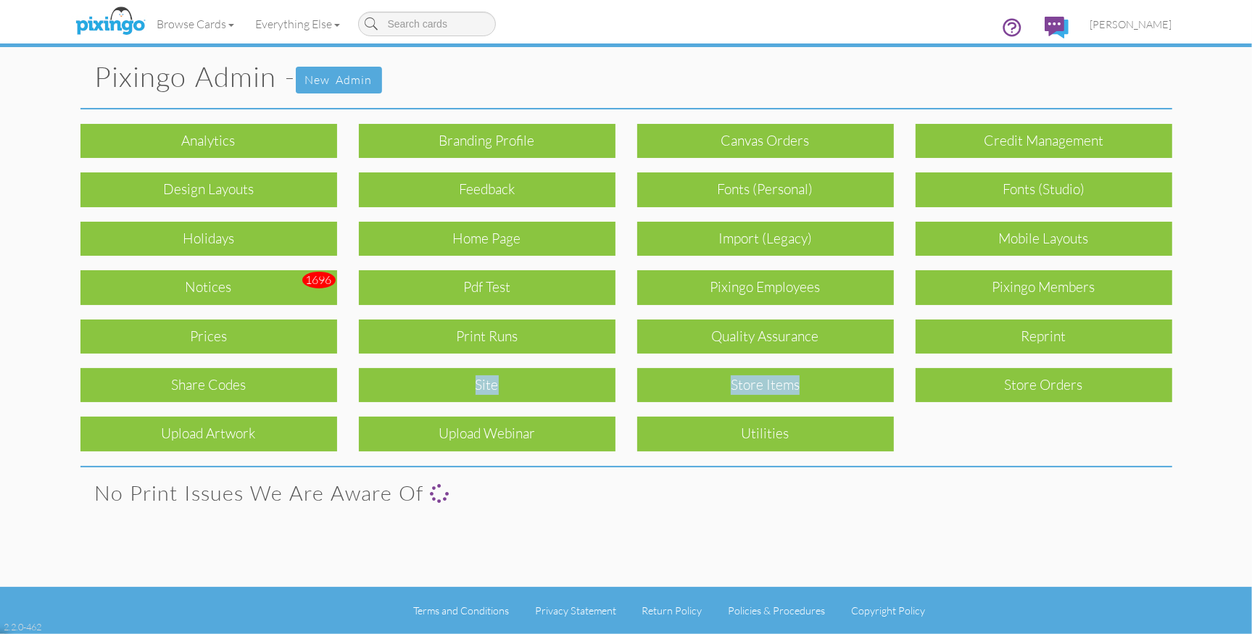
drag, startPoint x: 870, startPoint y: 391, endPoint x: 77, endPoint y: 375, distance: 793.8
click at [136, 383] on div "Analytics Branding profile Canvas Orders Credit Management Design Layouts Feedb…" at bounding box center [626, 280] width 1113 height 342
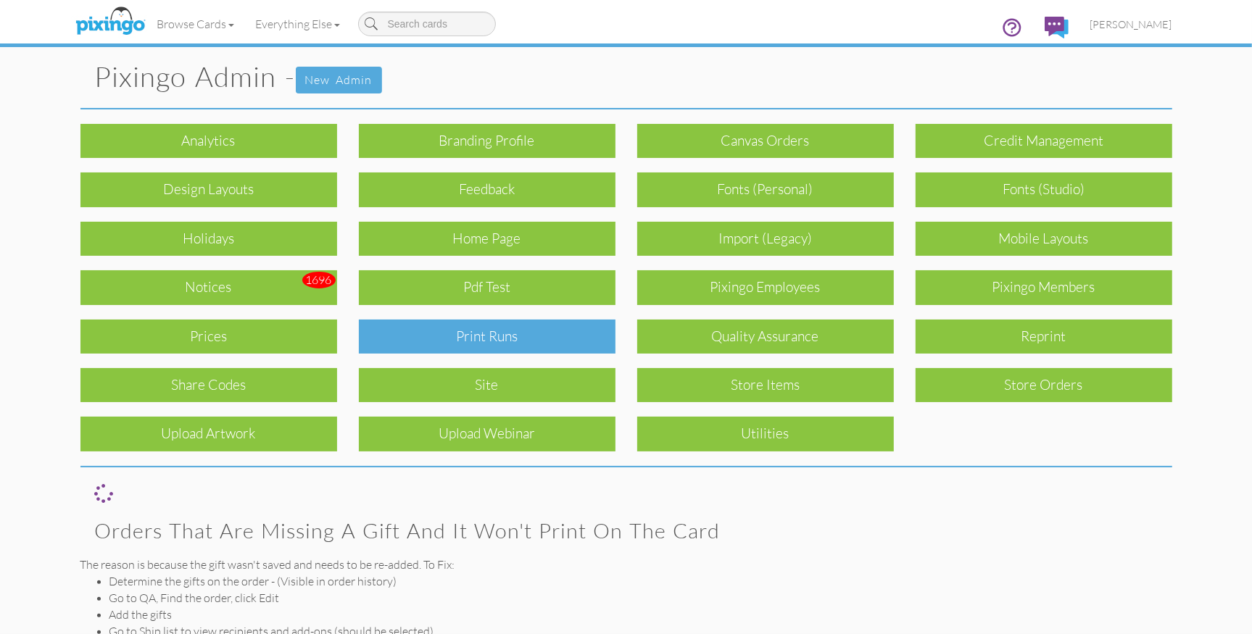
click at [477, 335] on div "Print Runs" at bounding box center [487, 337] width 257 height 34
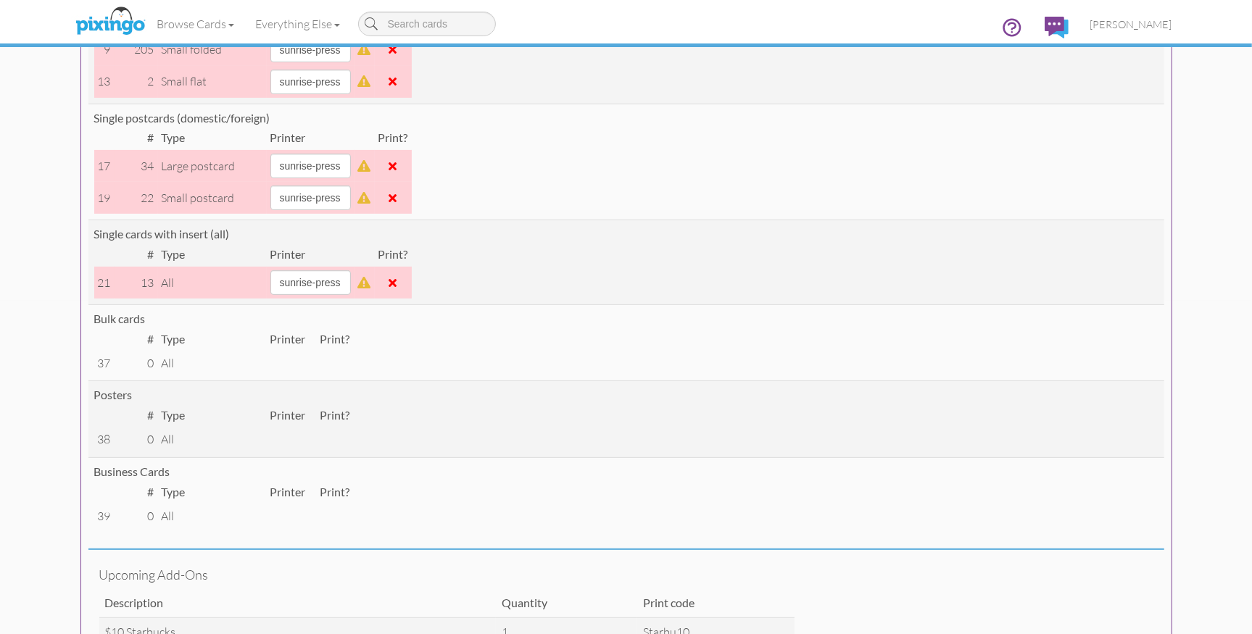
scroll to position [333, 0]
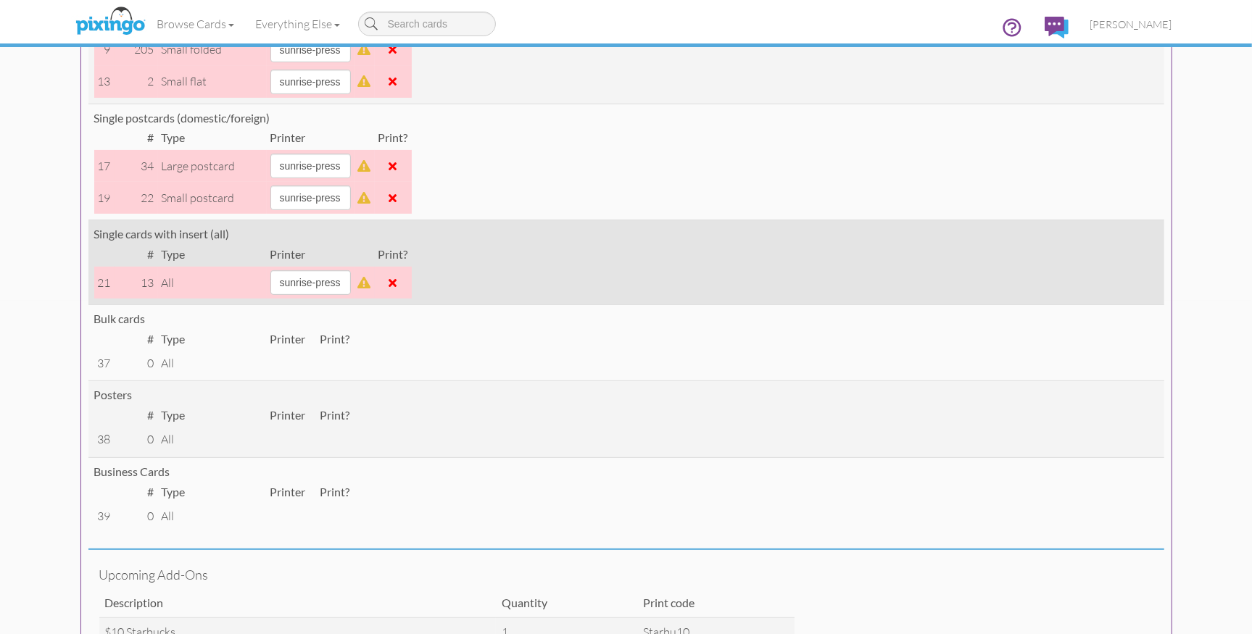
click at [397, 283] on span at bounding box center [393, 283] width 8 height 12
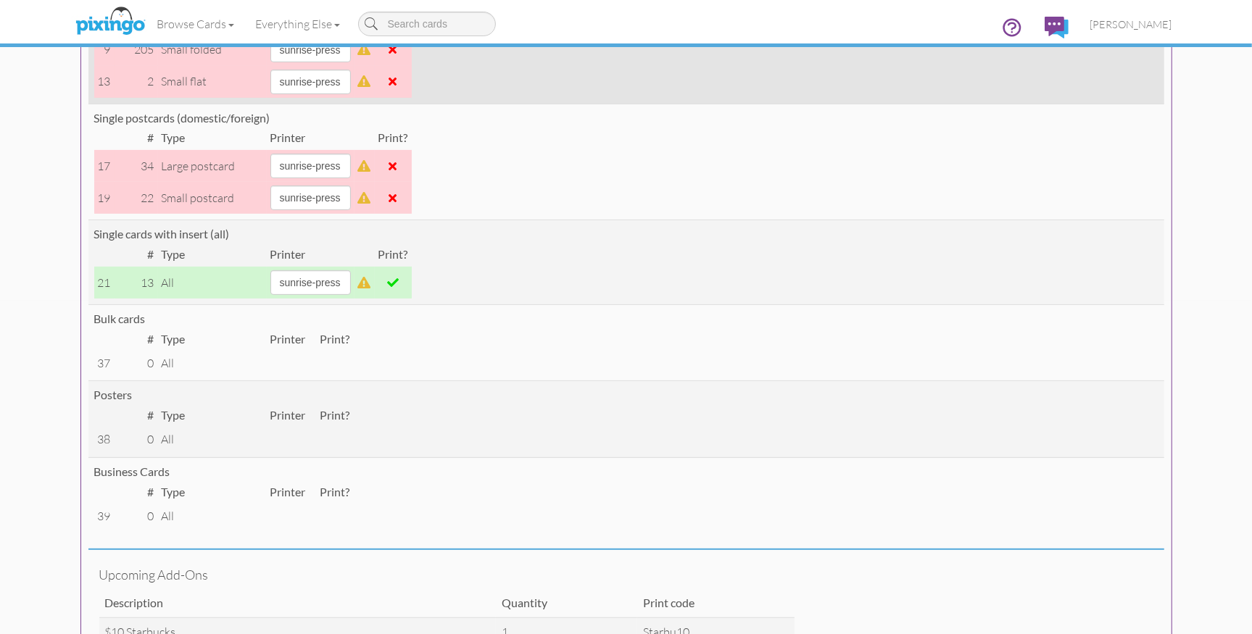
scroll to position [0, 0]
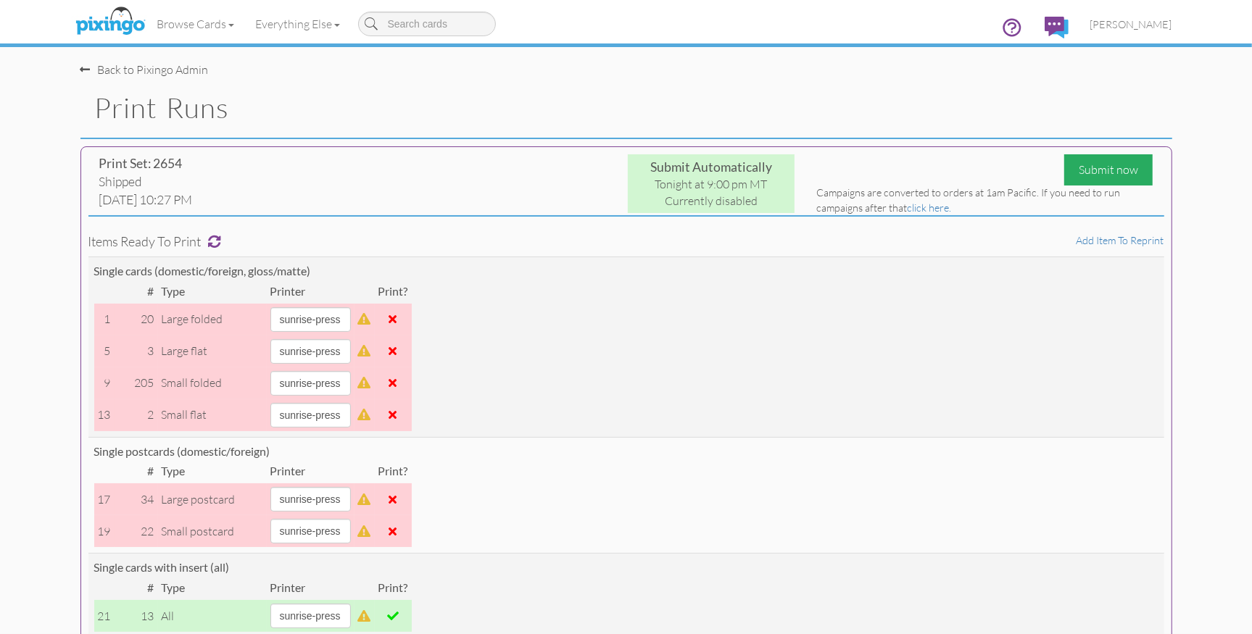
click at [1105, 170] on div "Submit now" at bounding box center [1108, 169] width 88 height 31
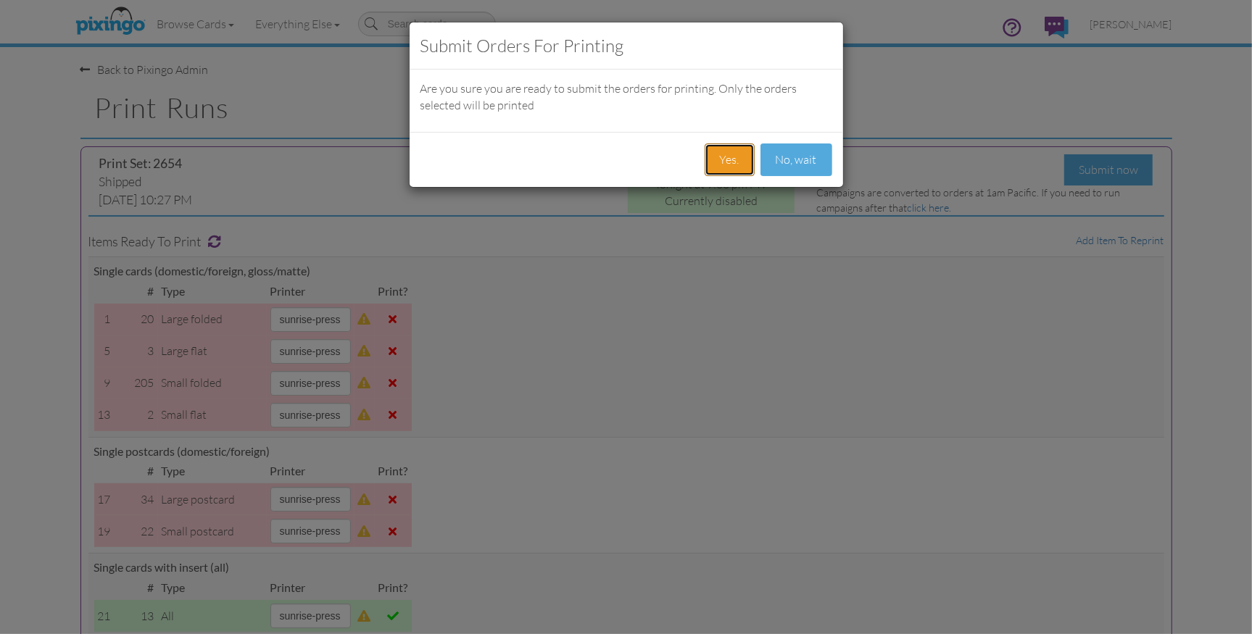
drag, startPoint x: 722, startPoint y: 150, endPoint x: 773, endPoint y: 192, distance: 66.4
click at [723, 150] on button "Yes." at bounding box center [729, 160] width 50 height 33
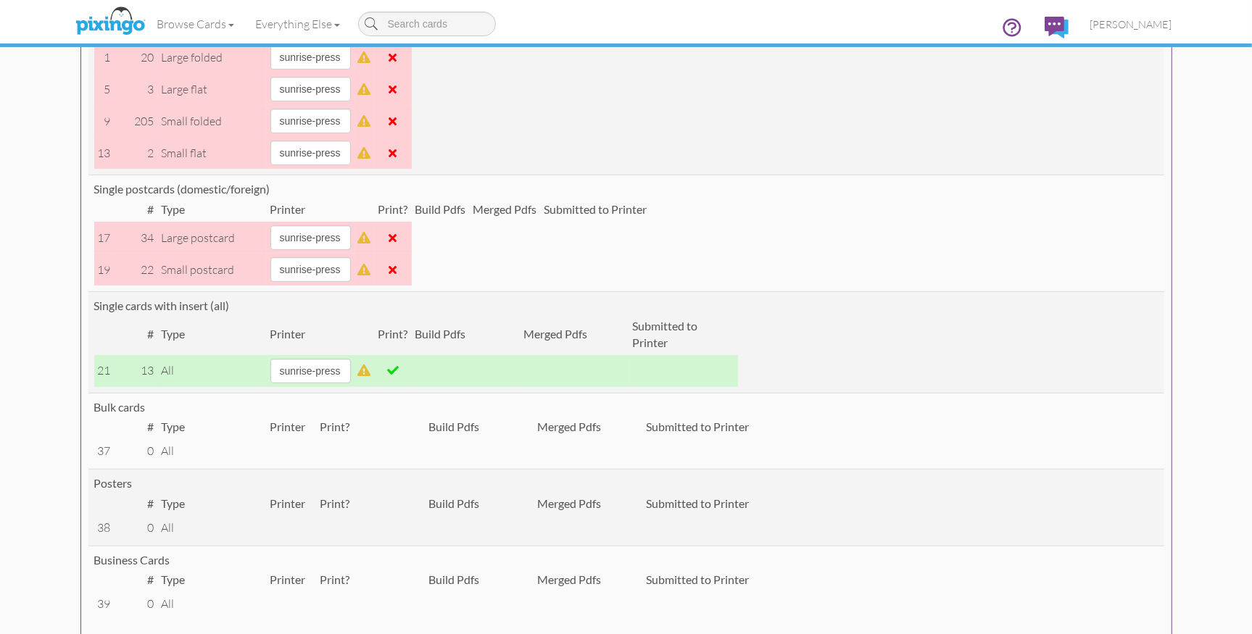
scroll to position [247, 0]
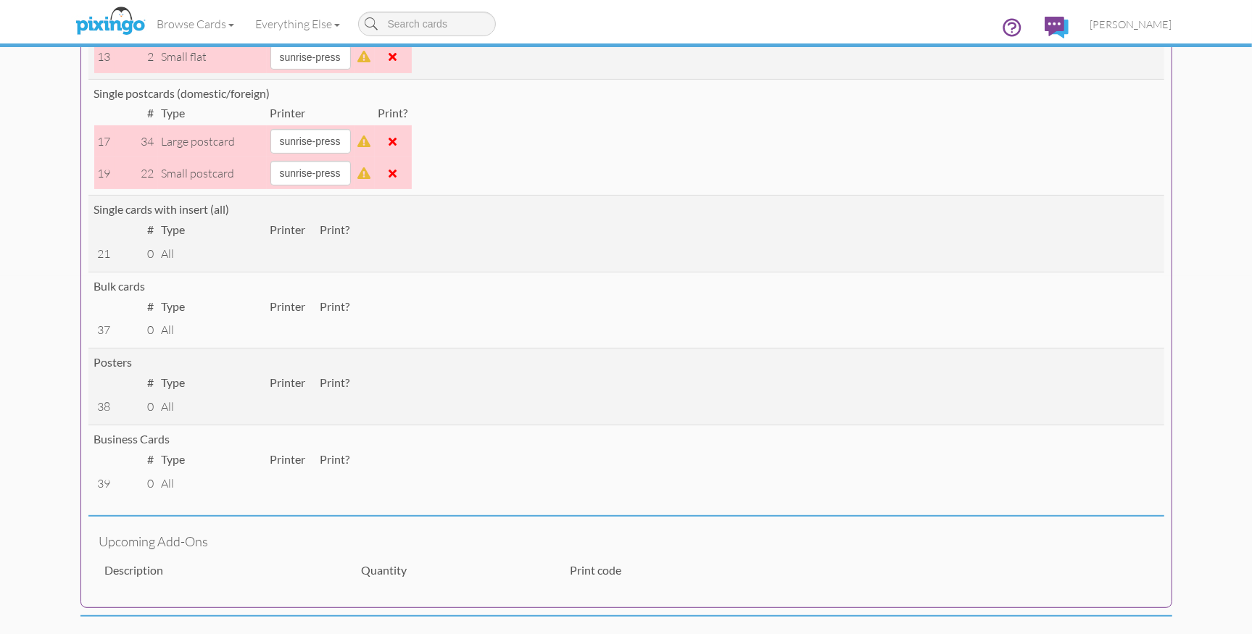
scroll to position [355, 0]
click at [397, 142] on span at bounding box center [393, 144] width 8 height 12
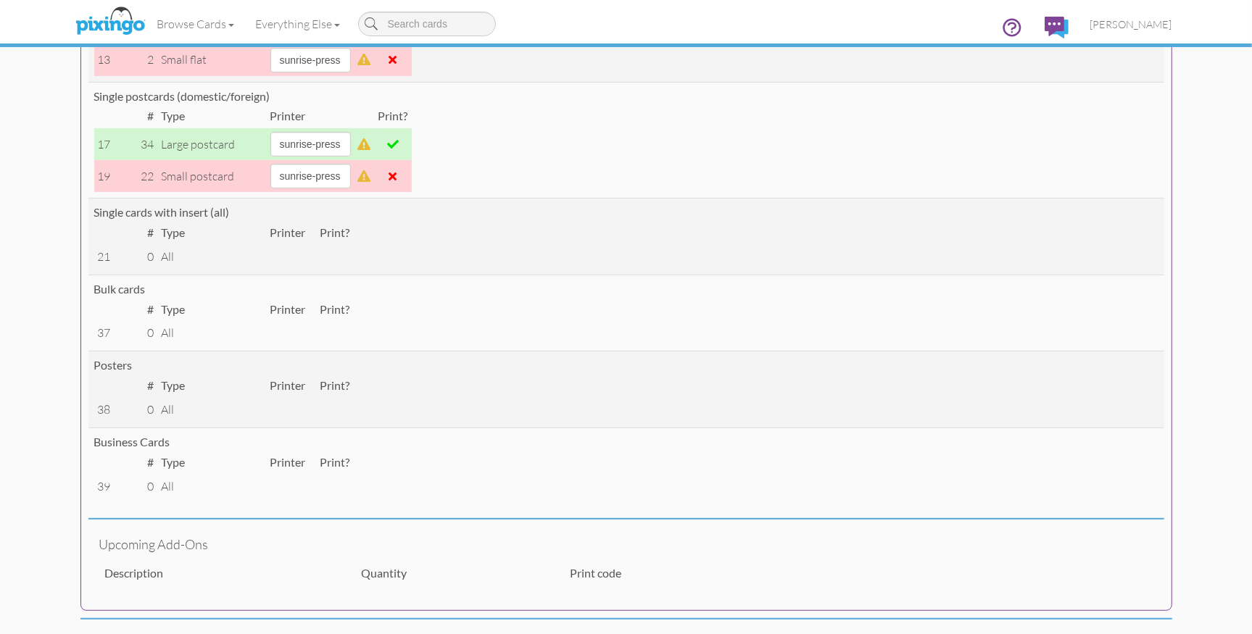
click at [397, 176] on span at bounding box center [393, 176] width 8 height 12
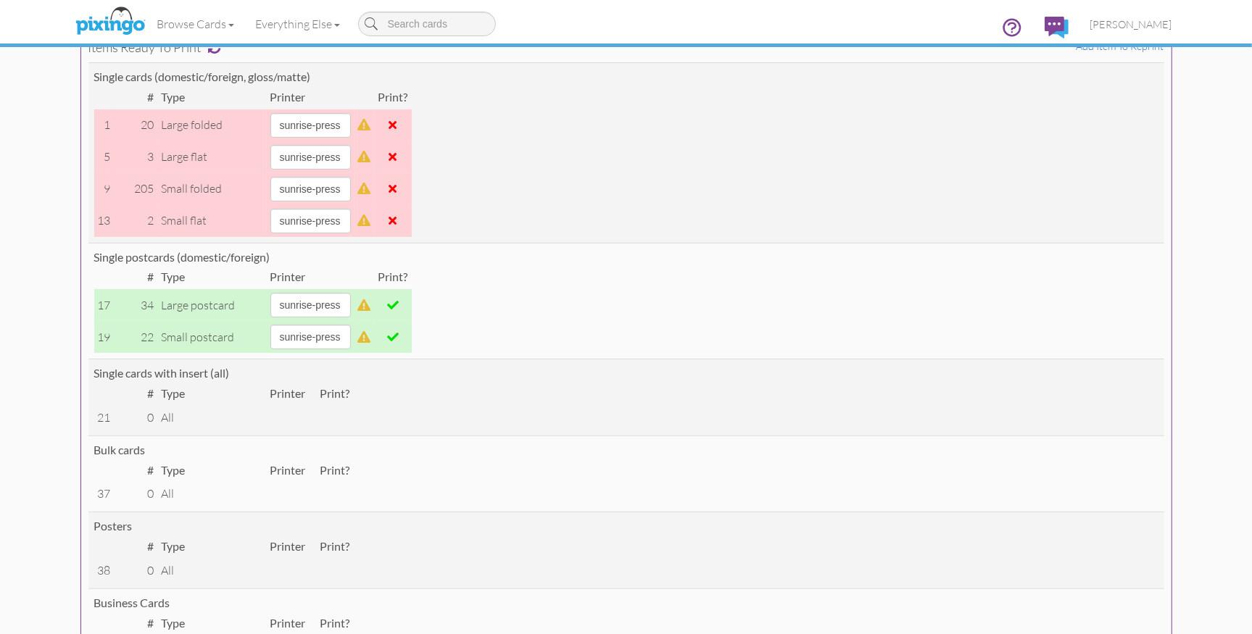
scroll to position [0, 0]
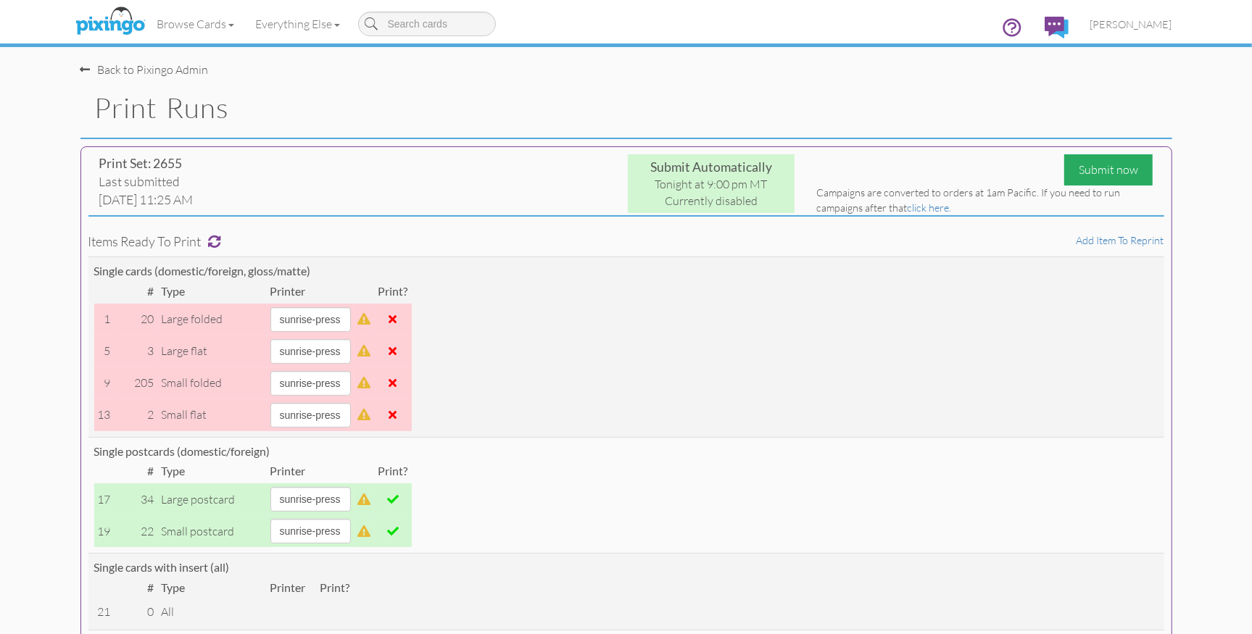
click at [1122, 168] on div "Submit now" at bounding box center [1108, 169] width 88 height 31
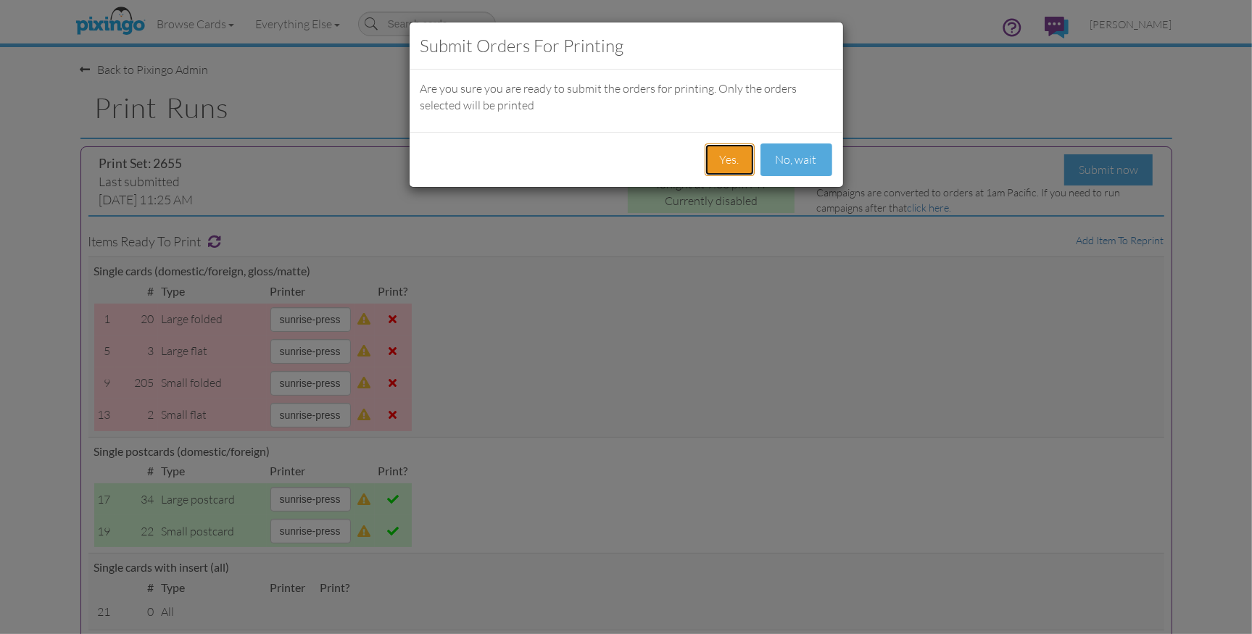
click at [733, 157] on button "Yes." at bounding box center [729, 160] width 50 height 33
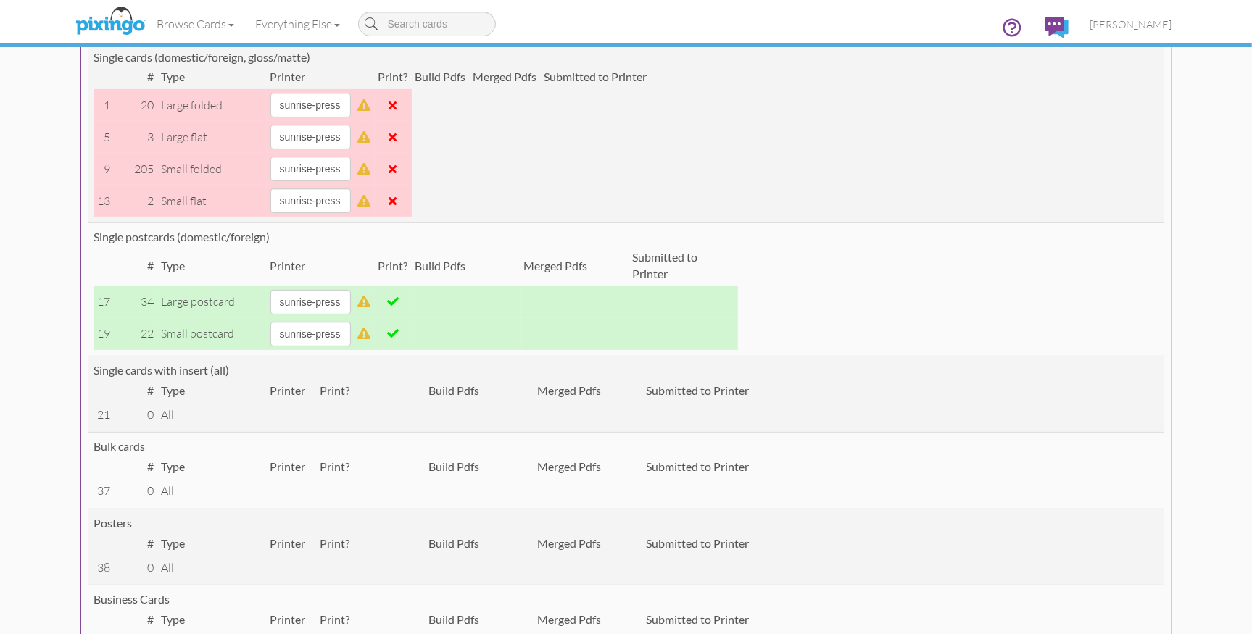
scroll to position [323, 0]
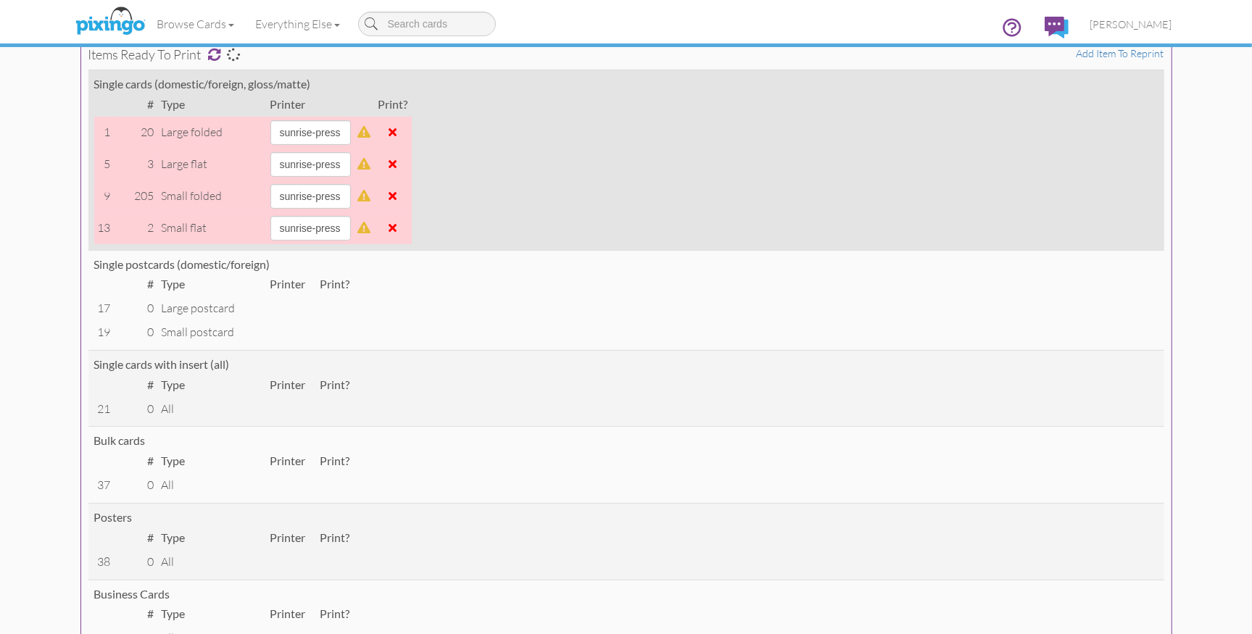
scroll to position [186, 0]
click at [397, 230] on span at bounding box center [393, 229] width 8 height 12
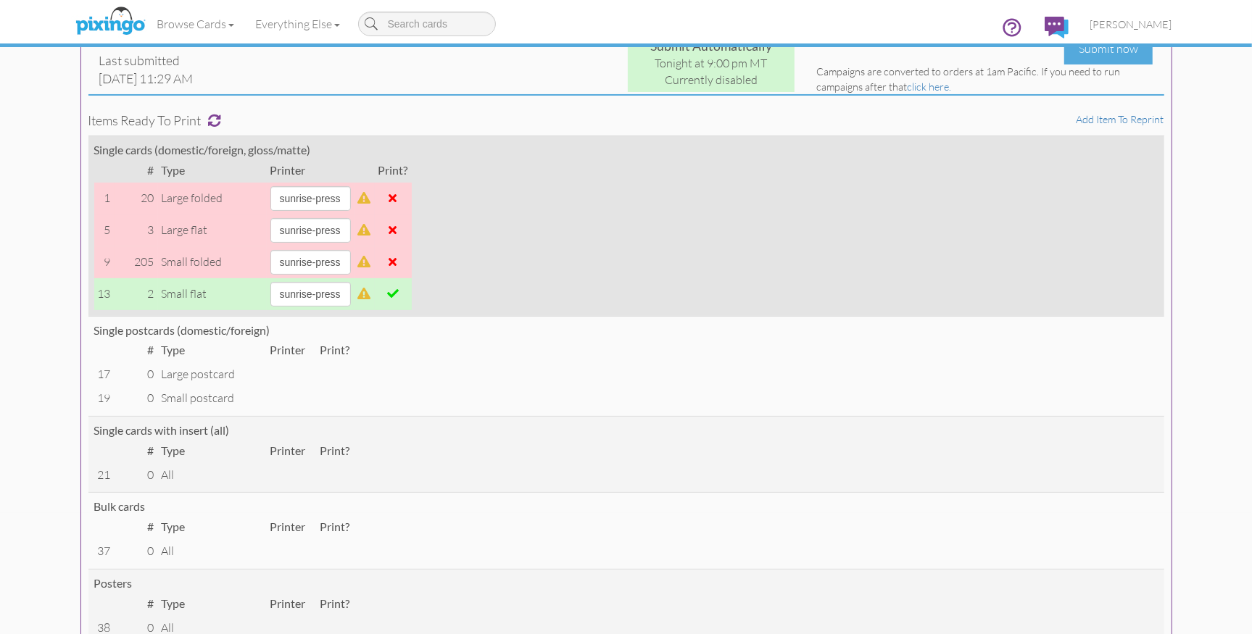
scroll to position [101, 0]
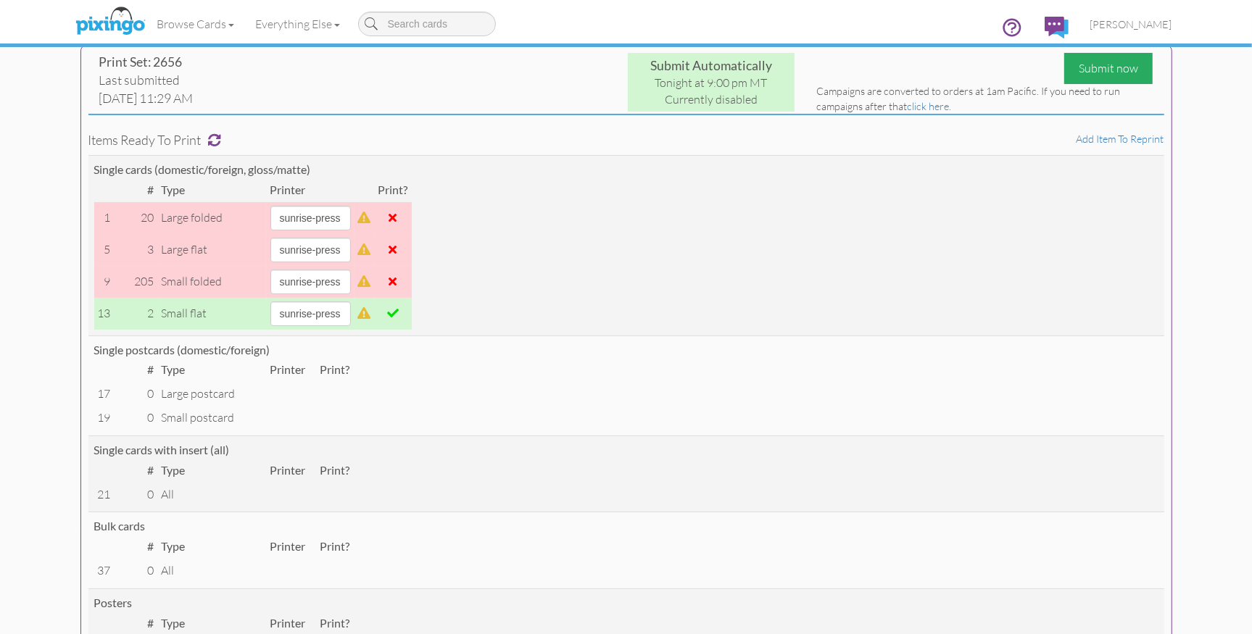
click at [1110, 74] on div "Submit now" at bounding box center [1108, 68] width 88 height 31
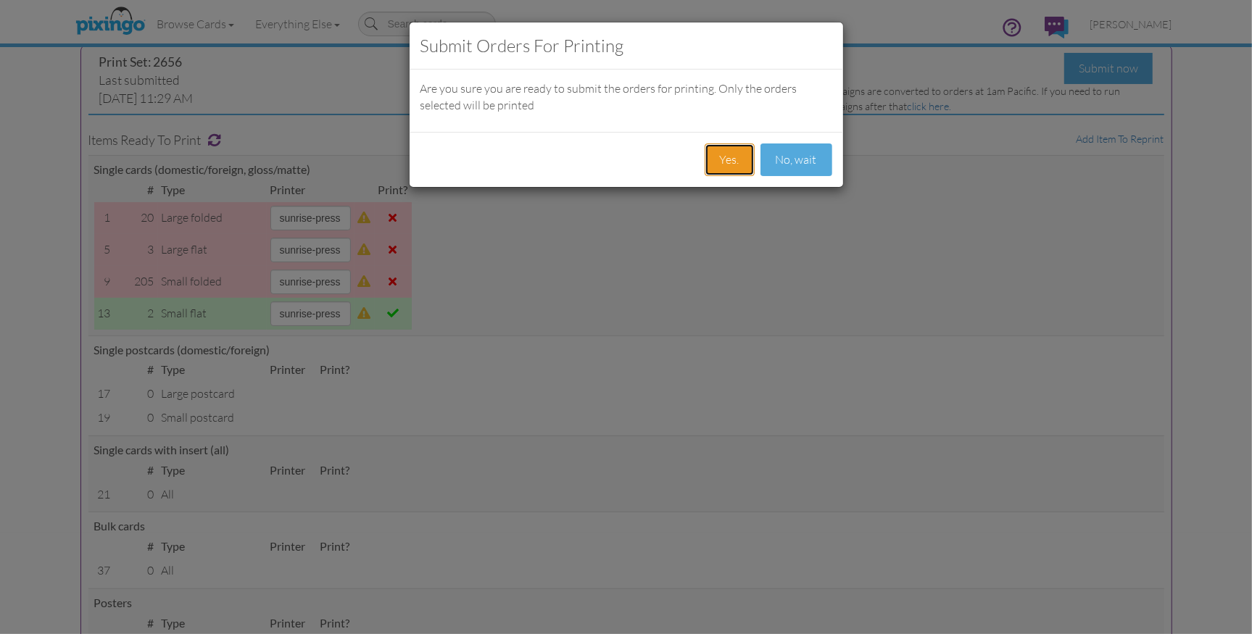
click at [723, 161] on button "Yes." at bounding box center [729, 160] width 50 height 33
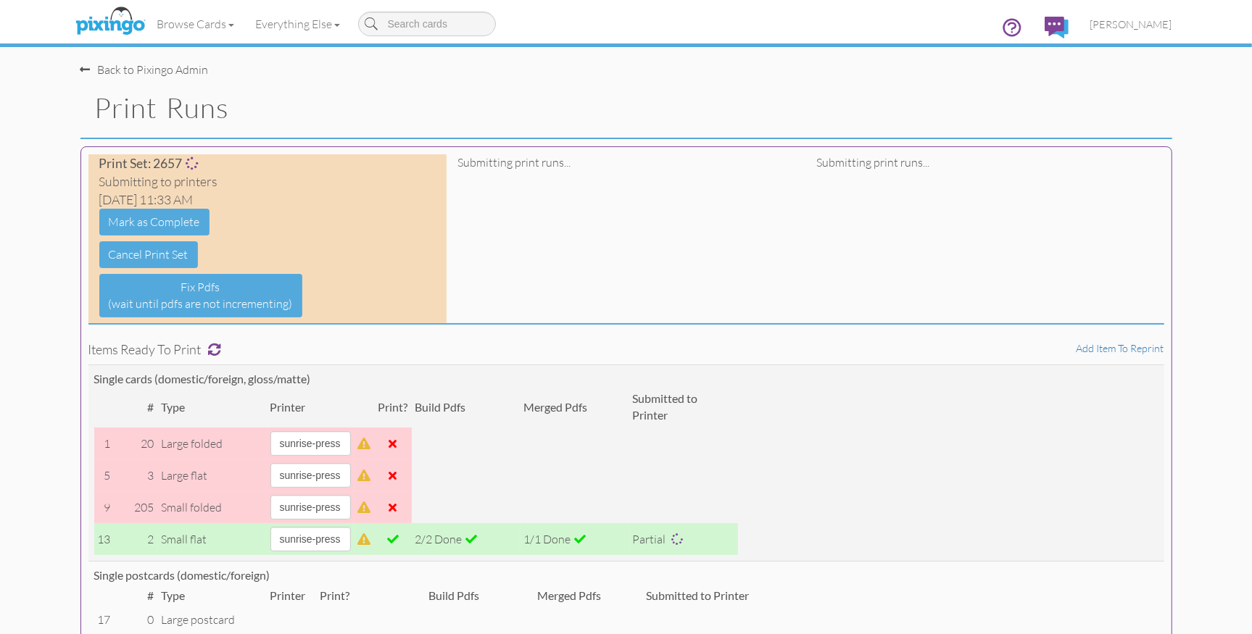
click at [308, 95] on h1 "Print Runs" at bounding box center [633, 108] width 1077 height 30
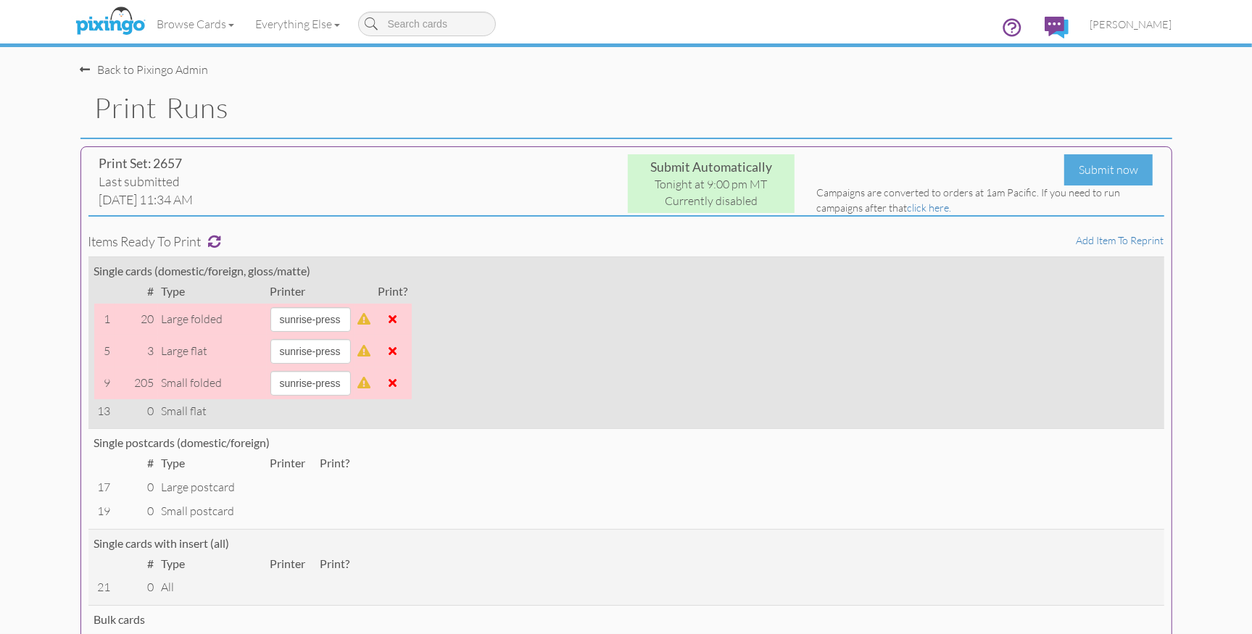
click at [397, 352] on span at bounding box center [393, 351] width 8 height 12
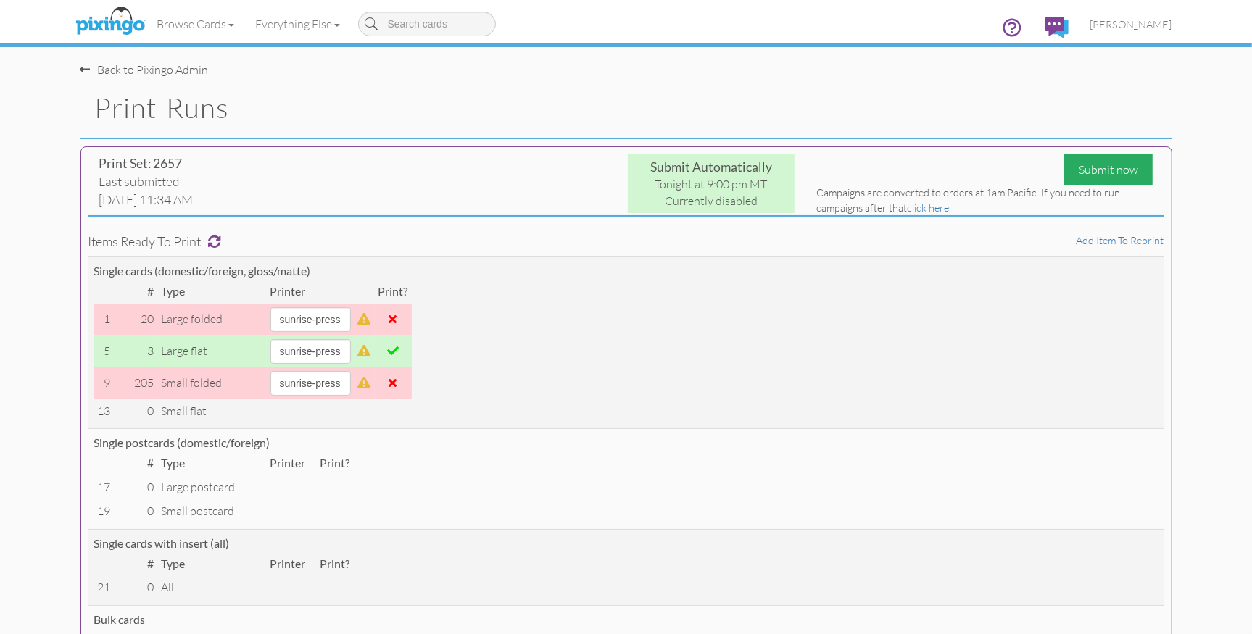
click at [1106, 169] on div "Submit now" at bounding box center [1108, 169] width 88 height 31
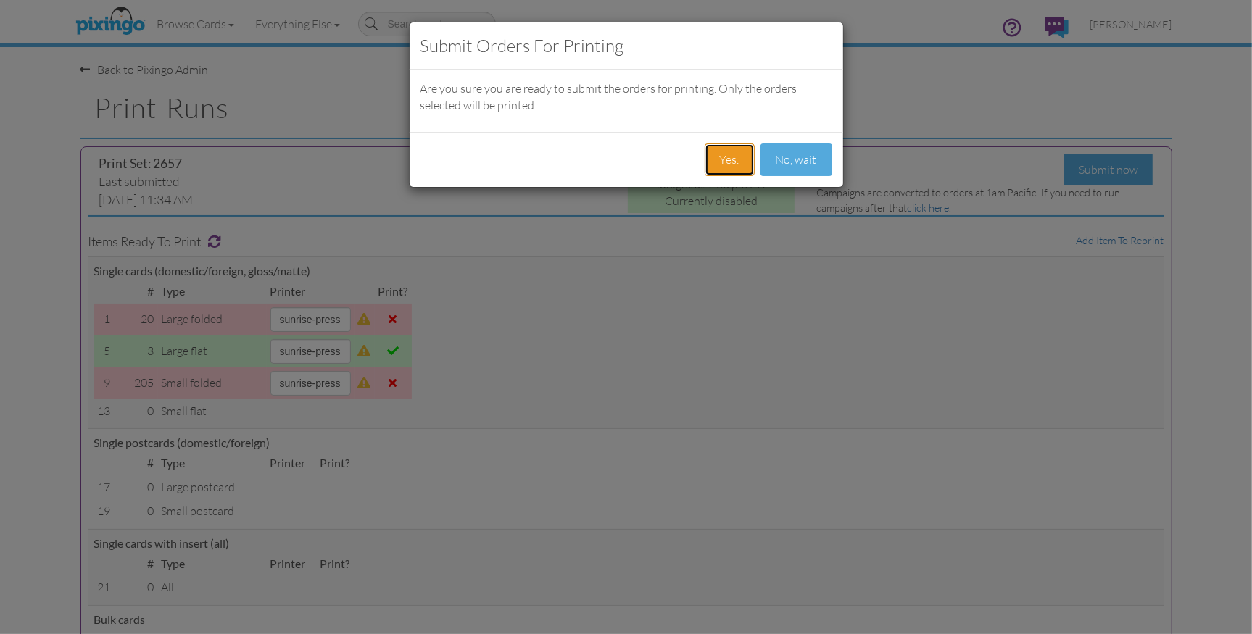
click at [736, 161] on button "Yes." at bounding box center [729, 160] width 50 height 33
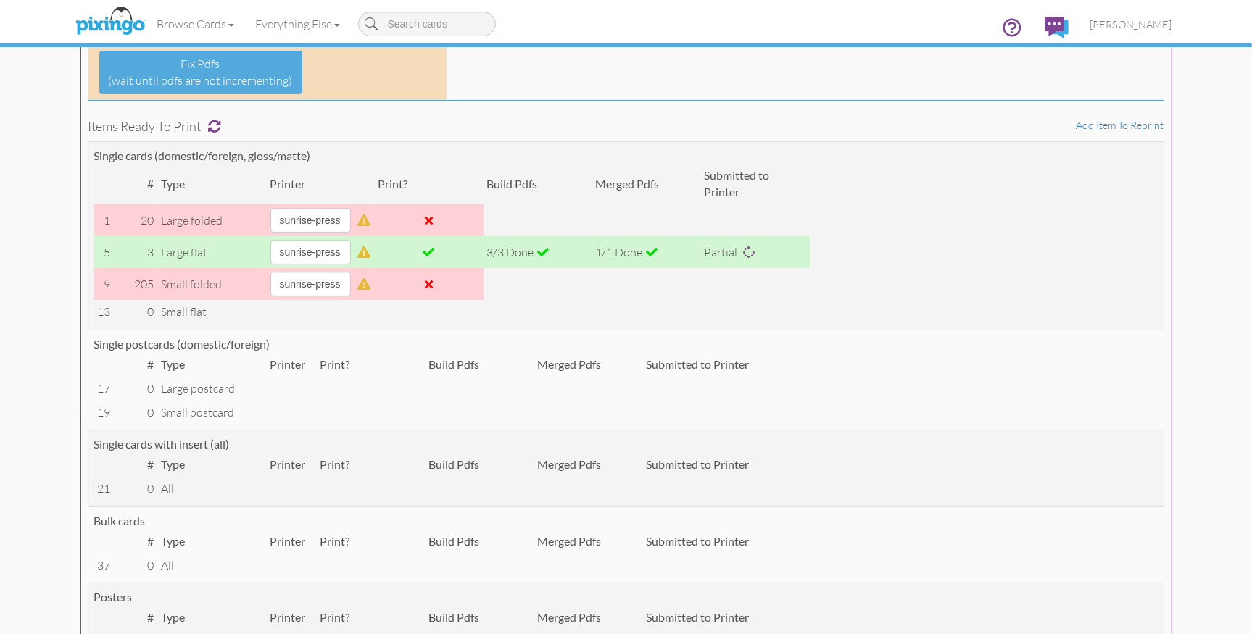
scroll to position [143, 0]
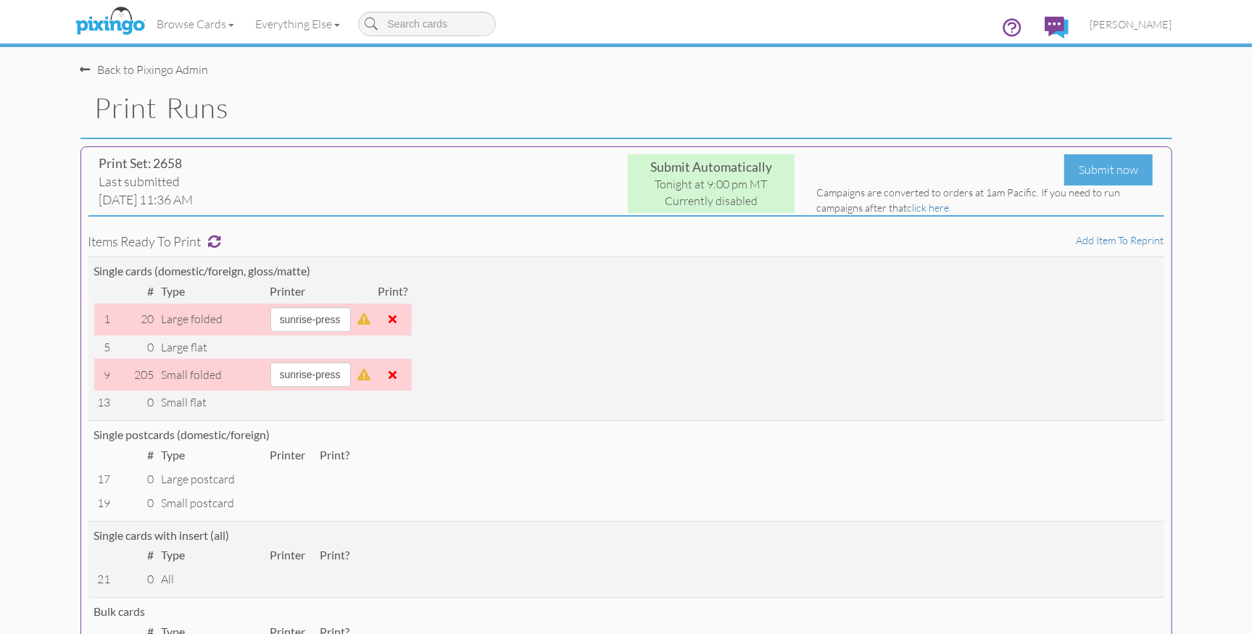
click at [560, 93] on h1 "Print Runs" at bounding box center [633, 108] width 1077 height 30
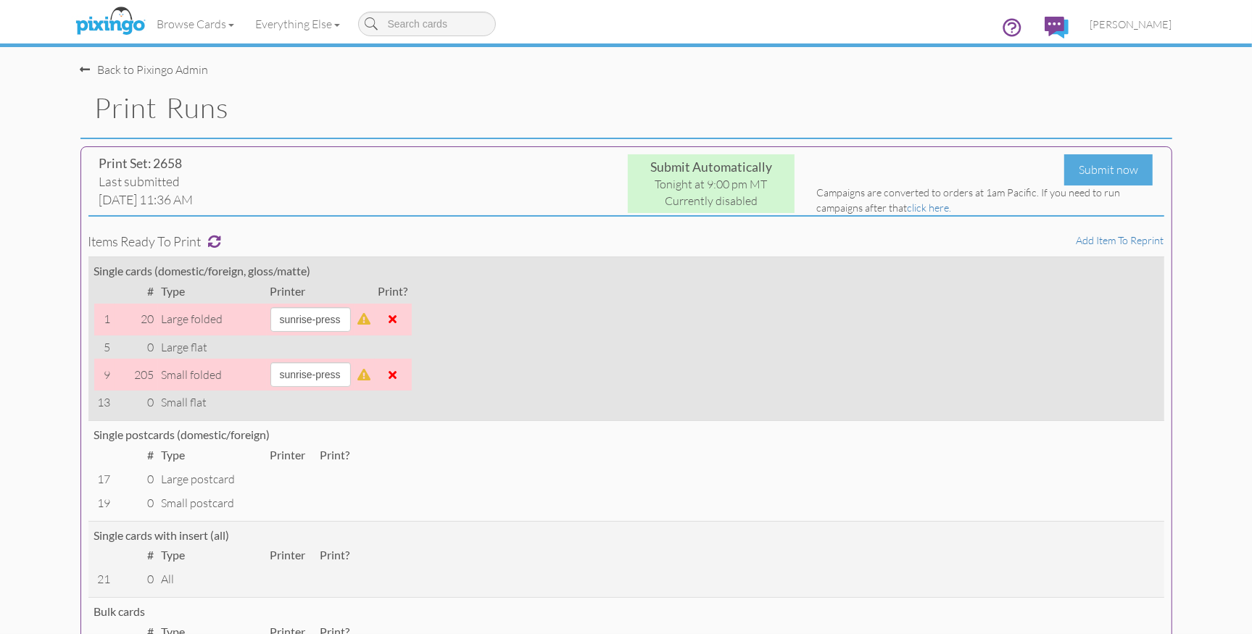
click at [397, 321] on span at bounding box center [393, 319] width 8 height 12
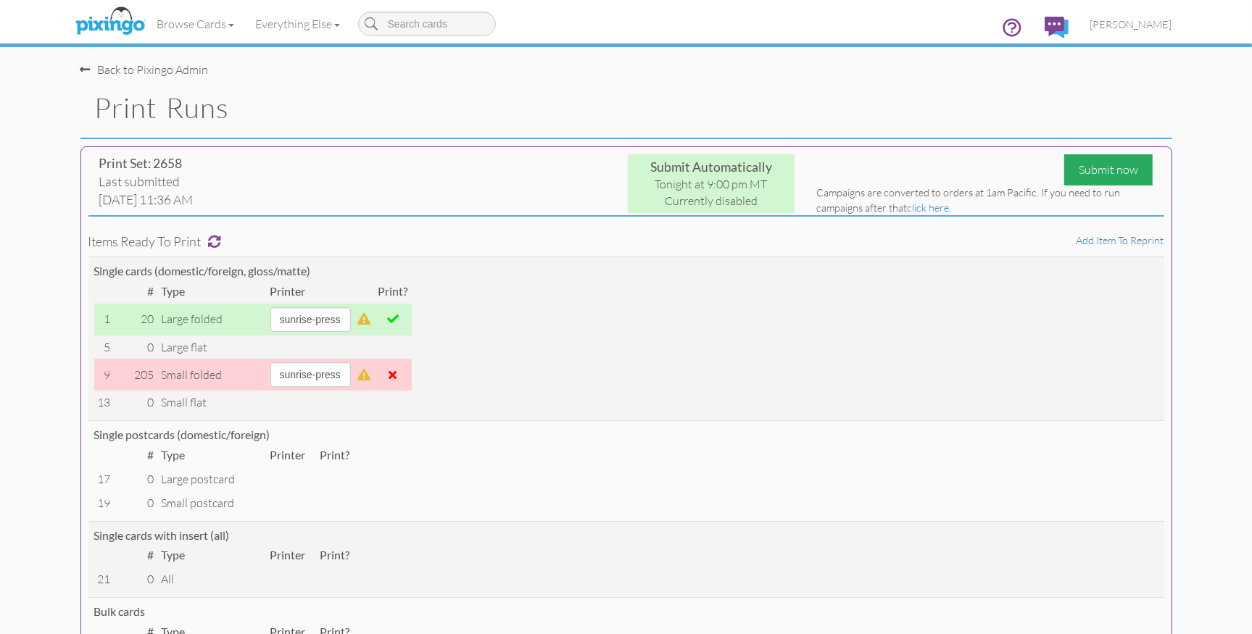
click at [1099, 171] on div "Submit now" at bounding box center [1108, 169] width 88 height 31
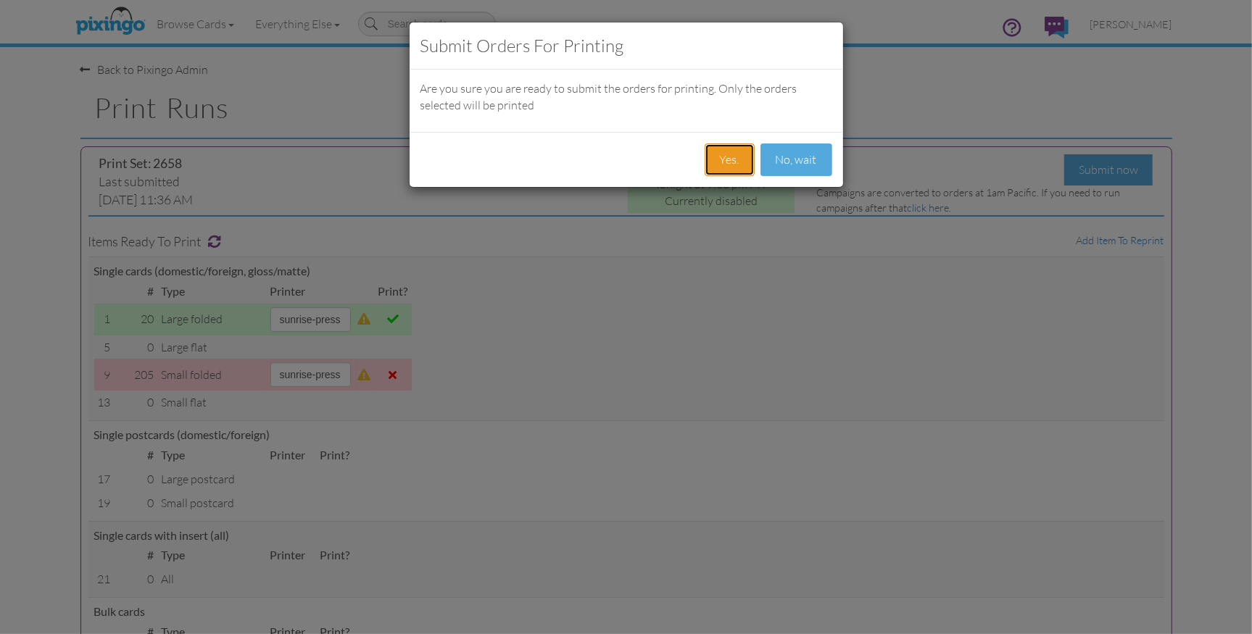
click at [725, 159] on button "Yes." at bounding box center [729, 160] width 50 height 33
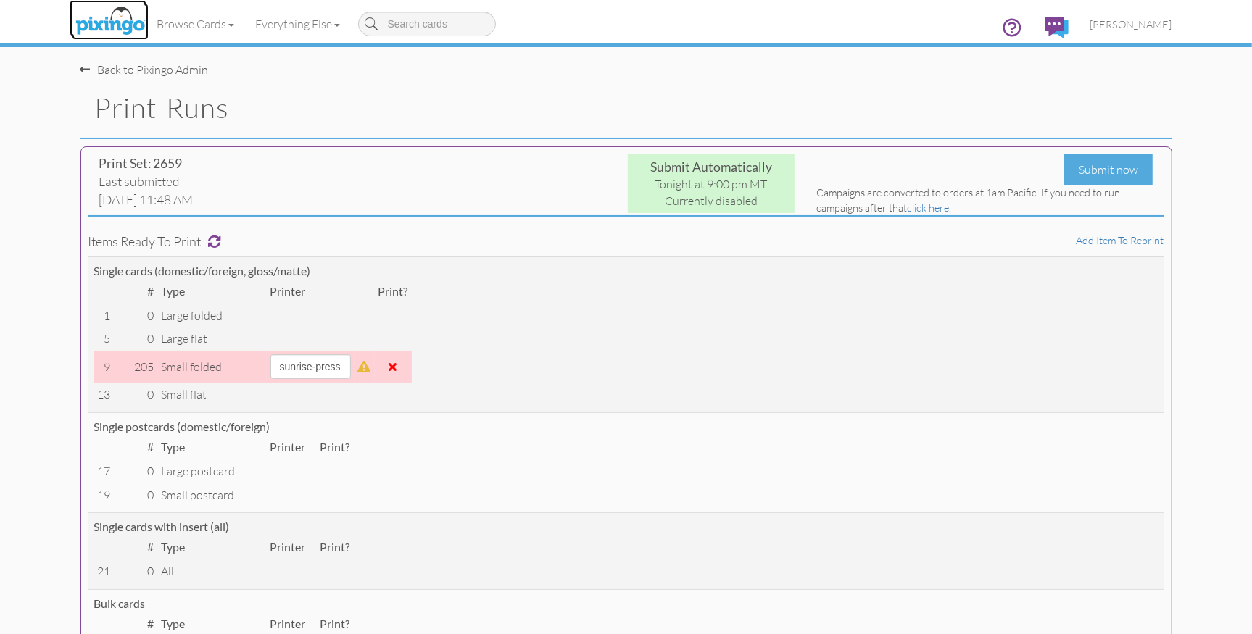
click at [138, 25] on img at bounding box center [110, 22] width 77 height 36
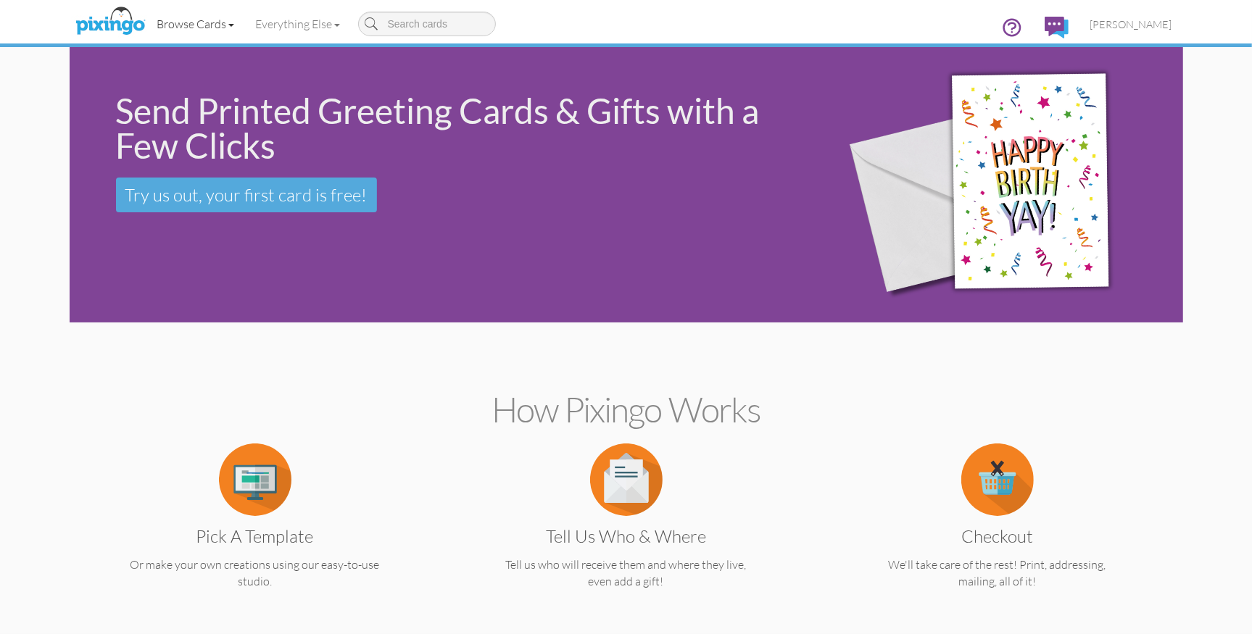
click at [192, 22] on link "Browse Cards" at bounding box center [195, 24] width 99 height 36
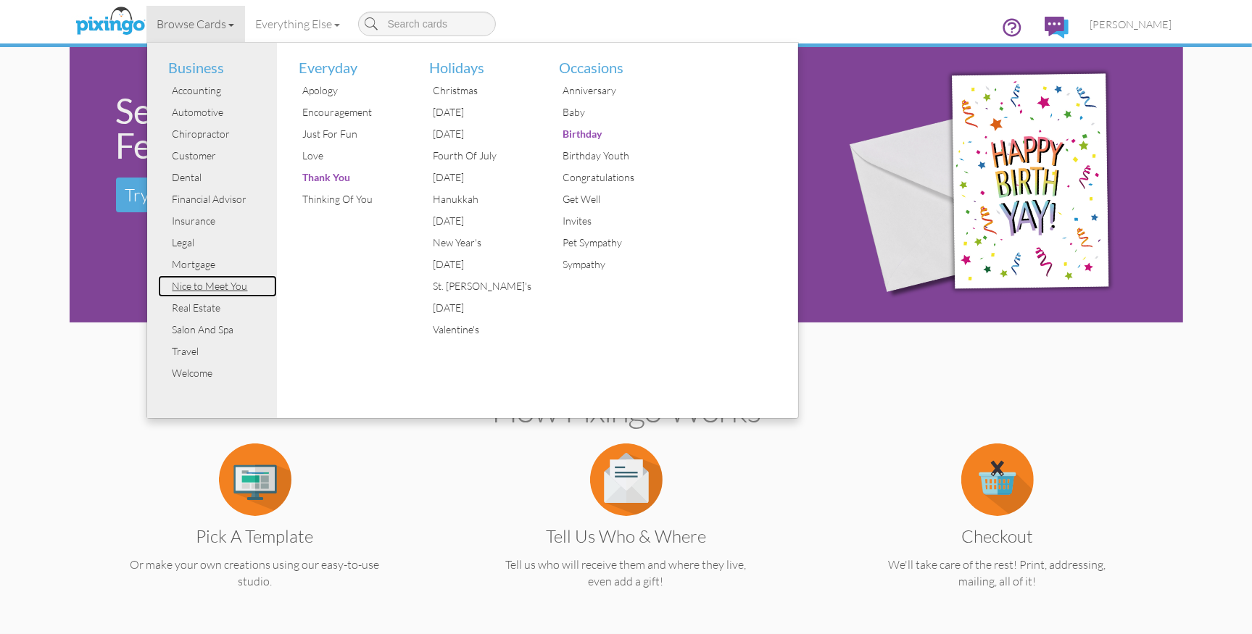
click at [238, 283] on div "Nice to Meet You" at bounding box center [223, 286] width 109 height 22
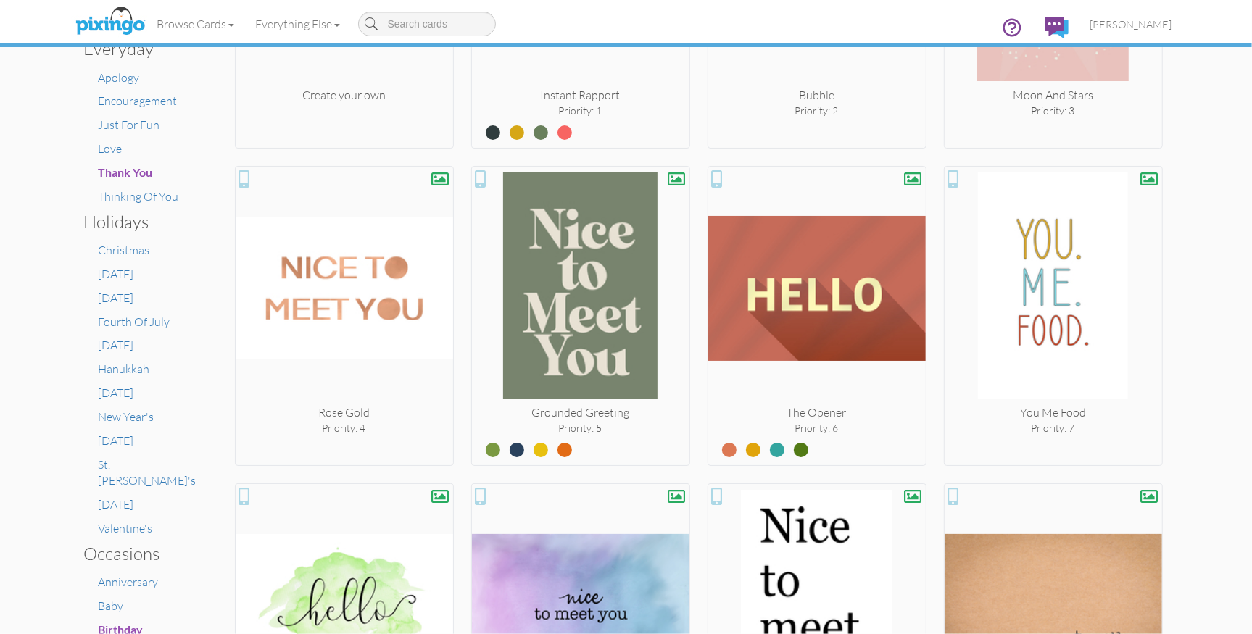
scroll to position [474, 0]
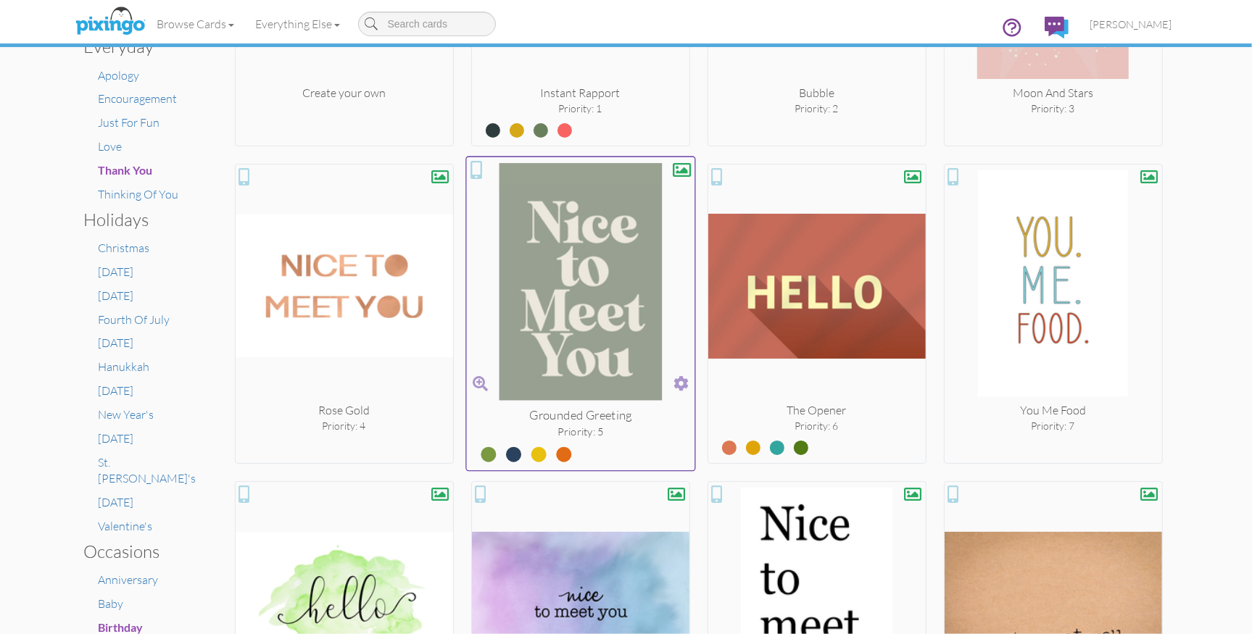
click at [502, 449] on label at bounding box center [502, 448] width 0 height 19
click at [0, 0] on input "radio" at bounding box center [0, 0] width 0 height 0
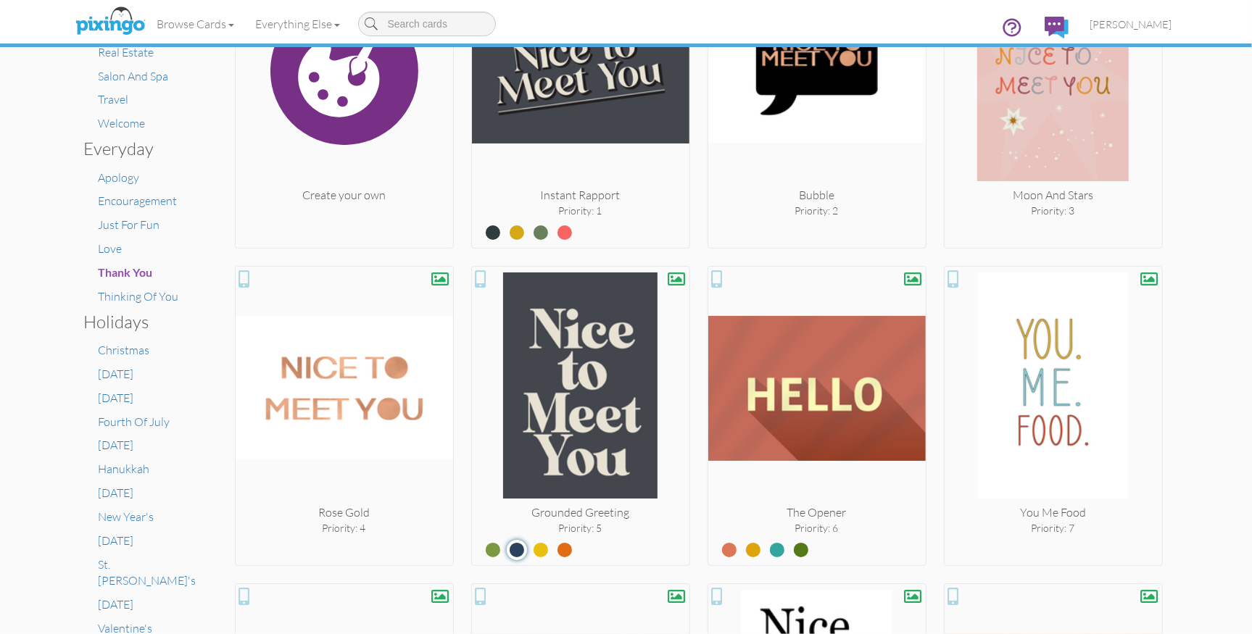
scroll to position [375, 0]
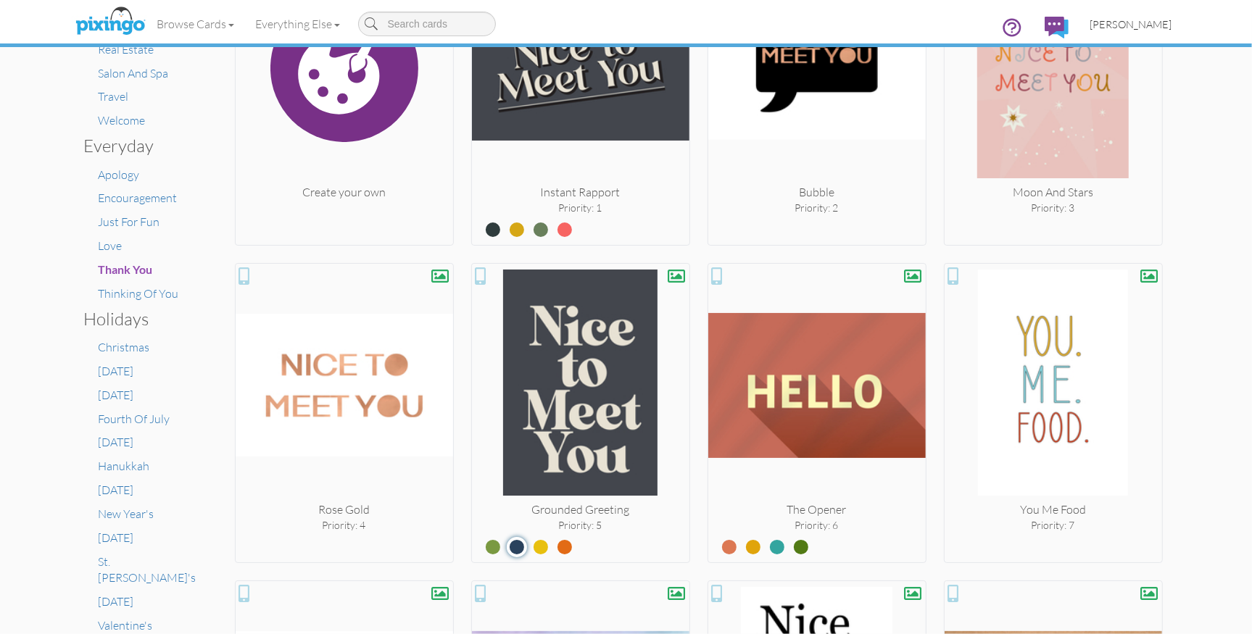
click at [1131, 22] on span "[PERSON_NAME]" at bounding box center [1131, 24] width 82 height 12
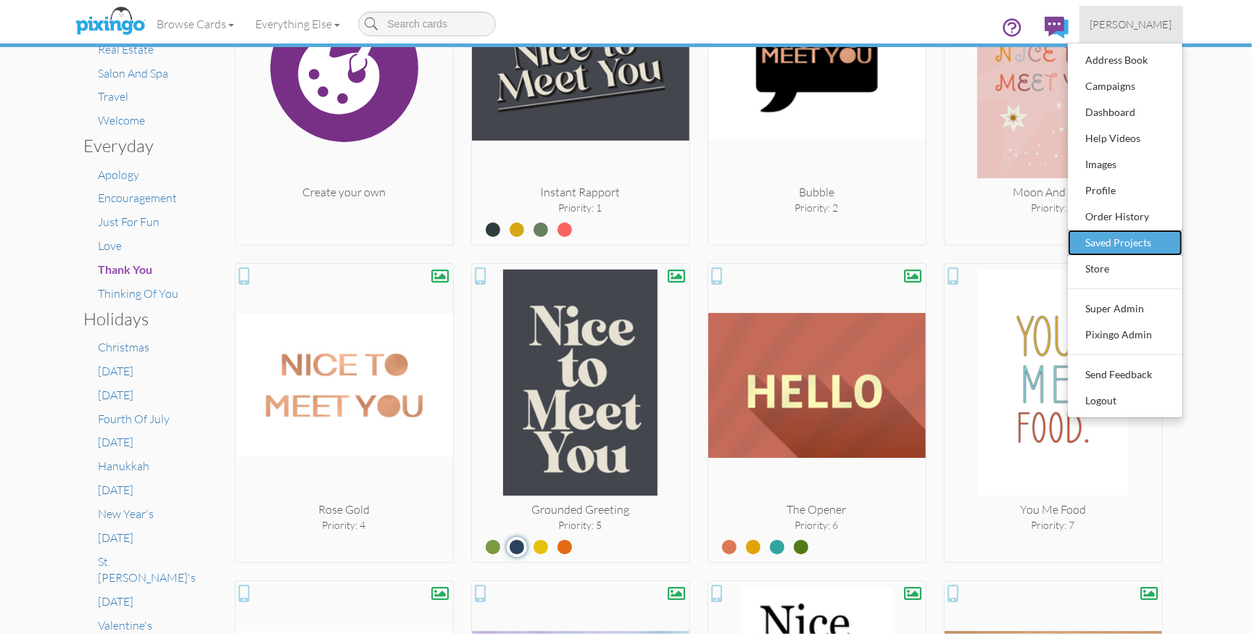
click at [1137, 236] on div "Saved Projects" at bounding box center [1125, 243] width 86 height 22
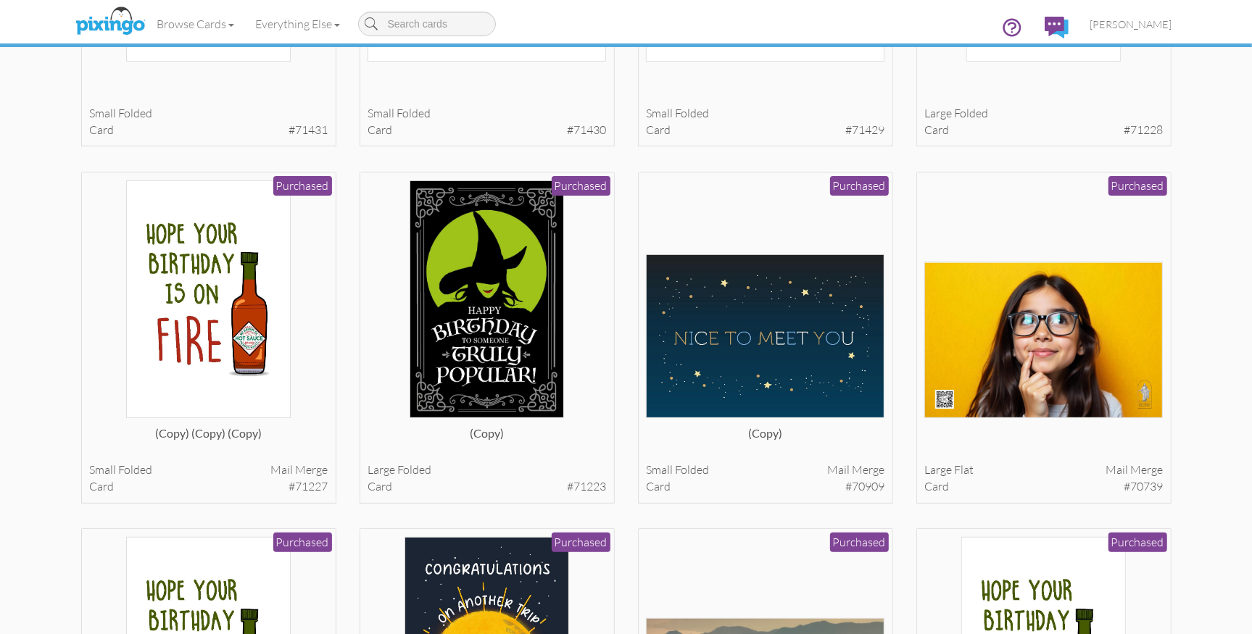
scroll to position [4919, 0]
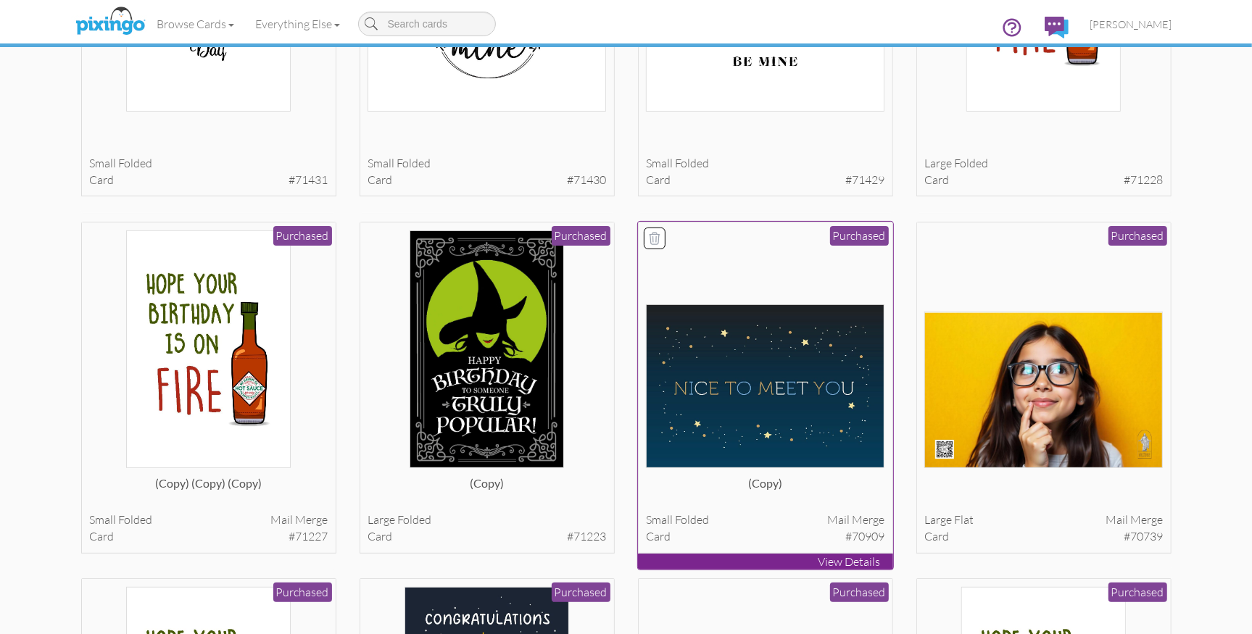
click at [857, 383] on img at bounding box center [765, 386] width 238 height 165
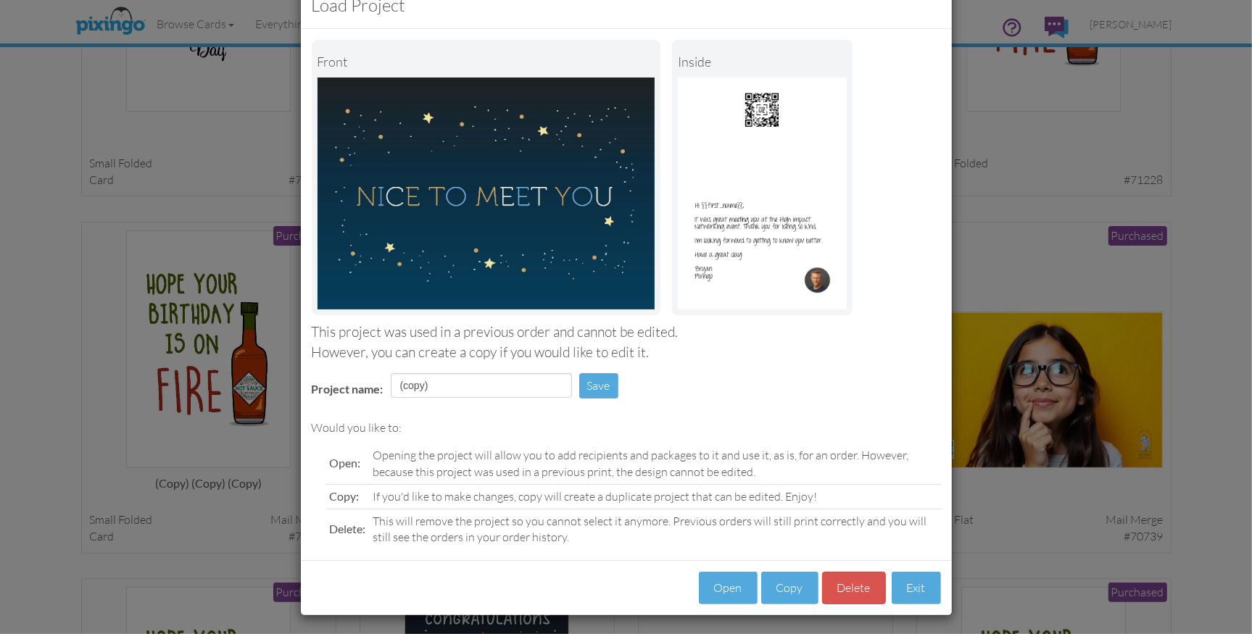
scroll to position [43, 0]
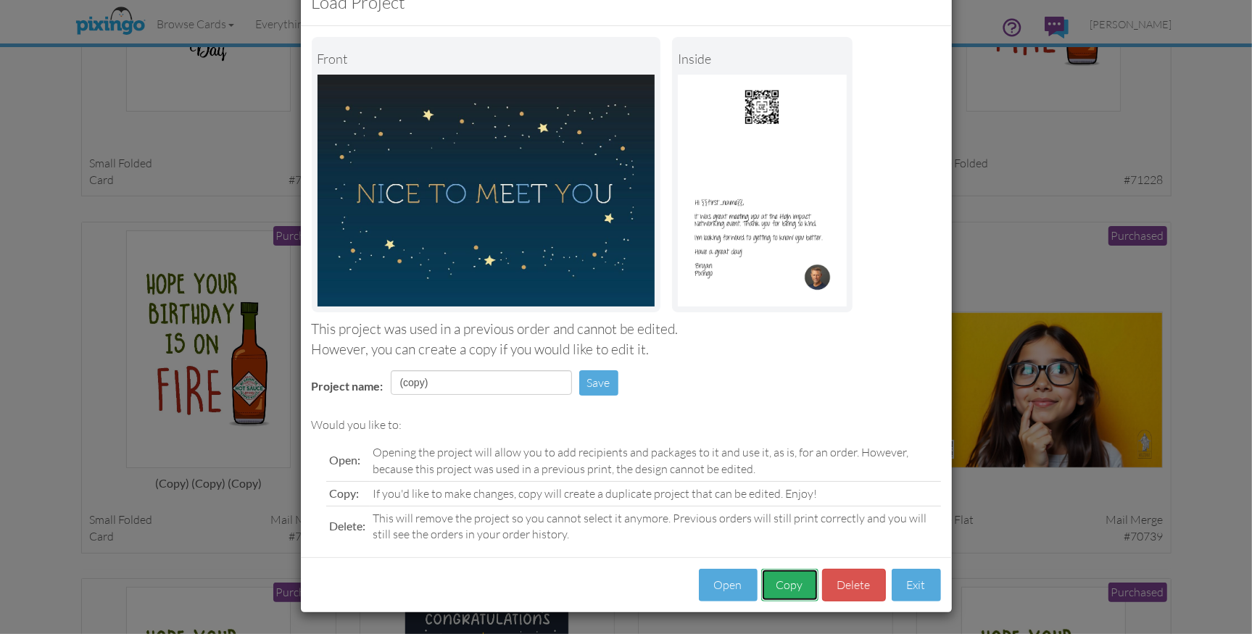
click at [785, 583] on button "Copy" at bounding box center [789, 585] width 57 height 33
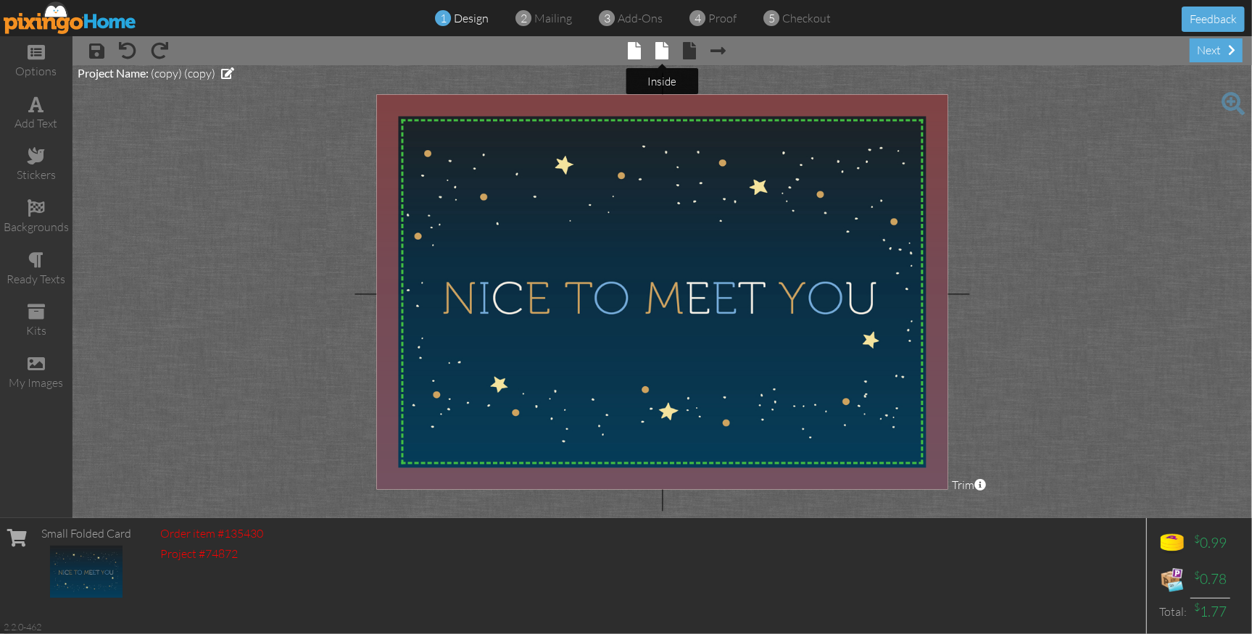
click at [660, 51] on span at bounding box center [661, 50] width 13 height 17
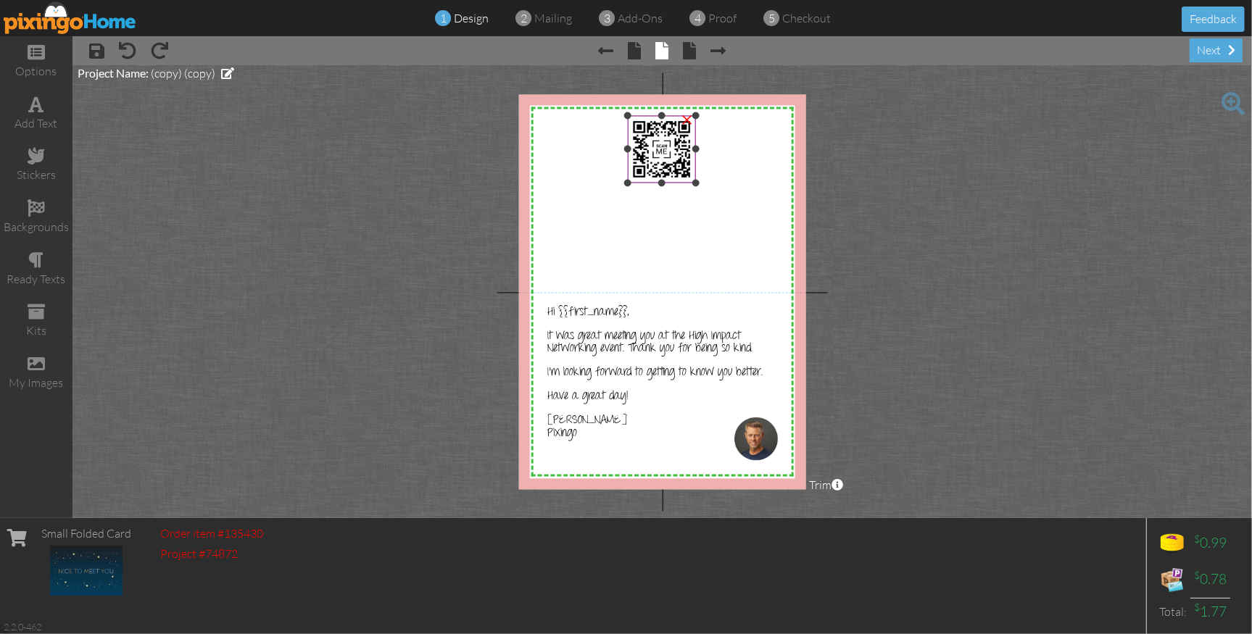
click at [661, 169] on img at bounding box center [662, 149] width 68 height 68
click at [694, 186] on div "×" at bounding box center [664, 151] width 72 height 72
click at [684, 176] on img at bounding box center [663, 151] width 72 height 72
click at [694, 121] on div "×" at bounding box center [690, 118] width 23 height 23
click at [932, 400] on project-studio-wrapper "X X X X X X X X X X X X X X X X X X X X X X X X X X X X X X X X X X X X X X X X…" at bounding box center [661, 291] width 1179 height 453
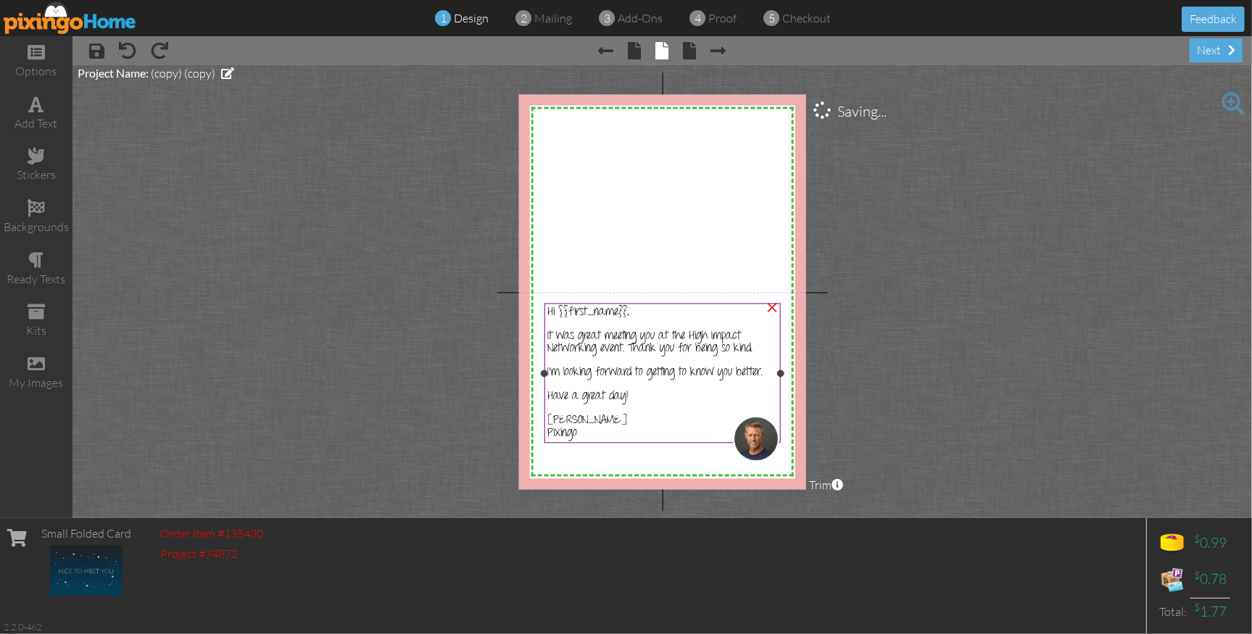
click at [588, 375] on span "I'm looking forward to getting to know you better." at bounding box center [654, 372] width 215 height 18
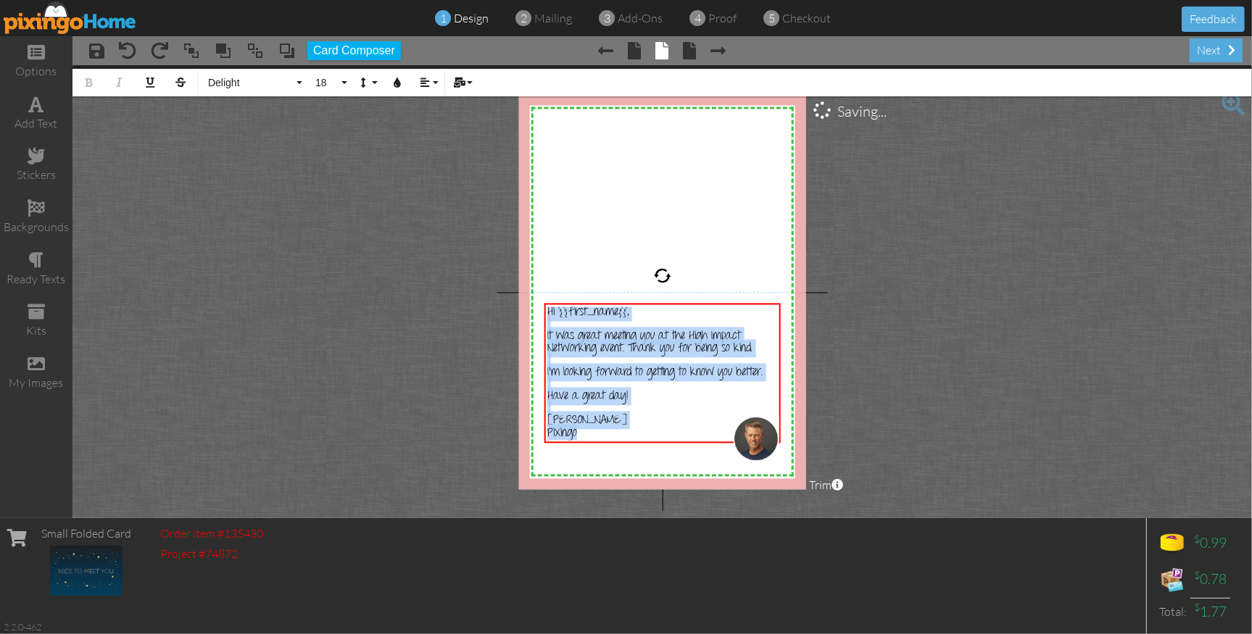
drag, startPoint x: 552, startPoint y: 330, endPoint x: 620, endPoint y: 462, distance: 148.5
click at [620, 462] on div "X X X X X X X X X X X X X X X X X X X X X X X X X X X X X X X X X X X X X X X X…" at bounding box center [661, 291] width 287 height 395
click at [226, 80] on span "Delight" at bounding box center [250, 83] width 87 height 12
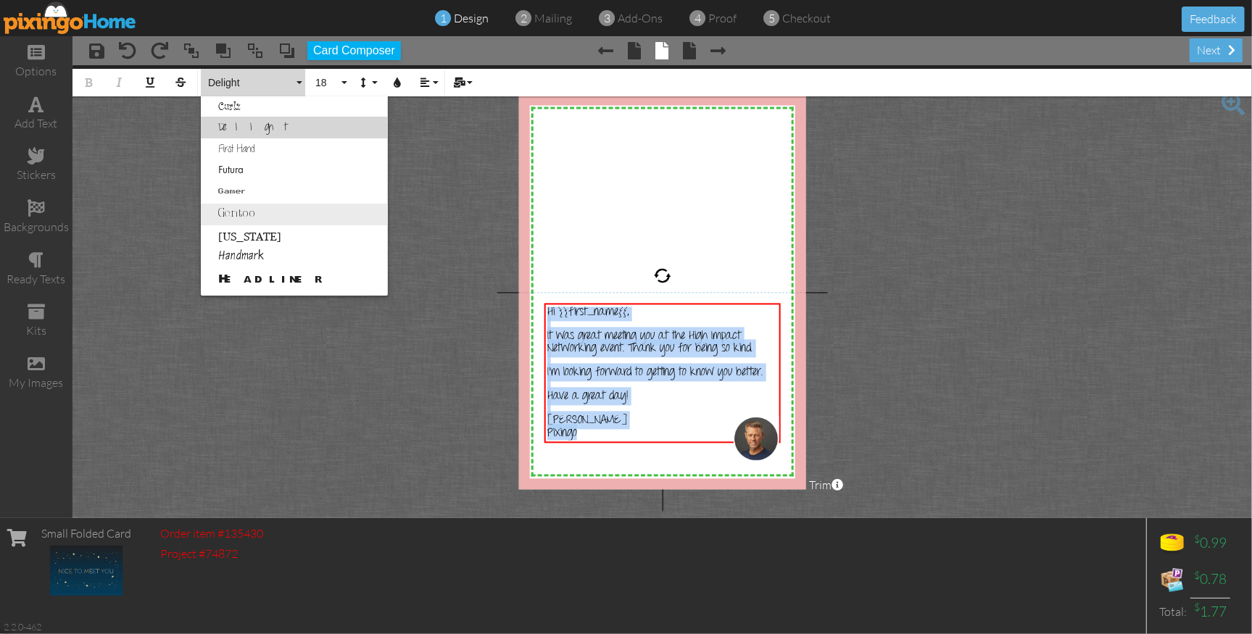
scroll to position [294, 0]
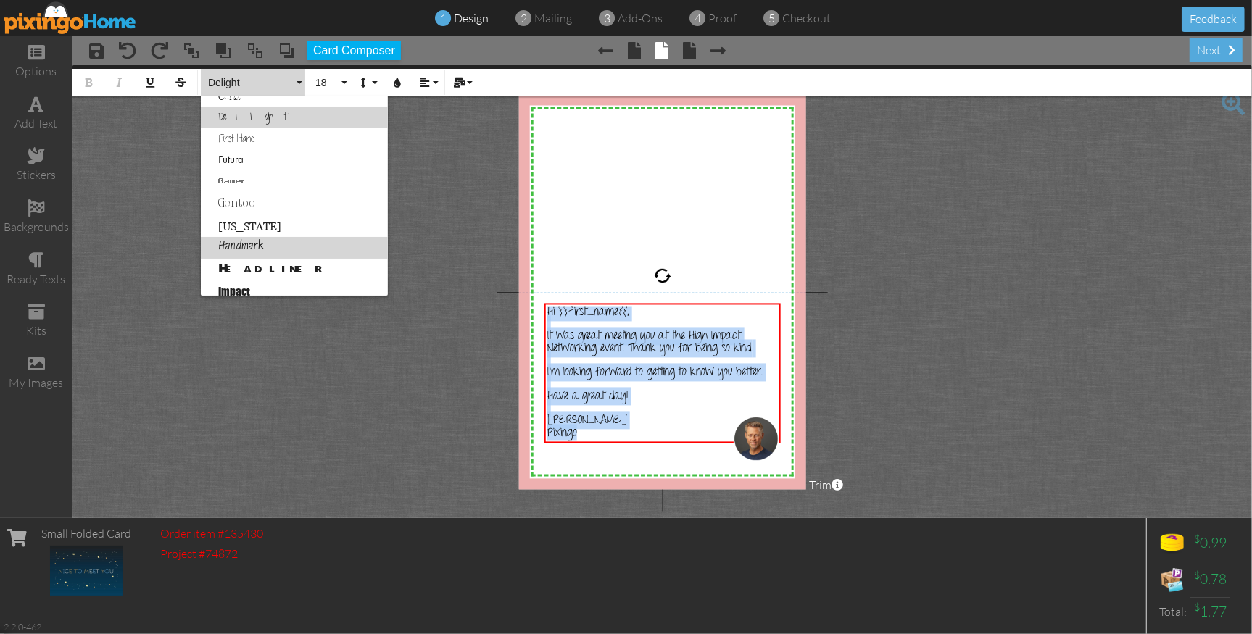
click at [294, 237] on link "Handmark" at bounding box center [294, 248] width 187 height 22
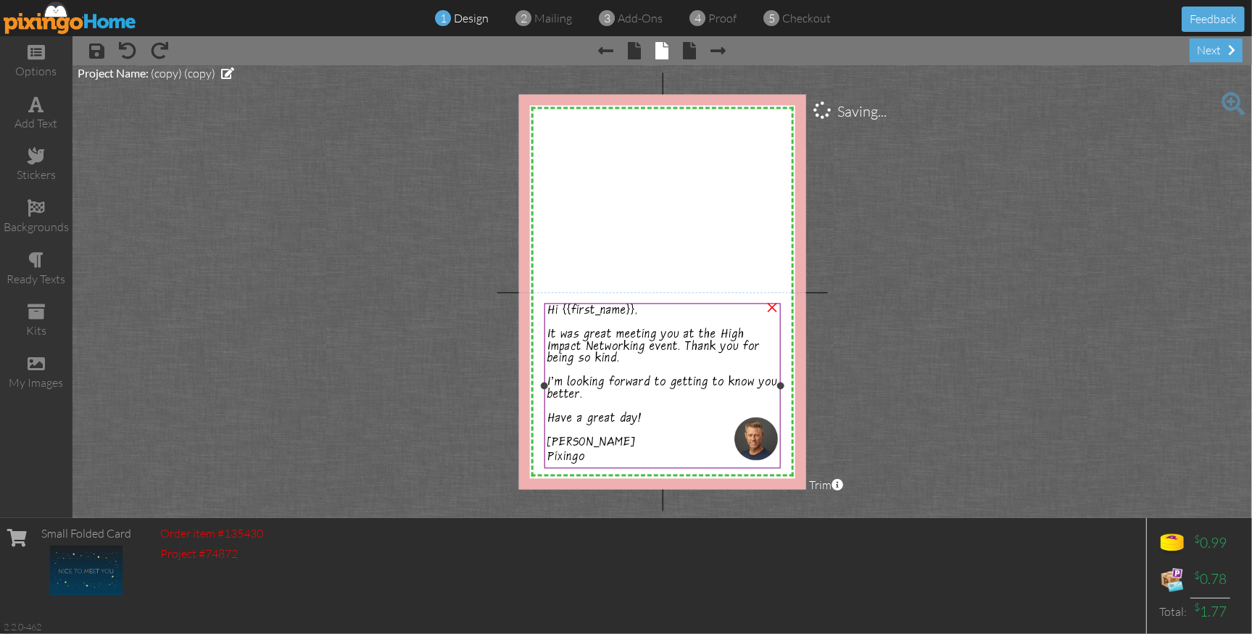
click at [573, 316] on span "Hi {{first_name}}," at bounding box center [592, 312] width 91 height 15
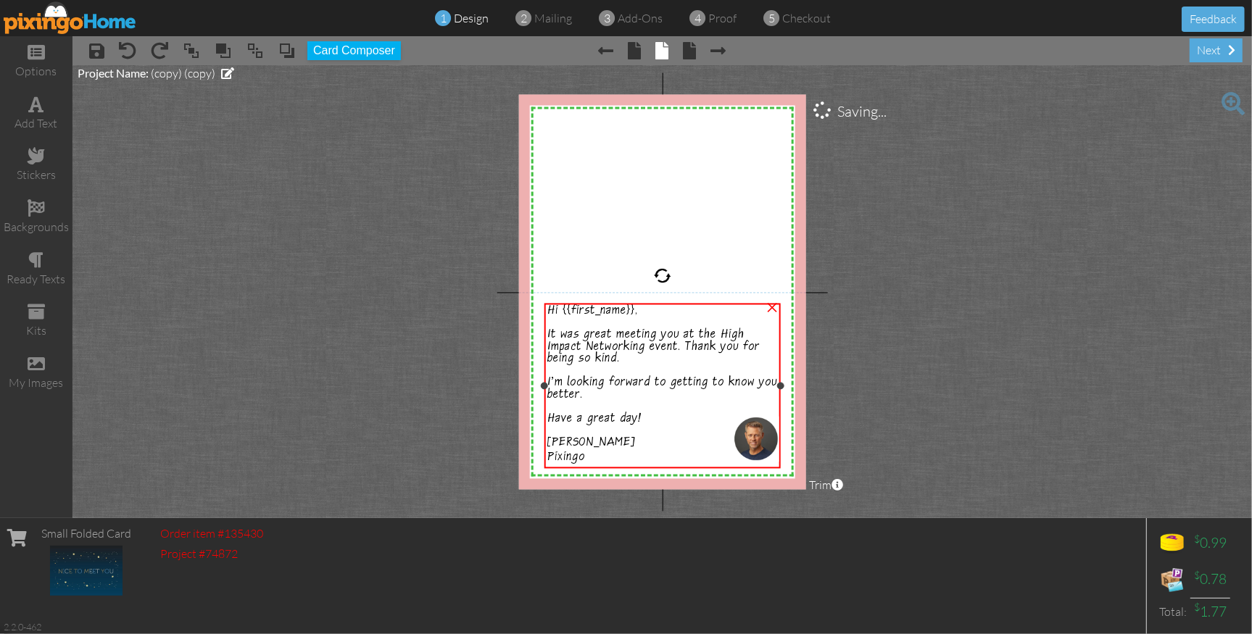
click at [573, 316] on span "Hi {{first_name}}," at bounding box center [592, 312] width 91 height 15
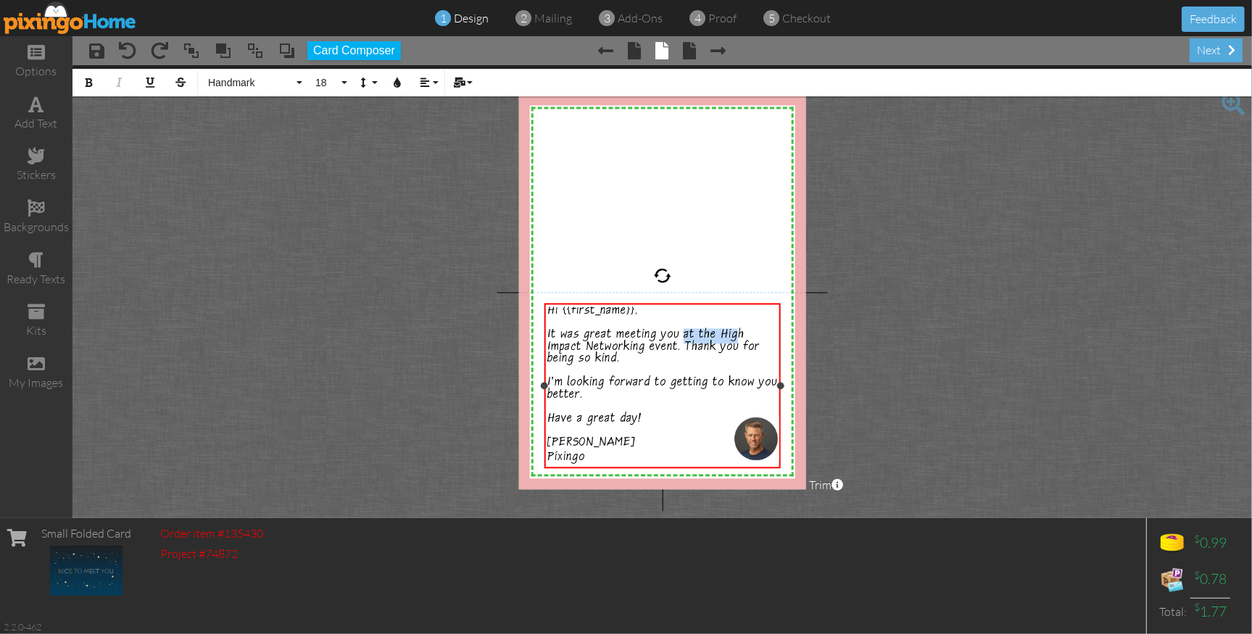
drag, startPoint x: 682, startPoint y: 333, endPoint x: 733, endPoint y: 333, distance: 51.5
click at [733, 333] on span "It was great meeting you at the High Impact Networking event. Thank you for bei…" at bounding box center [653, 348] width 212 height 39
drag, startPoint x: 646, startPoint y: 334, endPoint x: 627, endPoint y: 334, distance: 18.8
click at [645, 335] on span "It was great meeting you at the High Impact Networking event. Thank you for bei…" at bounding box center [653, 348] width 212 height 39
drag, startPoint x: 617, startPoint y: 334, endPoint x: 657, endPoint y: 340, distance: 41.0
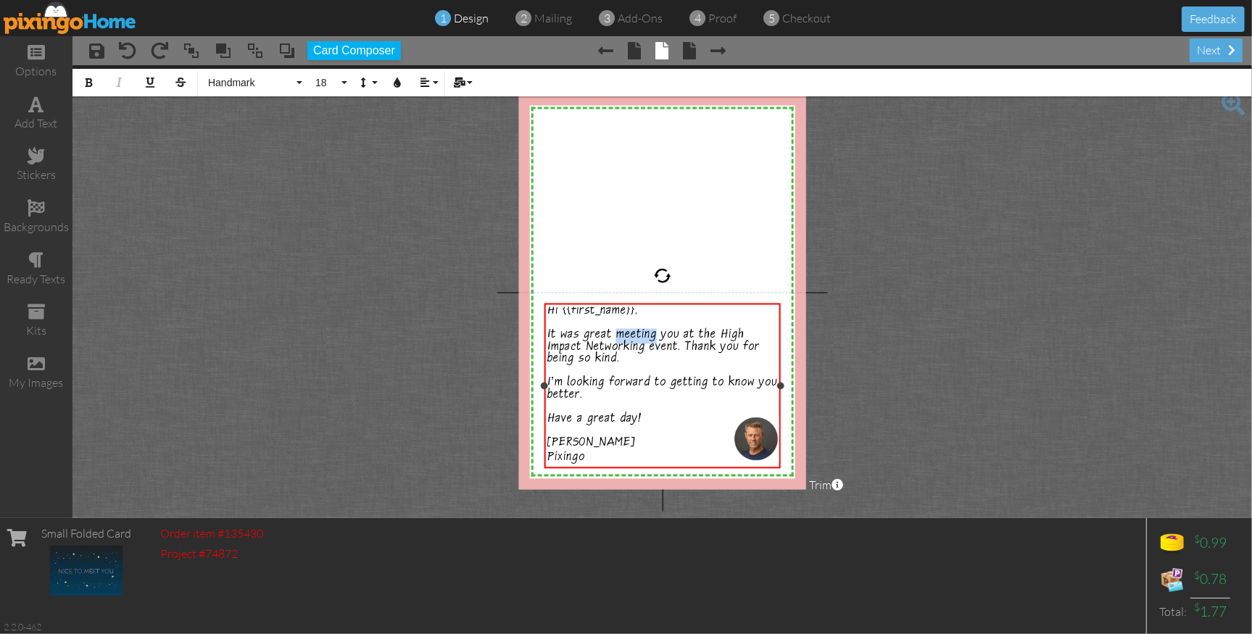
click at [652, 331] on span "It was great meeting you at the High Impact Networking event. Thank you for bei…" at bounding box center [653, 348] width 212 height 39
drag, startPoint x: 694, startPoint y: 332, endPoint x: 675, endPoint y: 344, distance: 23.1
click at [675, 345] on span "It was great chart with you at the High Impact Networking event. Thank you for …" at bounding box center [653, 348] width 212 height 39
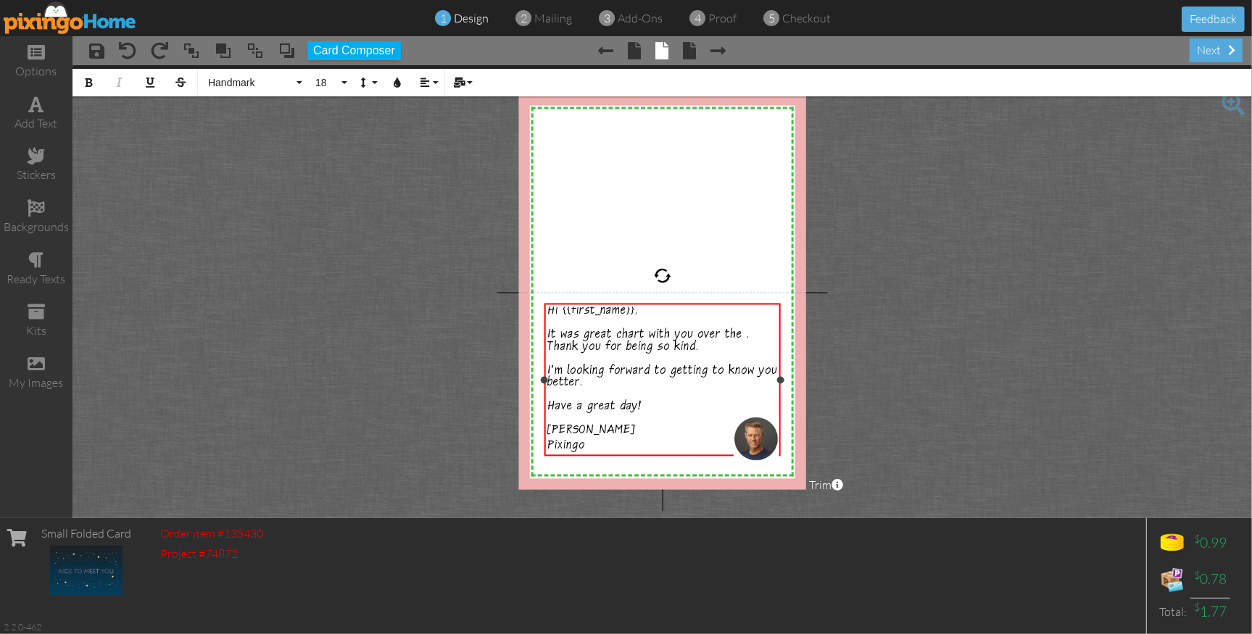
drag, startPoint x: 693, startPoint y: 330, endPoint x: 722, endPoint y: 346, distance: 33.1
click at [697, 334] on span "It was great chart with you over the . Thank you for being so kind." at bounding box center [648, 343] width 202 height 28
drag, startPoint x: 736, startPoint y: 330, endPoint x: 754, endPoint y: 345, distance: 23.1
click at [738, 333] on span "It was great chart with you over the . Thank you for being so kind." at bounding box center [648, 343] width 202 height 28
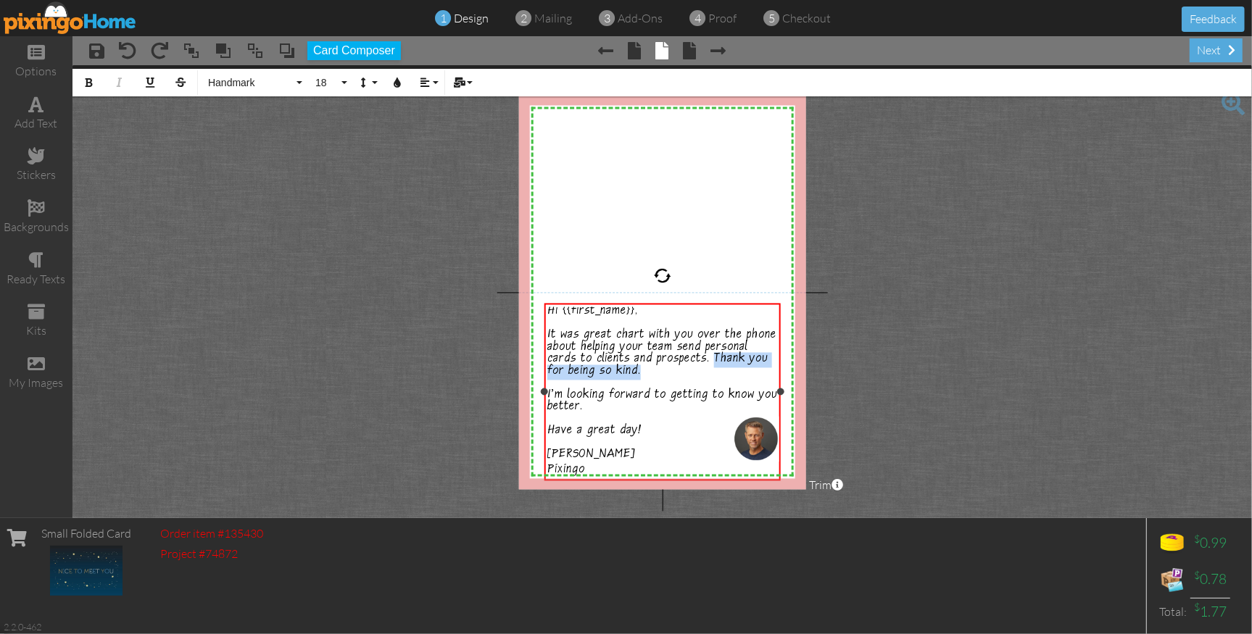
drag, startPoint x: 716, startPoint y: 360, endPoint x: 720, endPoint y: 373, distance: 13.1
click at [720, 373] on div "It was great chart with you over the phone about helping your team send persona…" at bounding box center [662, 355] width 230 height 48
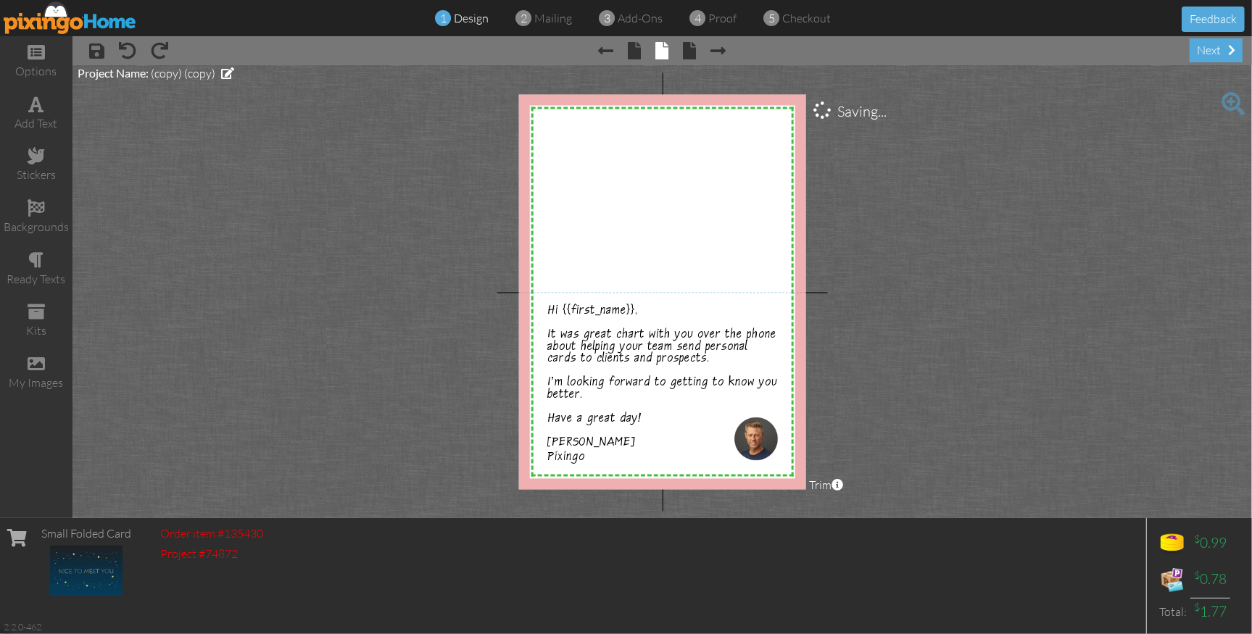
click at [981, 414] on project-studio-wrapper "X X X X X X X X X X X X X X X X X X X X X X X X X X X X X X X X X X X X X X X X…" at bounding box center [661, 291] width 1179 height 453
click at [581, 380] on span "I'm looking forward to getting to know you better." at bounding box center [662, 391] width 230 height 28
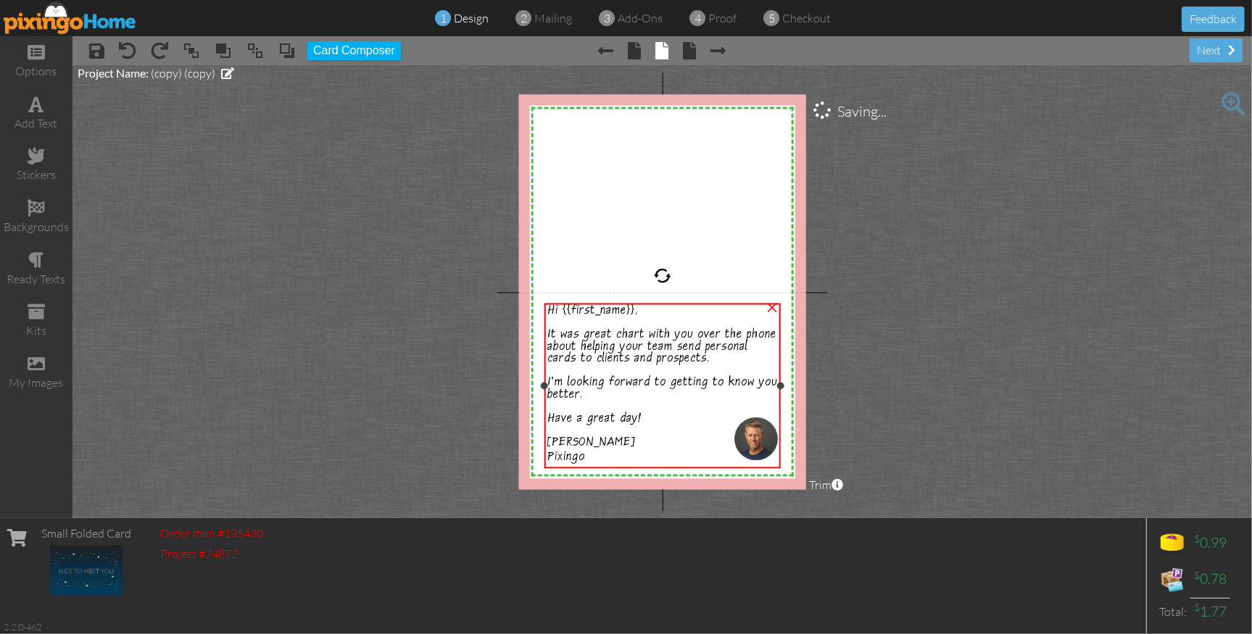
click at [581, 380] on span "I'm looking forward to getting to know you better." at bounding box center [662, 391] width 230 height 28
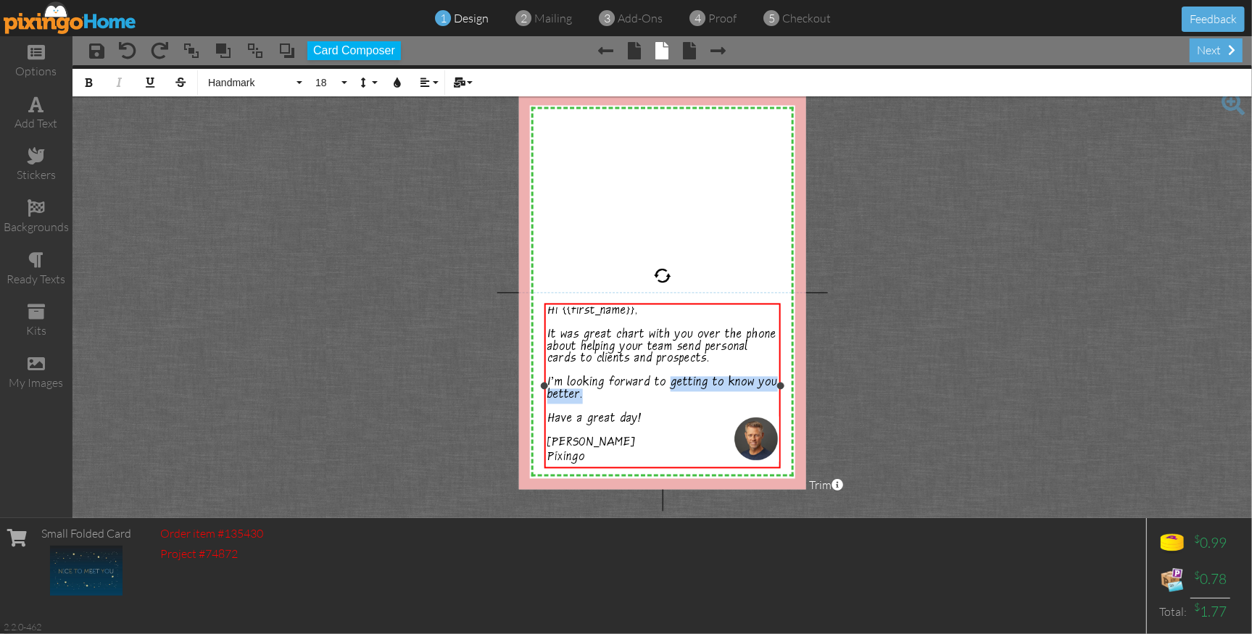
drag, startPoint x: 668, startPoint y: 383, endPoint x: 765, endPoint y: 393, distance: 97.6
click at [765, 393] on div "I'm looking forward to getting to know you better." at bounding box center [662, 391] width 230 height 24
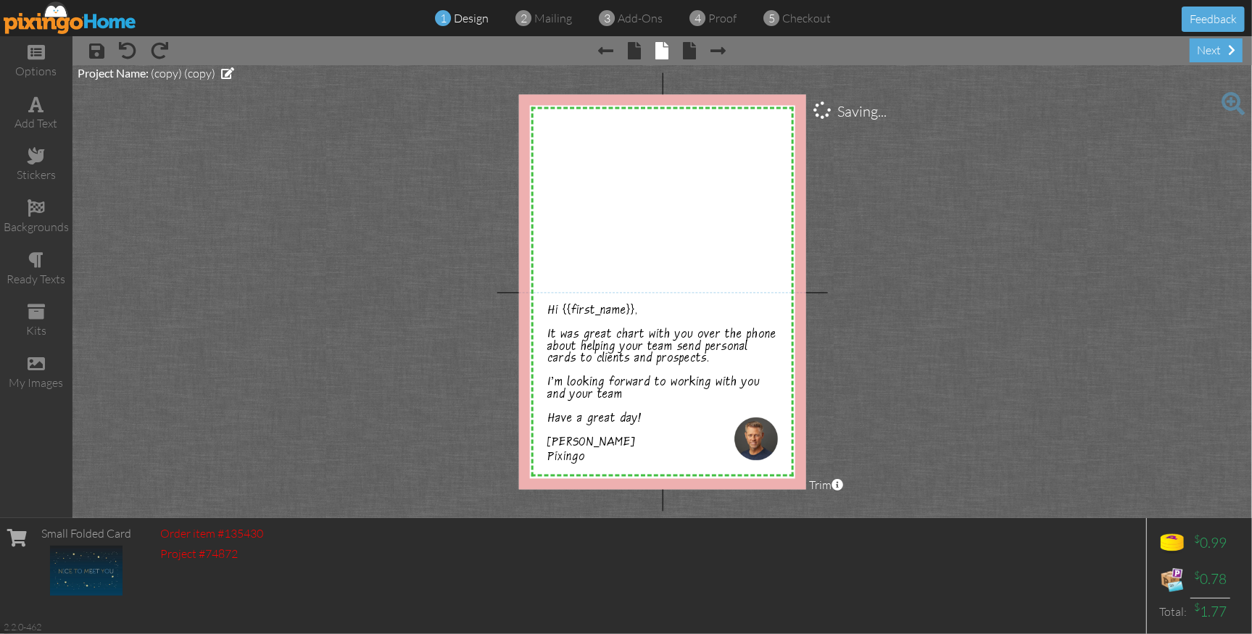
click at [854, 415] on project-studio-wrapper "X X X X X X X X X X X X X X X X X X X X X X X X X X X X X X X X X X X X X X X X…" at bounding box center [661, 291] width 1179 height 453
click at [744, 440] on img at bounding box center [755, 440] width 45 height 46
click at [732, 465] on div at bounding box center [729, 465] width 7 height 7
click at [921, 446] on project-studio-wrapper "X X X X X X X X X X X X X X X X X X X X X X X X X X X X X X X X X X X X X X X X…" at bounding box center [661, 291] width 1179 height 453
click at [546, 19] on span "mailing" at bounding box center [554, 18] width 38 height 14
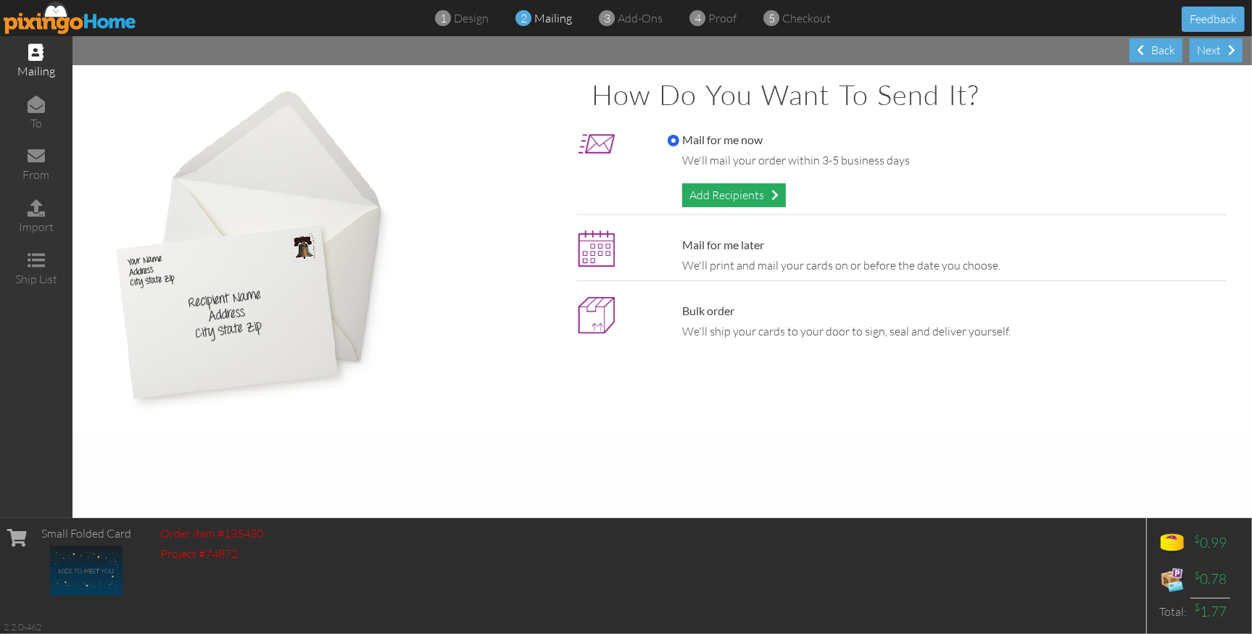
click at [717, 196] on div "Add Recipients" at bounding box center [734, 195] width 104 height 24
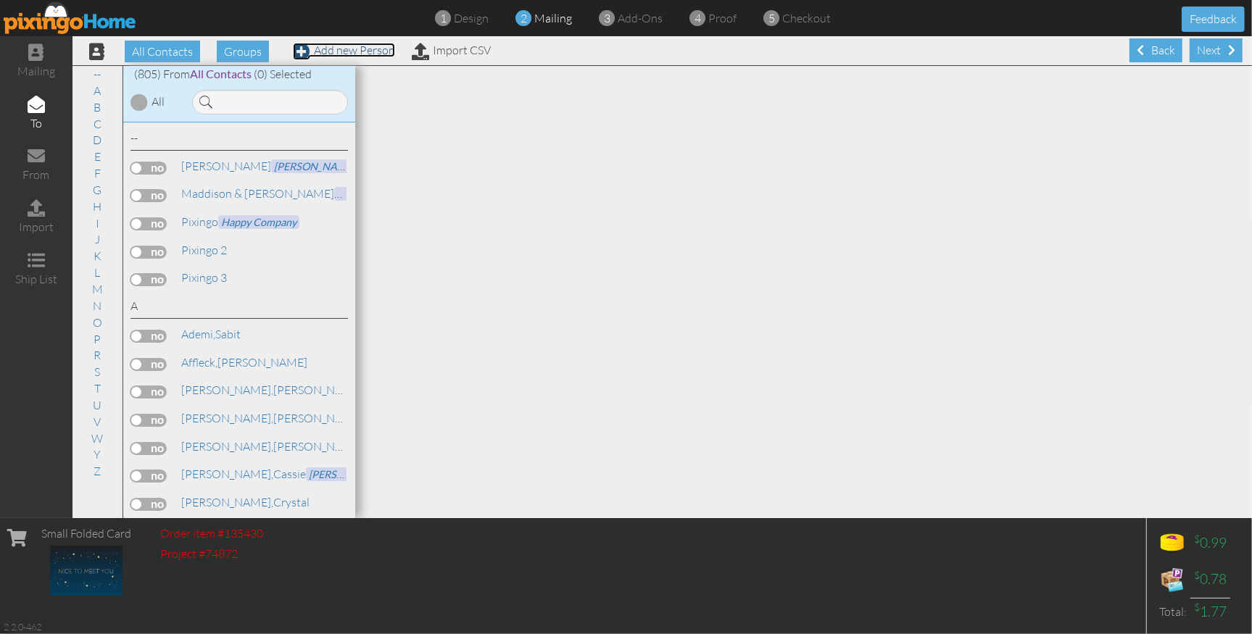
click at [354, 49] on link "Add new Person" at bounding box center [344, 50] width 102 height 14
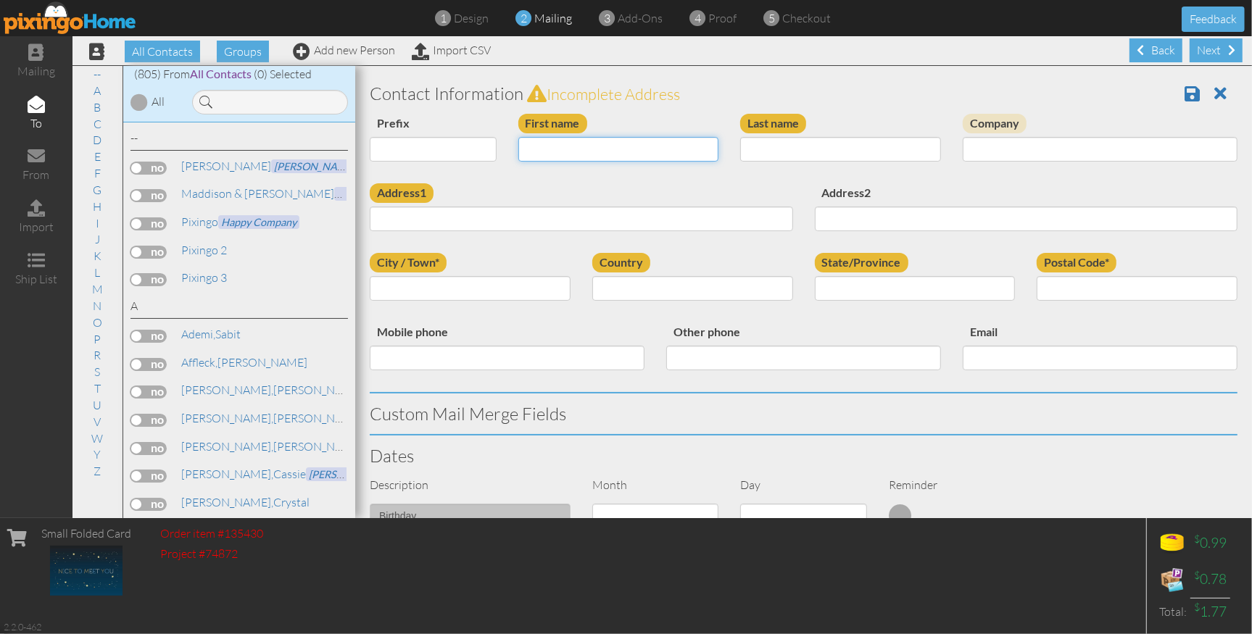
click at [549, 141] on input "First name" at bounding box center [618, 149] width 201 height 25
type input "[PERSON_NAME]"
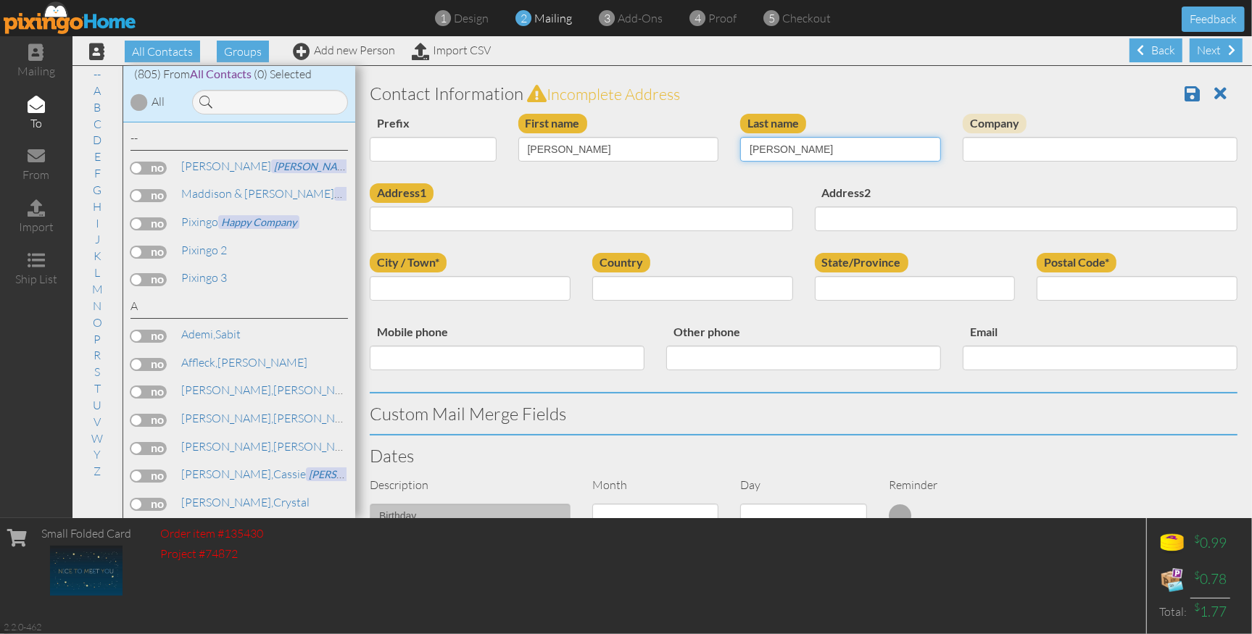
type input "[PERSON_NAME]"
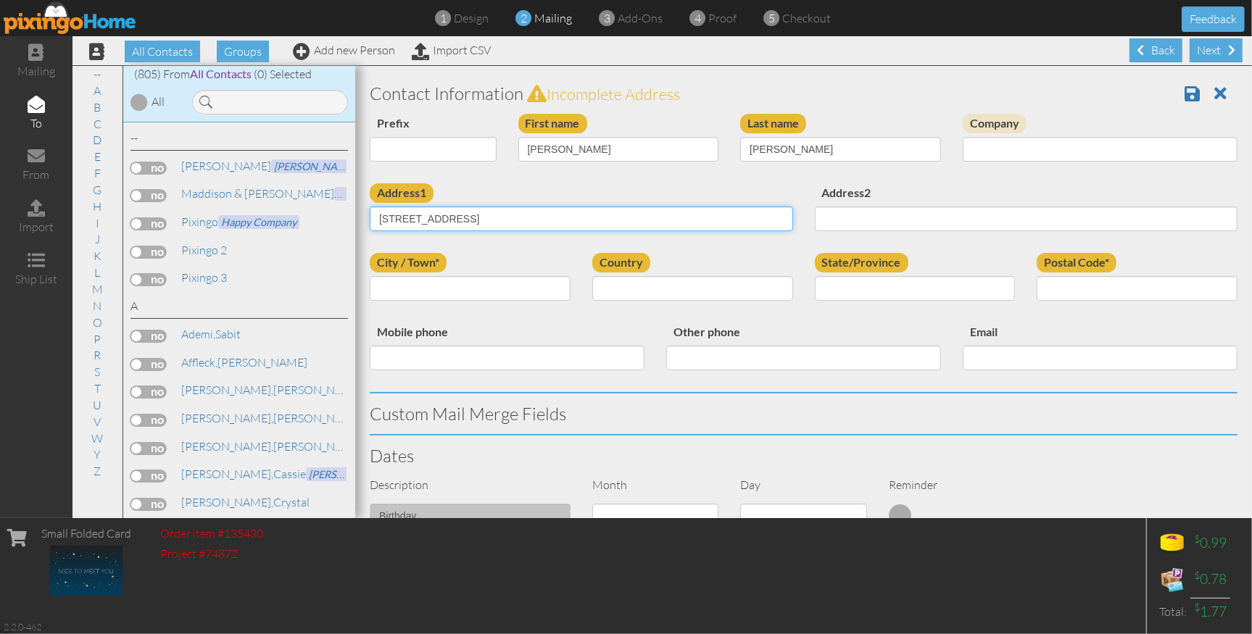
type input "[STREET_ADDRESS]"
click at [404, 280] on input "City / Town*" at bounding box center [470, 288] width 201 height 25
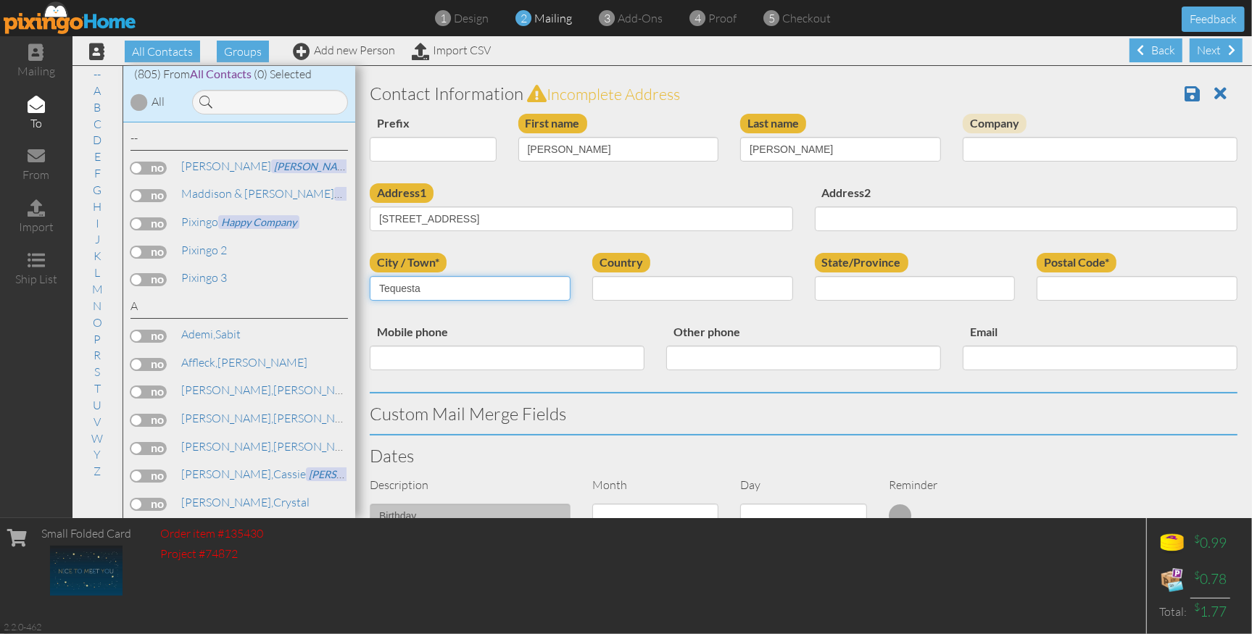
type input "Tequesta"
select select "object:7971"
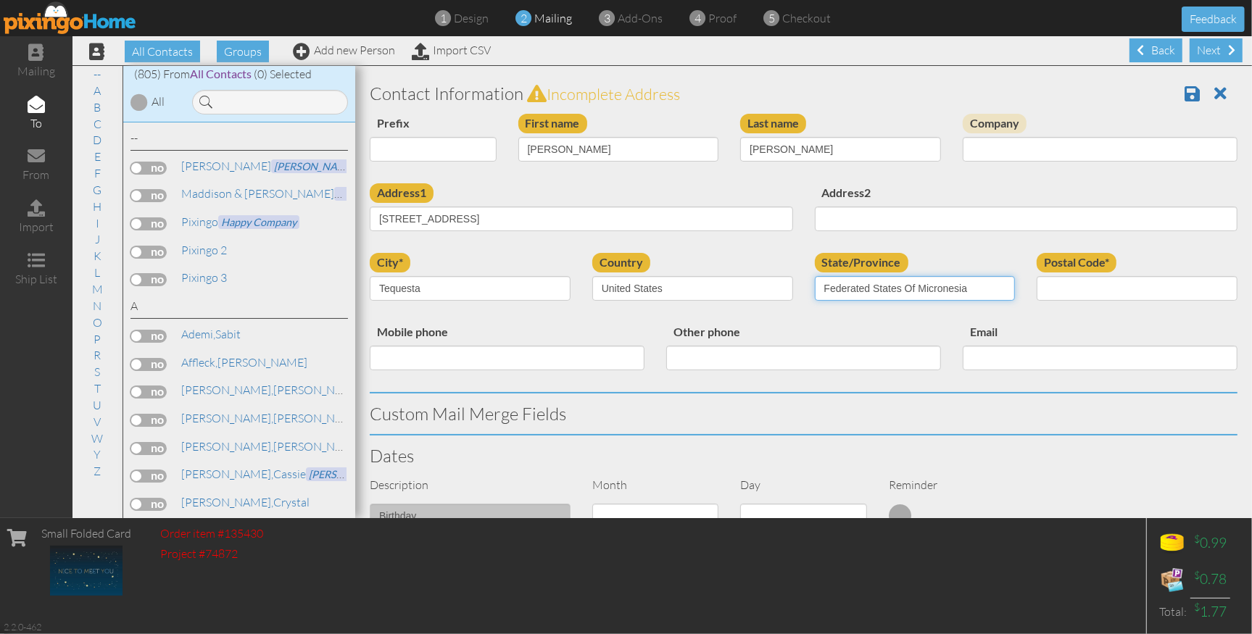
click at [1012, 288] on select "AA (Military) AE (Military) [US_STATE] [US_STATE] [US_STATE] AP (Military) [US_…" at bounding box center [915, 288] width 201 height 25
select select "object:8230"
click at [815, 276] on select "AA (Military) AE (Military) [US_STATE] [US_STATE] [US_STATE] AP (Military) [US_…" at bounding box center [915, 288] width 201 height 25
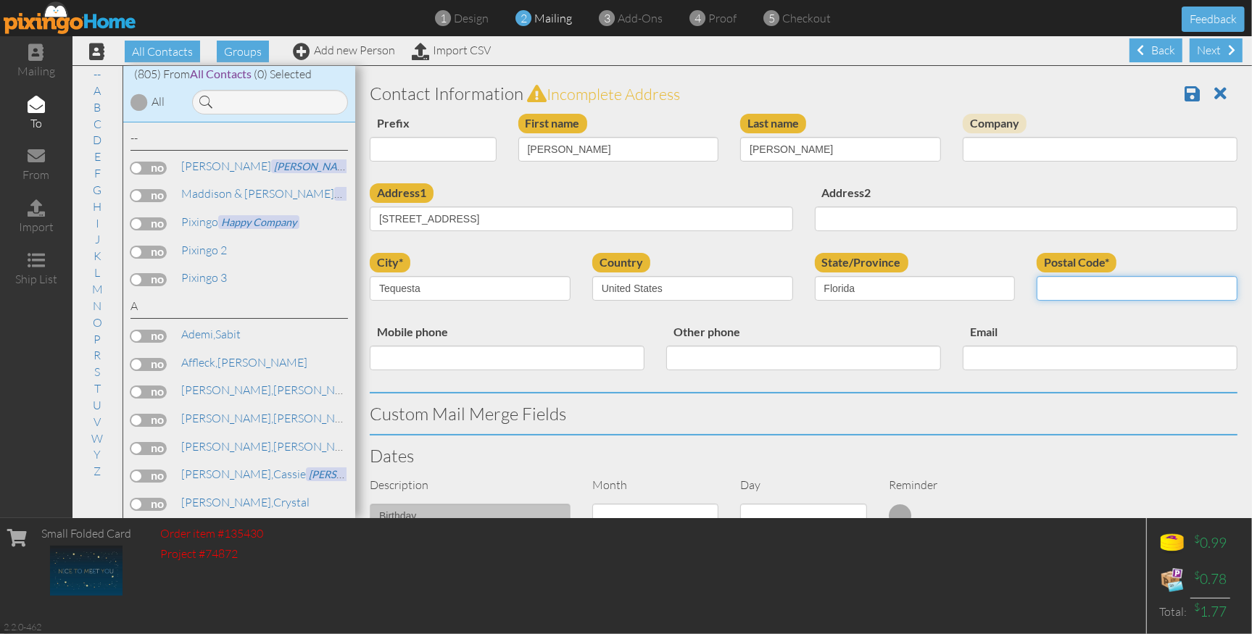
click at [1084, 291] on input "Postal Code*" at bounding box center [1136, 288] width 201 height 25
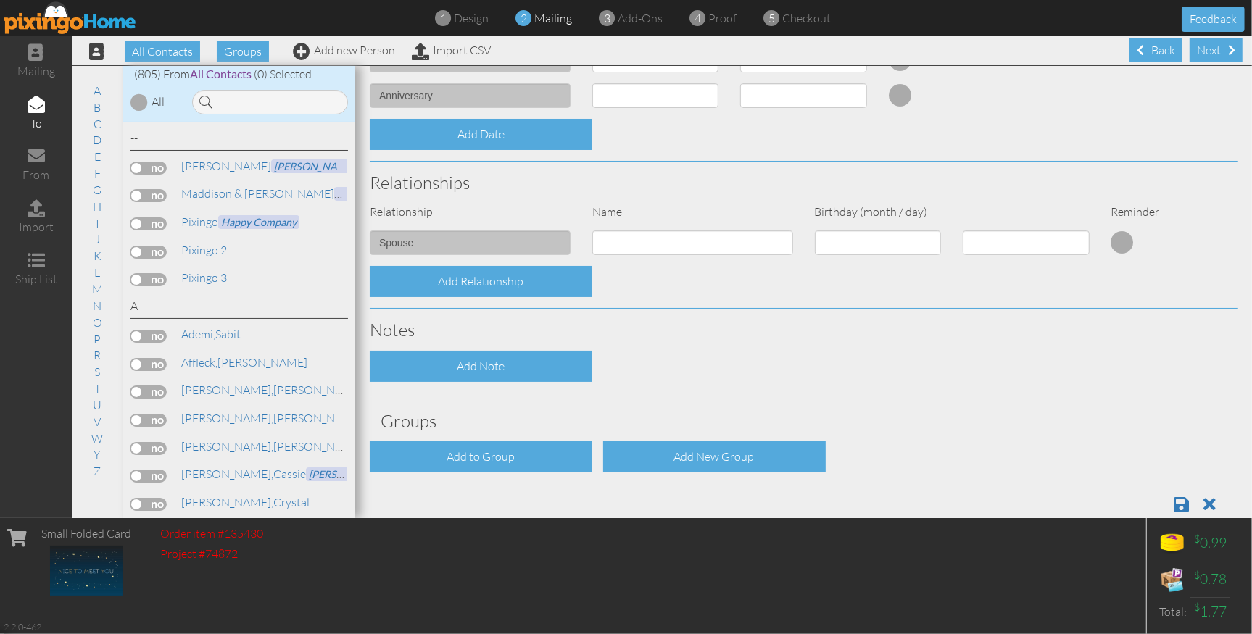
scroll to position [483, 0]
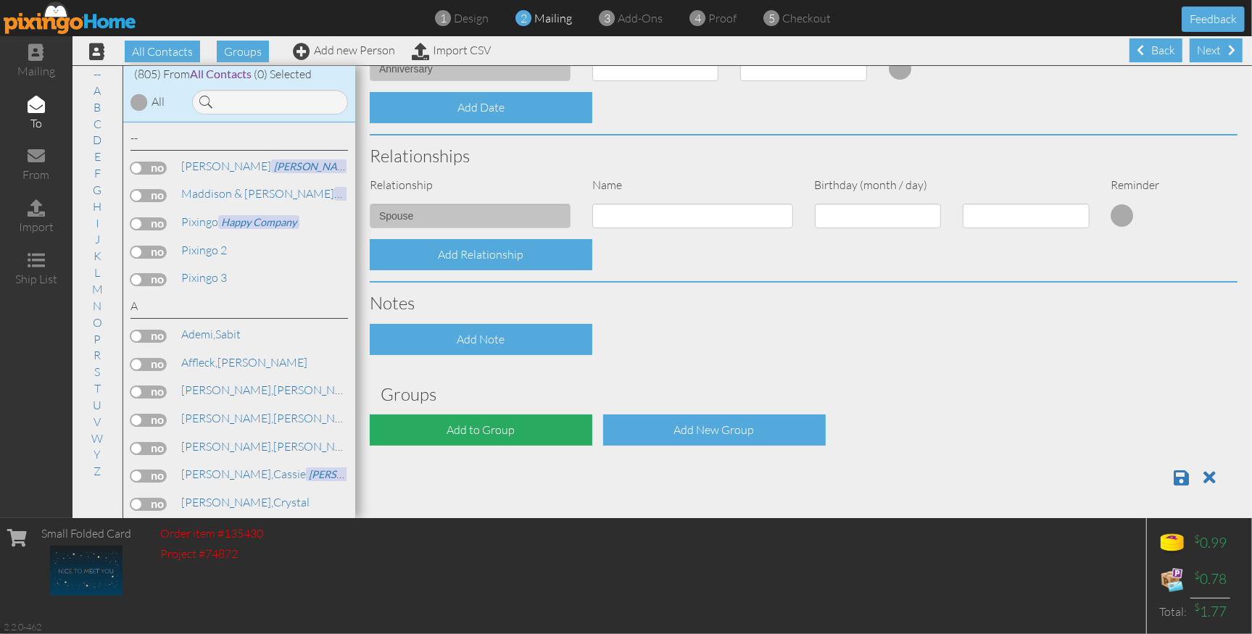
type input "33469"
click at [550, 434] on div "Add to Group" at bounding box center [481, 430] width 223 height 31
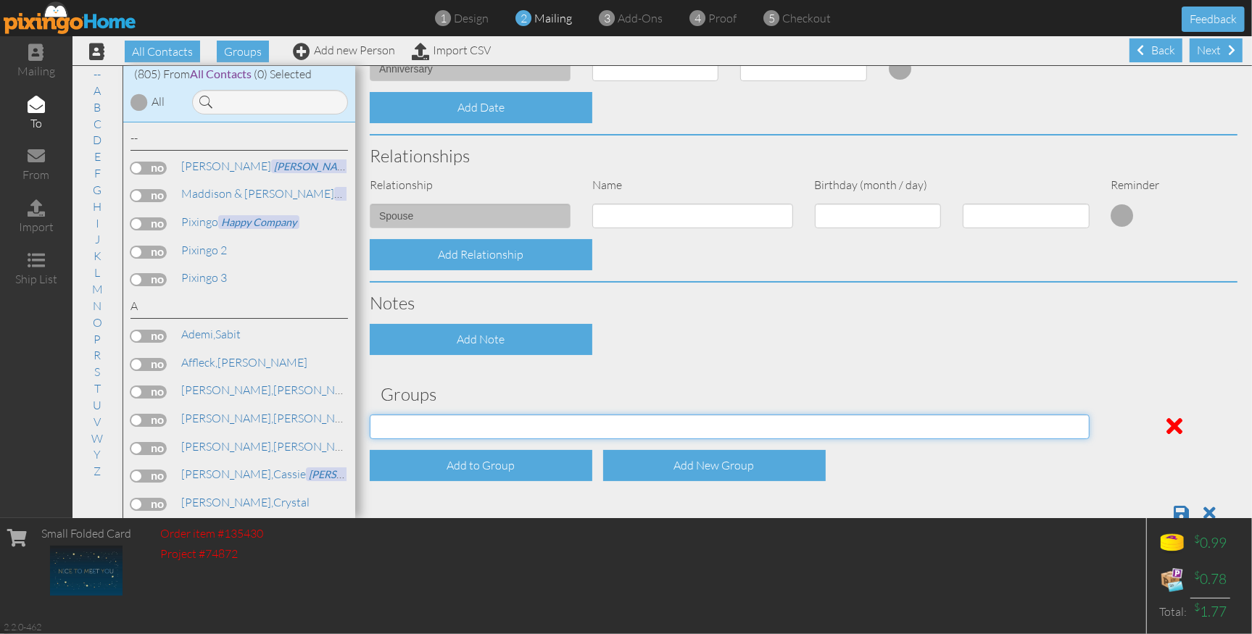
click at [550, 433] on select "$1 Campaign sent $1 Campaign to send Alta Pest Control Business Clients Family …" at bounding box center [730, 427] width 720 height 25
select select "object:8282"
click at [370, 415] on select "$1 Campaign sent $1 Campaign to send Alta Pest Control Business Clients Family …" at bounding box center [730, 427] width 720 height 25
click at [1184, 509] on span at bounding box center [1180, 512] width 15 height 17
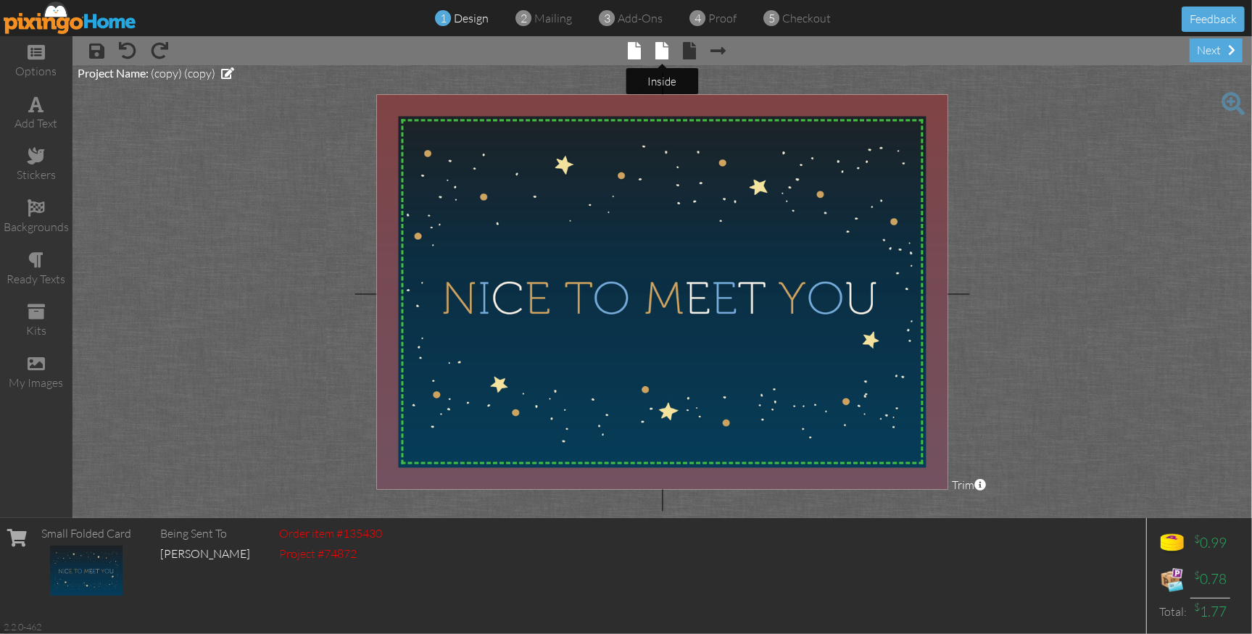
click at [664, 50] on span at bounding box center [661, 50] width 13 height 17
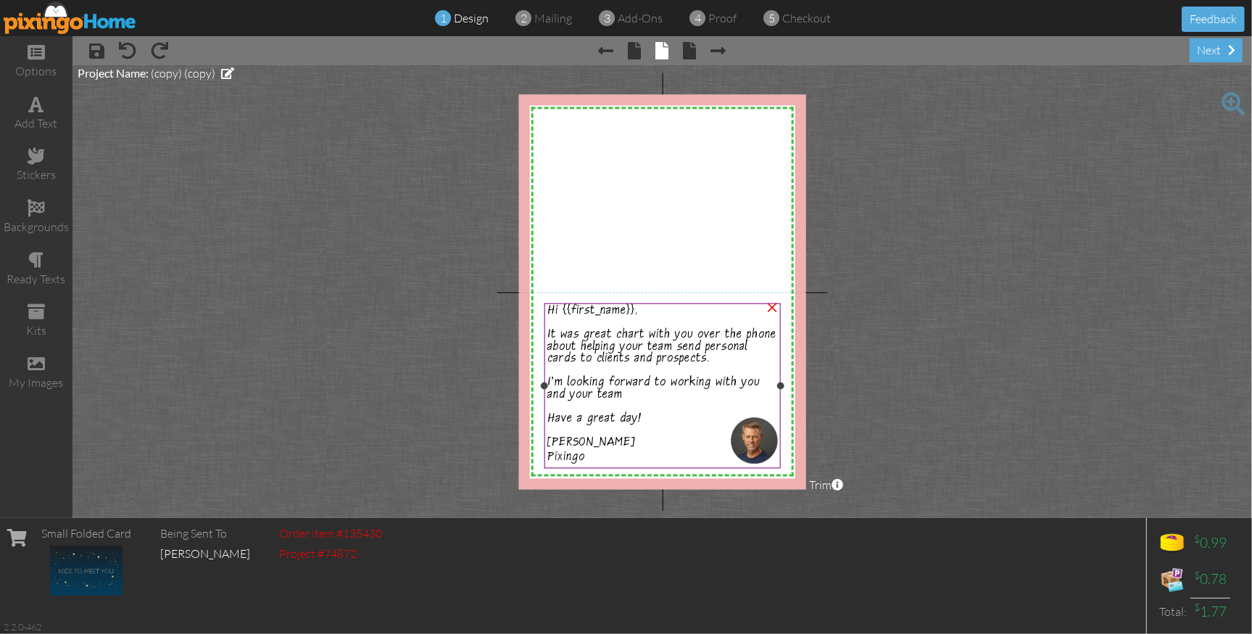
click at [641, 336] on span "It was great chart with you over the phone about helping your team send persona…" at bounding box center [661, 348] width 229 height 39
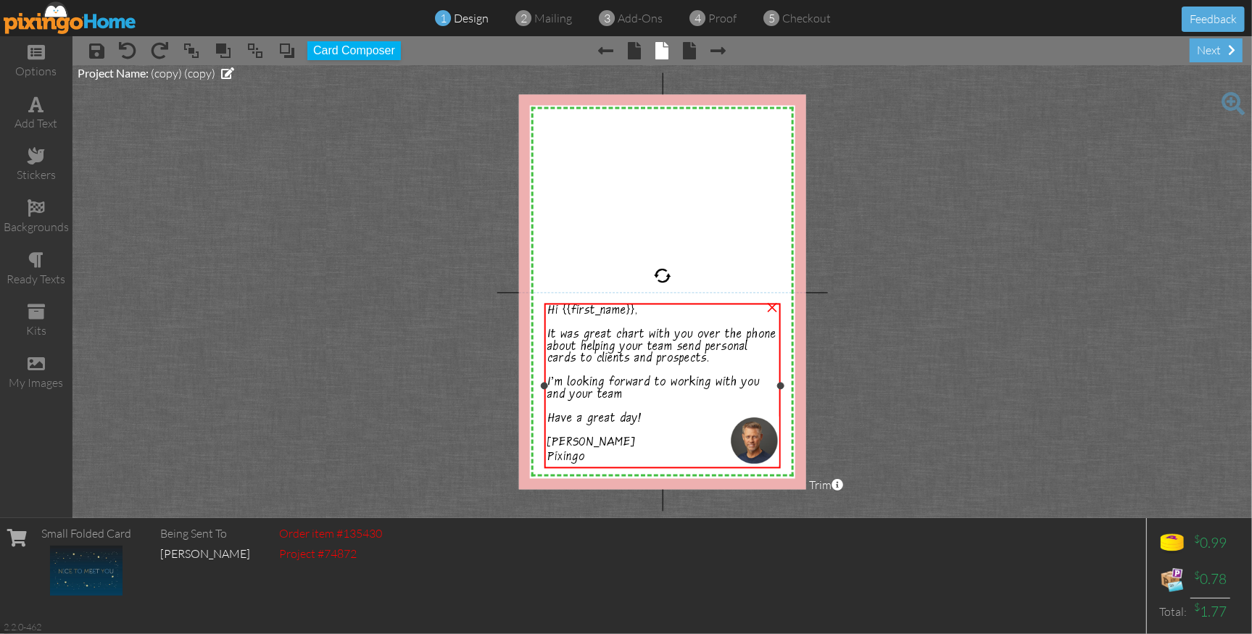
click at [641, 335] on span "It was great chart with you over the phone about helping your team send persona…" at bounding box center [661, 348] width 229 height 39
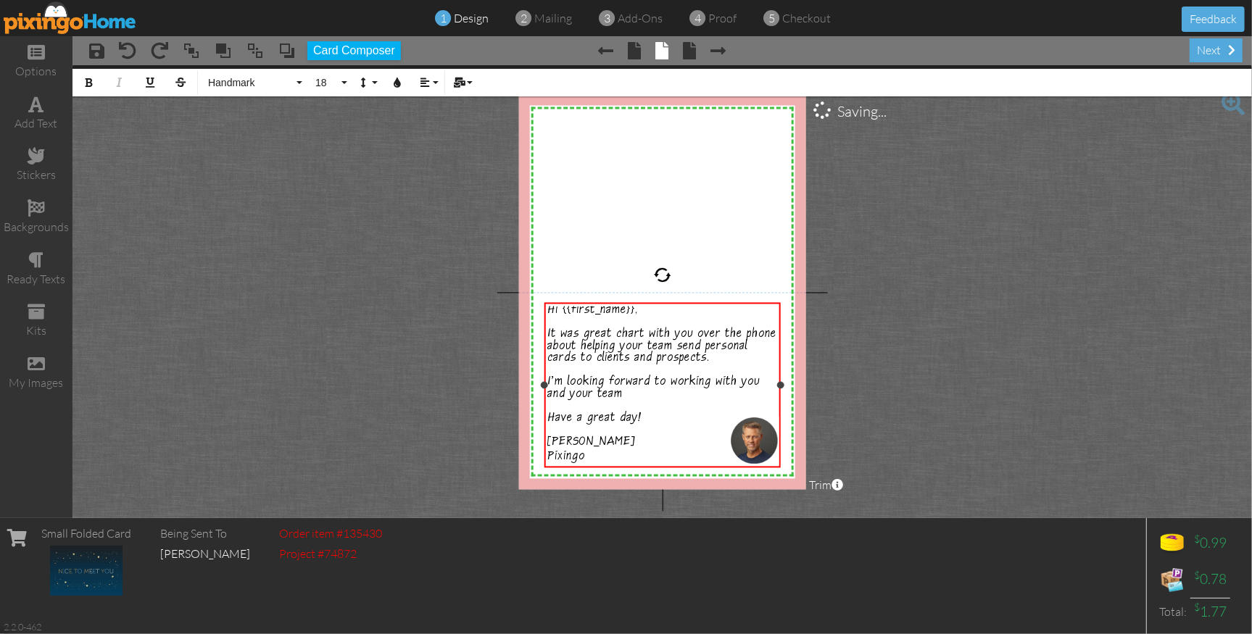
drag, startPoint x: 636, startPoint y: 329, endPoint x: 660, endPoint y: 343, distance: 27.6
click at [641, 333] on span "It was great chart with you over the phone about helping your team send persona…" at bounding box center [661, 347] width 229 height 39
click at [838, 378] on project-studio-wrapper "X X X X X X X X X X X X X X X X X X X X X X X X X X X X X X X X X X X X X X X X…" at bounding box center [661, 291] width 1179 height 453
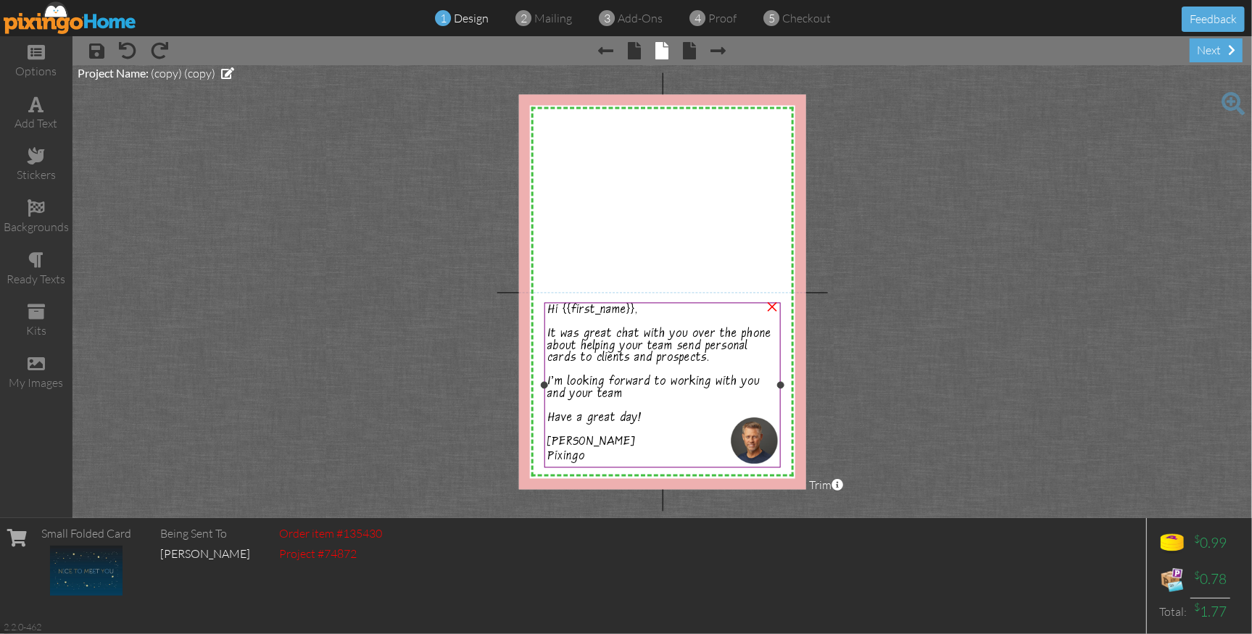
click at [712, 352] on span "It was great chat with you over the phone about helping your team send personal…" at bounding box center [659, 347] width 224 height 39
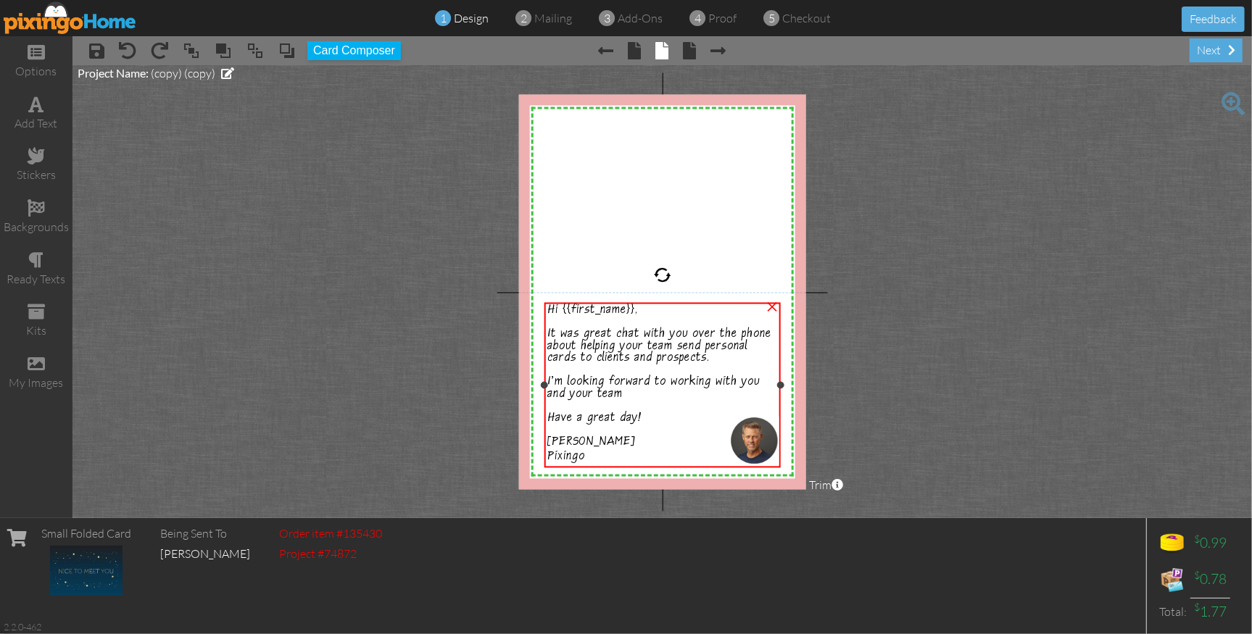
click at [712, 352] on span "It was great chat with you over the phone about helping your team send personal…" at bounding box center [659, 347] width 224 height 39
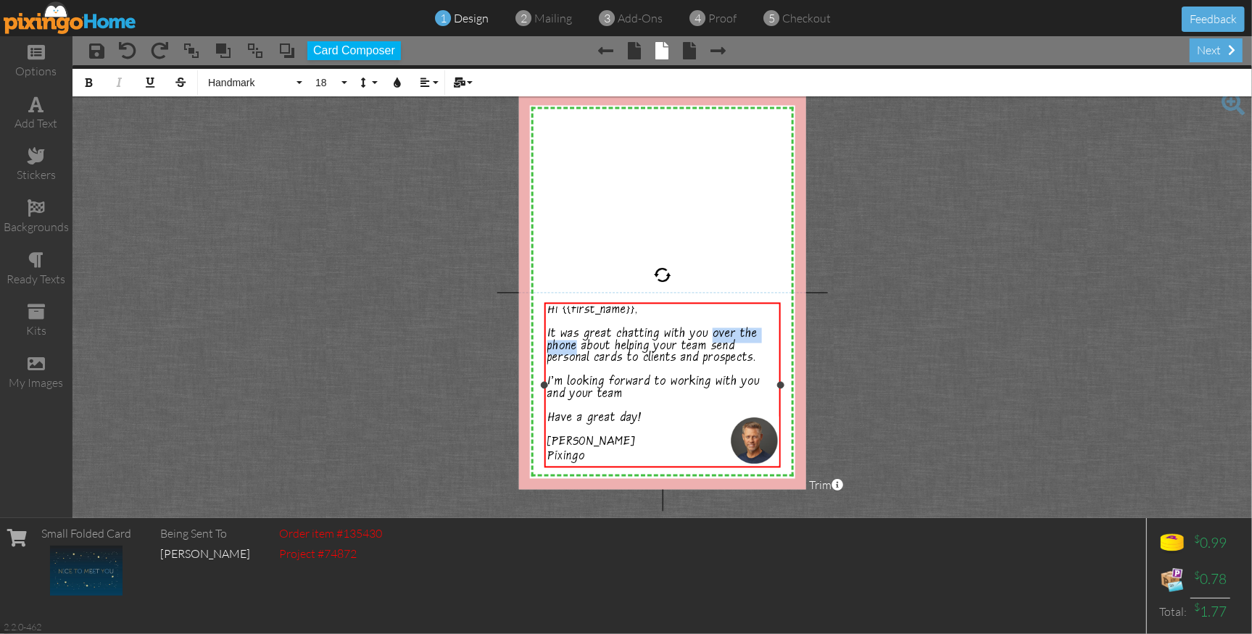
drag, startPoint x: 707, startPoint y: 339, endPoint x: 577, endPoint y: 347, distance: 130.7
click at [577, 347] on span "It was great chatting with you over the phone about helping your team send pers…" at bounding box center [652, 347] width 210 height 39
click at [868, 391] on project-studio-wrapper "X X X X X X X X X X X X X X X X X X X X X X X X X X X X X X X X X X X X X X X X…" at bounding box center [661, 291] width 1179 height 453
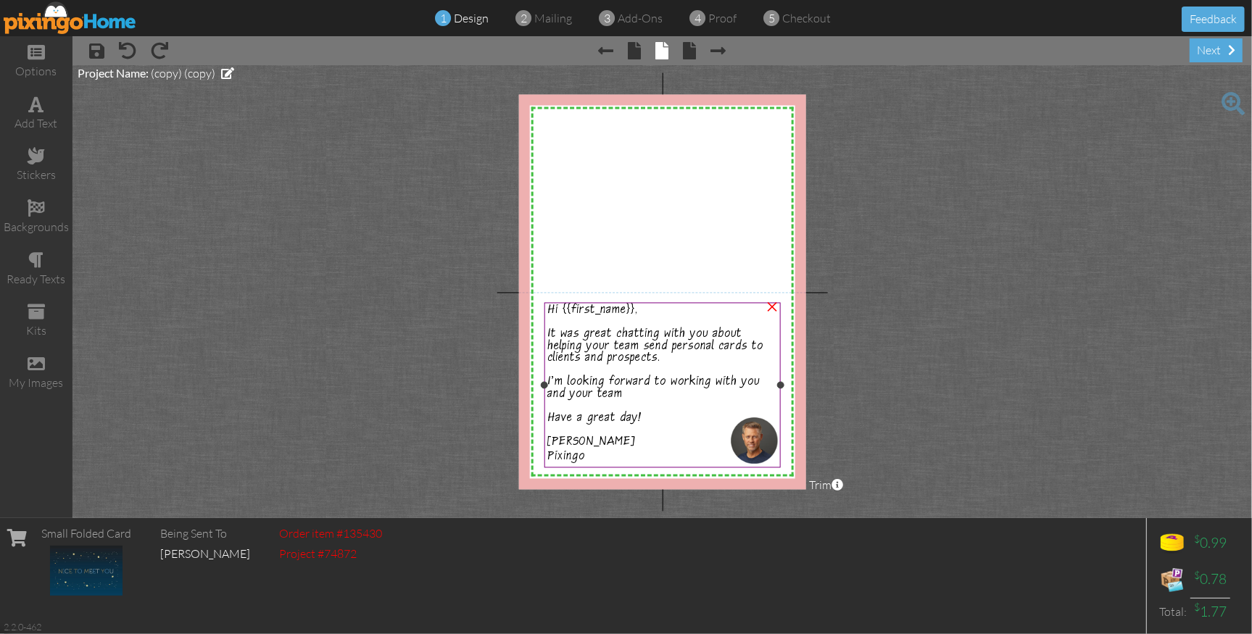
click at [714, 381] on span "I'm looking forward to working with you and your team" at bounding box center [653, 390] width 212 height 28
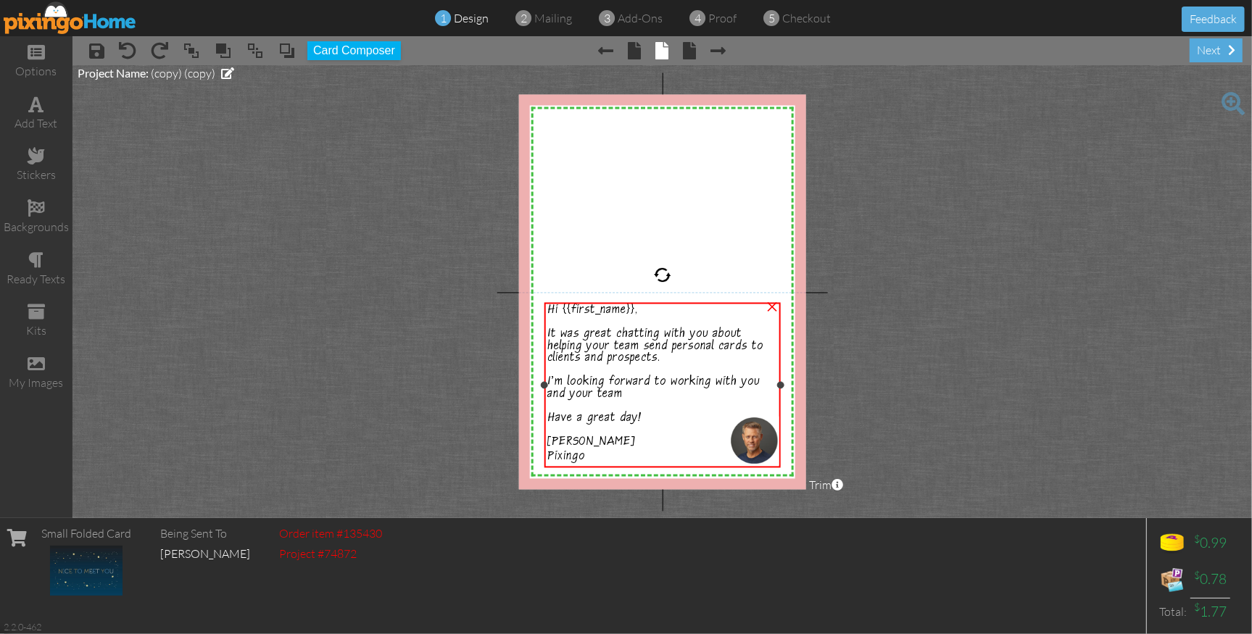
click at [714, 381] on span "I'm looking forward to working with you and your team" at bounding box center [653, 390] width 212 height 28
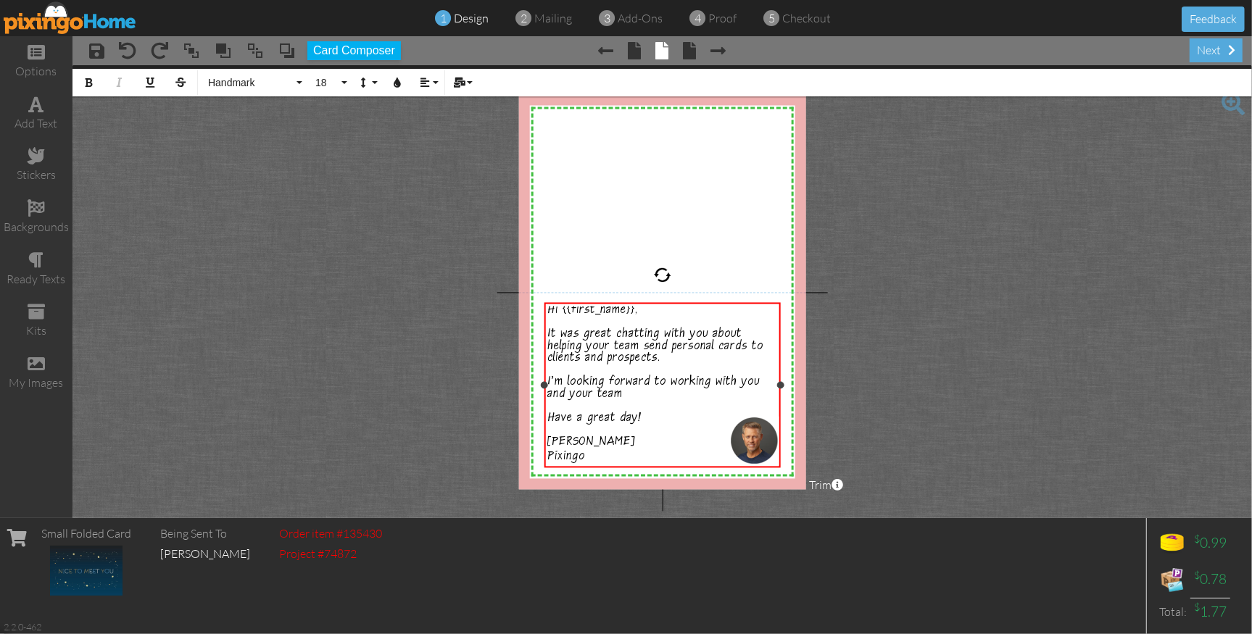
drag, startPoint x: 667, startPoint y: 380, endPoint x: 705, endPoint y: 393, distance: 40.6
click at [667, 380] on span "I'm looking forward to working with you and your team" at bounding box center [653, 390] width 212 height 28
click at [895, 369] on project-studio-wrapper "X X X X X X X X X X X X X X X X X X X X X X X X X X X X X X X X X X X X X X X X…" at bounding box center [661, 291] width 1179 height 453
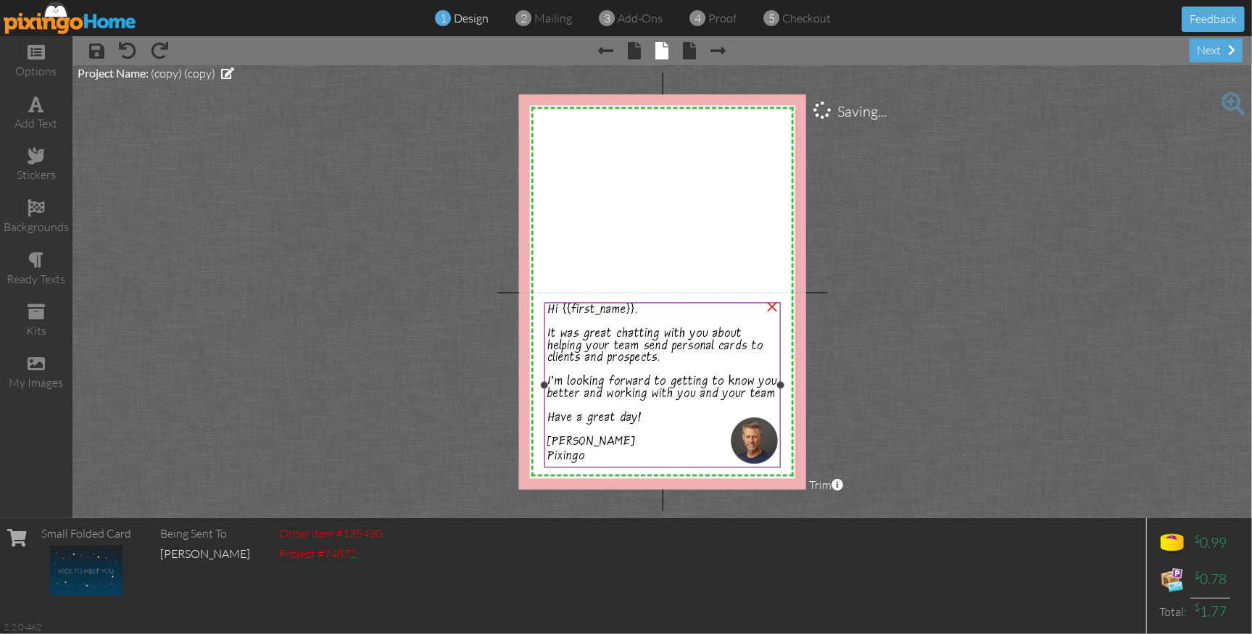
click at [693, 401] on span "I'm looking forward to getting to know you better and working with you and your…" at bounding box center [662, 390] width 230 height 28
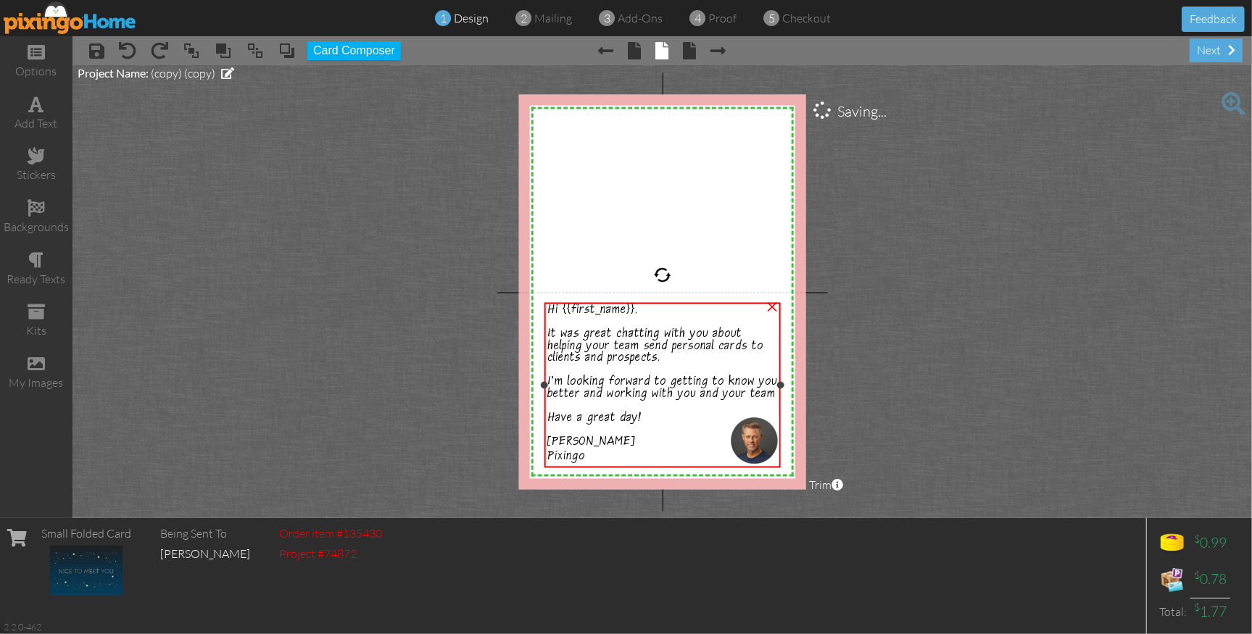
click at [693, 401] on span "I'm looking forward to getting to know you better and working with you and your…" at bounding box center [662, 390] width 230 height 28
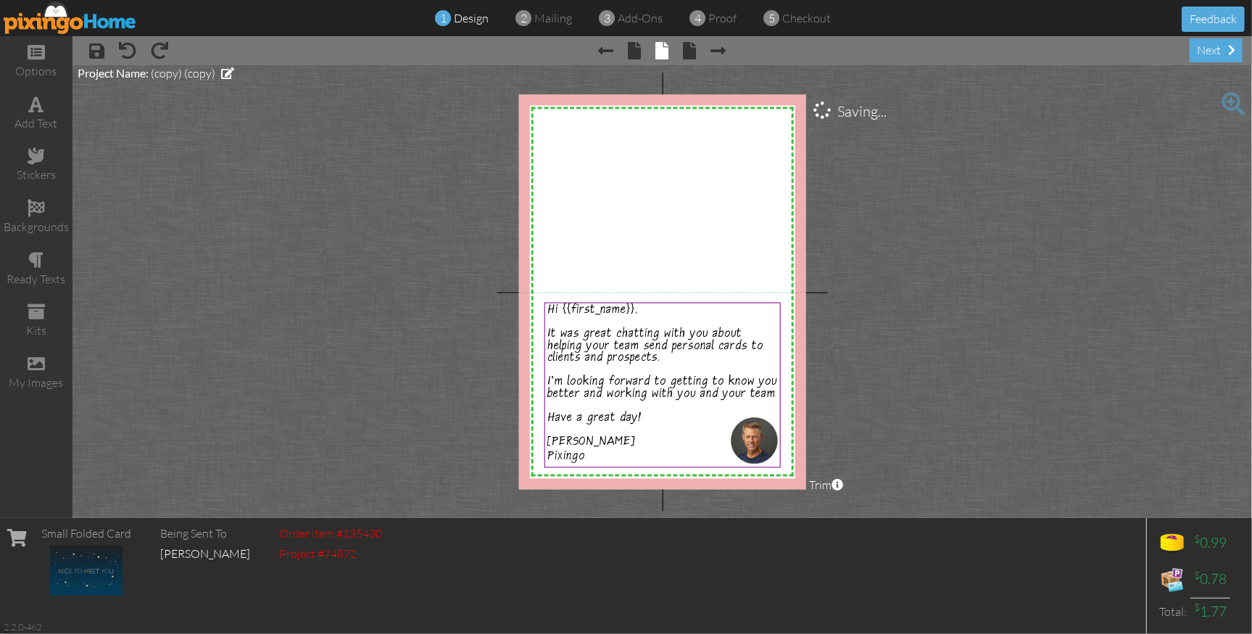
click at [908, 408] on project-studio-wrapper "X X X X X X X X X X X X X X X X X X X X X X X X X X X X X X X X X X X X X X X X…" at bounding box center [661, 291] width 1179 height 453
click at [768, 392] on span "I'm looking forward to getting to know you better and working with you and your…" at bounding box center [662, 390] width 230 height 28
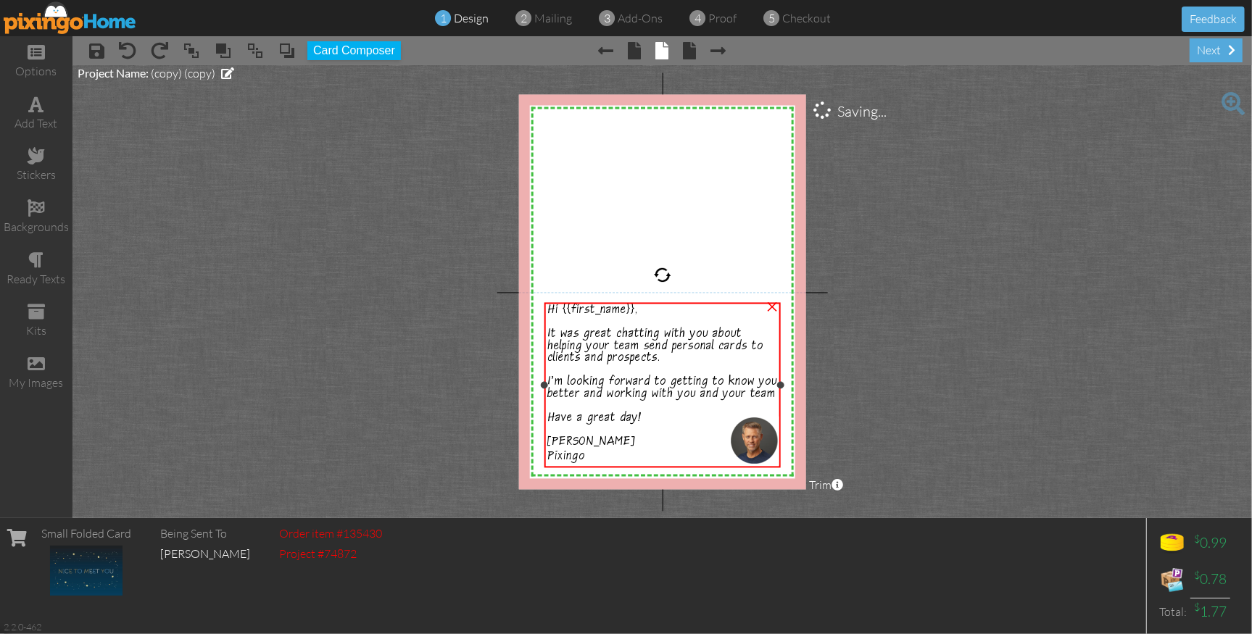
click at [768, 392] on span "I'm looking forward to getting to know you better and working with you and your…" at bounding box center [662, 390] width 230 height 28
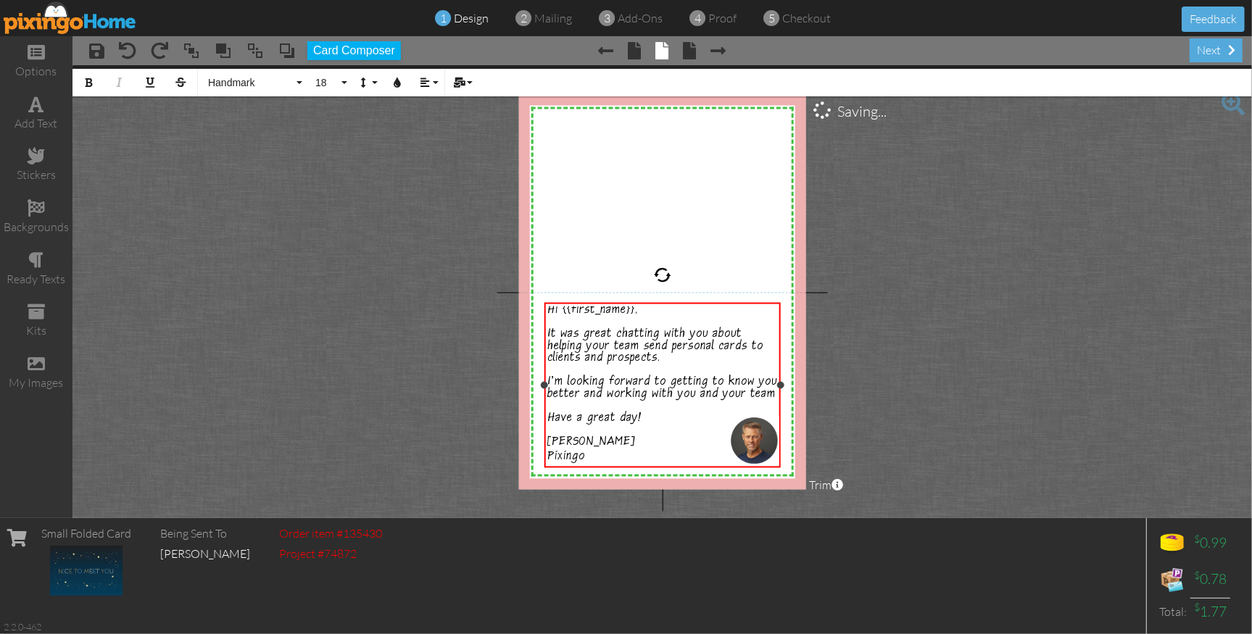
drag, startPoint x: 771, startPoint y: 391, endPoint x: 787, endPoint y: 401, distance: 18.9
click at [772, 391] on span "I'm looking forward to getting to know you better and working with you and your…" at bounding box center [662, 390] width 230 height 28
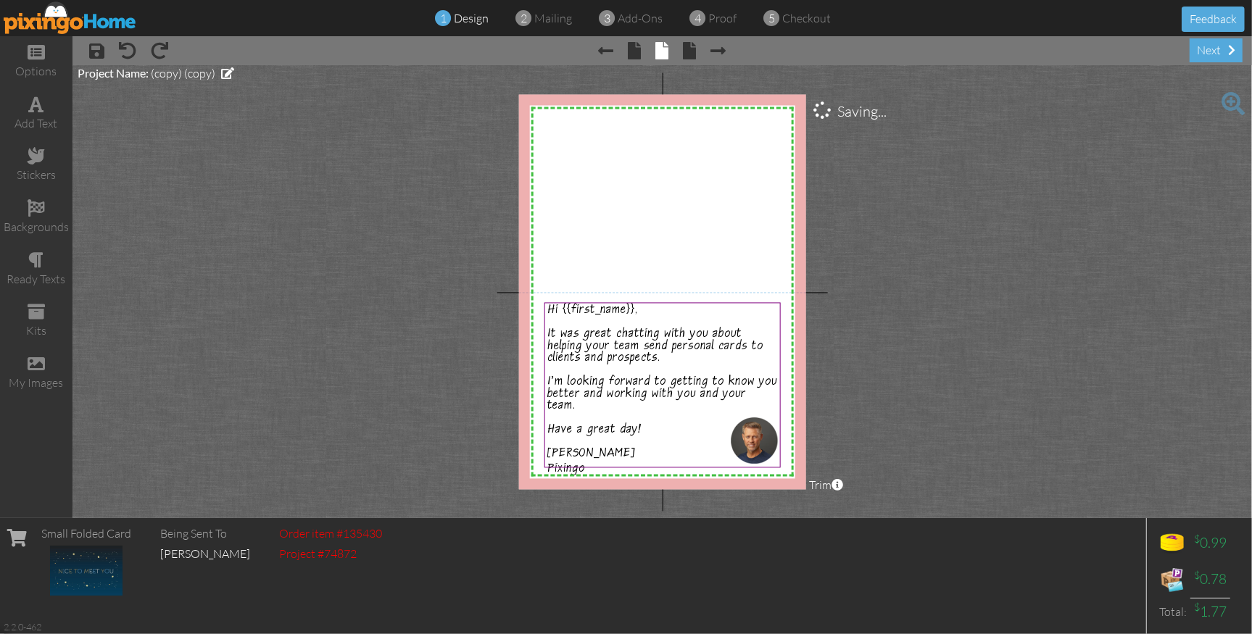
click at [924, 361] on project-studio-wrapper "X X X X X X X X X X X X X X X X X X X X X X X X X X X X X X X X X X X X X X X X…" at bounding box center [661, 291] width 1179 height 453
click at [922, 358] on project-studio-wrapper "X X X X X X X X X X X X X X X X X X X X X X X X X X X X X X X X X X X X X X X X…" at bounding box center [661, 291] width 1179 height 453
click at [709, 22] on span "proof" at bounding box center [723, 18] width 28 height 14
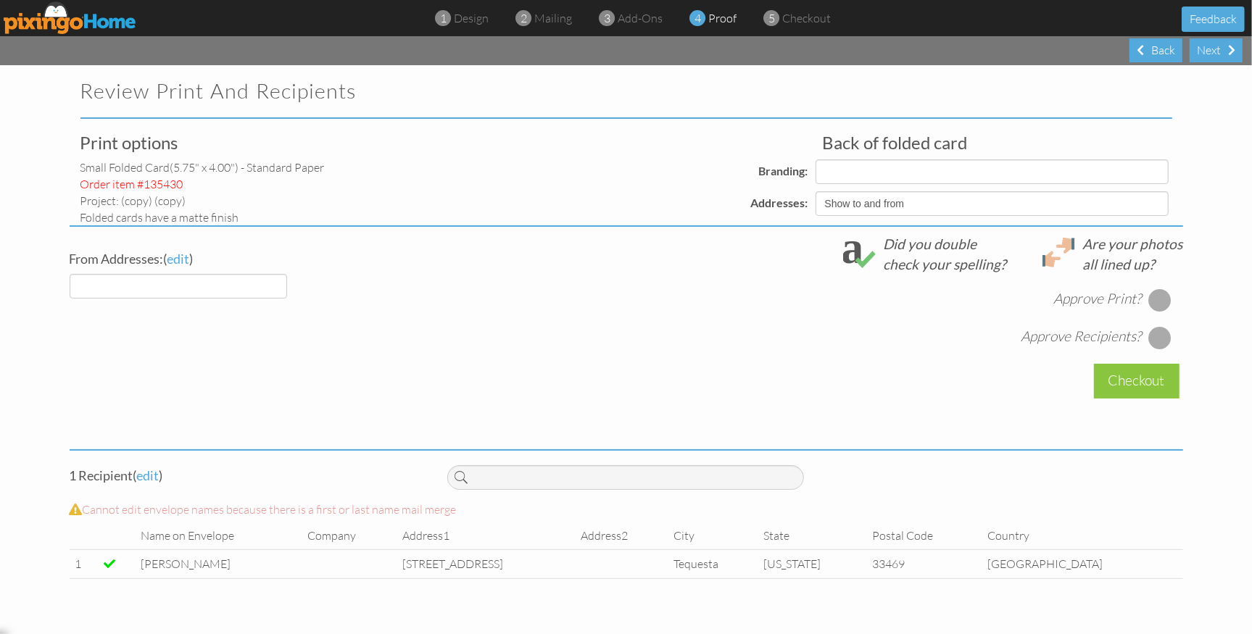
select select "object:196"
select select "object:205"
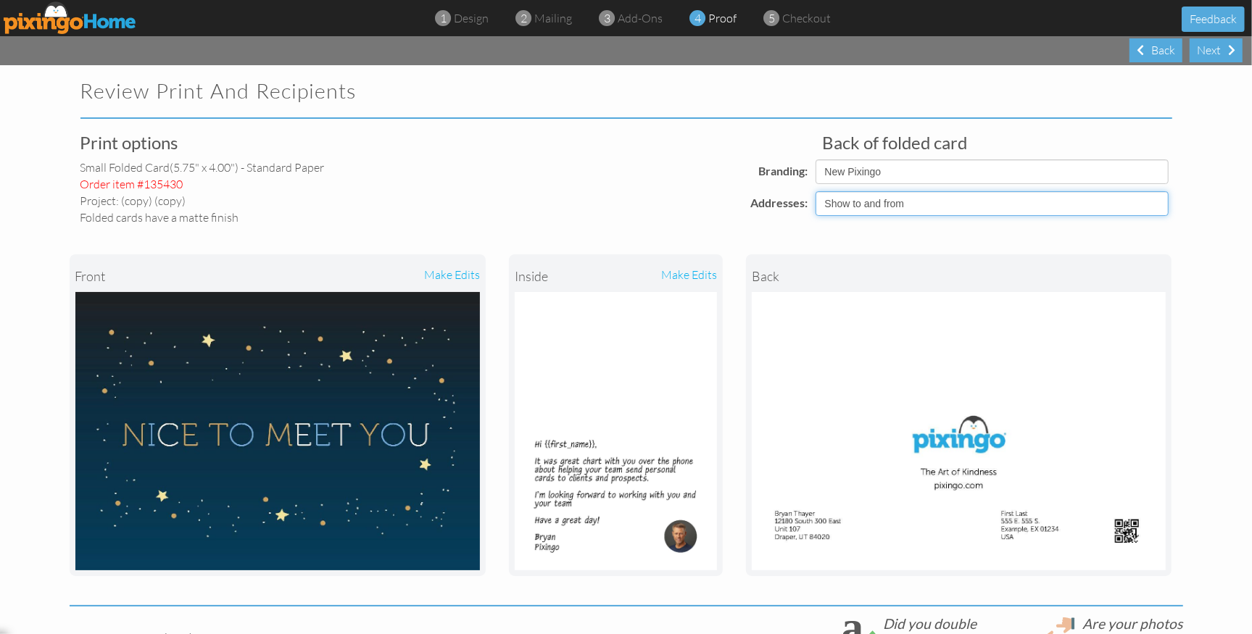
click at [926, 204] on select "Show to and from Show from only Hide to and from" at bounding box center [991, 203] width 353 height 25
select select "object:195"
click at [815, 191] on select "Show to and from Show from only Hide to and from" at bounding box center [991, 203] width 353 height 25
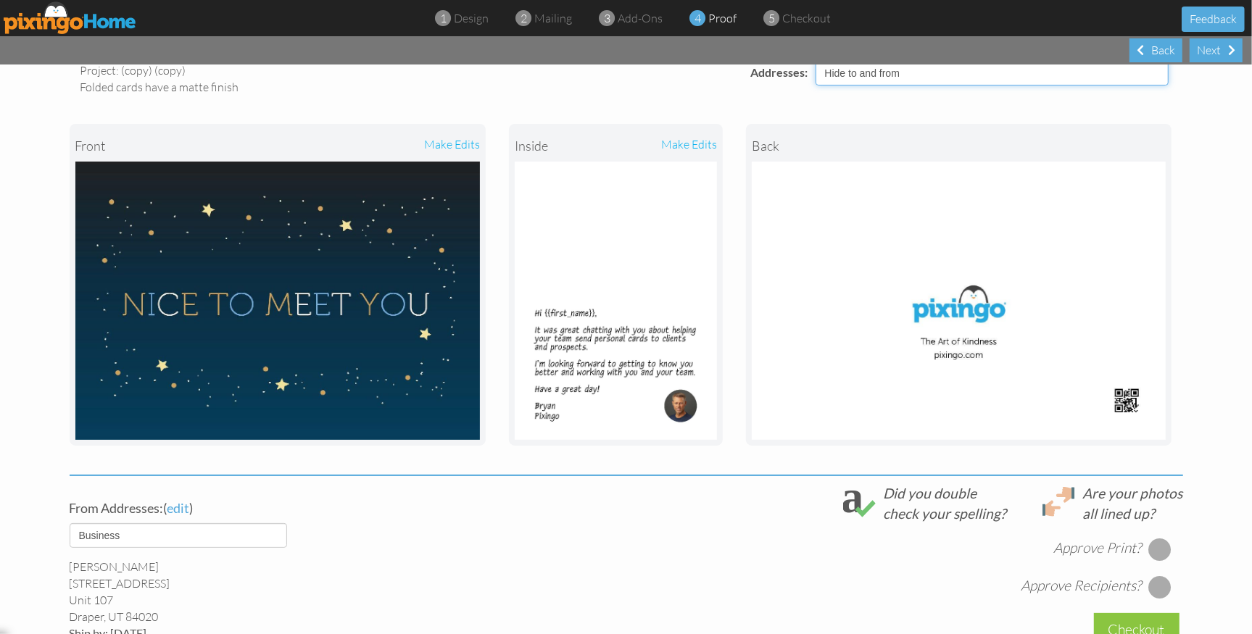
scroll to position [353, 0]
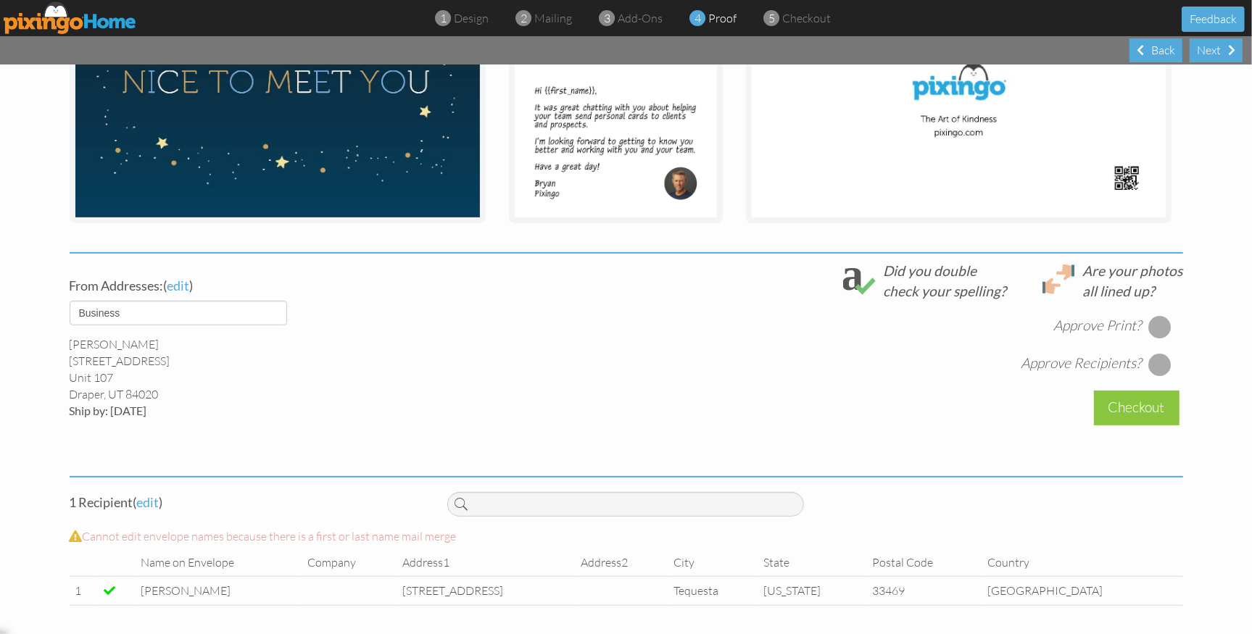
click at [1162, 325] on div at bounding box center [1159, 326] width 23 height 23
click at [1160, 364] on div at bounding box center [1159, 364] width 23 height 23
click at [1141, 406] on div "Checkout" at bounding box center [1137, 408] width 86 height 34
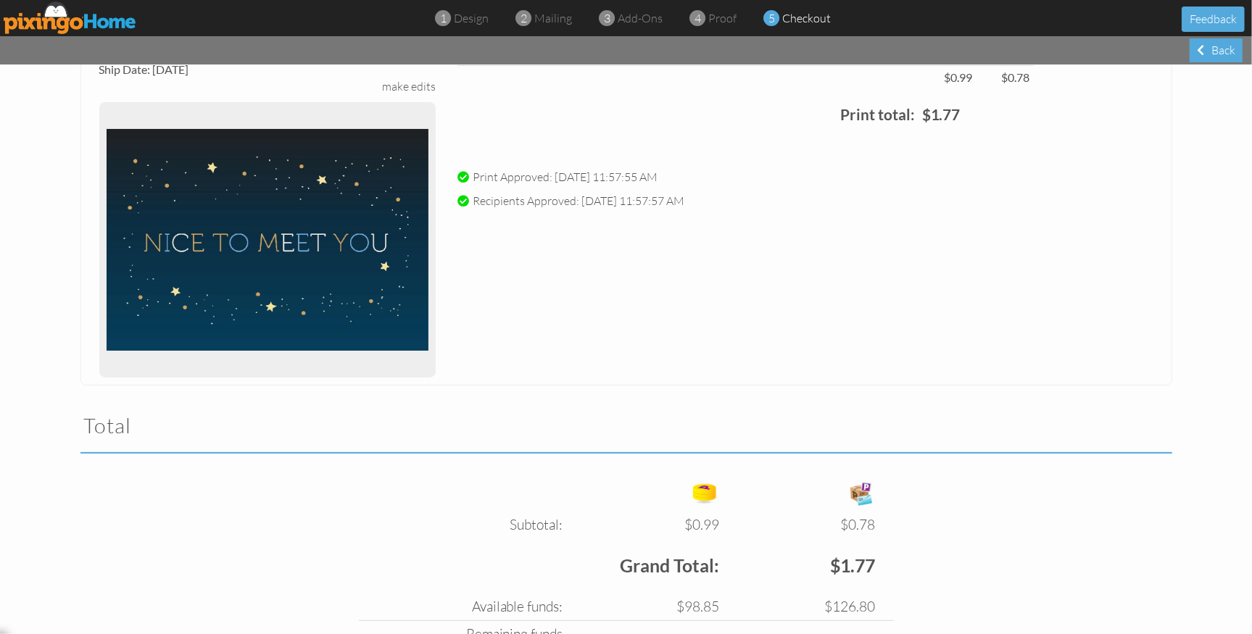
scroll to position [285, 0]
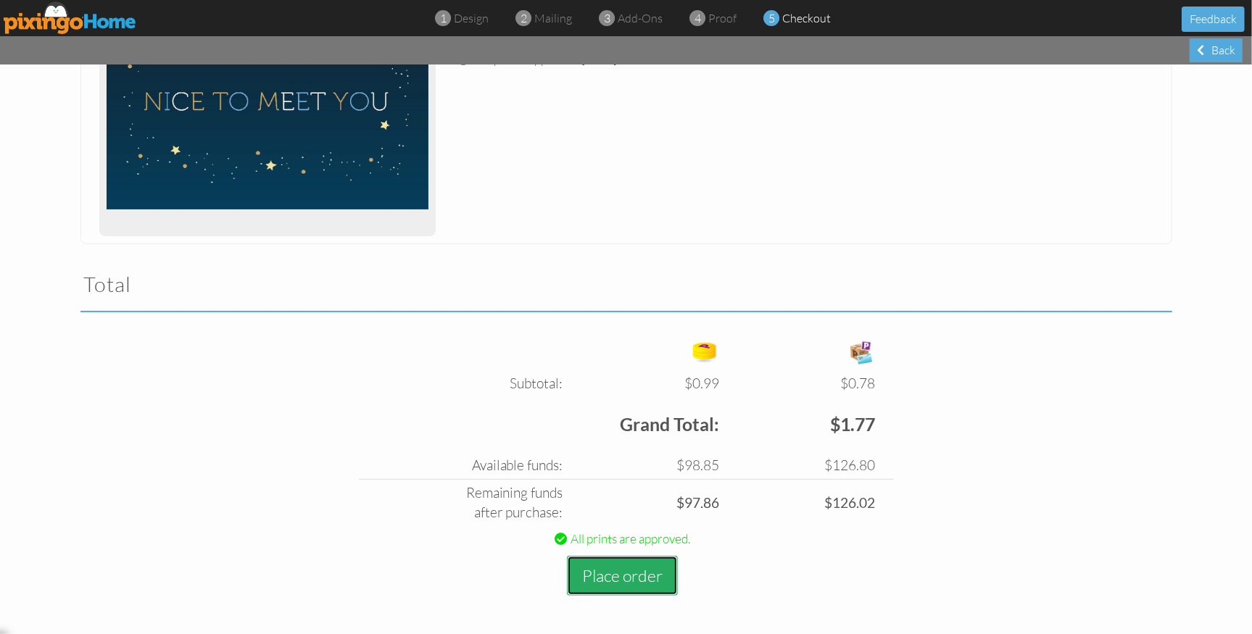
click at [615, 584] on button "Place order" at bounding box center [622, 576] width 111 height 40
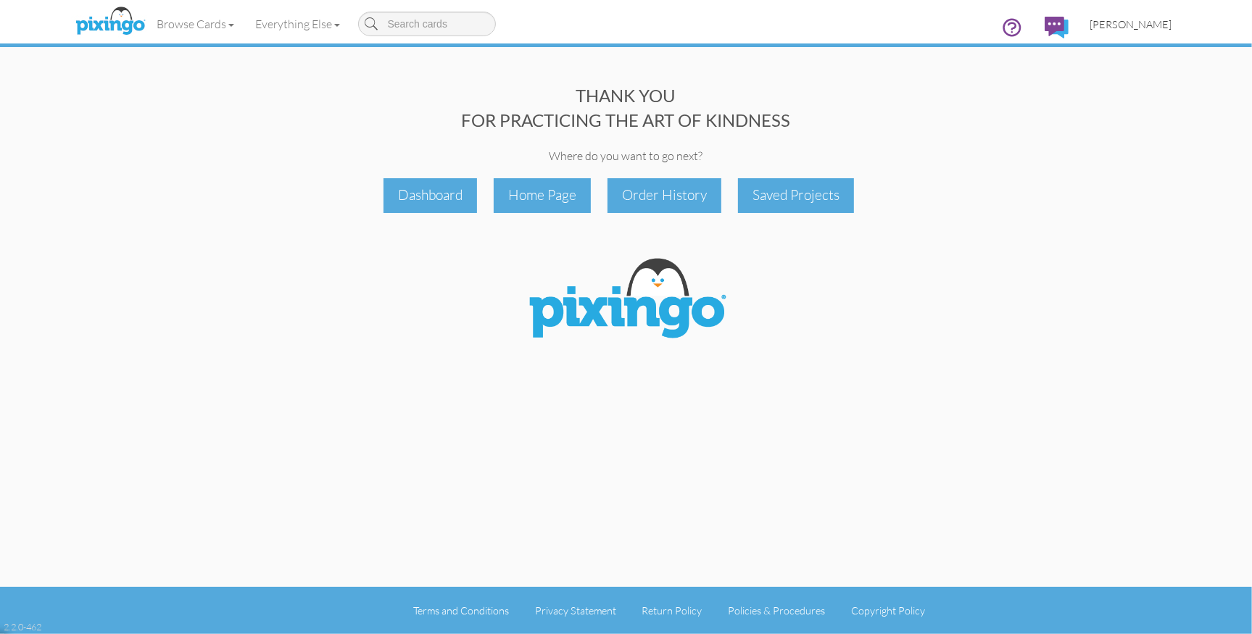
click at [1129, 33] on link "[PERSON_NAME]" at bounding box center [1131, 24] width 104 height 37
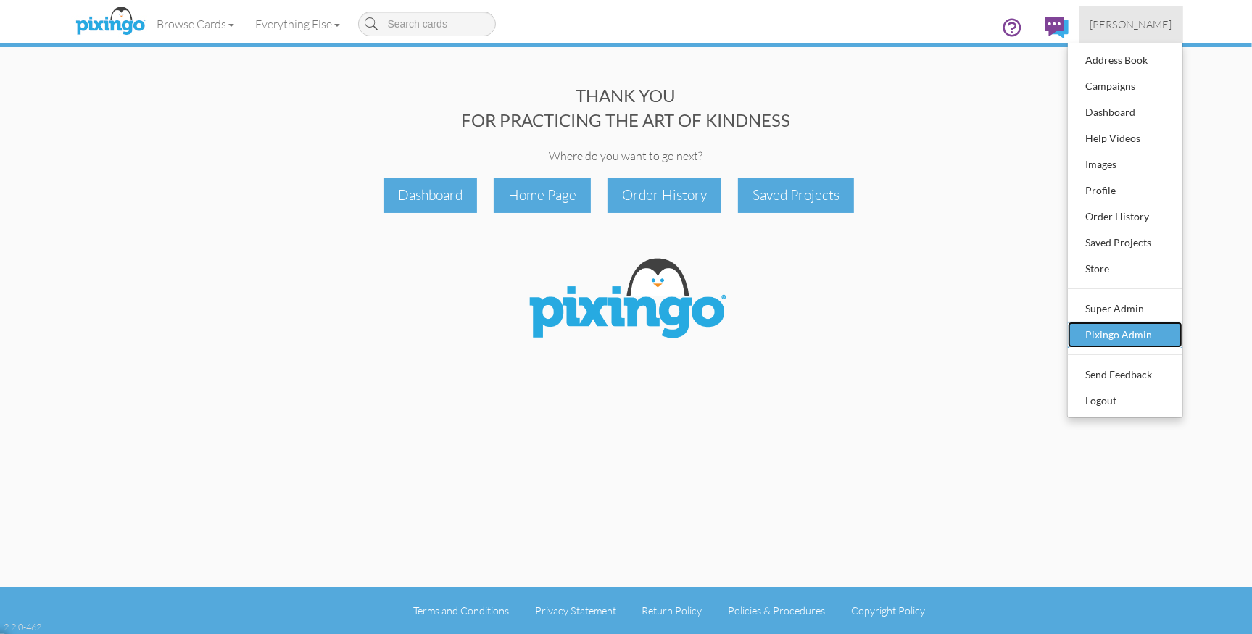
click at [1104, 328] on div "Pixingo Admin" at bounding box center [1125, 335] width 86 height 22
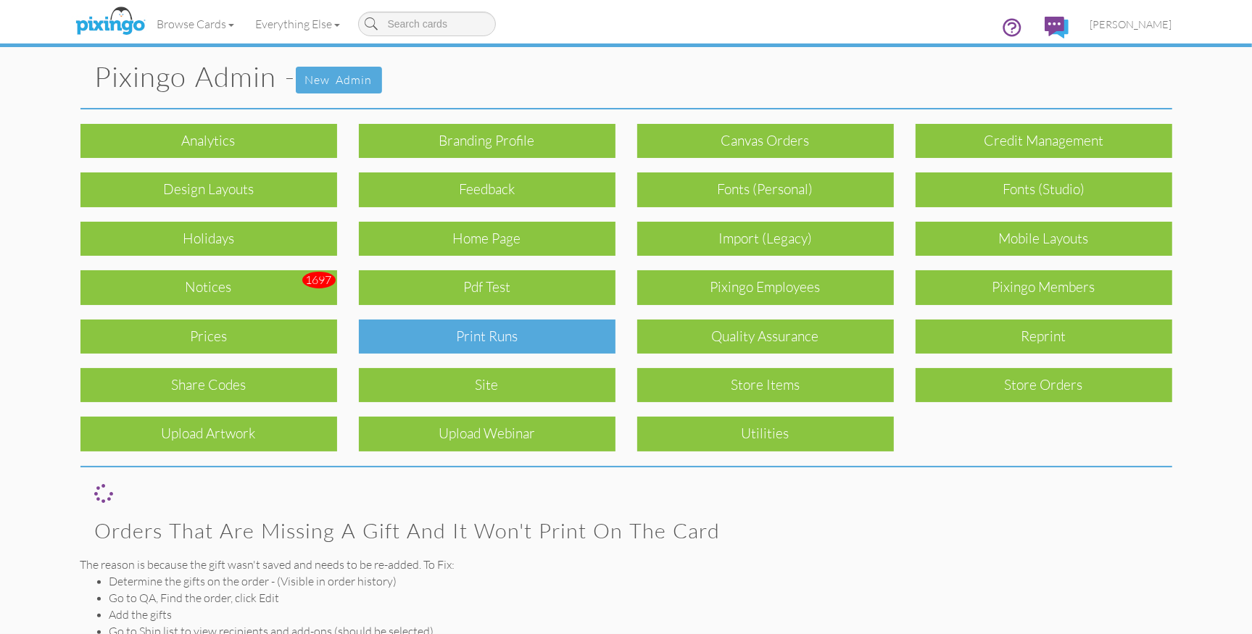
click at [478, 340] on div "Print Runs" at bounding box center [487, 337] width 257 height 34
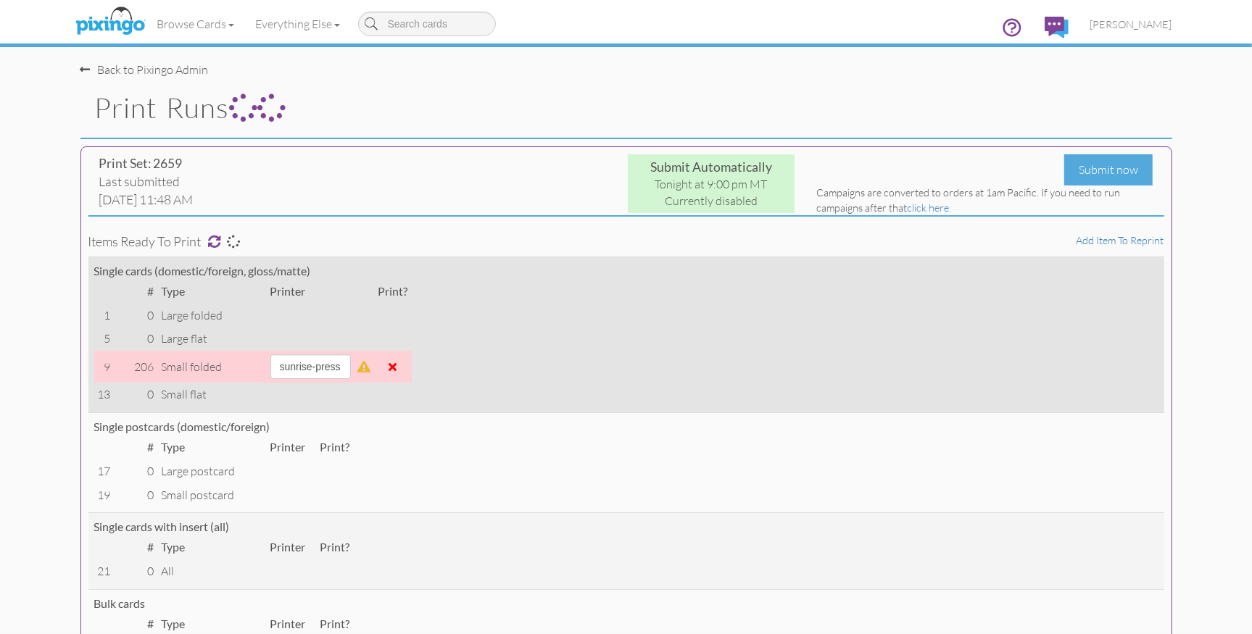
click at [397, 367] on span at bounding box center [393, 367] width 8 height 12
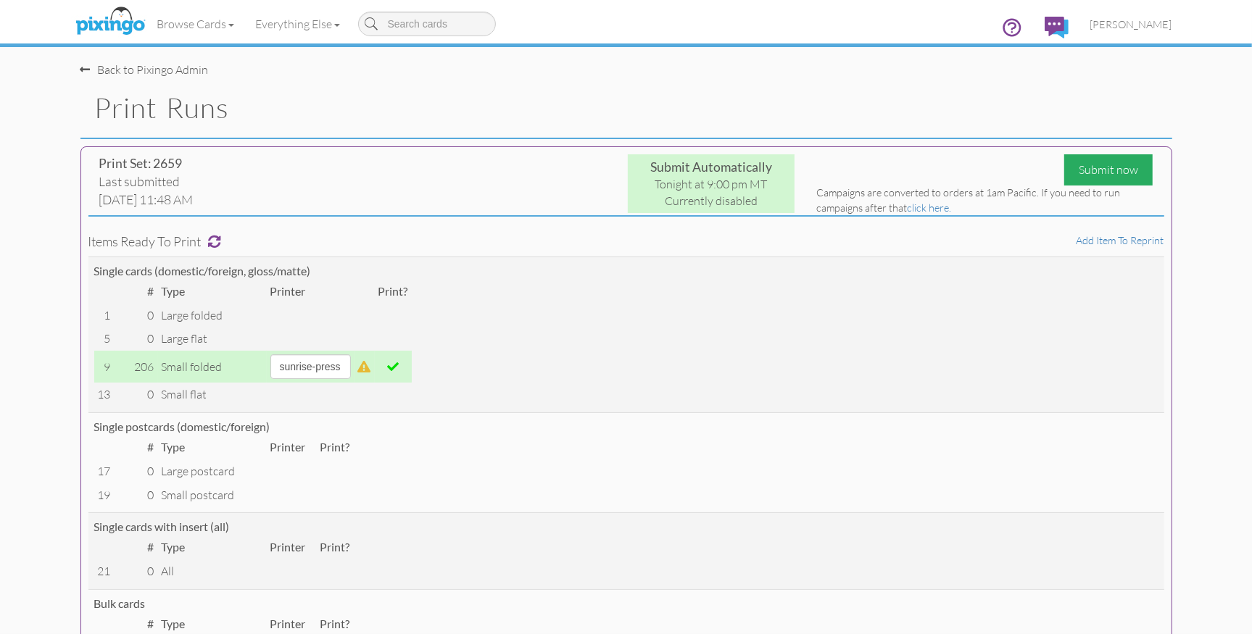
click at [1088, 174] on div "Submit now" at bounding box center [1108, 169] width 88 height 31
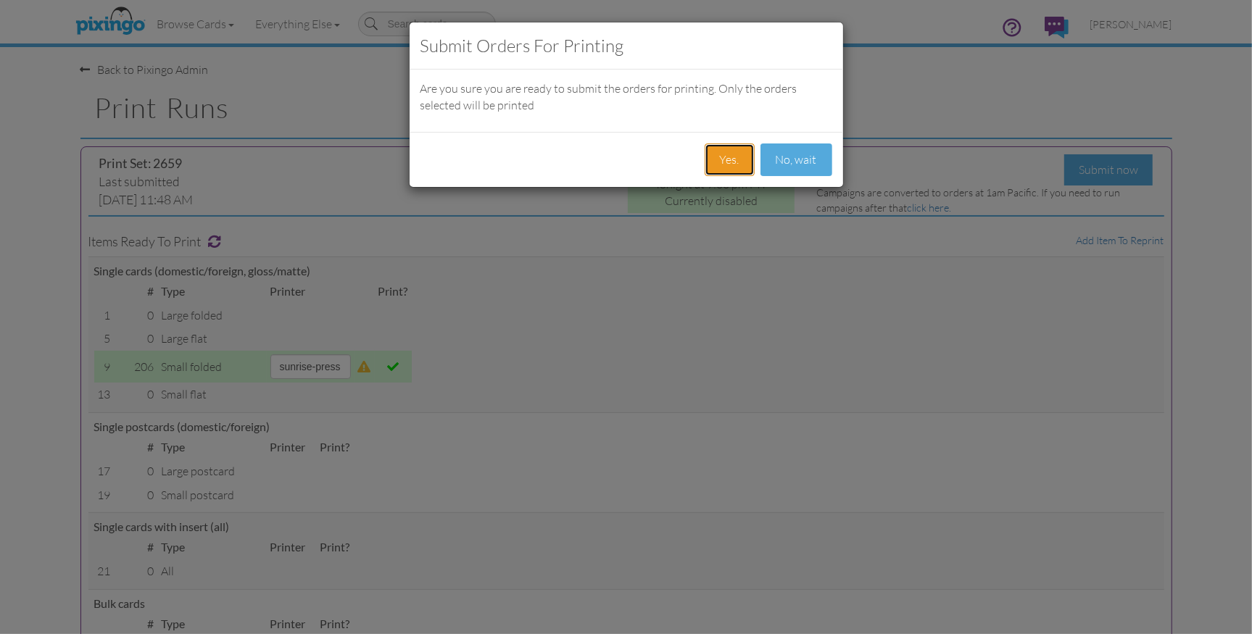
click at [738, 163] on button "Yes." at bounding box center [729, 160] width 50 height 33
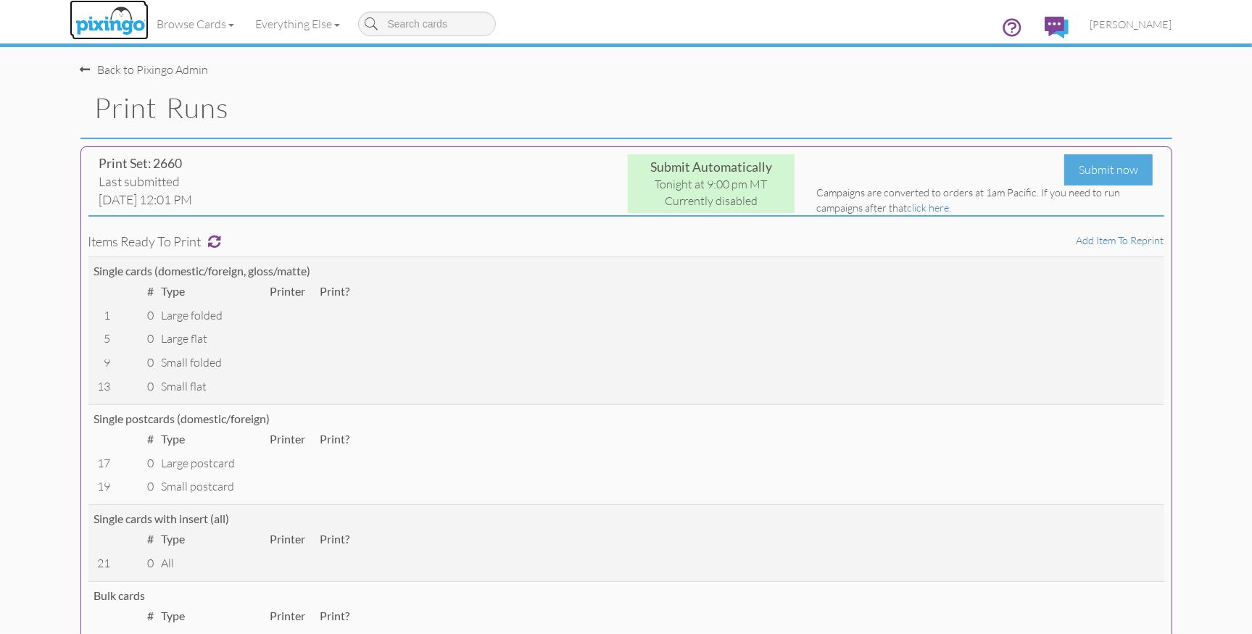
click at [116, 17] on img at bounding box center [110, 22] width 77 height 36
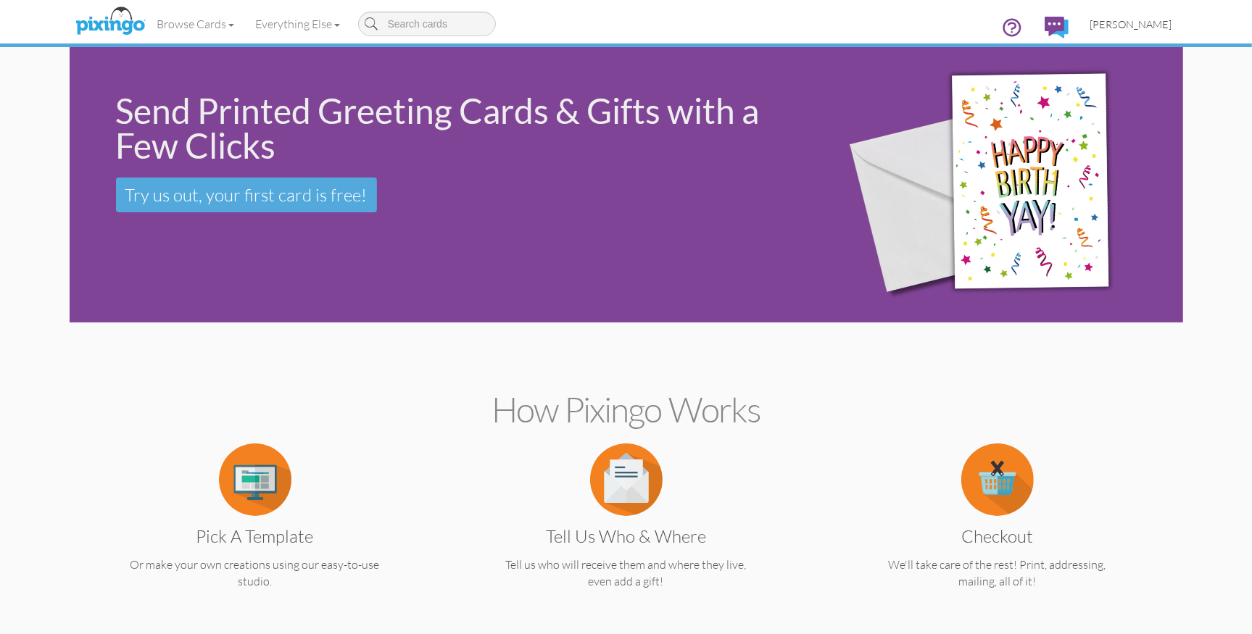
click at [1139, 27] on span "[PERSON_NAME]" at bounding box center [1131, 24] width 82 height 12
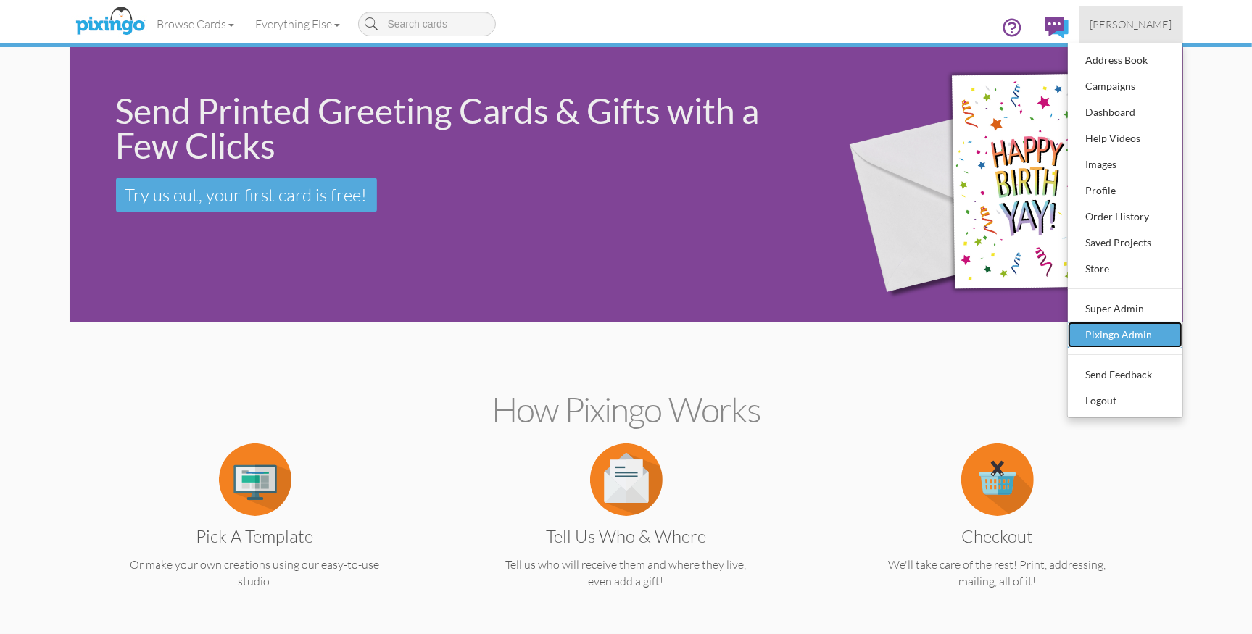
click at [1119, 333] on div "Pixingo Admin" at bounding box center [1125, 335] width 86 height 22
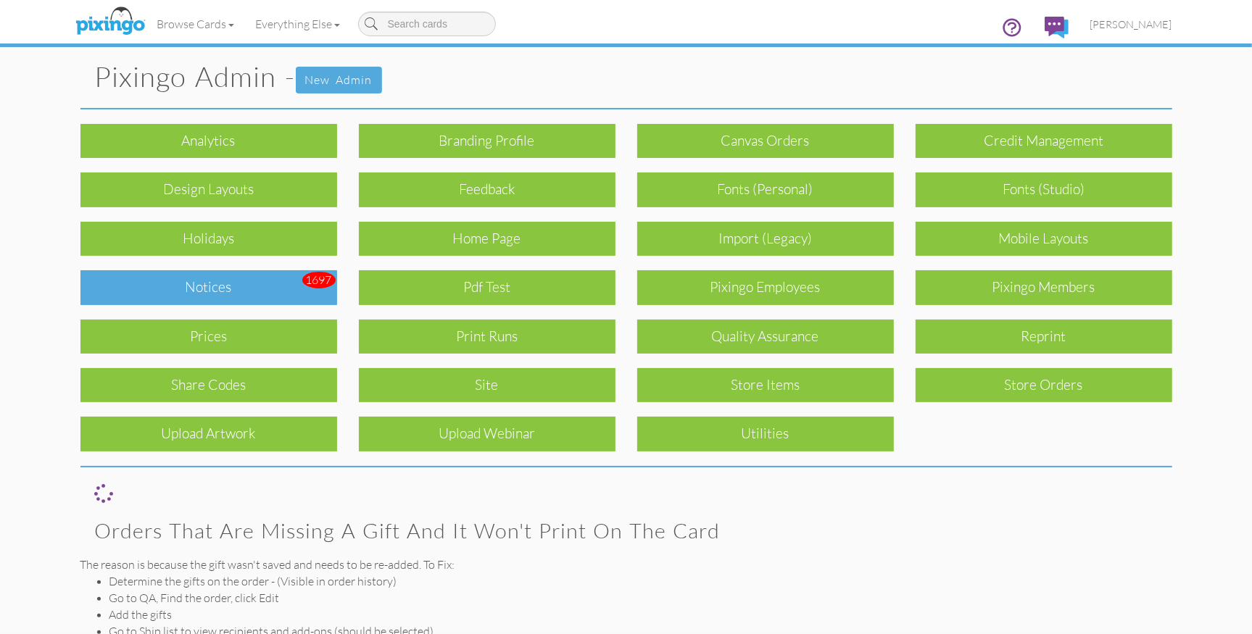
click at [176, 293] on div "Notices" at bounding box center [208, 287] width 257 height 34
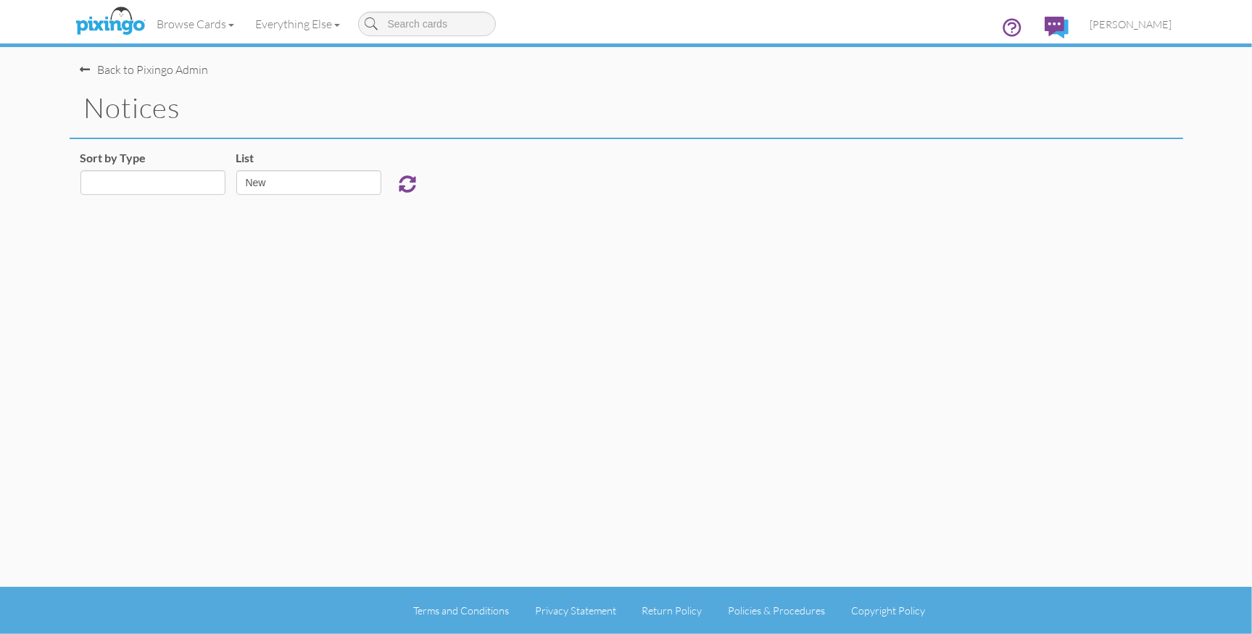
select select "object:3938"
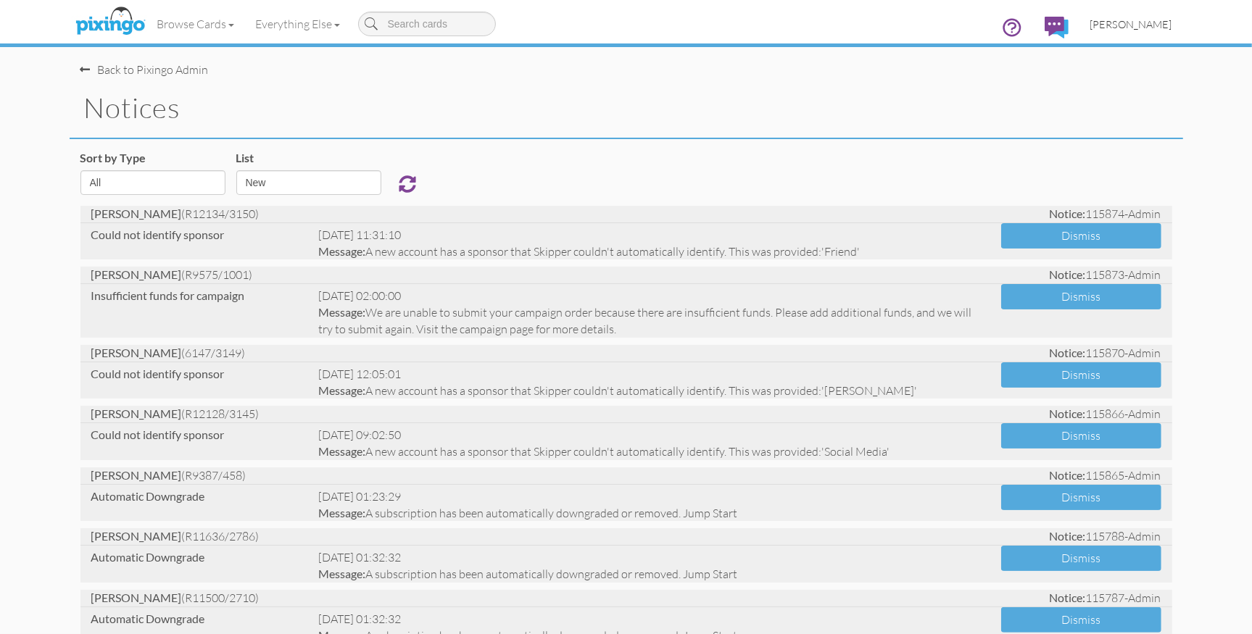
click at [1128, 28] on span "[PERSON_NAME]" at bounding box center [1131, 24] width 82 height 12
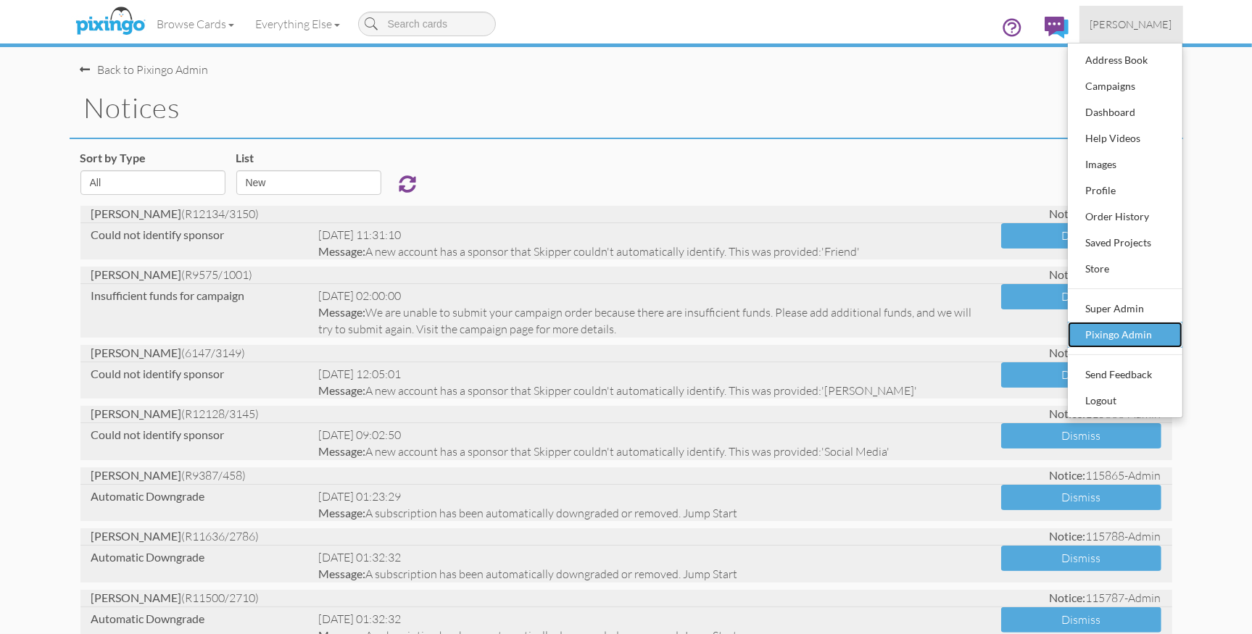
click at [1122, 331] on div "Pixingo Admin" at bounding box center [1125, 335] width 86 height 22
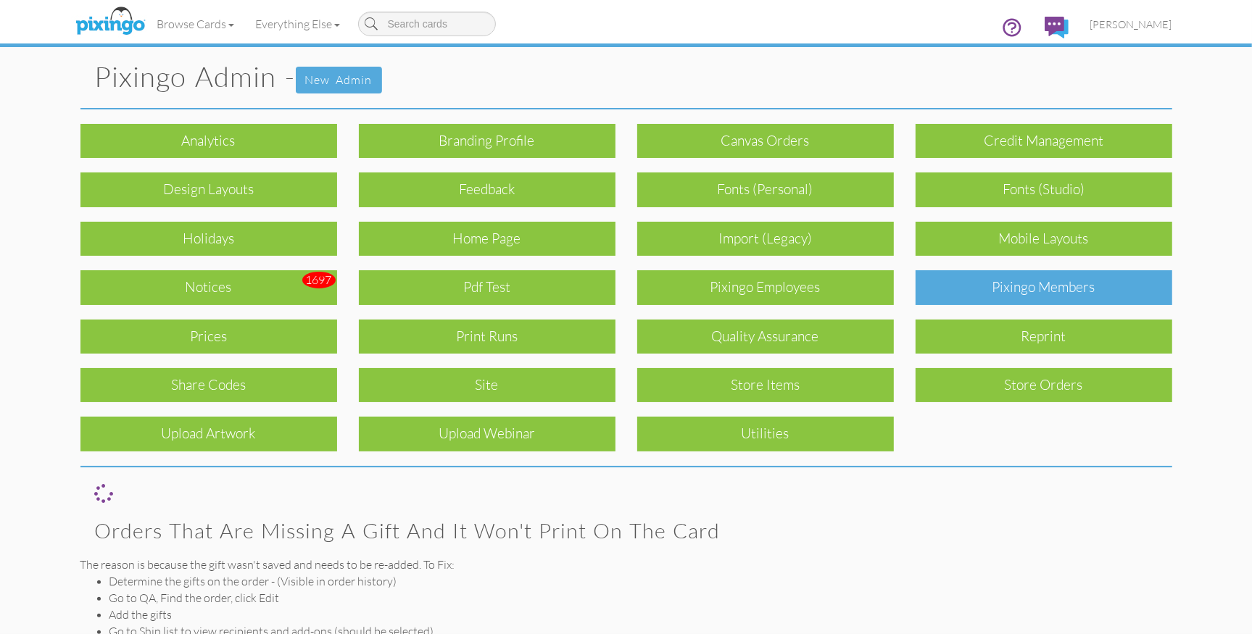
click at [1007, 299] on div "Pixingo Members" at bounding box center [1043, 287] width 257 height 34
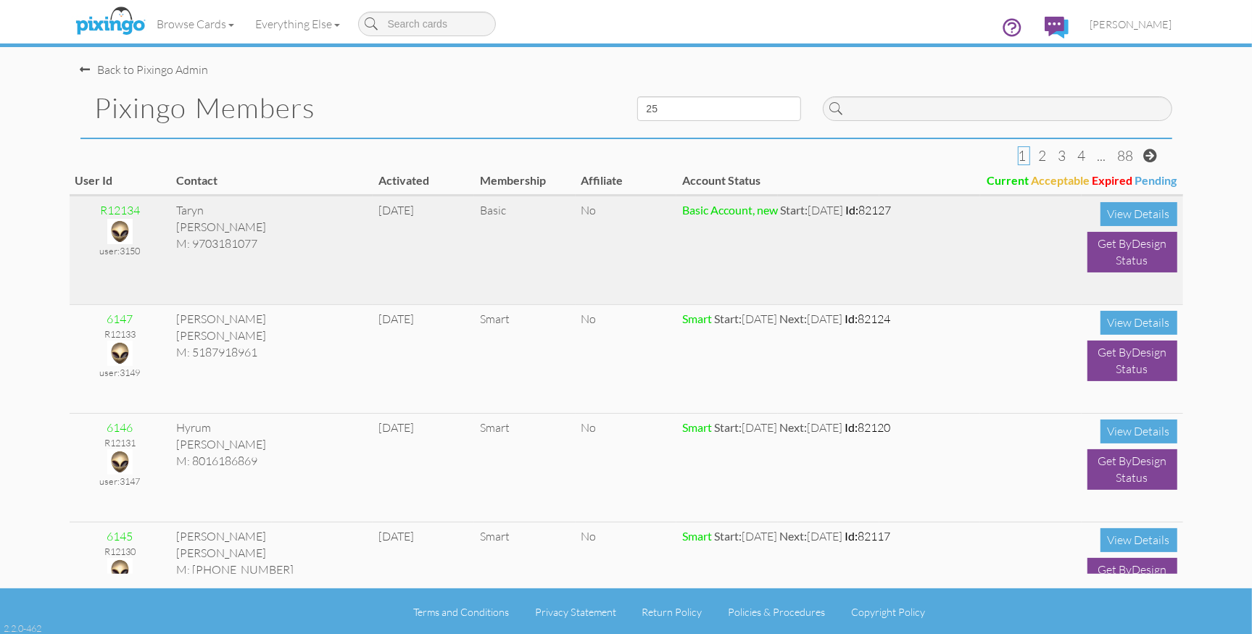
click at [117, 230] on img at bounding box center [119, 231] width 25 height 25
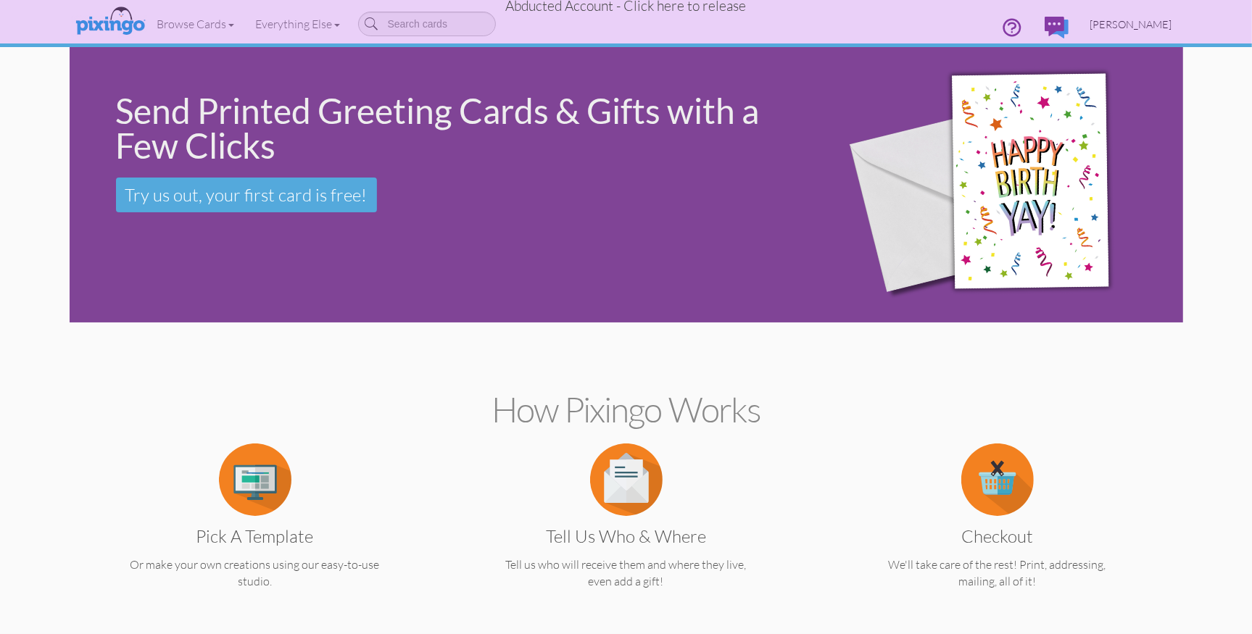
click at [1135, 25] on span "[PERSON_NAME]" at bounding box center [1131, 24] width 82 height 12
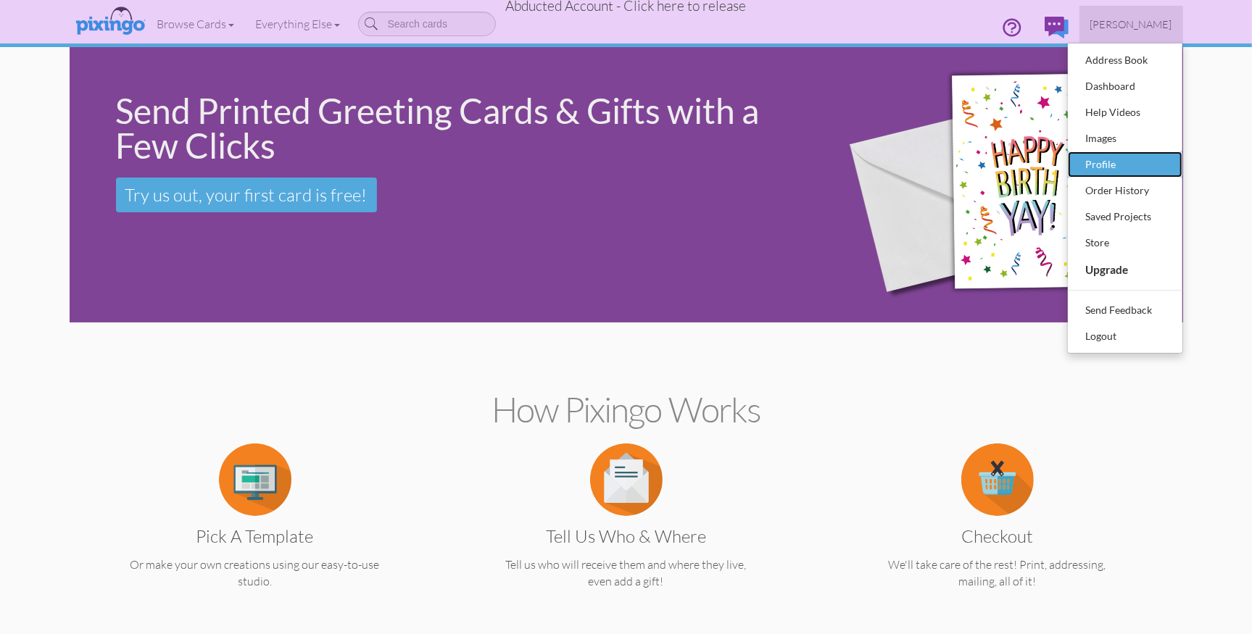
click at [1100, 167] on div "Profile" at bounding box center [1125, 165] width 86 height 22
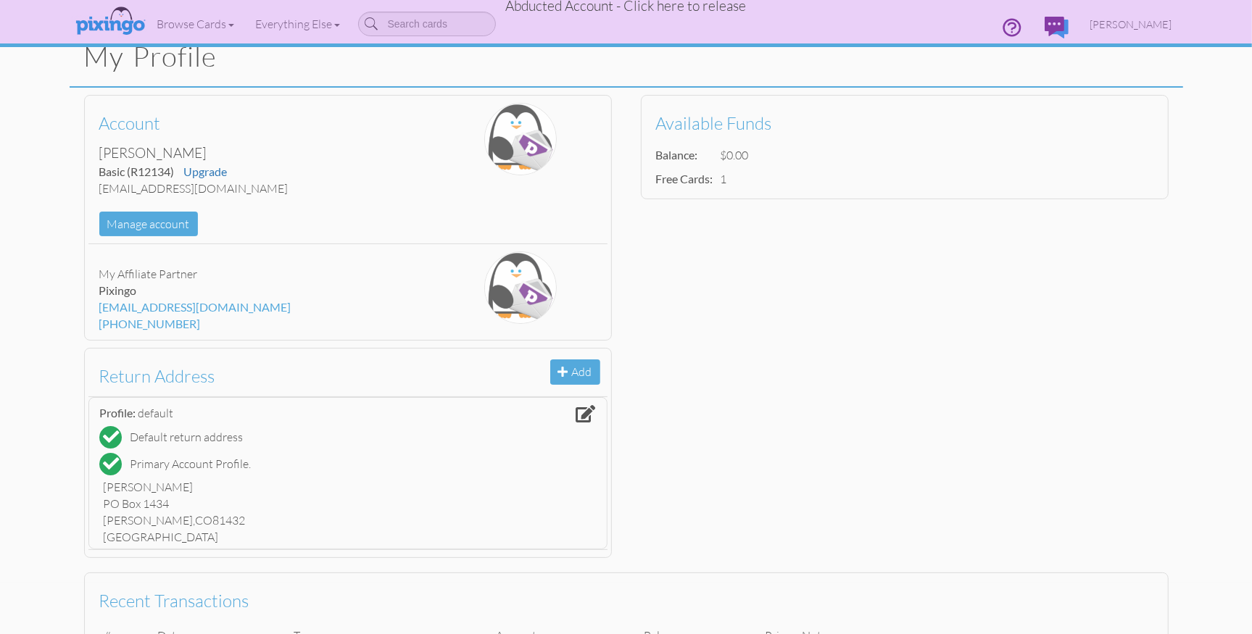
scroll to position [51, 0]
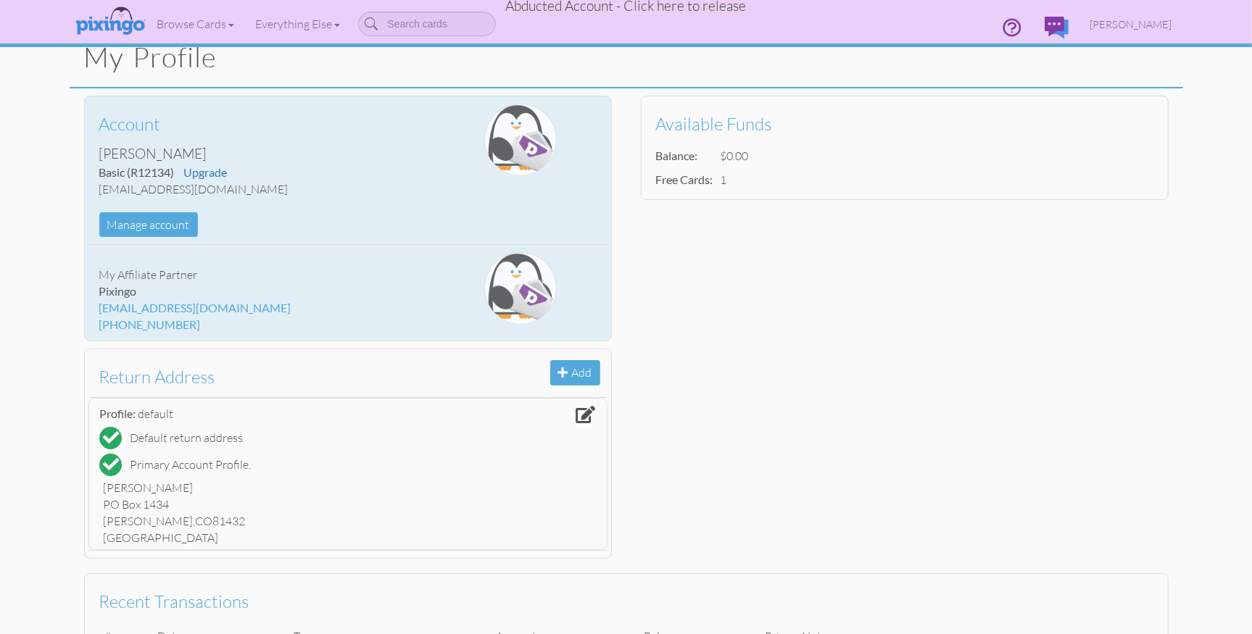
drag, startPoint x: 99, startPoint y: 191, endPoint x: 265, endPoint y: 188, distance: 165.3
click at [265, 188] on div "[EMAIL_ADDRESS][DOMAIN_NAME]" at bounding box center [261, 189] width 324 height 17
copy div "[EMAIL_ADDRESS][DOMAIN_NAME]"
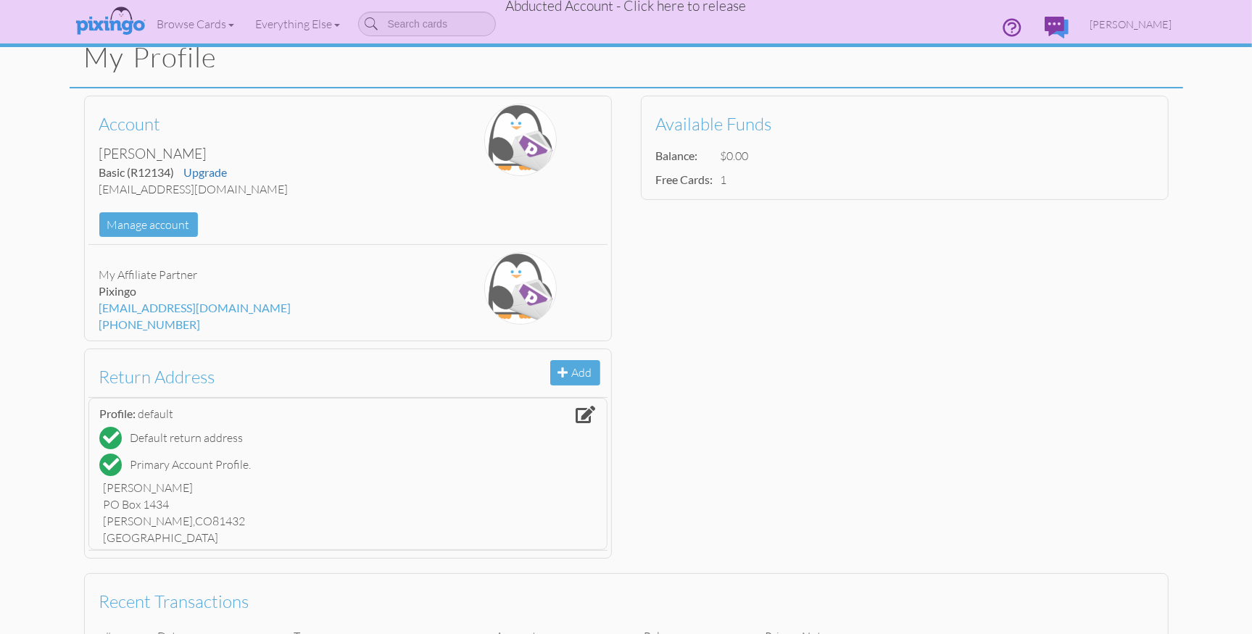
click at [613, 7] on span "Abducted Account - Click here to release" at bounding box center [626, 5] width 241 height 17
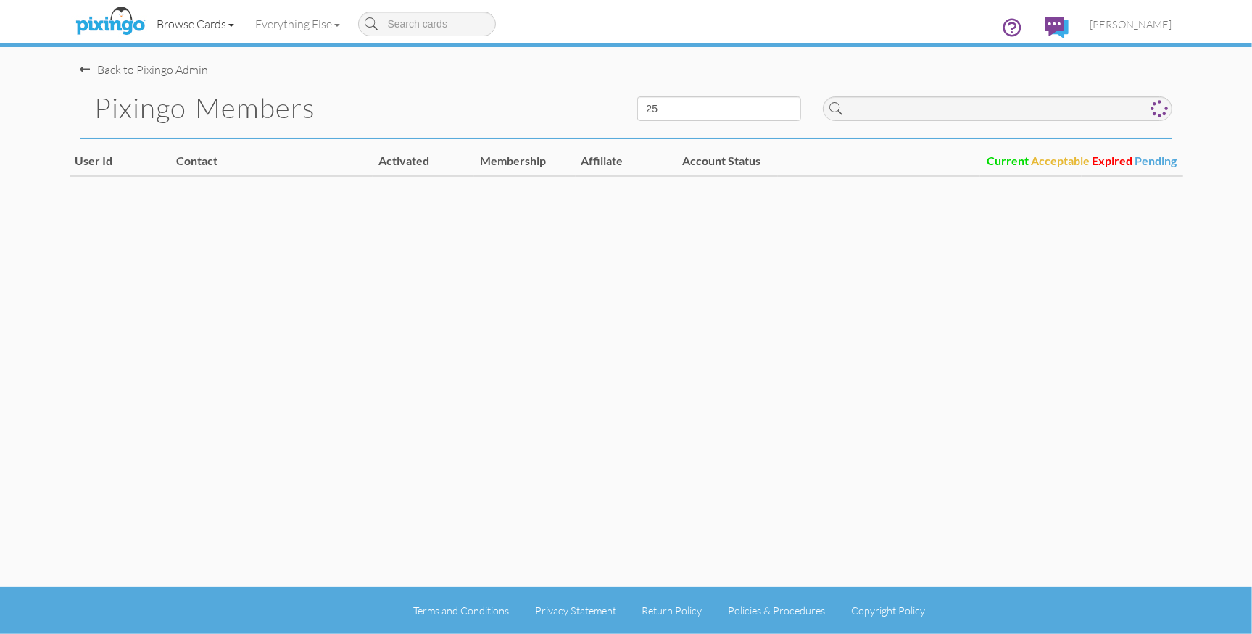
click at [191, 24] on link "Browse Cards" at bounding box center [195, 24] width 99 height 36
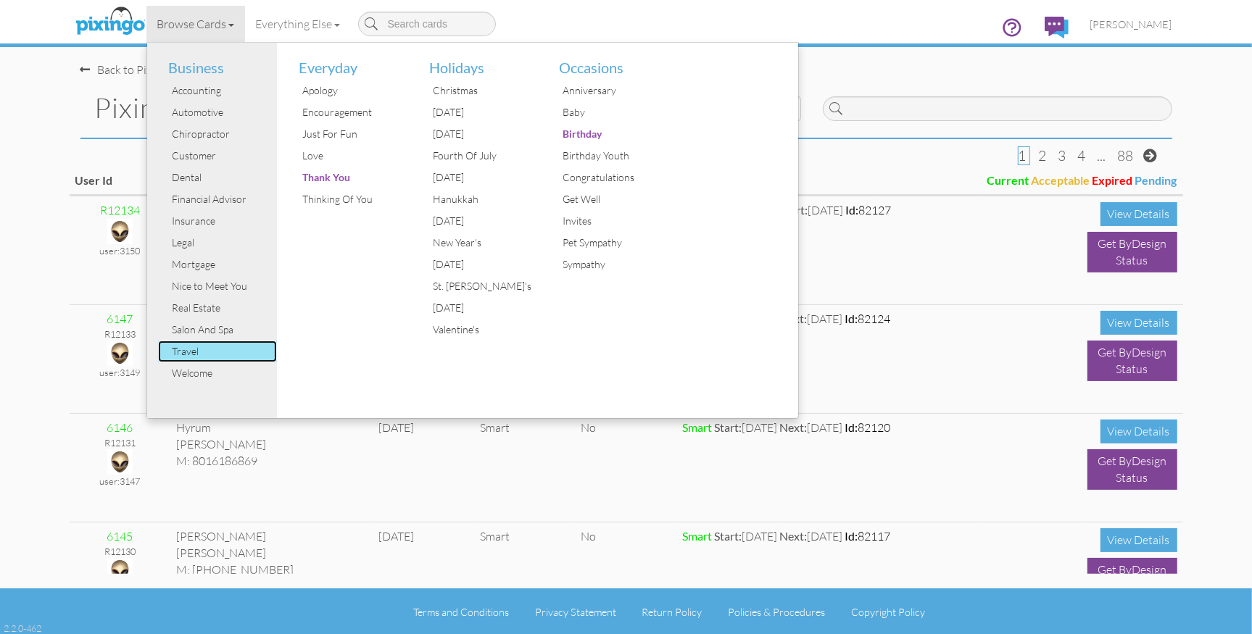
click at [204, 354] on div "Travel" at bounding box center [223, 352] width 109 height 22
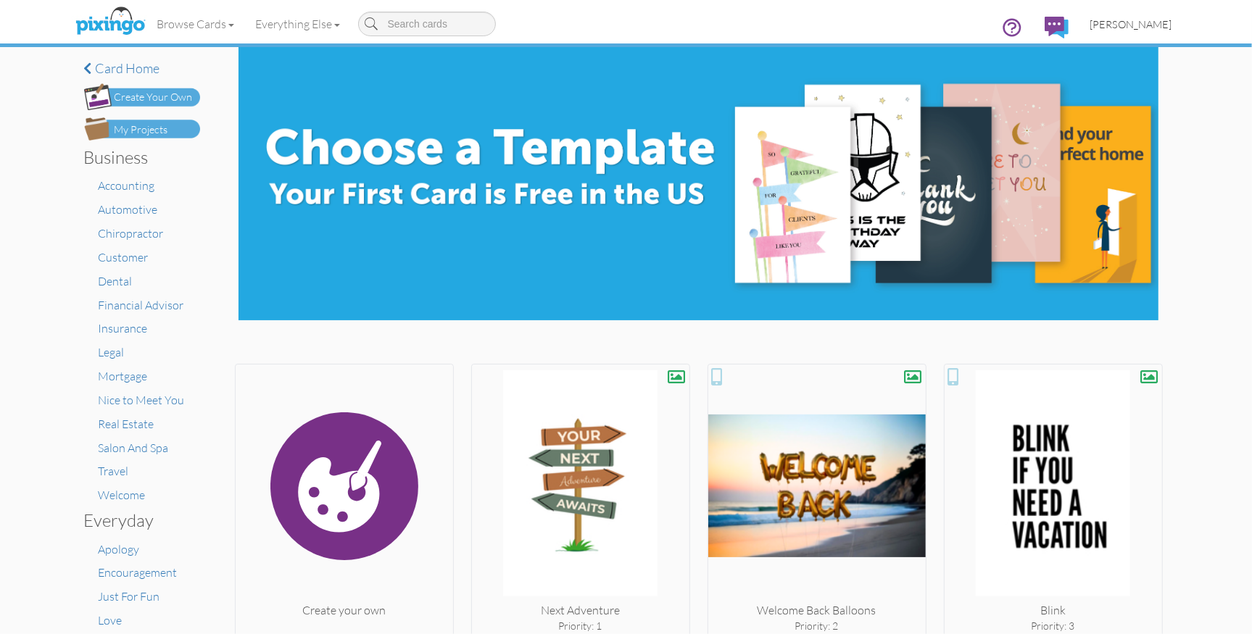
click at [1130, 24] on span "[PERSON_NAME]" at bounding box center [1131, 24] width 82 height 12
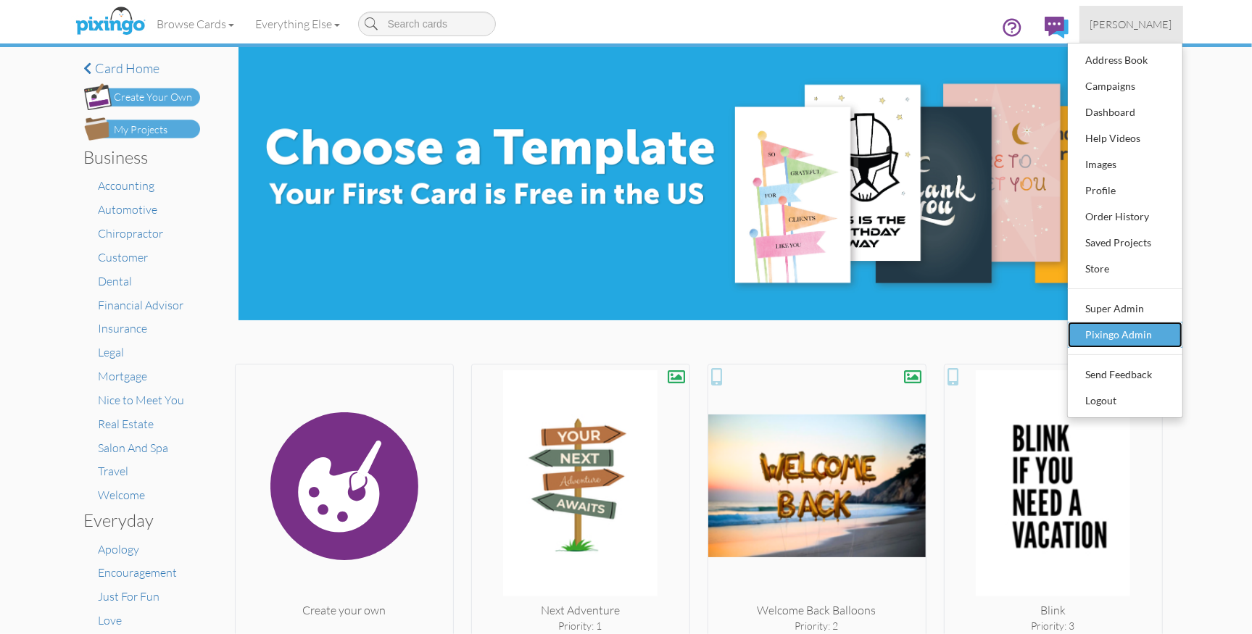
click at [1107, 339] on div "Pixingo Admin" at bounding box center [1125, 335] width 86 height 22
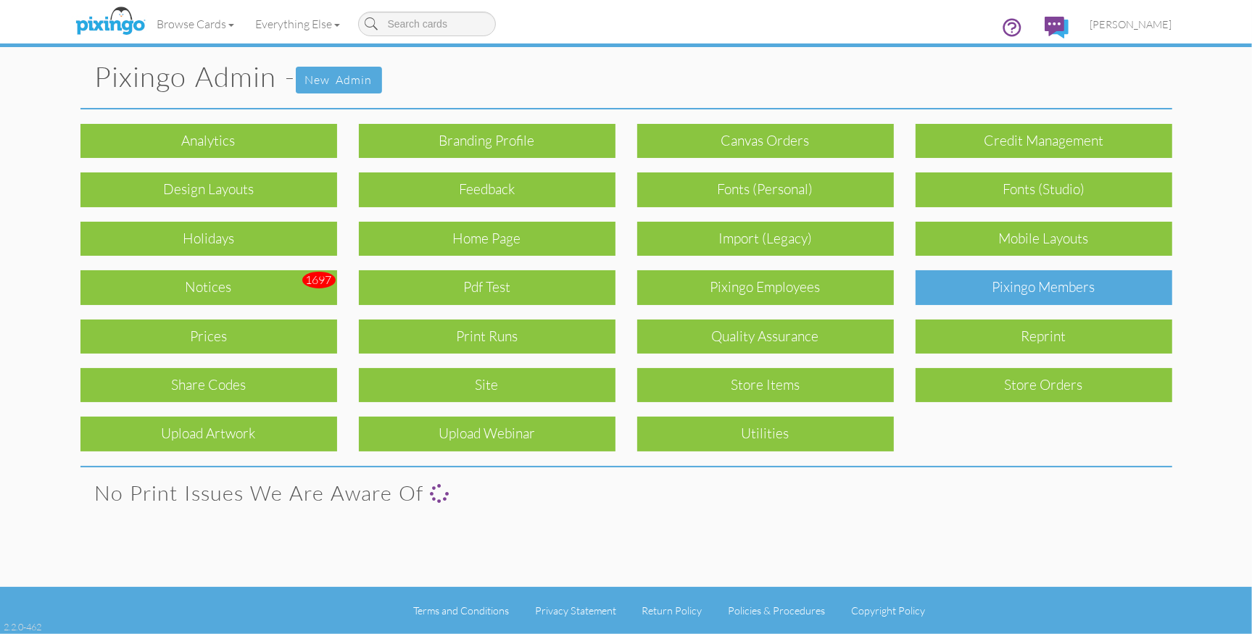
click at [1057, 288] on div "Pixingo Members" at bounding box center [1043, 287] width 257 height 34
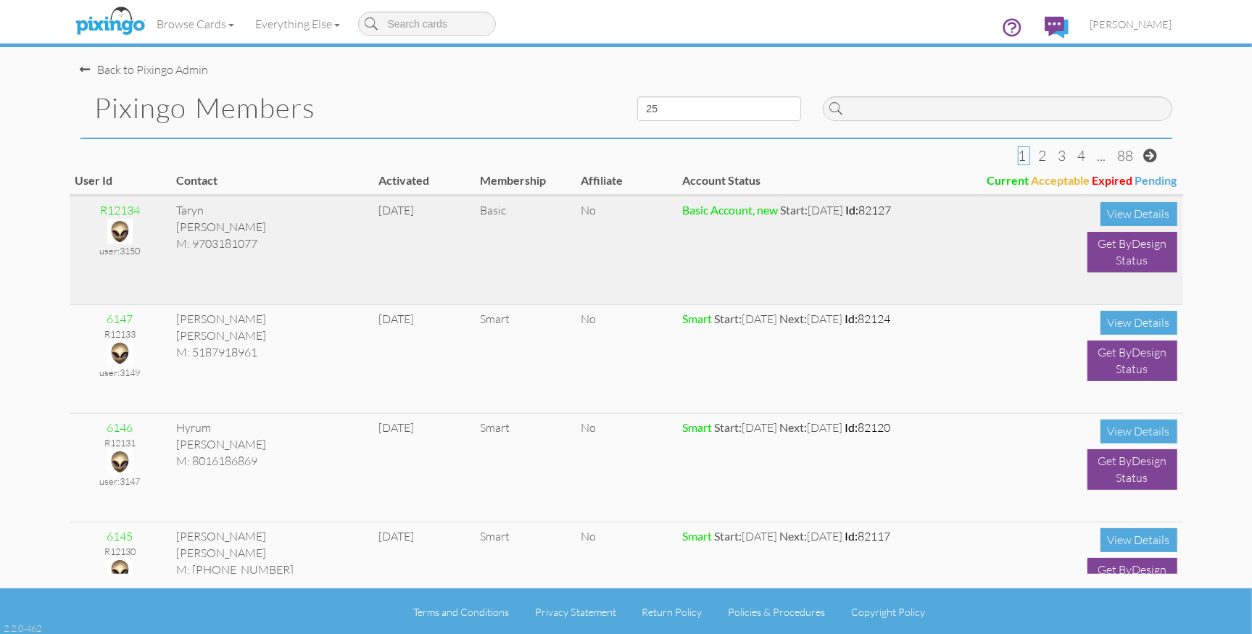
click at [121, 228] on img at bounding box center [119, 231] width 25 height 25
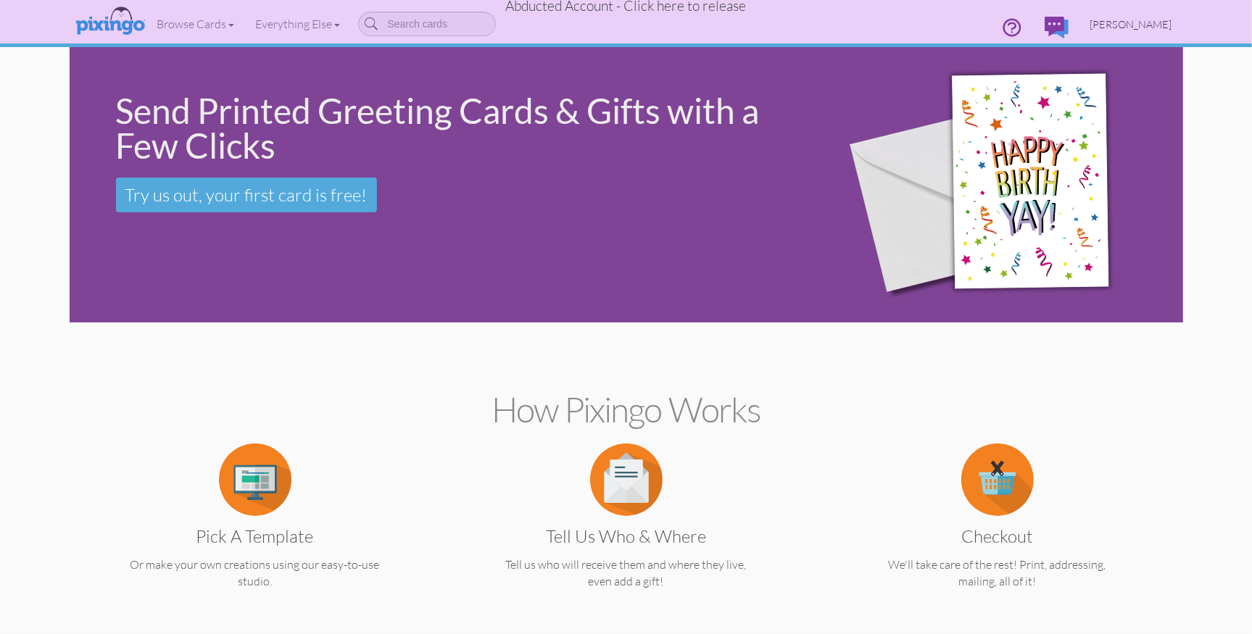
click at [1155, 28] on span "[PERSON_NAME]" at bounding box center [1131, 24] width 82 height 12
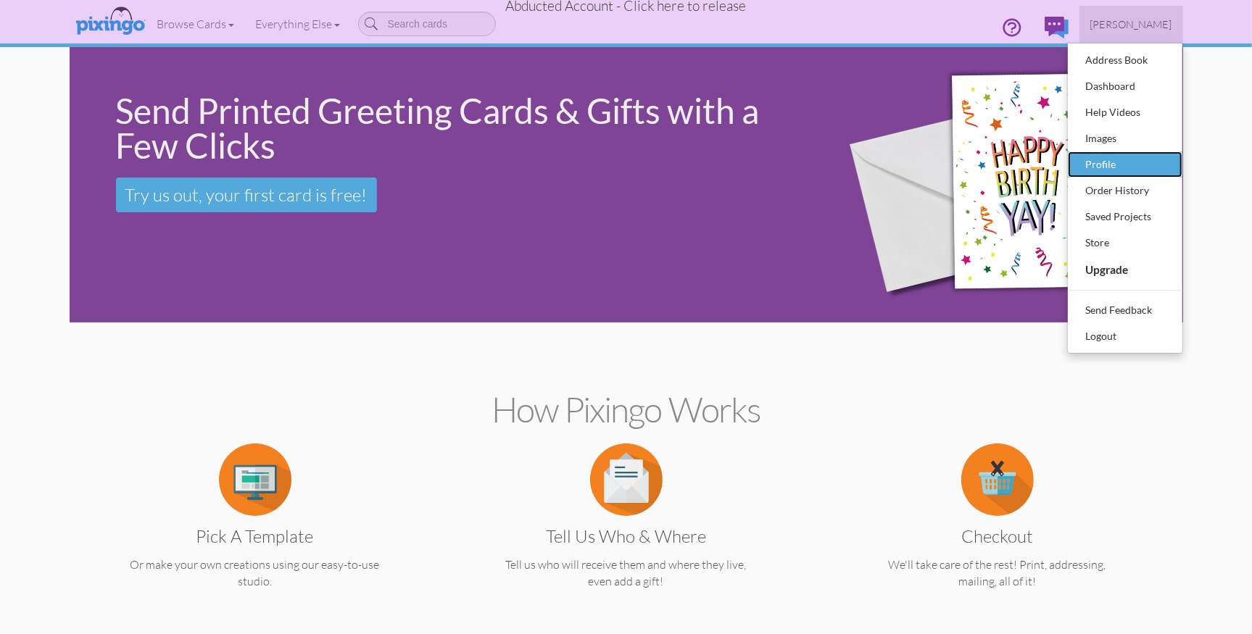
click at [1117, 167] on div "Profile" at bounding box center [1125, 165] width 86 height 22
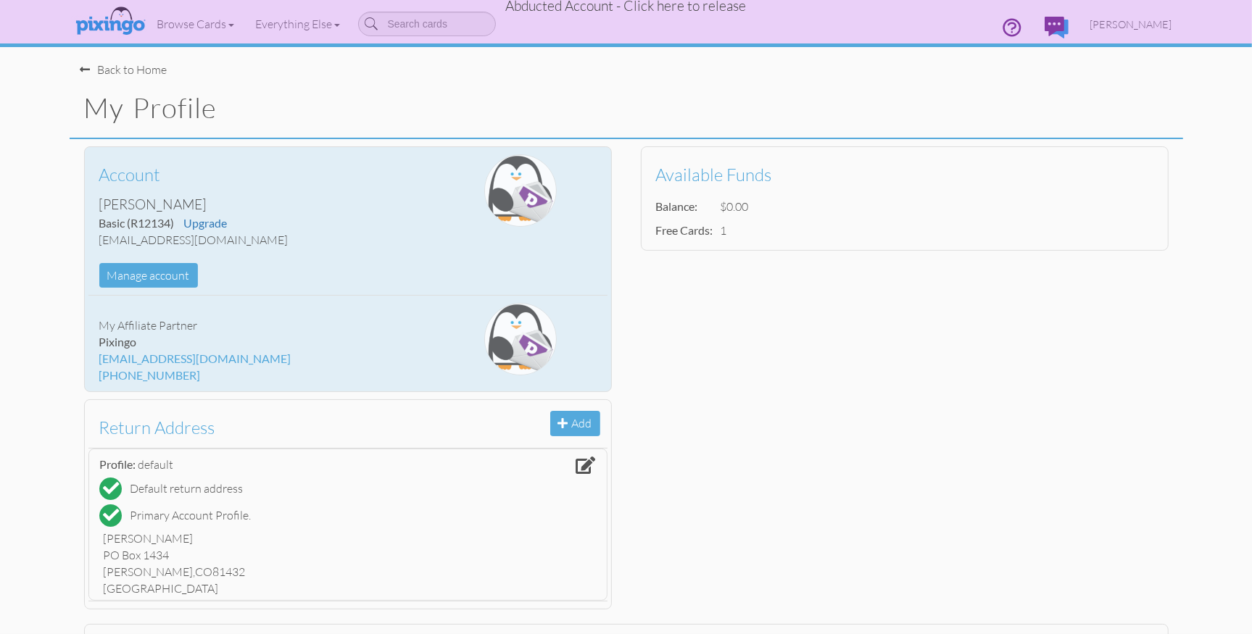
drag, startPoint x: 99, startPoint y: 240, endPoint x: 266, endPoint y: 238, distance: 167.4
click at [266, 238] on div "[EMAIL_ADDRESS][DOMAIN_NAME]" at bounding box center [261, 240] width 324 height 17
copy div "[EMAIL_ADDRESS][DOMAIN_NAME]"
drag, startPoint x: 132, startPoint y: 222, endPoint x: 170, endPoint y: 220, distance: 38.4
click at [170, 220] on span "(R12134)" at bounding box center [151, 223] width 47 height 14
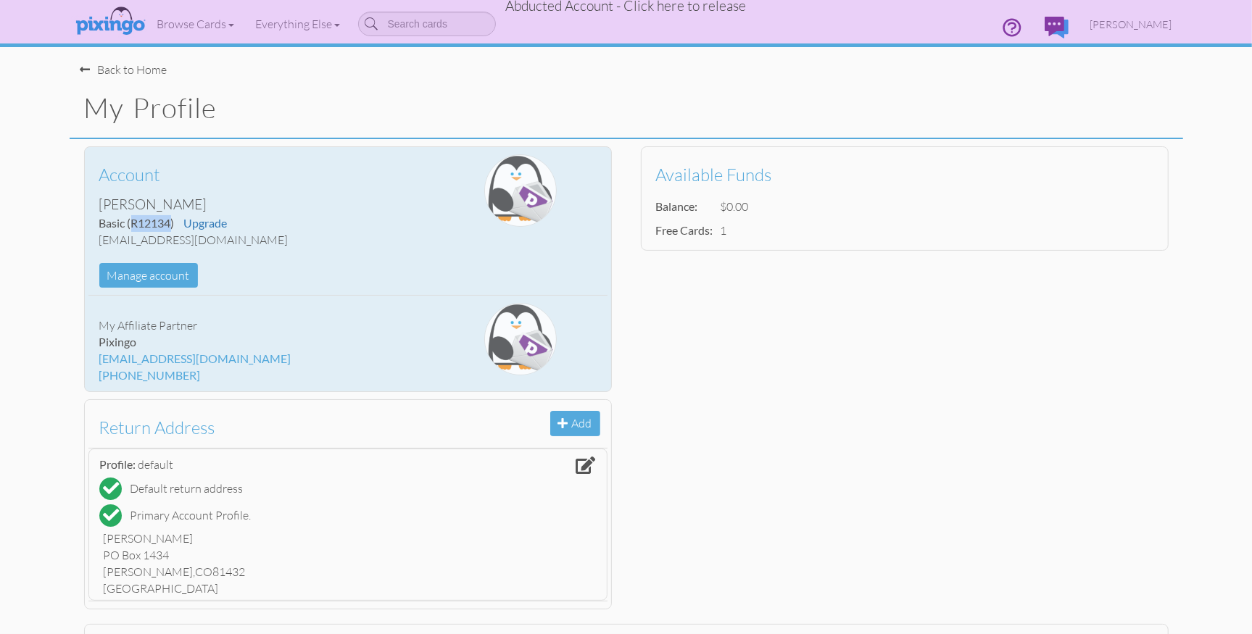
copy span "R12134"
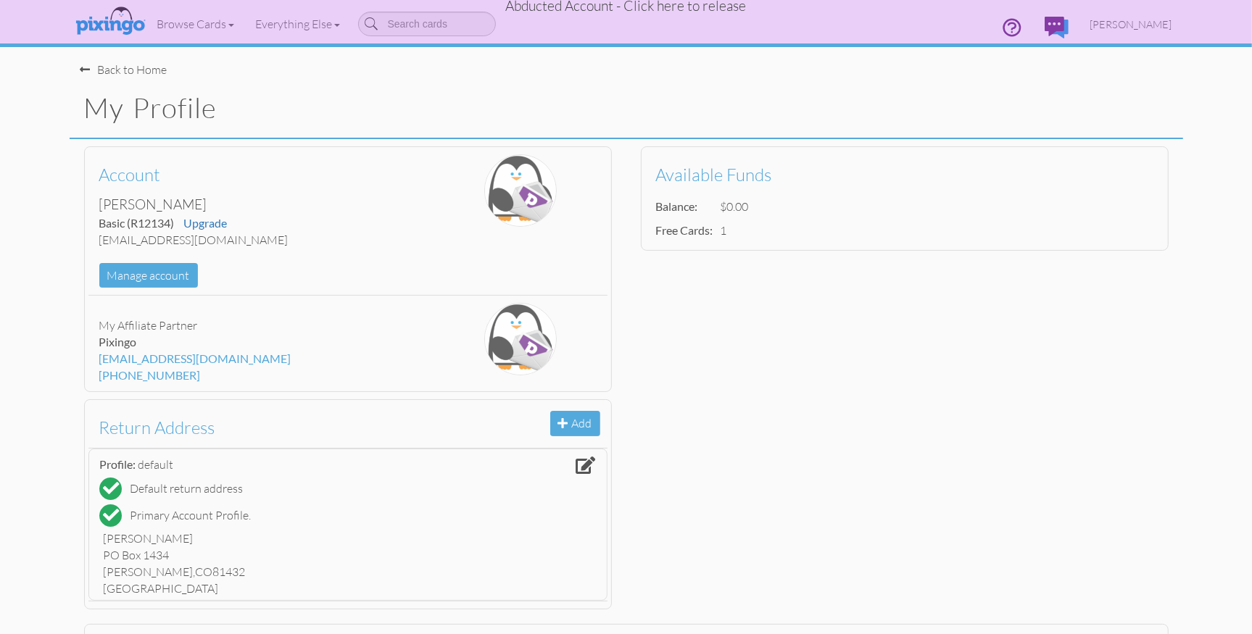
click at [450, 96] on h1 "My Profile" at bounding box center [633, 108] width 1099 height 30
click at [649, 5] on span "Abducted Account - Click here to release" at bounding box center [626, 5] width 241 height 17
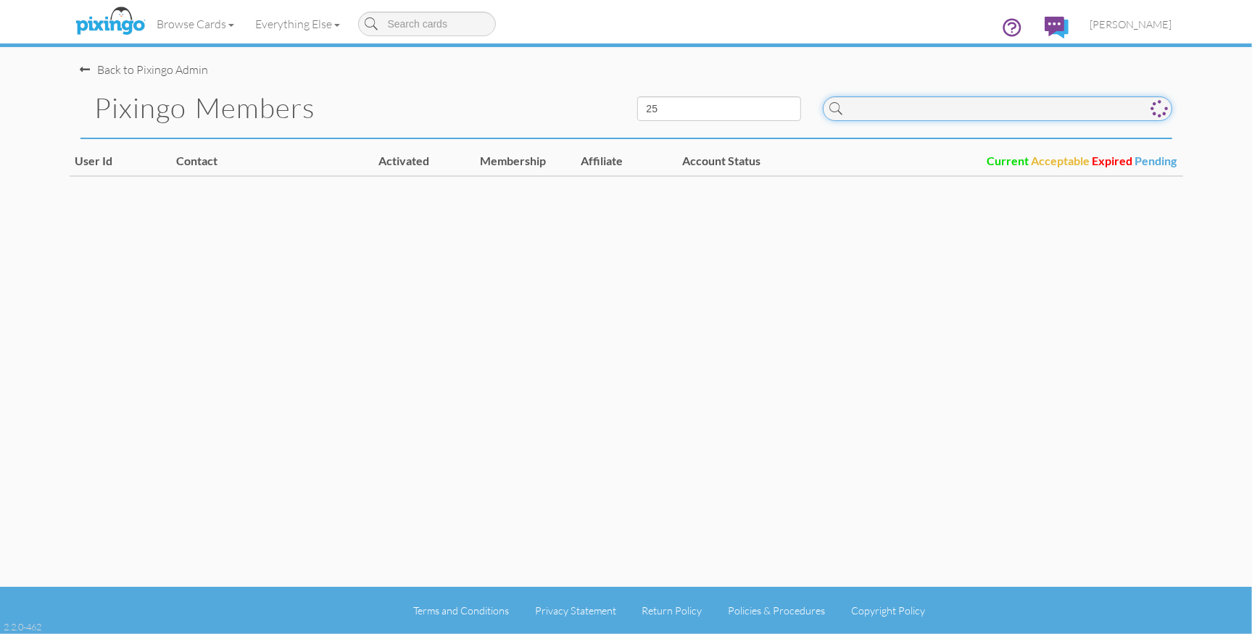
click at [991, 112] on input at bounding box center [997, 108] width 349 height 25
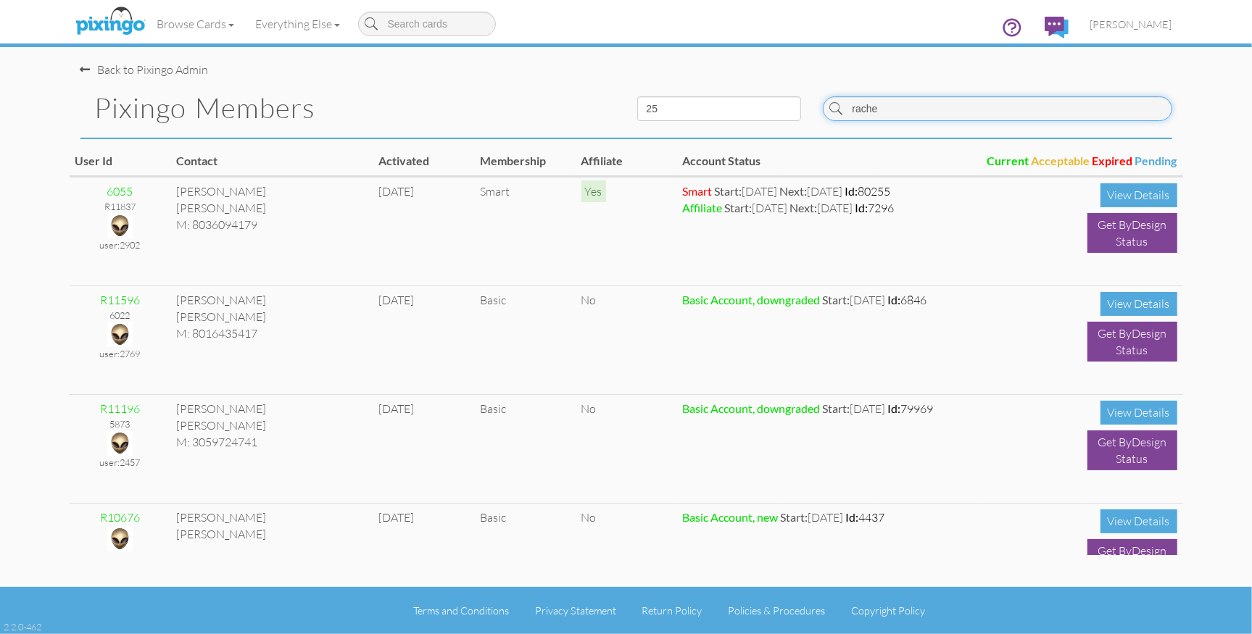
type input "rache"
click at [900, 112] on input "rache" at bounding box center [997, 108] width 349 height 25
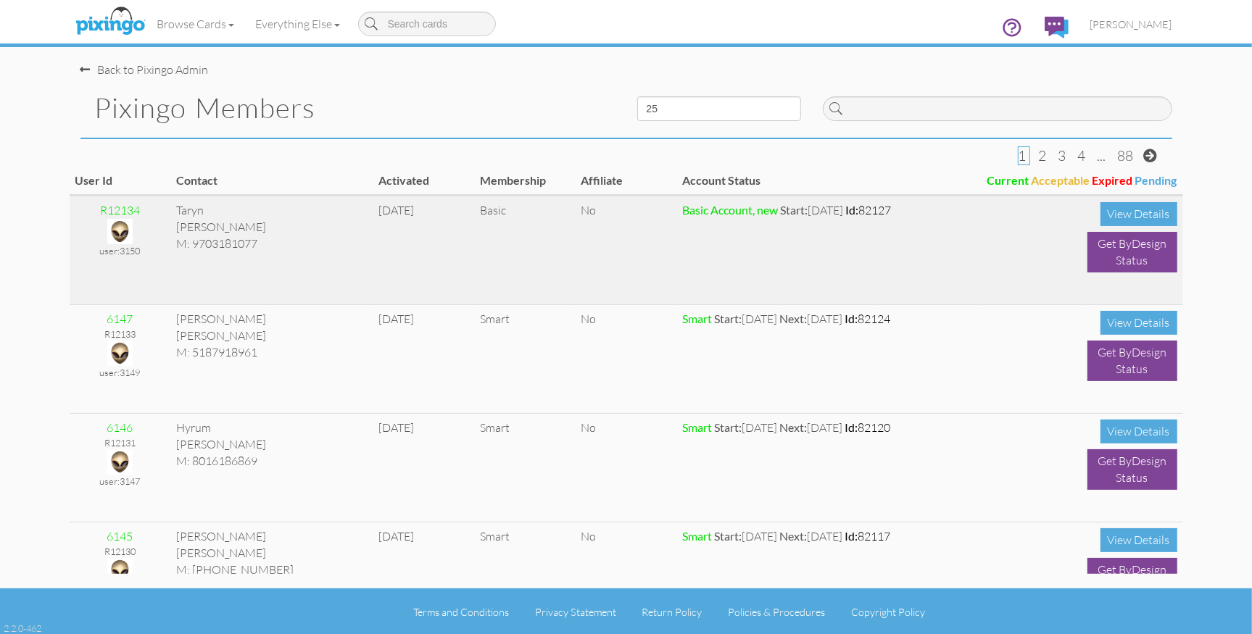
click at [108, 212] on div "R12134" at bounding box center [120, 210] width 90 height 17
drag, startPoint x: 101, startPoint y: 212, endPoint x: 140, endPoint y: 212, distance: 39.1
click at [140, 212] on div "R12134" at bounding box center [120, 210] width 90 height 17
copy div "R12134"
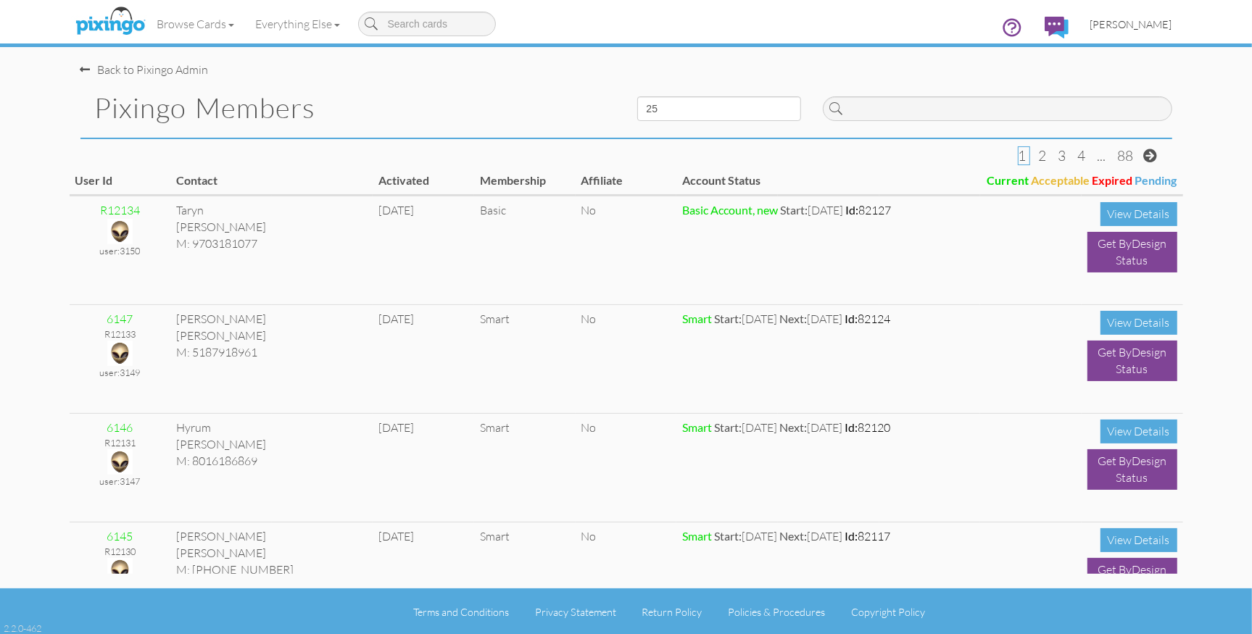
click at [1163, 25] on span "[PERSON_NAME]" at bounding box center [1131, 24] width 82 height 12
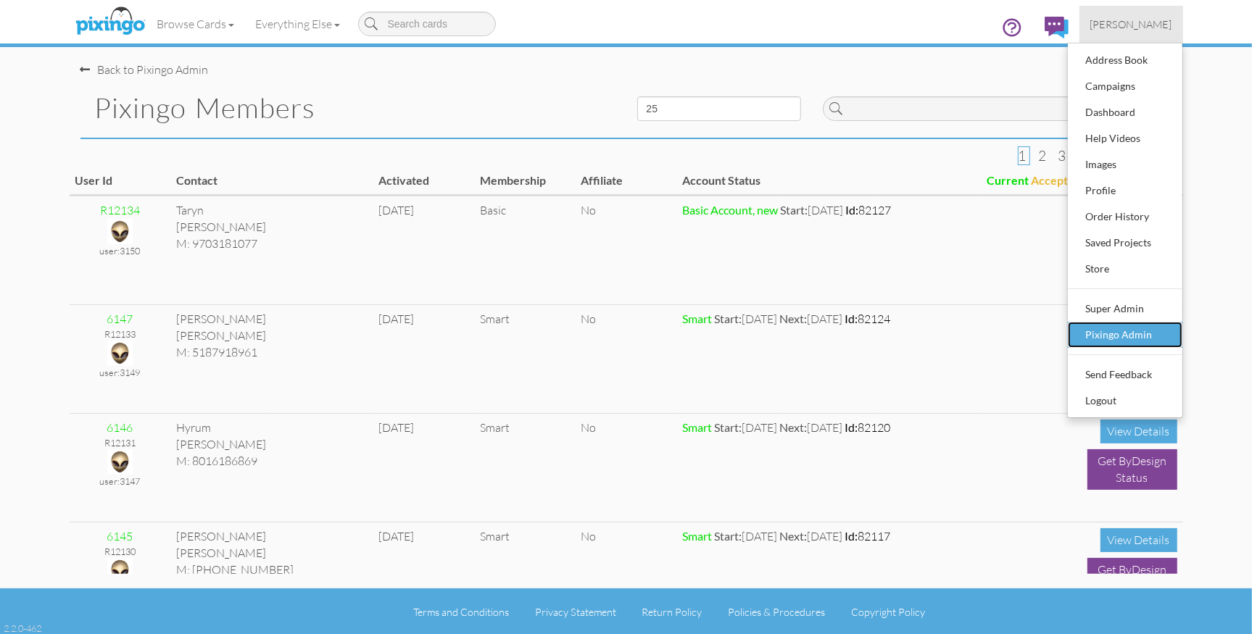
click at [1118, 335] on div "Pixingo Admin" at bounding box center [1125, 335] width 86 height 22
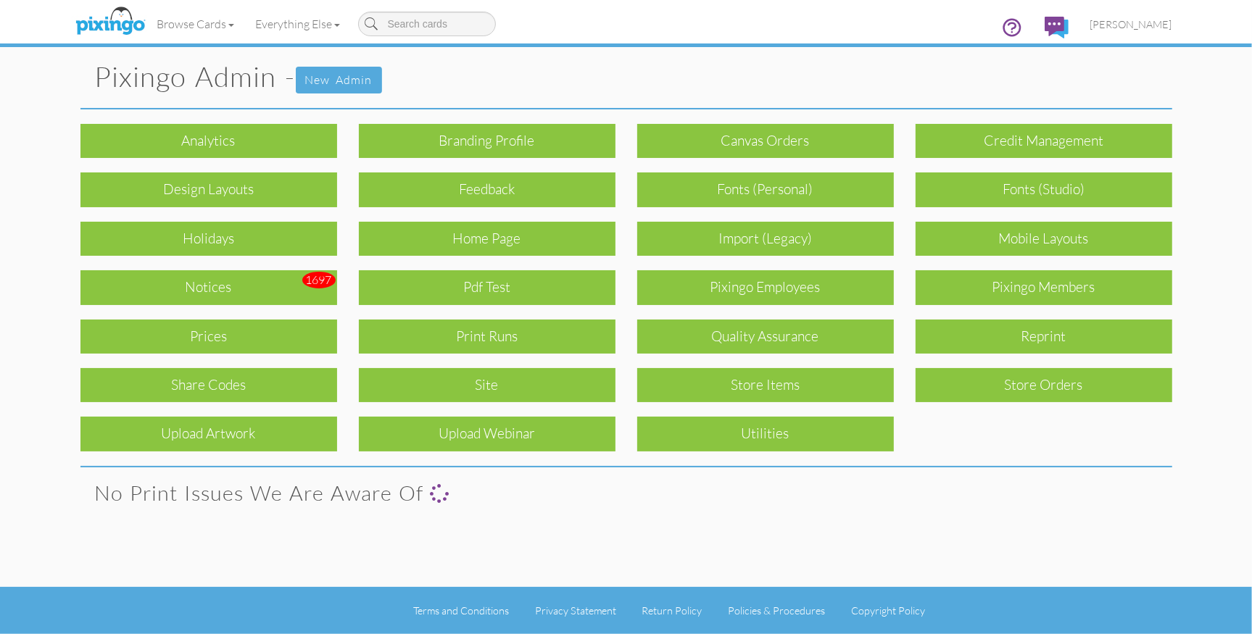
click at [1118, 335] on div "reprint" at bounding box center [1043, 337] width 257 height 34
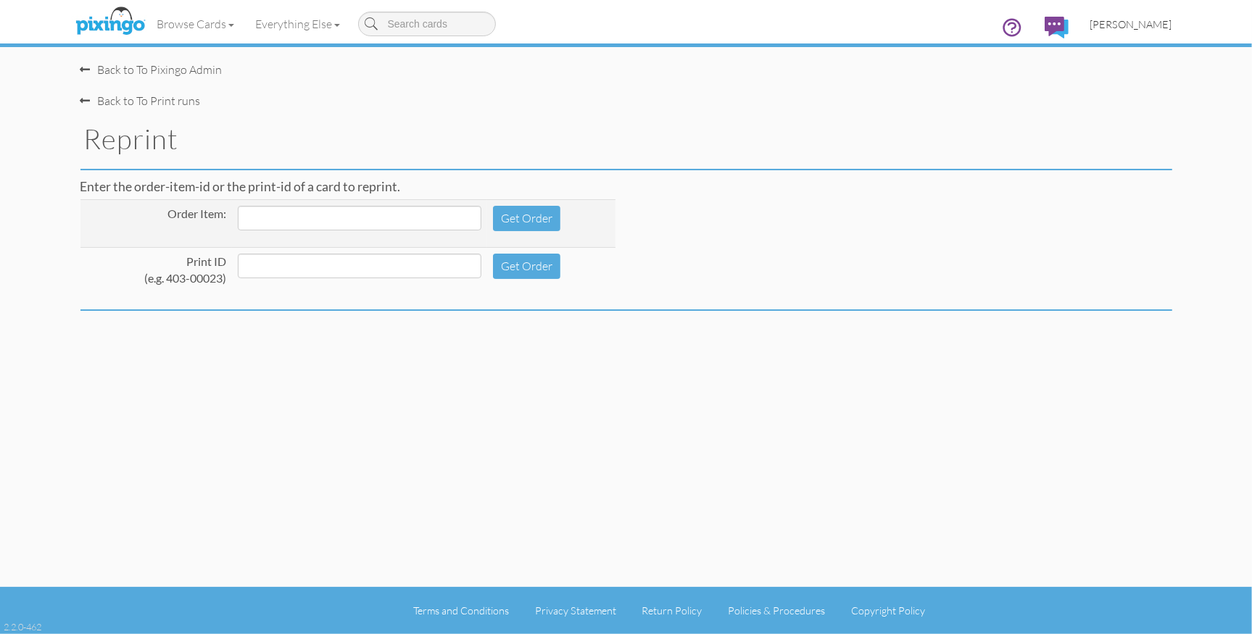
click at [1150, 29] on span "[PERSON_NAME]" at bounding box center [1131, 24] width 82 height 12
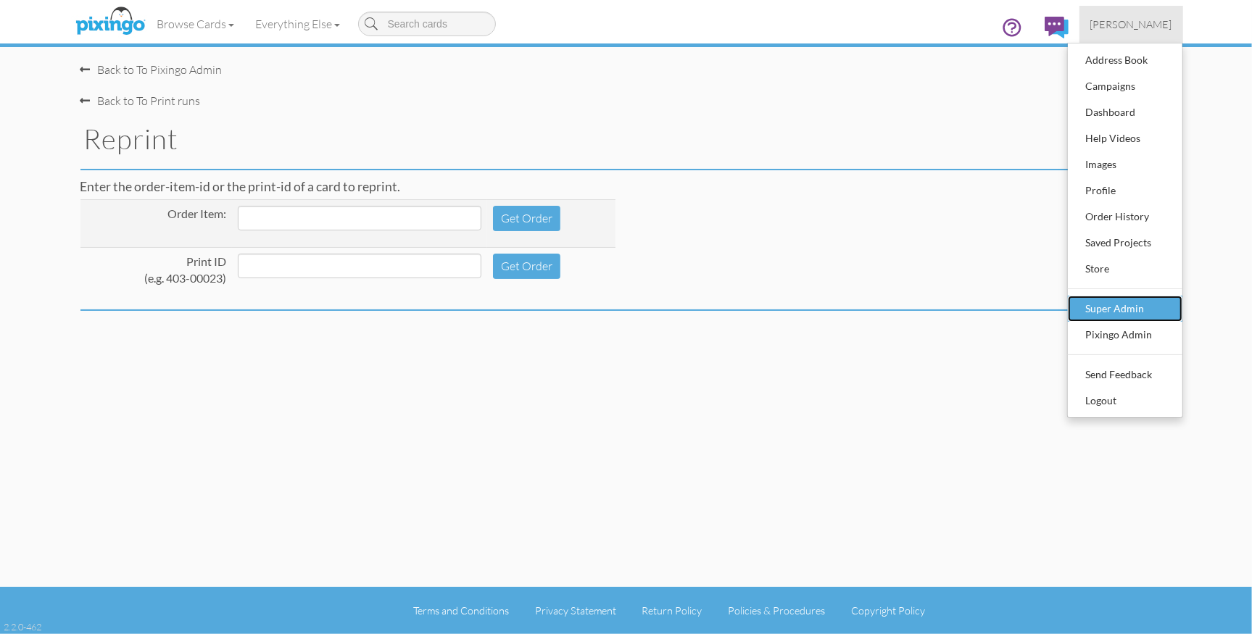
click at [1127, 307] on div "Super Admin" at bounding box center [1125, 309] width 86 height 22
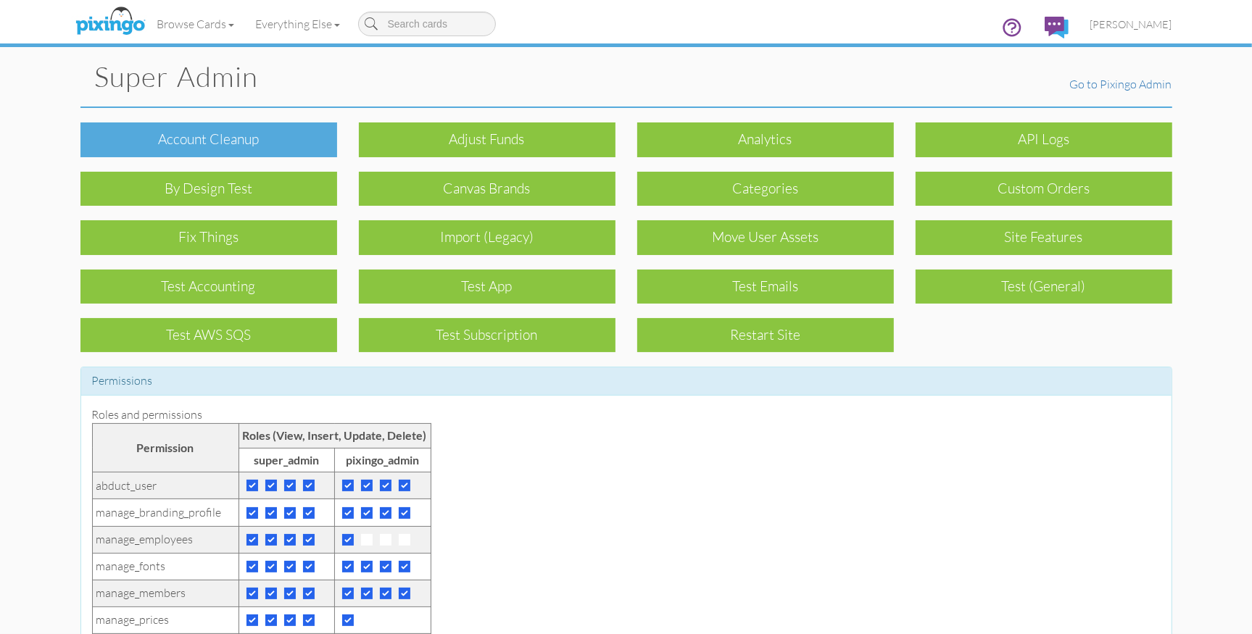
click at [288, 137] on div "Account cleanup" at bounding box center [208, 139] width 257 height 34
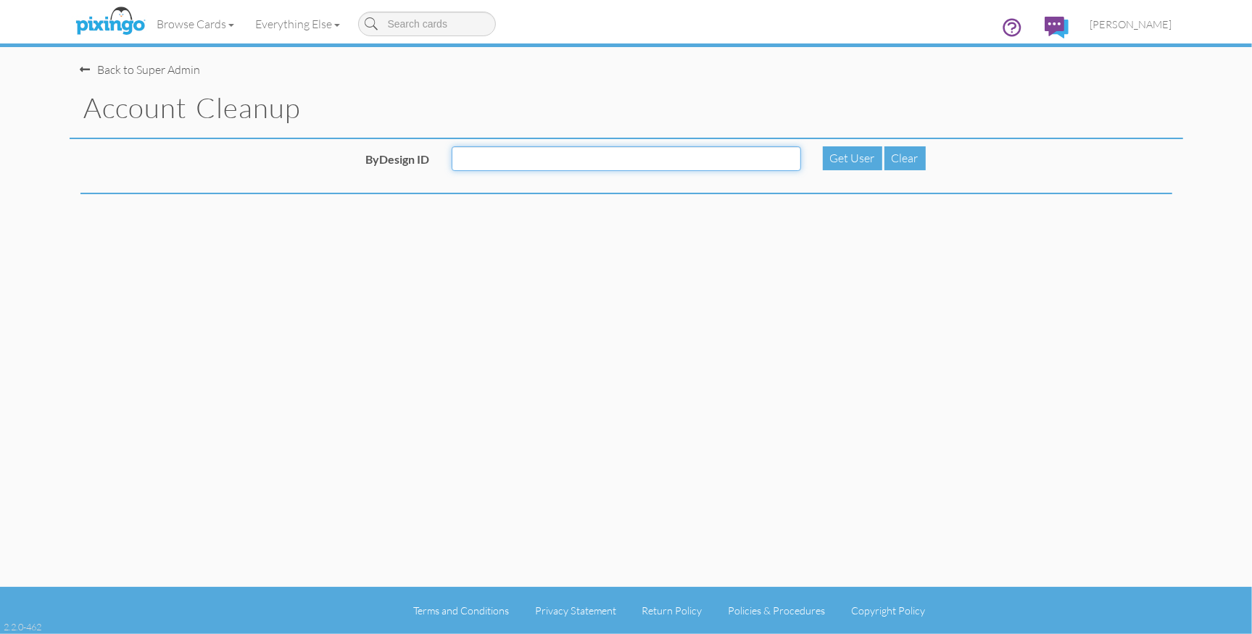
click at [470, 160] on input "ByDesign ID" at bounding box center [626, 158] width 349 height 25
paste input "R12134"
type input "R12134"
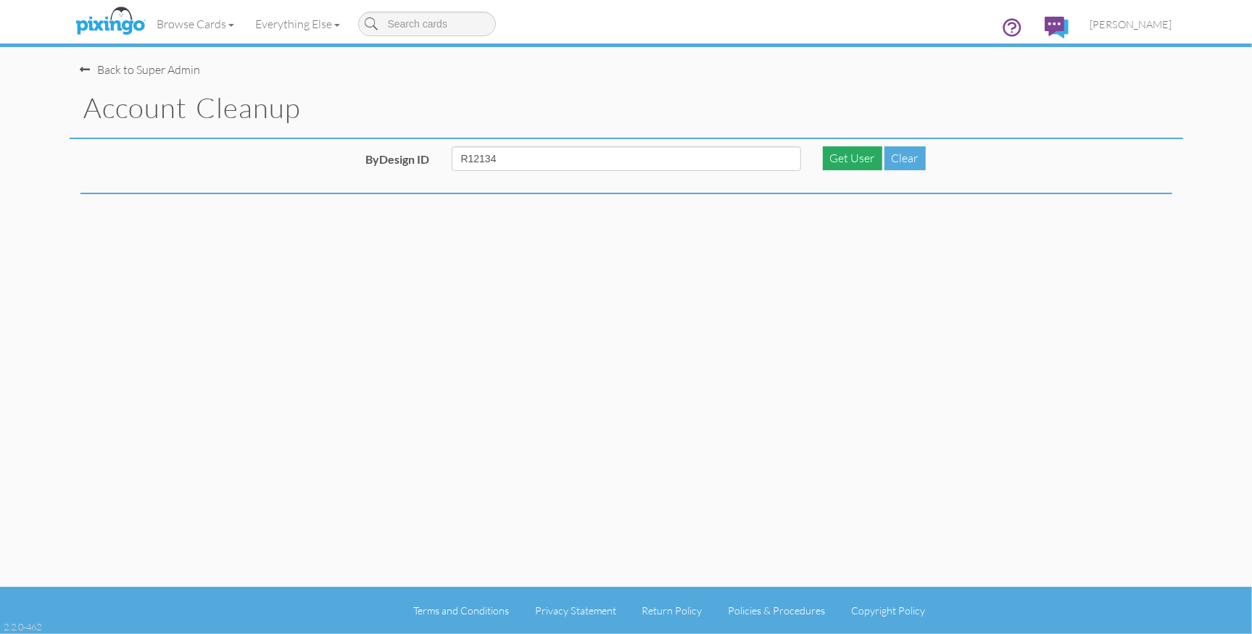
click at [854, 157] on div "Get User" at bounding box center [852, 158] width 59 height 24
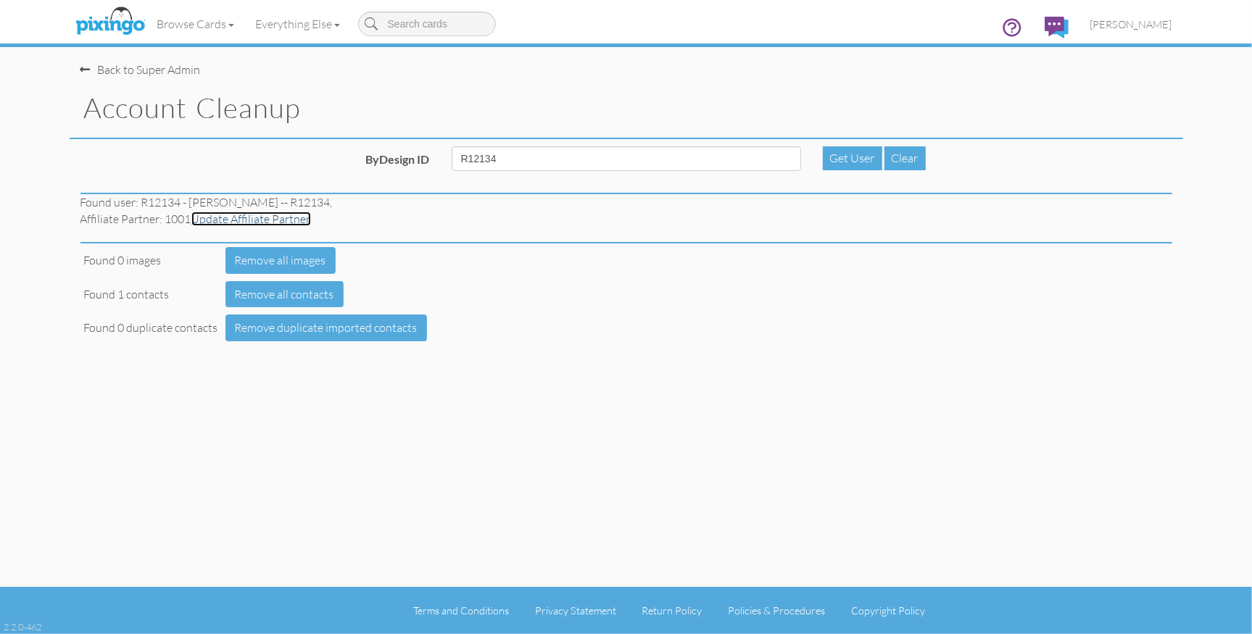
click at [270, 221] on link "Update Affiliate Partner" at bounding box center [251, 219] width 120 height 14
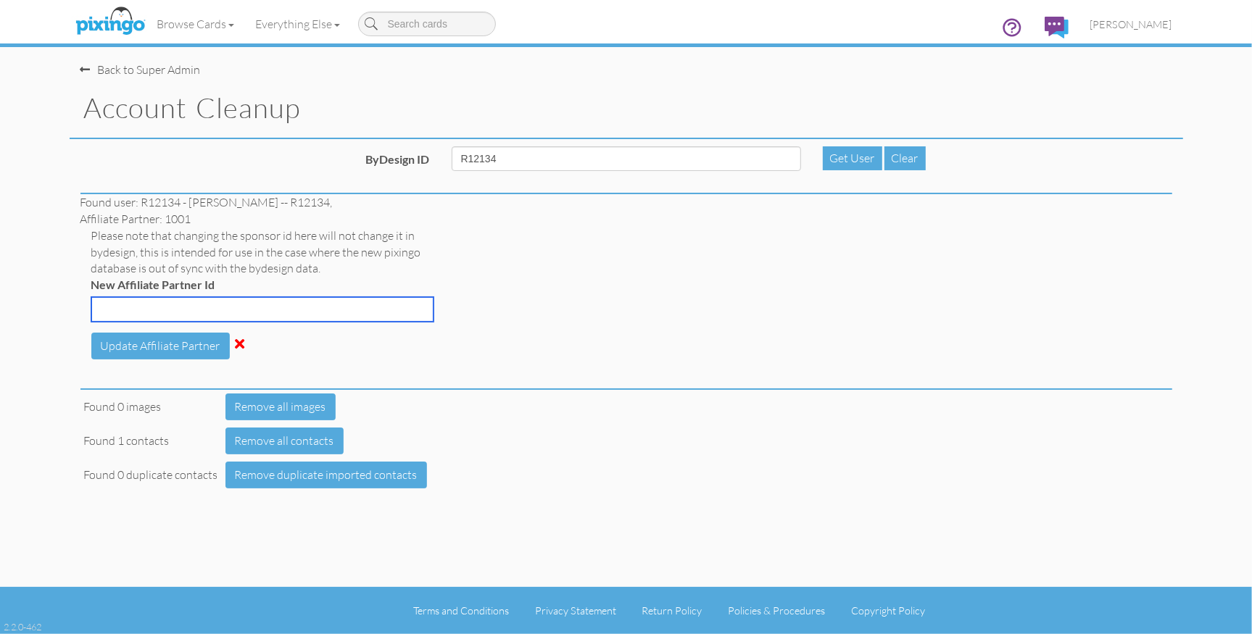
click at [170, 306] on input "New Affiliate Partner Id" at bounding box center [262, 309] width 342 height 25
type input "6055"
click at [122, 347] on button "Update Affiliate Partner" at bounding box center [160, 346] width 138 height 27
click at [1142, 28] on span "[PERSON_NAME]" at bounding box center [1131, 24] width 82 height 12
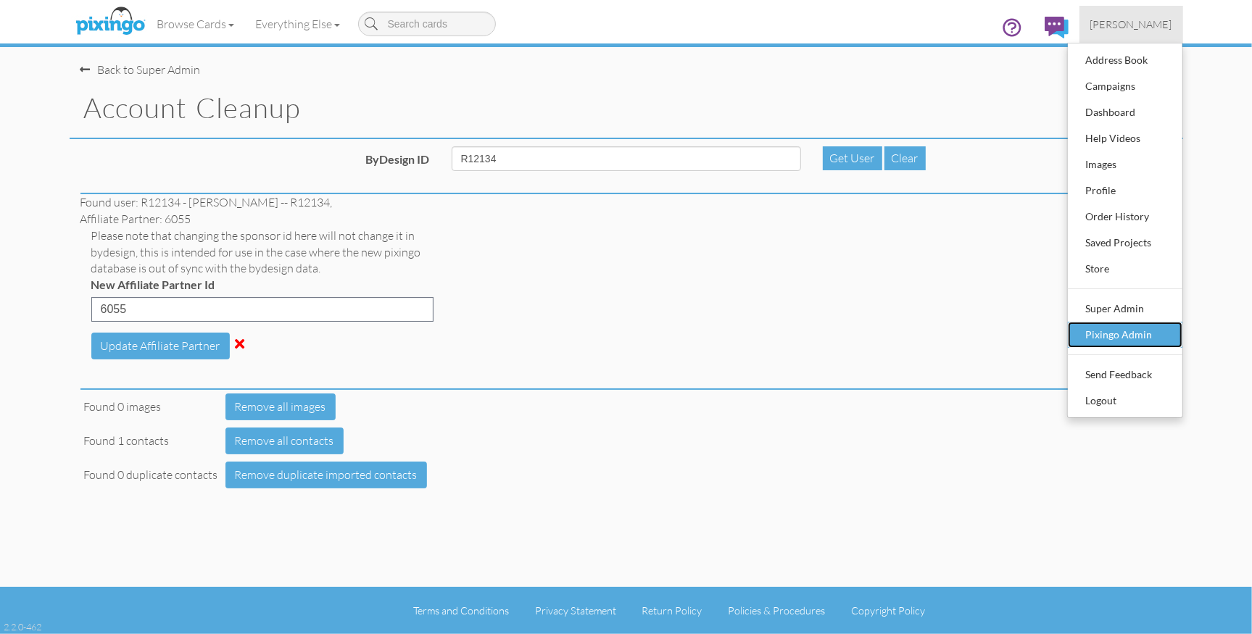
click at [1113, 333] on div "Pixingo Admin" at bounding box center [1125, 335] width 86 height 22
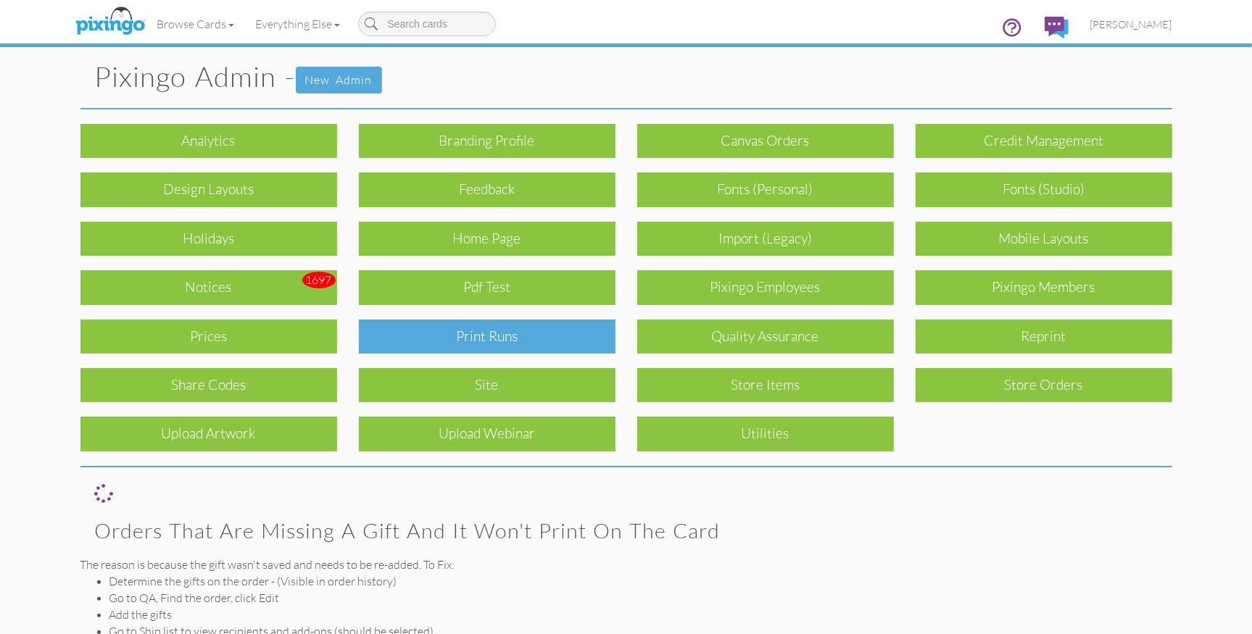
click at [507, 336] on div "Print Runs" at bounding box center [487, 337] width 257 height 34
